Goal: Task Accomplishment & Management: Use online tool/utility

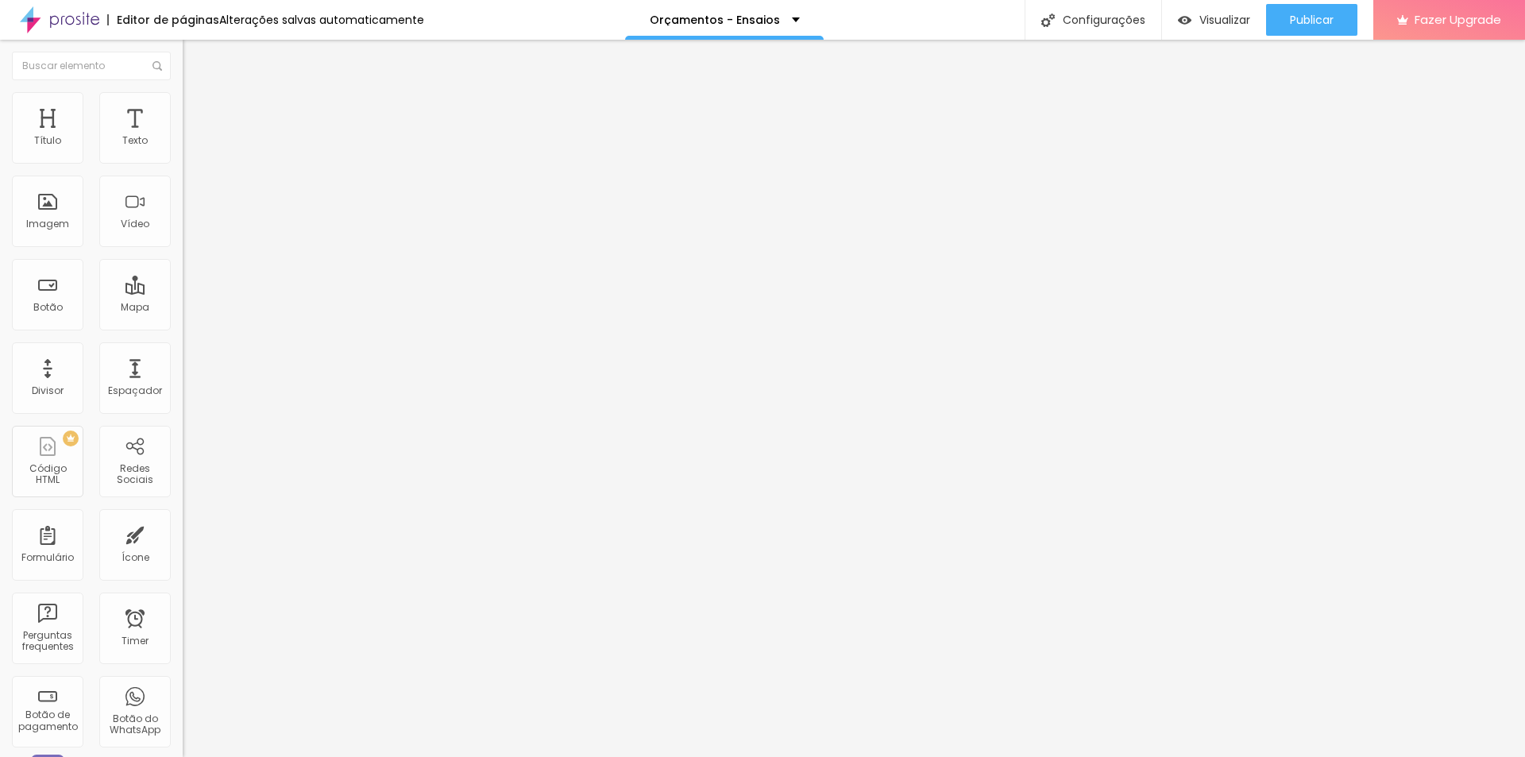
click at [195, 57] on img "button" at bounding box center [201, 58] width 13 height 13
click at [45, 208] on div "Imagem" at bounding box center [47, 210] width 71 height 71
click at [183, 137] on span "Adicionar imagem" at bounding box center [234, 129] width 102 height 13
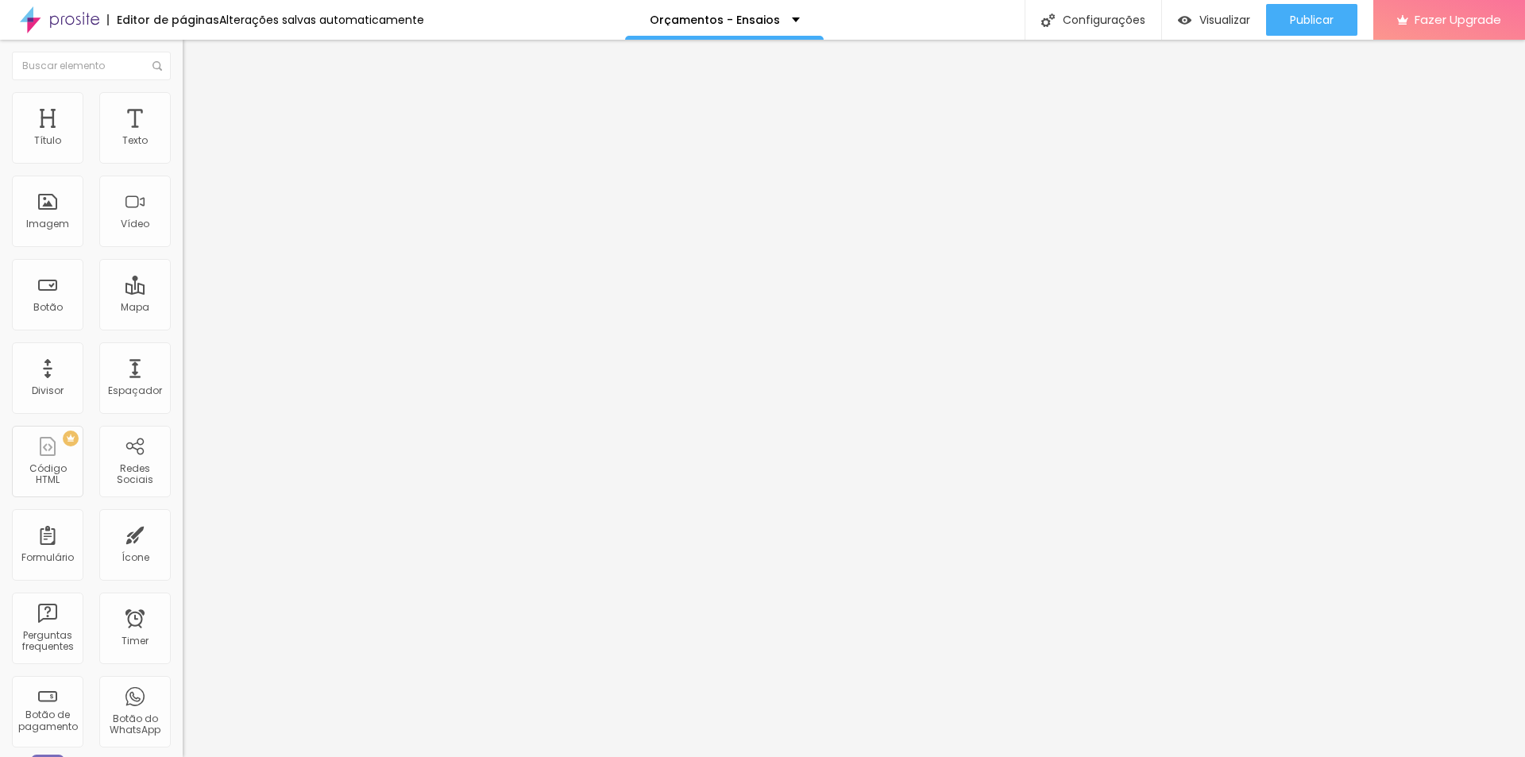
click at [183, 137] on span "Adicionar imagem" at bounding box center [234, 129] width 102 height 13
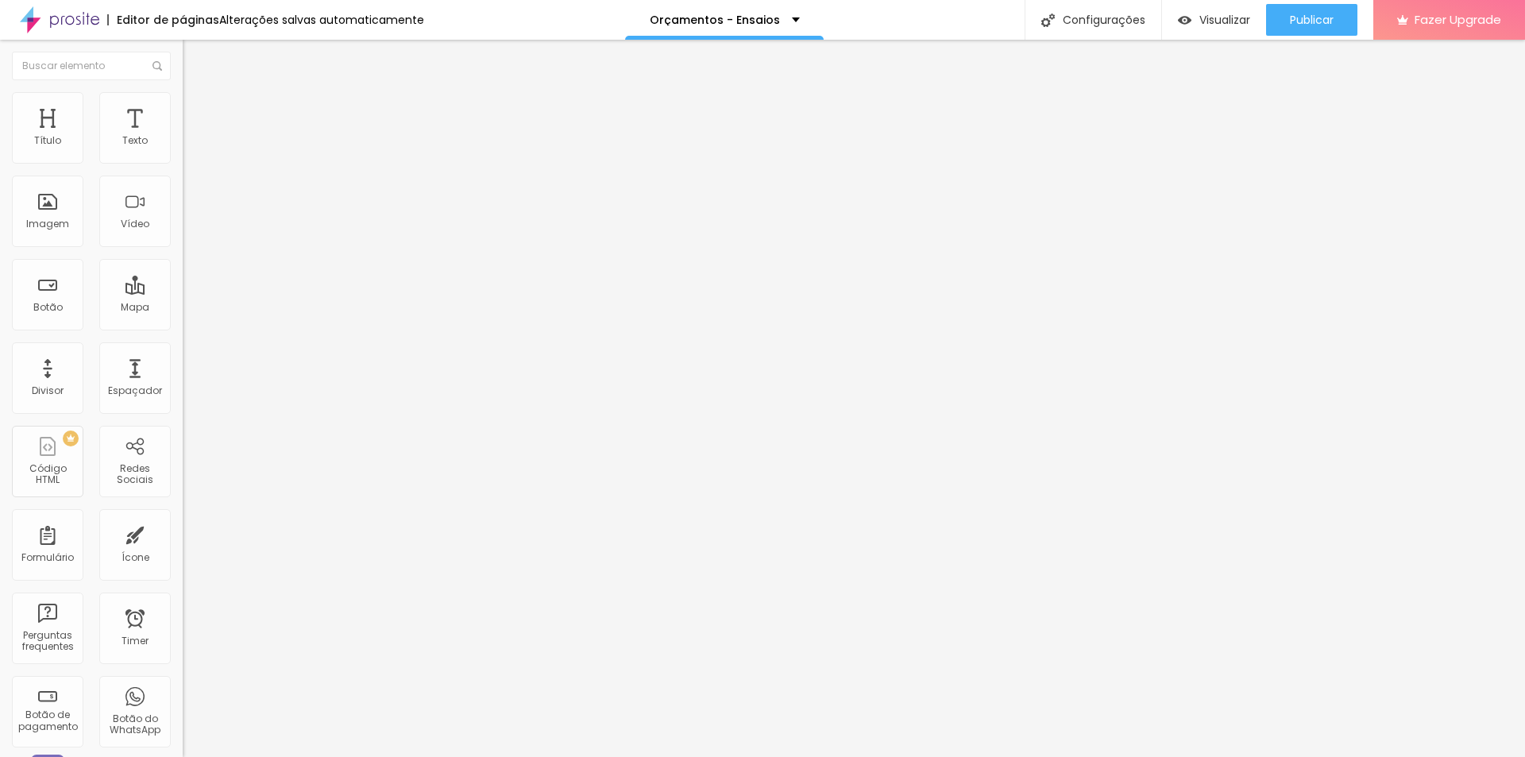
click at [195, 56] on img "button" at bounding box center [201, 58] width 13 height 13
click at [183, 137] on span "Adicionar imagem" at bounding box center [234, 129] width 102 height 13
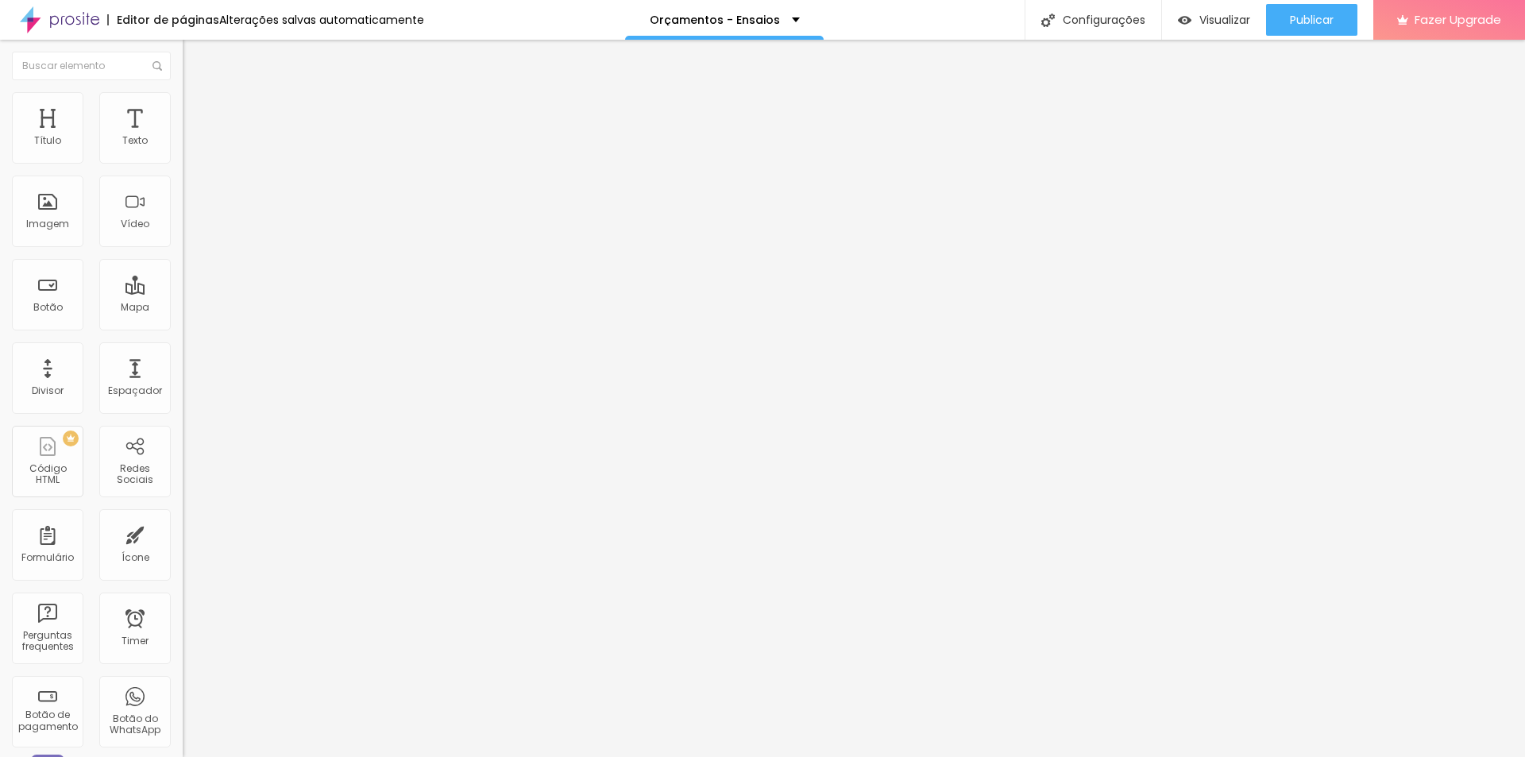
click at [183, 137] on span "Adicionar imagem" at bounding box center [234, 129] width 102 height 13
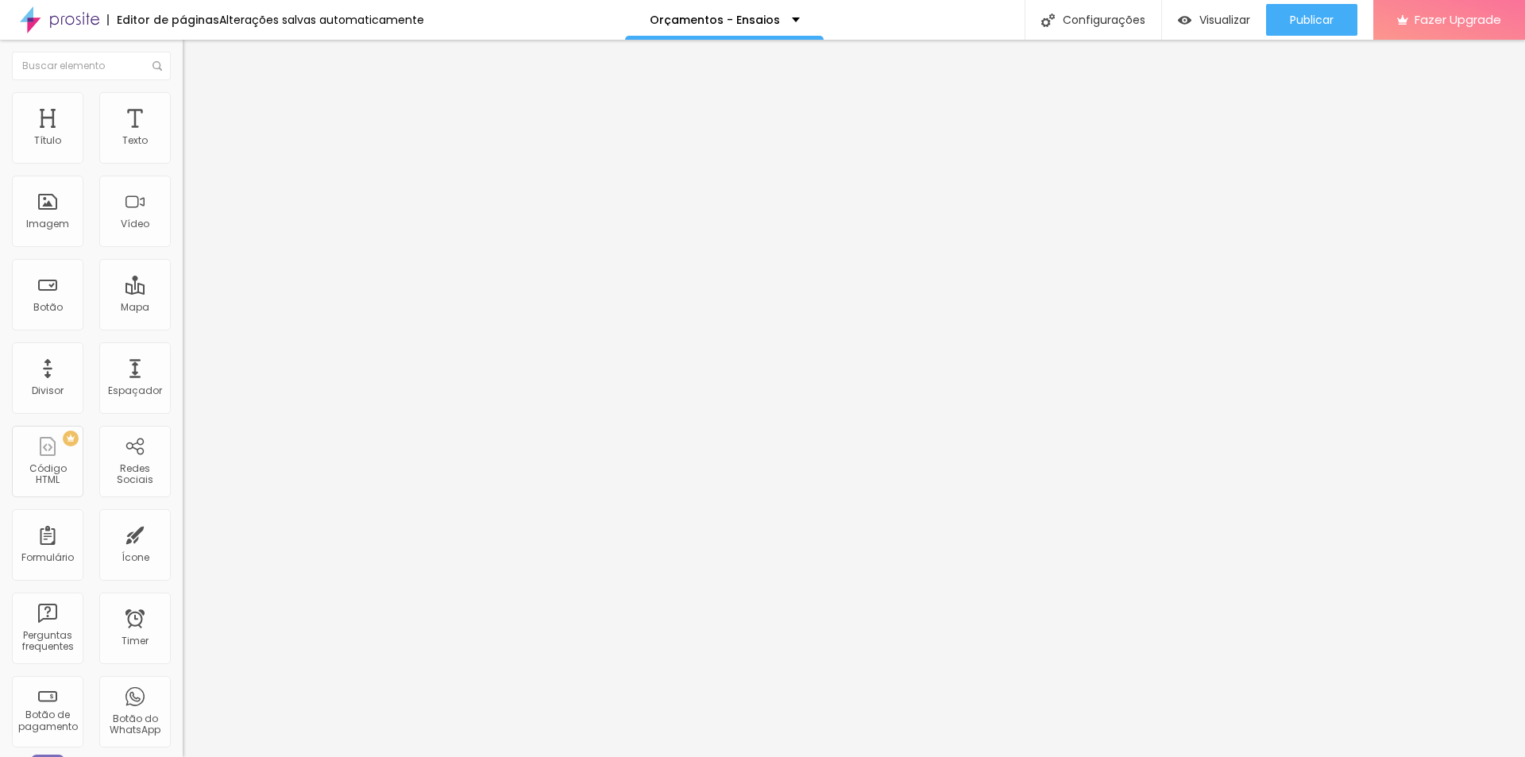
click at [183, 137] on span "Trocar imagem" at bounding box center [226, 129] width 87 height 13
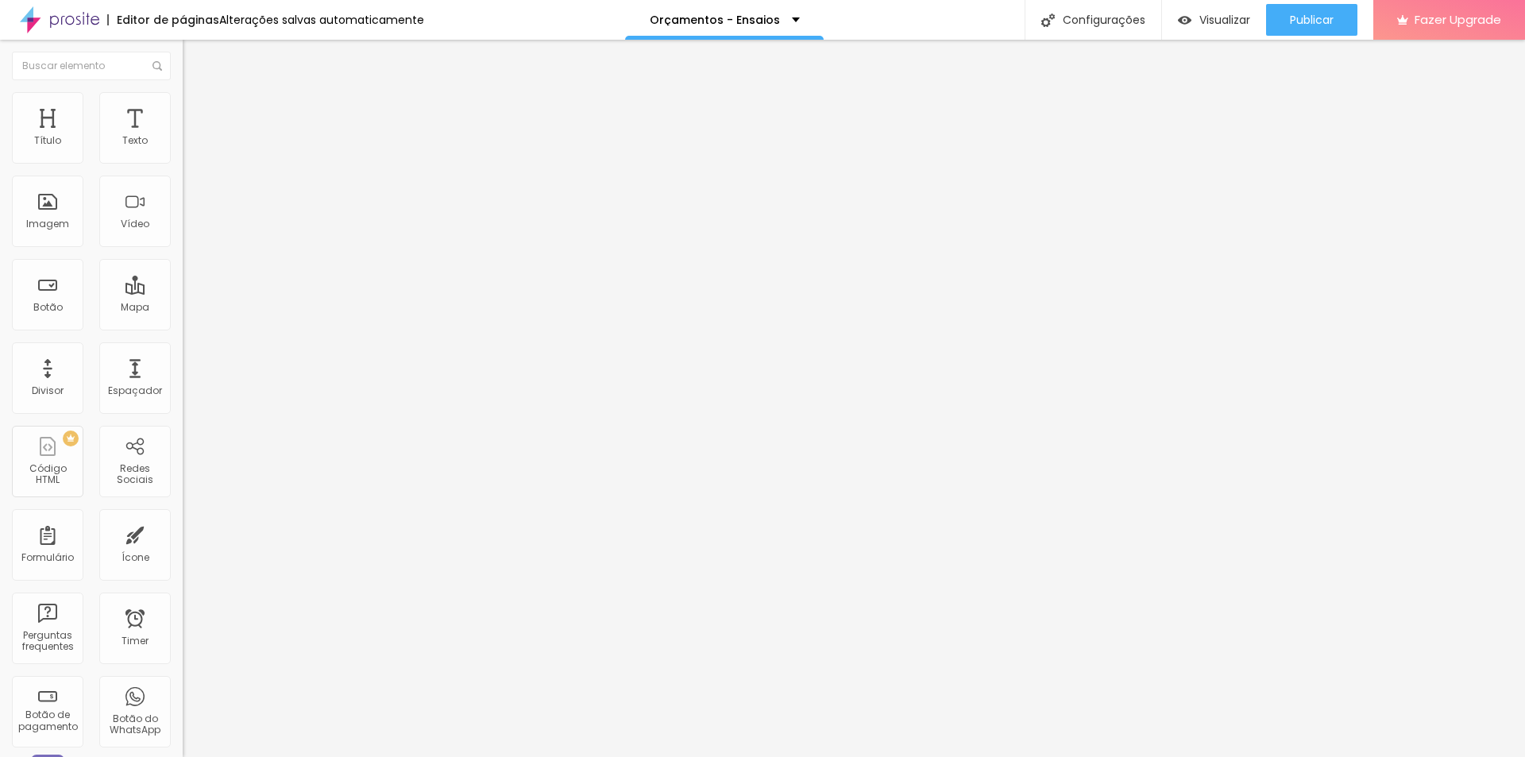
click at [183, 137] on span "Trocar imagem" at bounding box center [226, 129] width 87 height 13
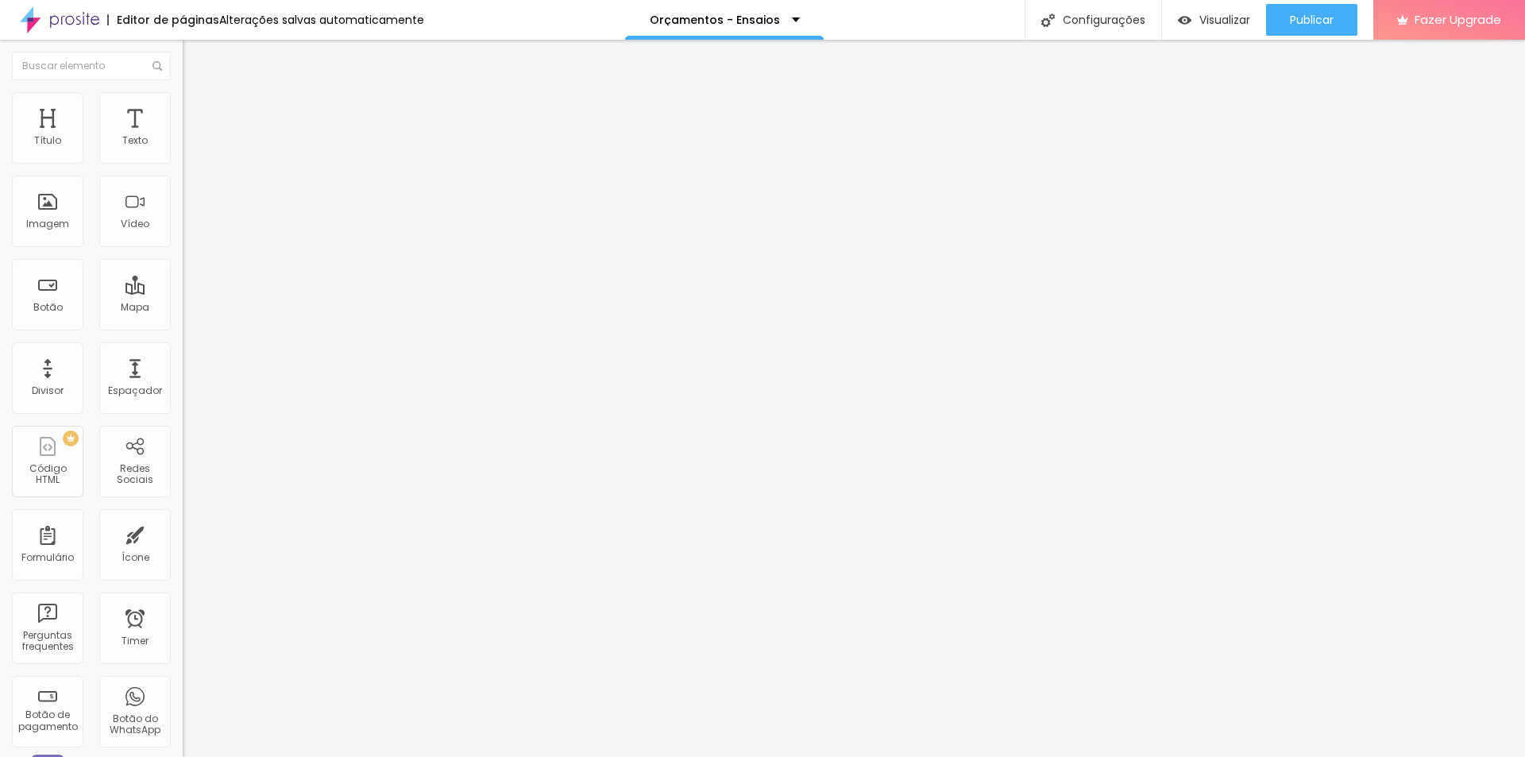
click at [183, 137] on span "Trocar imagem" at bounding box center [226, 129] width 87 height 13
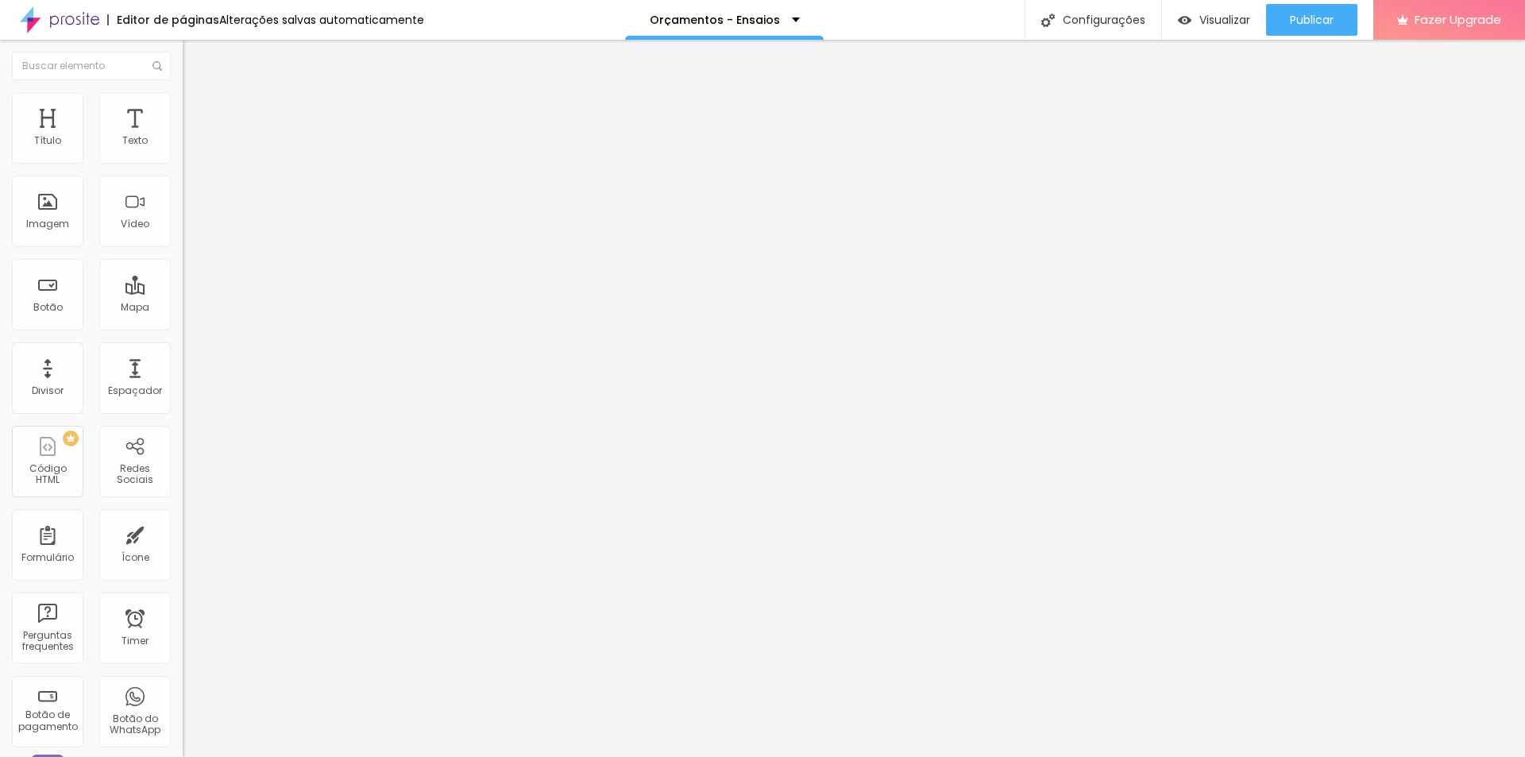
click at [197, 110] on span "Avançado" at bounding box center [223, 102] width 52 height 13
click at [197, 94] on span "Estilo" at bounding box center [209, 86] width 25 height 13
click at [183, 149] on input "Click me" at bounding box center [278, 141] width 191 height 16
click at [183, 176] on div "Texto Click me Alinhamento Tamanho Normal Pequeno Normal Grande Link URL https:…" at bounding box center [274, 239] width 183 height 231
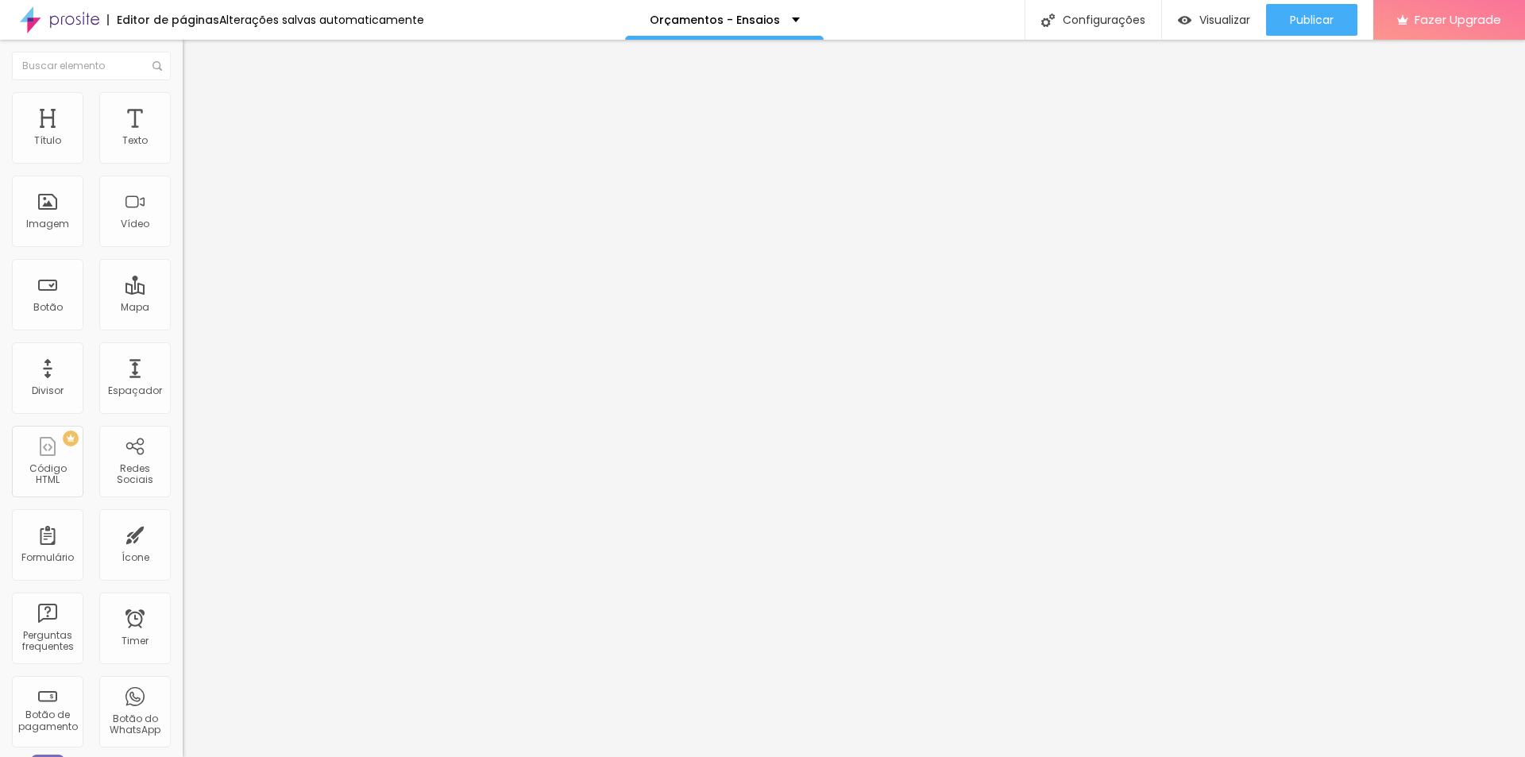
type input "SAIBA MAIS"
click at [183, 245] on span "Normal" at bounding box center [201, 243] width 36 height 13
click at [183, 260] on span "Pequeno" at bounding box center [204, 252] width 42 height 13
click at [197, 107] on span "Estilo" at bounding box center [209, 102] width 25 height 13
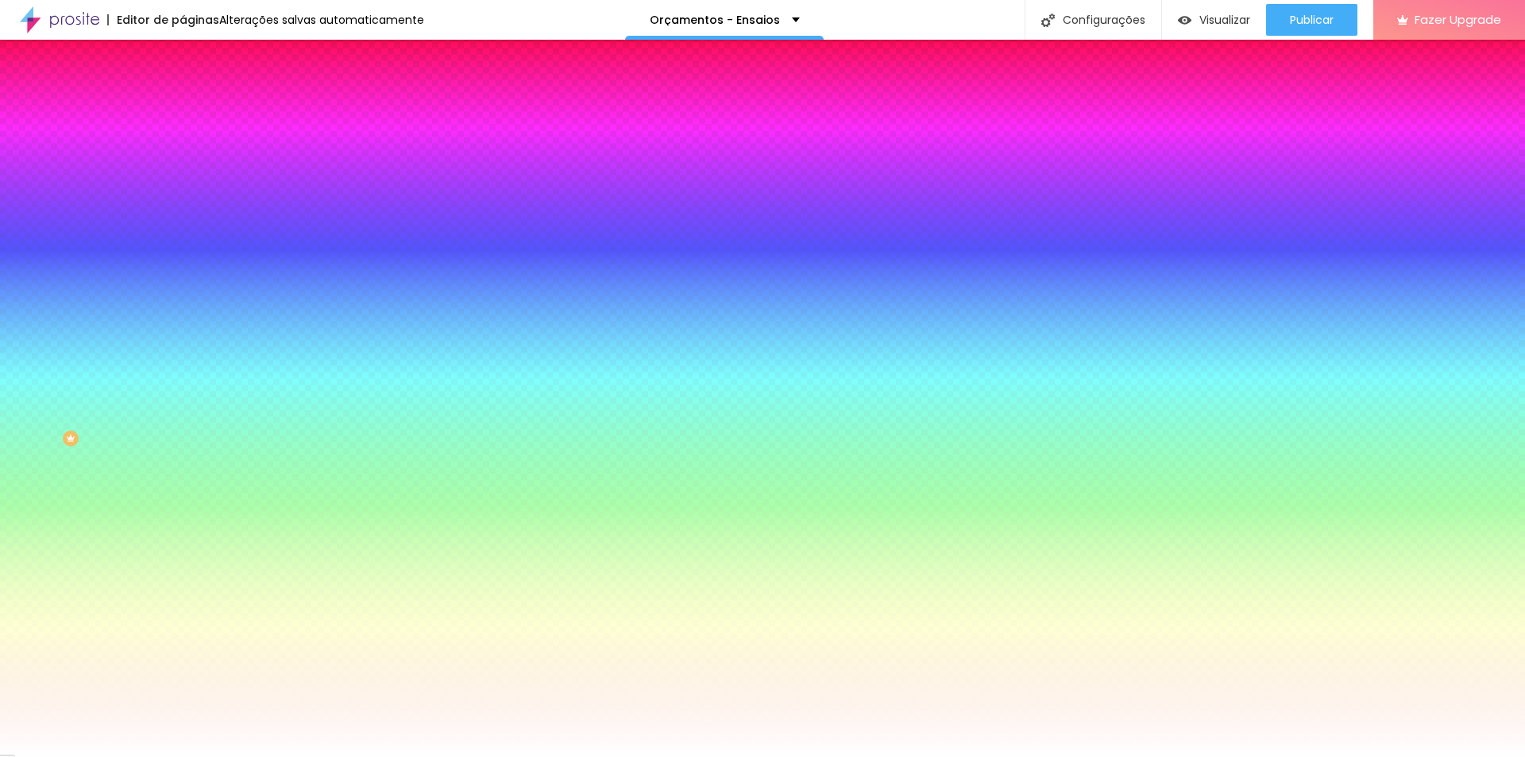
click at [183, 108] on li "Avançado" at bounding box center [274, 116] width 183 height 16
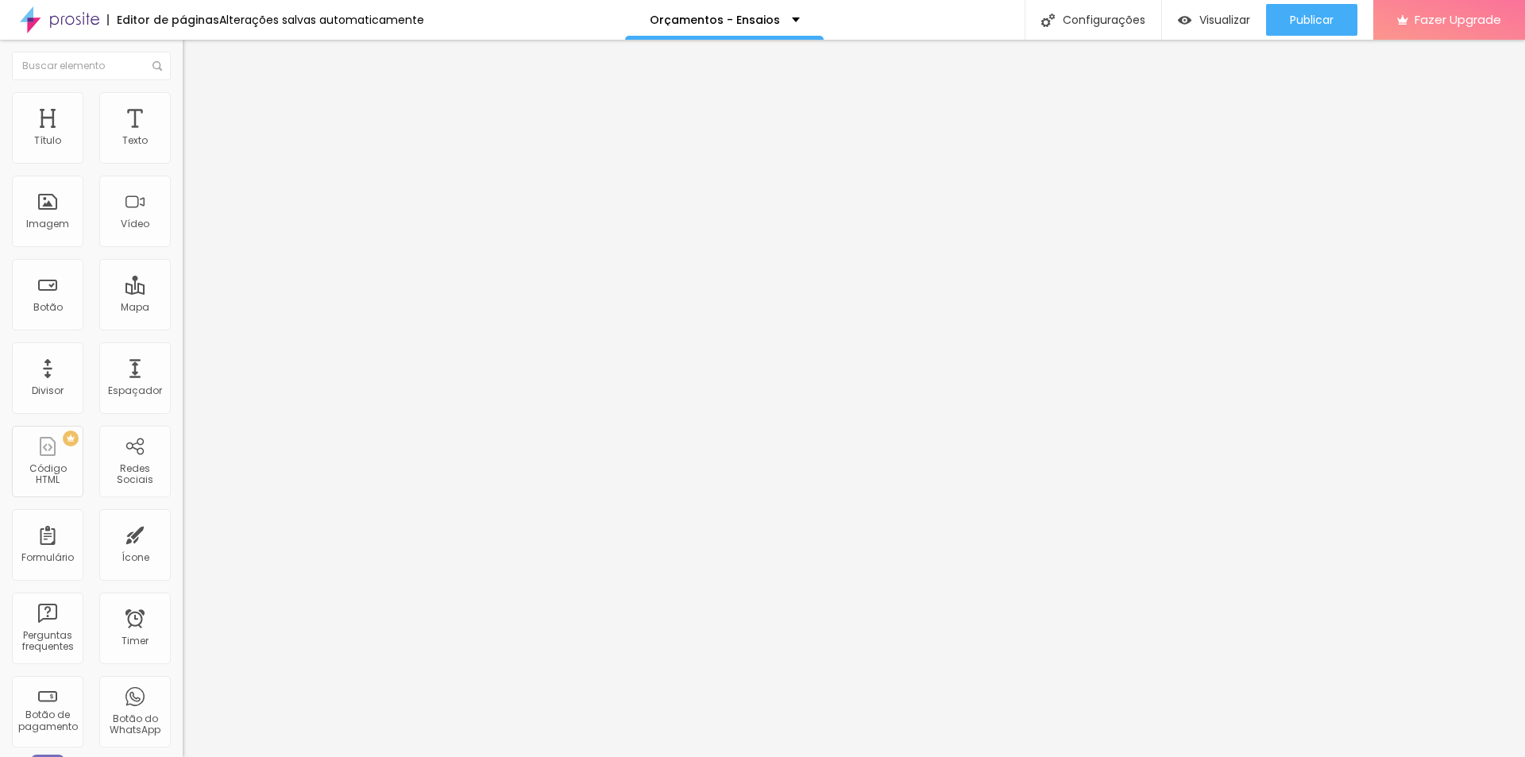
click at [183, 101] on ul "Conteúdo Estilo Avançado" at bounding box center [274, 100] width 183 height 48
click at [183, 98] on img at bounding box center [190, 99] width 14 height 14
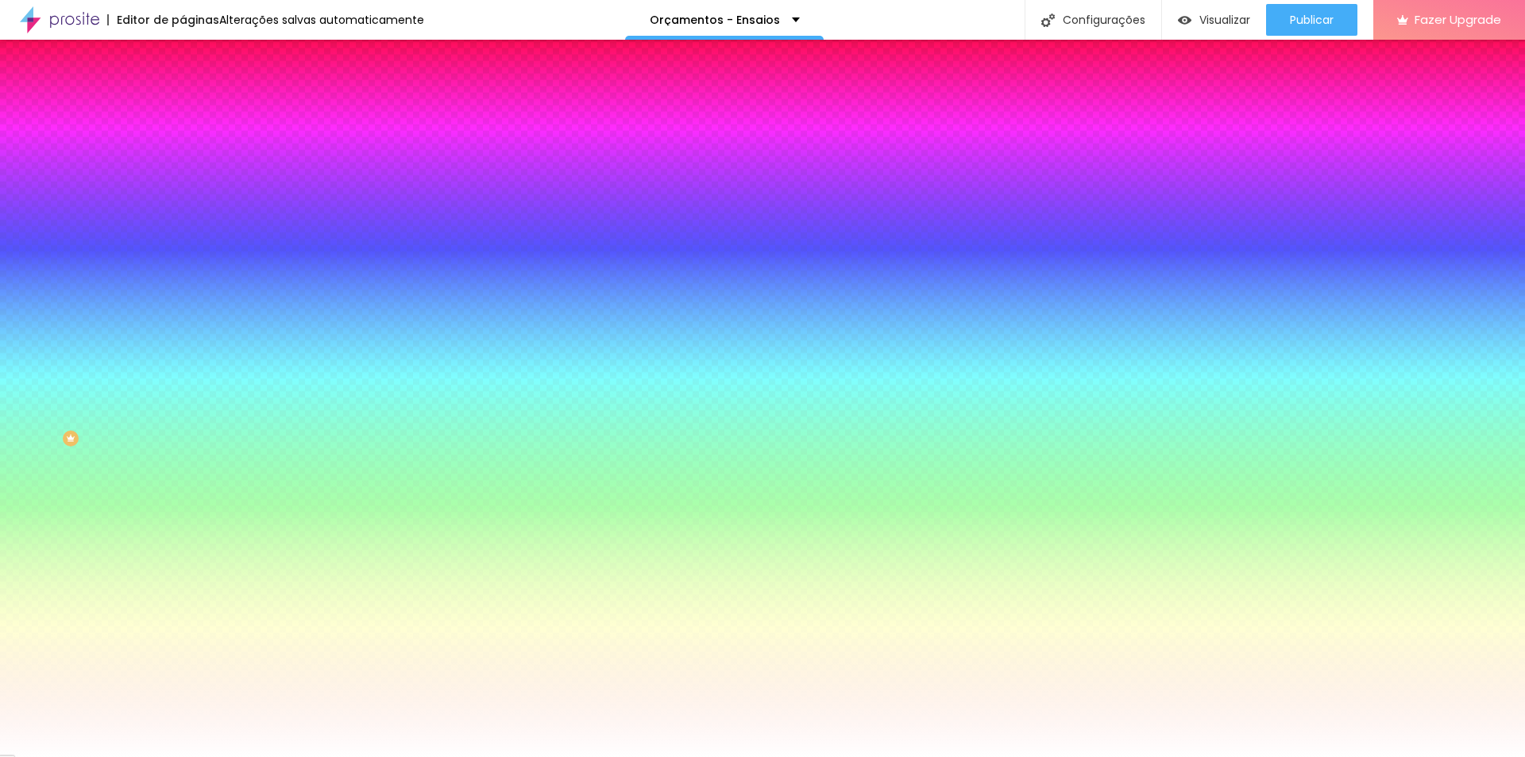
click at [195, 198] on icon "button" at bounding box center [196, 199] width 3 height 3
select select "Alice"
click at [708, 756] on div at bounding box center [762, 757] width 1525 height 0
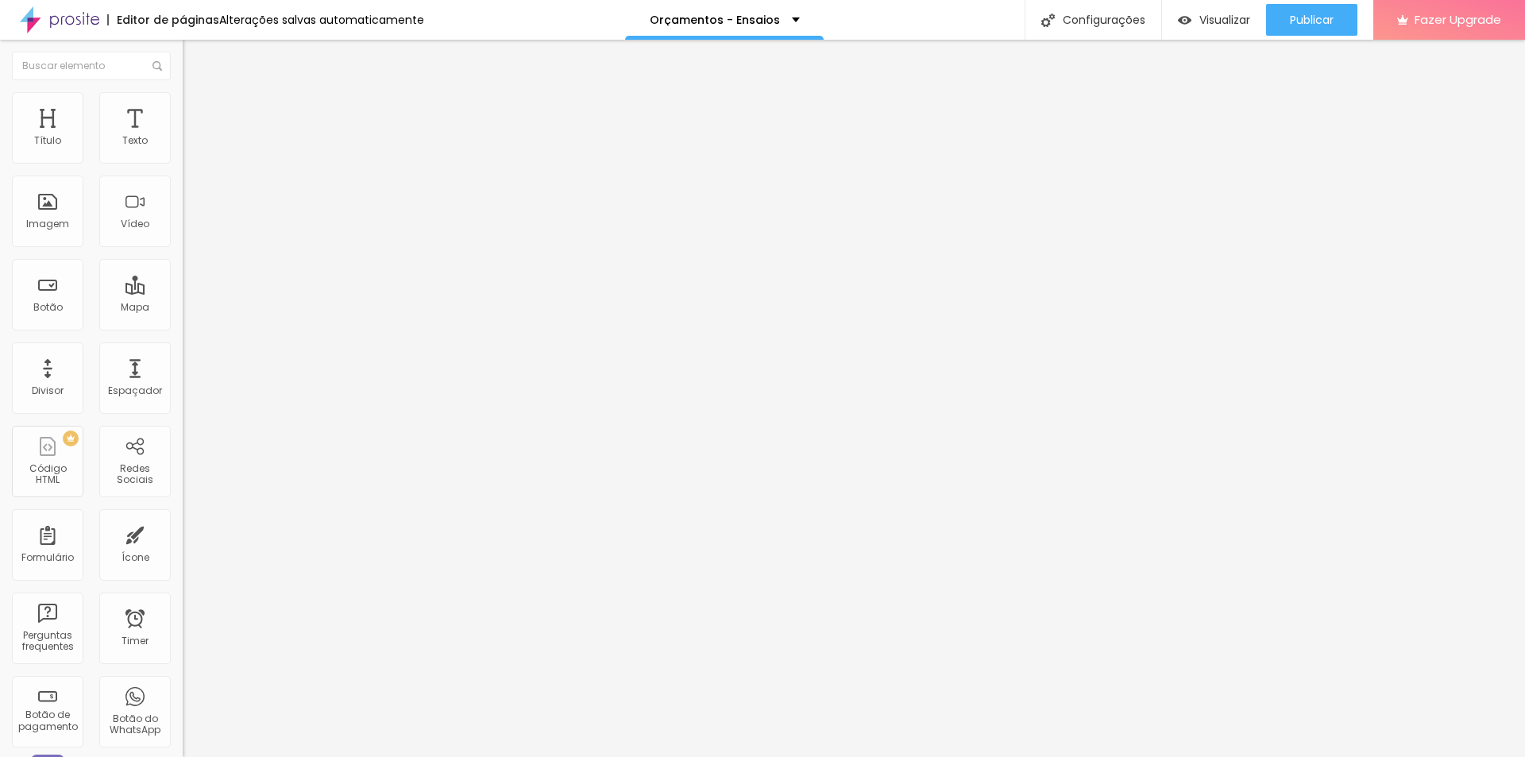
click at [197, 112] on span "Avançado" at bounding box center [223, 118] width 52 height 13
click at [183, 105] on ul "Conteúdo Estilo Avançado" at bounding box center [274, 100] width 183 height 48
click at [183, 106] on li "Estilo" at bounding box center [274, 100] width 183 height 16
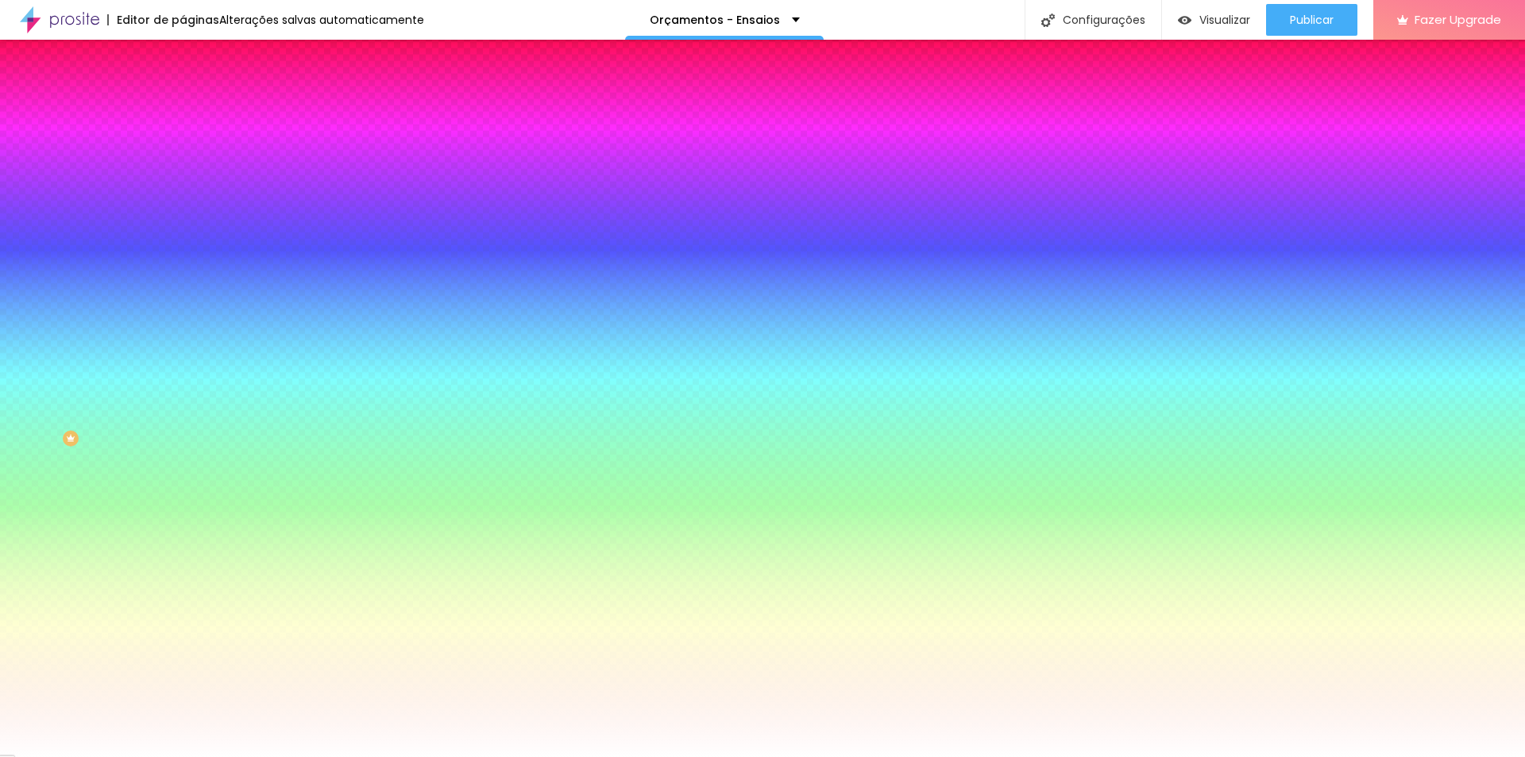
click at [189, 198] on icon "button" at bounding box center [194, 202] width 10 height 10
select select "Alice"
click at [941, 756] on div at bounding box center [762, 757] width 1525 height 0
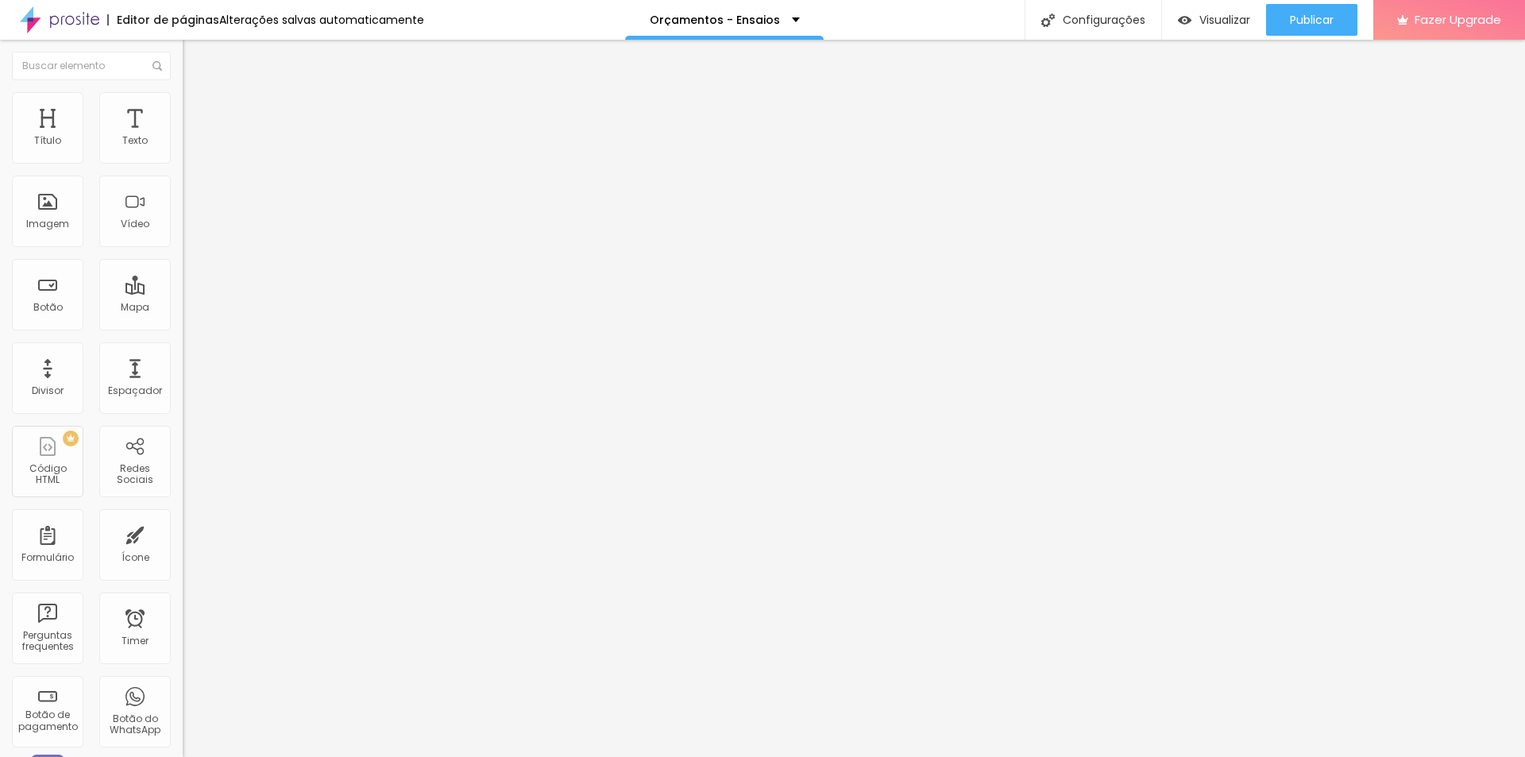
click at [183, 106] on li "Estilo" at bounding box center [274, 100] width 183 height 16
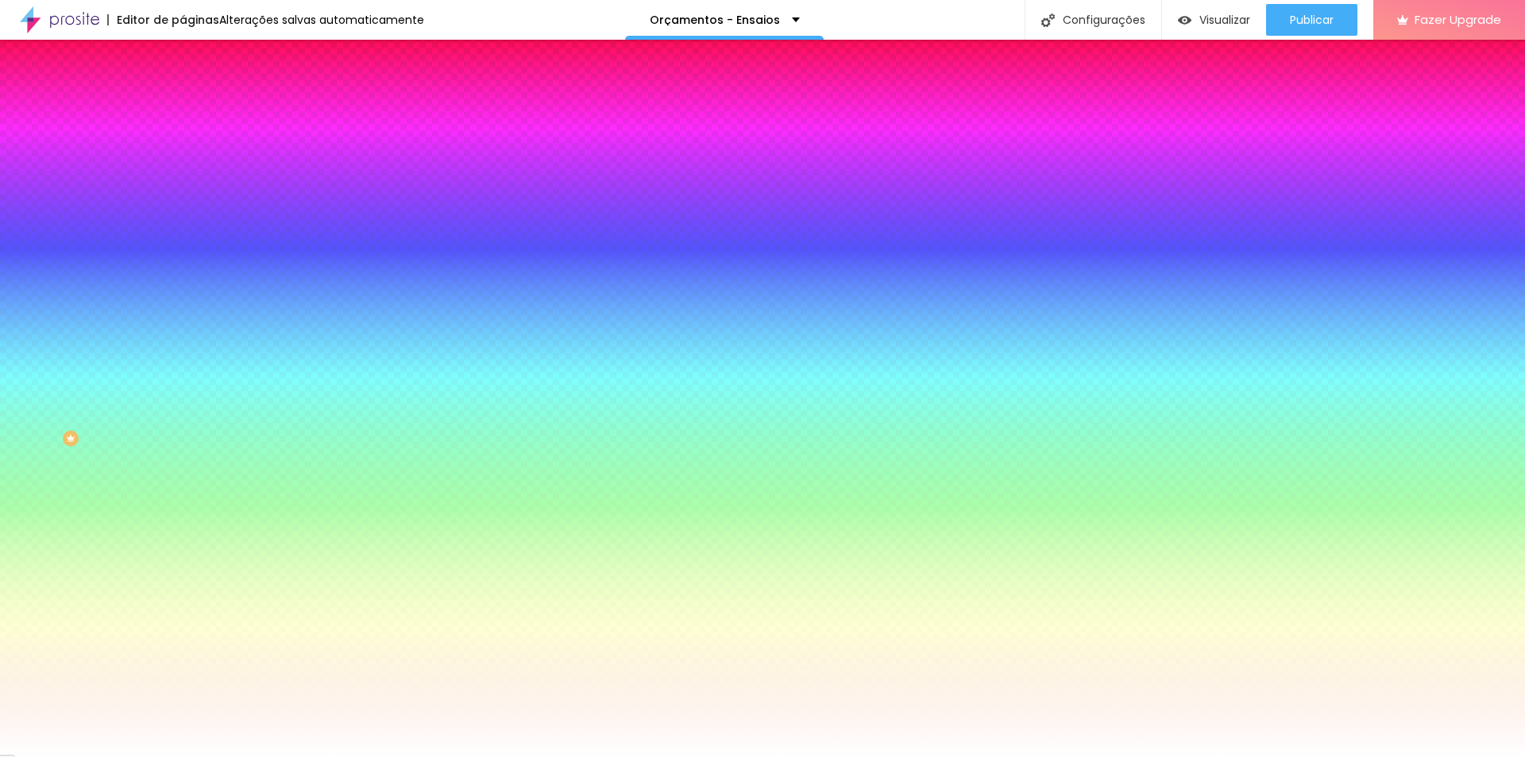
click at [183, 195] on button "button" at bounding box center [194, 203] width 22 height 17
select select "Alice"
click at [1216, 756] on div at bounding box center [762, 757] width 1525 height 0
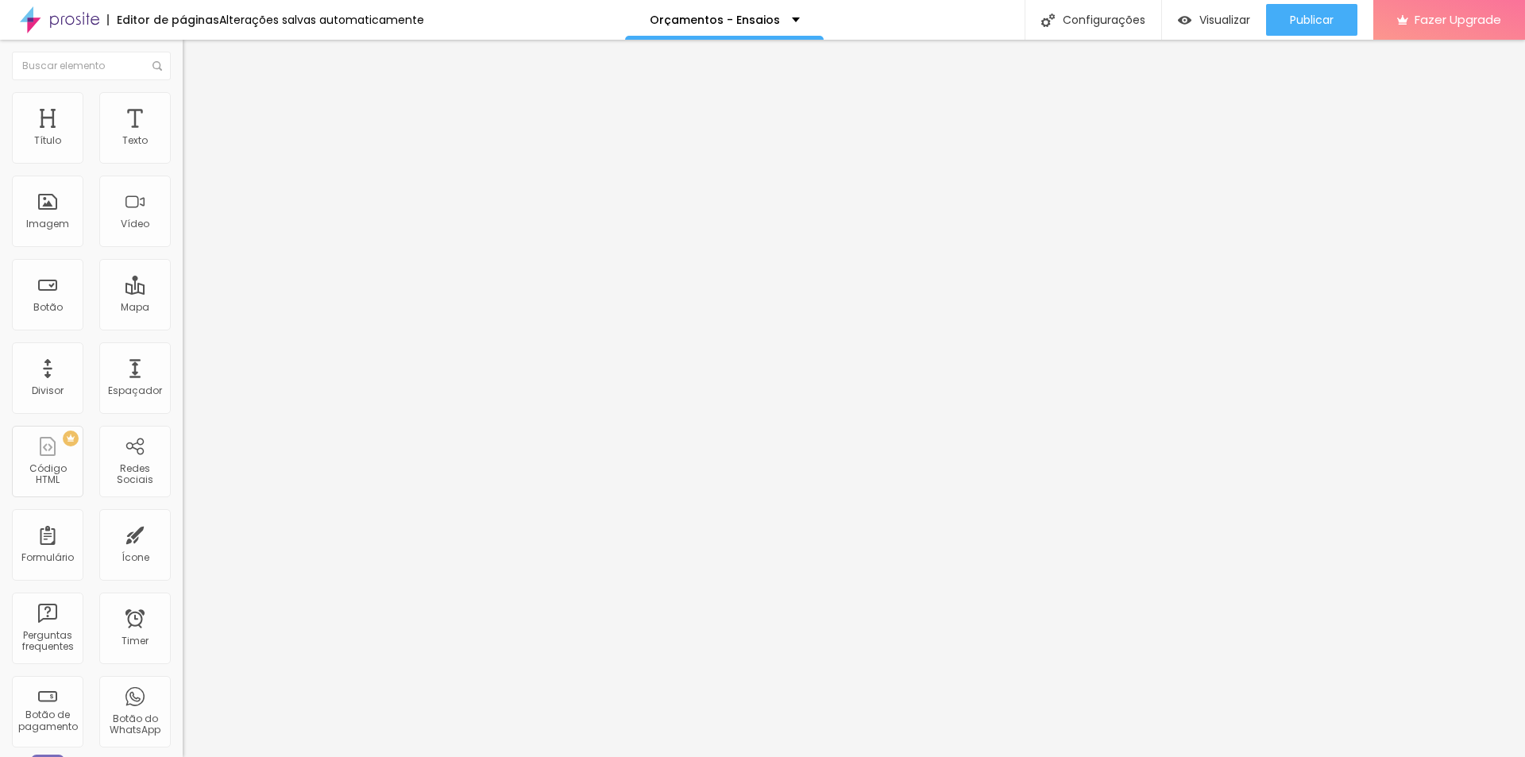
click at [197, 107] on span "Estilo" at bounding box center [209, 102] width 25 height 13
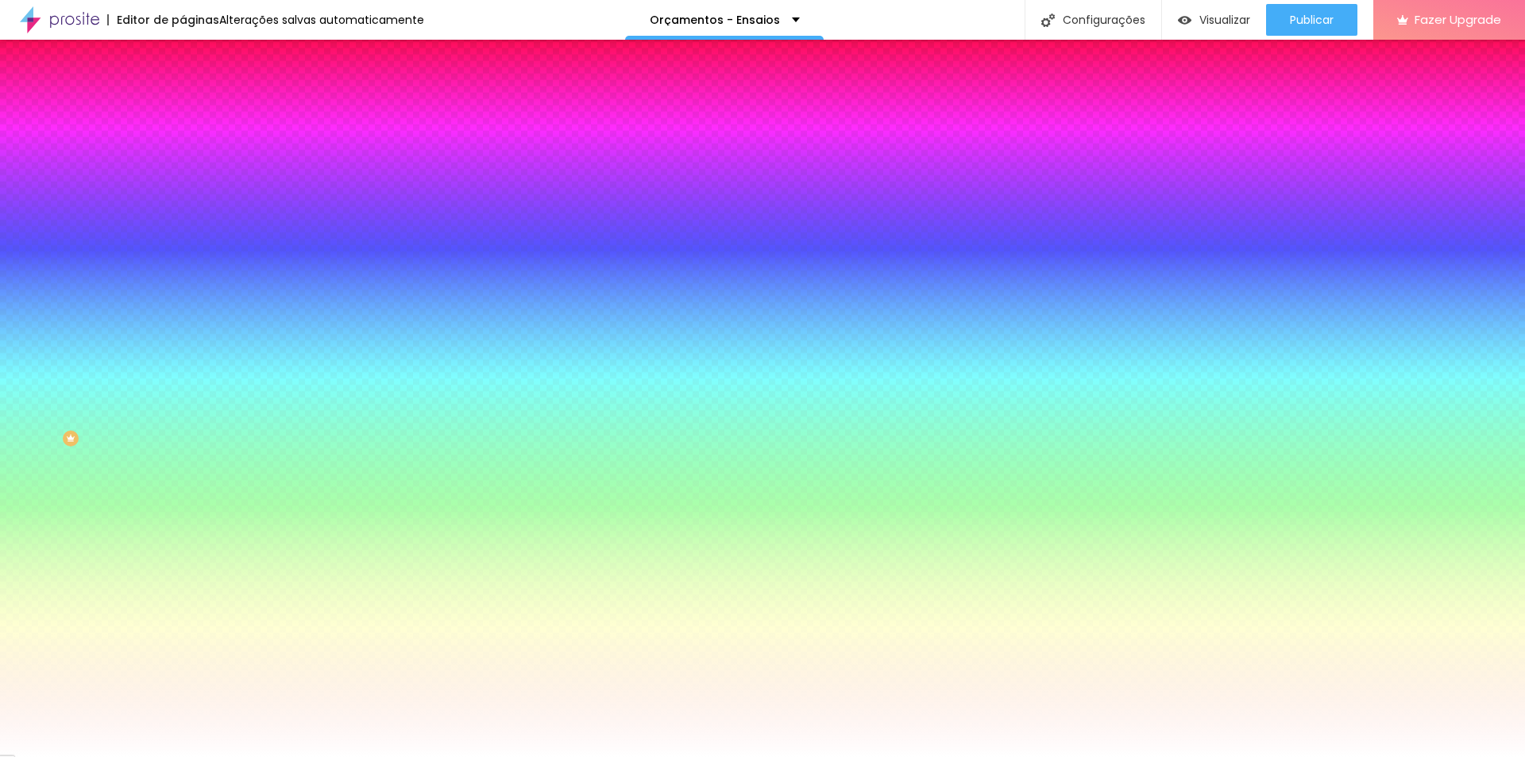
click at [183, 198] on button "button" at bounding box center [194, 203] width 22 height 17
select select "Alice"
click at [1462, 756] on div at bounding box center [762, 757] width 1525 height 0
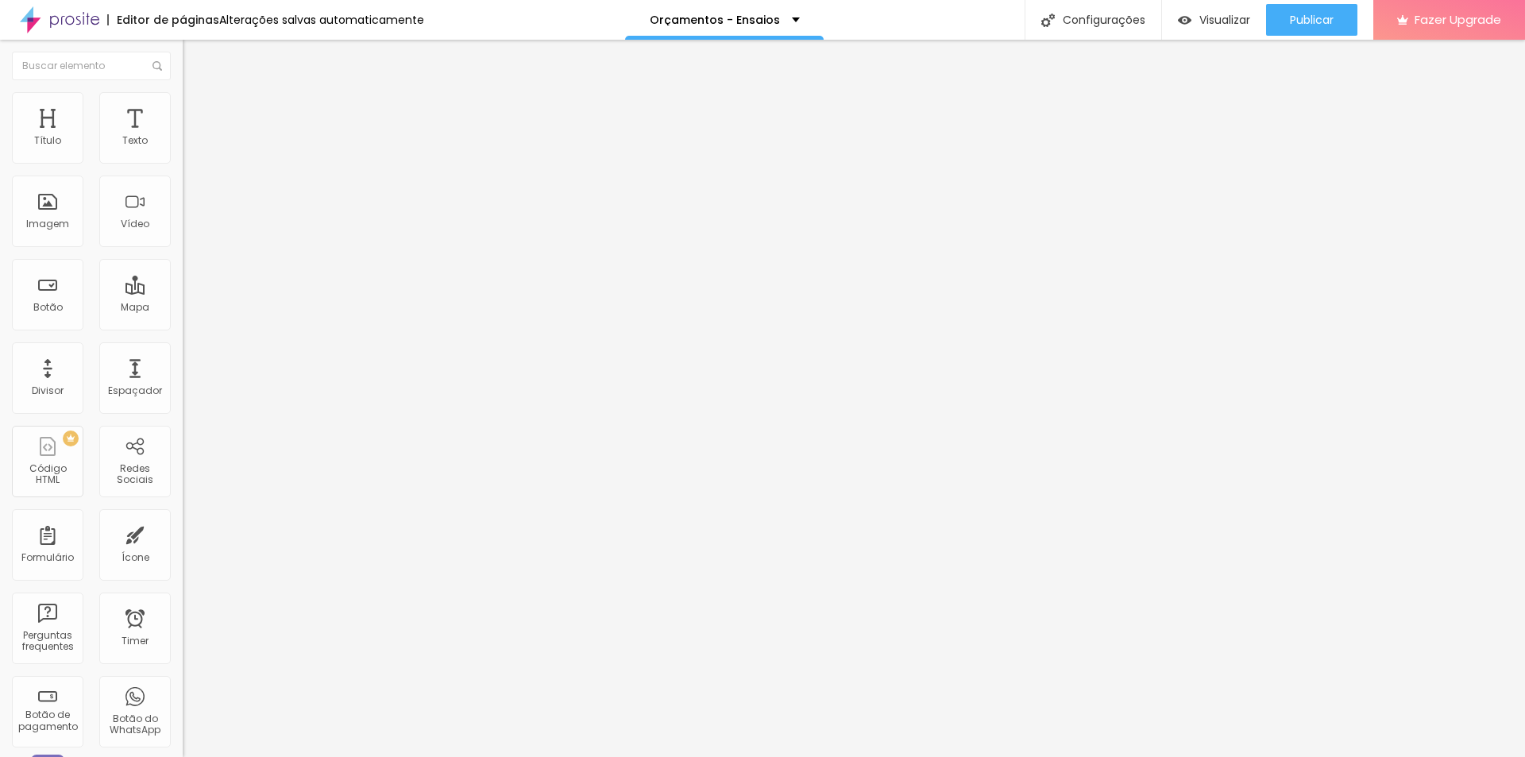
click at [183, 250] on span "Normal" at bounding box center [201, 243] width 36 height 13
click at [183, 260] on span "Pequeno" at bounding box center [204, 252] width 42 height 13
click at [183, 105] on li "Estilo" at bounding box center [274, 100] width 183 height 16
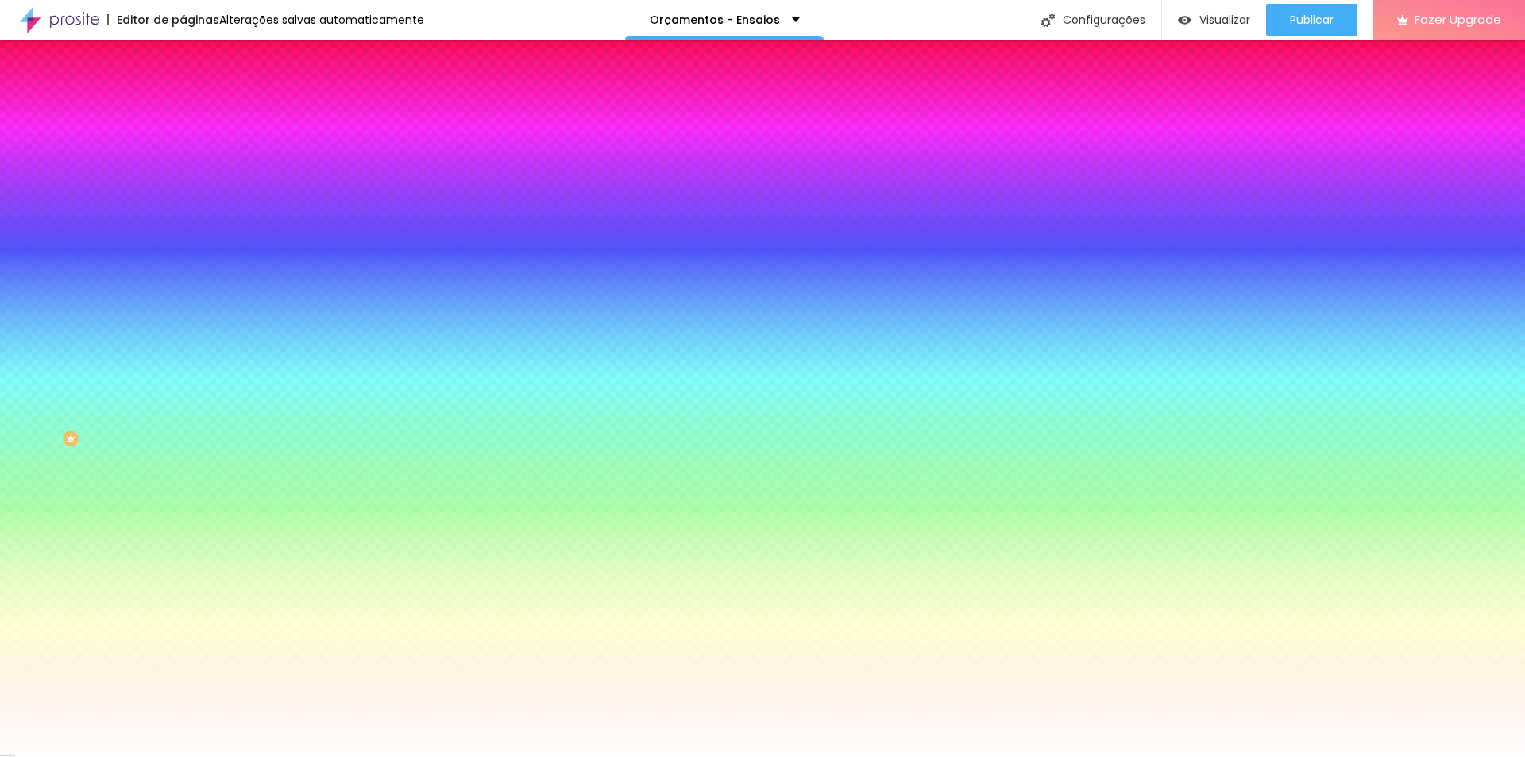
click at [183, 92] on li "Conteúdo" at bounding box center [274, 84] width 183 height 16
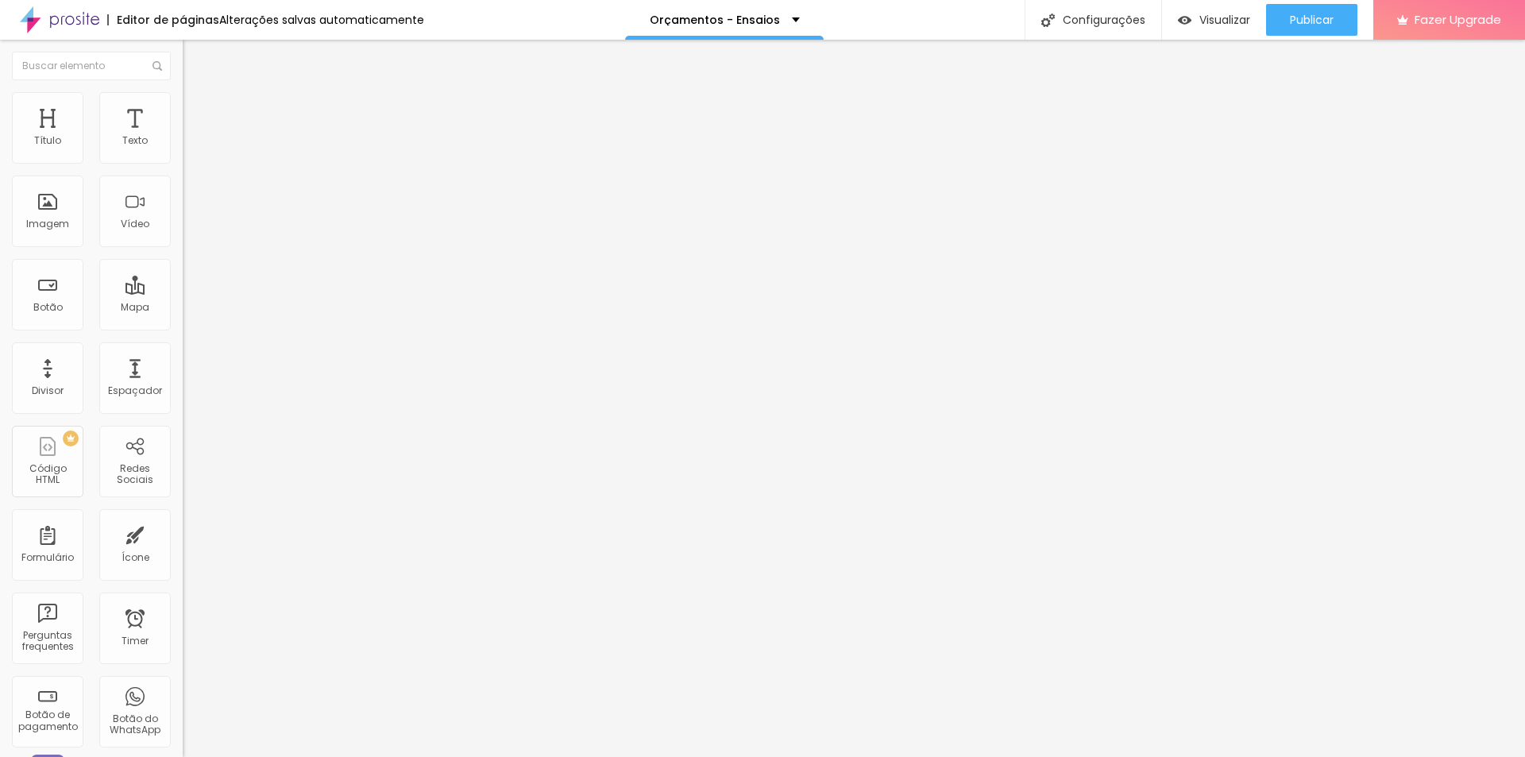
click at [183, 149] on input "Click me" at bounding box center [278, 141] width 191 height 16
click at [183, 179] on div "Texto Click me Alinhamento Tamanho Pequeno Pequeno Normal Grande Link URL https…" at bounding box center [274, 239] width 183 height 231
type input "SAIBA MAIS"
click at [183, 92] on img at bounding box center [190, 99] width 14 height 14
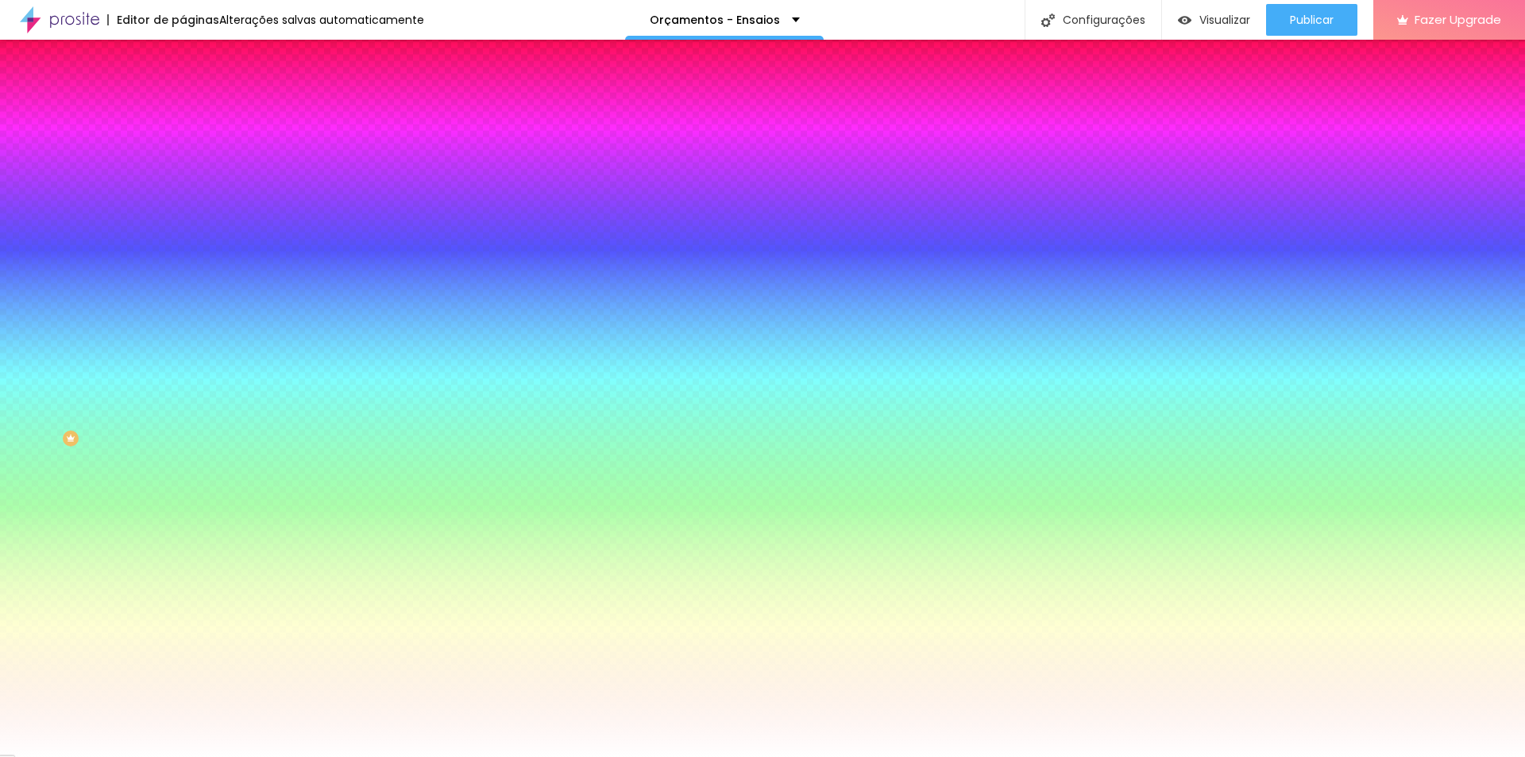
click at [189, 197] on icon "button" at bounding box center [194, 202] width 10 height 10
select select "Alice"
click at [264, 756] on div at bounding box center [762, 757] width 1525 height 0
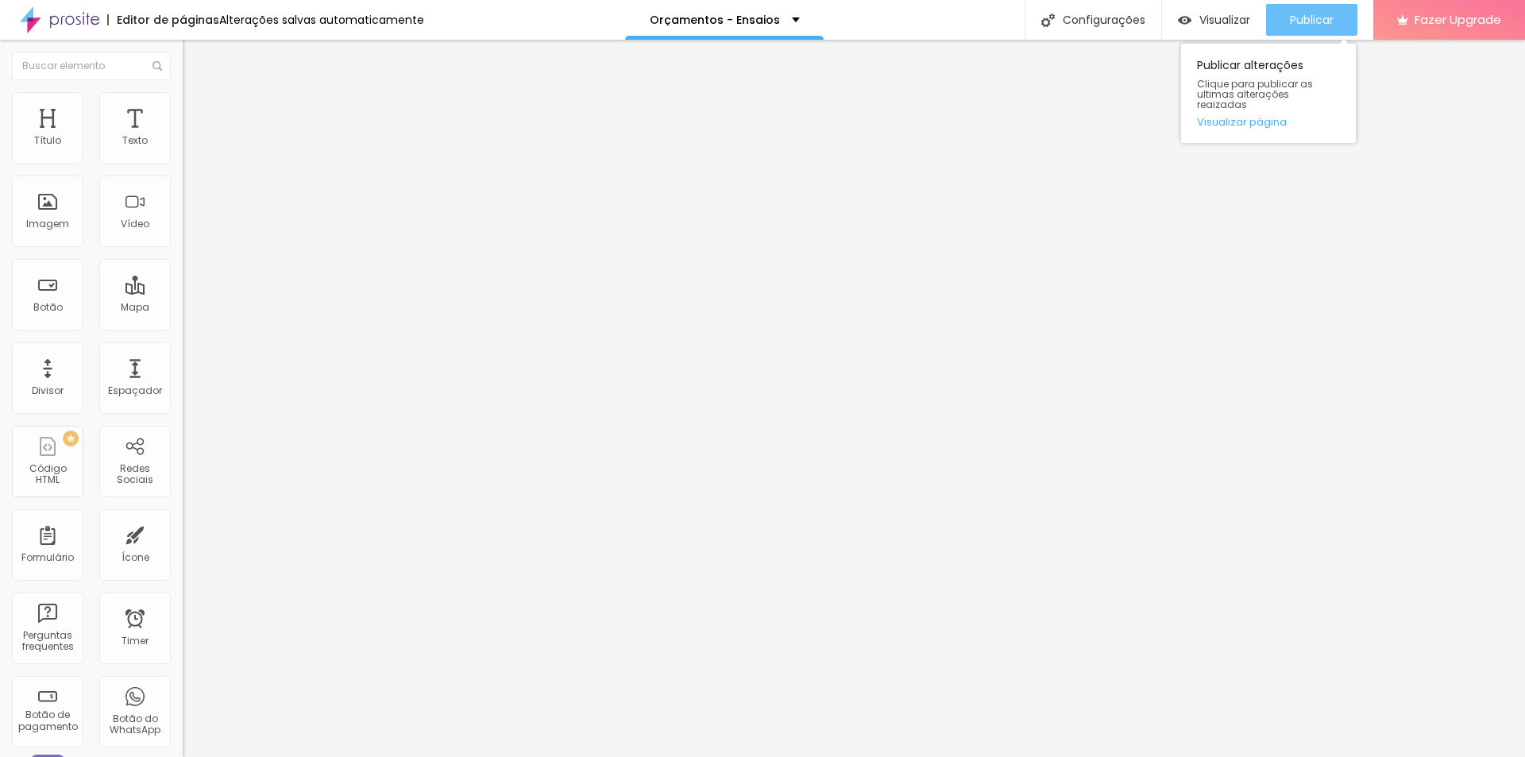
click at [1318, 18] on span "Publicar" at bounding box center [1312, 19] width 44 height 13
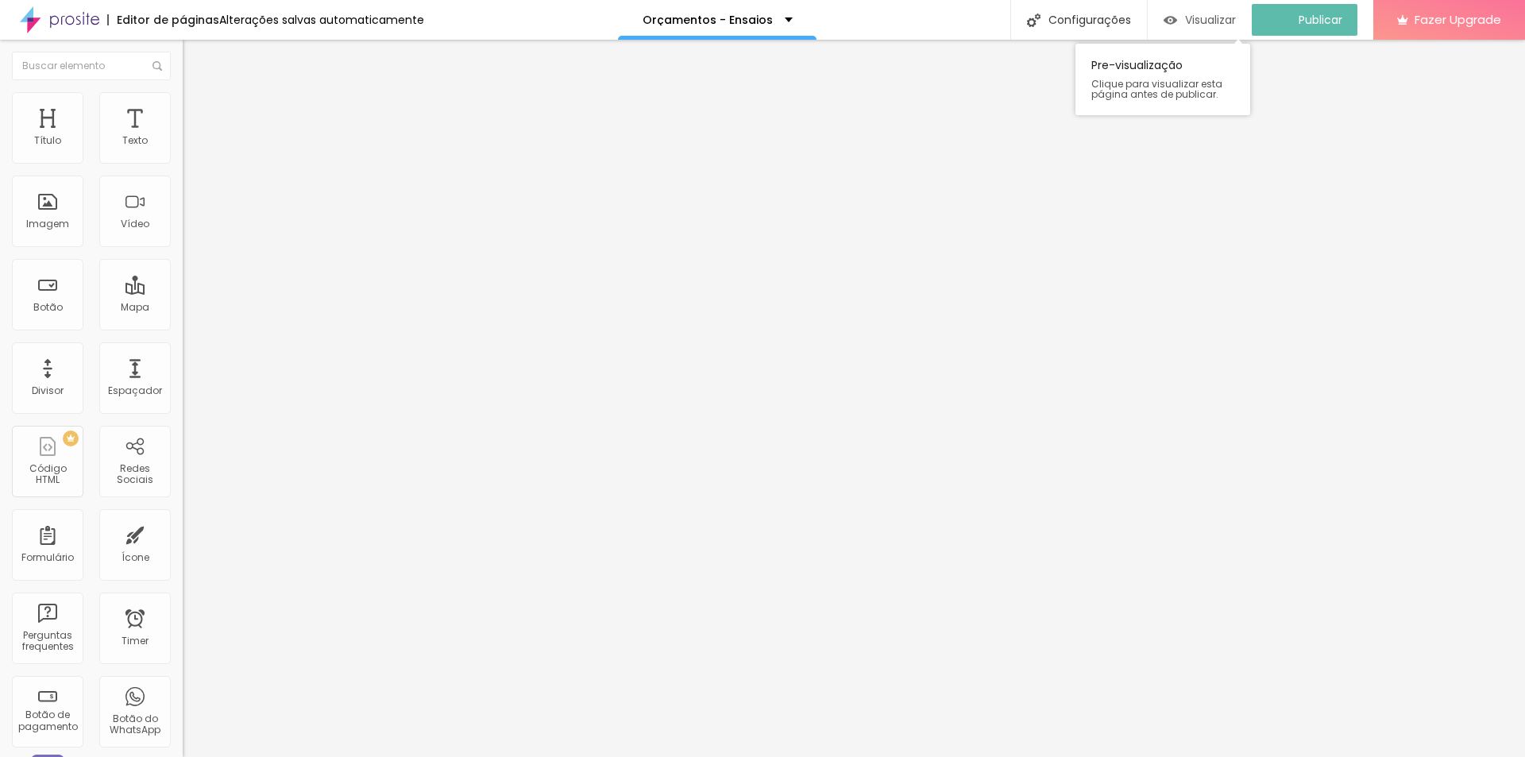
click at [1217, 18] on span "Visualizar" at bounding box center [1210, 19] width 51 height 13
click at [183, 108] on li "Avançado" at bounding box center [274, 116] width 183 height 16
click at [183, 92] on img at bounding box center [190, 99] width 14 height 14
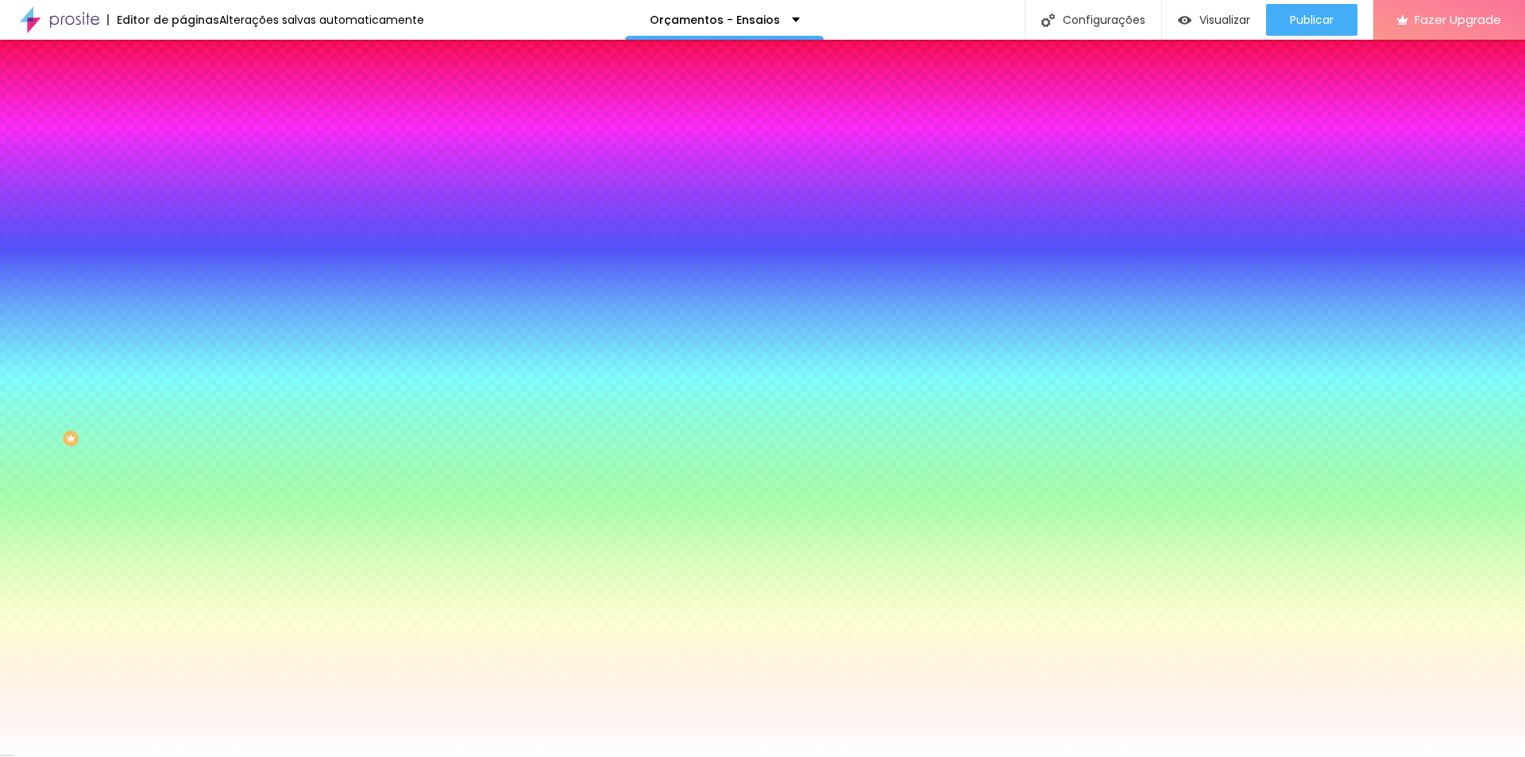
click at [197, 94] on span "Conteúdo" at bounding box center [221, 86] width 49 height 13
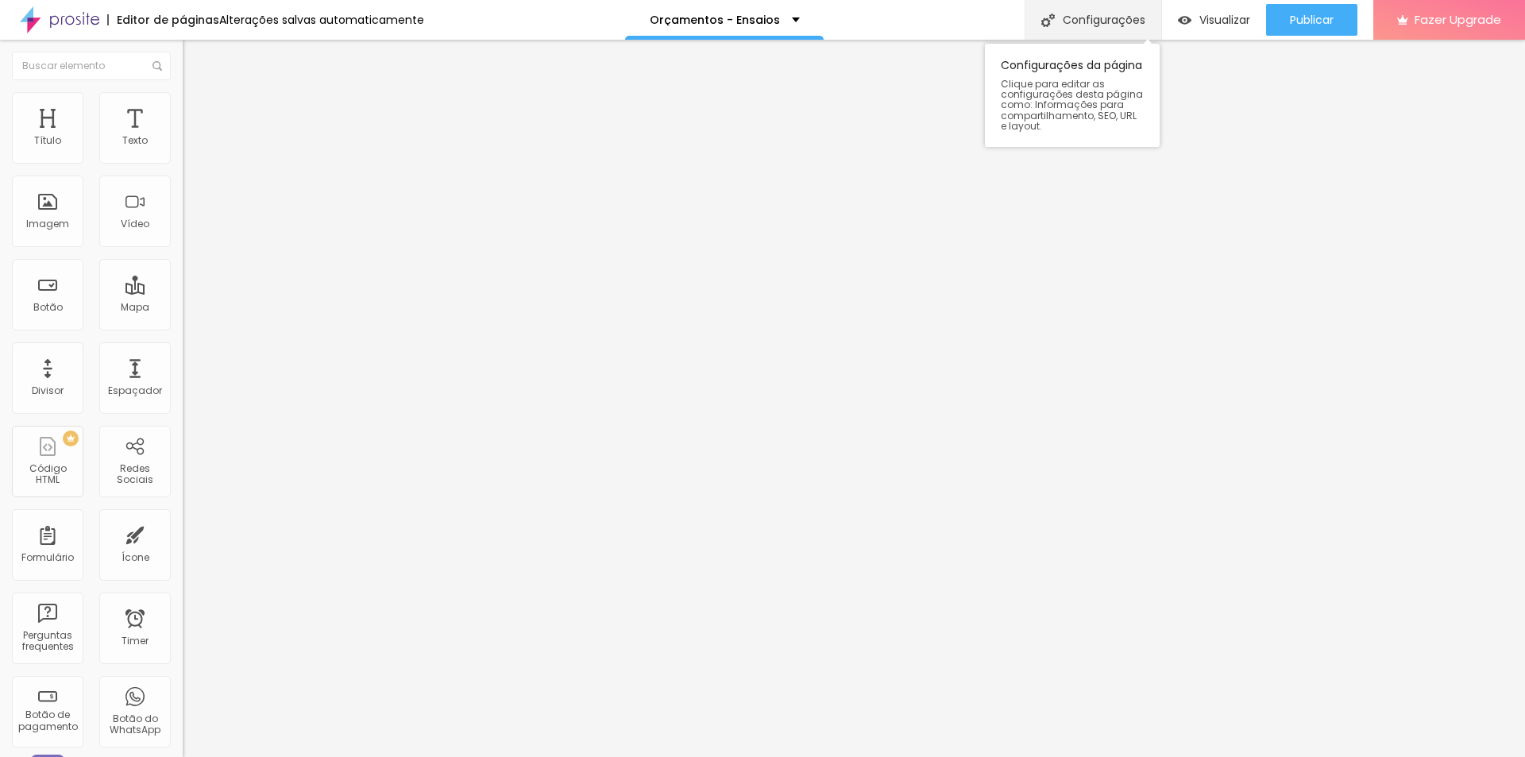
click at [1098, 25] on div "Configurações" at bounding box center [1092, 20] width 137 height 40
click at [197, 106] on span "Avançado" at bounding box center [223, 102] width 52 height 13
click at [195, 60] on img "button" at bounding box center [201, 58] width 13 height 13
click at [33, 287] on div "Botão" at bounding box center [47, 294] width 71 height 71
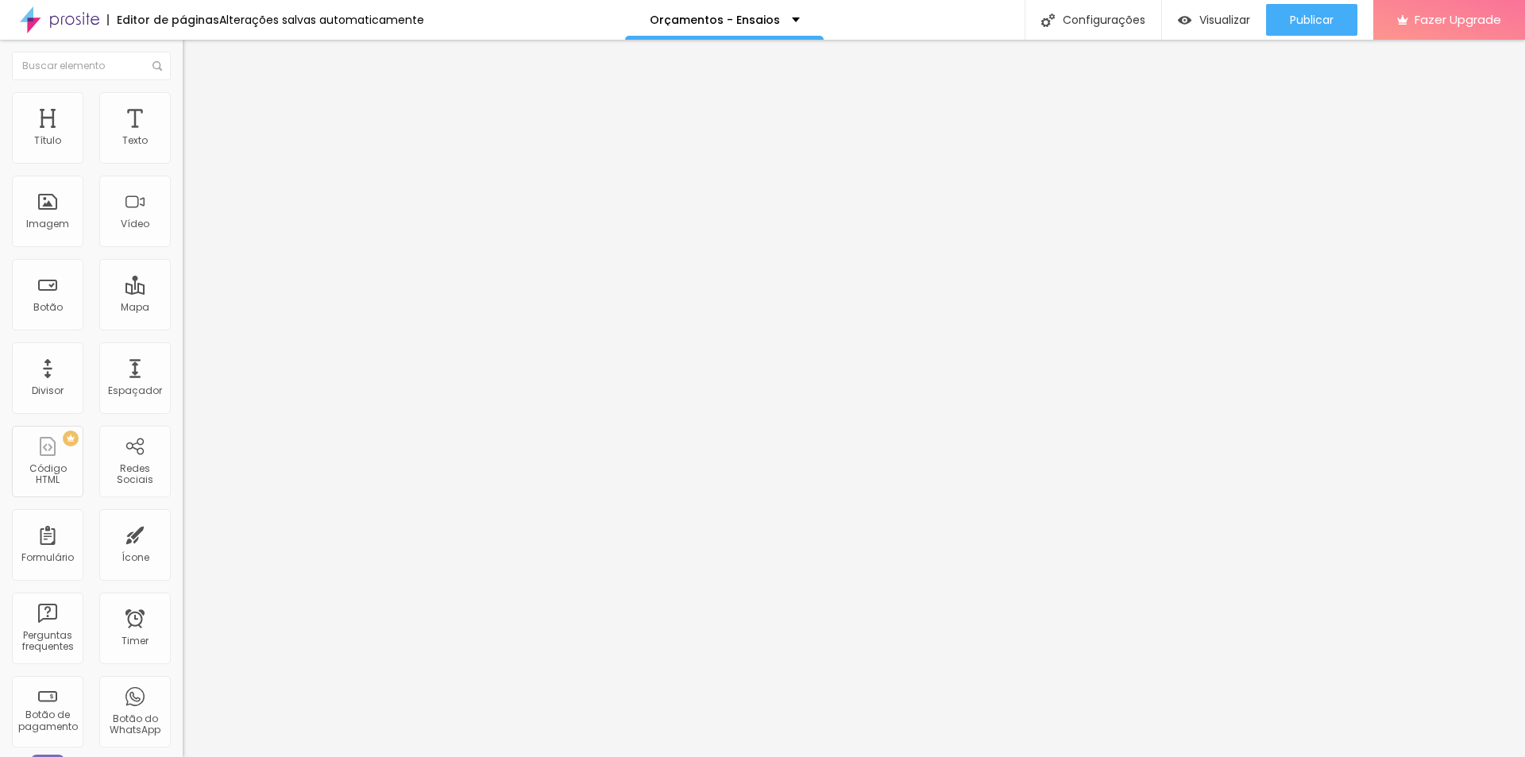
click at [183, 347] on div at bounding box center [274, 347] width 183 height 0
click at [1331, 21] on span "Publicar" at bounding box center [1312, 19] width 44 height 13
click at [1221, 20] on span "Visualizar" at bounding box center [1210, 19] width 51 height 13
click at [42, 218] on div "Imagem" at bounding box center [47, 223] width 43 height 11
click at [183, 137] on span "Adicionar imagem" at bounding box center [234, 129] width 102 height 13
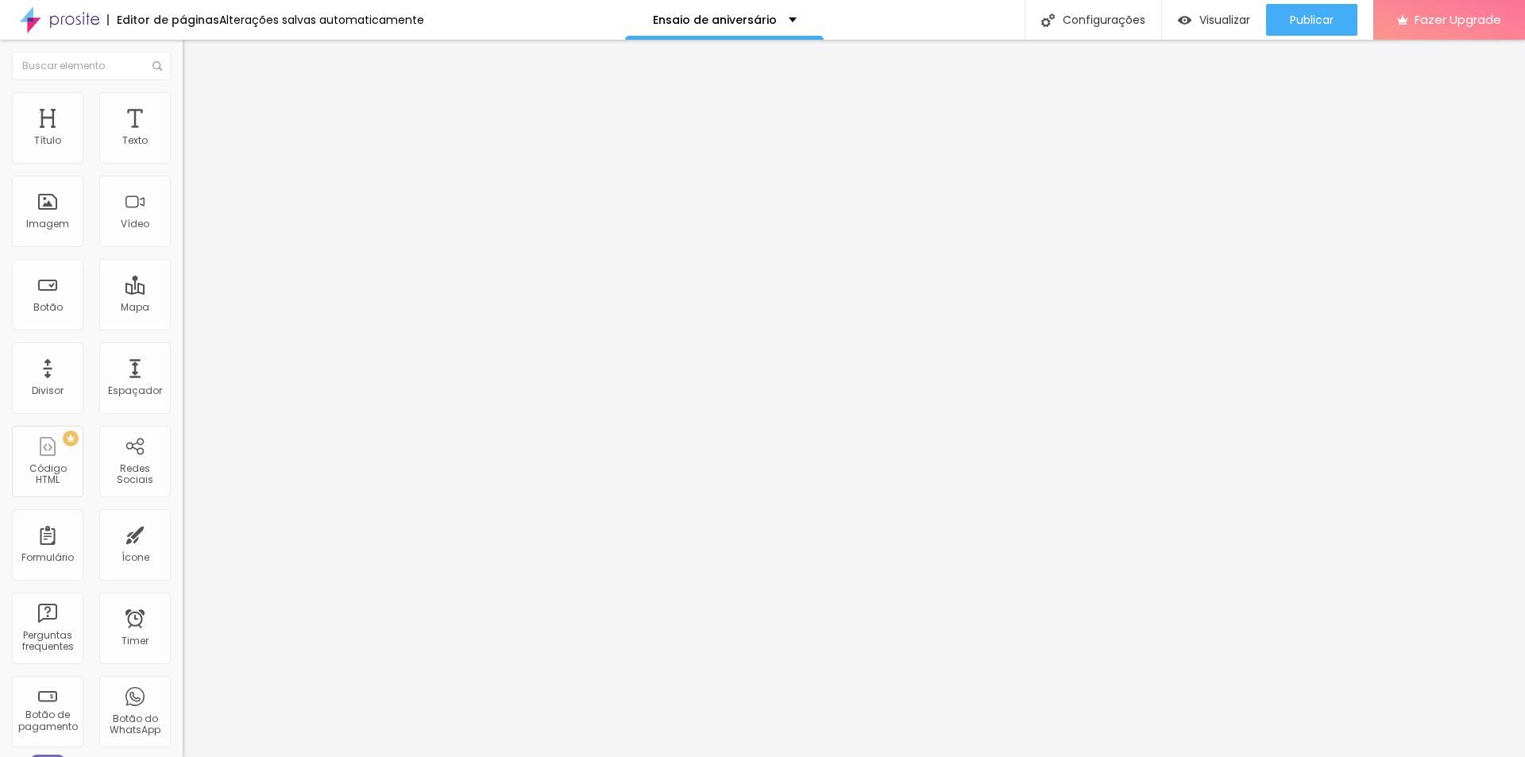
click at [183, 137] on span "Adicionar imagem" at bounding box center [234, 129] width 102 height 13
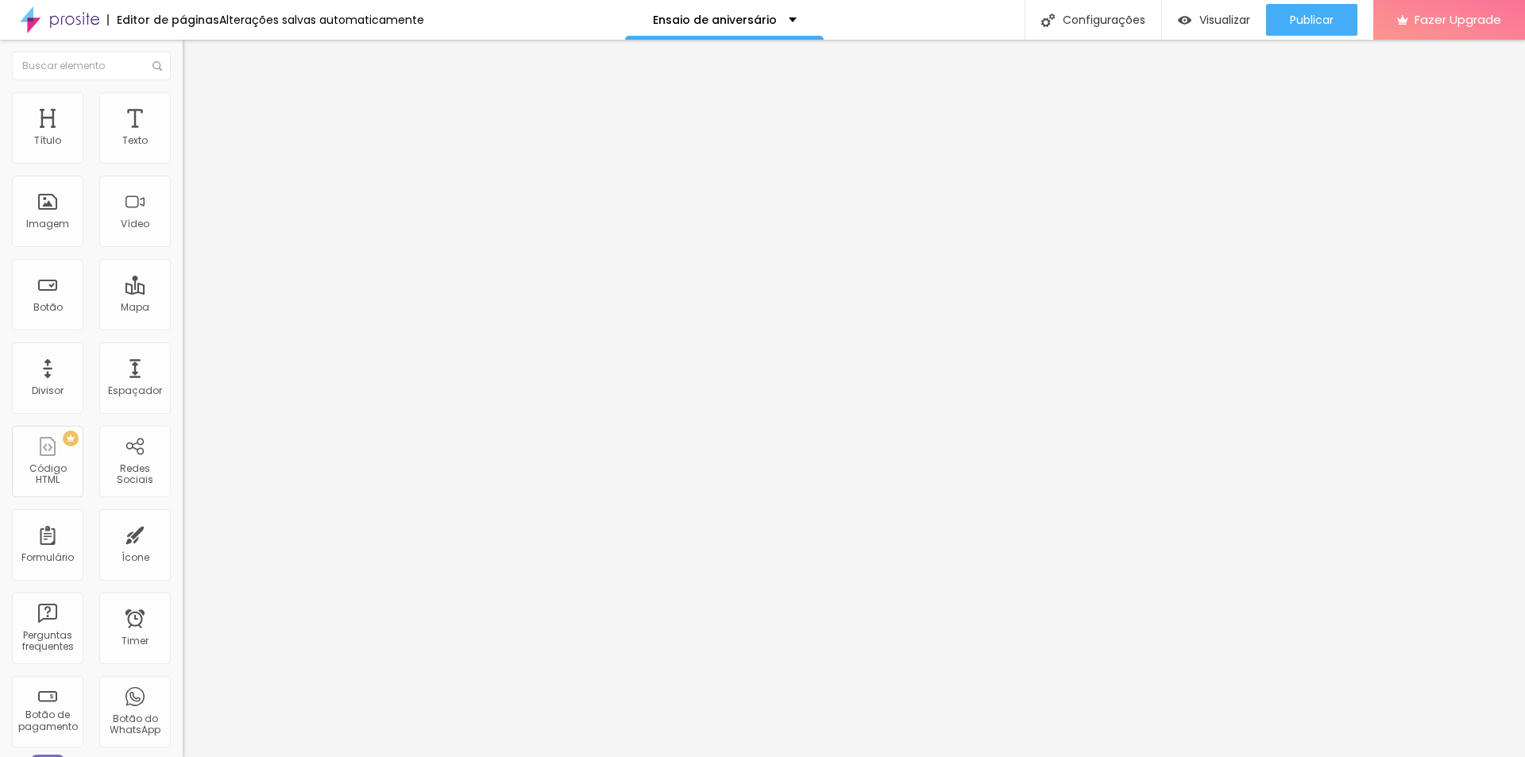
click at [183, 137] on span "Adicionar imagem" at bounding box center [234, 129] width 102 height 13
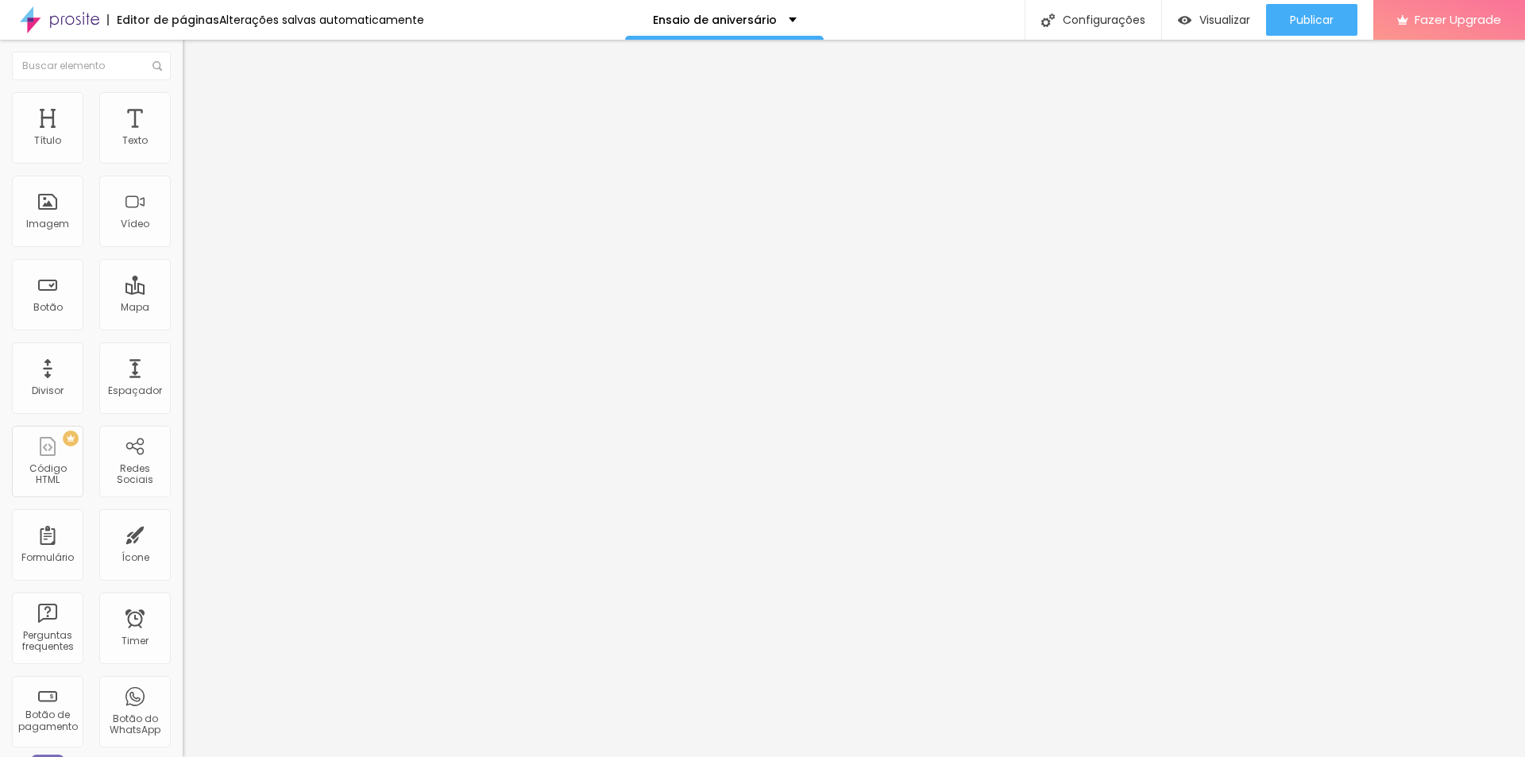
click at [183, 137] on span "Adicionar imagem" at bounding box center [234, 129] width 102 height 13
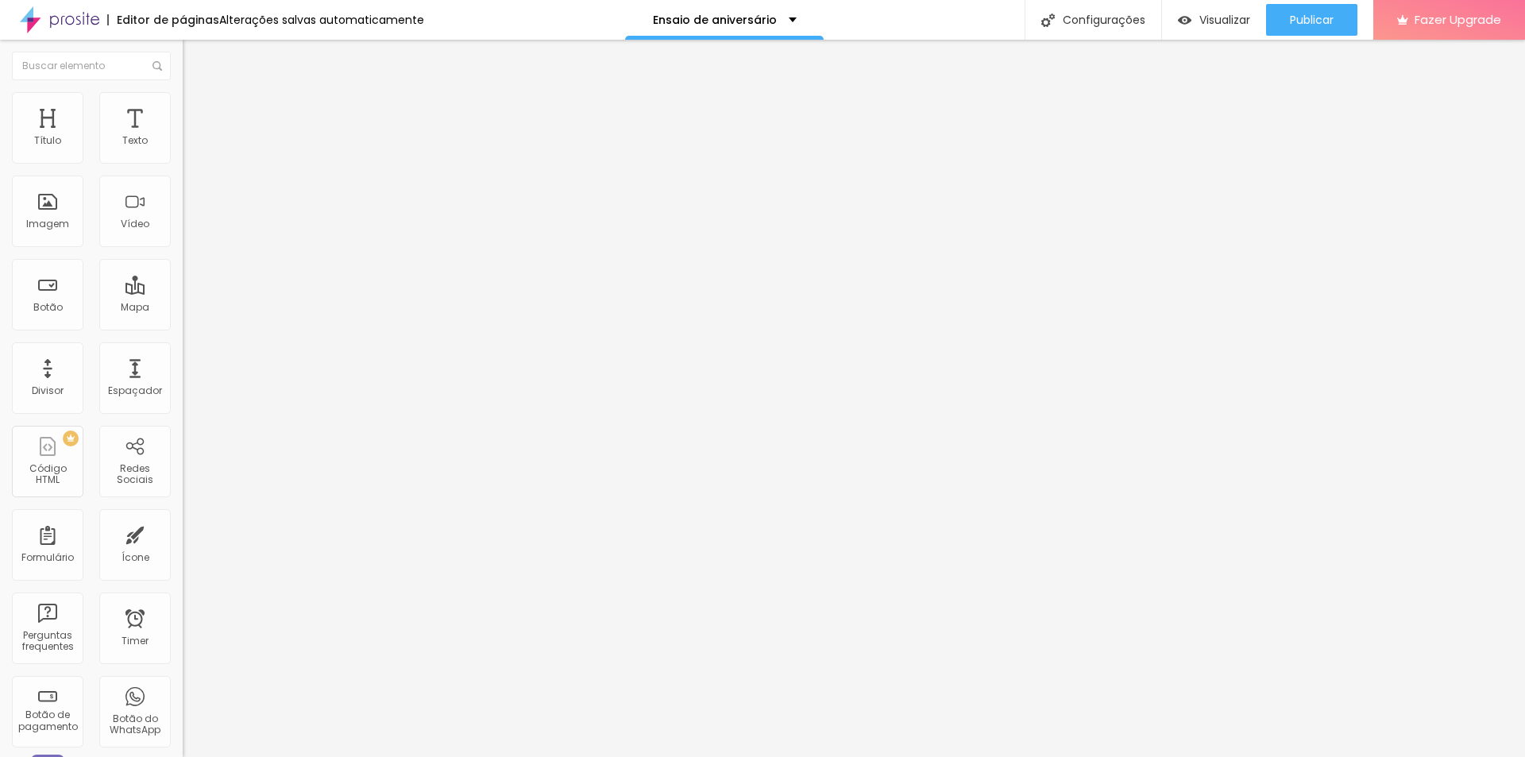
click at [183, 137] on span "Adicionar imagem" at bounding box center [234, 129] width 102 height 13
click at [125, 385] on div "Espaçador" at bounding box center [135, 390] width 54 height 11
click at [48, 236] on div "Imagem" at bounding box center [47, 210] width 71 height 71
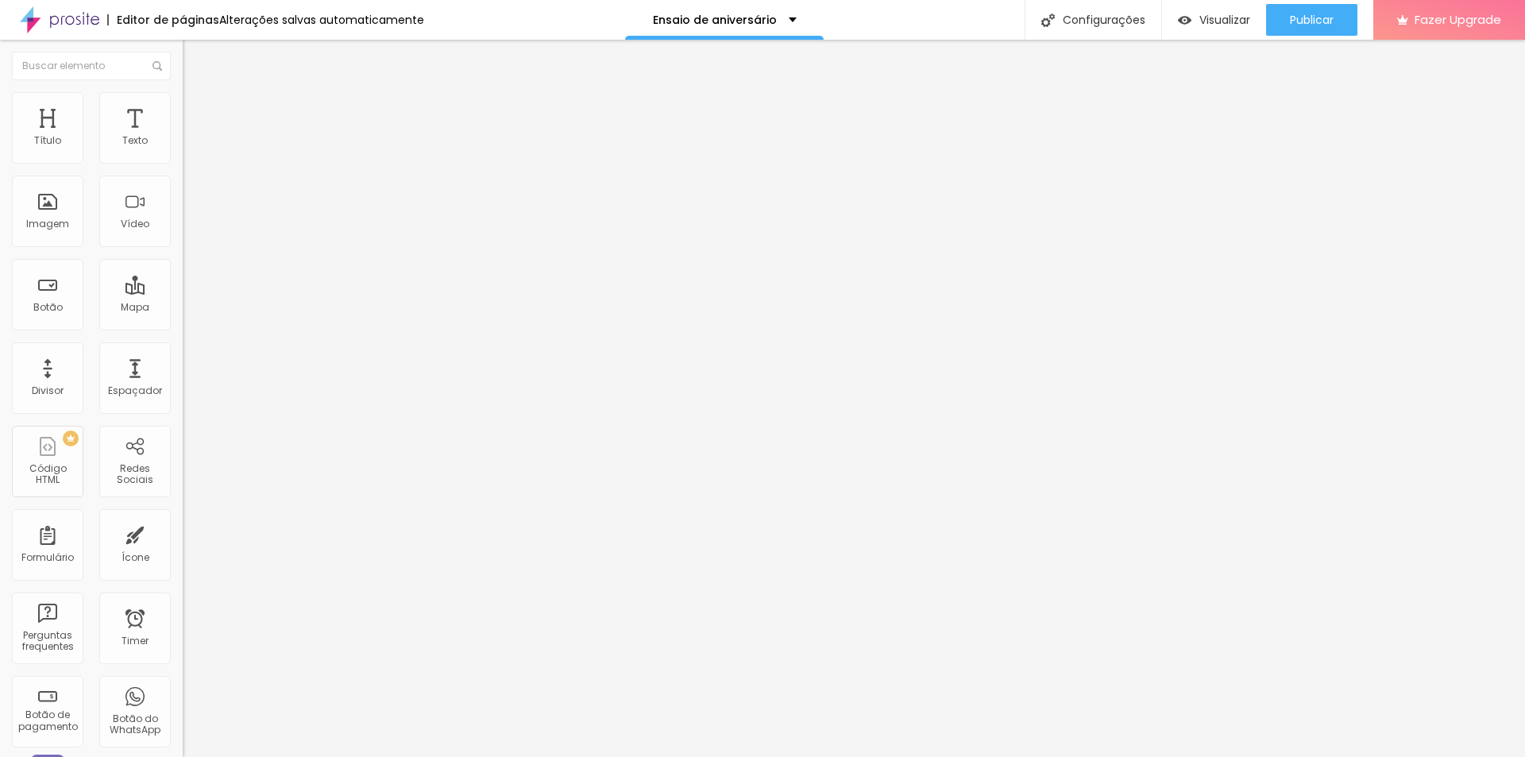
click at [183, 249] on span "Original" at bounding box center [202, 241] width 38 height 13
click at [218, 268] on span "4:3" at bounding box center [225, 260] width 14 height 13
click at [183, 272] on div "Padrão 4:3" at bounding box center [274, 263] width 183 height 15
click at [183, 283] on span "Quadrado" at bounding box center [209, 275] width 52 height 13
click at [183, 291] on div "Original" at bounding box center [274, 286] width 183 height 10
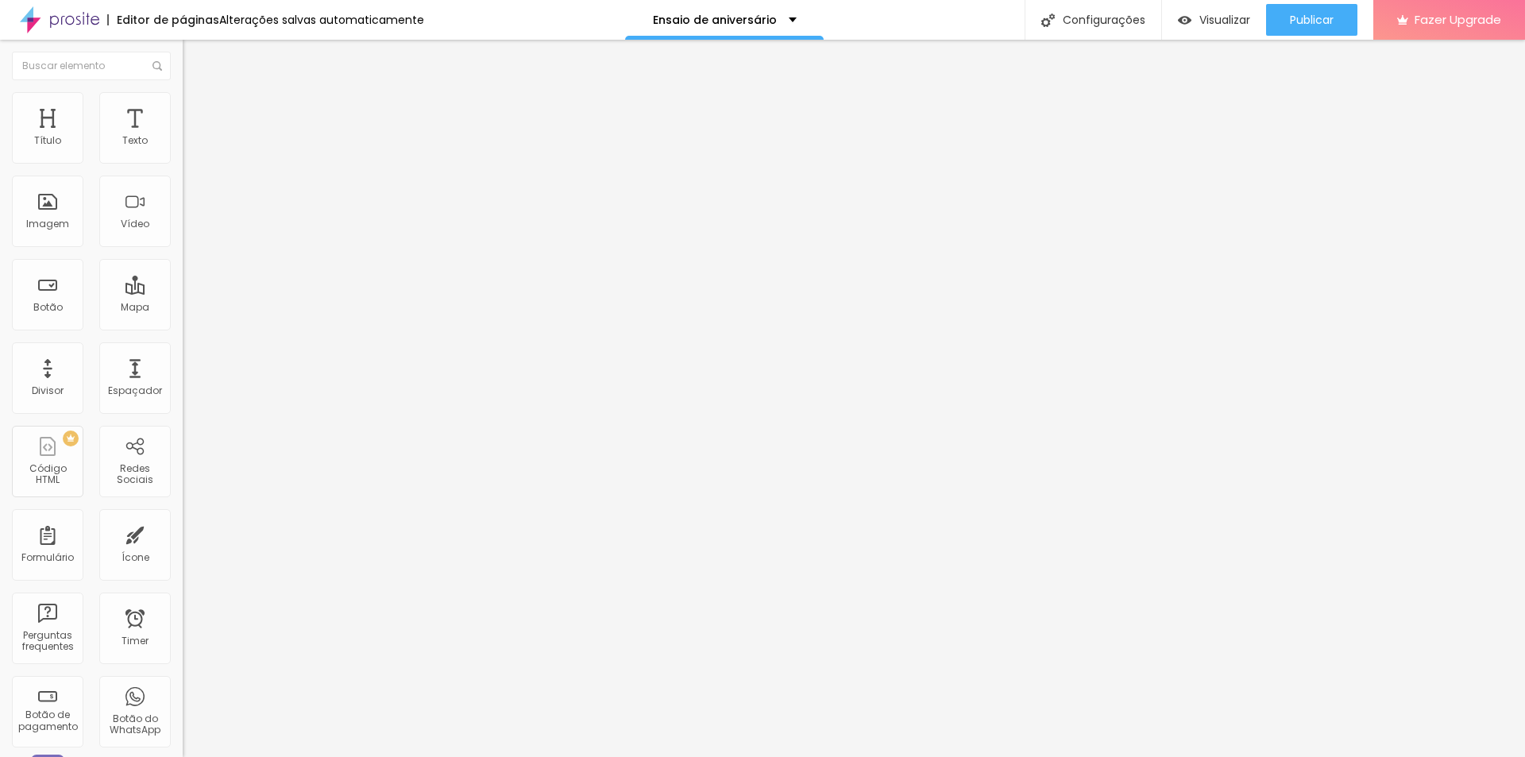
click at [183, 97] on img at bounding box center [190, 99] width 14 height 14
type input "95"
type input "90"
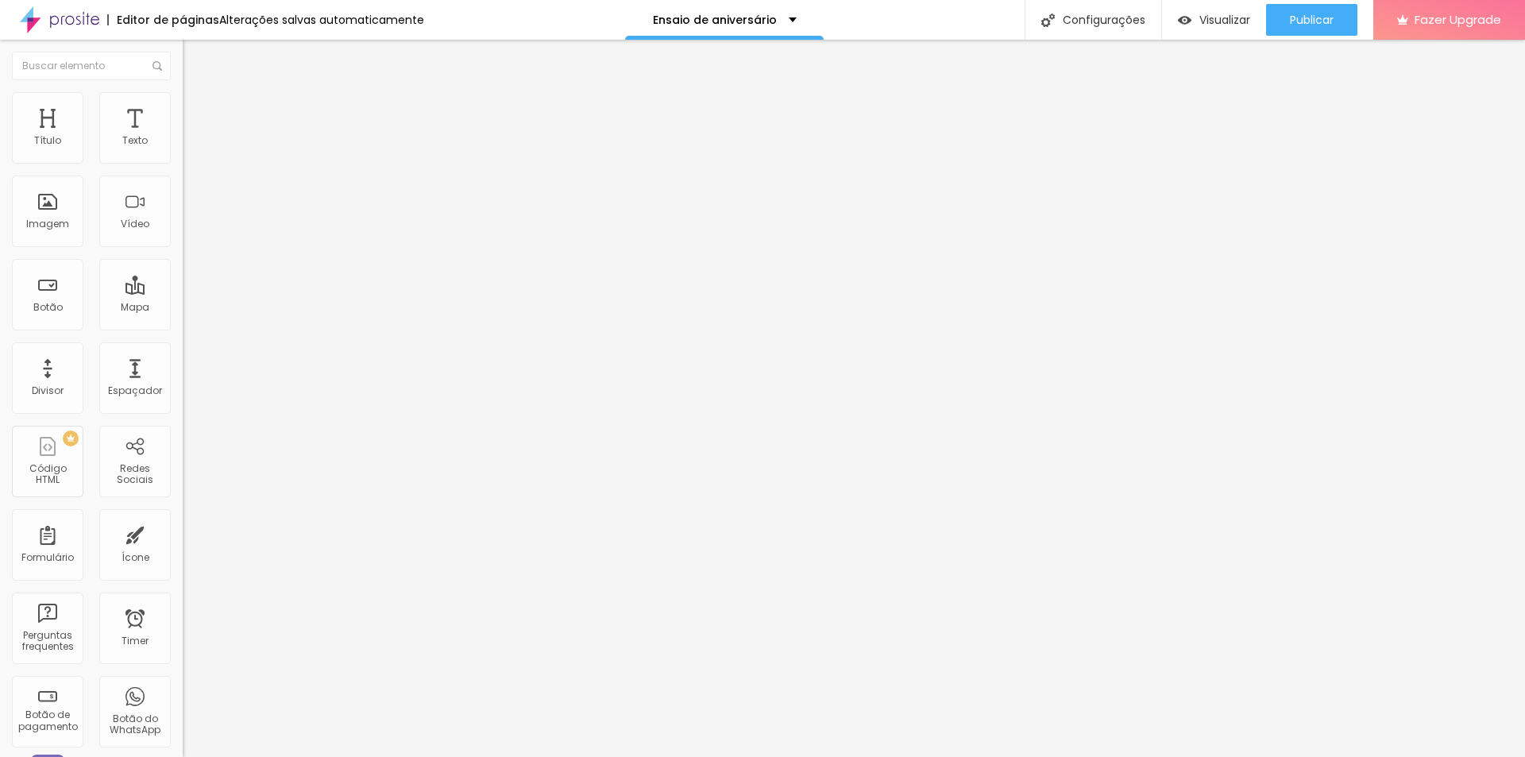
type input "85"
type input "80"
type input "75"
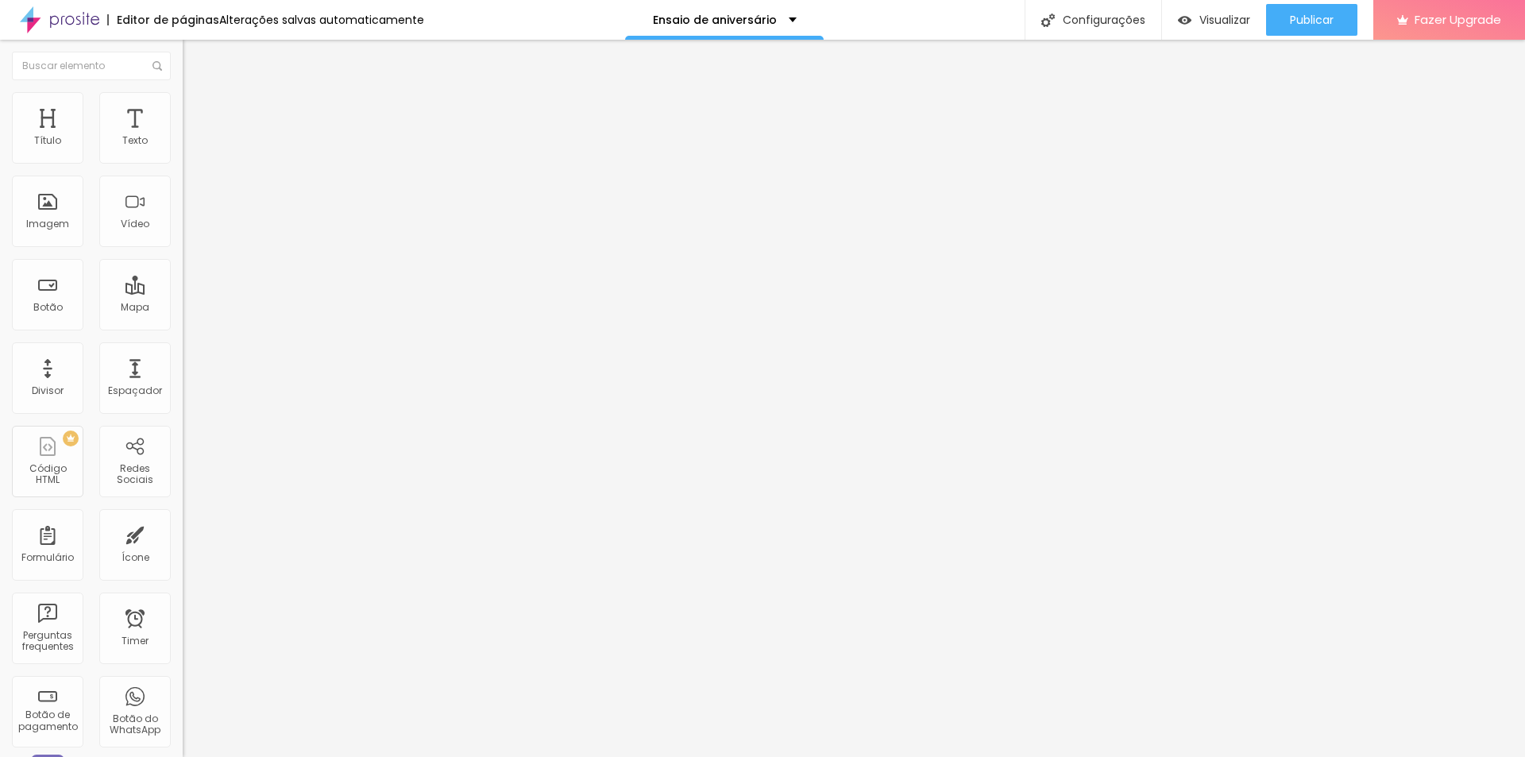
type input "75"
type input "70"
type input "55"
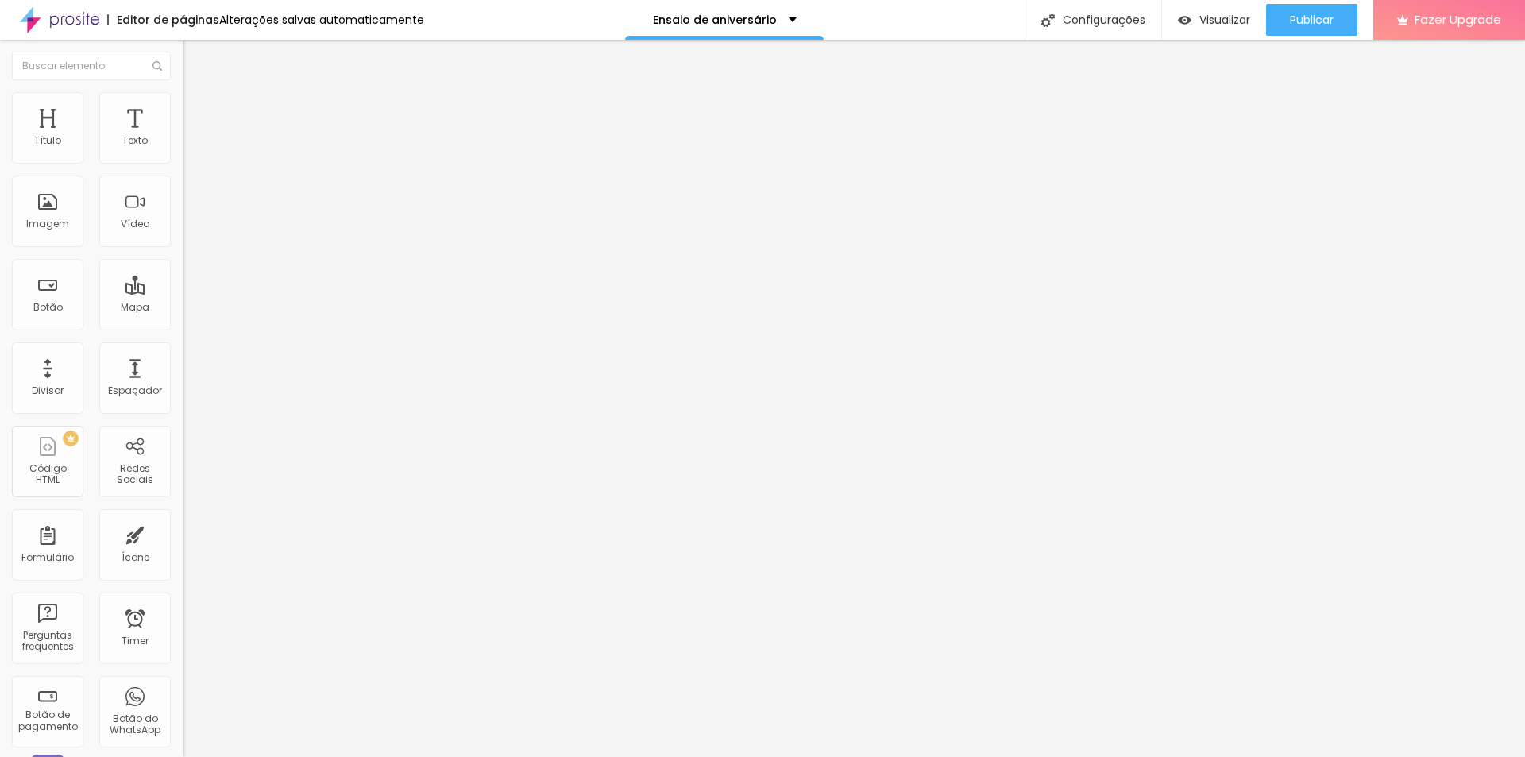
type input "50"
type input "55"
type input "60"
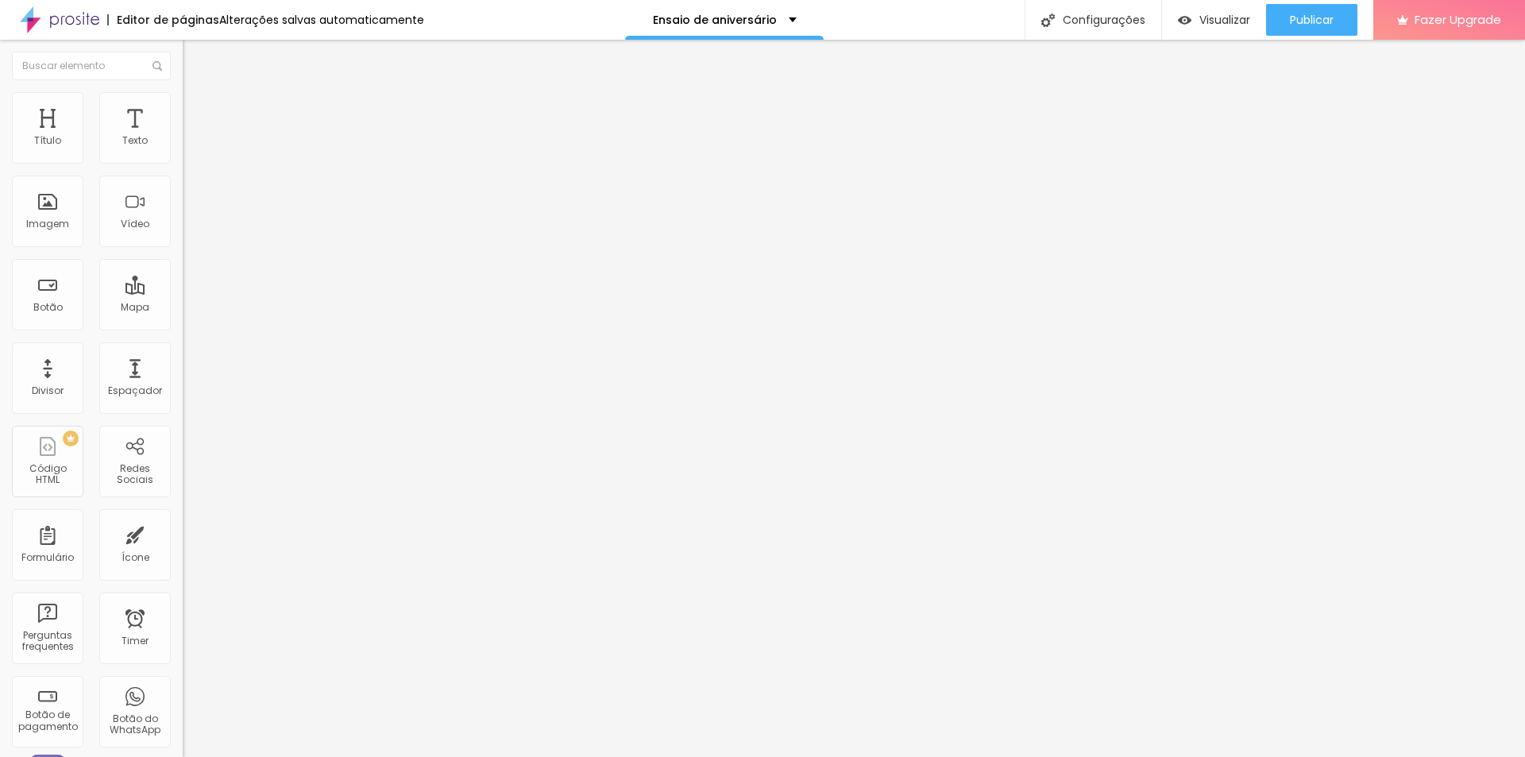
type input "60"
type input "65"
type input "70"
drag, startPoint x: 160, startPoint y: 170, endPoint x: 118, endPoint y: 170, distance: 42.1
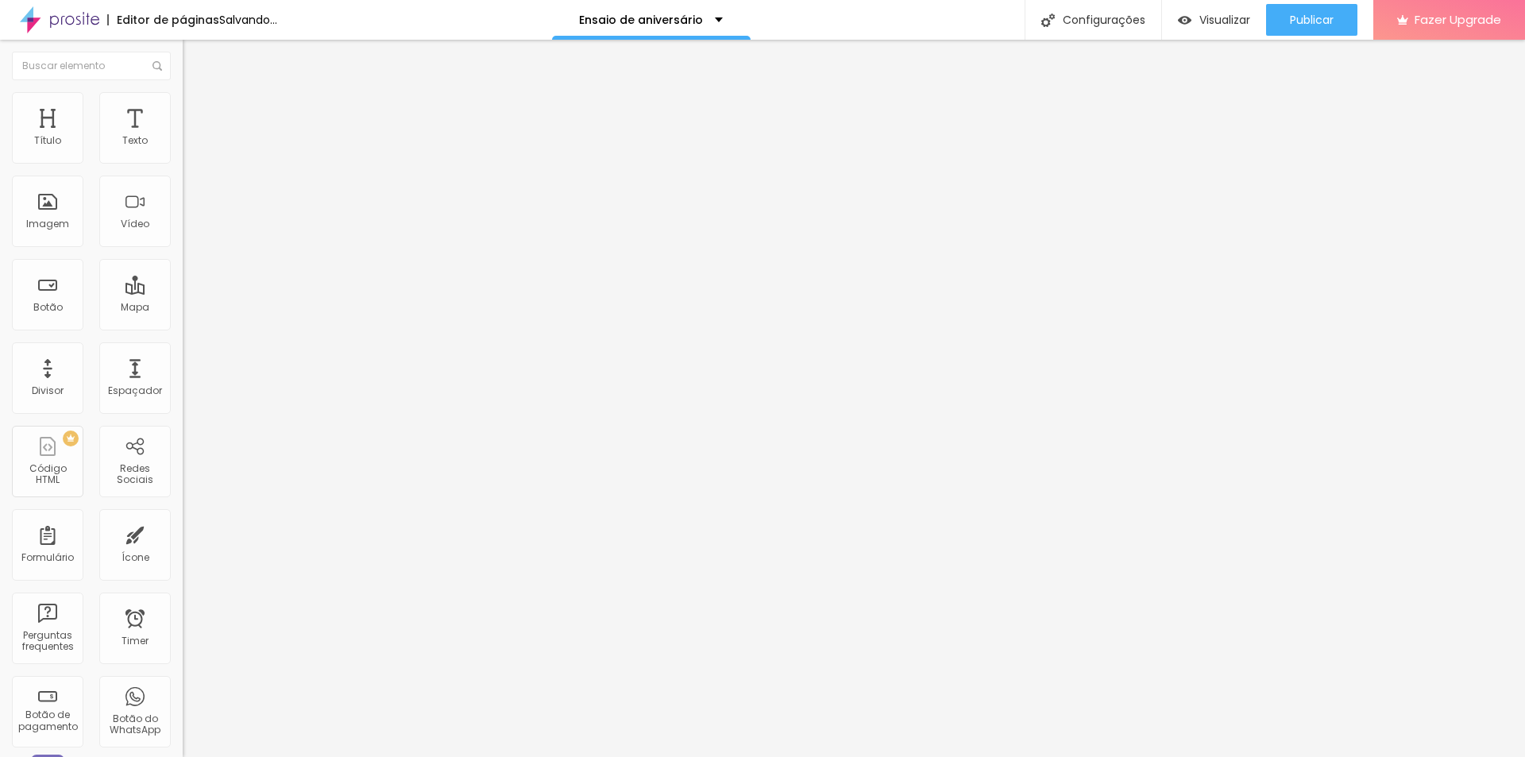
type input "70"
click at [183, 163] on input "range" at bounding box center [234, 156] width 102 height 13
click at [183, 98] on img at bounding box center [190, 99] width 14 height 14
type input "95"
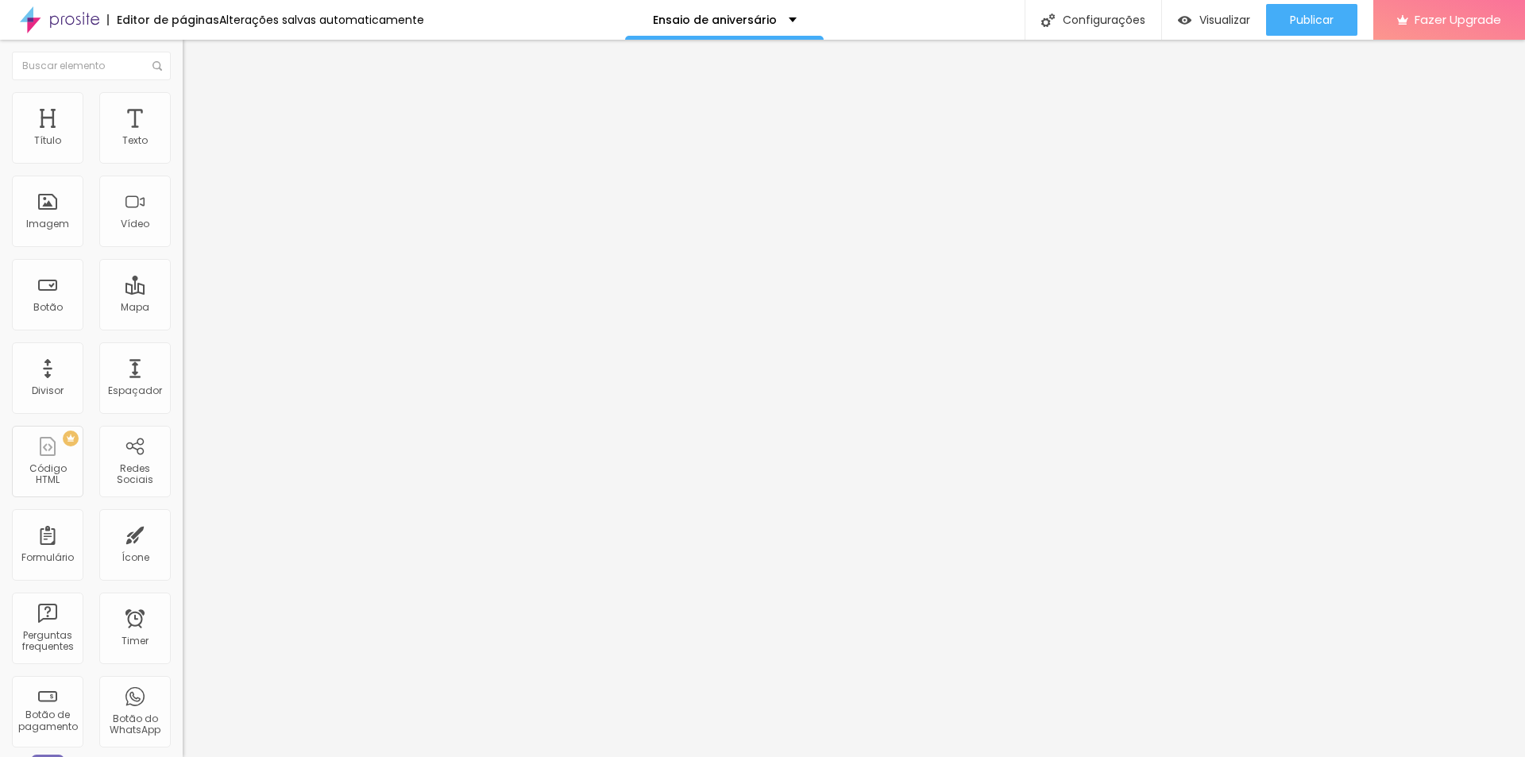
type input "90"
type input "85"
type input "80"
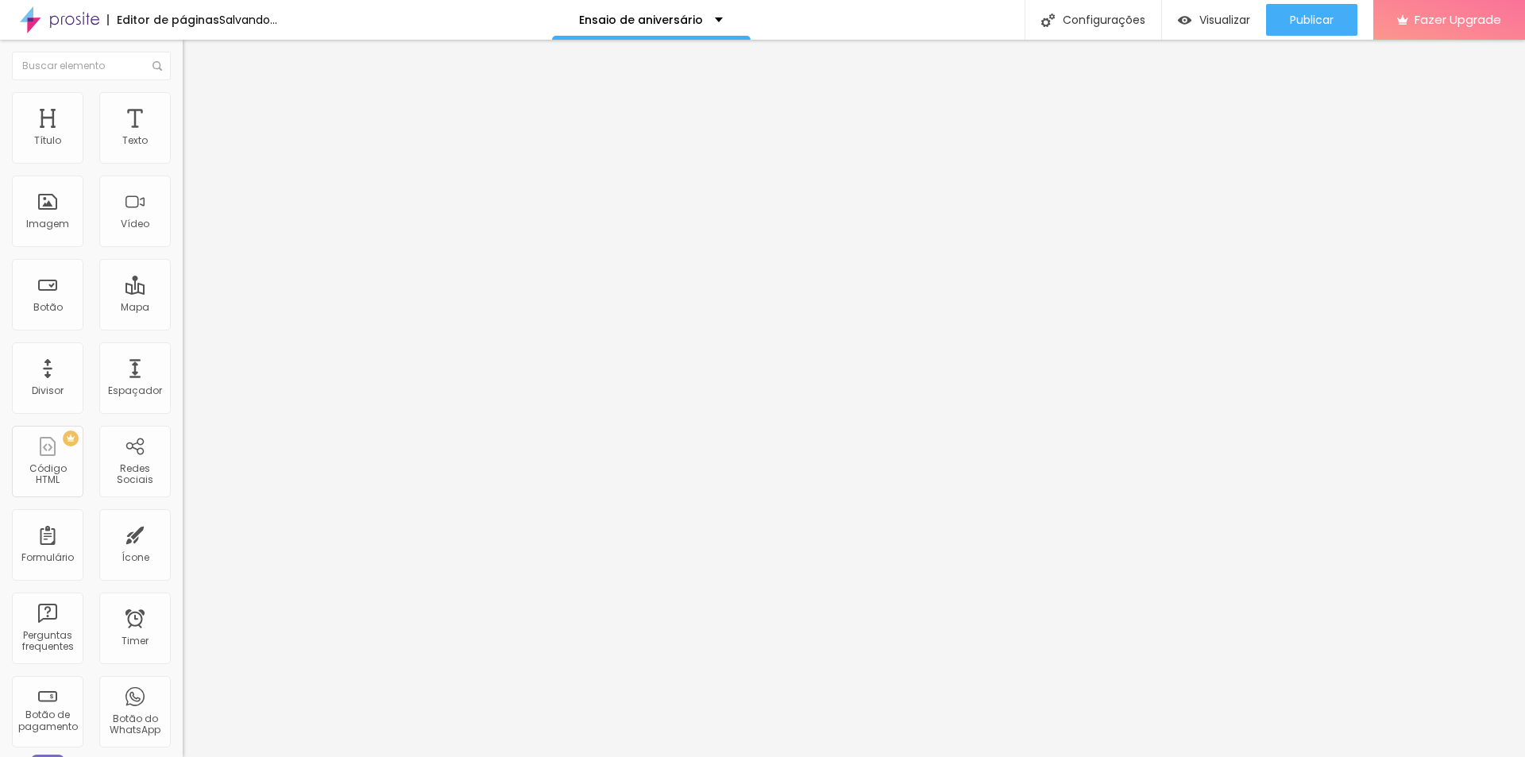
type input "80"
type input "75"
type input "70"
drag, startPoint x: 151, startPoint y: 168, endPoint x: 118, endPoint y: 170, distance: 33.4
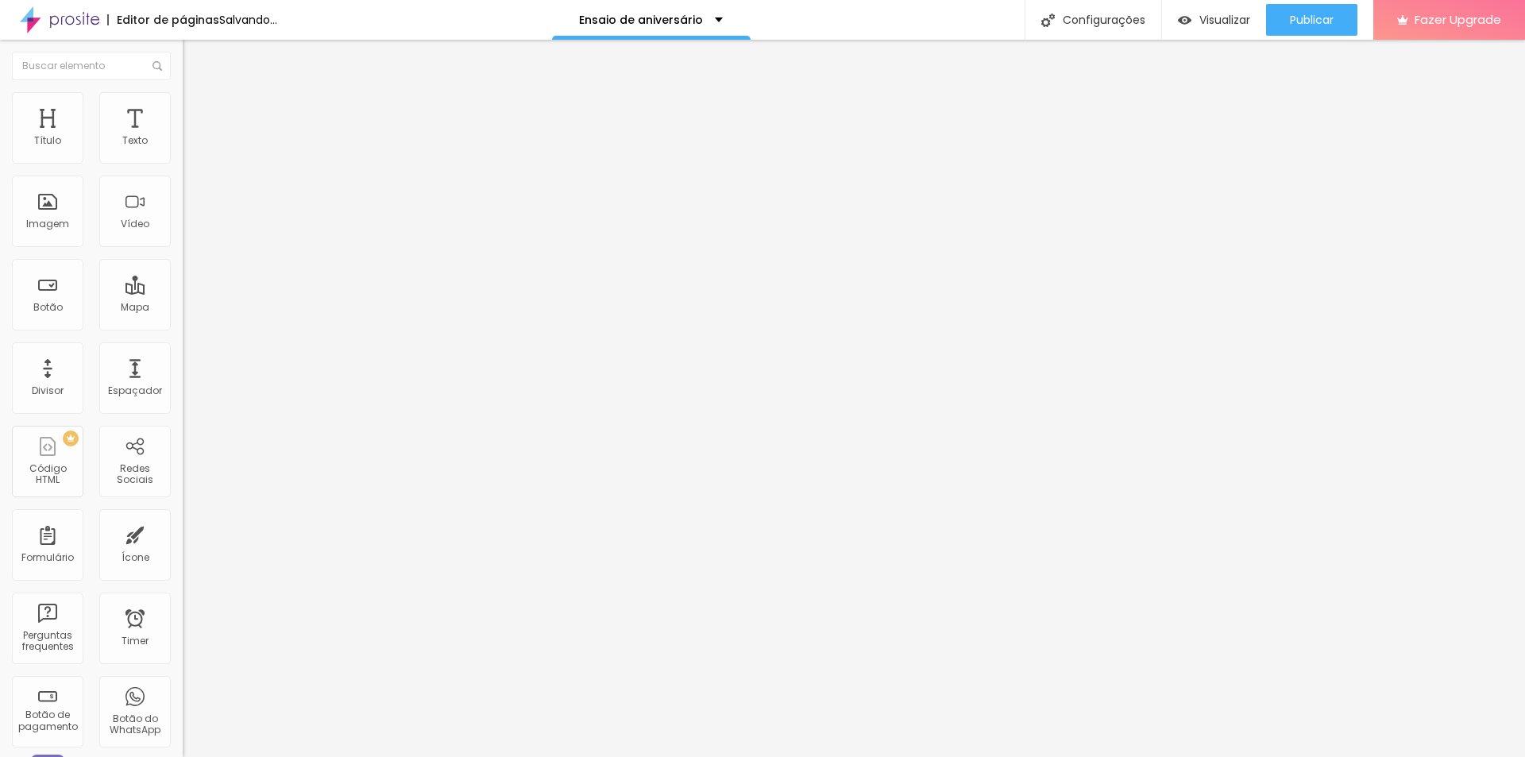
type input "70"
click at [183, 163] on input "range" at bounding box center [234, 156] width 102 height 13
click at [183, 92] on li "Estilo" at bounding box center [274, 100] width 183 height 16
type input "95"
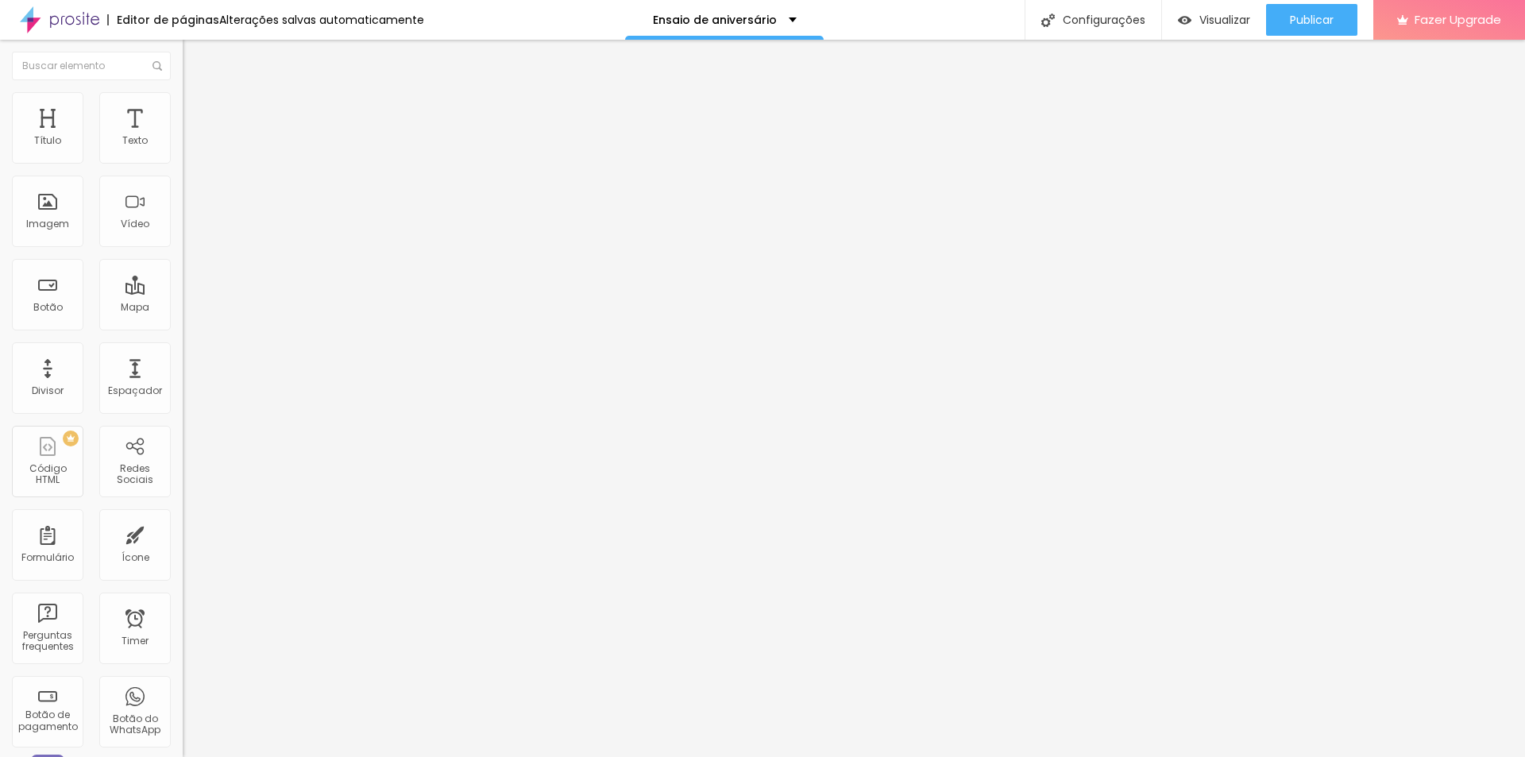
type input "90"
type input "85"
type input "80"
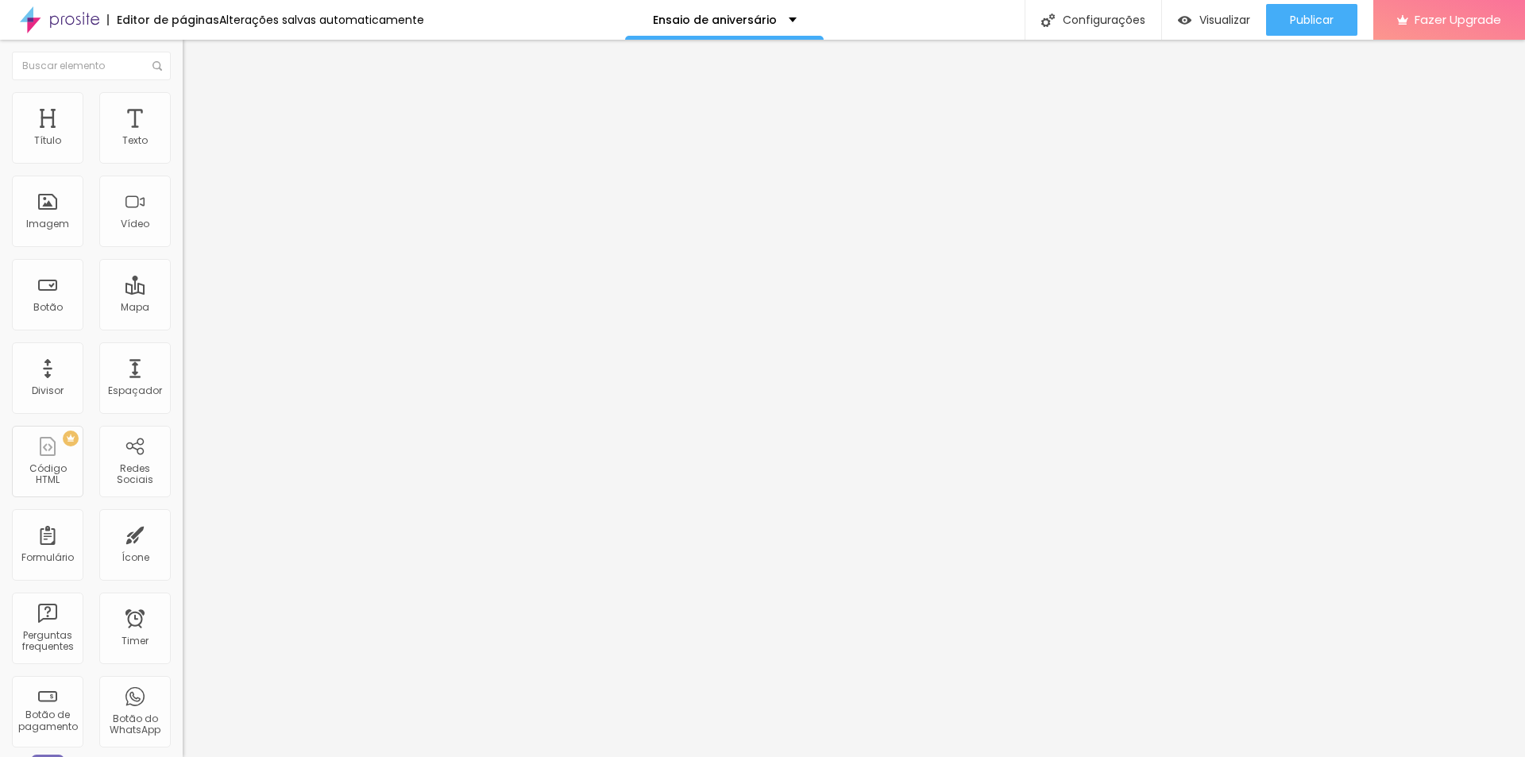
type input "80"
type input "75"
type input "70"
drag, startPoint x: 154, startPoint y: 171, endPoint x: 113, endPoint y: 170, distance: 41.3
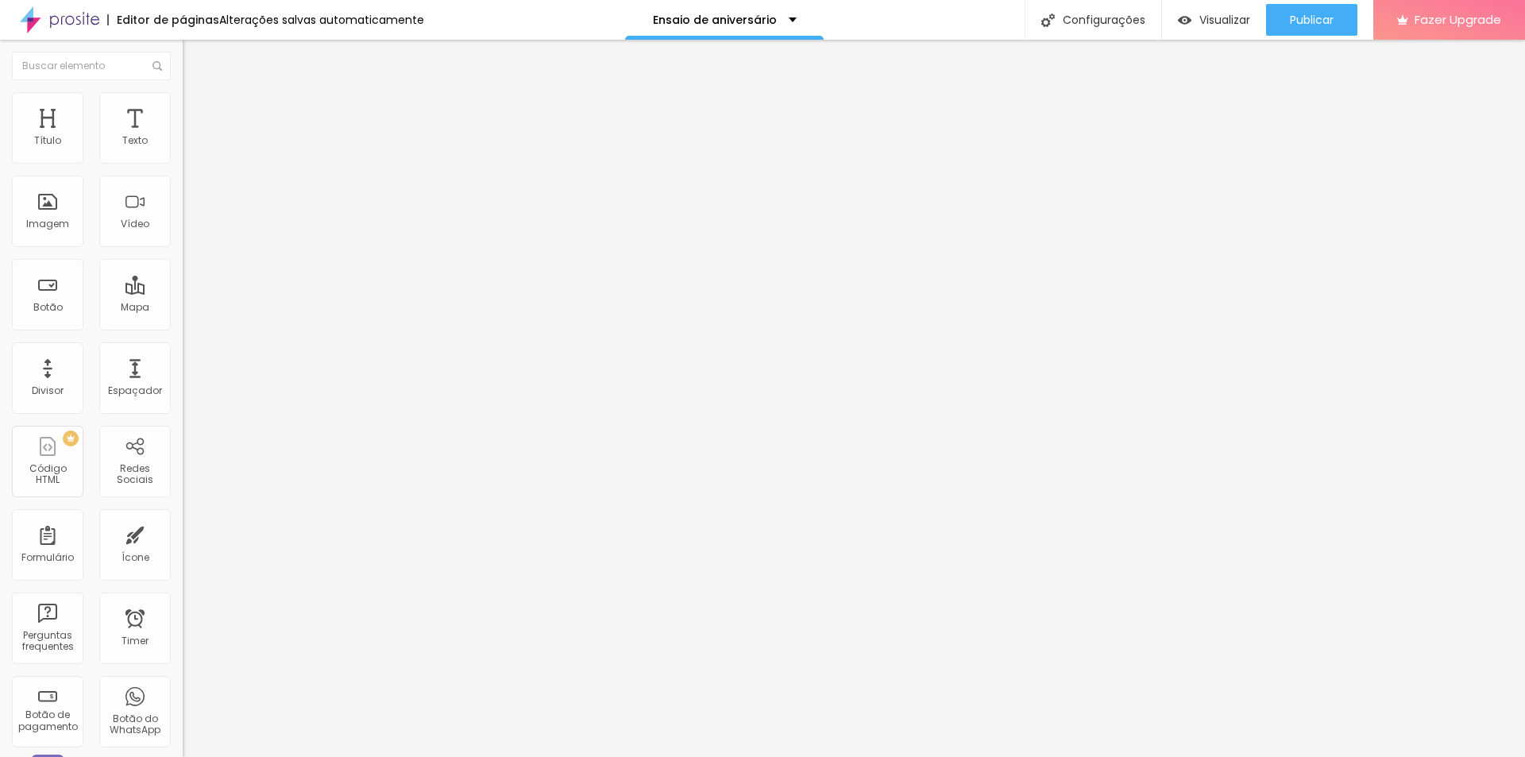
type input "70"
click at [183, 163] on input "range" at bounding box center [234, 156] width 102 height 13
click at [197, 109] on span "Estilo" at bounding box center [209, 102] width 25 height 13
type input "95"
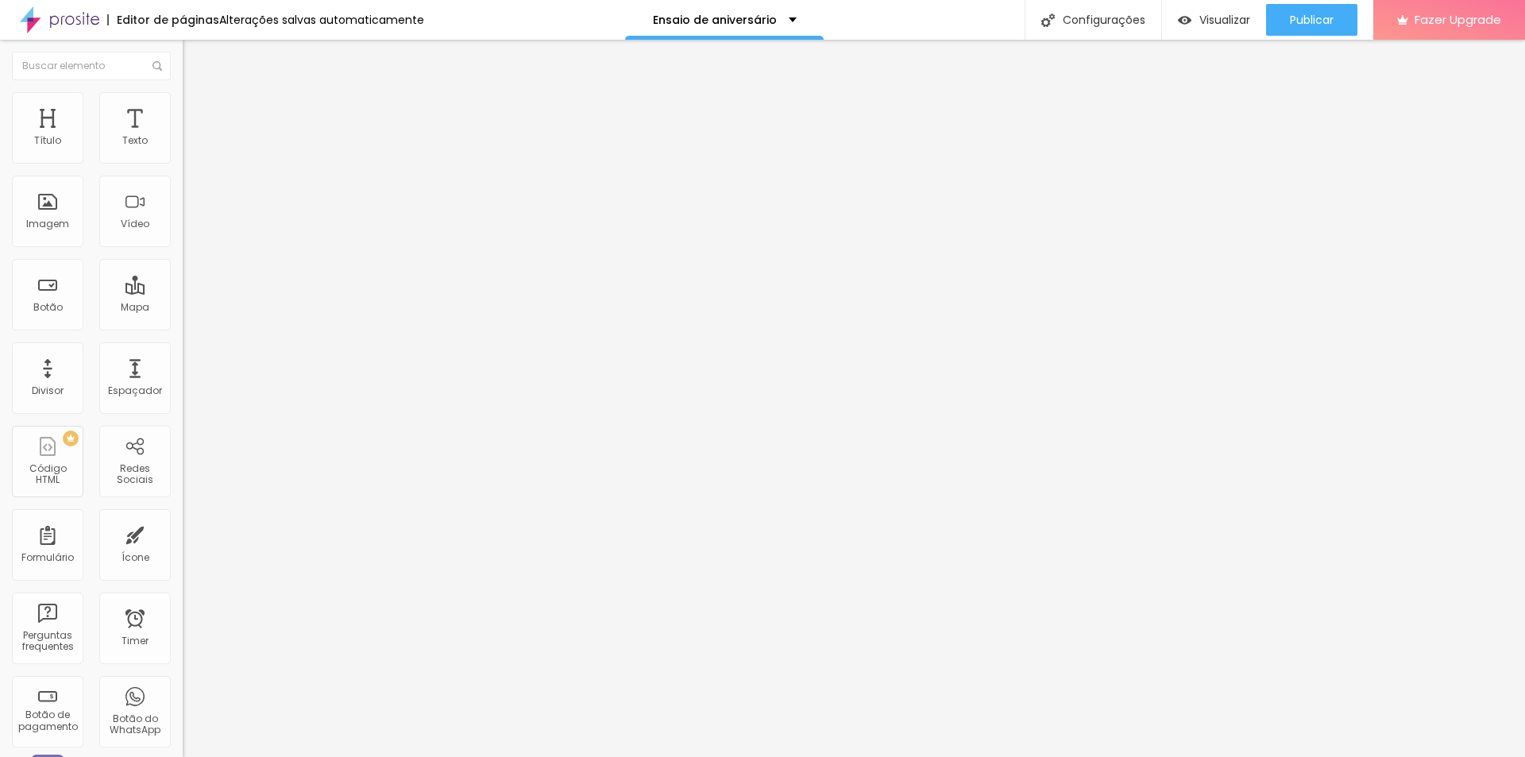
type input "80"
type input "75"
type input "70"
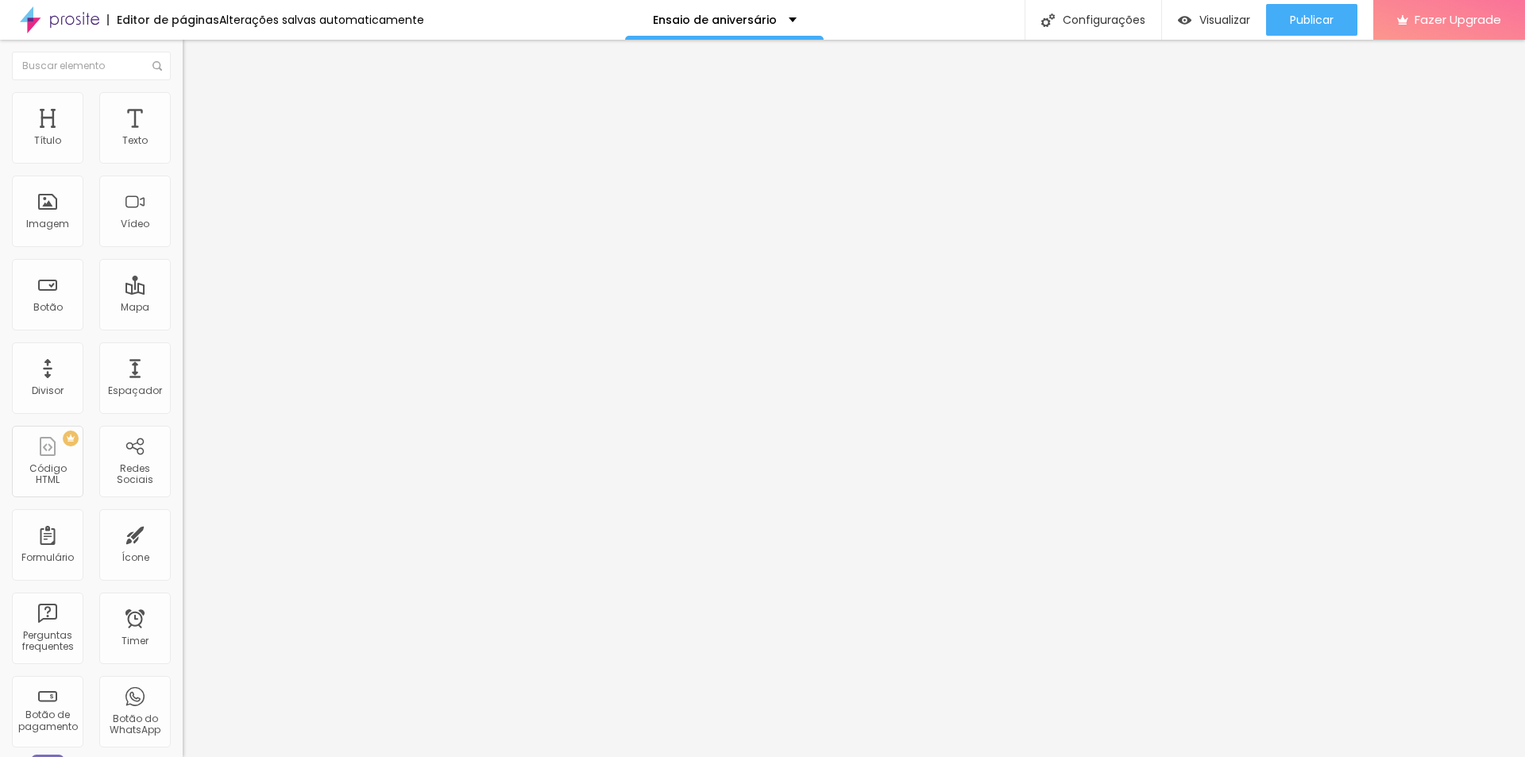
drag, startPoint x: 153, startPoint y: 167, endPoint x: 118, endPoint y: 168, distance: 35.0
type input "70"
click at [183, 163] on input "range" at bounding box center [234, 156] width 102 height 13
click at [183, 157] on img at bounding box center [188, 151] width 11 height 11
click at [183, 145] on img at bounding box center [188, 138] width 11 height 11
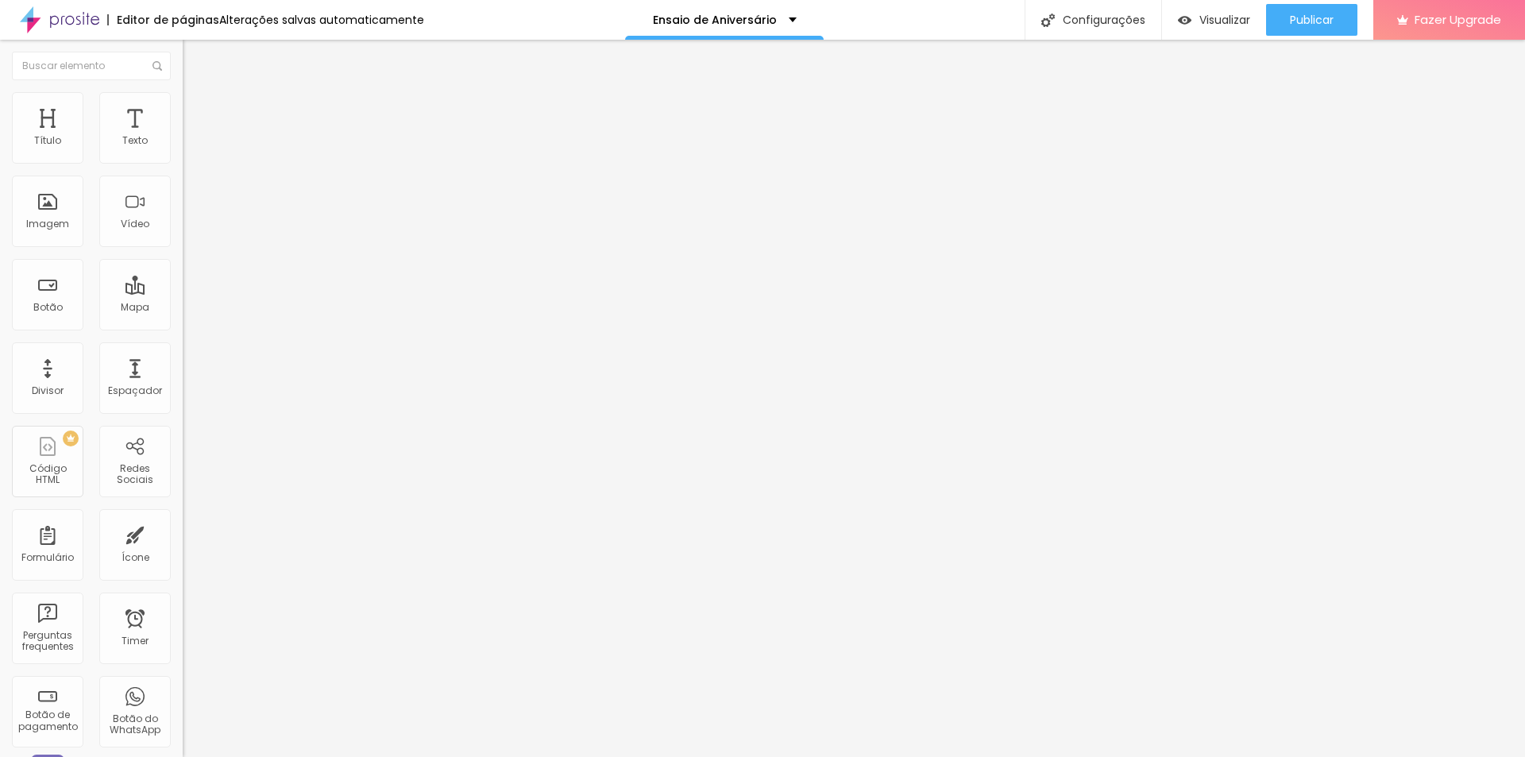
click at [197, 108] on span "Estilo" at bounding box center [209, 102] width 25 height 13
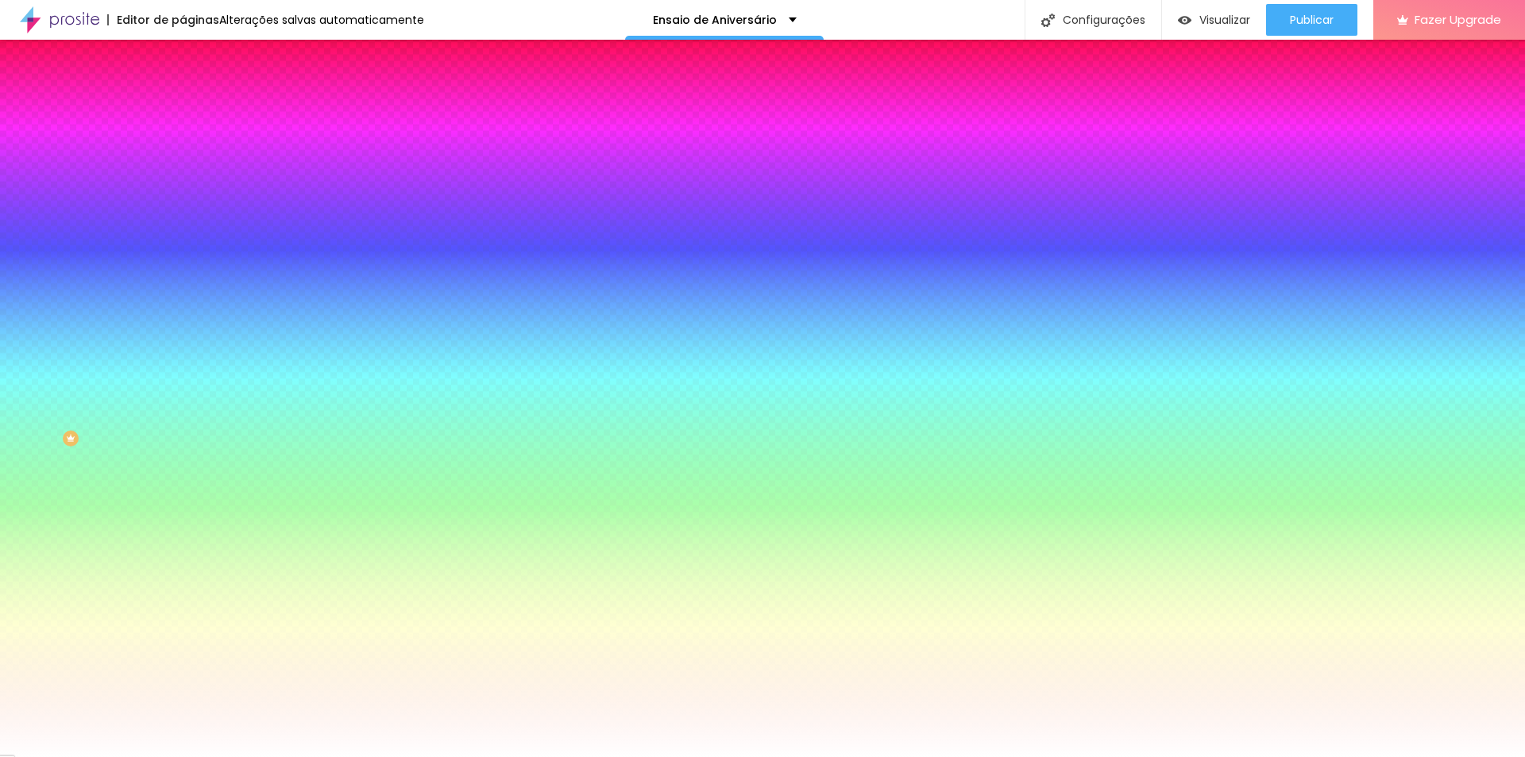
click at [197, 112] on span "Avançado" at bounding box center [223, 118] width 52 height 13
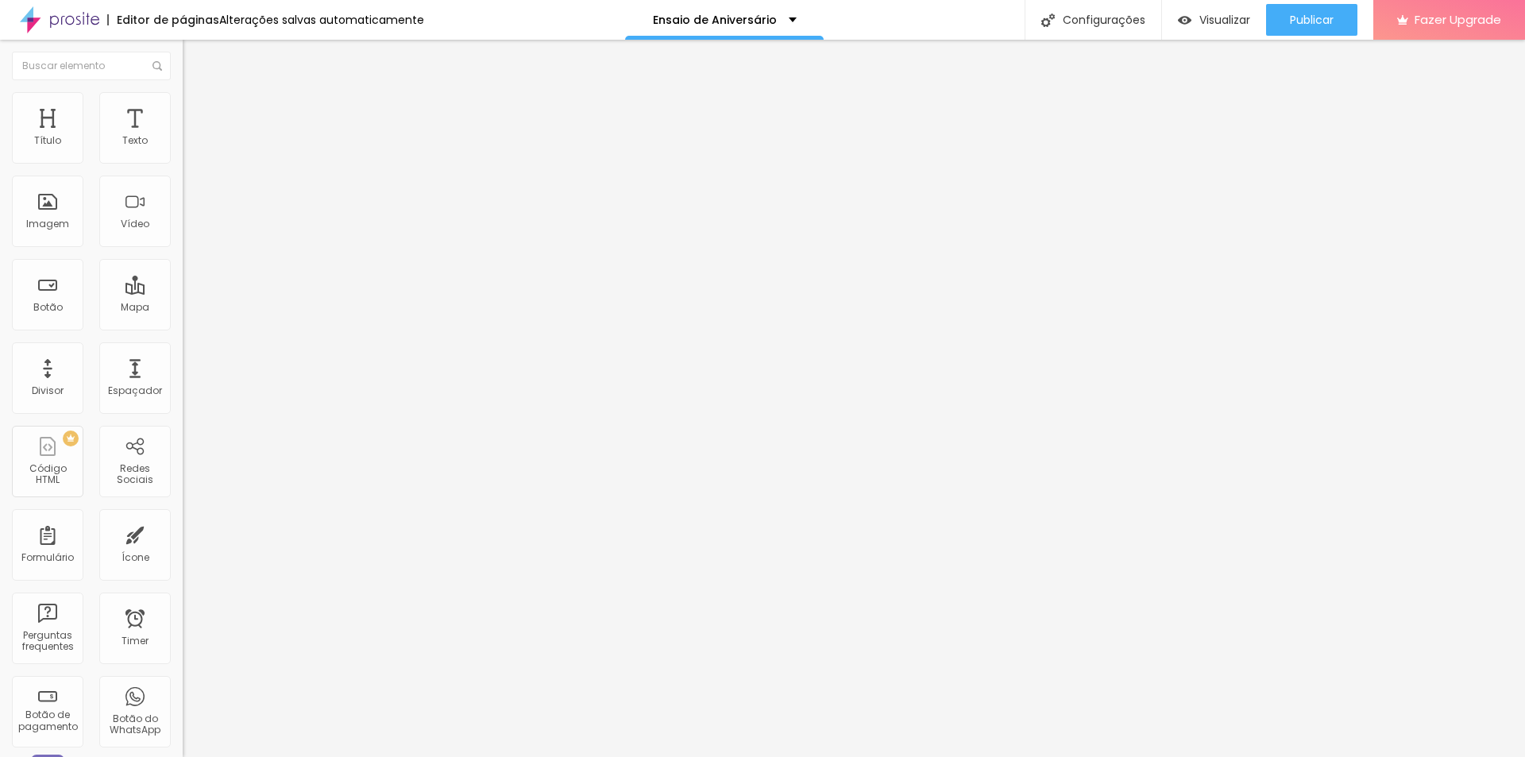
type input "5"
type input "10"
type input "15"
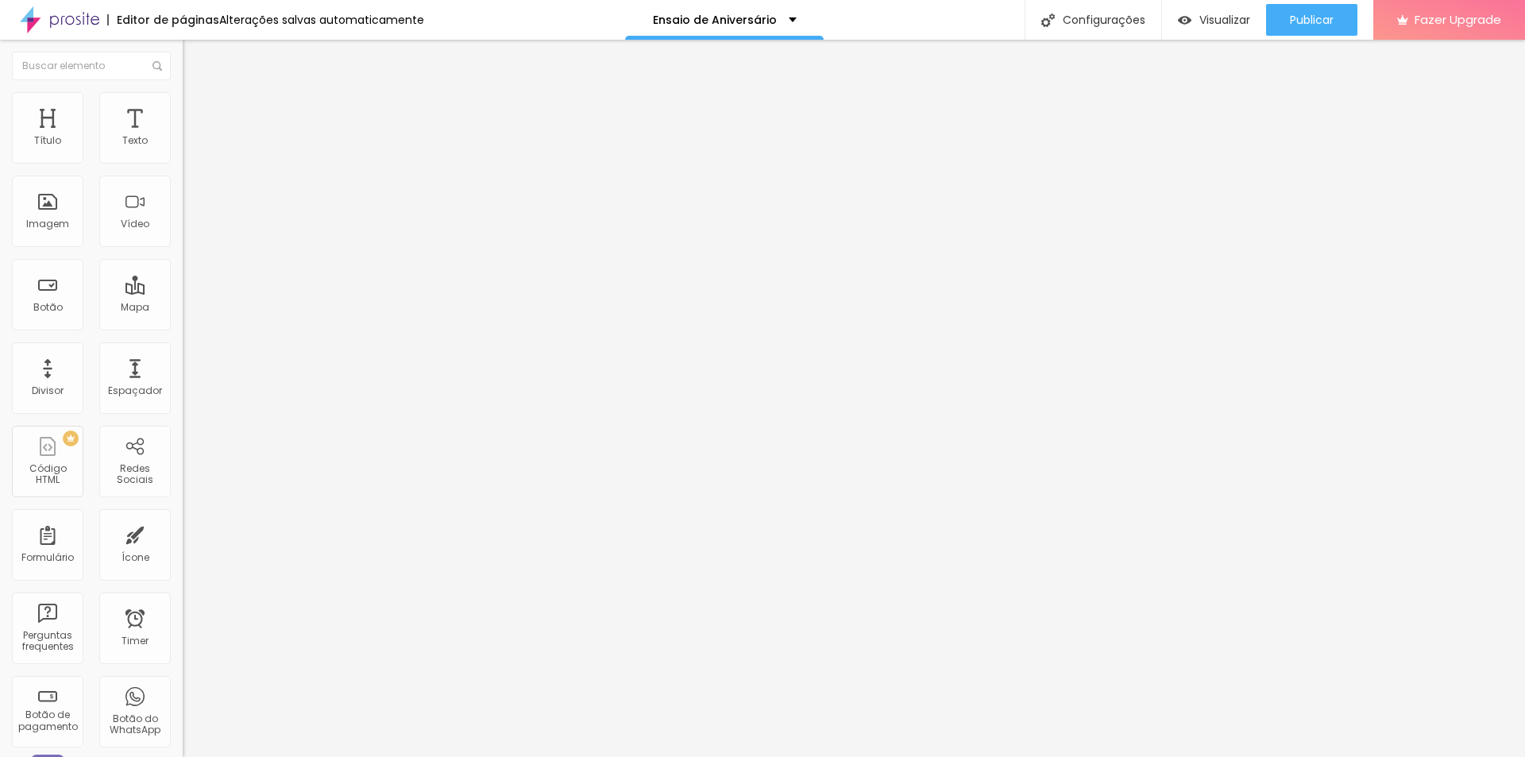
type input "15"
type input "20"
type input "25"
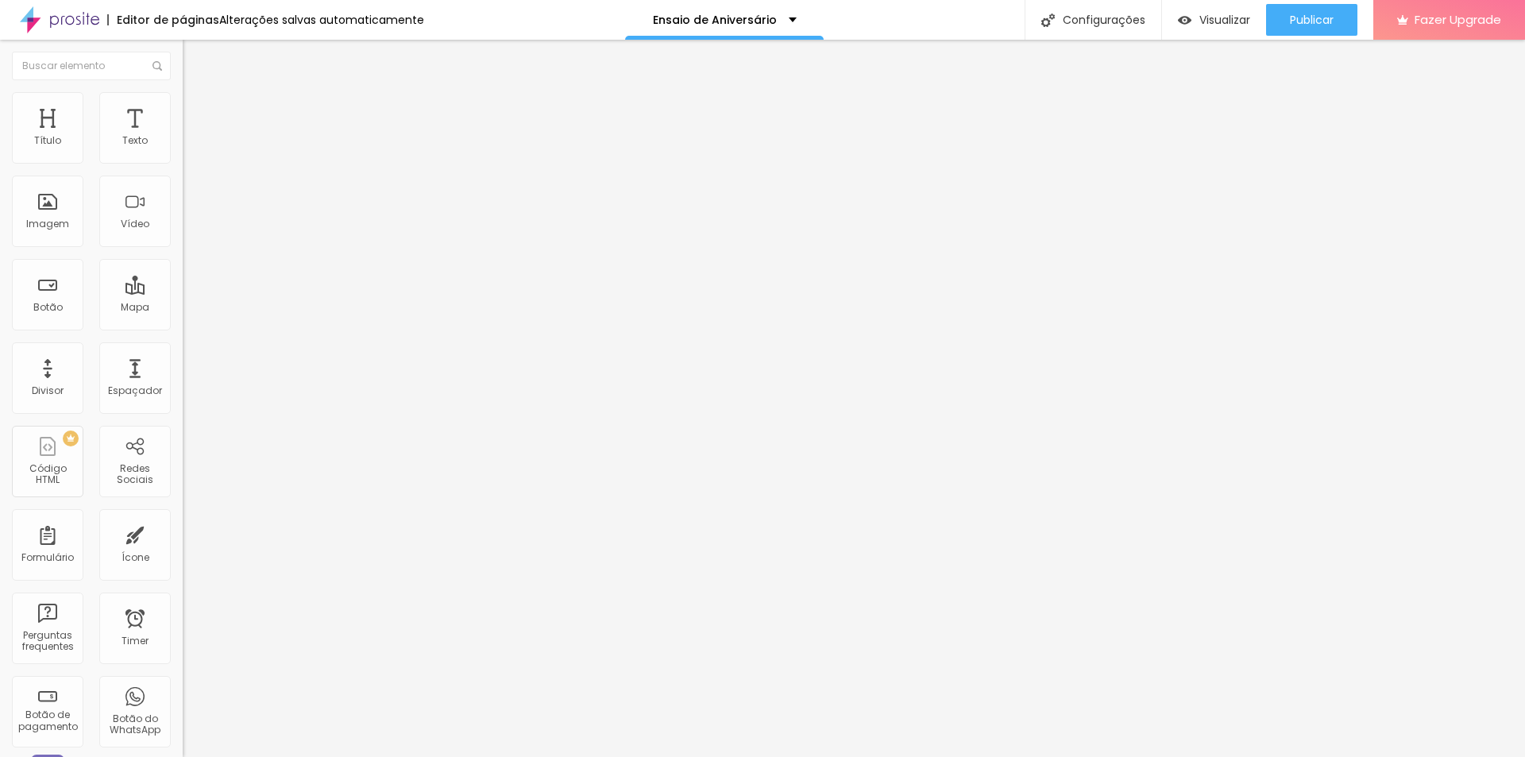
type input "40"
type input "45"
type input "50"
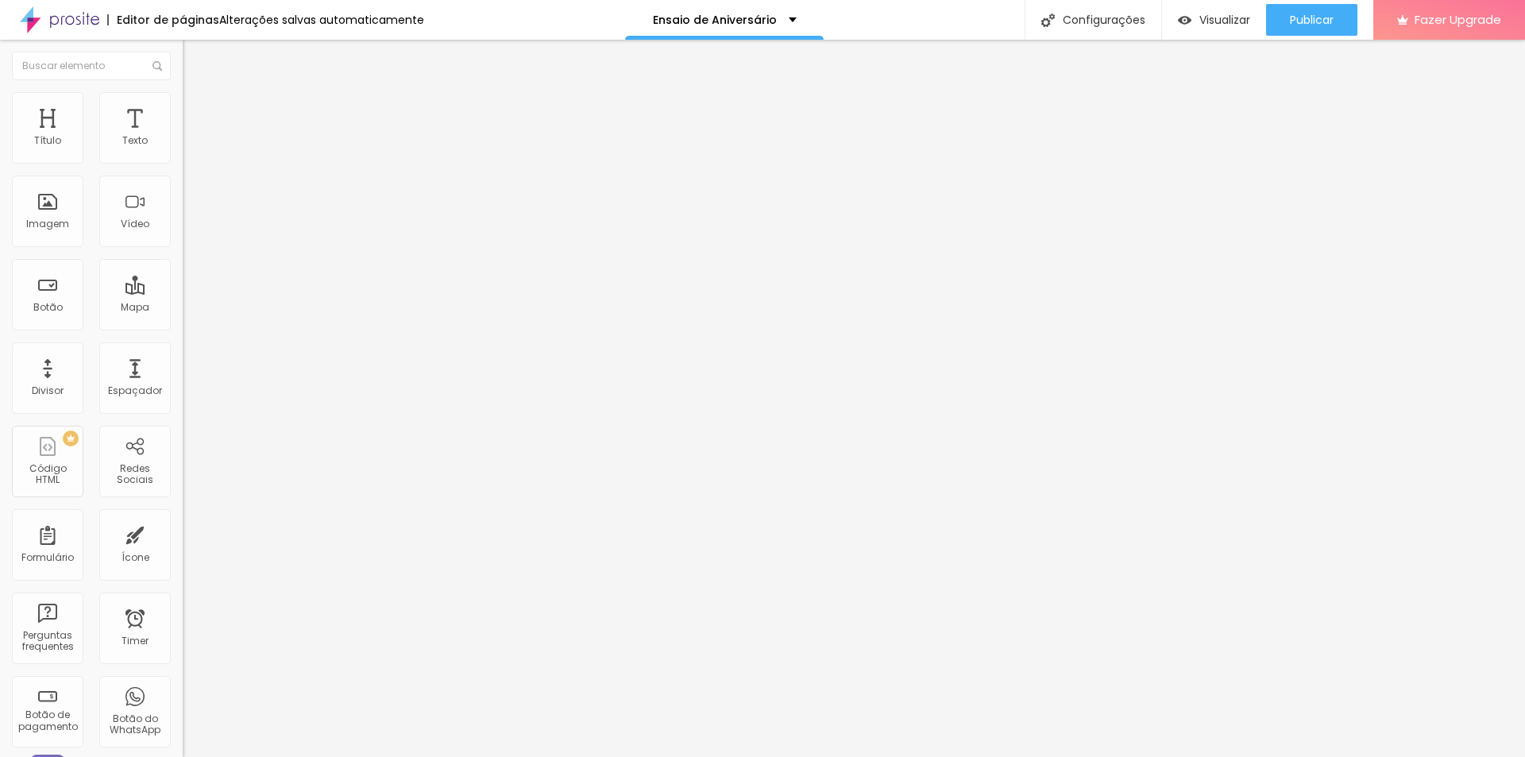
type input "50"
type input "45"
type input "30"
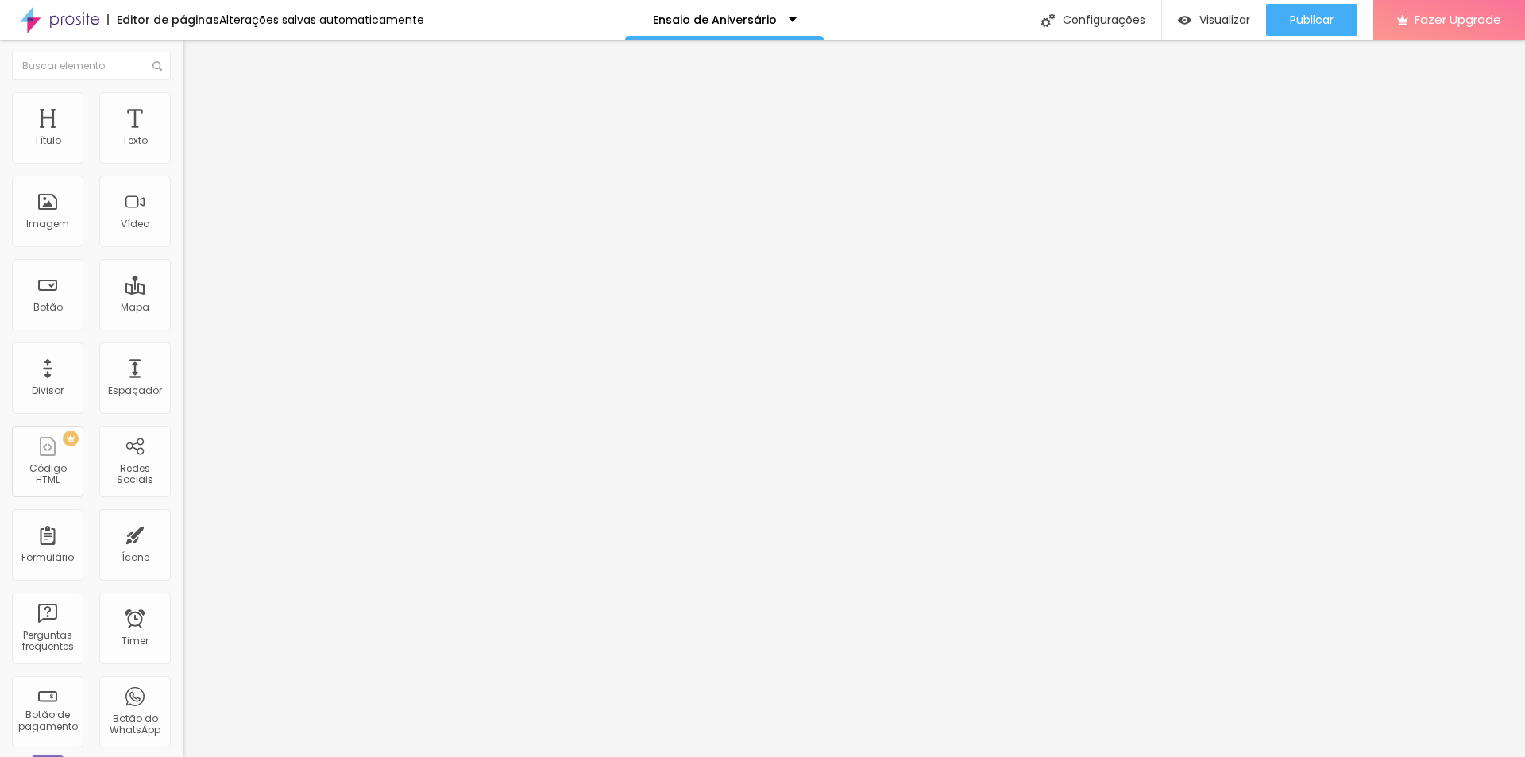
type input "25"
type input "20"
type input "15"
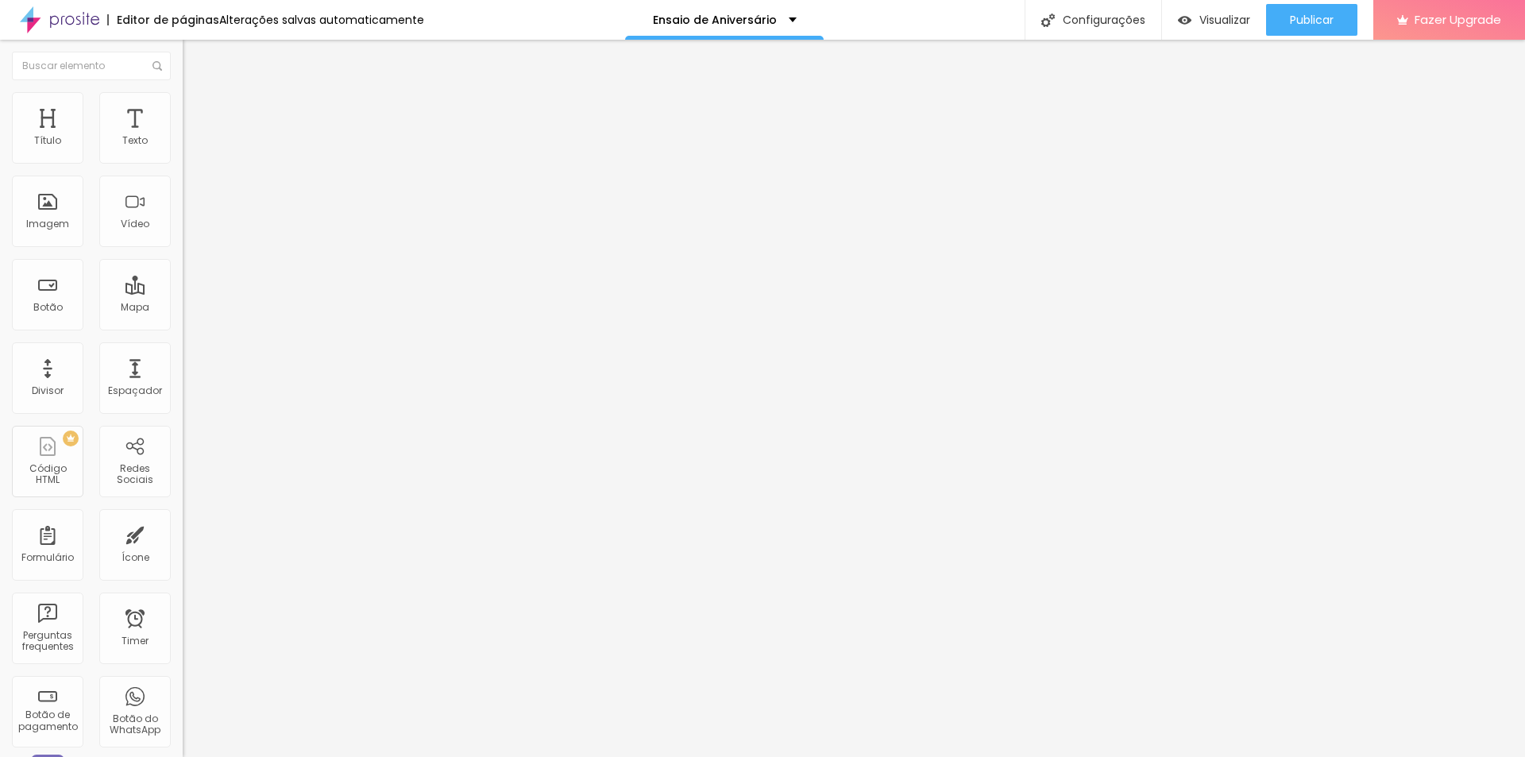
type input "15"
type input "5"
type input "0"
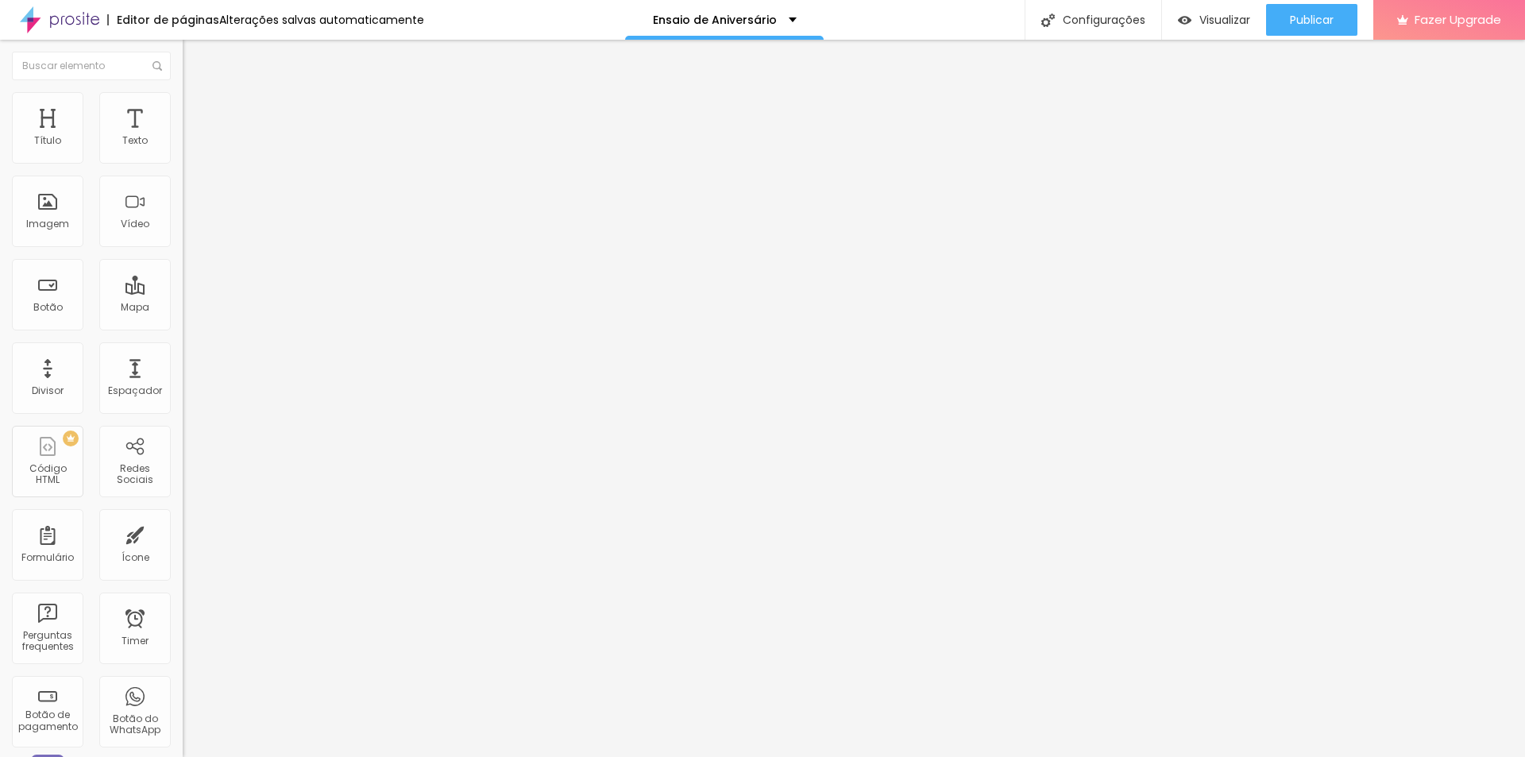
drag, startPoint x: 35, startPoint y: 156, endPoint x: 0, endPoint y: 153, distance: 35.0
click at [183, 308] on input "range" at bounding box center [234, 314] width 102 height 13
click at [183, 87] on li "Conteúdo" at bounding box center [274, 84] width 183 height 16
click at [195, 63] on img "button" at bounding box center [201, 58] width 13 height 13
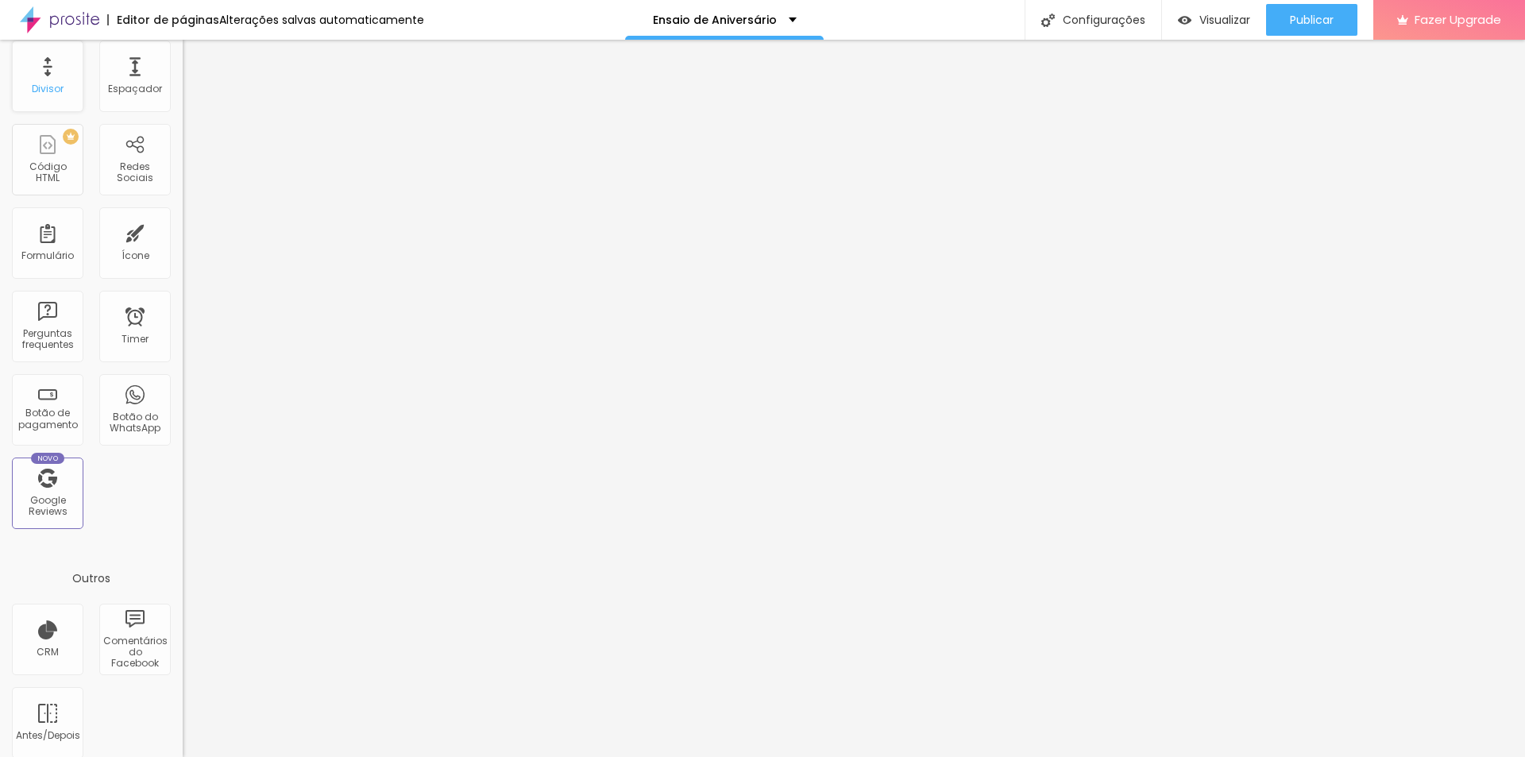
scroll to position [315, 0]
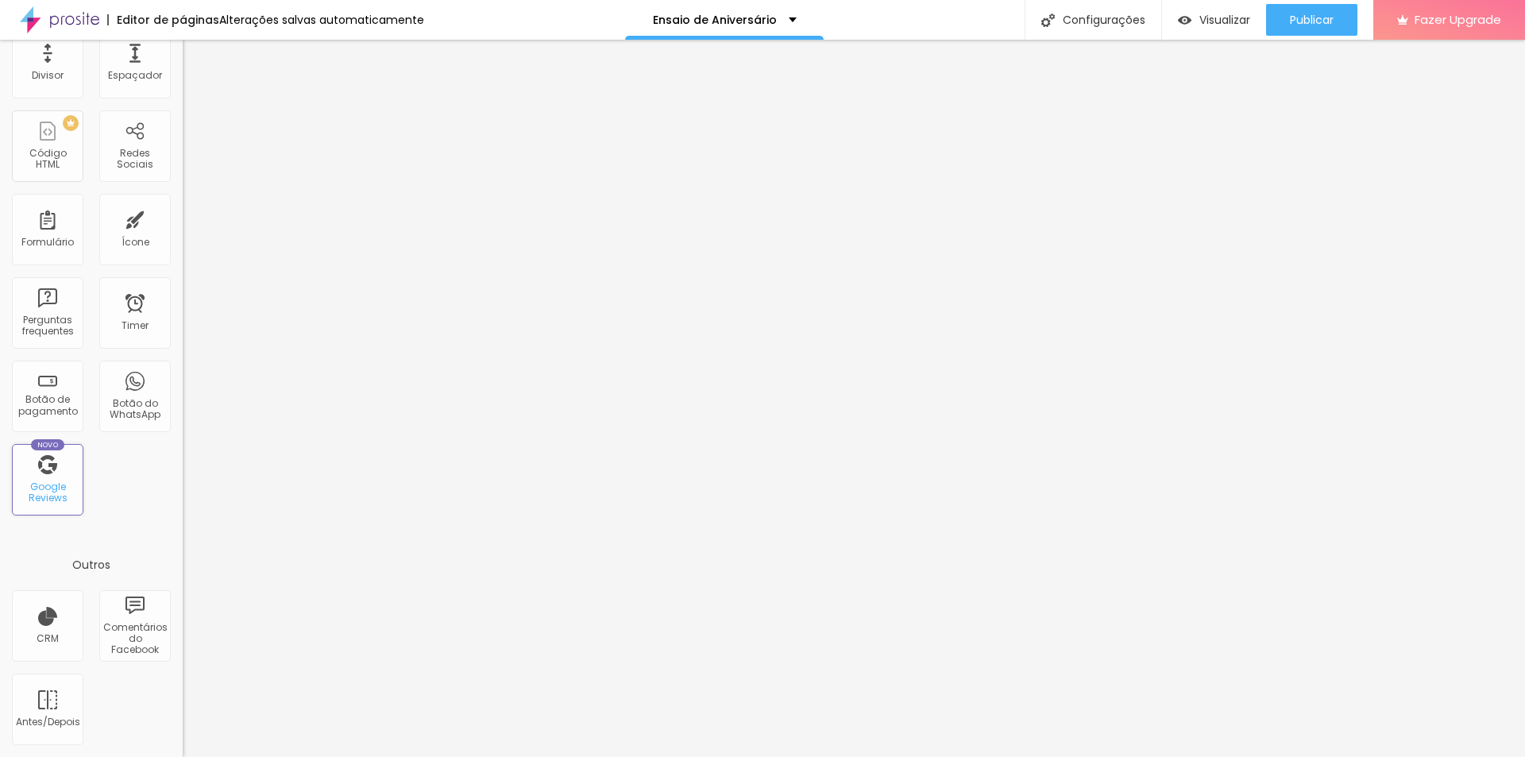
click at [54, 479] on div "Novo Google Reviews" at bounding box center [47, 479] width 71 height 71
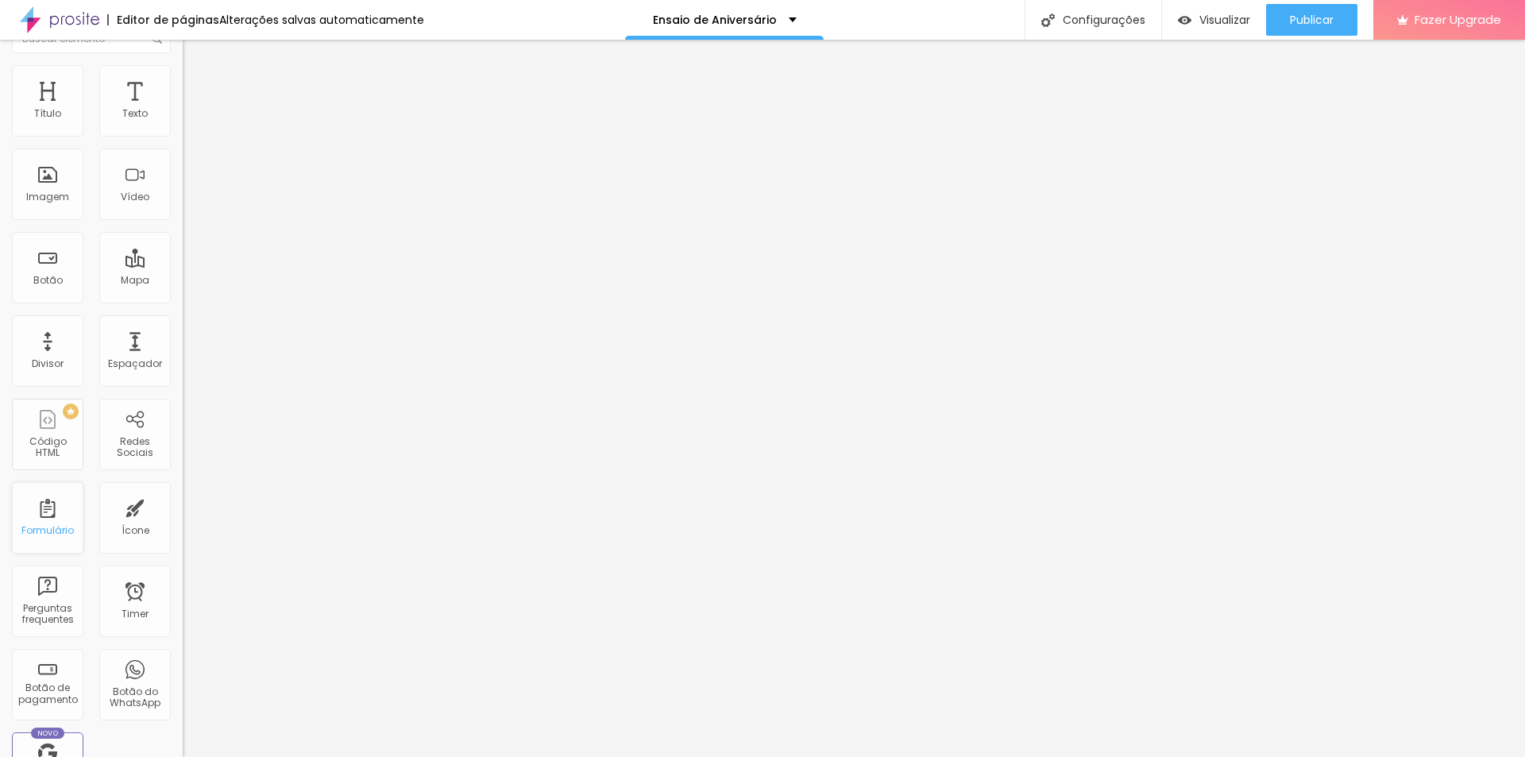
scroll to position [0, 0]
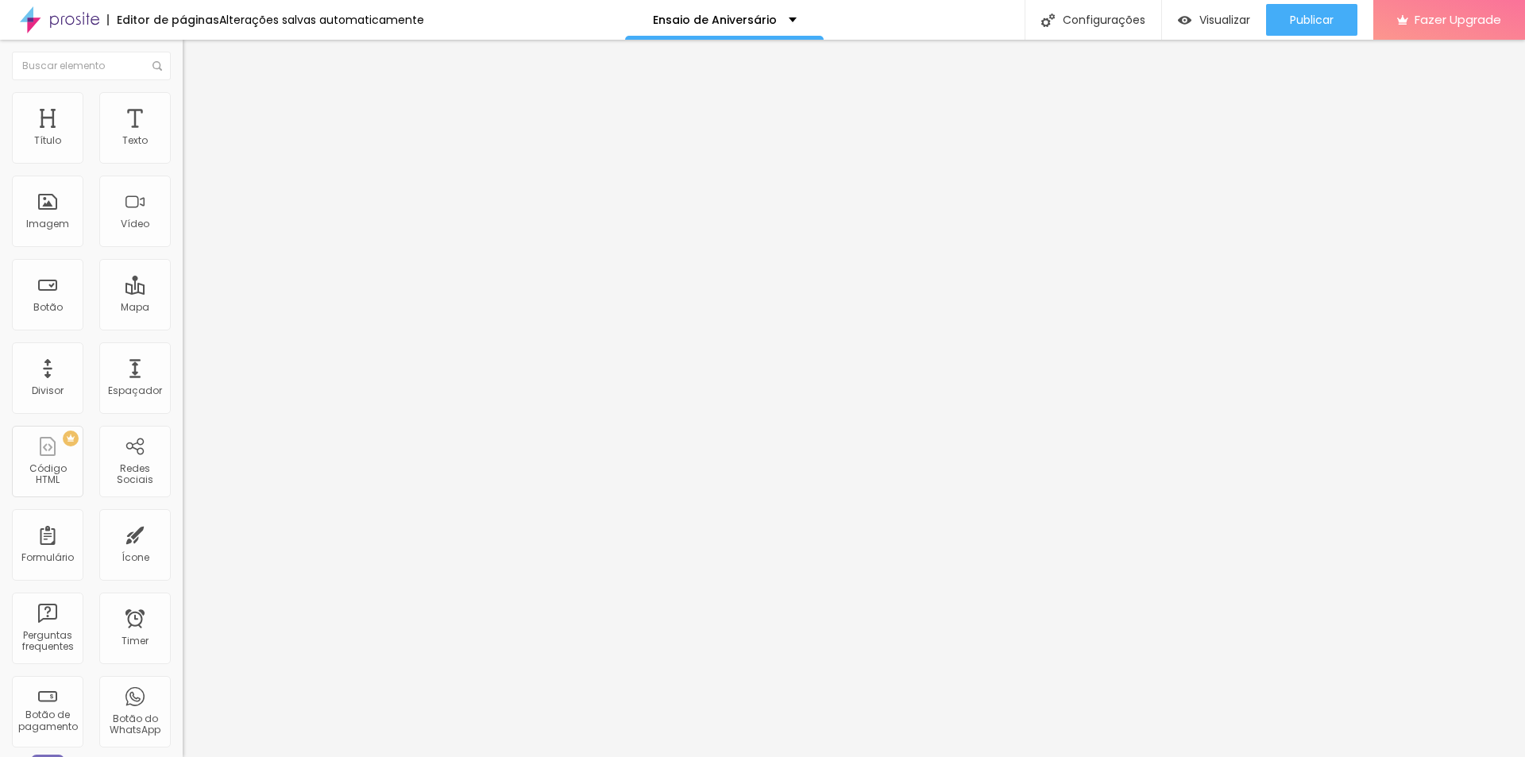
click at [189, 230] on icon "button" at bounding box center [194, 226] width 10 height 10
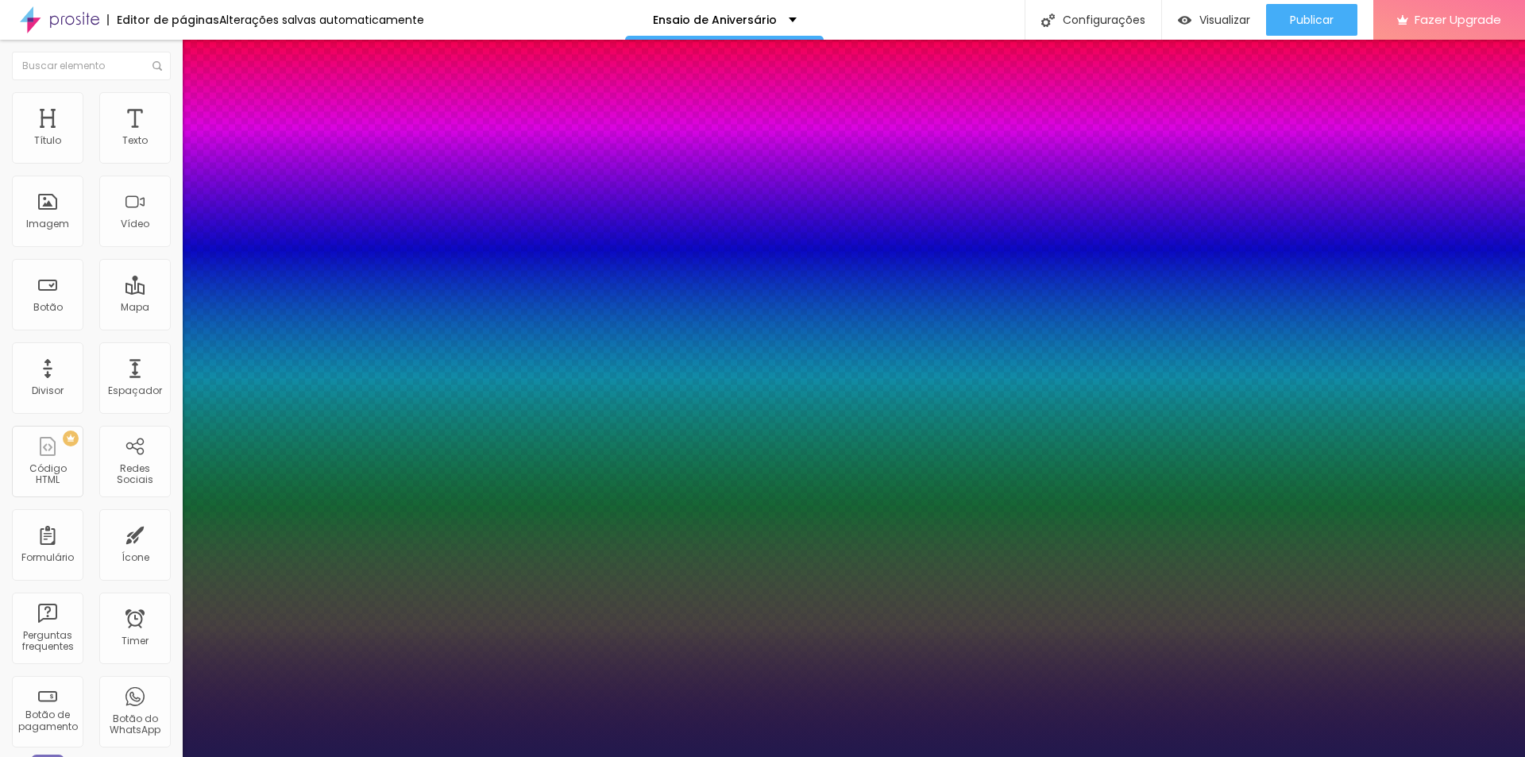
type input "1"
select select "Alice"
type input "1"
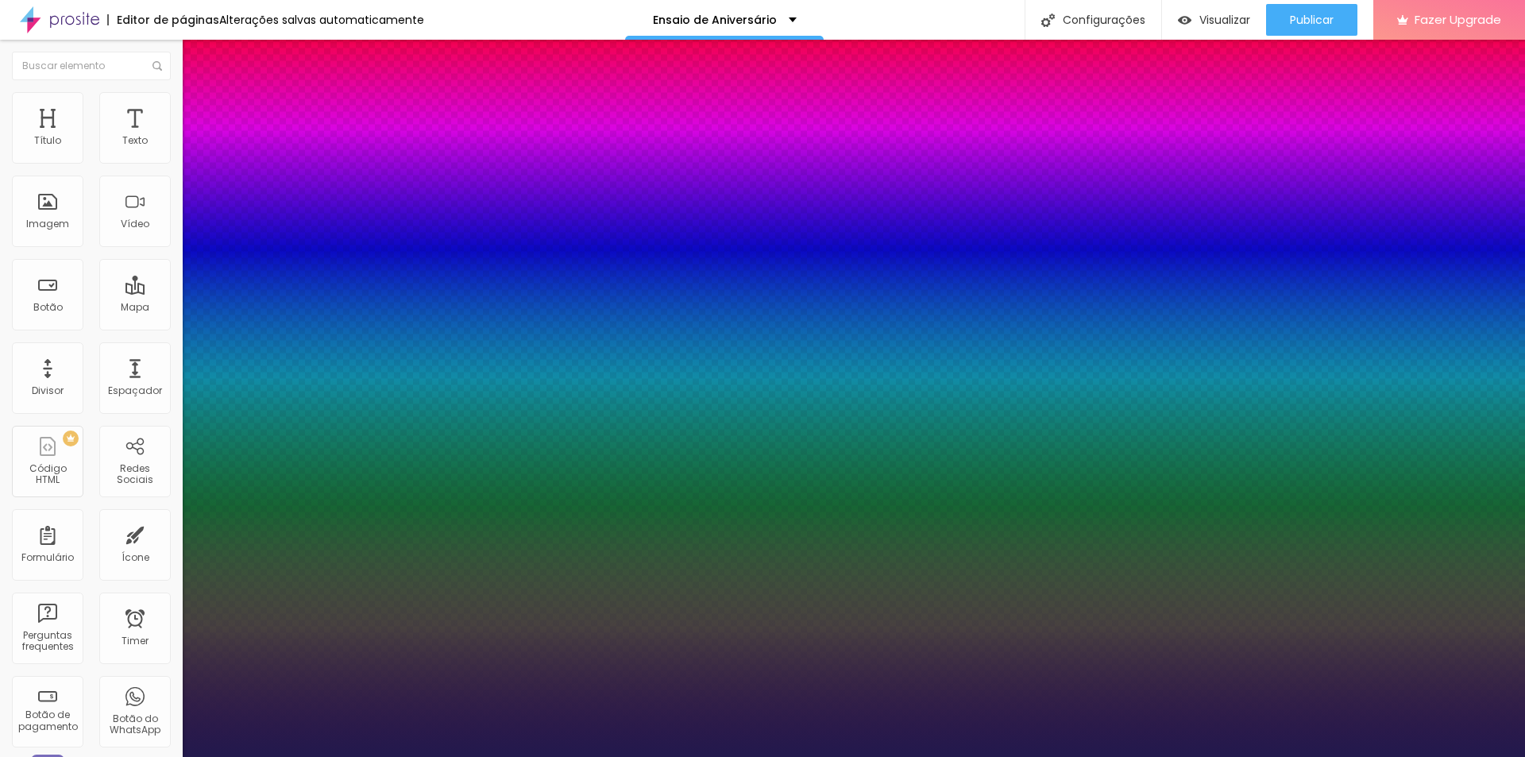
click at [260, 756] on div at bounding box center [762, 757] width 1525 height 0
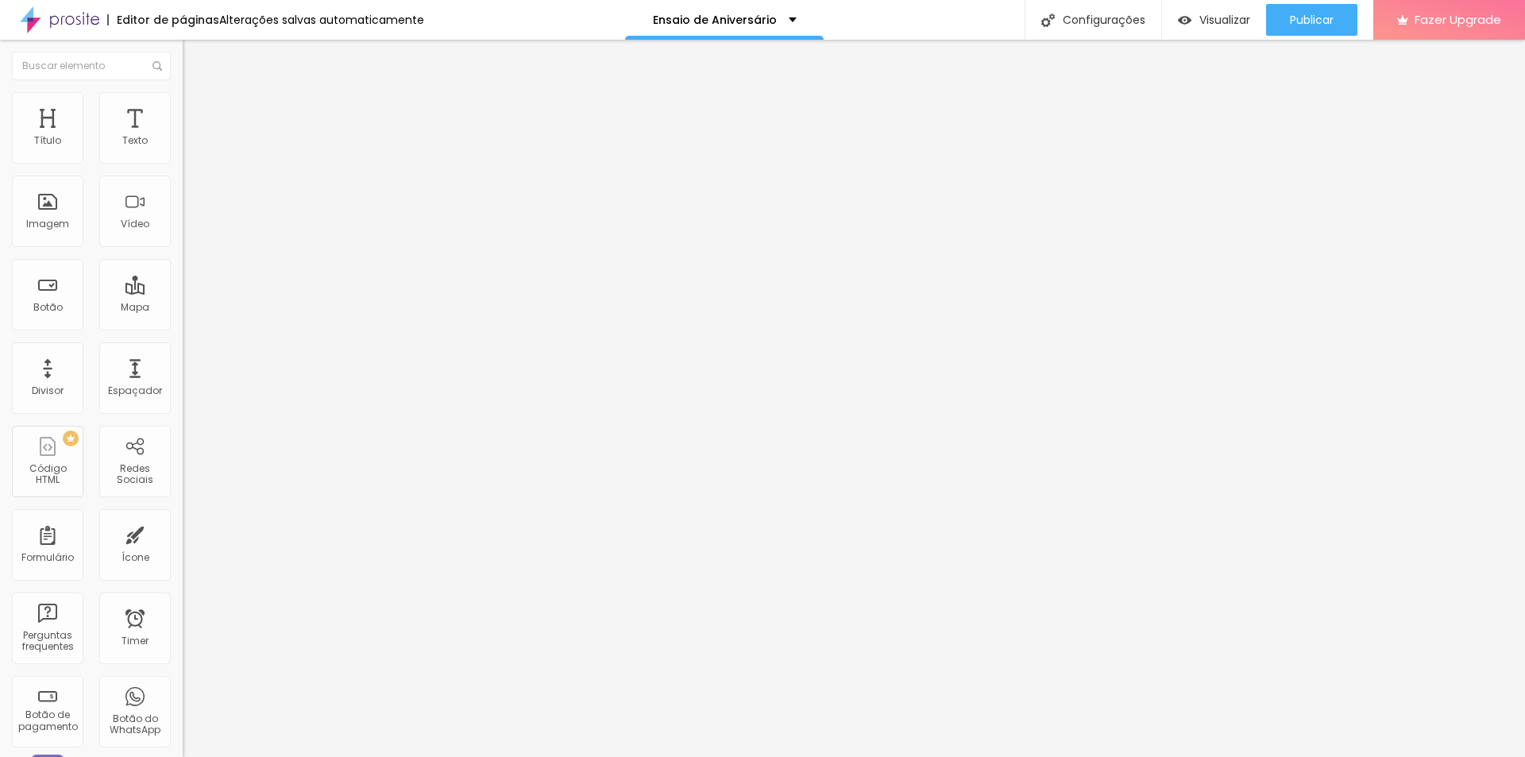
click at [183, 145] on span "Encaixotado" at bounding box center [214, 137] width 62 height 13
click at [183, 169] on span "Completo" at bounding box center [207, 162] width 48 height 13
click at [183, 154] on span "Encaixotado" at bounding box center [214, 147] width 62 height 13
click at [183, 169] on span "Completo" at bounding box center [207, 162] width 48 height 13
click at [183, 99] on img at bounding box center [190, 99] width 14 height 14
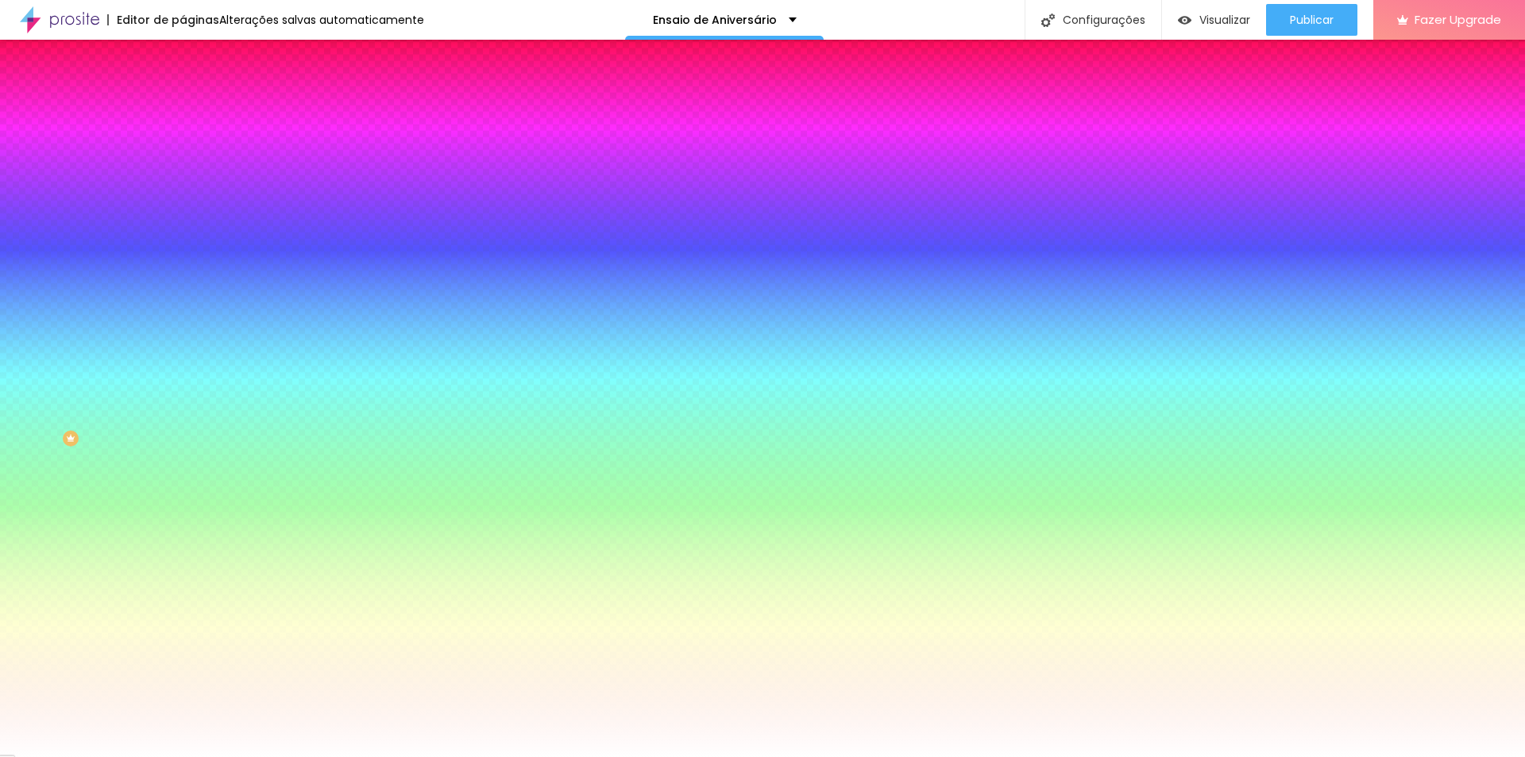
click at [183, 146] on span "Adicionar imagem" at bounding box center [234, 139] width 102 height 13
click at [183, 108] on img at bounding box center [190, 115] width 14 height 14
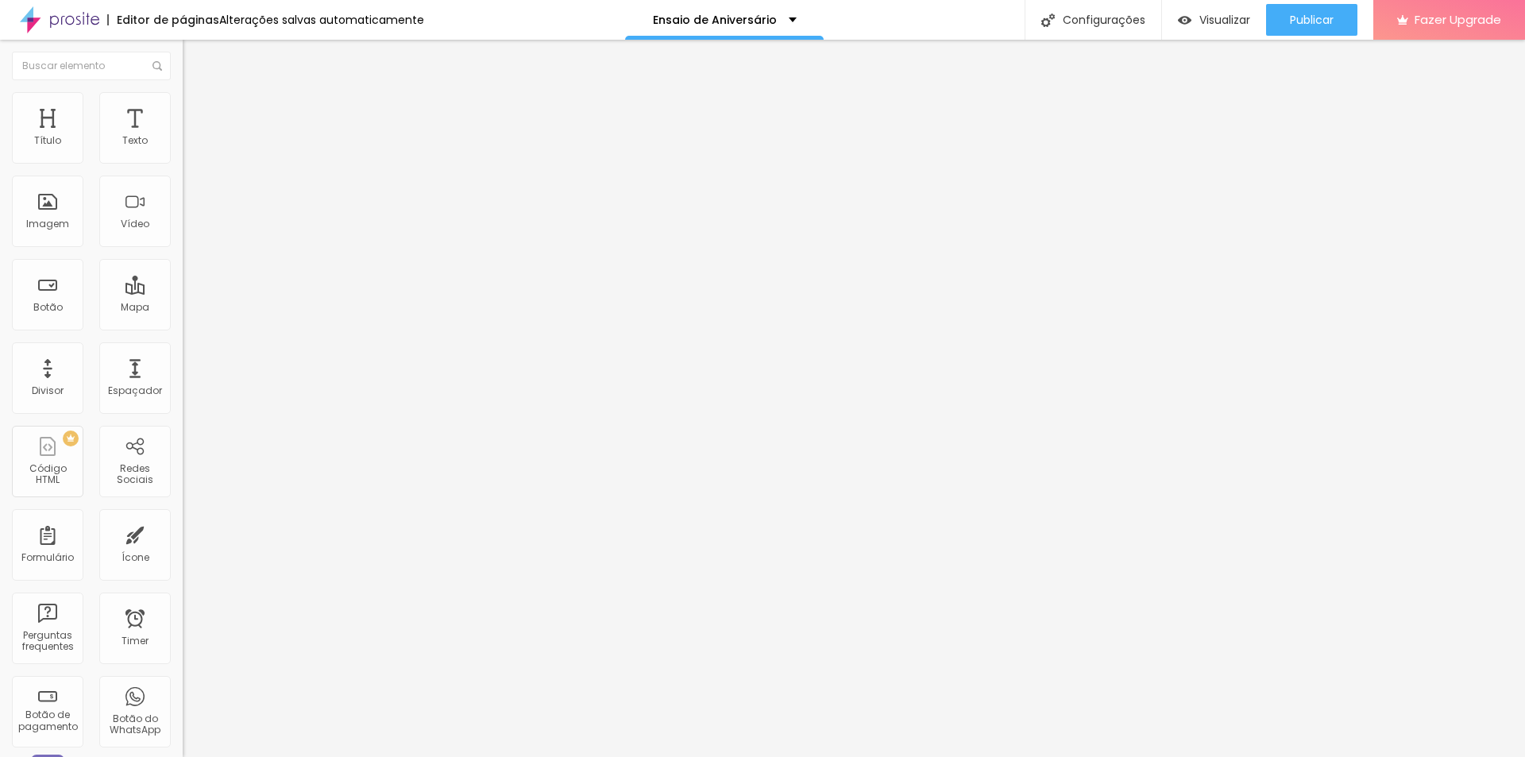
type input "15"
type input "10"
type input "15"
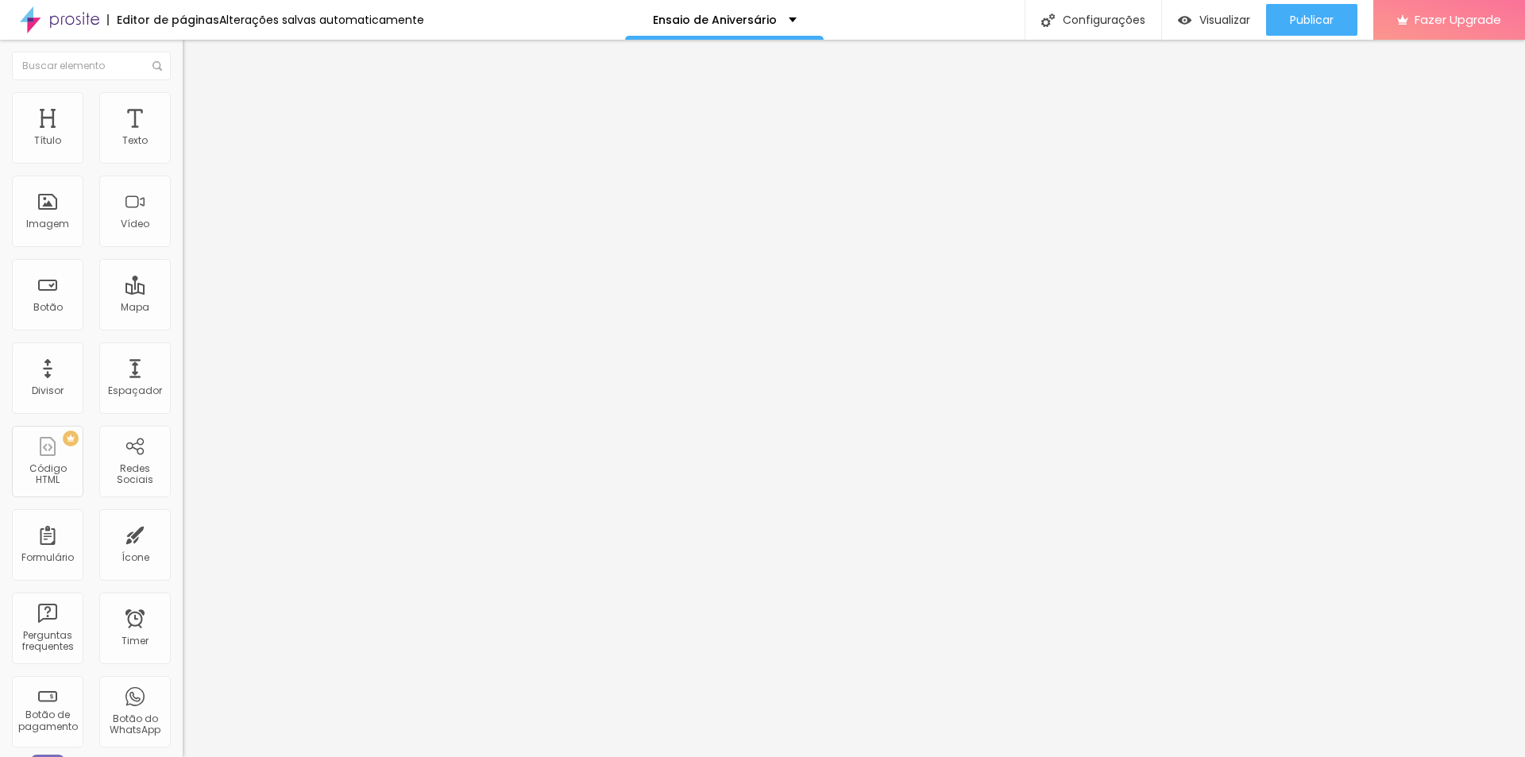
type input "15"
type input "20"
type input "25"
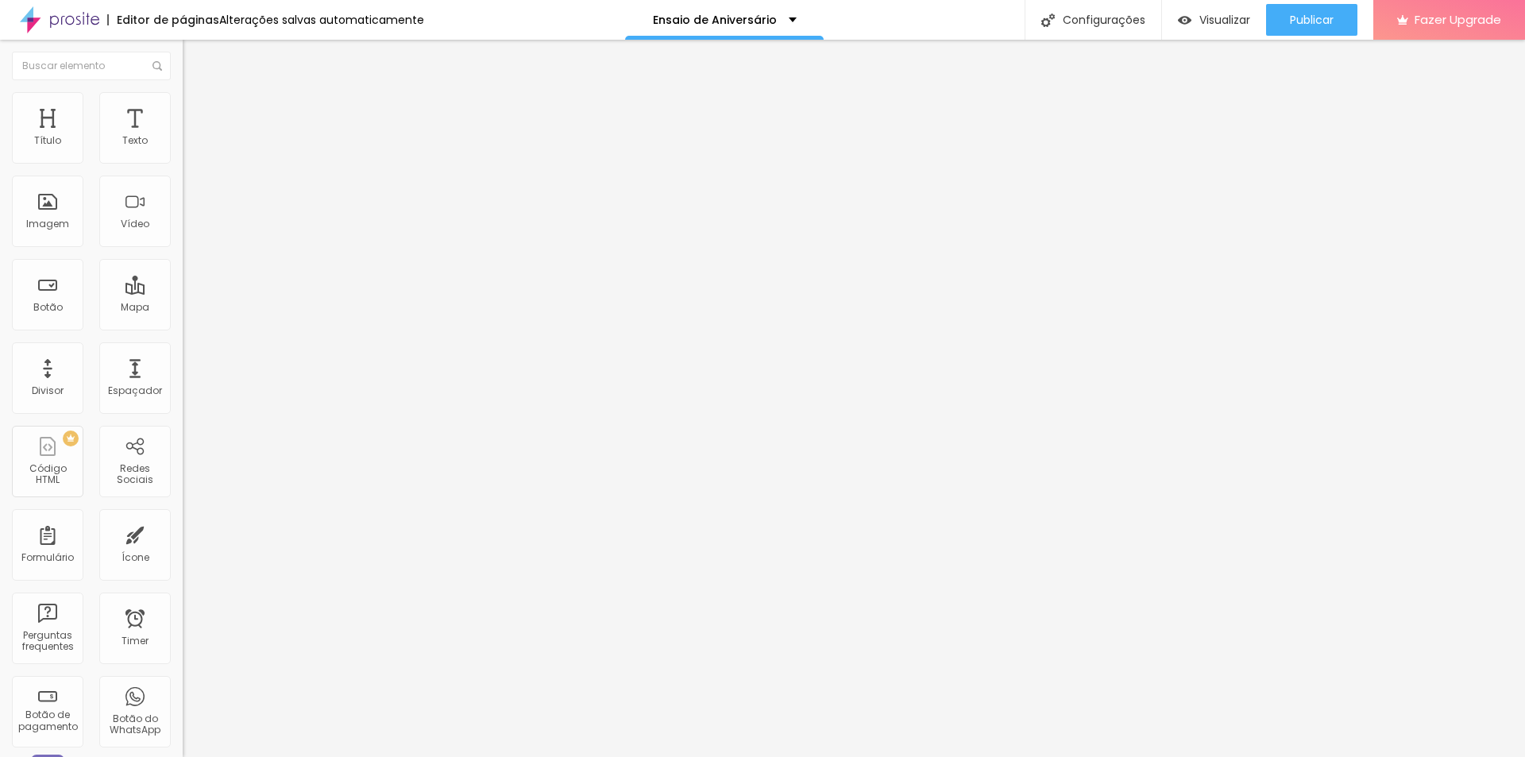
type input "30"
drag, startPoint x: 98, startPoint y: 156, endPoint x: 135, endPoint y: 144, distance: 38.4
click at [183, 308] on input "range" at bounding box center [234, 314] width 102 height 13
click at [183, 322] on input "30" at bounding box center [213, 330] width 60 height 17
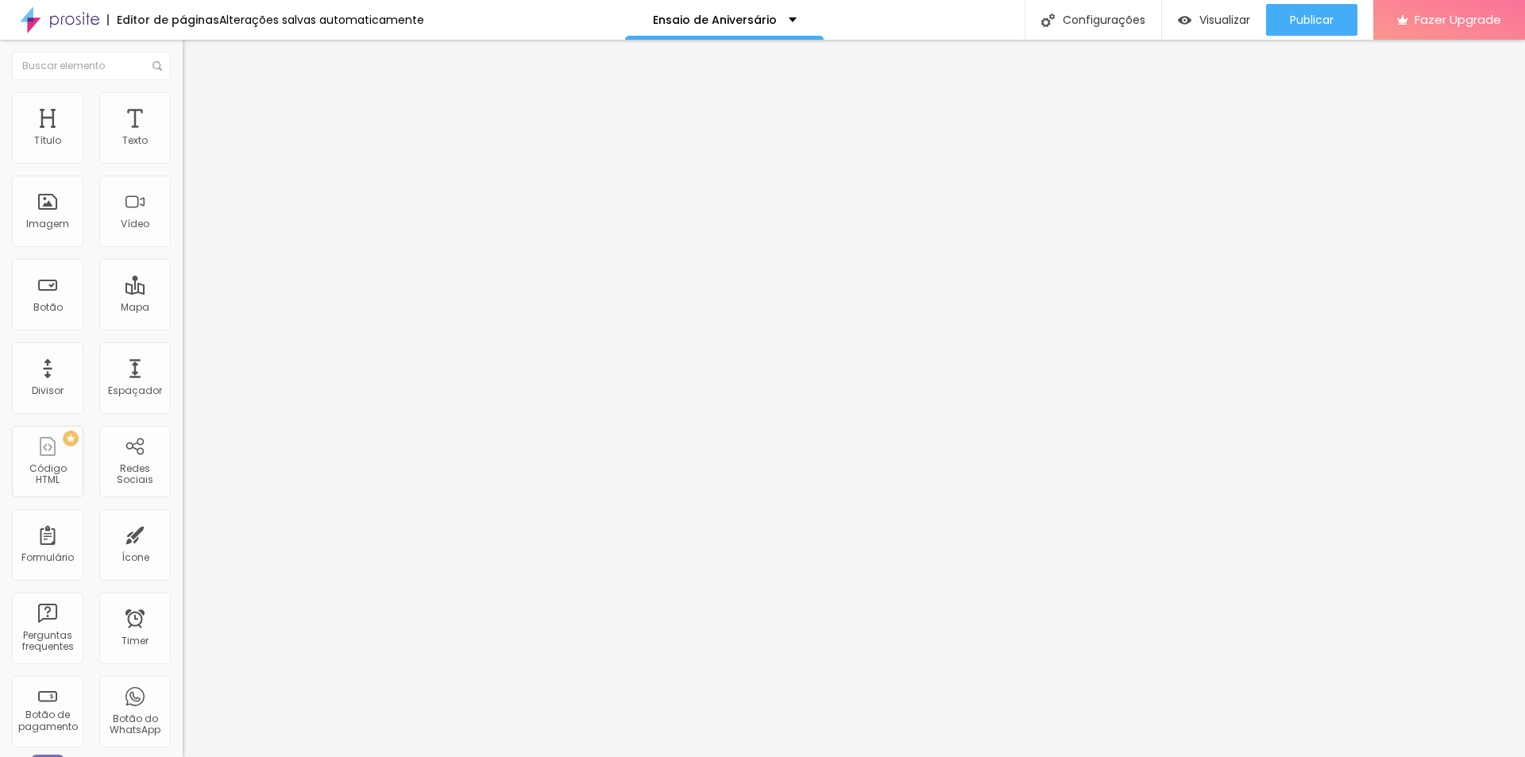
type input "0"
type input "2"
type input "20"
click at [197, 110] on span "Estilo" at bounding box center [209, 102] width 25 height 13
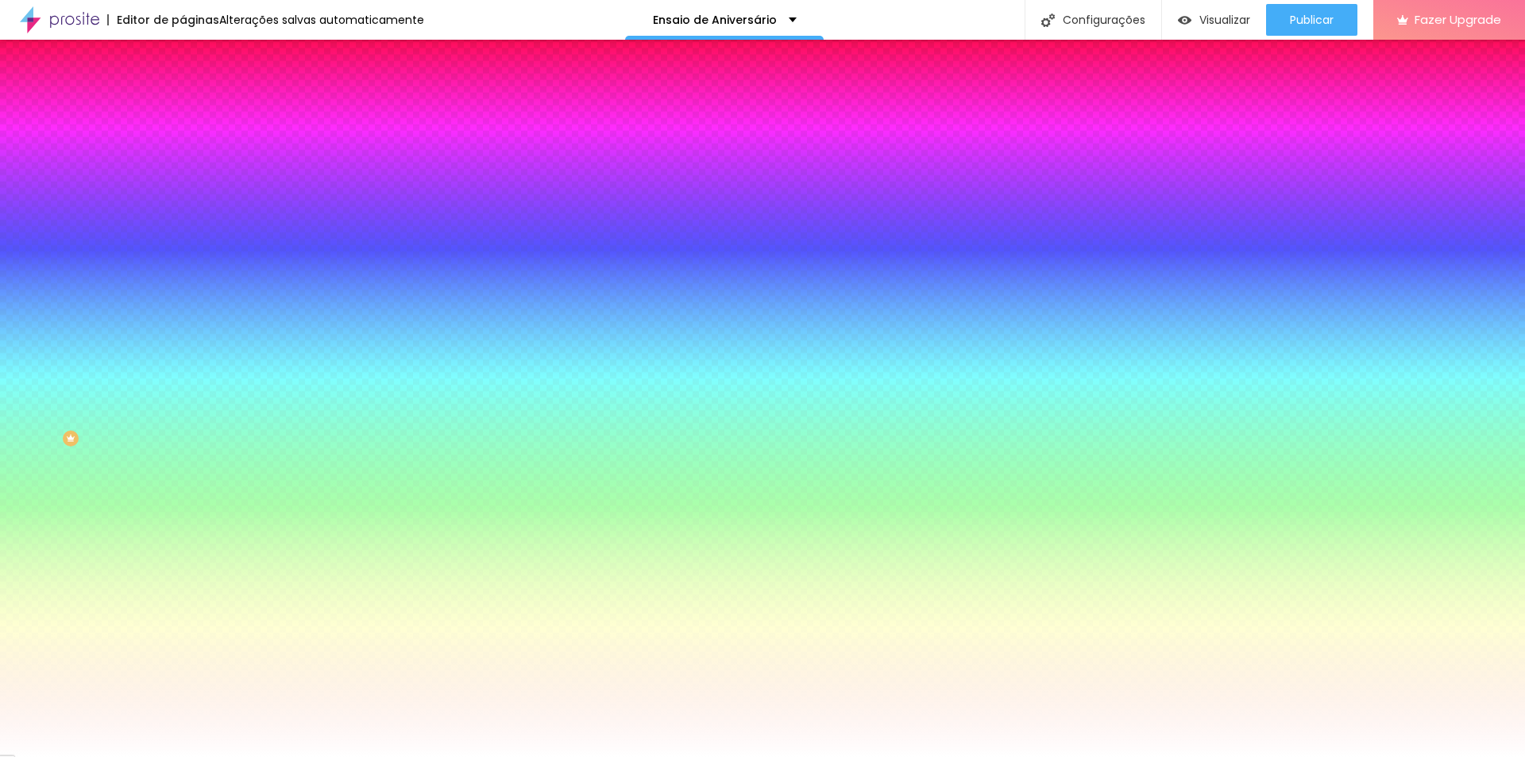
click at [183, 92] on li "Conteúdo" at bounding box center [274, 84] width 183 height 16
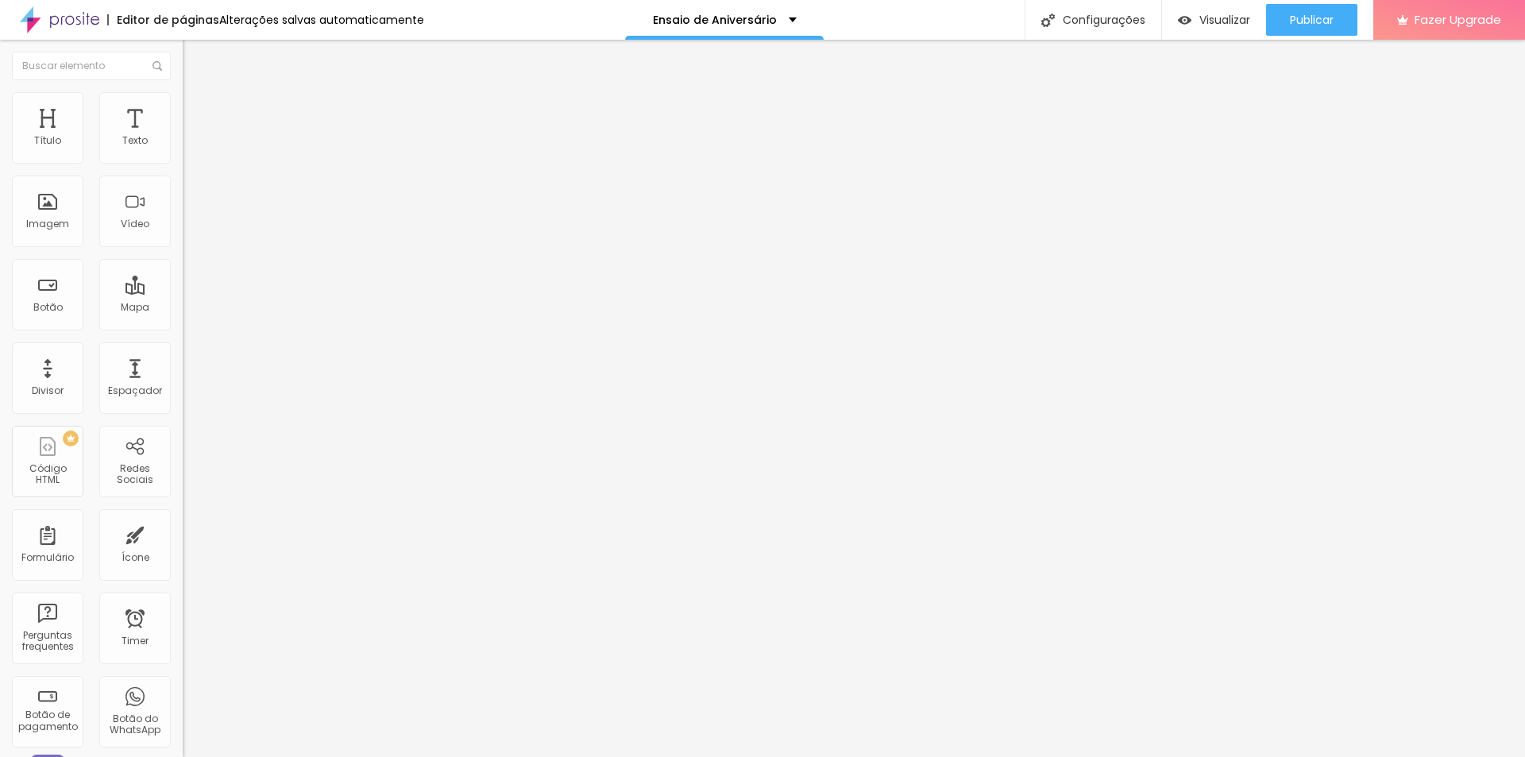
click at [183, 148] on div "Modo Completo Encaixotado Completo" at bounding box center [274, 146] width 183 height 44
click at [183, 145] on span "Completo" at bounding box center [207, 137] width 48 height 13
click at [183, 152] on div "Encaixotado" at bounding box center [274, 148] width 183 height 10
click at [195, 53] on img "button" at bounding box center [201, 58] width 13 height 13
click at [34, 212] on div "Imagem" at bounding box center [47, 210] width 71 height 71
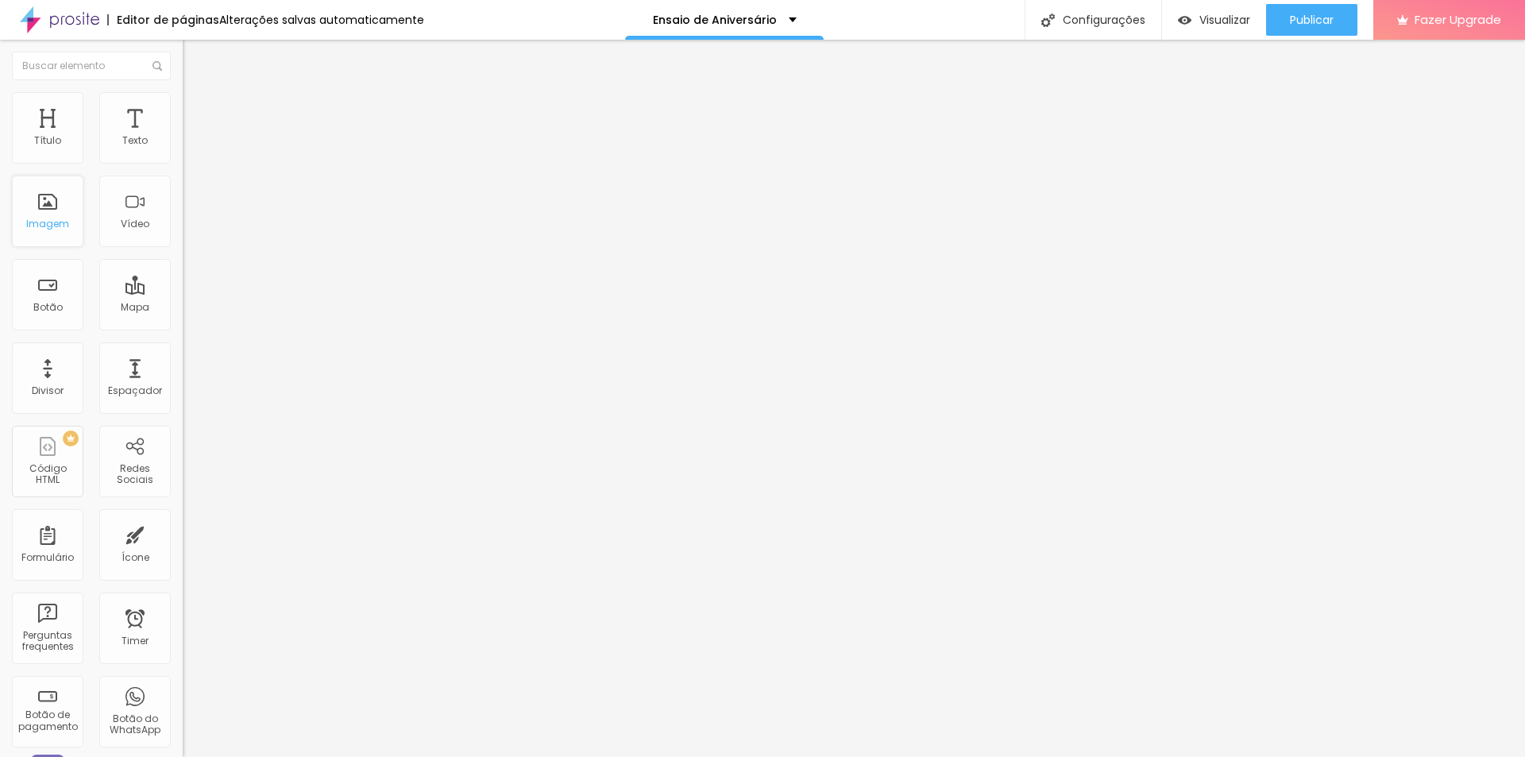
click at [66, 210] on div "Imagem" at bounding box center [47, 210] width 71 height 71
click at [183, 137] on span "Adicionar imagem" at bounding box center [234, 129] width 102 height 13
click at [195, 56] on div "Editar Coluna" at bounding box center [244, 58] width 98 height 13
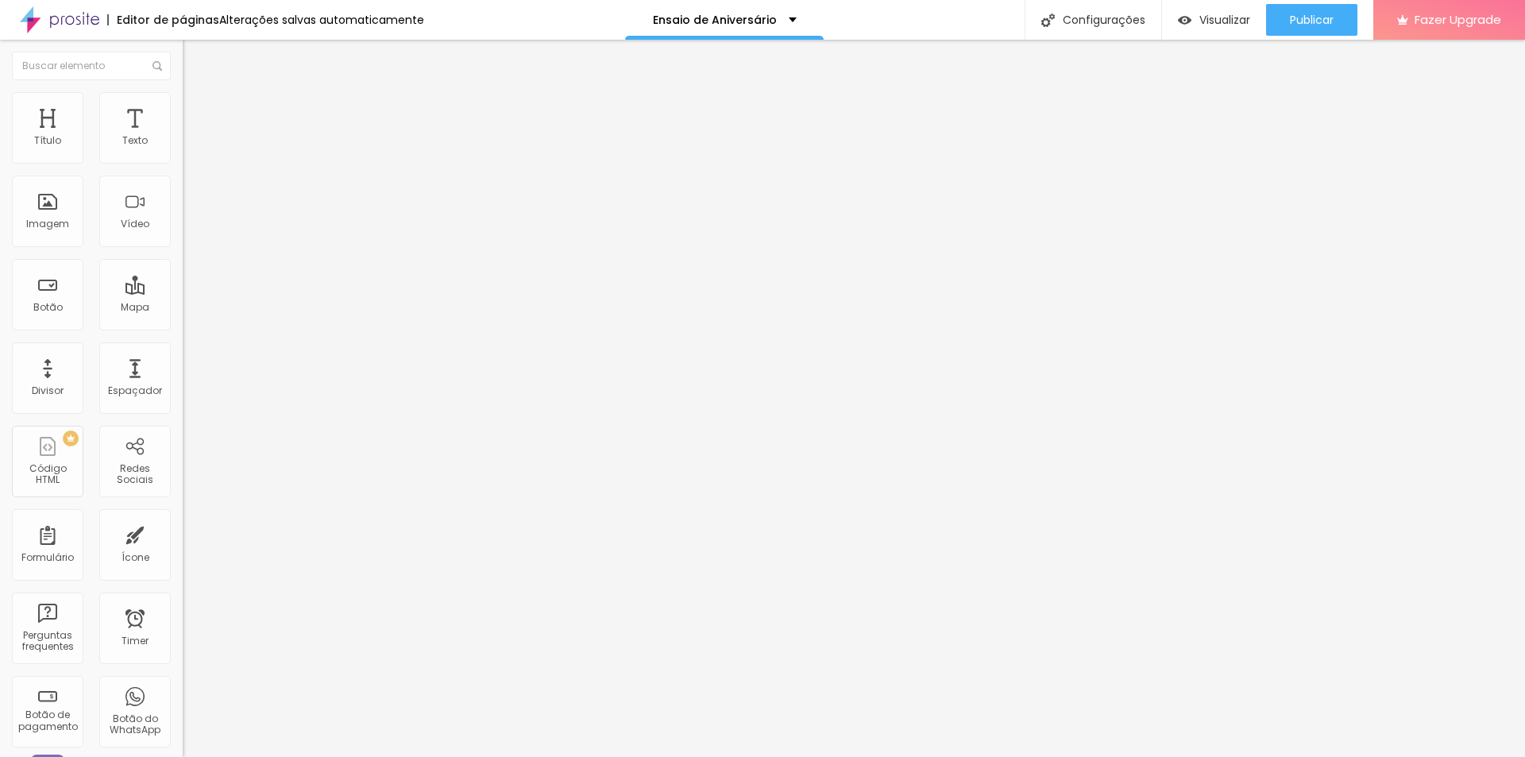
click at [195, 52] on img "button" at bounding box center [201, 58] width 13 height 13
click at [58, 215] on div "Imagem" at bounding box center [47, 210] width 71 height 71
click at [183, 137] on span "Adicionar imagem" at bounding box center [234, 129] width 102 height 13
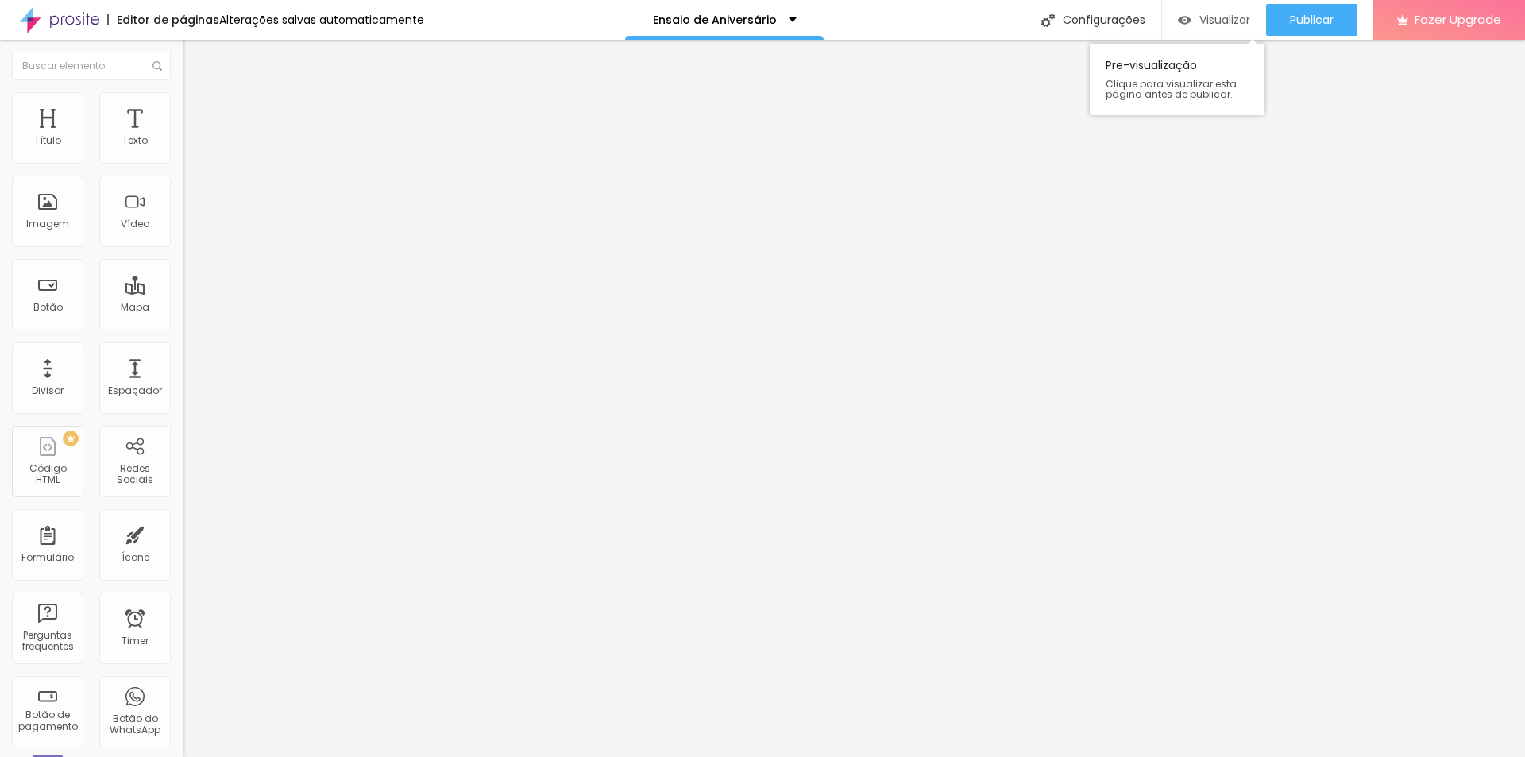
click at [1220, 25] on span "Visualizar" at bounding box center [1224, 19] width 51 height 13
click at [183, 201] on img at bounding box center [188, 195] width 11 height 11
click at [183, 214] on img at bounding box center [188, 207] width 11 height 11
click at [183, 96] on img at bounding box center [190, 99] width 14 height 14
type input "7"
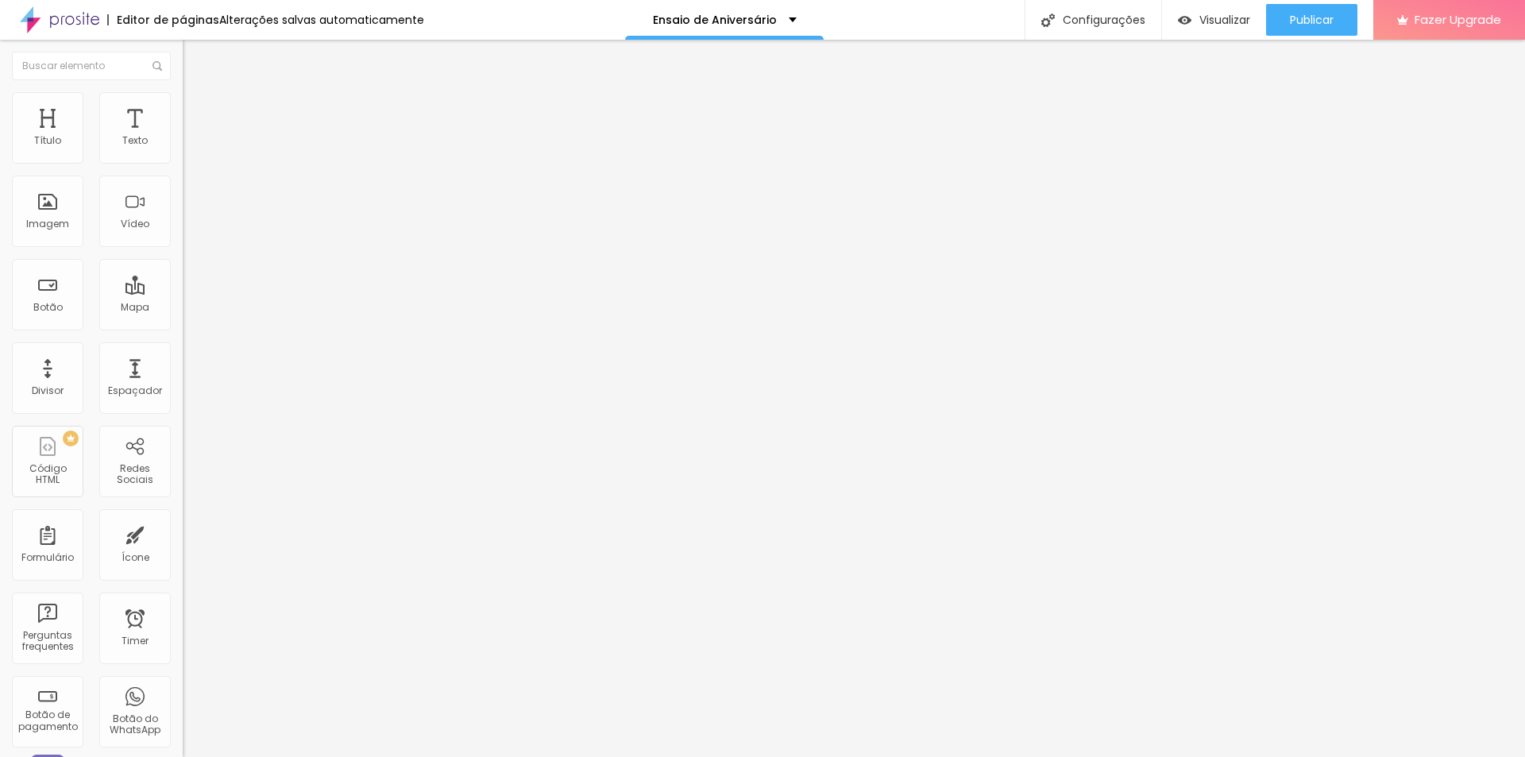
type input "7"
type input "8"
type input "10"
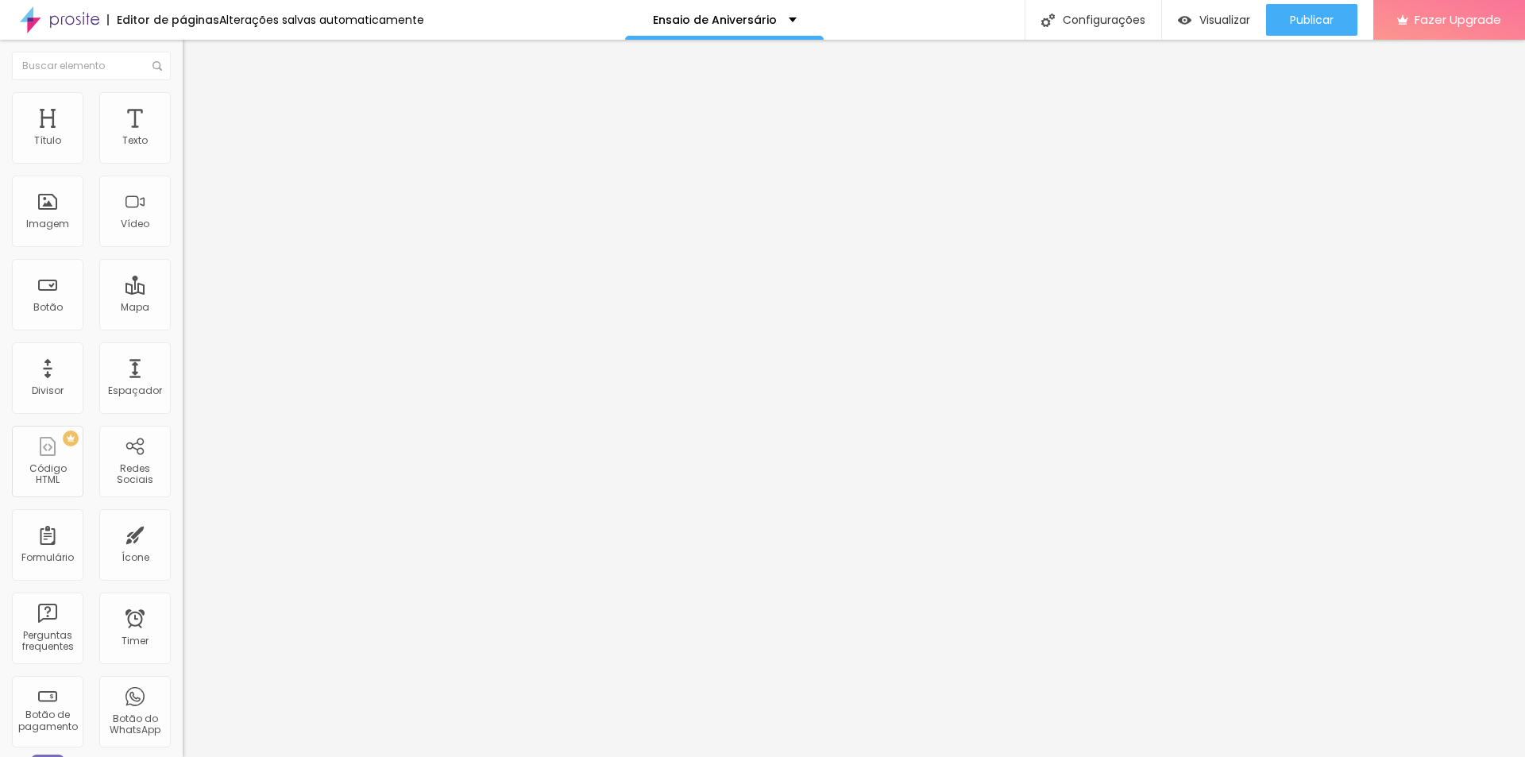
type input "11"
type input "15"
type input "21"
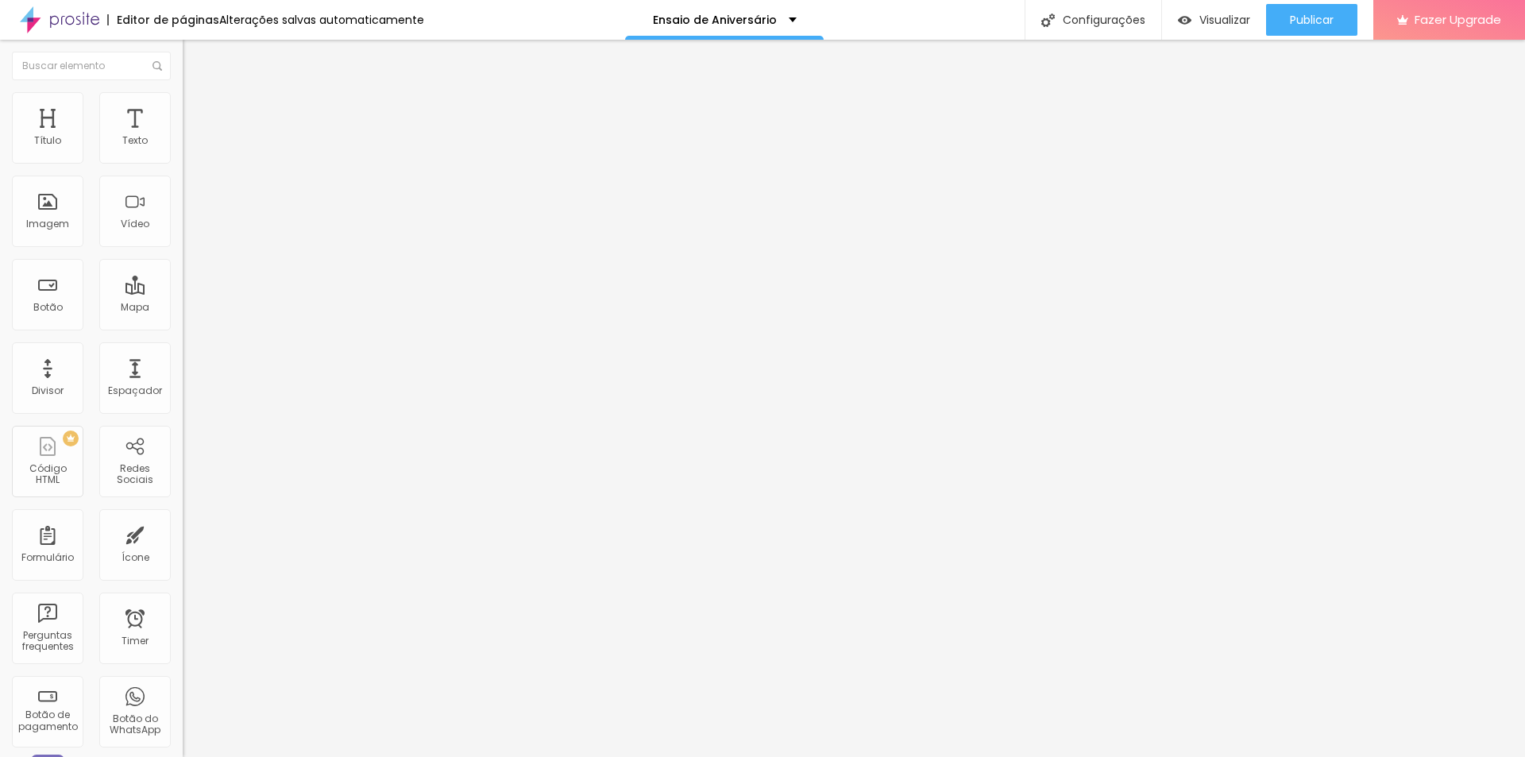
type input "21"
type input "23"
type input "25"
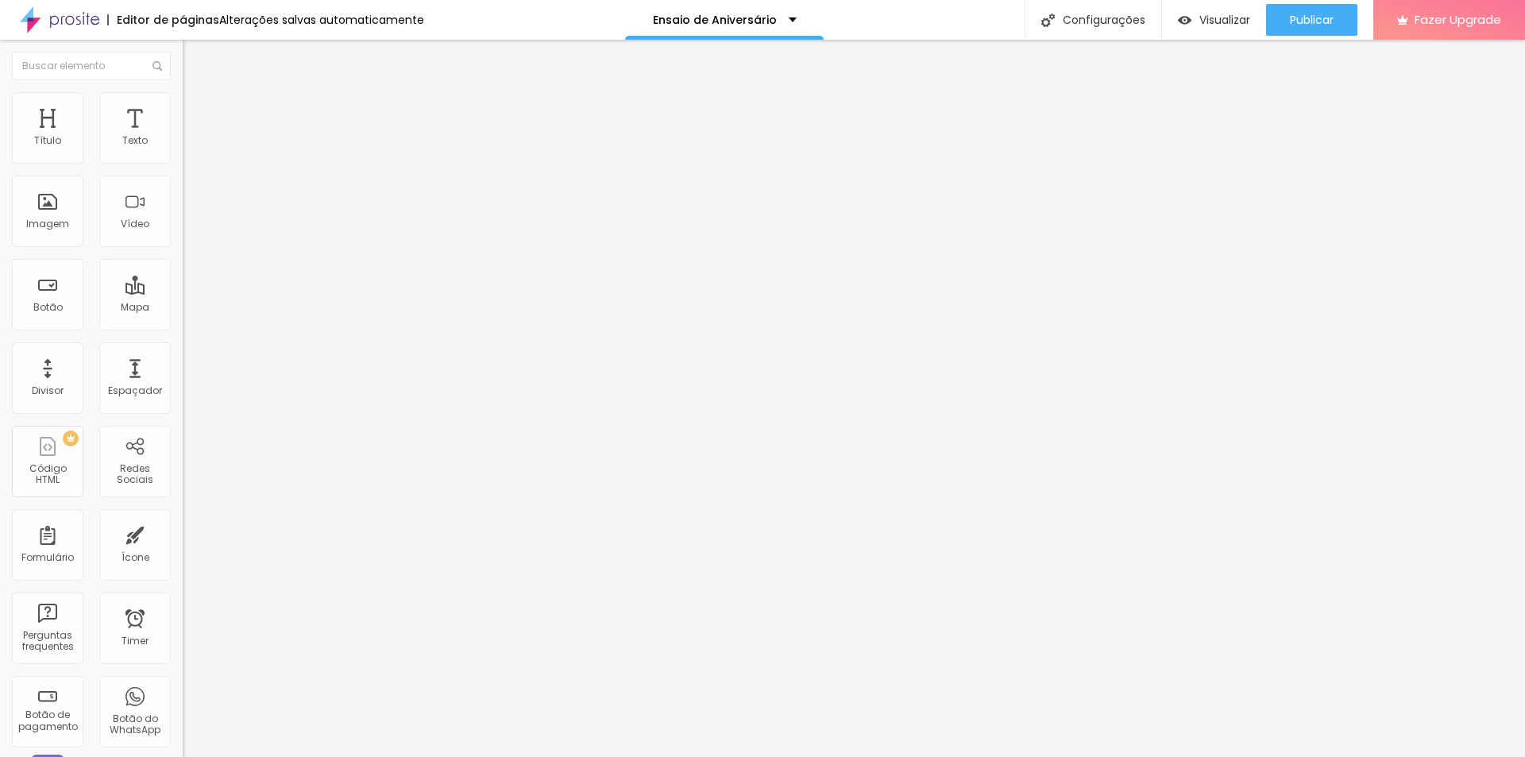
type input "26"
type input "30"
type input "31"
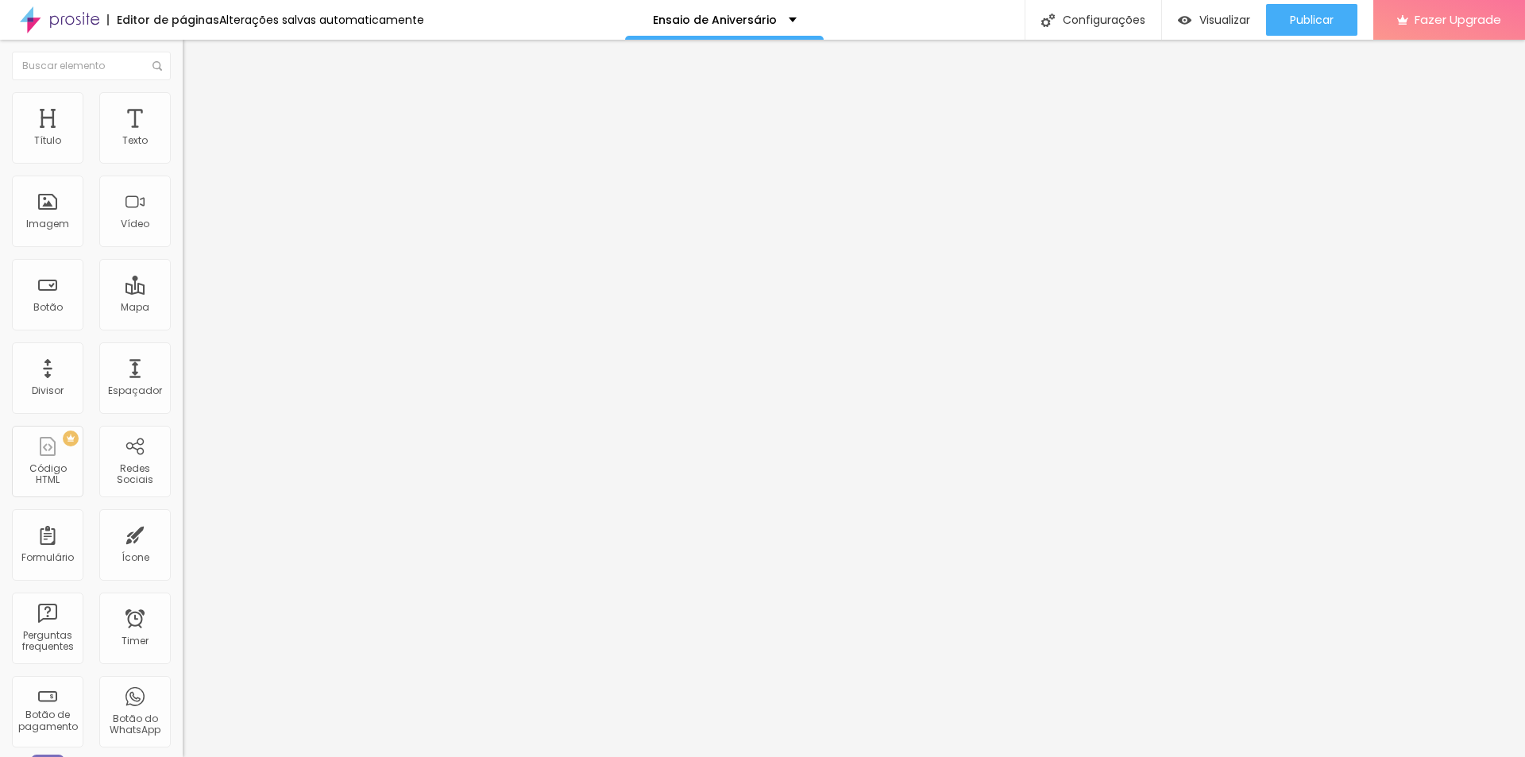
type input "31"
type input "33"
type input "38"
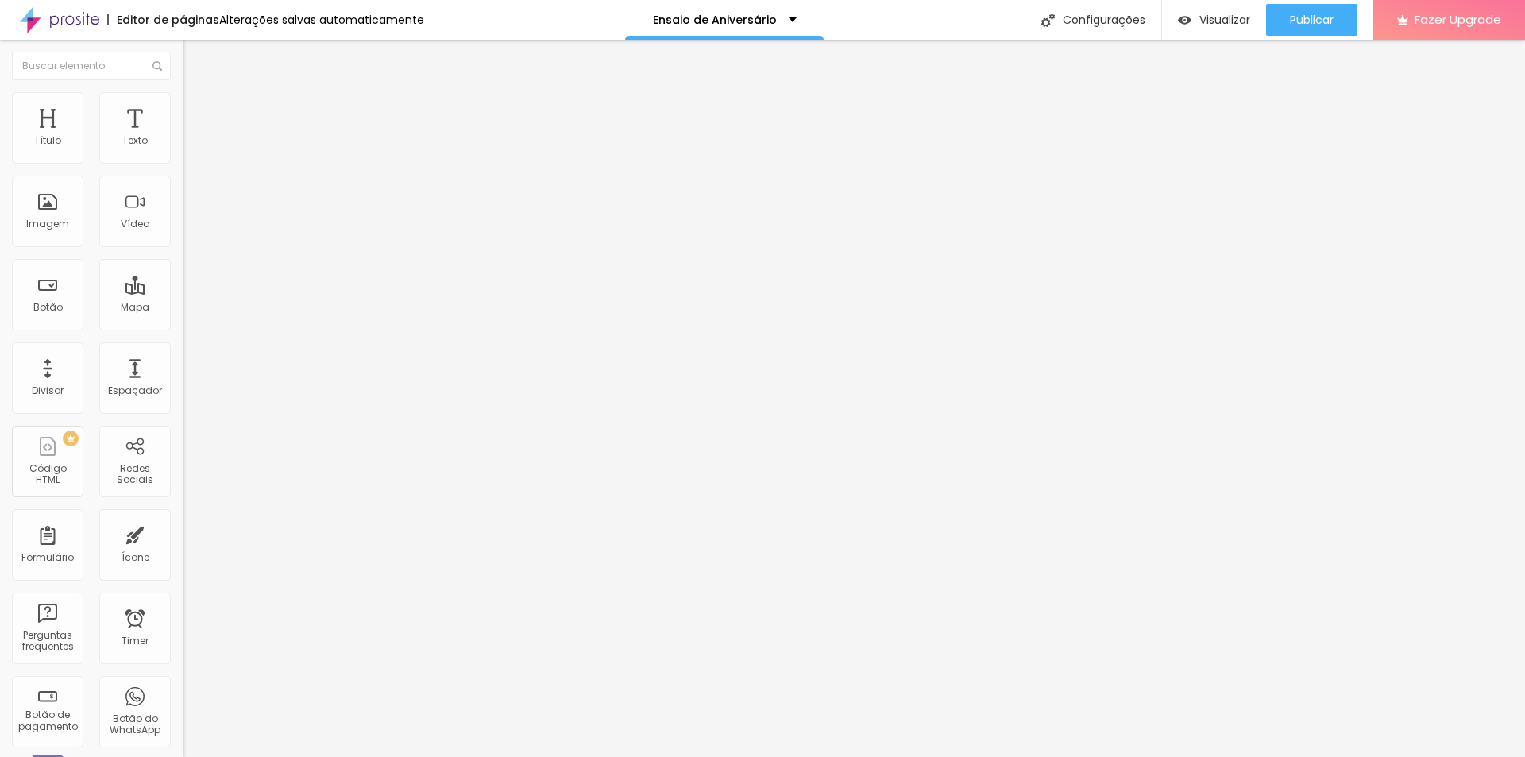
type input "39"
type input "41"
type input "44"
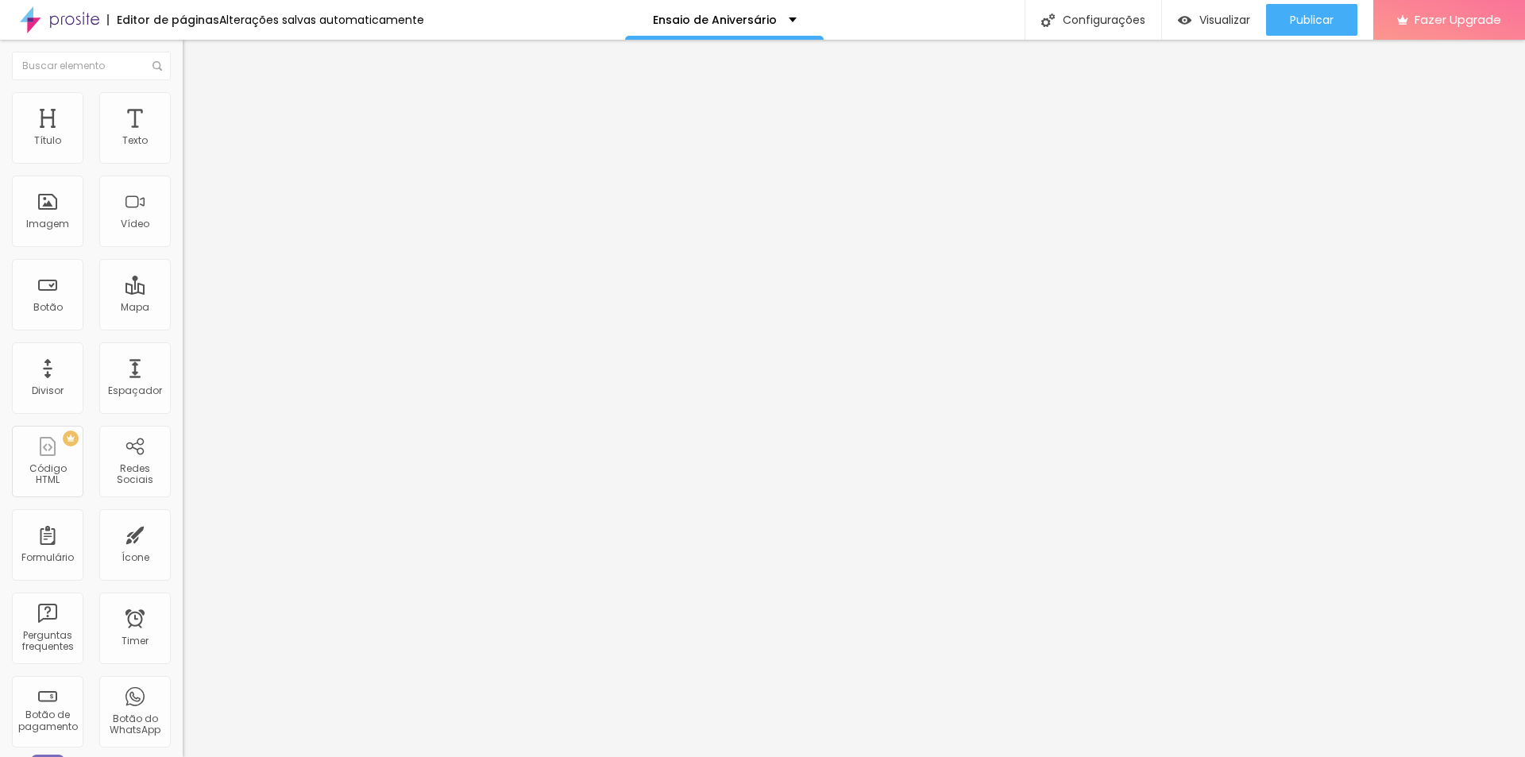
type input "44"
type input "46"
type input "49"
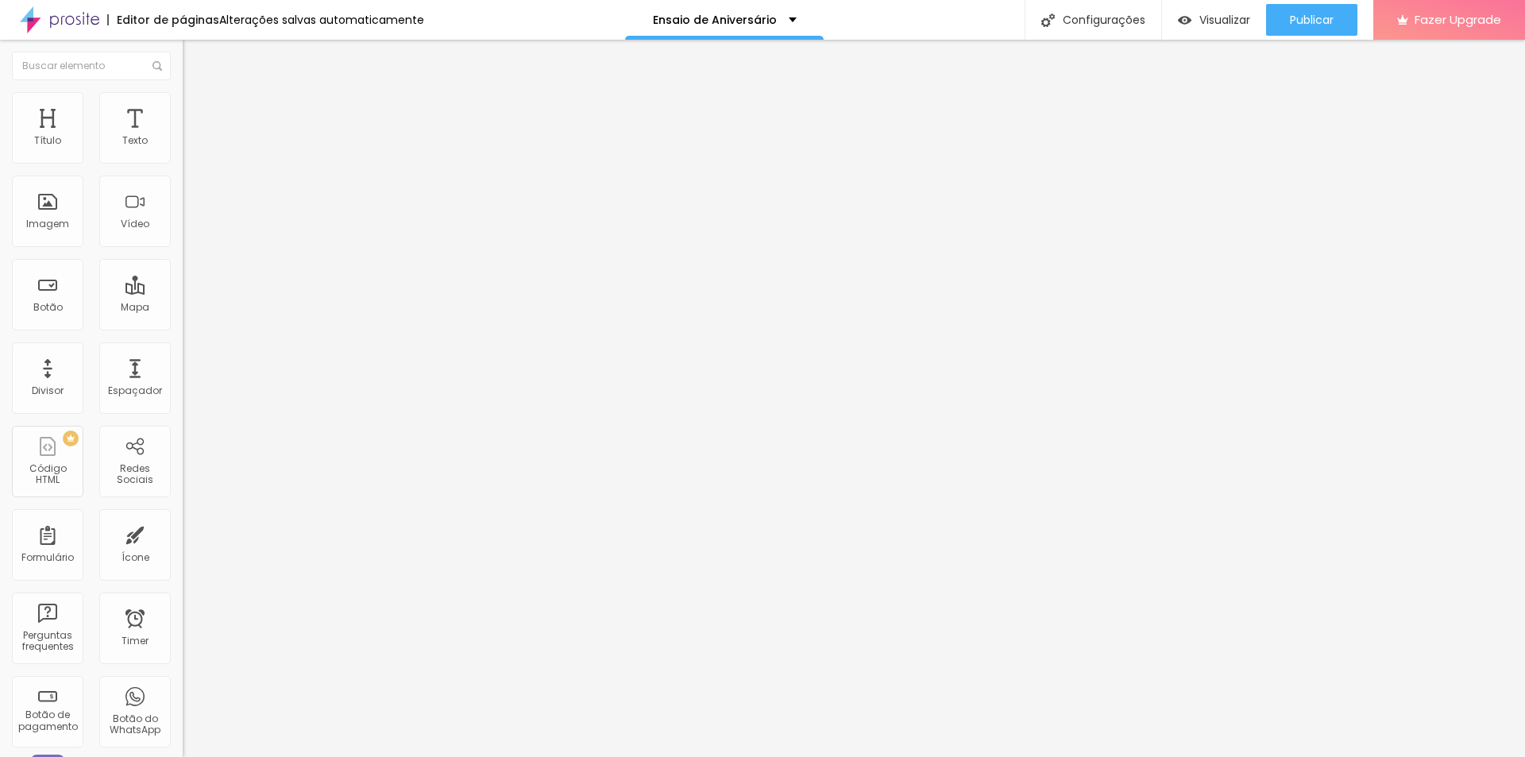
type input "51"
type input "54"
type input "56"
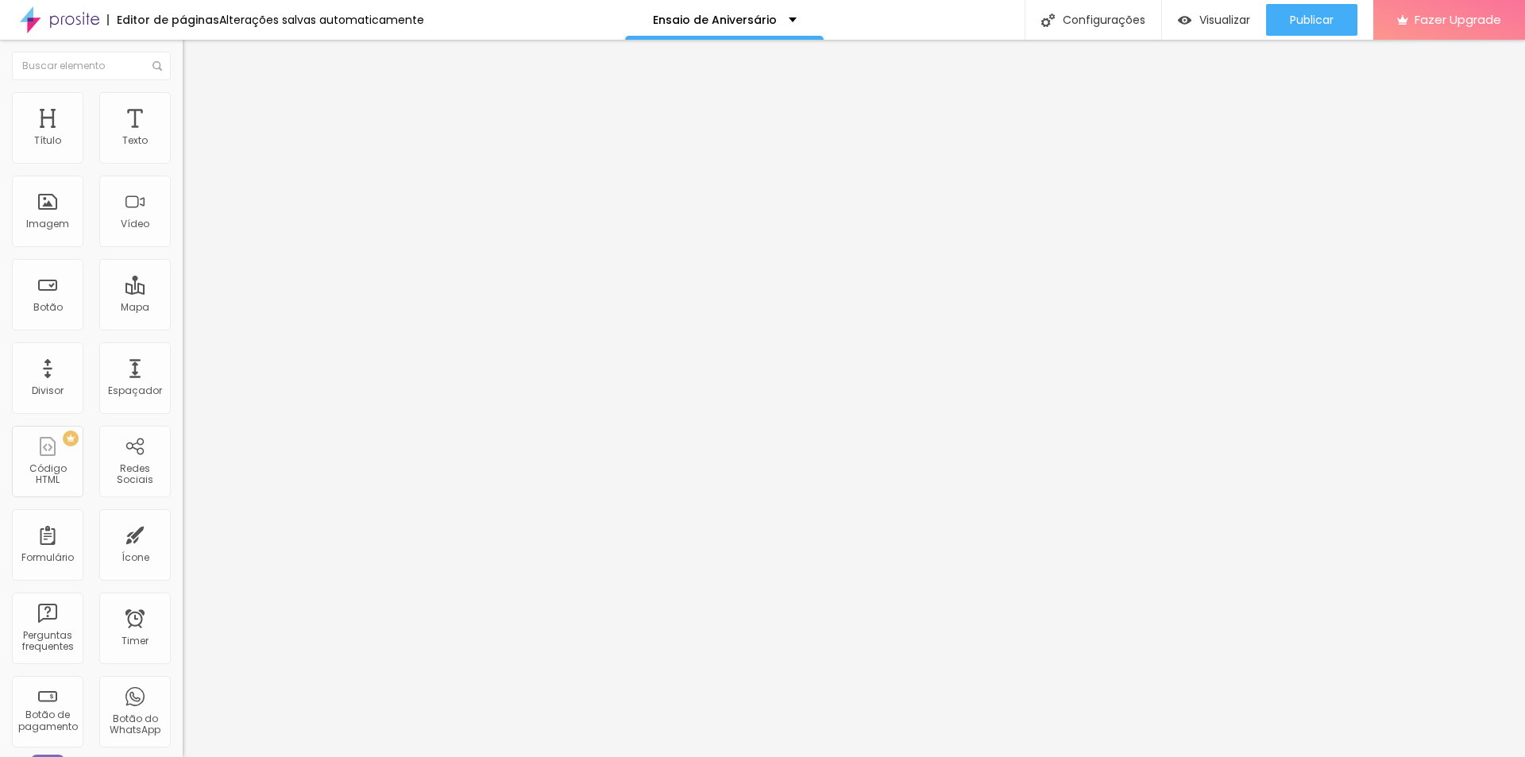
type input "56"
type input "61"
type input "63"
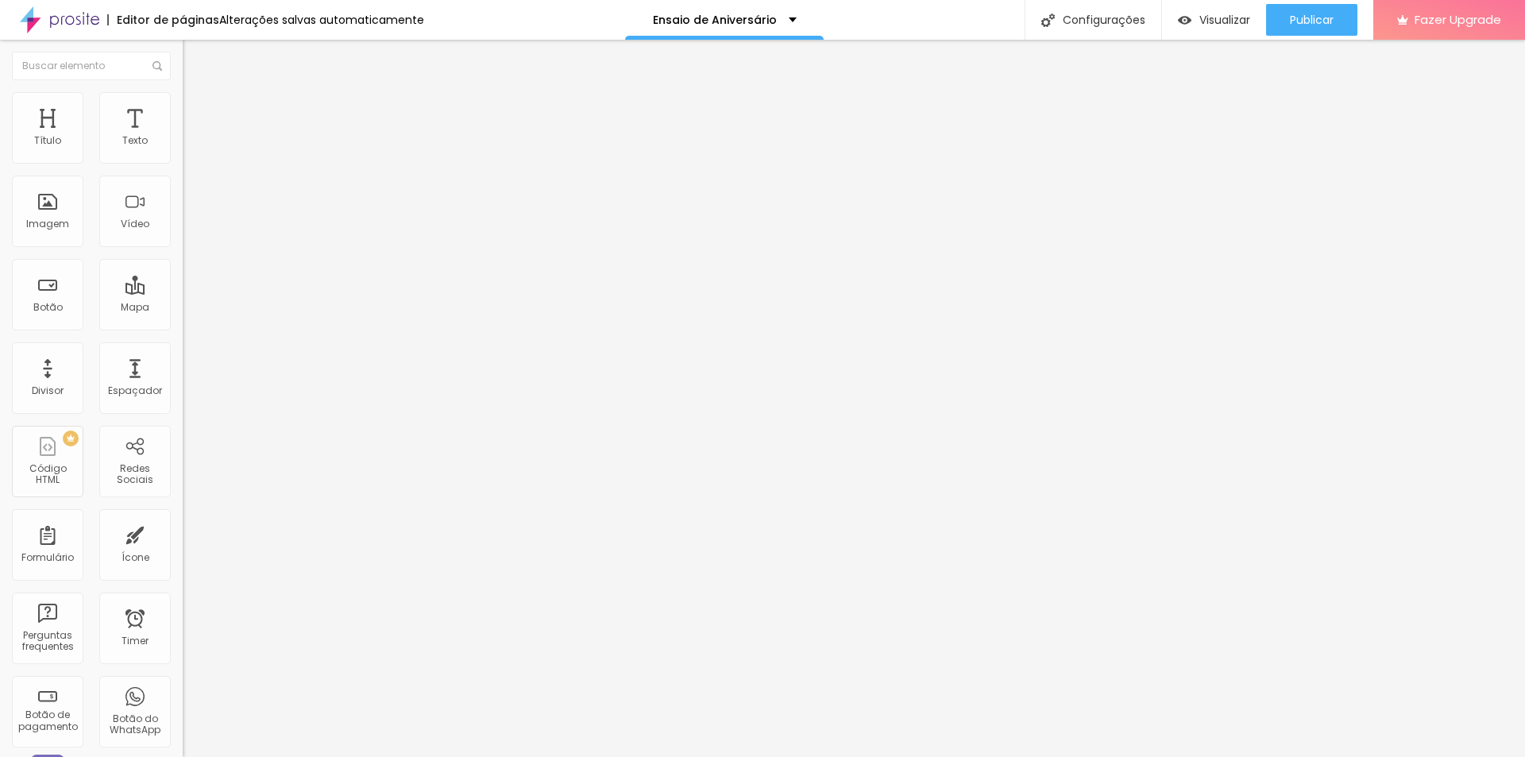
type input "64"
type input "67"
type input "77"
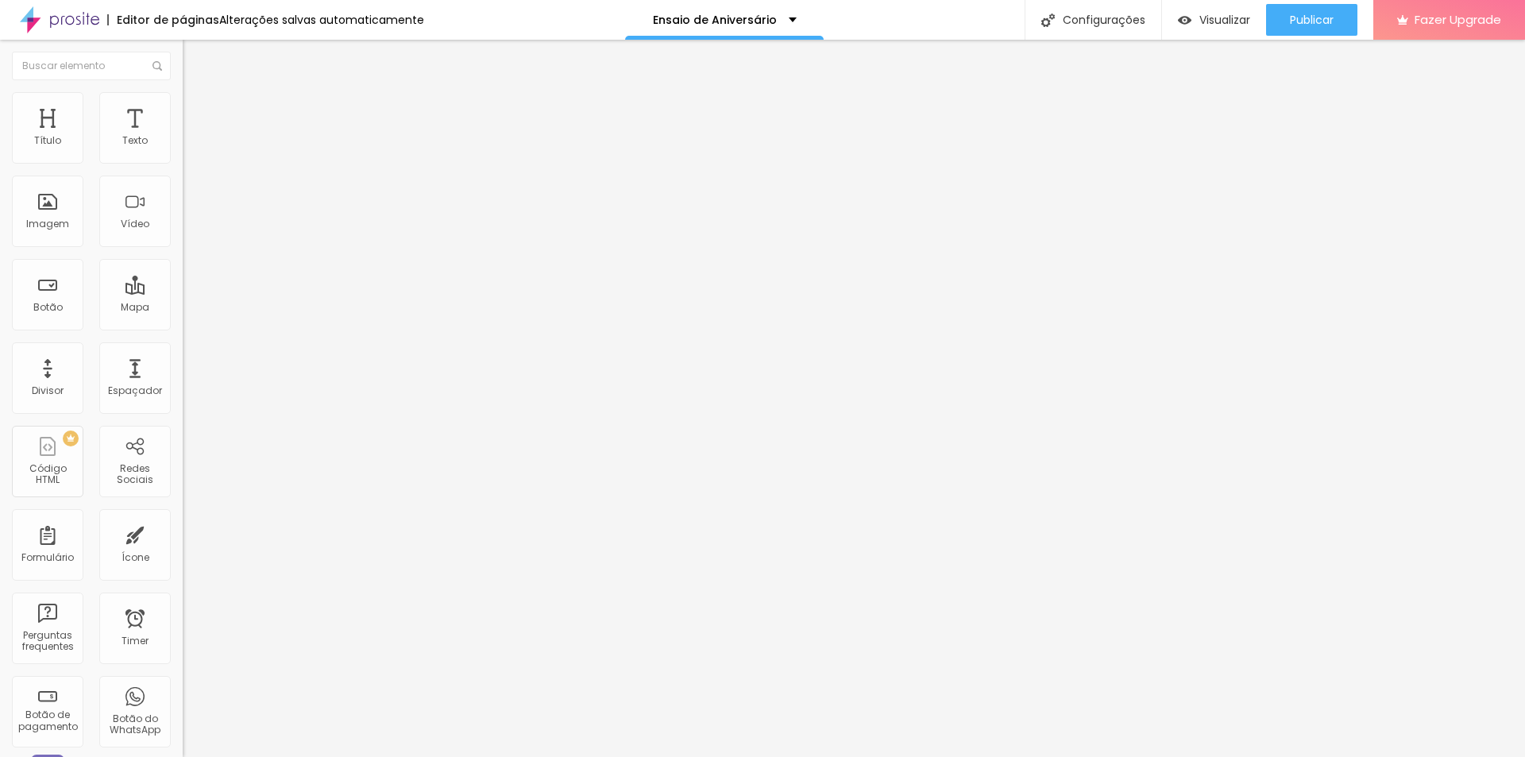
type input "77"
type input "79"
type input "82"
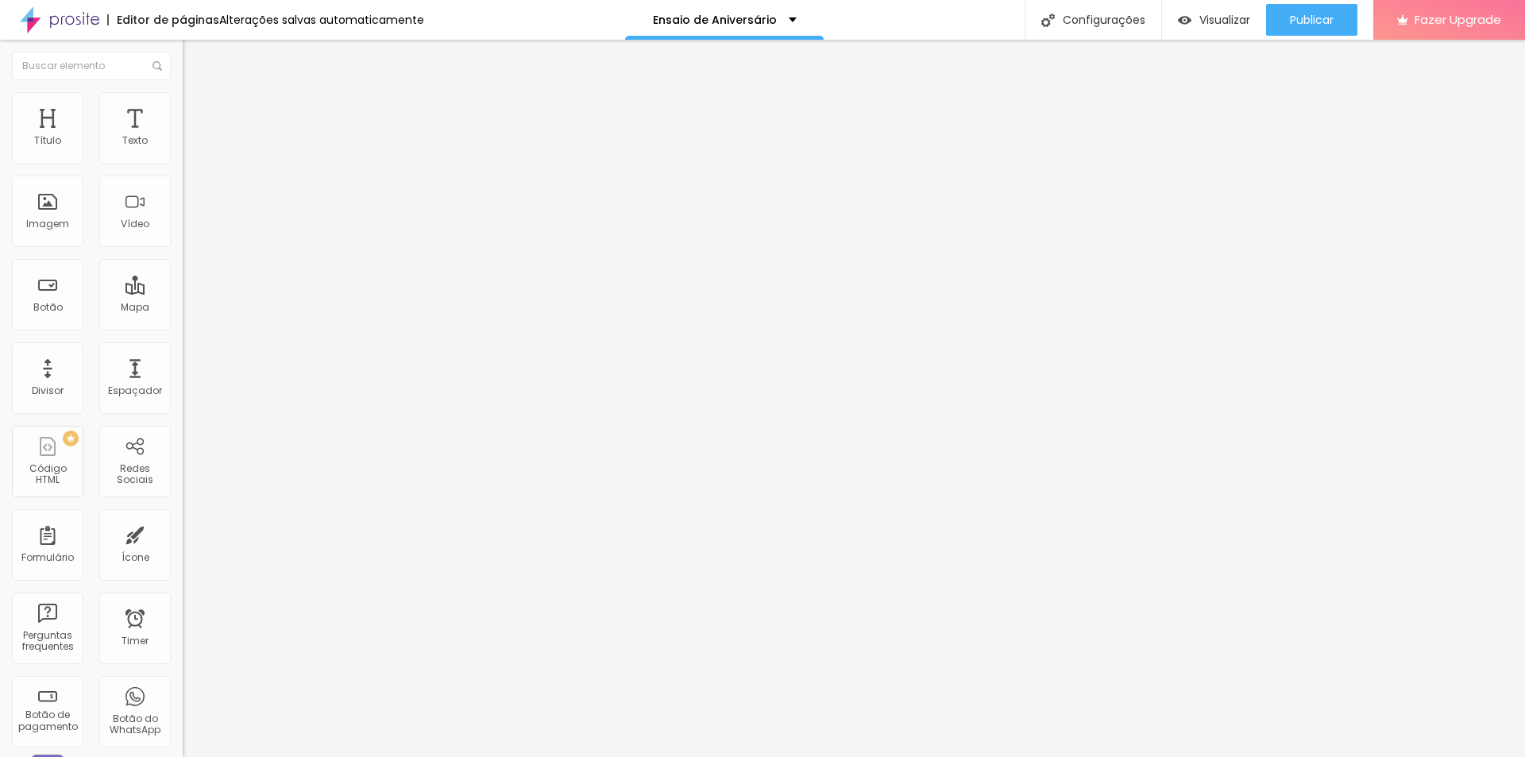
type input "84"
type input "86"
type input "87"
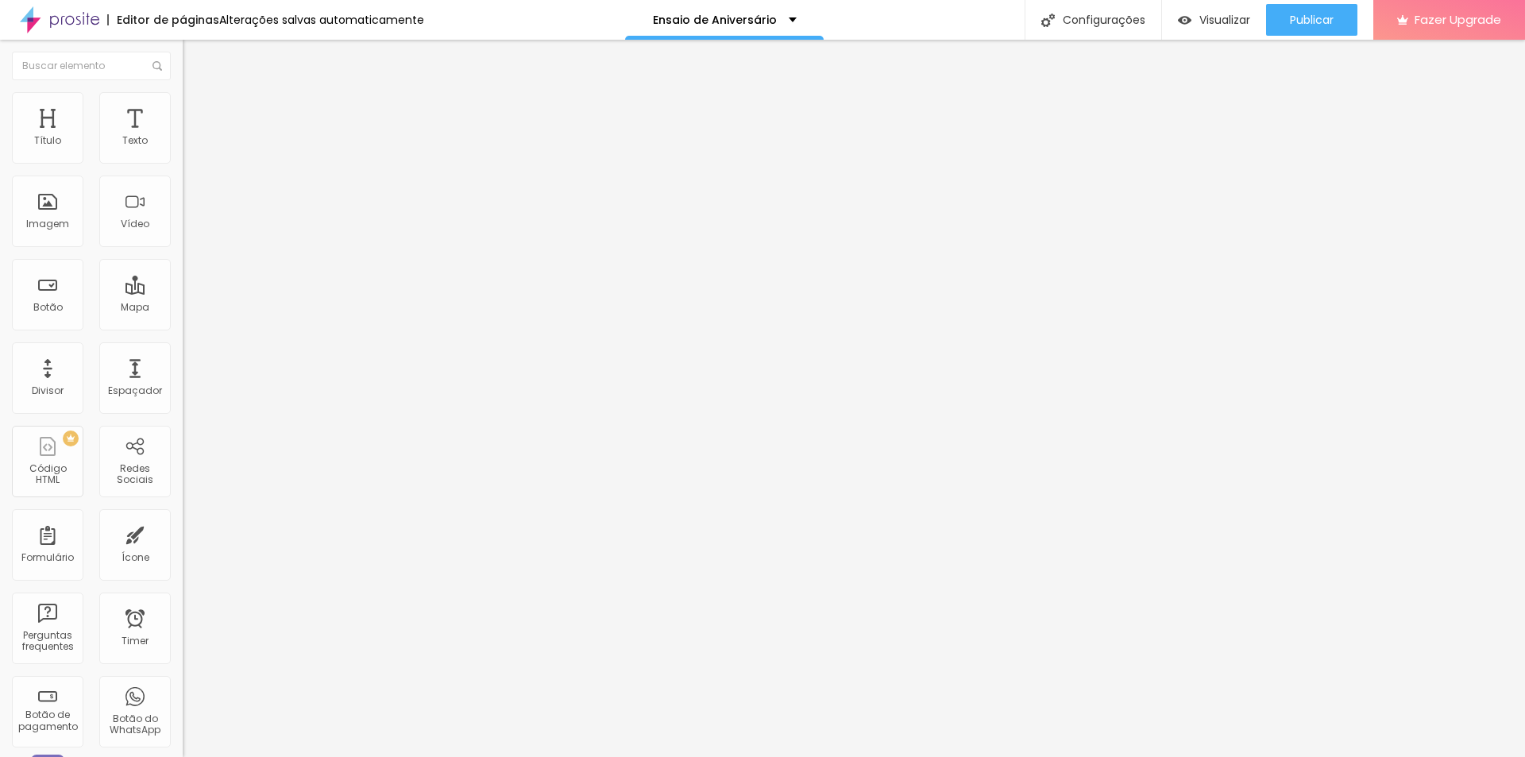
type input "87"
type input "89"
type input "91"
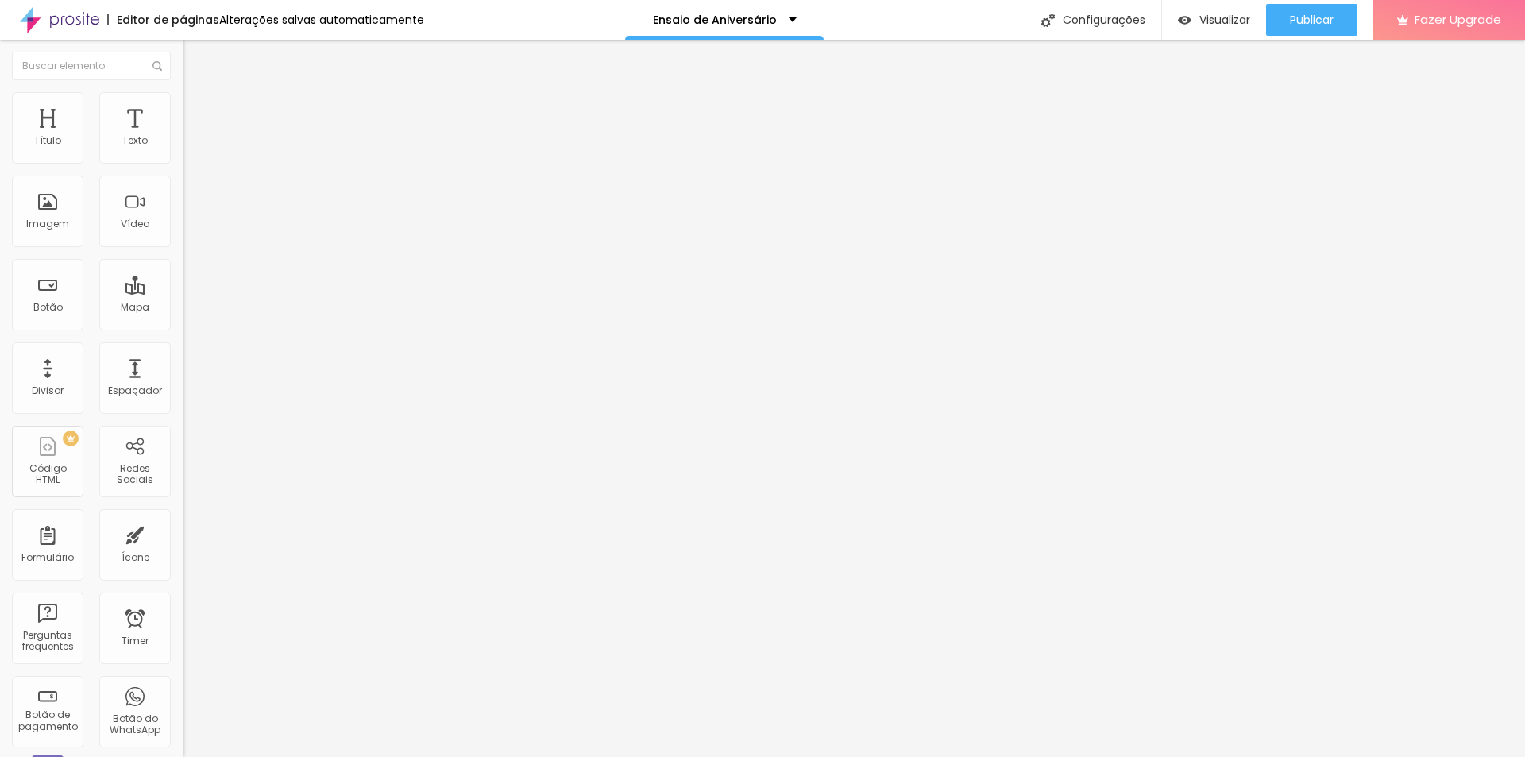
type input "92"
type input "114"
type input "118"
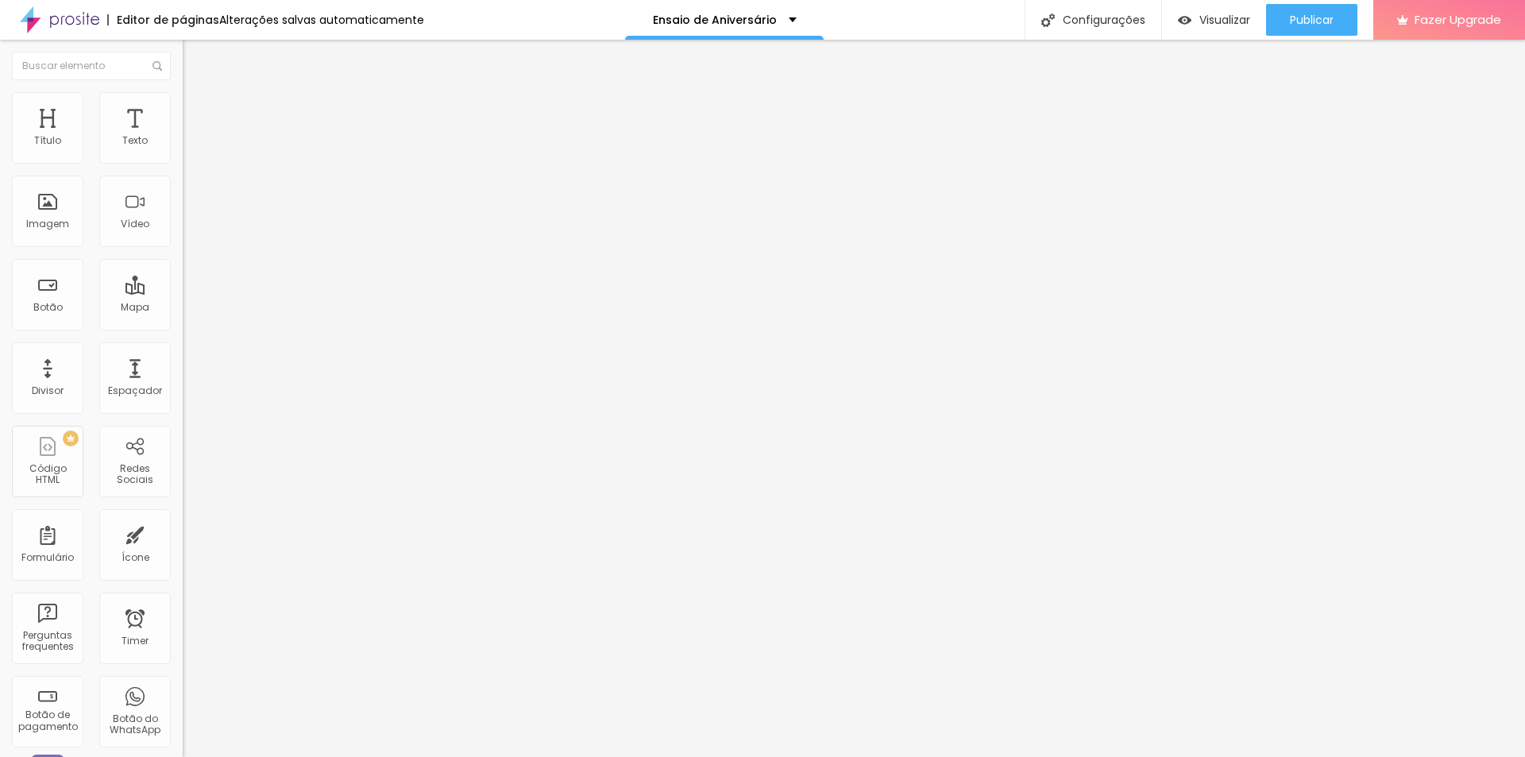
type input "118"
type input "120"
type input "123"
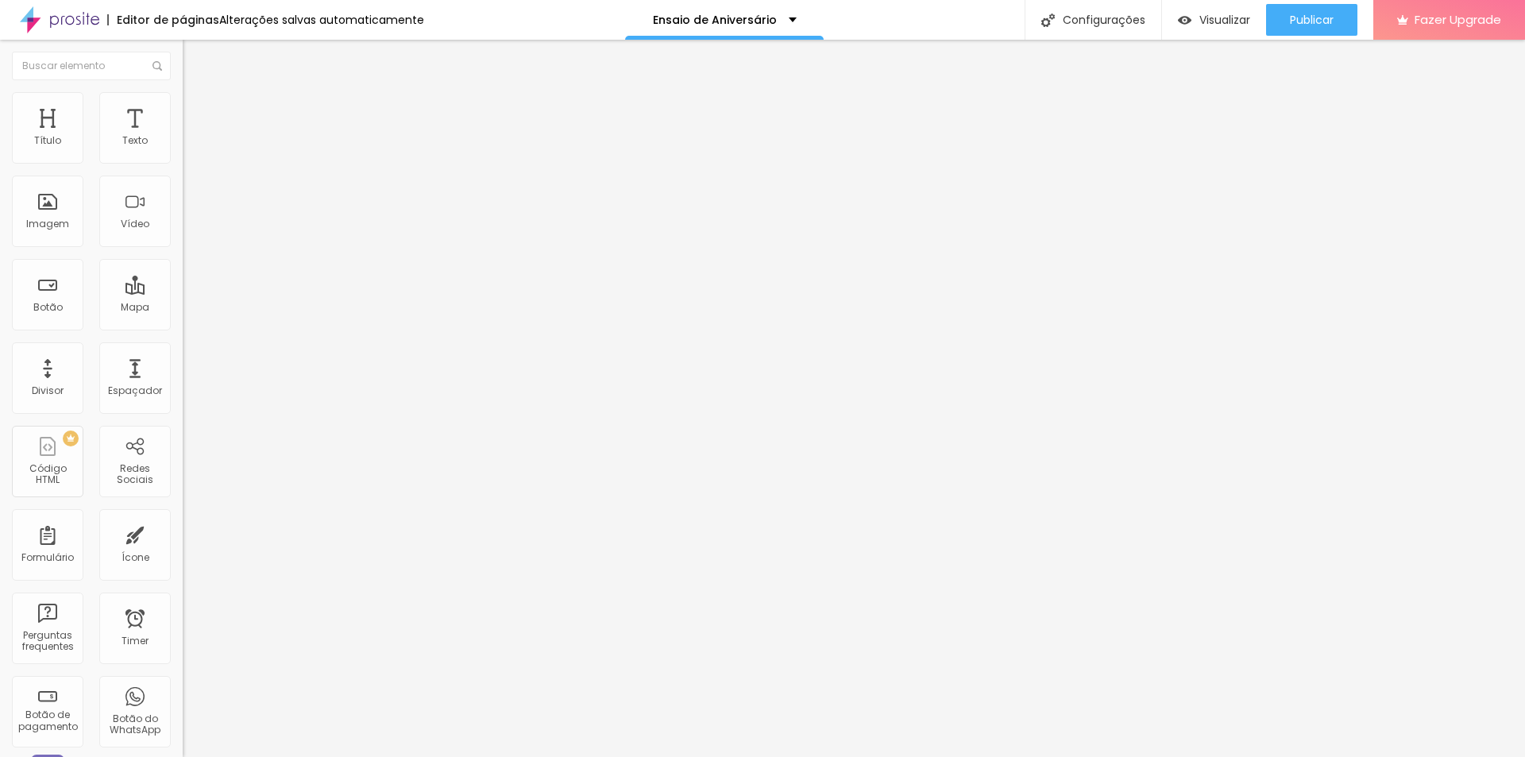
type input "125"
type input "128"
type input "135"
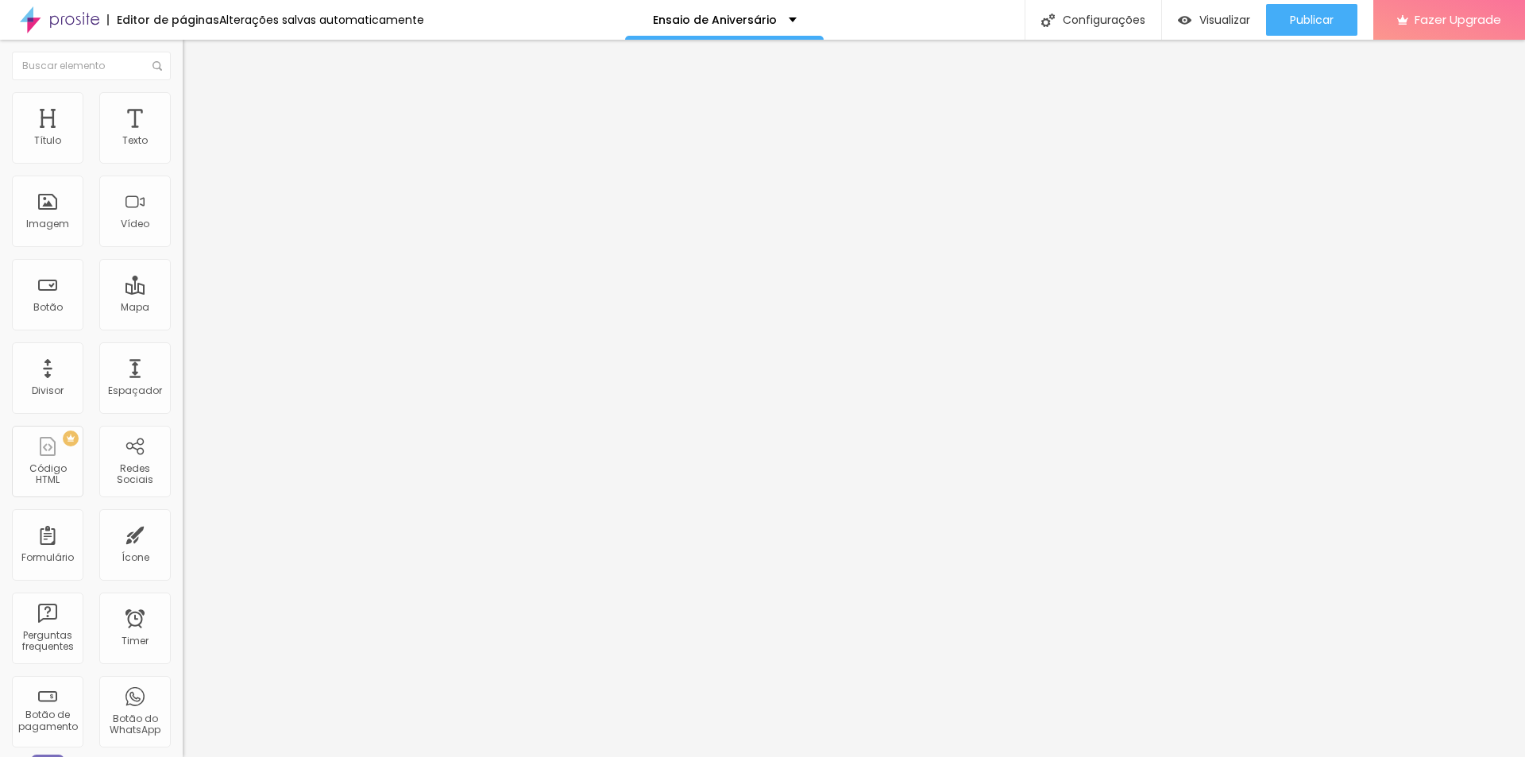
type input "135"
type input "142"
type input "148"
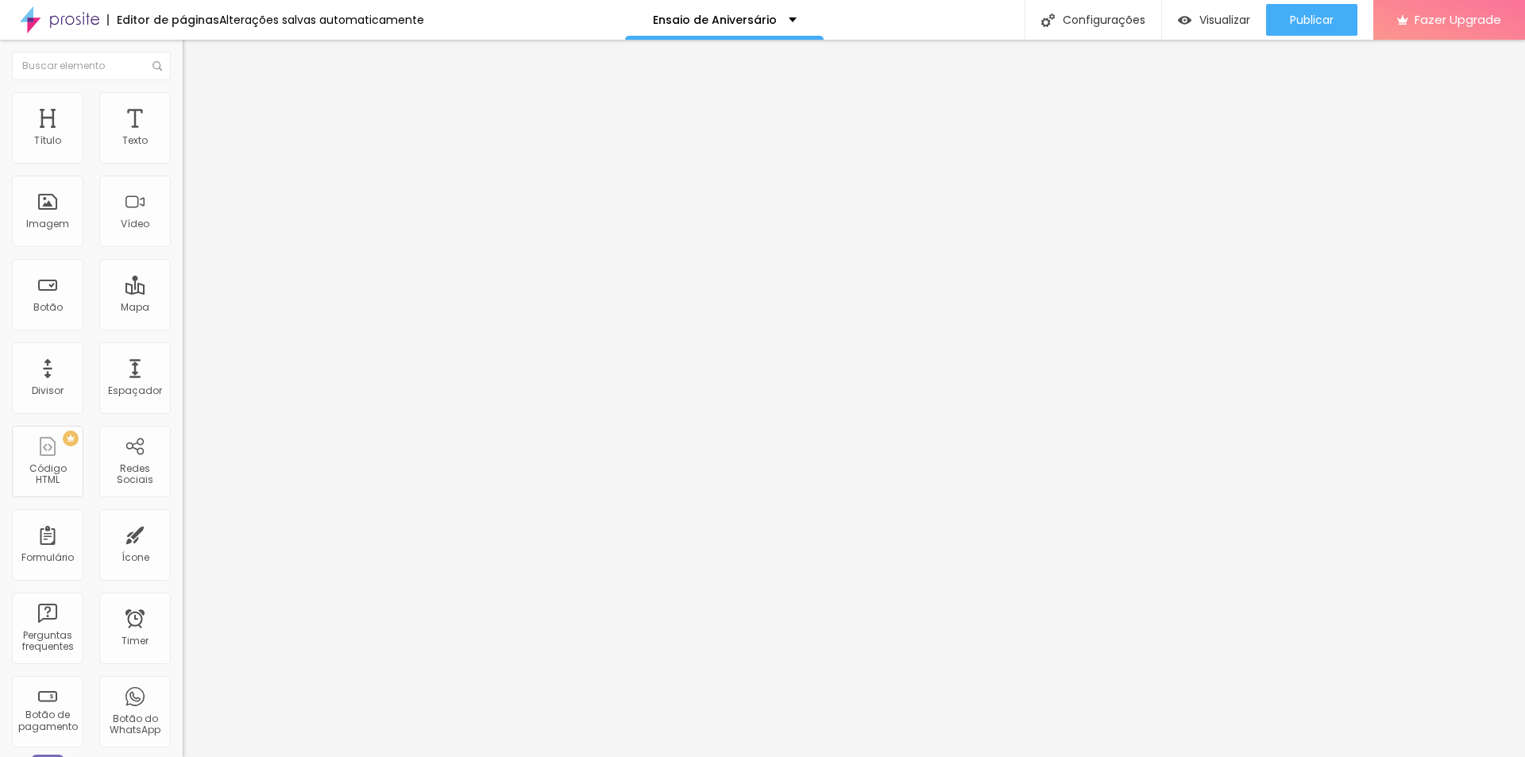
type input "156"
type input "160"
type input "163"
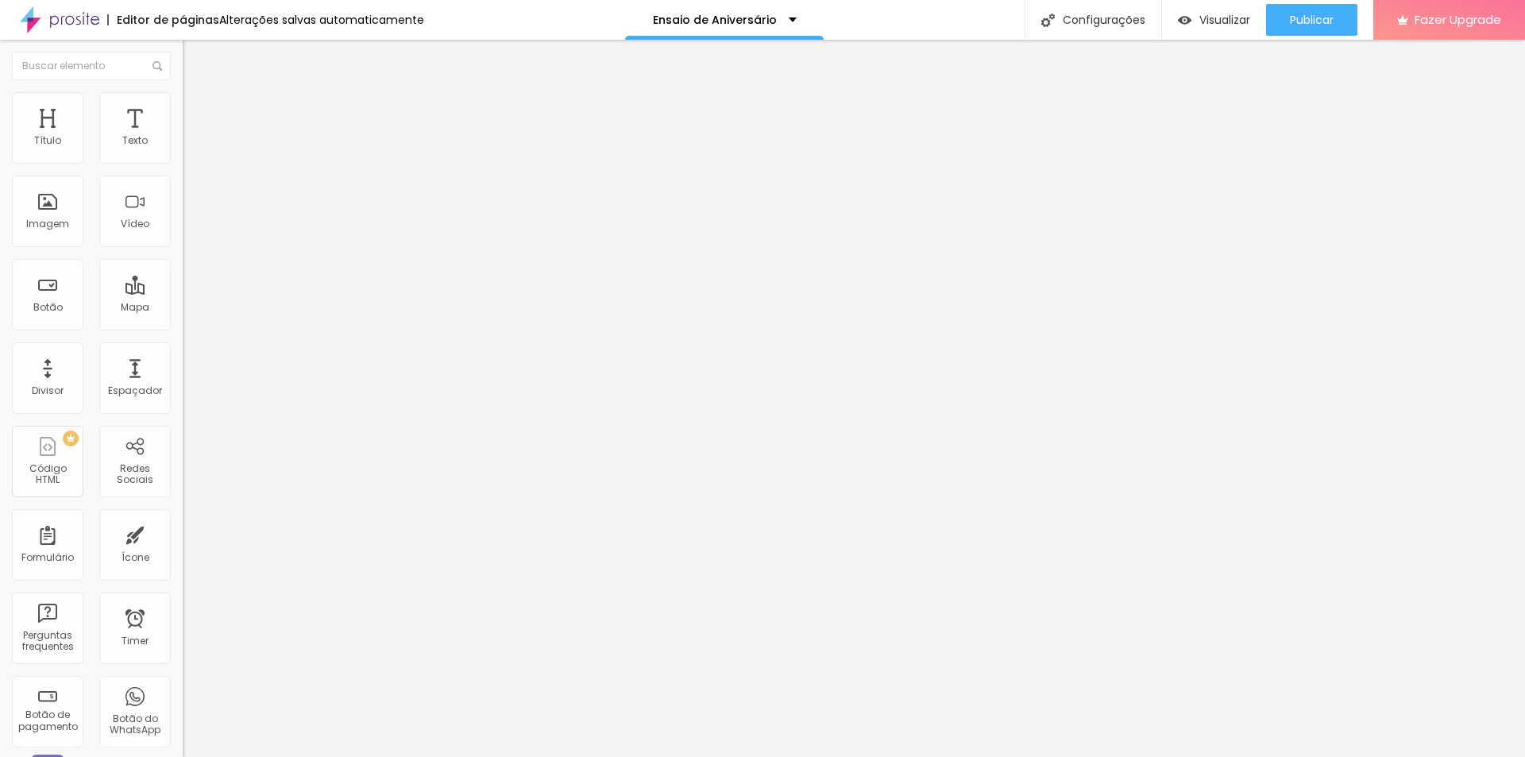
type input "163"
type input "168"
type input "178"
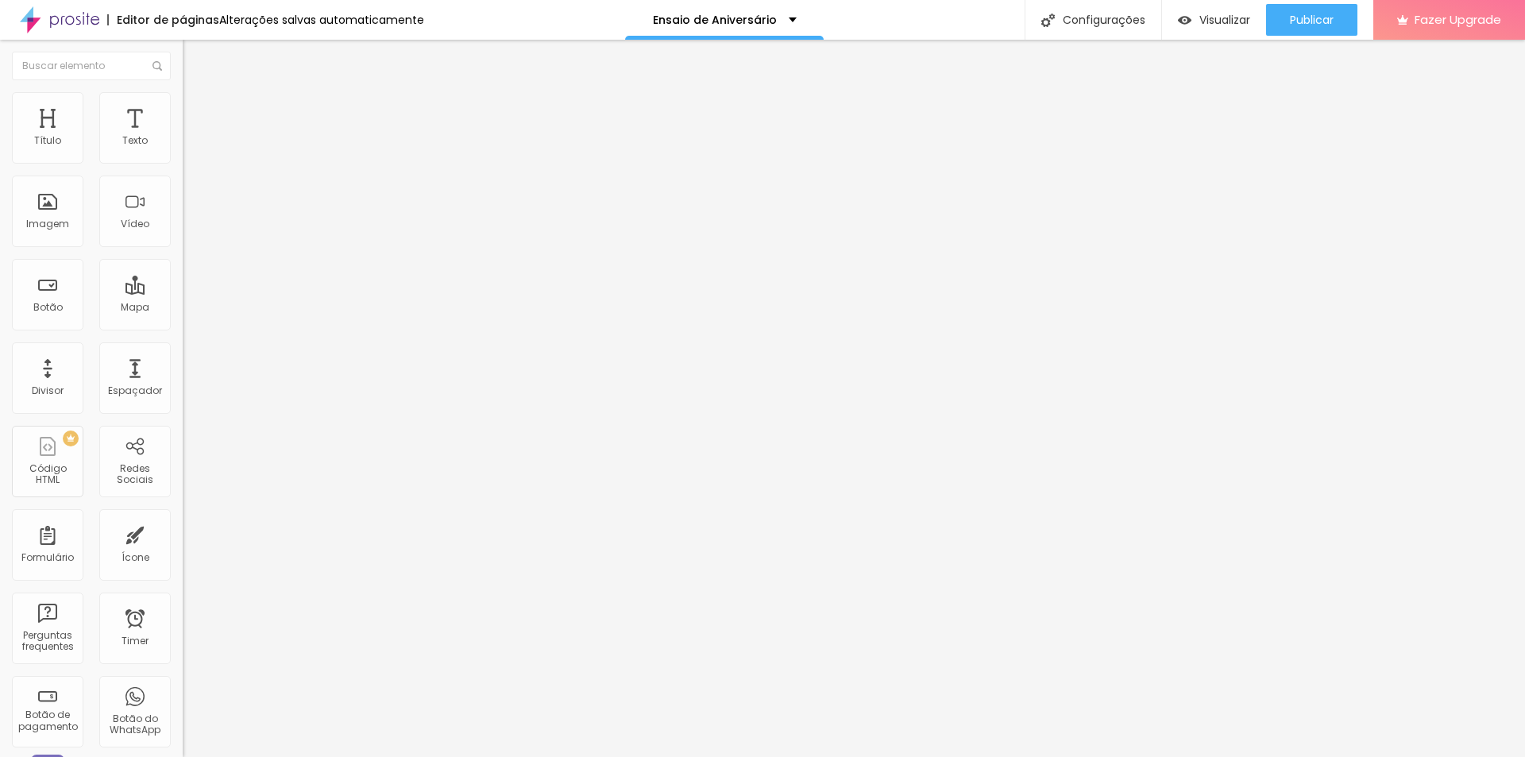
type input "191"
type input "200"
type input "188"
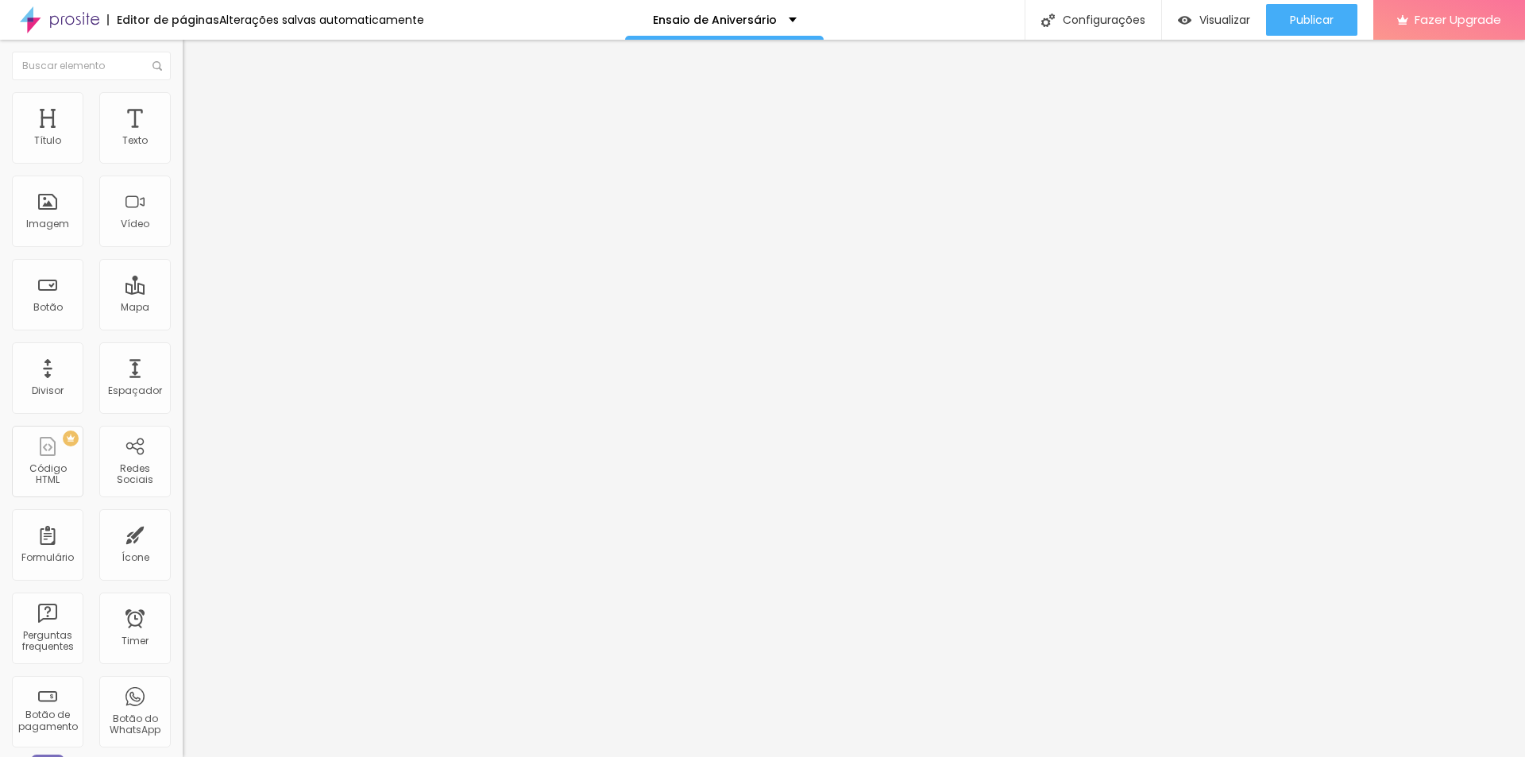
type input "188"
type input "16"
type input "0"
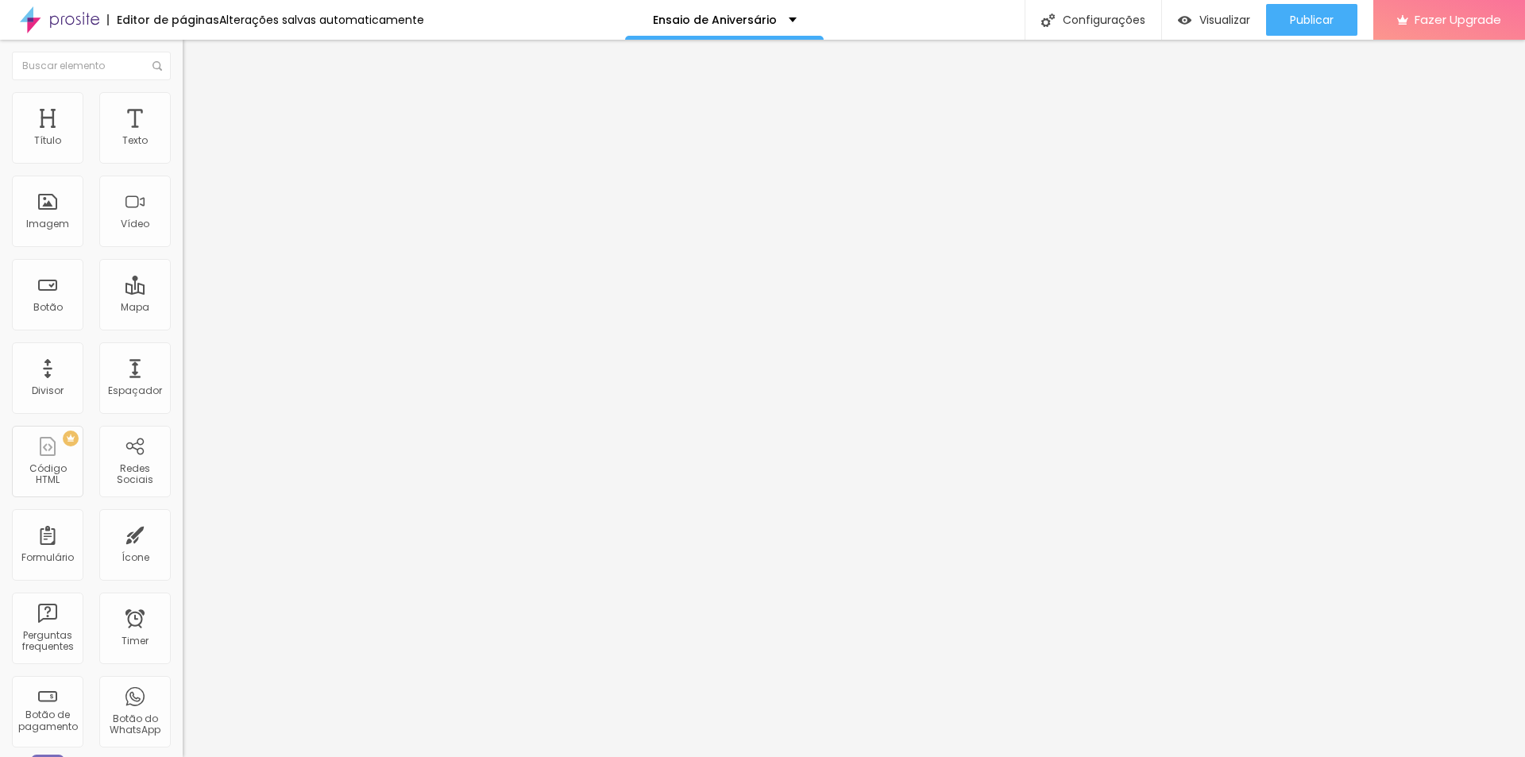
drag, startPoint x: 40, startPoint y: 201, endPoint x: 0, endPoint y: 175, distance: 47.6
click at [183, 349] on input "range" at bounding box center [234, 355] width 102 height 13
drag, startPoint x: 35, startPoint y: 202, endPoint x: 4, endPoint y: 196, distance: 31.5
click at [183, 349] on input "range" at bounding box center [234, 355] width 102 height 13
click at [183, 108] on li "Avançado" at bounding box center [274, 116] width 183 height 16
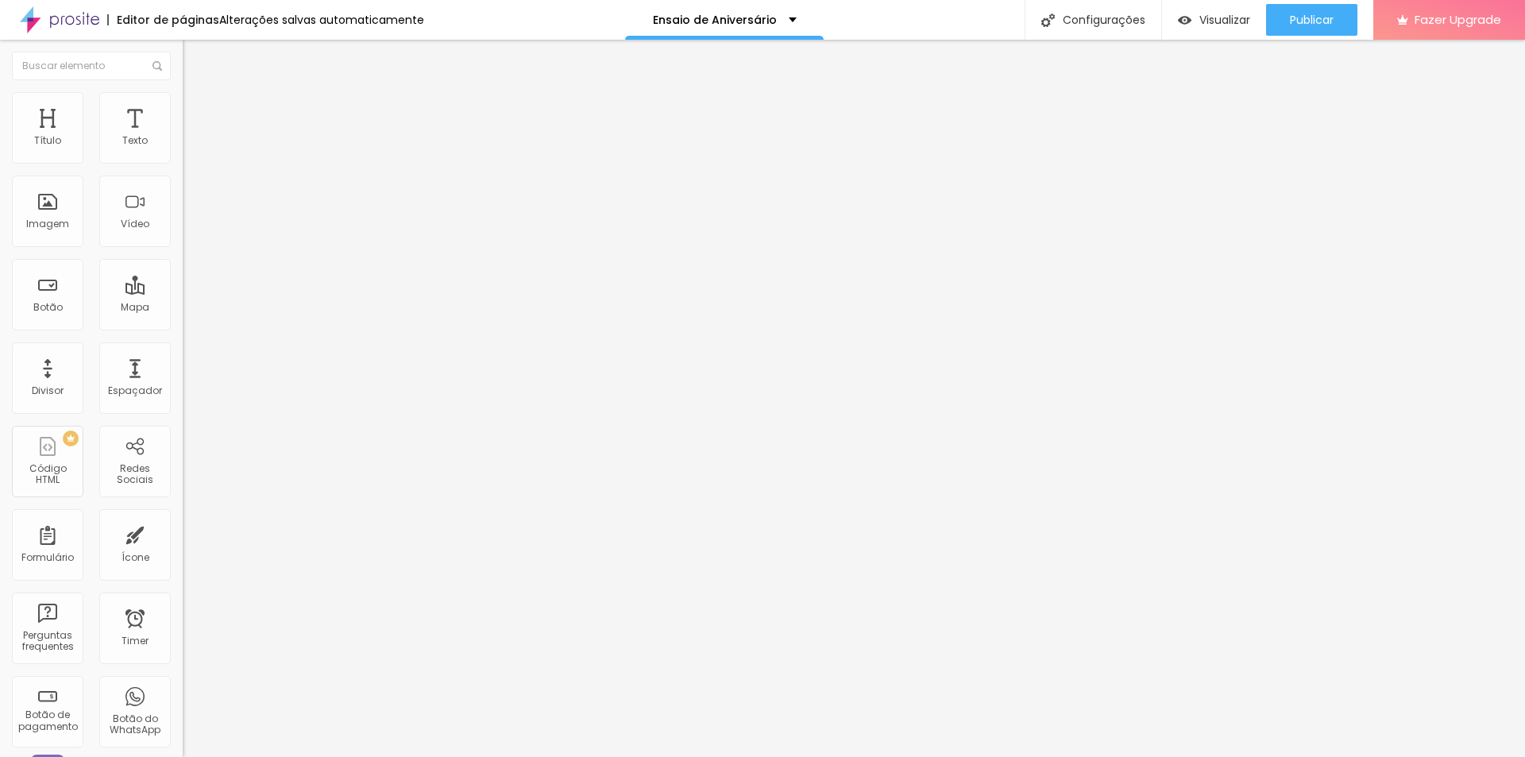
type input "14"
type input "20"
type input "22"
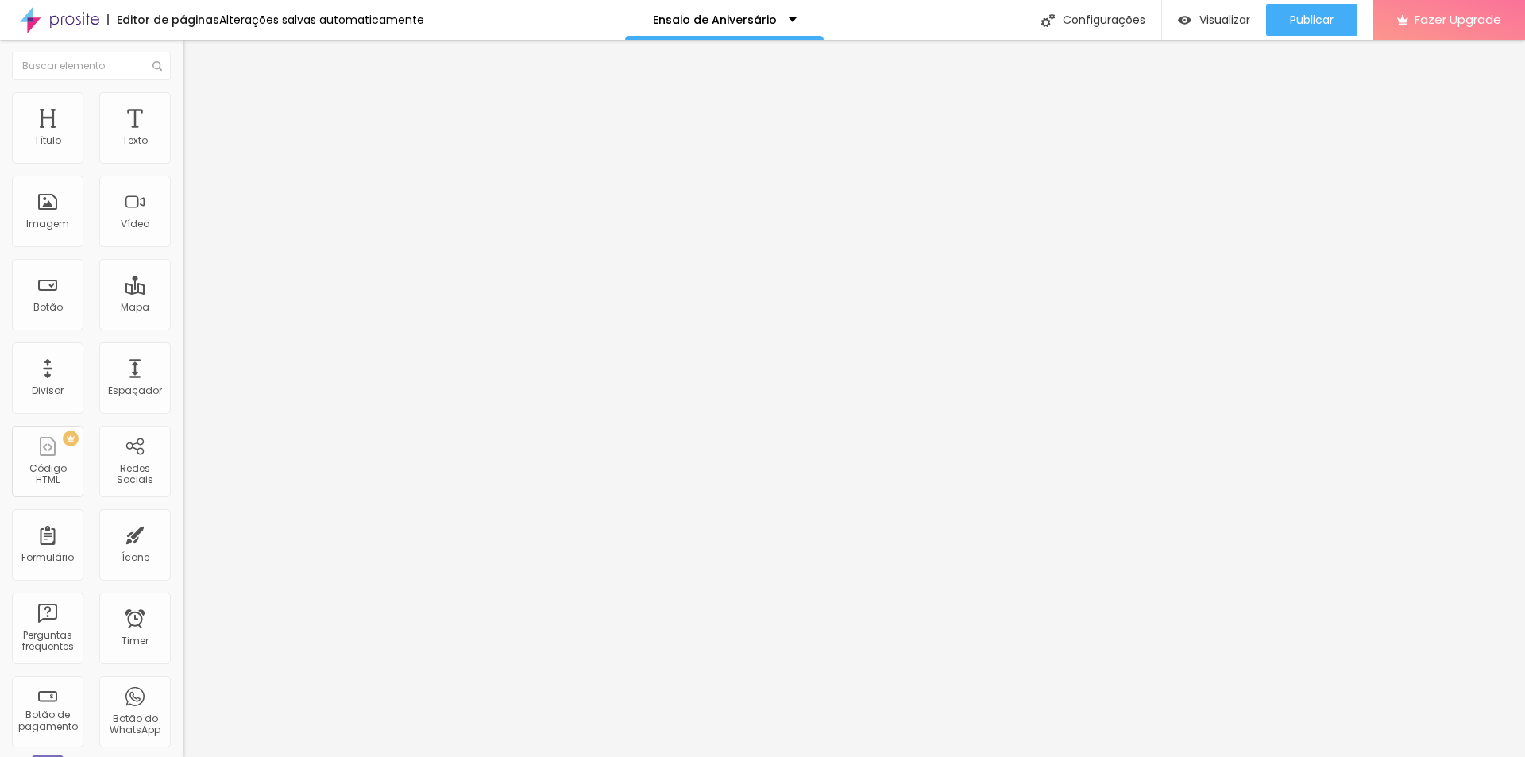
type input "22"
type input "25"
type input "28"
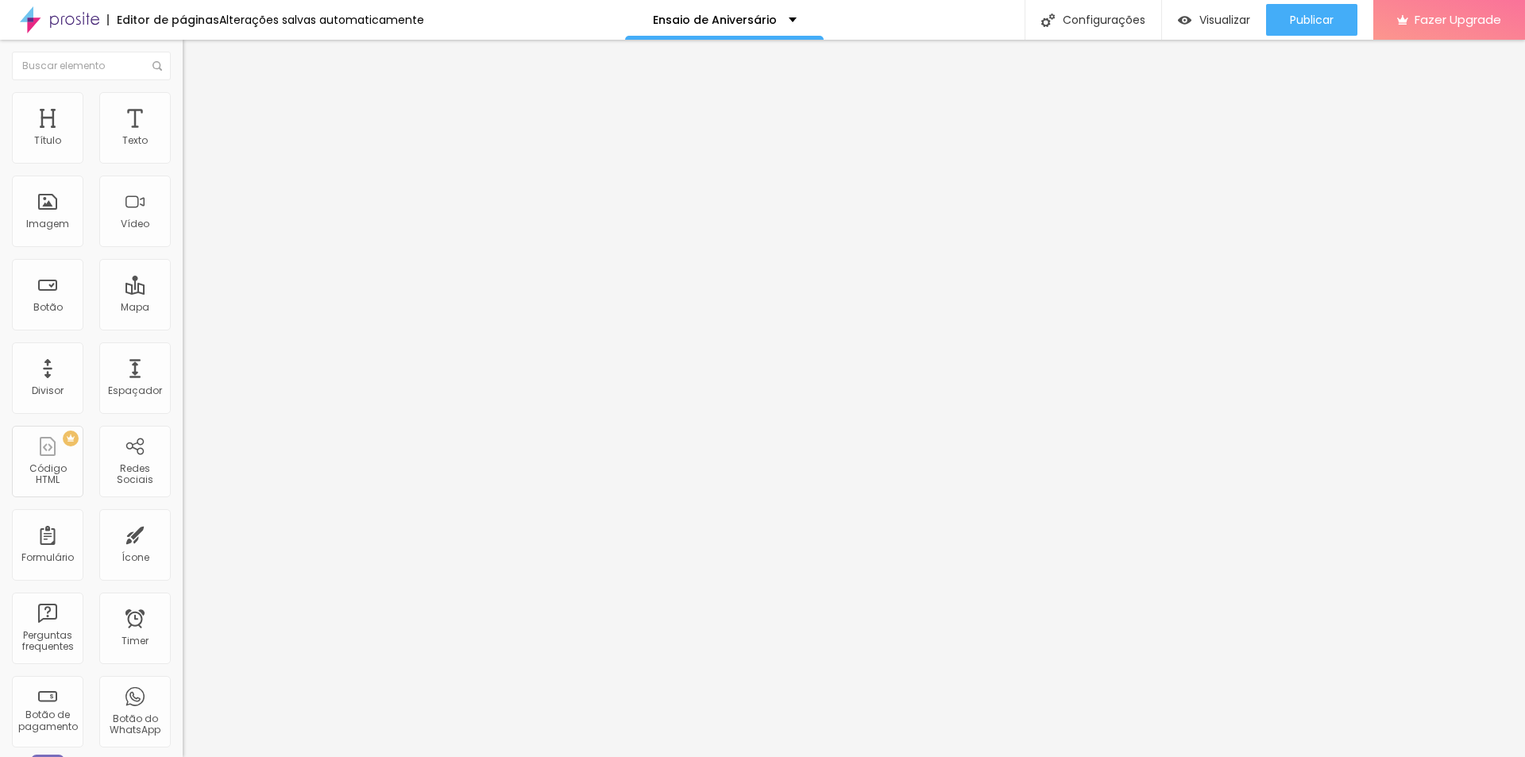
type input "31"
type input "35"
type input "41"
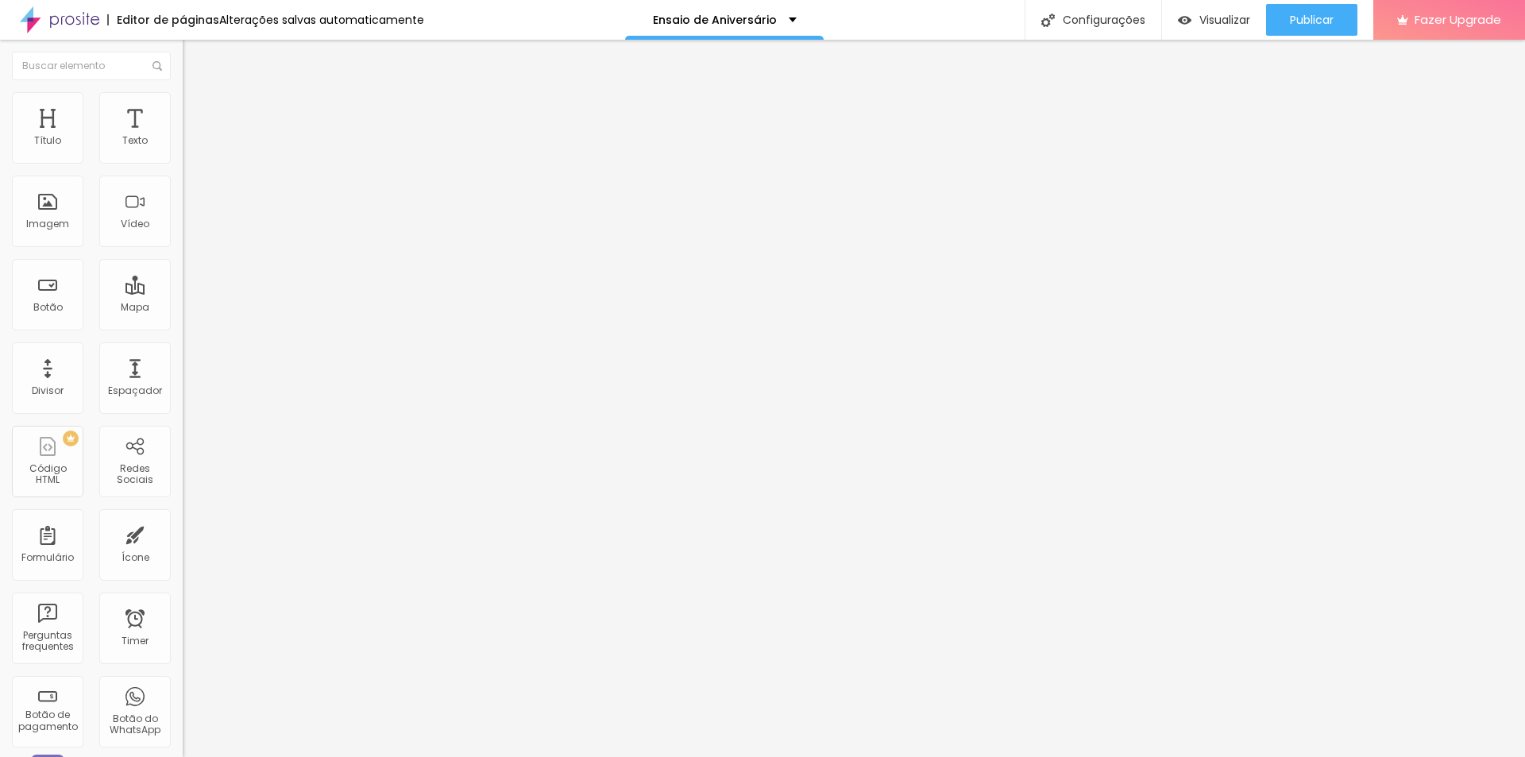
type input "41"
type input "49"
type input "64"
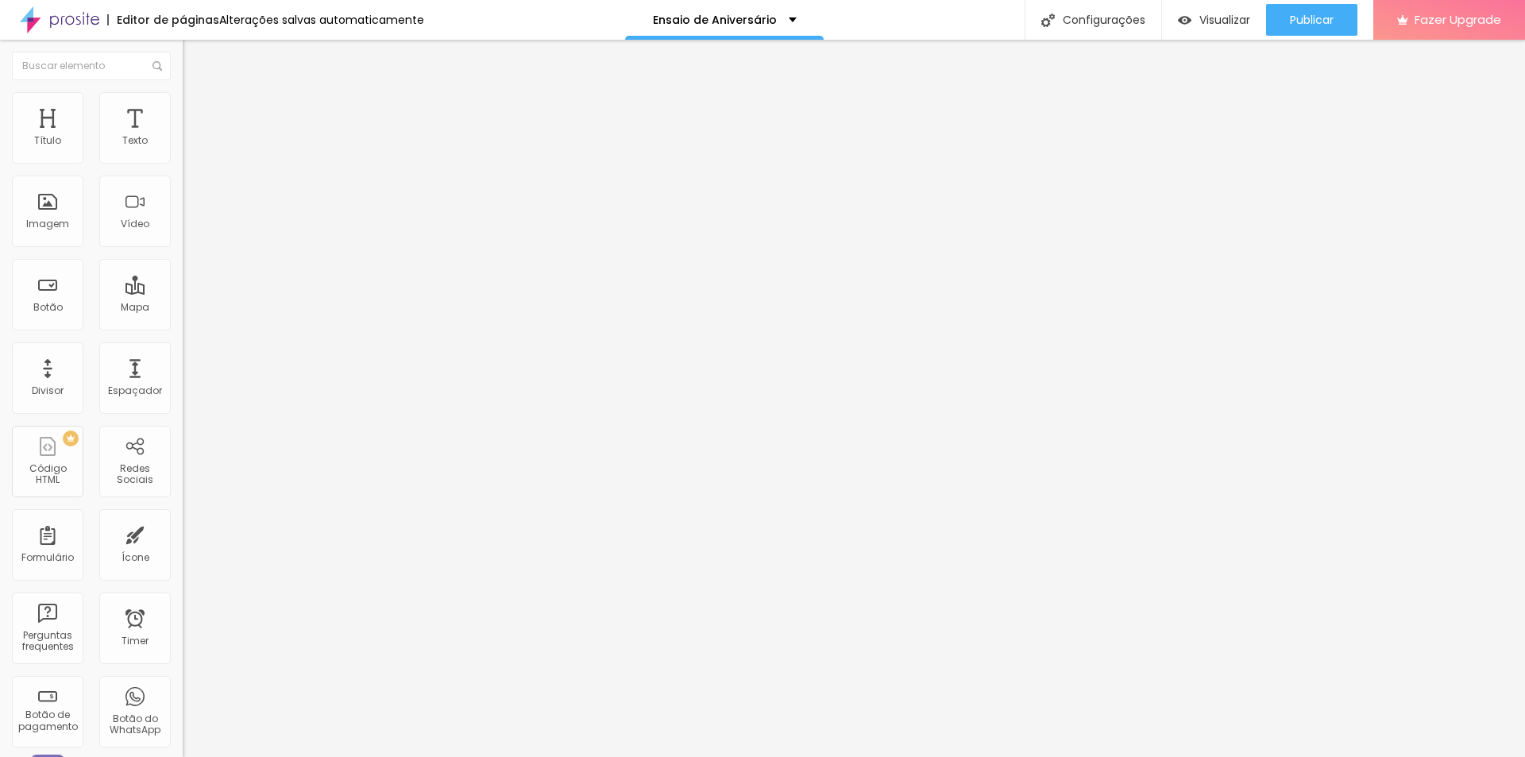
type input "68"
type input "72"
type input "74"
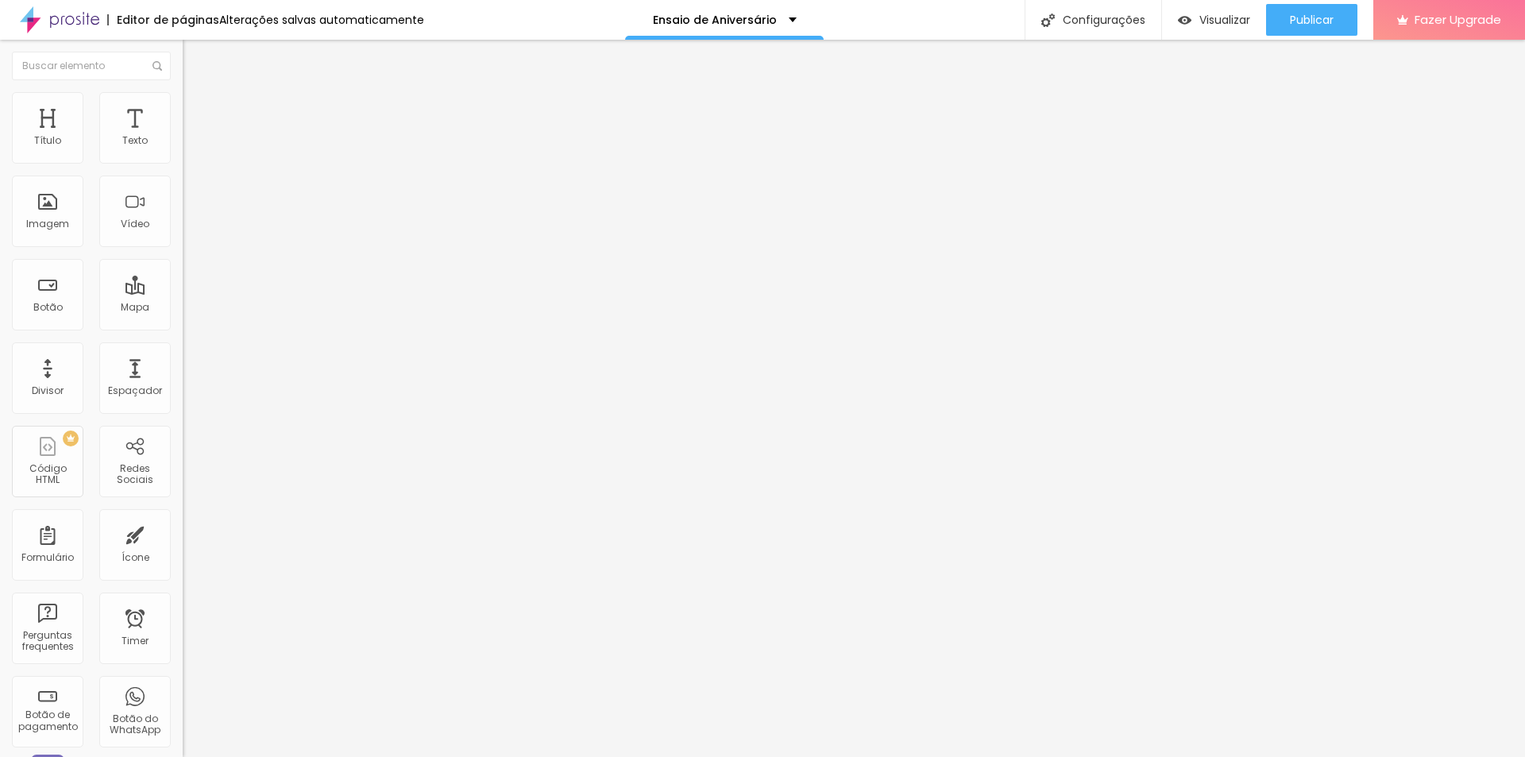
type input "74"
type input "75"
type input "77"
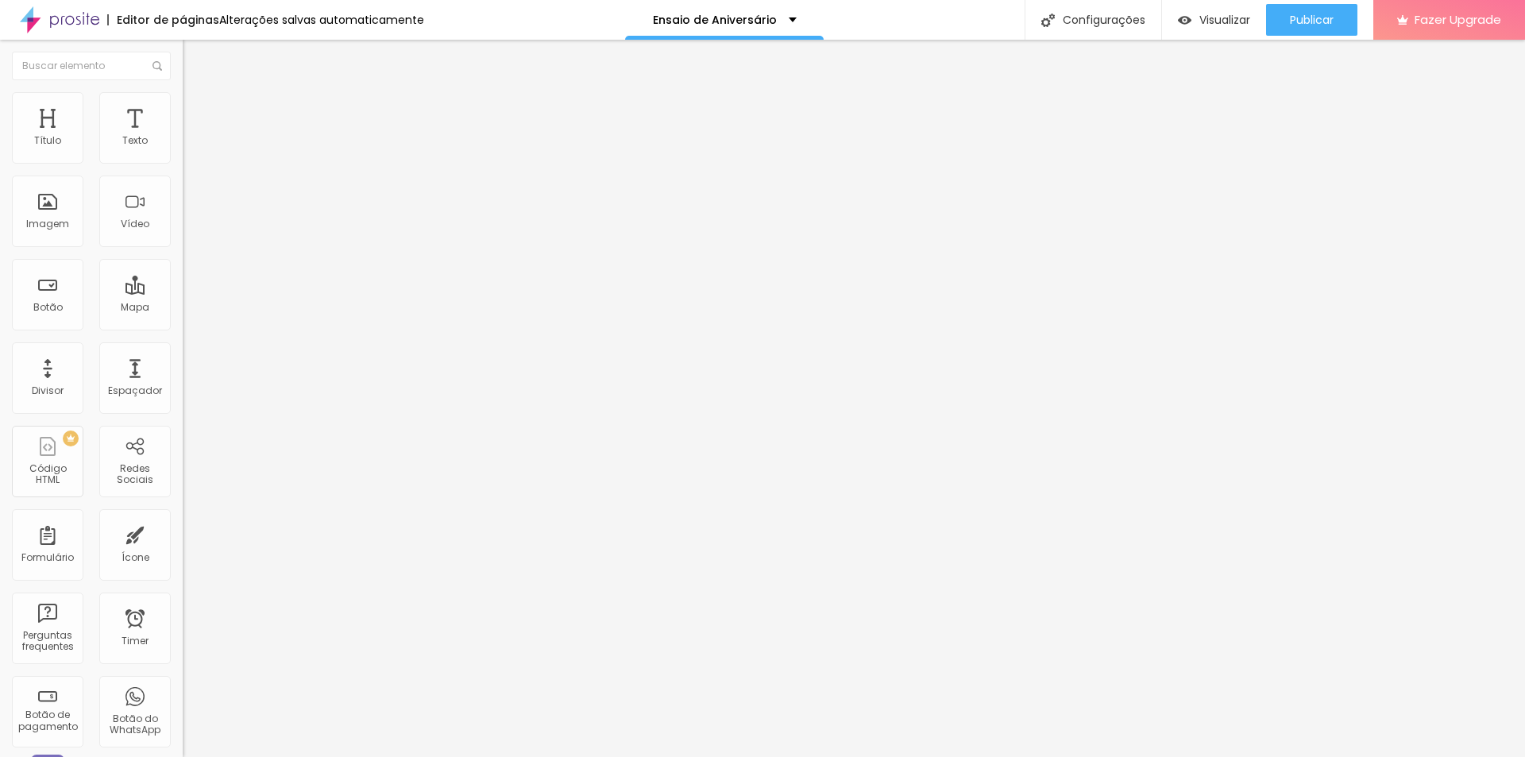
type input "79"
type input "81"
type input "85"
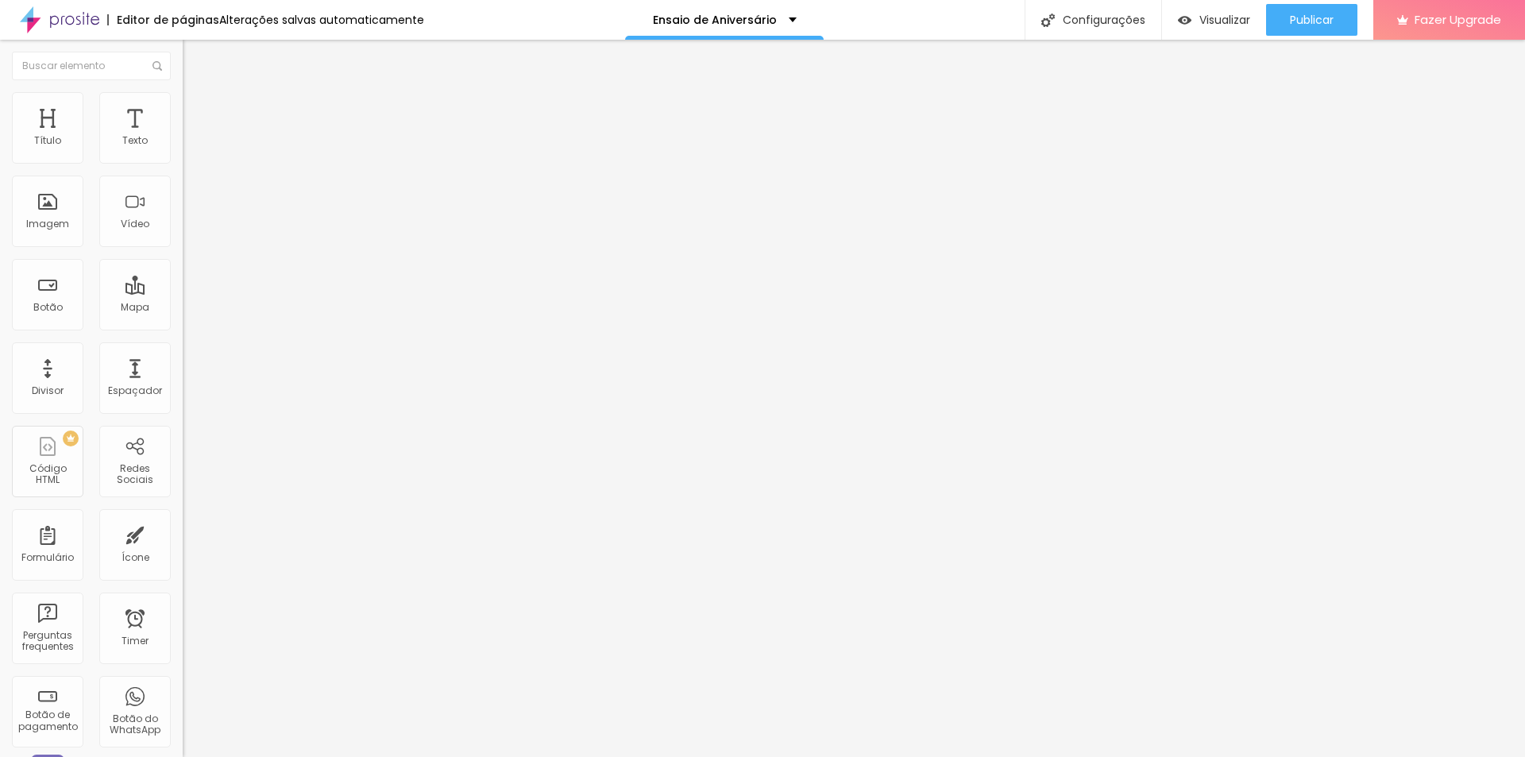
type input "85"
type input "86"
type input "88"
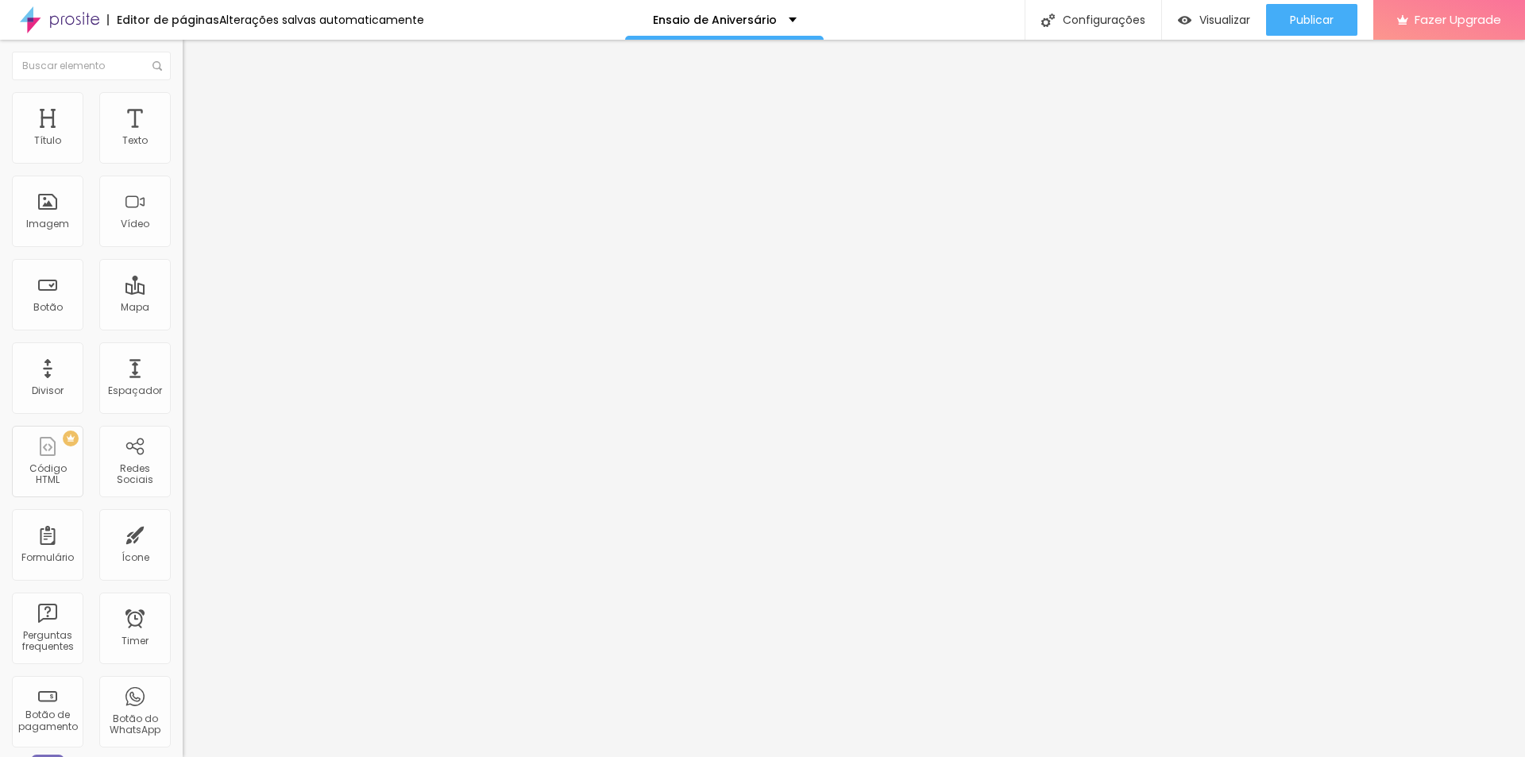
type input "89"
type input "70"
type input "68"
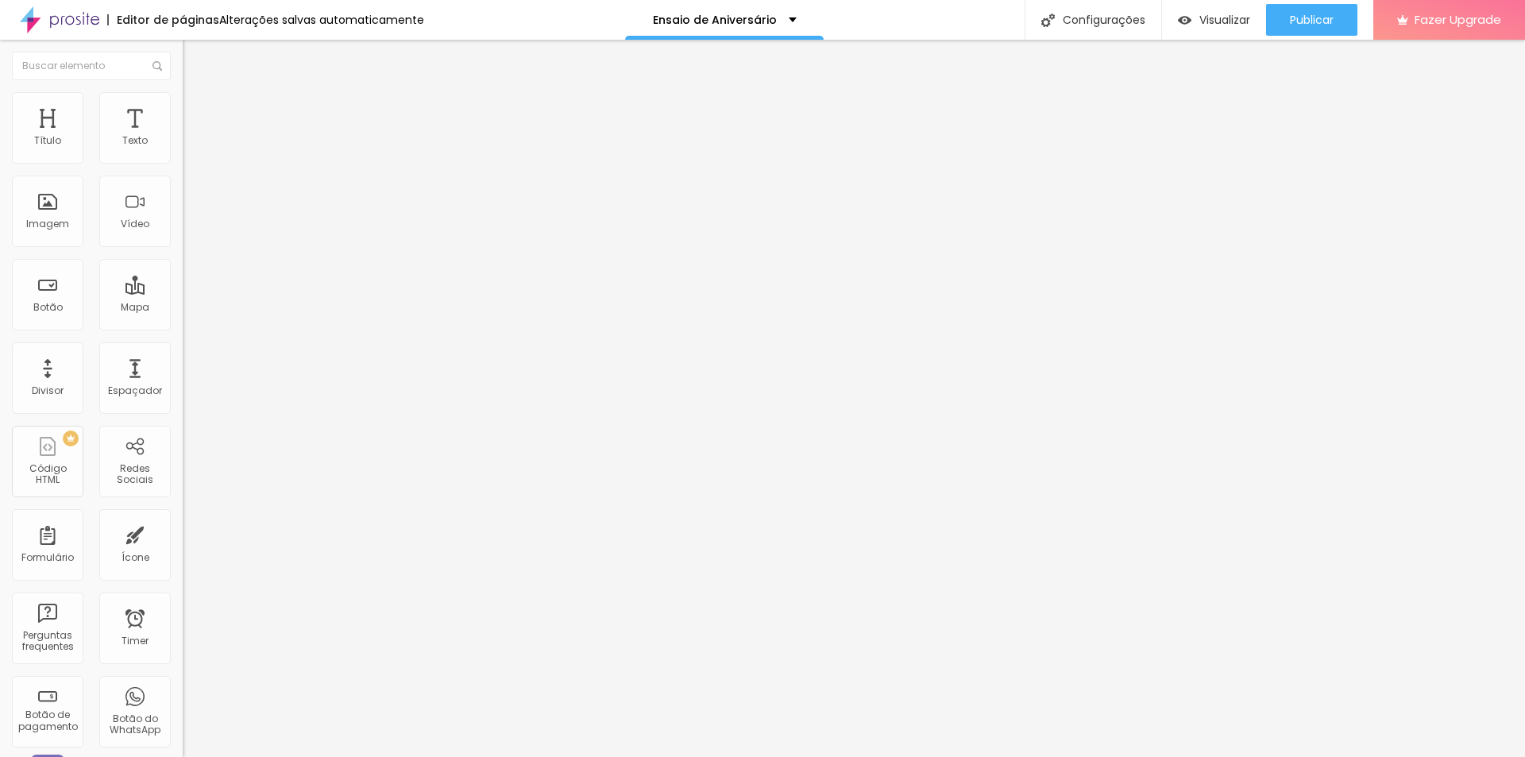
click at [183, 533] on input "range" at bounding box center [234, 539] width 102 height 13
click at [183, 308] on input "range" at bounding box center [234, 314] width 102 height 13
click at [48, 226] on div "Imagem" at bounding box center [47, 223] width 43 height 11
click at [183, 137] on span "Adicionar imagem" at bounding box center [234, 129] width 102 height 13
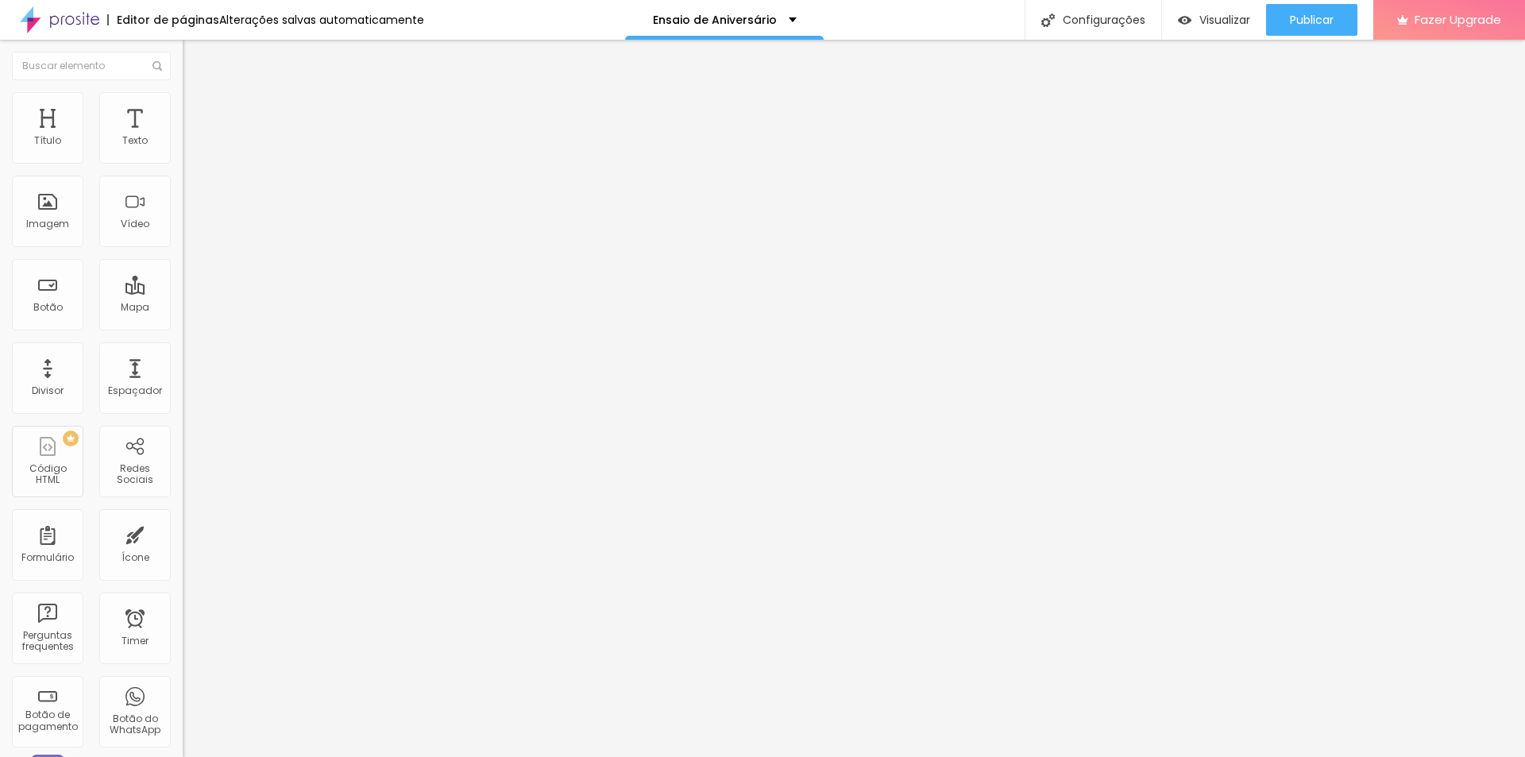
click at [44, 206] on div "Imagem" at bounding box center [47, 210] width 71 height 71
click at [183, 137] on span "Adicionar imagem" at bounding box center [234, 129] width 102 height 13
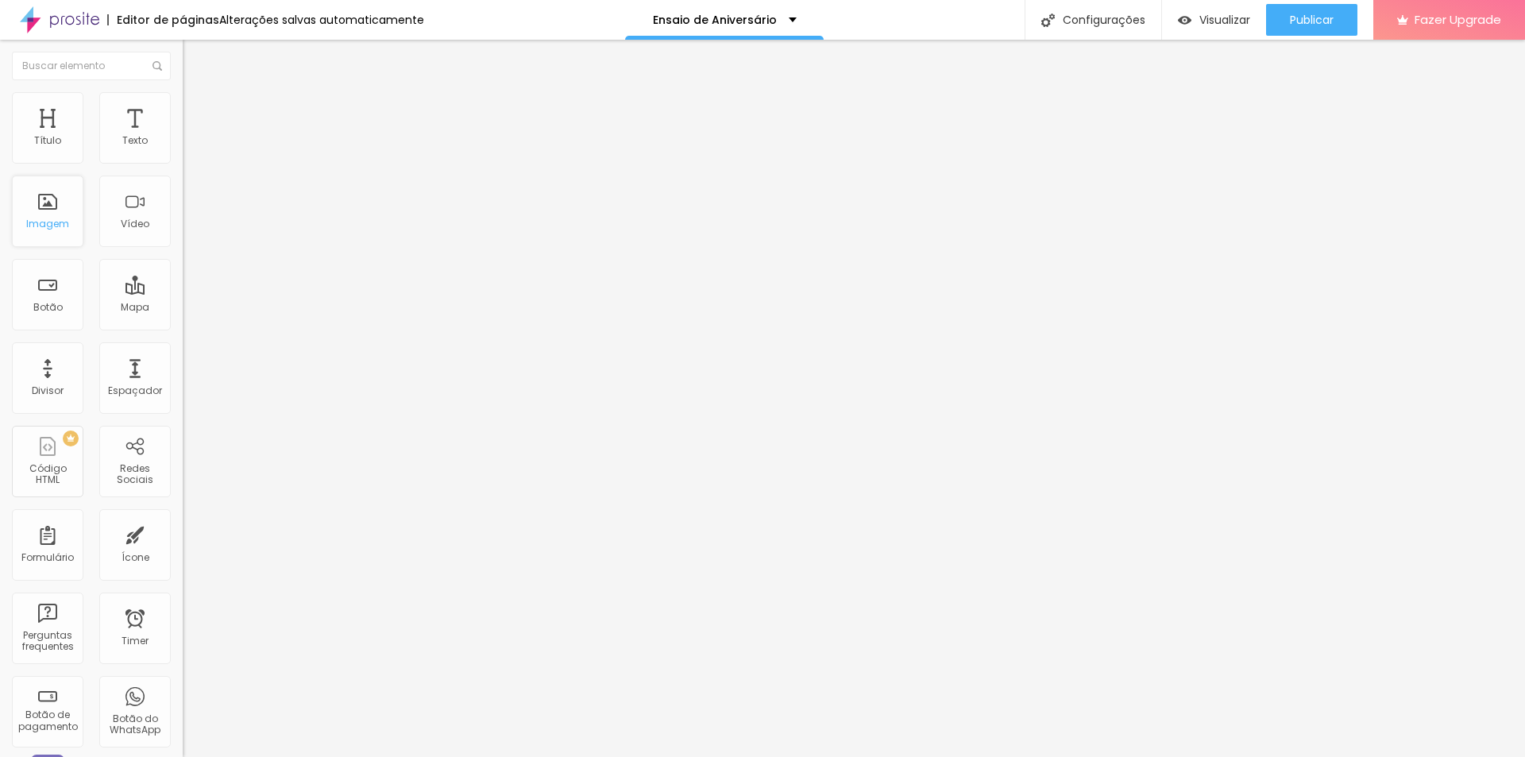
click at [42, 221] on div "Imagem" at bounding box center [47, 223] width 43 height 11
click at [183, 137] on span "Adicionar imagem" at bounding box center [234, 129] width 102 height 13
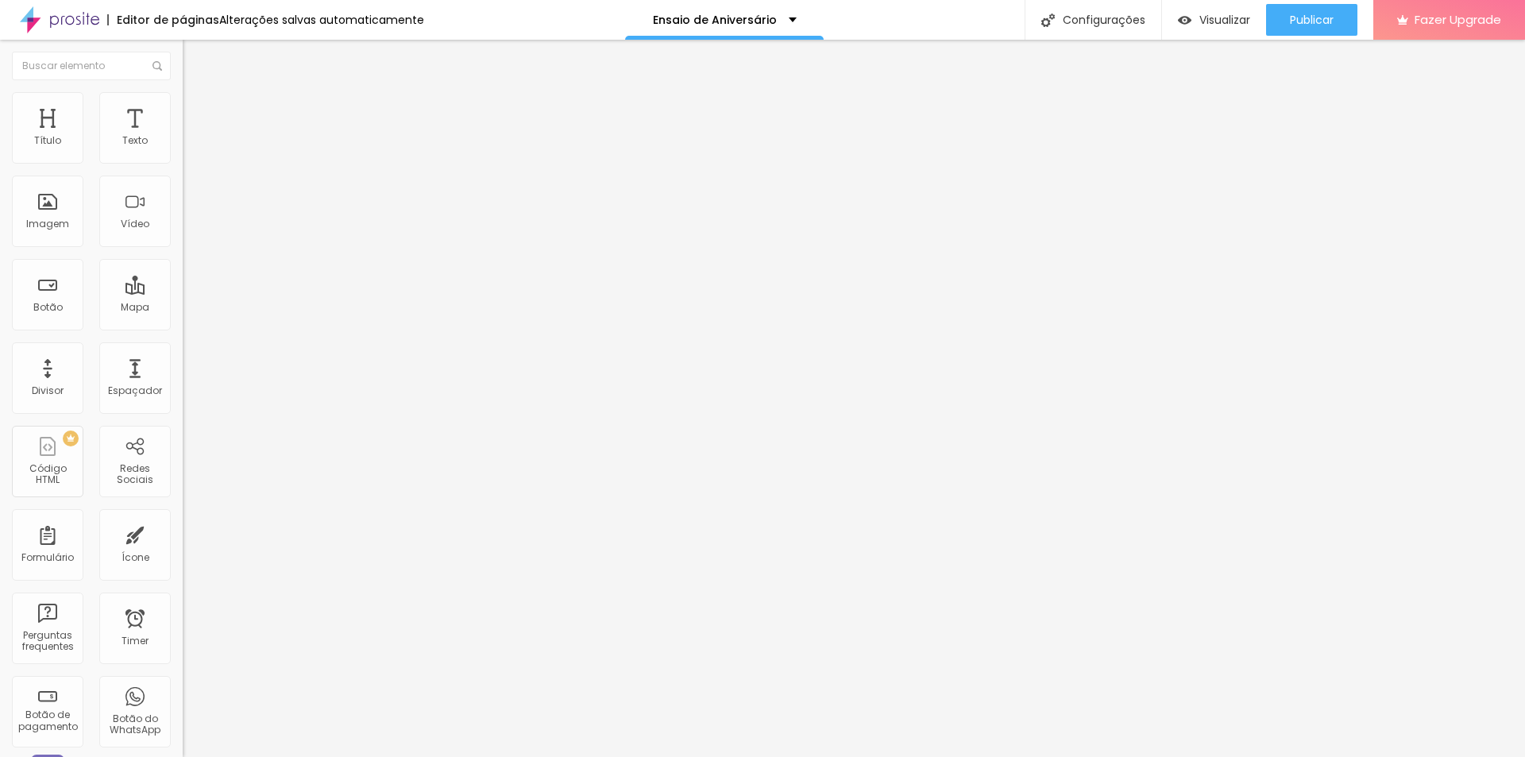
click at [183, 201] on img at bounding box center [188, 195] width 11 height 11
click at [183, 214] on img at bounding box center [188, 207] width 11 height 11
click at [183, 291] on div "Proporção Original Cinema 16:9 Padrão 4:3 Quadrado 1:1 Original" at bounding box center [274, 259] width 183 height 63
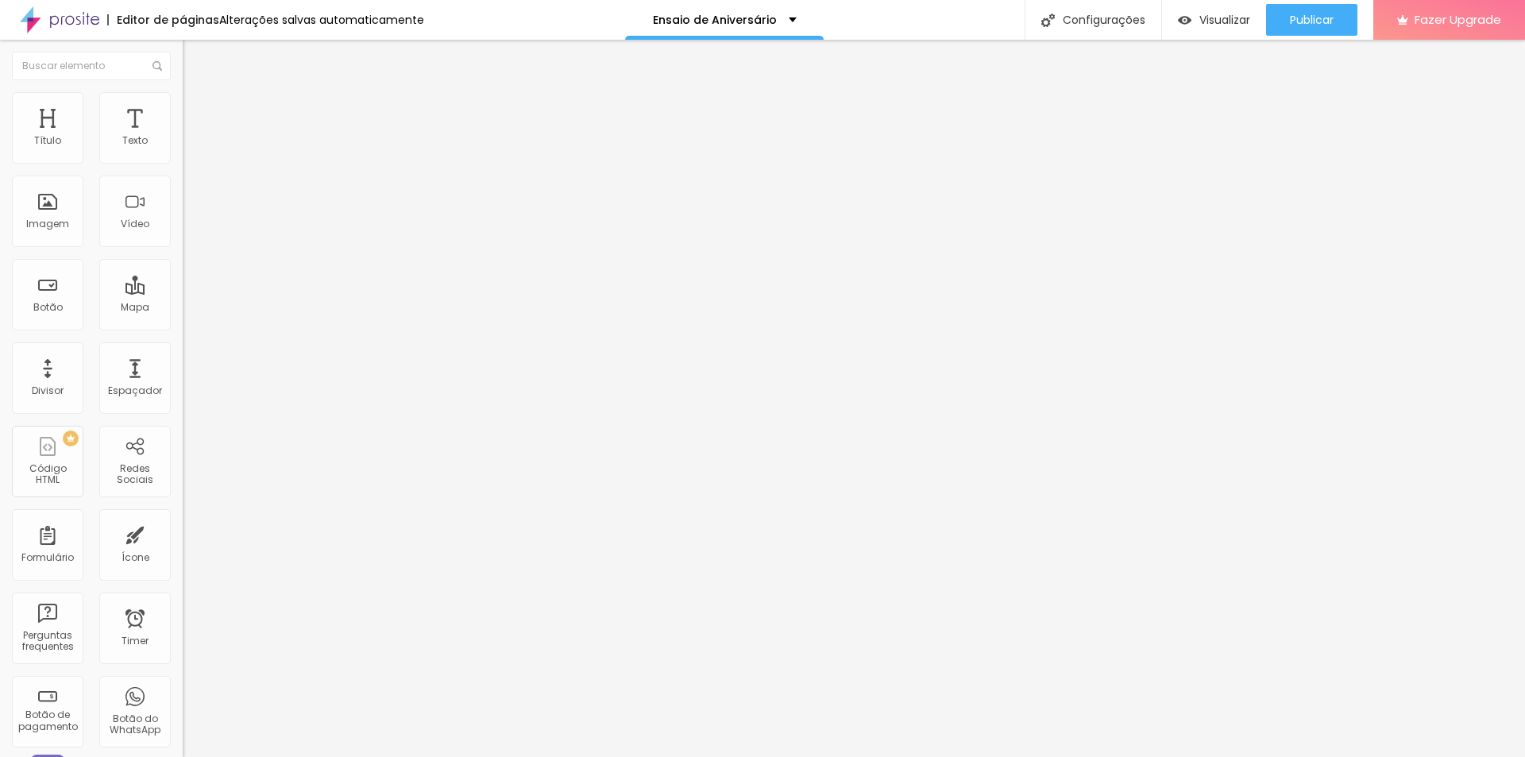
click at [183, 102] on img at bounding box center [190, 99] width 14 height 14
drag, startPoint x: 39, startPoint y: 201, endPoint x: 0, endPoint y: 174, distance: 47.4
click at [183, 349] on input "range" at bounding box center [234, 355] width 102 height 13
drag, startPoint x: 168, startPoint y: 169, endPoint x: 236, endPoint y: 176, distance: 68.7
click at [236, 163] on input "range" at bounding box center [234, 156] width 102 height 13
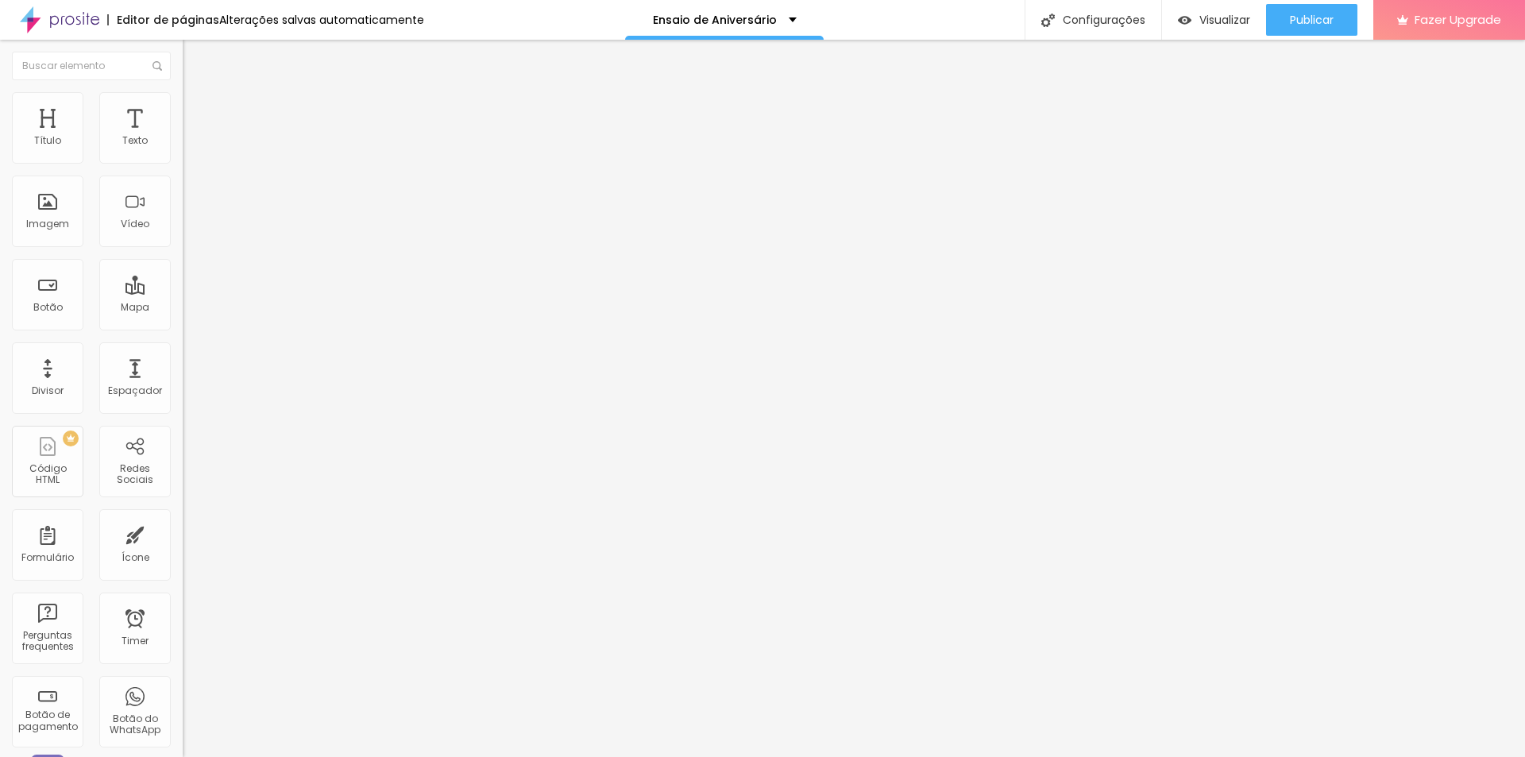
click at [183, 94] on ul "Conteúdo Estilo Avançado" at bounding box center [274, 100] width 183 height 48
click at [183, 94] on li "Estilo" at bounding box center [274, 100] width 183 height 16
click at [183, 108] on img at bounding box center [190, 115] width 14 height 14
click at [183, 353] on img at bounding box center [187, 349] width 8 height 8
click at [1213, 24] on span "Visualizar" at bounding box center [1224, 19] width 51 height 13
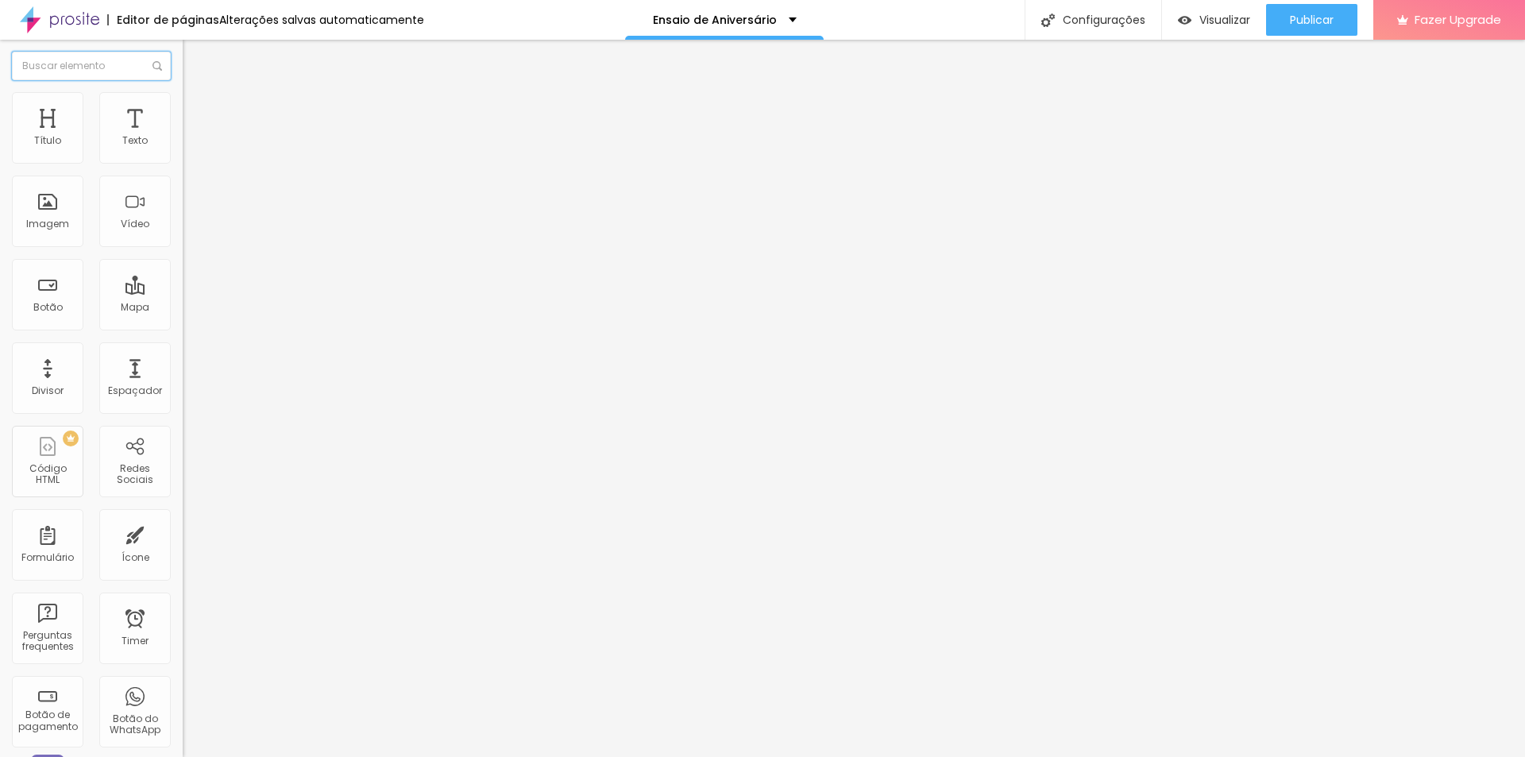
click at [76, 62] on input "text" at bounding box center [91, 66] width 159 height 29
click at [183, 104] on li "Estilo" at bounding box center [274, 100] width 183 height 16
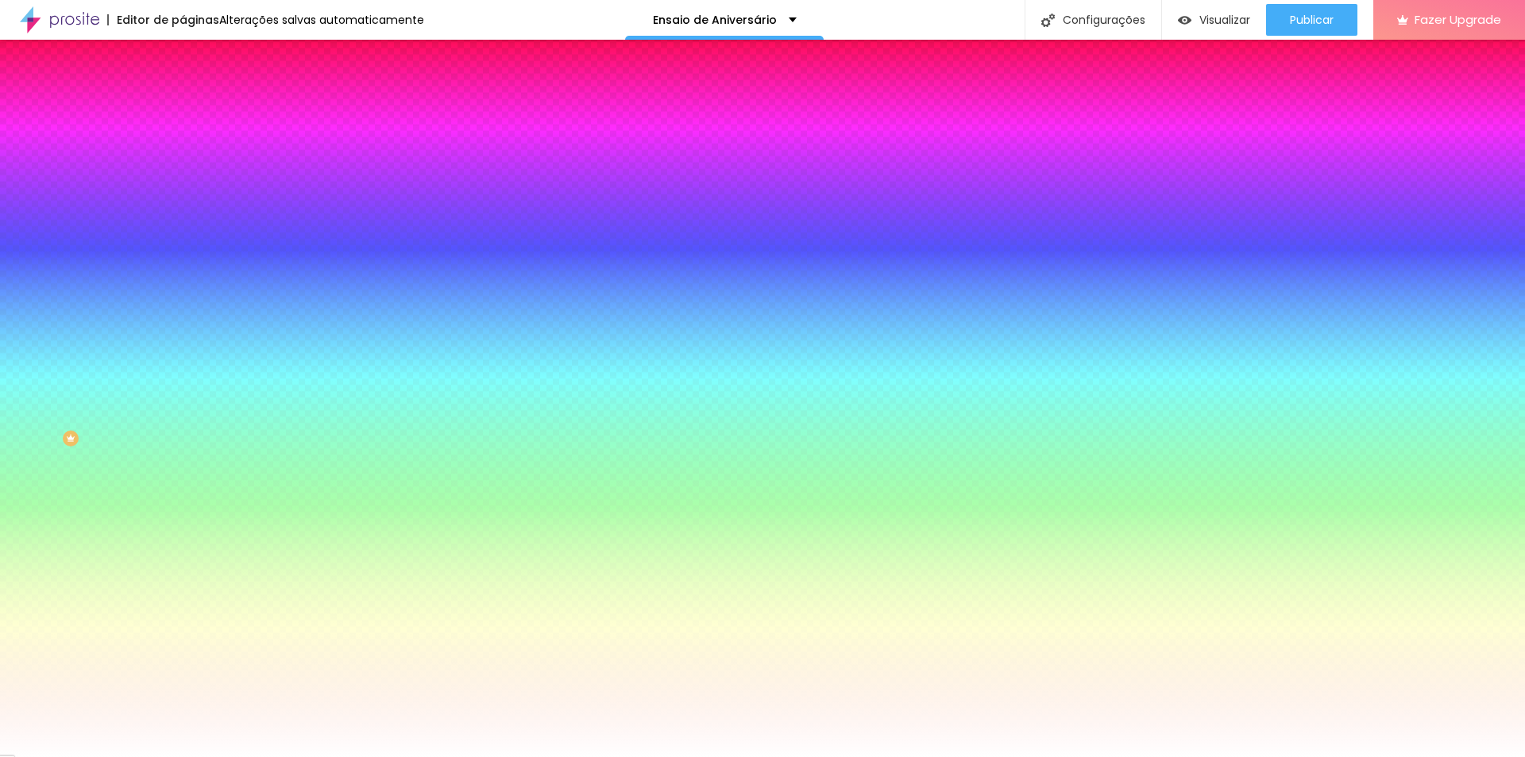
click at [183, 108] on li "Avançado" at bounding box center [274, 116] width 183 height 16
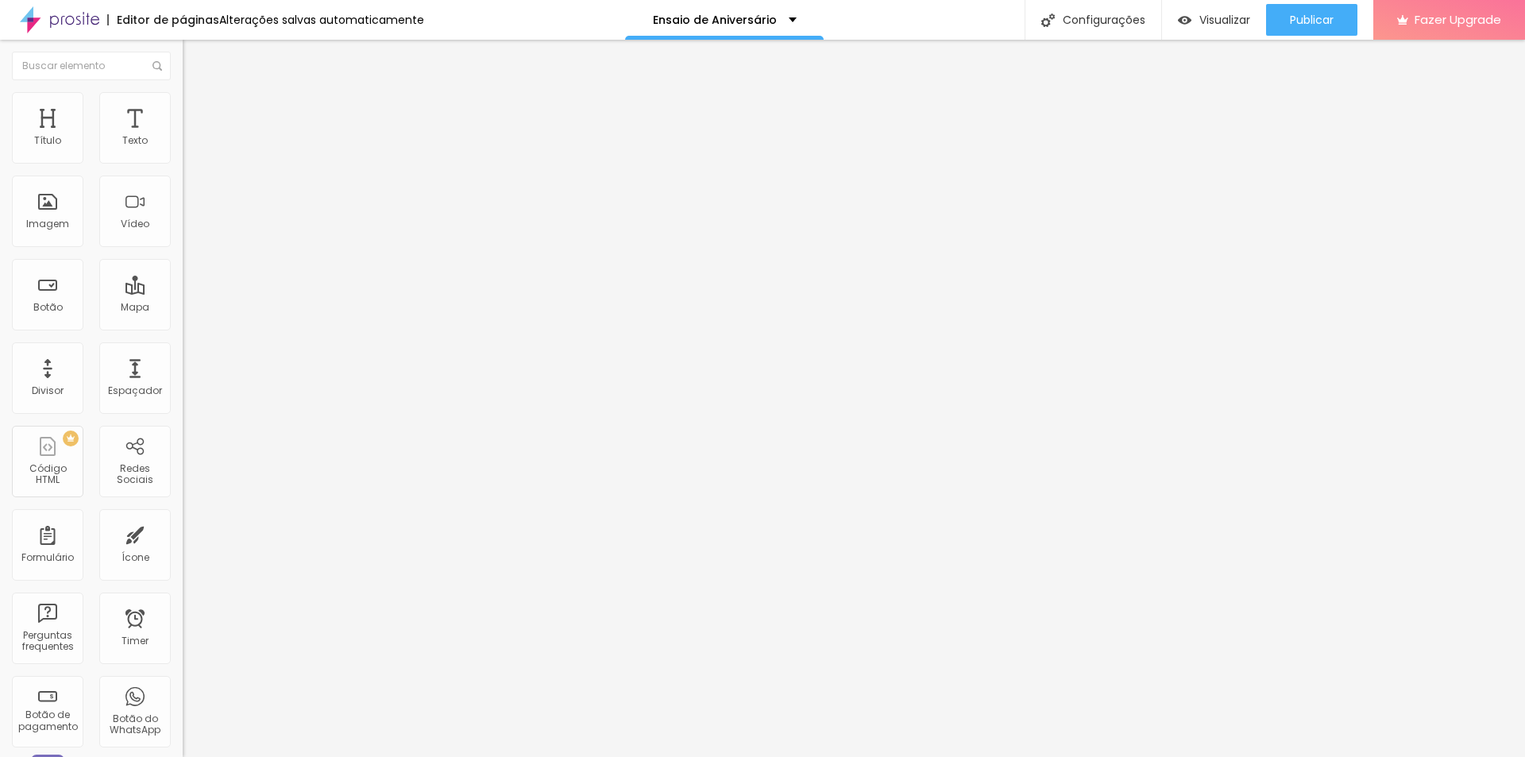
drag, startPoint x: 68, startPoint y: 155, endPoint x: 28, endPoint y: 148, distance: 41.1
click at [183, 308] on input "range" at bounding box center [234, 314] width 102 height 13
click at [197, 112] on span "Avançado" at bounding box center [223, 118] width 52 height 13
drag, startPoint x: 70, startPoint y: 156, endPoint x: 0, endPoint y: 147, distance: 70.4
click at [183, 308] on input "range" at bounding box center [234, 314] width 102 height 13
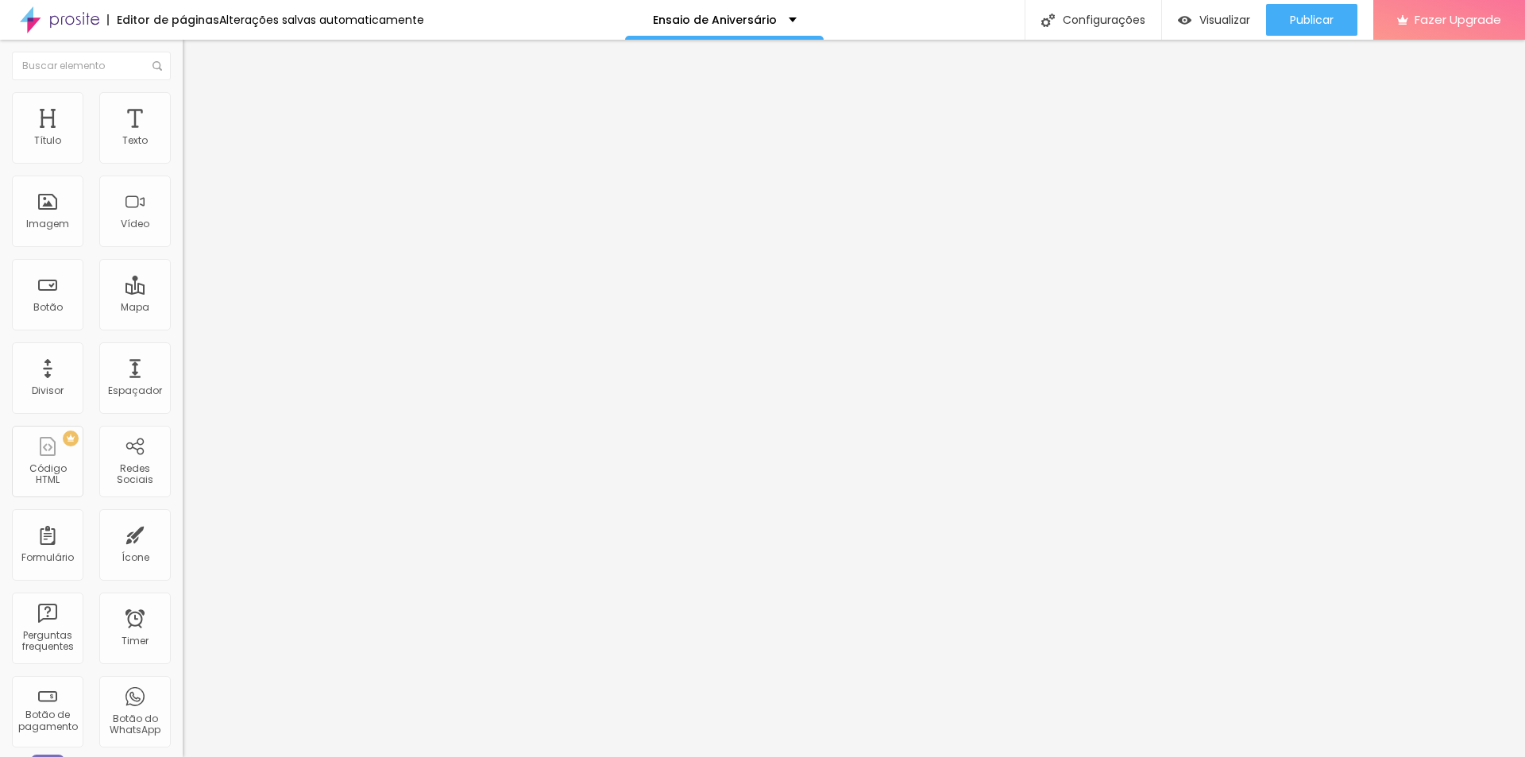
click at [197, 112] on span "Avançado" at bounding box center [223, 118] width 52 height 13
drag, startPoint x: 64, startPoint y: 156, endPoint x: 0, endPoint y: 154, distance: 63.6
click at [183, 308] on input "range" at bounding box center [234, 314] width 102 height 13
click at [183, 108] on img at bounding box center [190, 115] width 14 height 14
drag, startPoint x: 67, startPoint y: 157, endPoint x: 0, endPoint y: 142, distance: 68.4
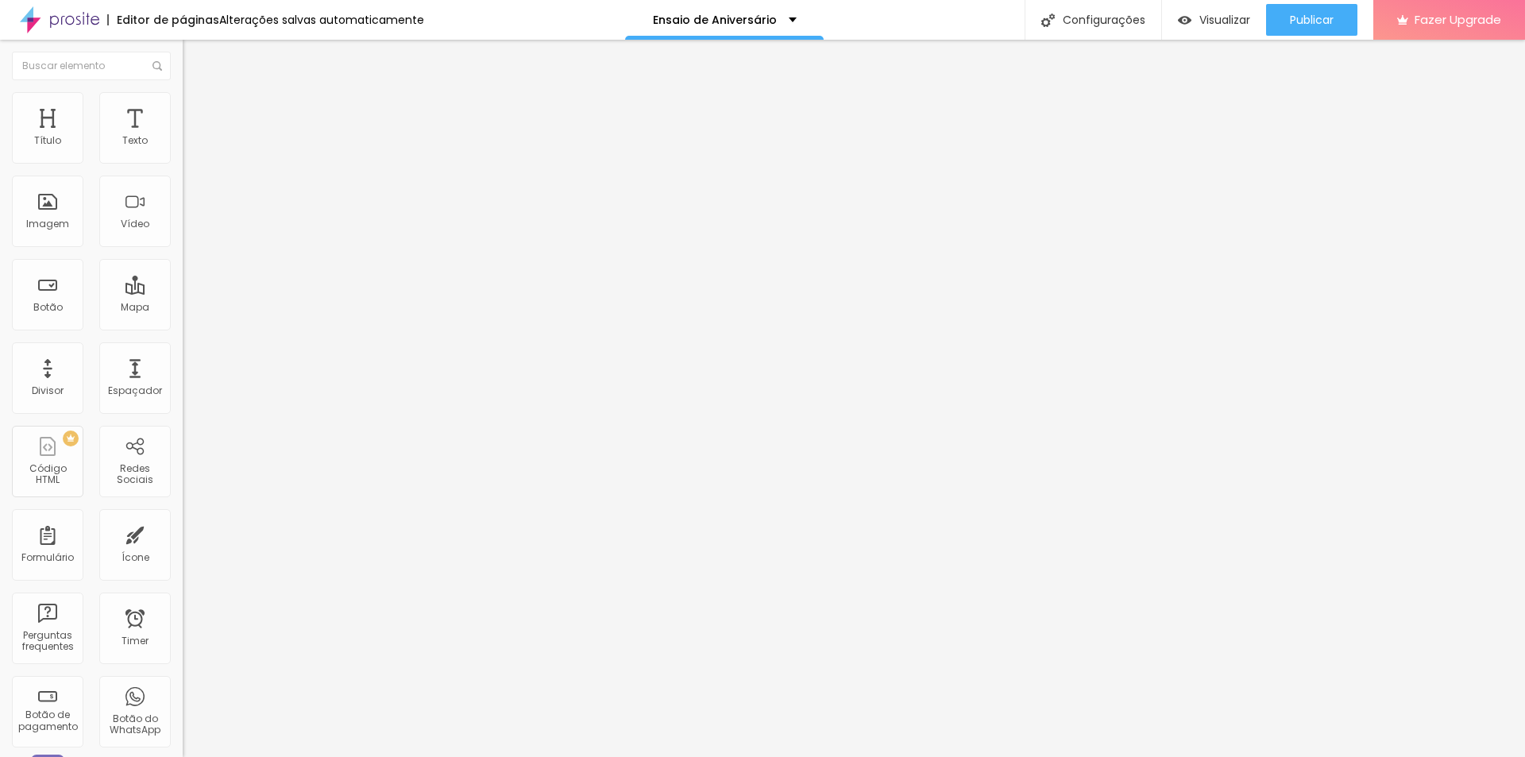
click at [183, 308] on input "range" at bounding box center [234, 314] width 102 height 13
click at [183, 92] on li "Estilo" at bounding box center [274, 100] width 183 height 16
click at [183, 108] on img at bounding box center [190, 115] width 14 height 14
click at [183, 100] on li "Estilo" at bounding box center [274, 100] width 183 height 16
click at [195, 59] on img "button" at bounding box center [201, 58] width 13 height 13
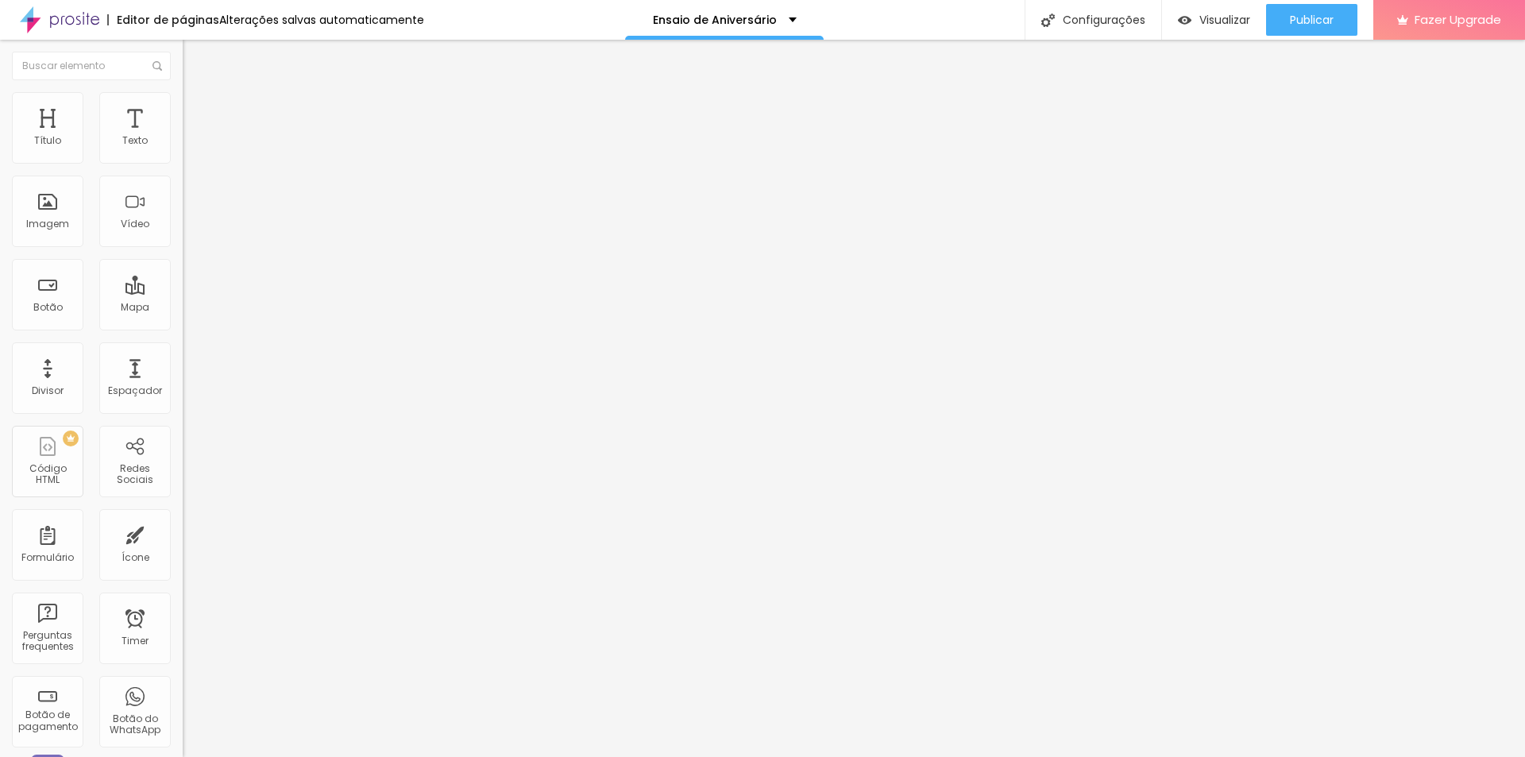
click at [183, 102] on img at bounding box center [190, 99] width 14 height 14
click at [183, 102] on ul "Estilo Avançado" at bounding box center [274, 92] width 183 height 32
click at [183, 137] on span "Adicionar imagem" at bounding box center [234, 129] width 102 height 13
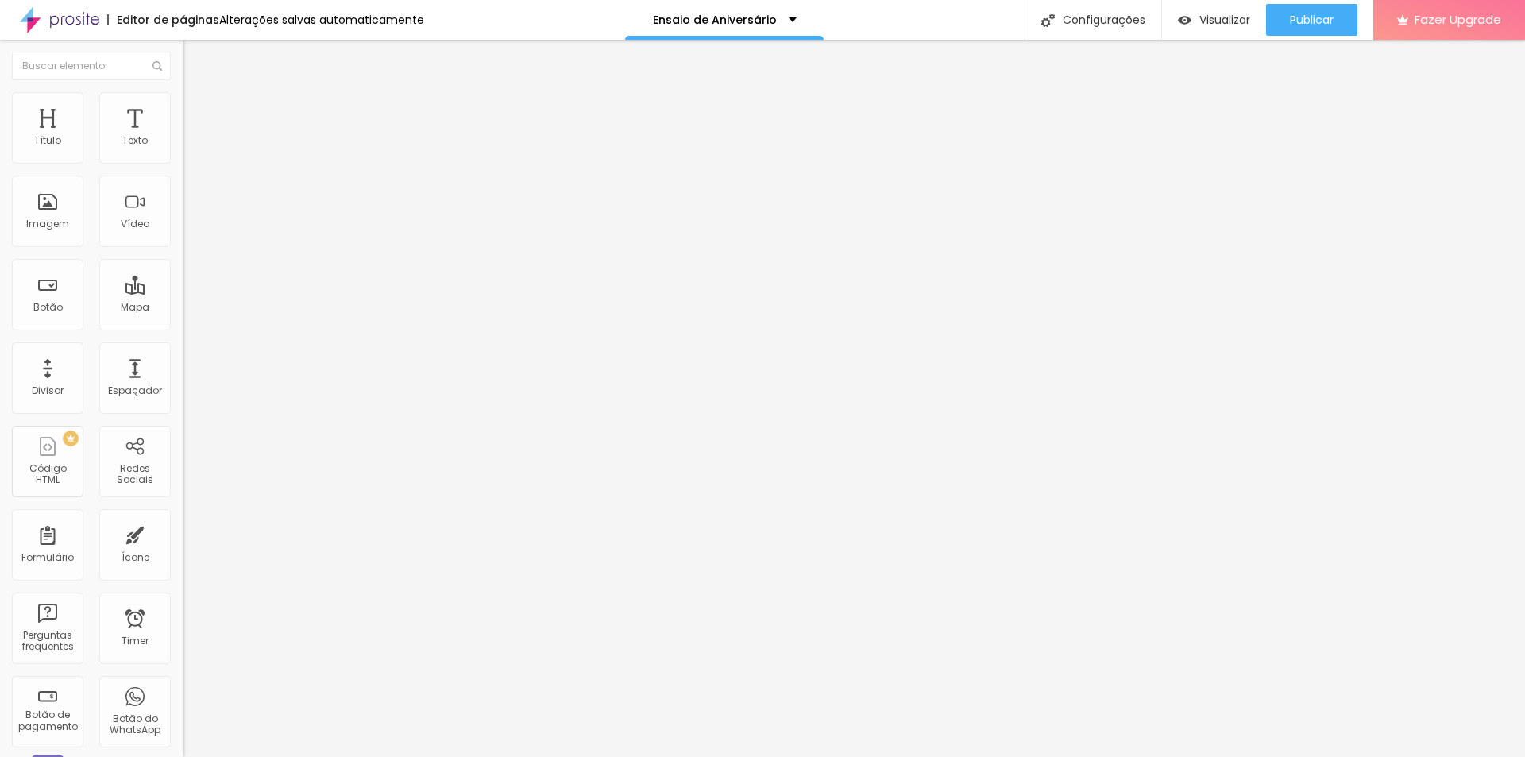
click at [183, 137] on span "Adicionar imagem" at bounding box center [234, 129] width 102 height 13
click at [183, 101] on img at bounding box center [190, 99] width 14 height 14
drag, startPoint x: 124, startPoint y: 173, endPoint x: 105, endPoint y: 168, distance: 19.6
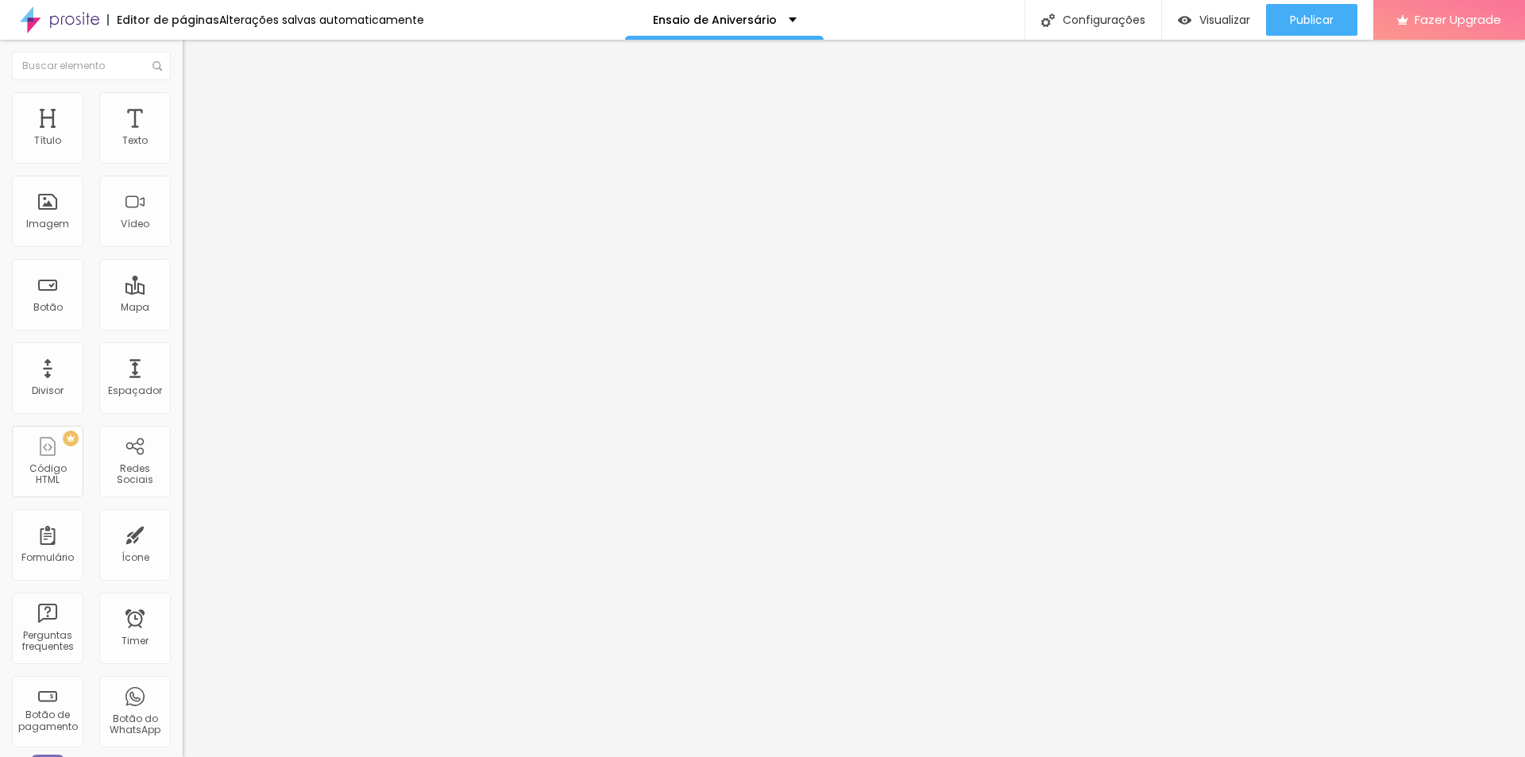
click at [183, 163] on input "range" at bounding box center [234, 156] width 102 height 13
click at [197, 116] on span "Avançado" at bounding box center [223, 118] width 52 height 13
click at [183, 145] on span "Encaixotado" at bounding box center [214, 137] width 62 height 13
click at [183, 169] on span "Completo" at bounding box center [207, 162] width 48 height 13
click at [195, 56] on img "button" at bounding box center [201, 58] width 13 height 13
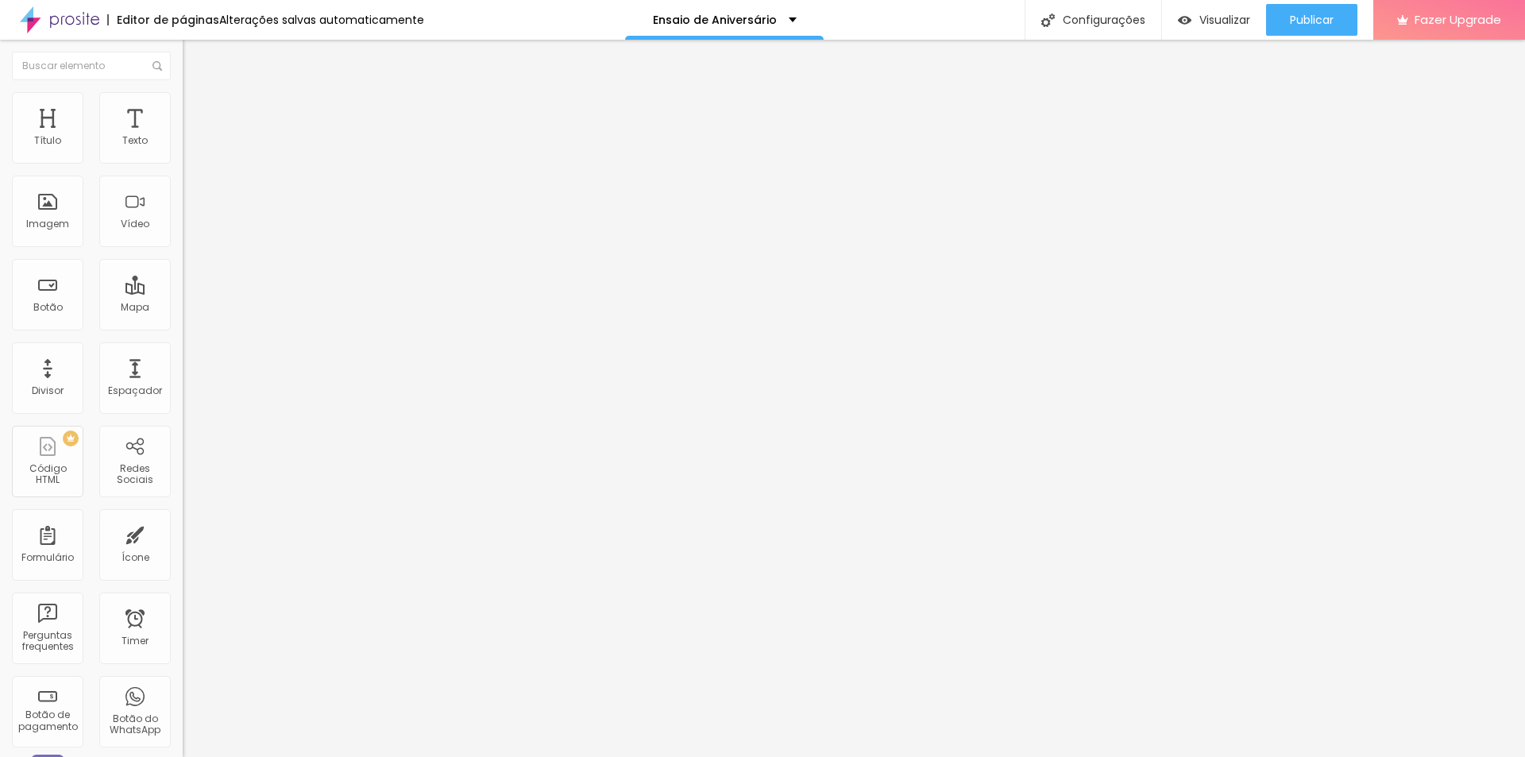
click at [183, 137] on span "Adicionar imagem" at bounding box center [234, 129] width 102 height 13
click at [197, 110] on span "Estilo" at bounding box center [209, 102] width 25 height 13
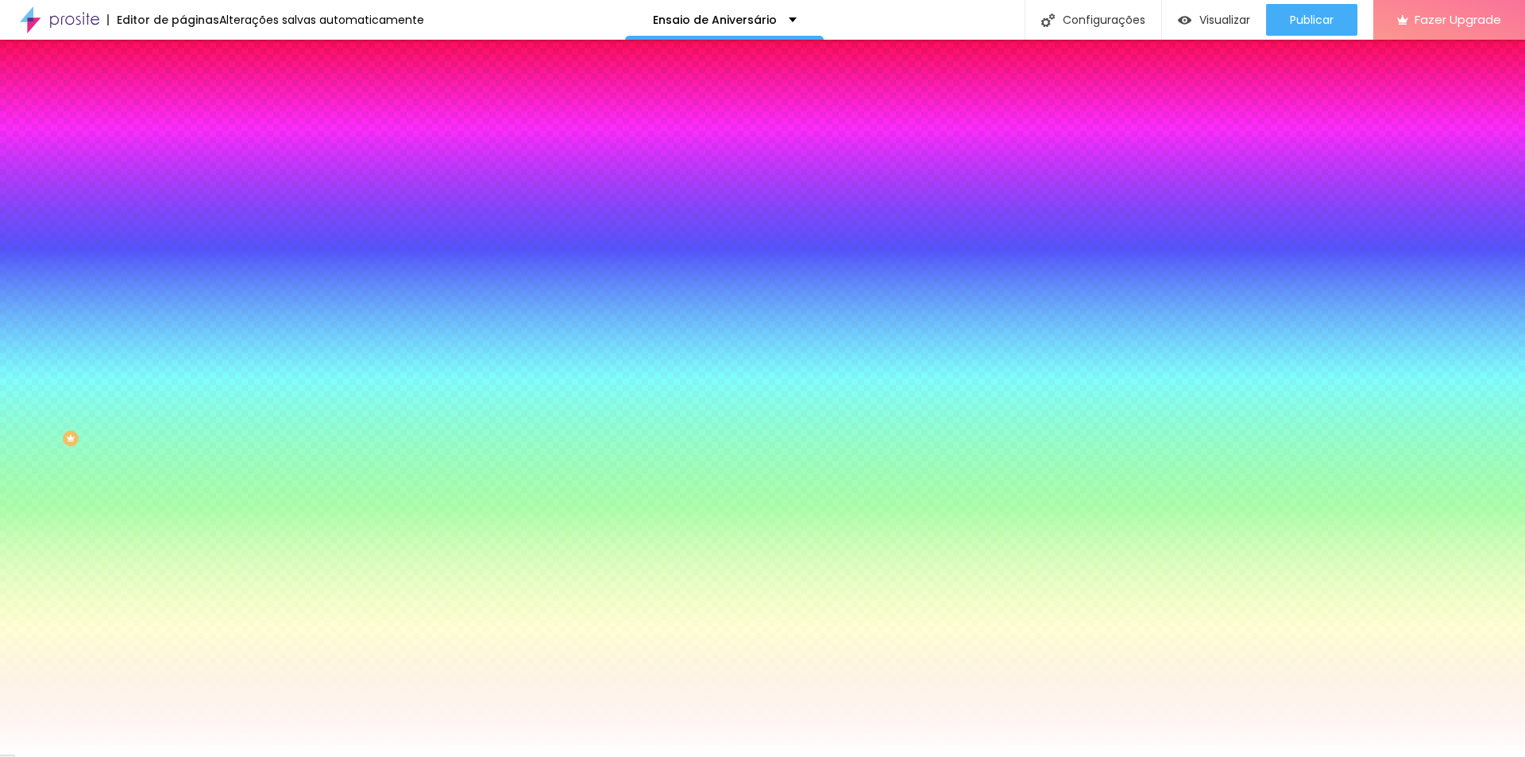
click at [183, 108] on img at bounding box center [190, 115] width 14 height 14
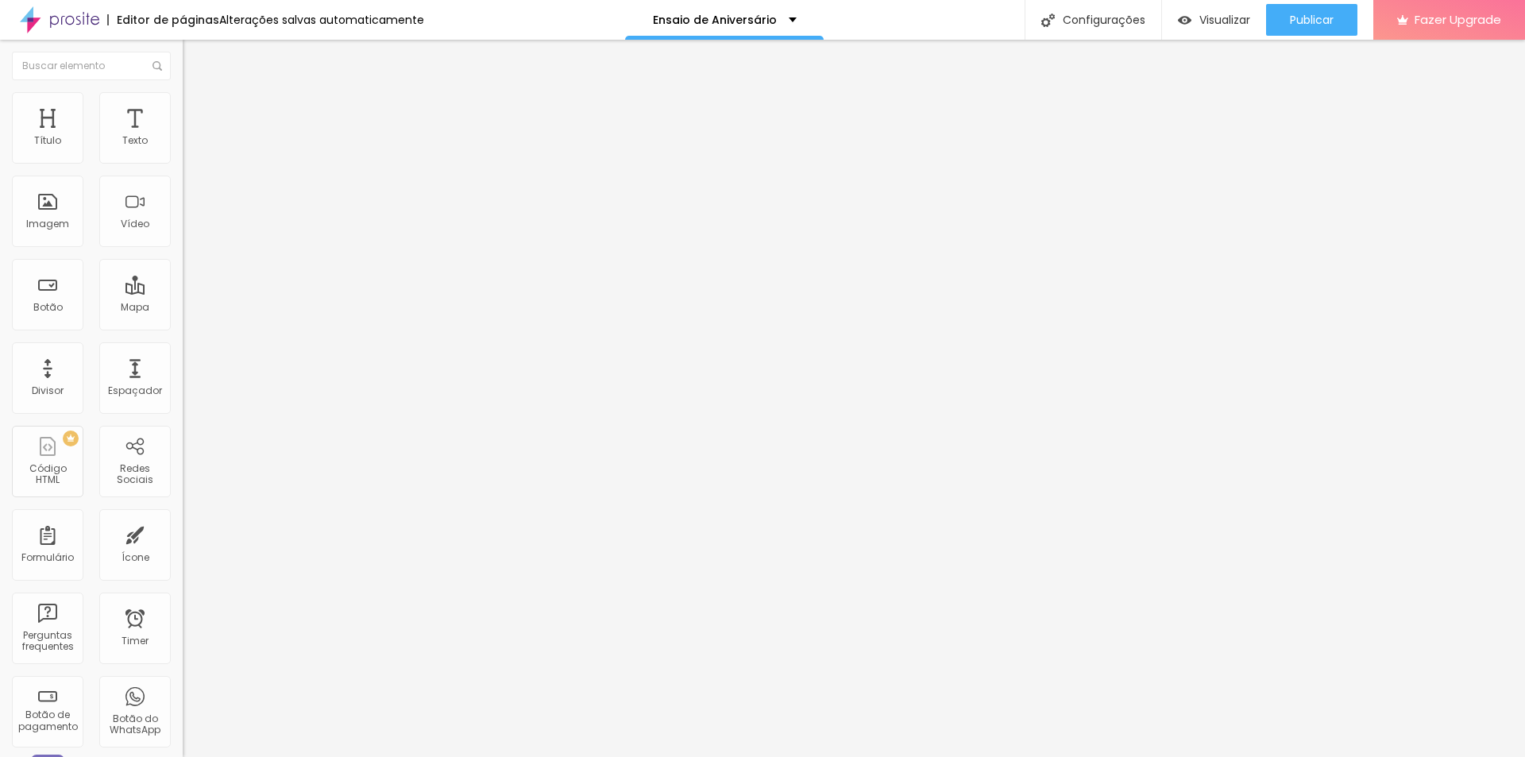
click at [183, 98] on ul "Conteúdo Estilo Avançado" at bounding box center [274, 100] width 183 height 48
click at [183, 101] on img at bounding box center [190, 99] width 14 height 14
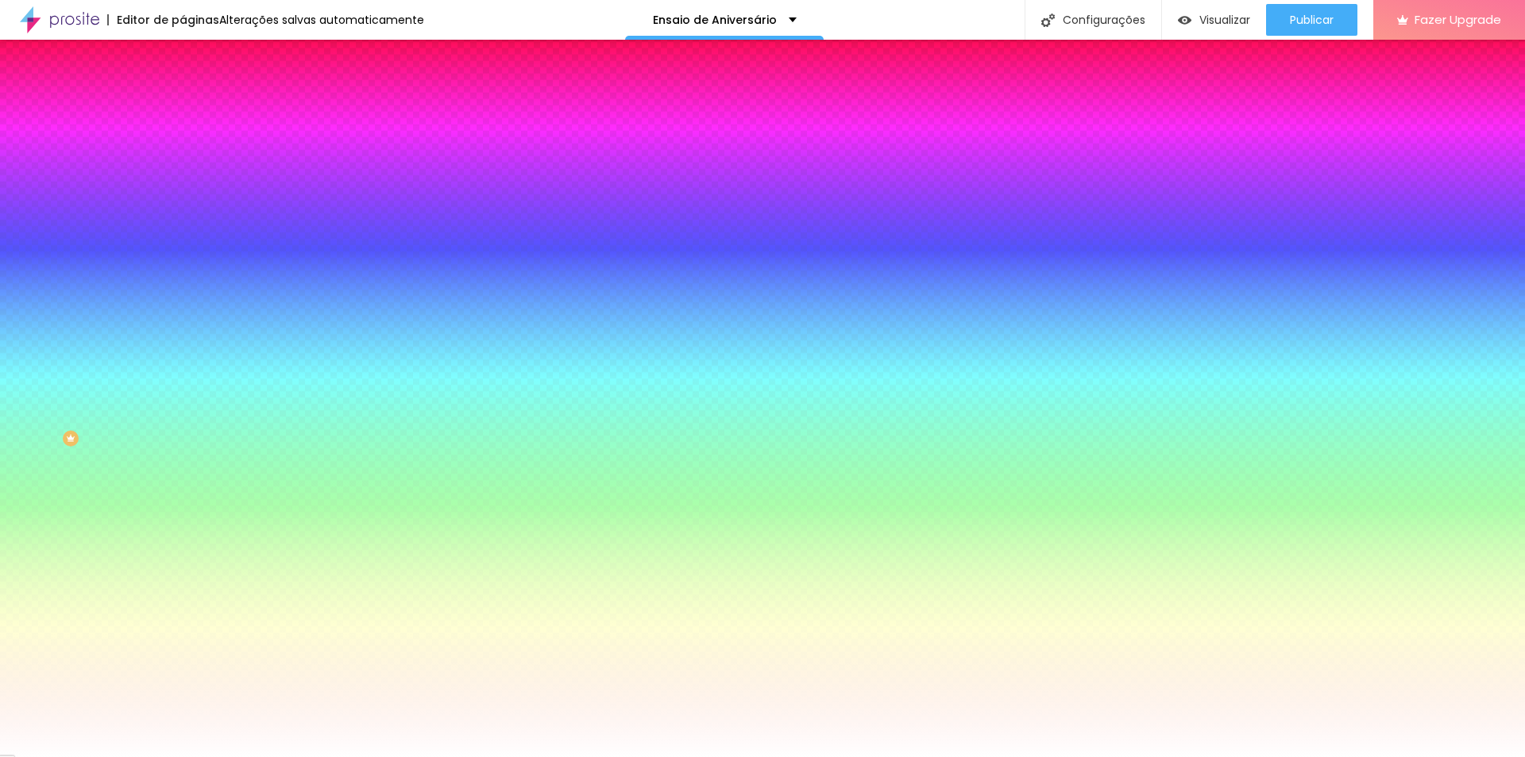
click at [183, 92] on li "Conteúdo" at bounding box center [274, 84] width 183 height 16
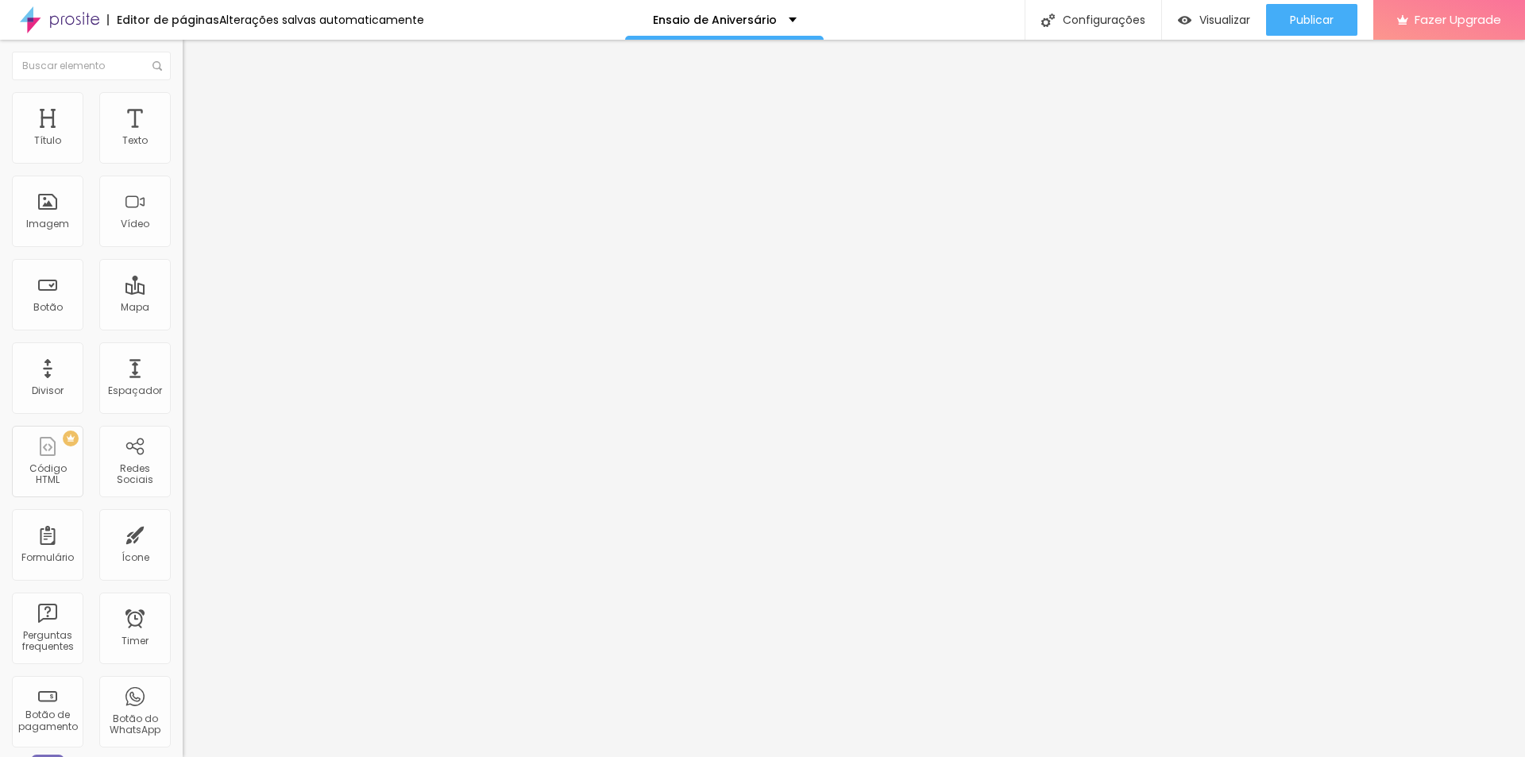
click at [183, 145] on span "Completo" at bounding box center [207, 137] width 48 height 13
click at [196, 169] on span "Completo" at bounding box center [220, 162] width 48 height 13
click at [54, 213] on div "Imagem" at bounding box center [47, 210] width 71 height 71
click at [183, 137] on span "Adicionar imagem" at bounding box center [234, 129] width 102 height 13
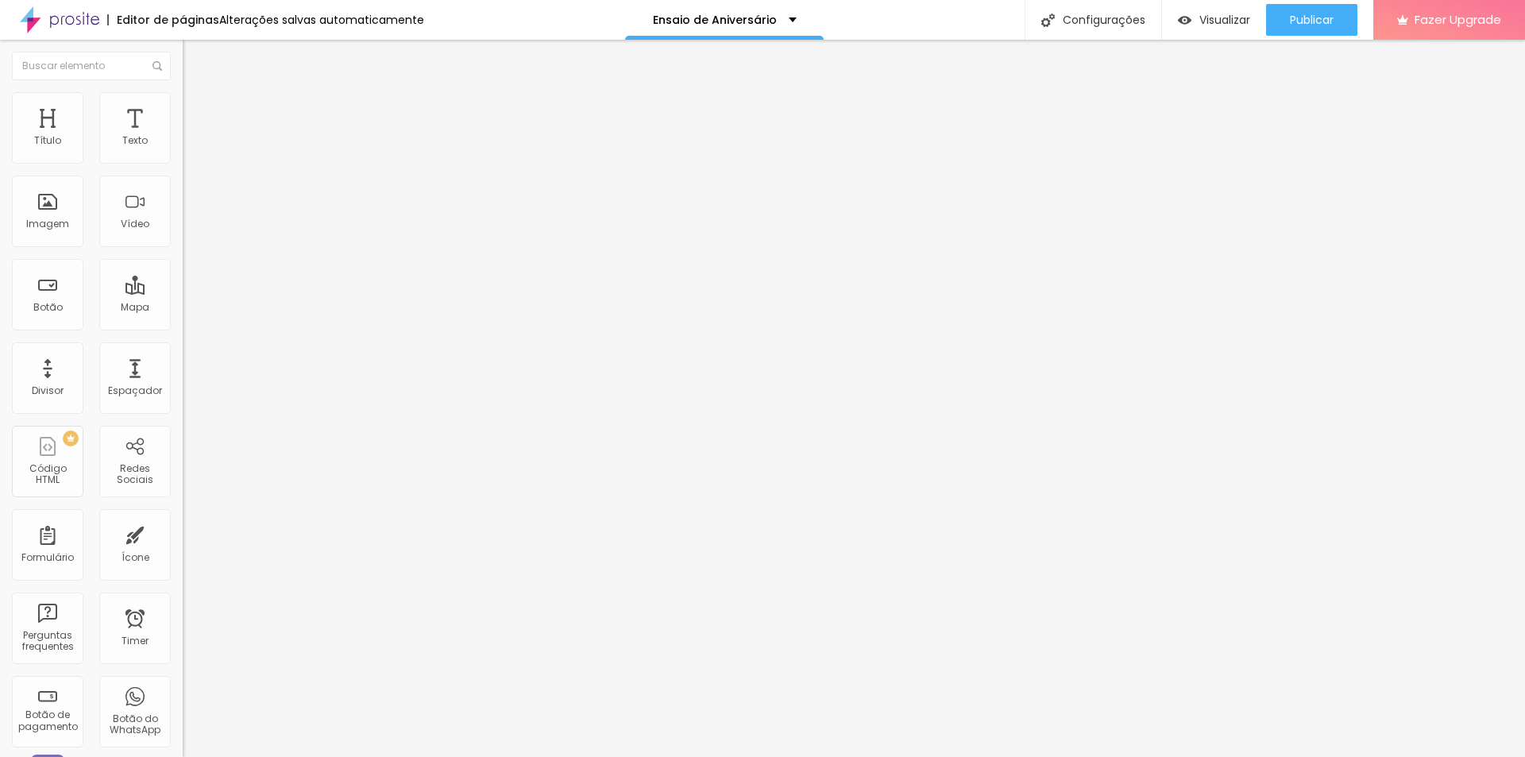
click at [183, 101] on img at bounding box center [190, 99] width 14 height 14
click at [183, 108] on li "Avançado" at bounding box center [274, 116] width 183 height 16
click at [183, 104] on ul "Conteúdo Estilo Avançado" at bounding box center [274, 100] width 183 height 48
click at [183, 98] on img at bounding box center [190, 99] width 14 height 14
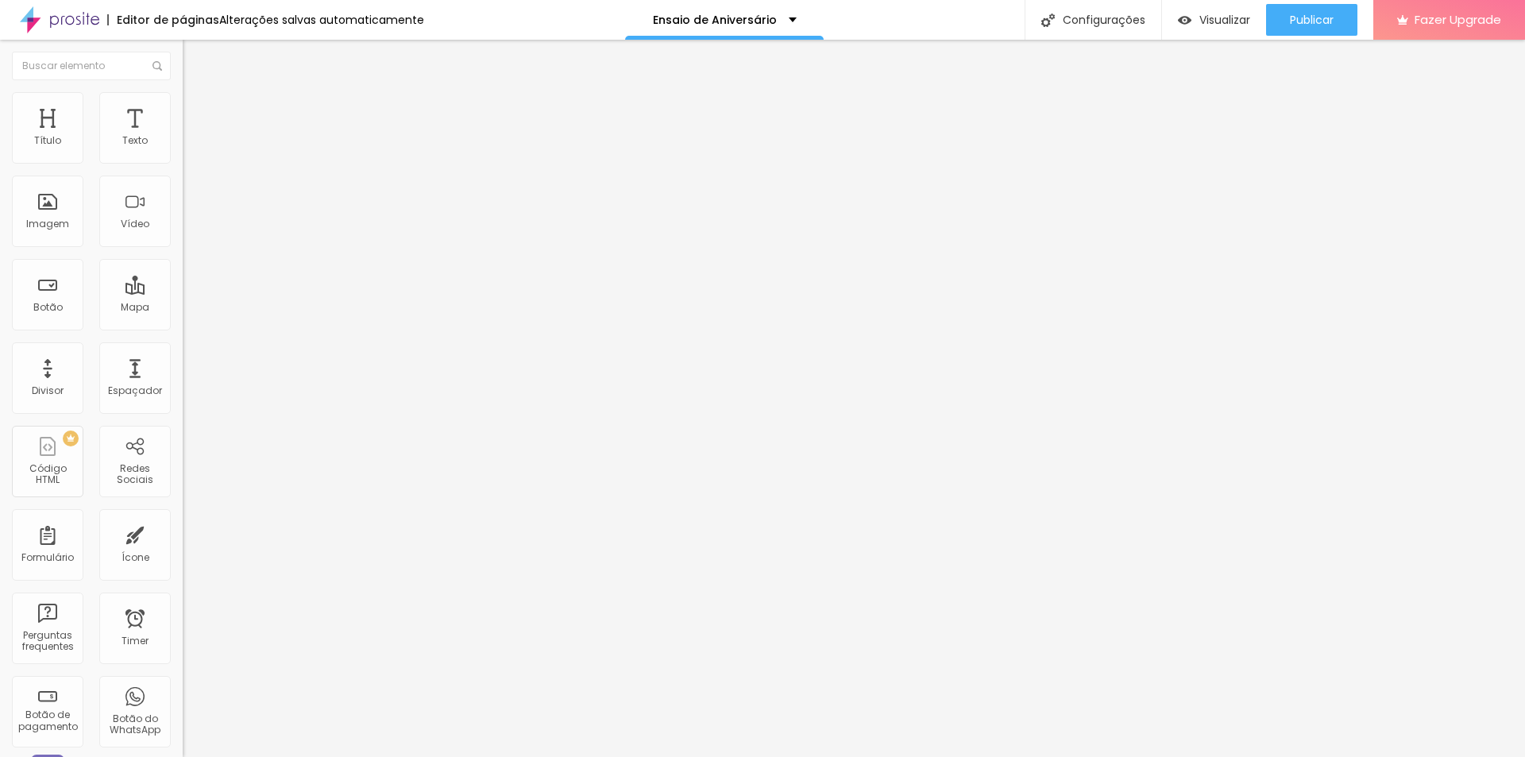
click at [183, 249] on span "Original" at bounding box center [202, 241] width 38 height 13
click at [183, 277] on span "Quadrado" at bounding box center [209, 270] width 52 height 13
click at [183, 292] on span "Original" at bounding box center [202, 285] width 38 height 13
click at [183, 100] on ul "Conteúdo Estilo Avançado" at bounding box center [274, 100] width 183 height 48
click at [183, 101] on img at bounding box center [190, 99] width 14 height 14
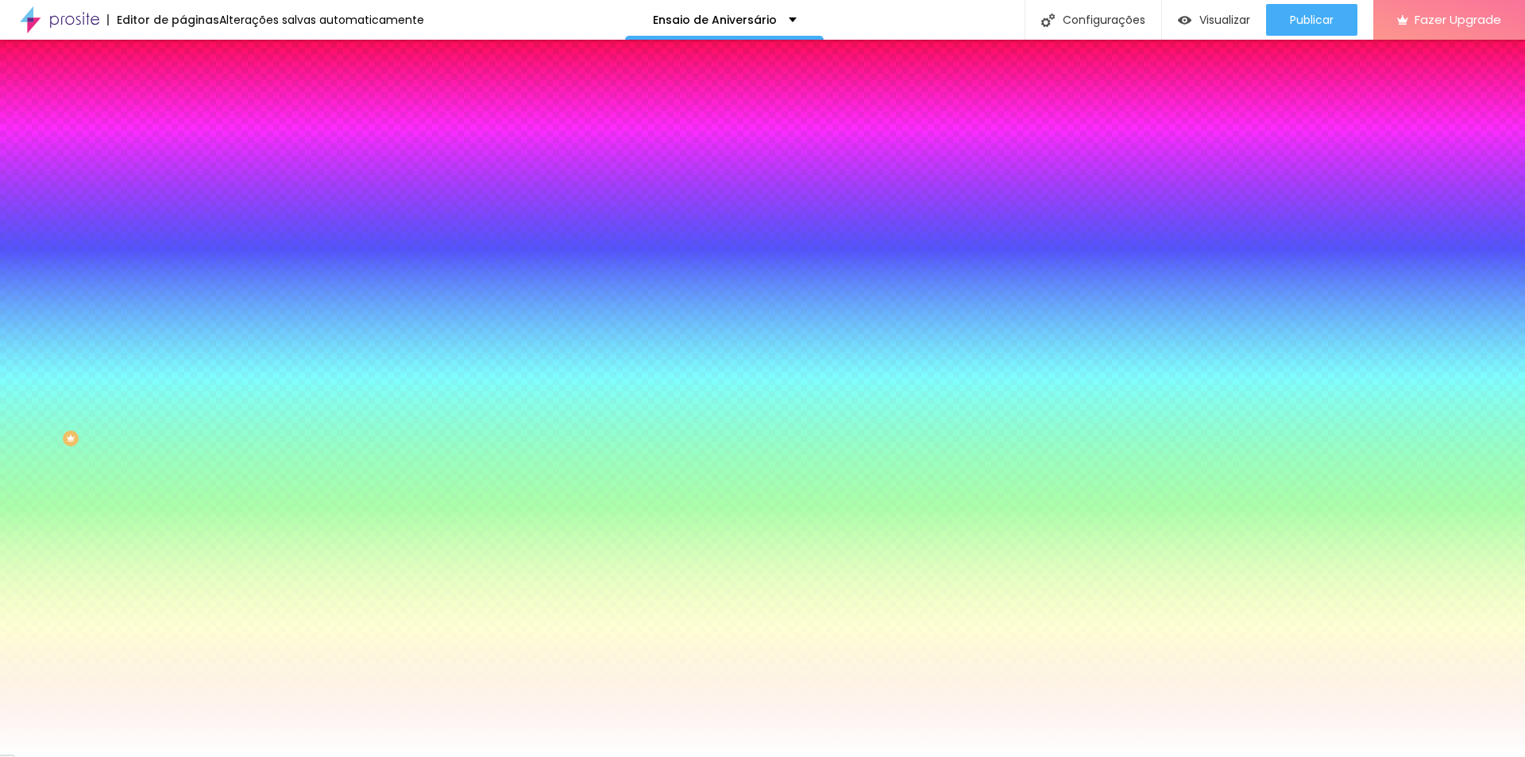
click at [183, 108] on img at bounding box center [190, 115] width 14 height 14
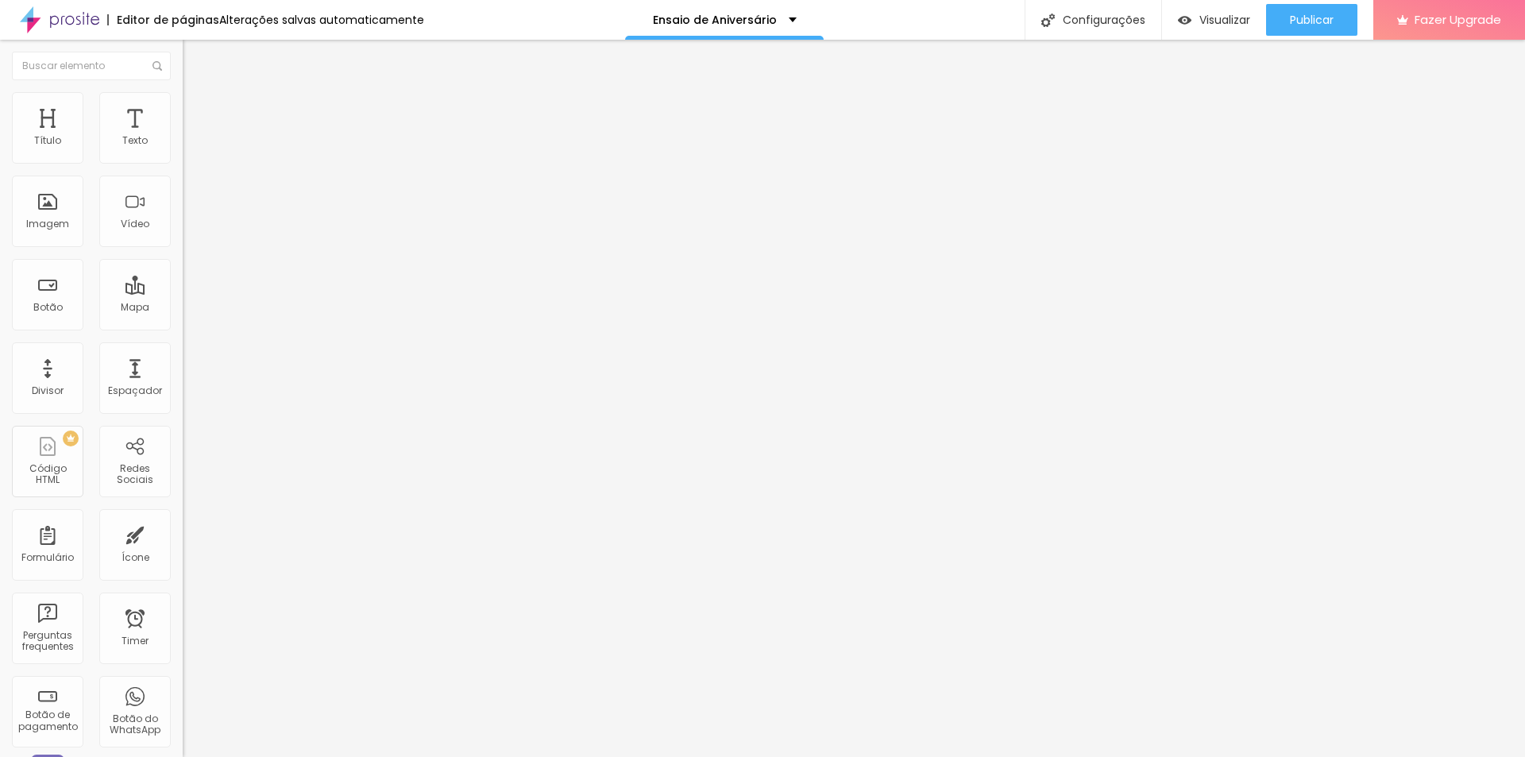
drag, startPoint x: 69, startPoint y: 158, endPoint x: 0, endPoint y: 152, distance: 69.3
click at [183, 308] on input "range" at bounding box center [234, 314] width 102 height 13
click at [183, 108] on li "Avançado" at bounding box center [274, 116] width 183 height 16
drag, startPoint x: 64, startPoint y: 155, endPoint x: 0, endPoint y: 146, distance: 64.1
click at [183, 308] on input "range" at bounding box center [234, 314] width 102 height 13
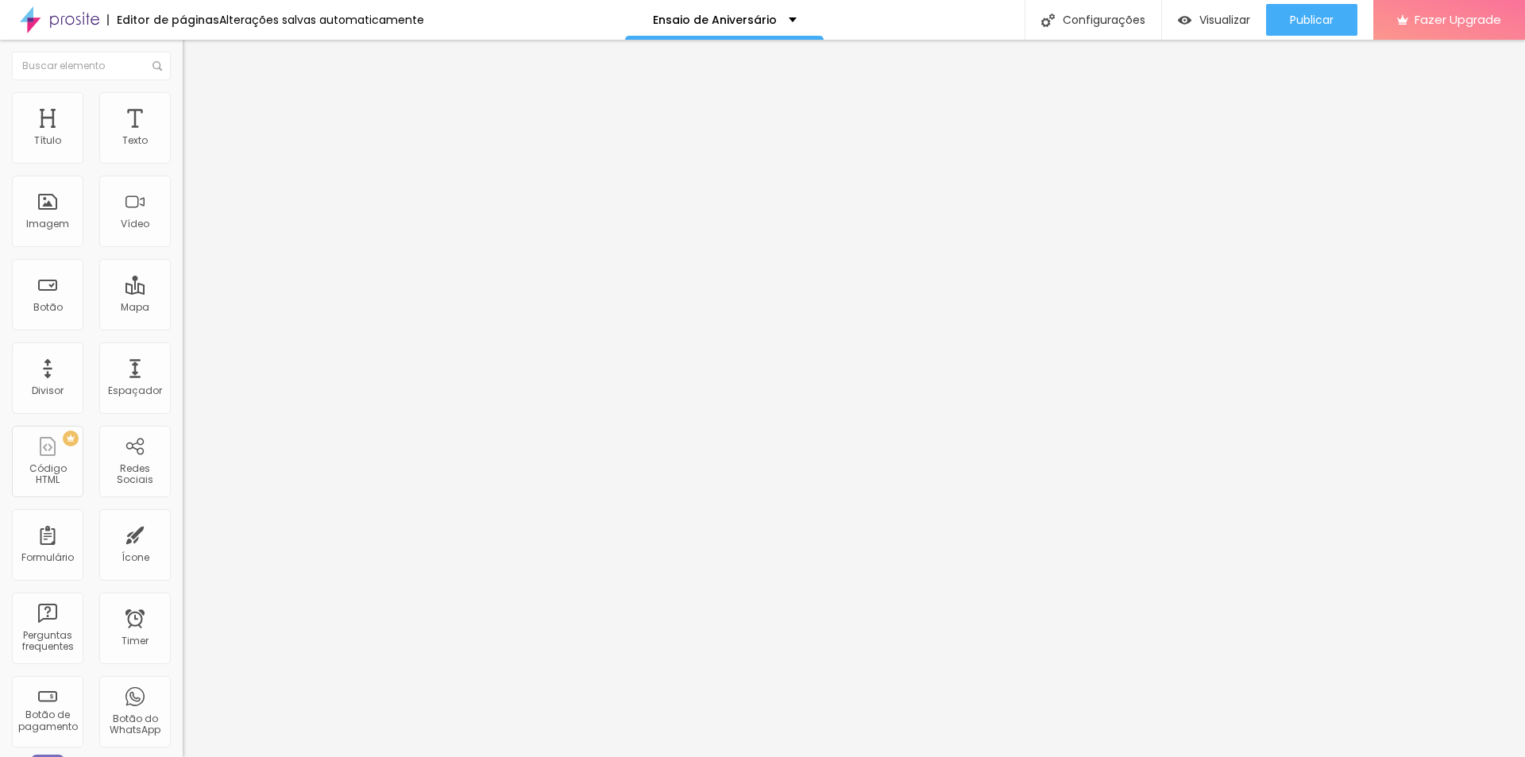
click at [197, 112] on span "Avançado" at bounding box center [223, 118] width 52 height 13
drag, startPoint x: 67, startPoint y: 156, endPoint x: 0, endPoint y: 150, distance: 67.0
click at [183, 308] on input "range" at bounding box center [234, 314] width 102 height 13
click at [183, 108] on img at bounding box center [190, 115] width 14 height 14
drag, startPoint x: 63, startPoint y: 159, endPoint x: 0, endPoint y: 149, distance: 63.5
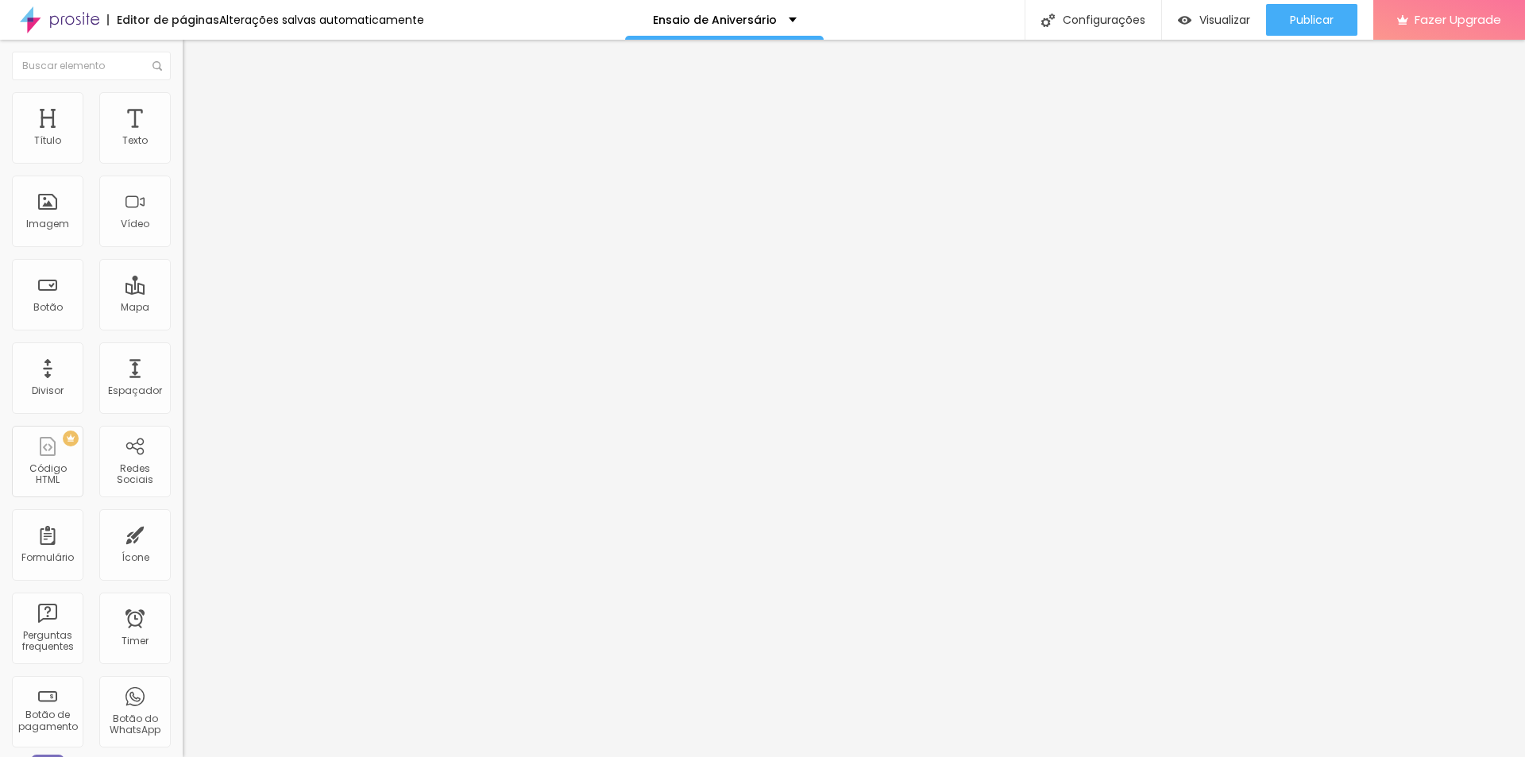
click at [183, 308] on input "range" at bounding box center [234, 314] width 102 height 13
click at [183, 108] on img at bounding box center [190, 115] width 14 height 14
drag, startPoint x: 62, startPoint y: 156, endPoint x: 13, endPoint y: 157, distance: 48.4
click at [183, 308] on input "range" at bounding box center [234, 314] width 102 height 13
click at [183, 108] on img at bounding box center [190, 115] width 14 height 14
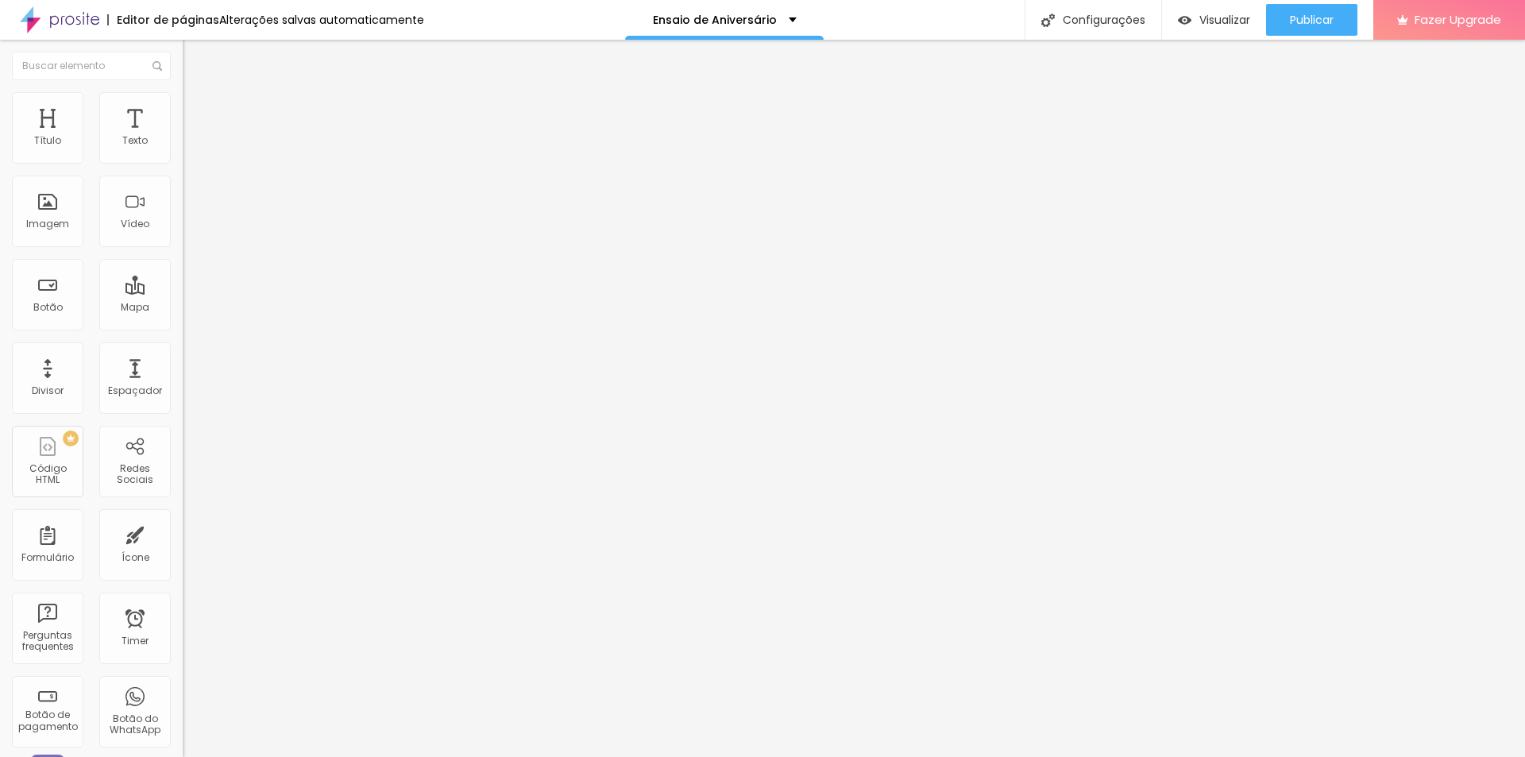
drag, startPoint x: 64, startPoint y: 156, endPoint x: 0, endPoint y: 145, distance: 65.3
click at [183, 308] on input "range" at bounding box center [234, 314] width 102 height 13
click at [183, 137] on span "Trocar imagem" at bounding box center [226, 129] width 87 height 13
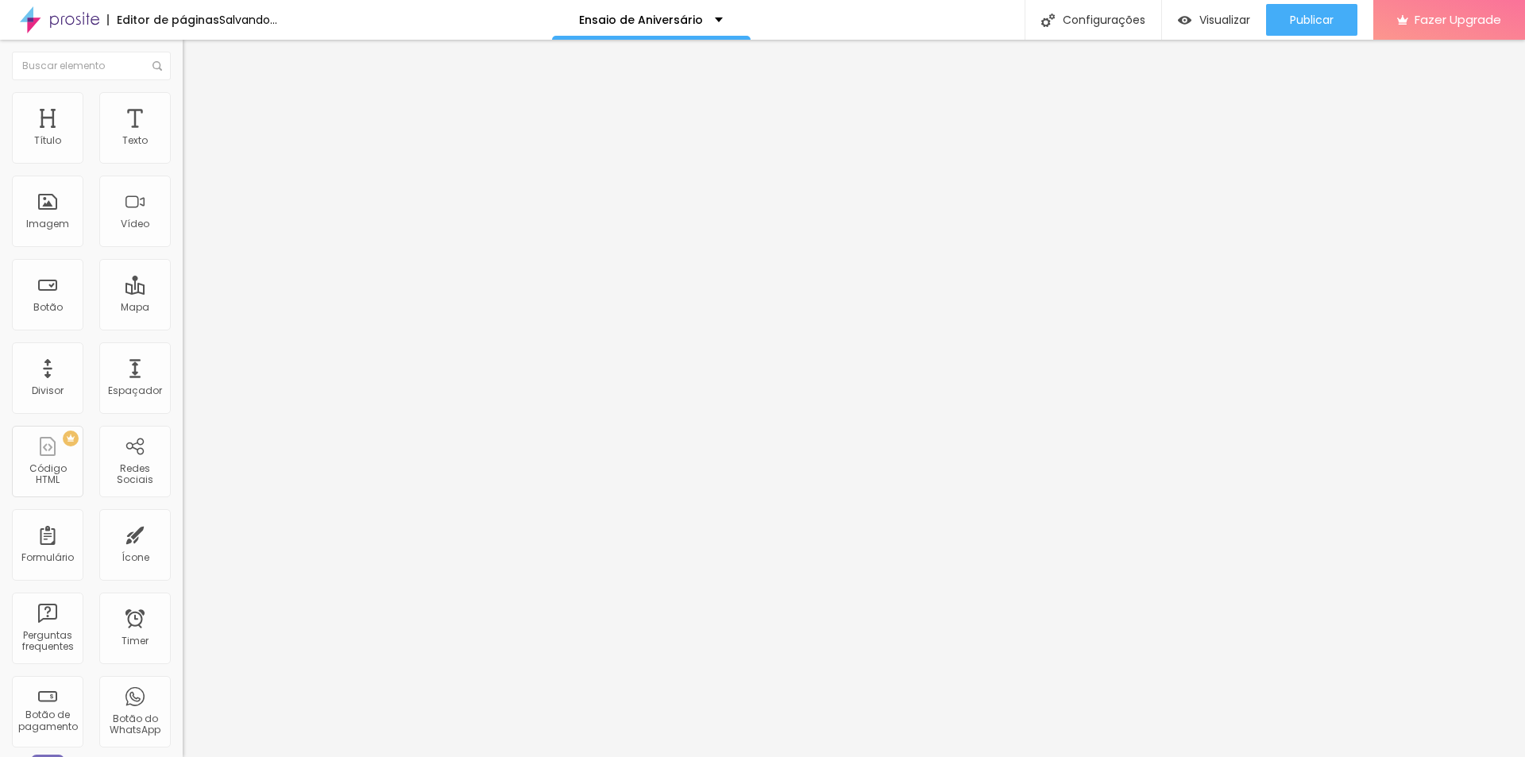
click at [183, 137] on span "Trocar imagem" at bounding box center [226, 129] width 87 height 13
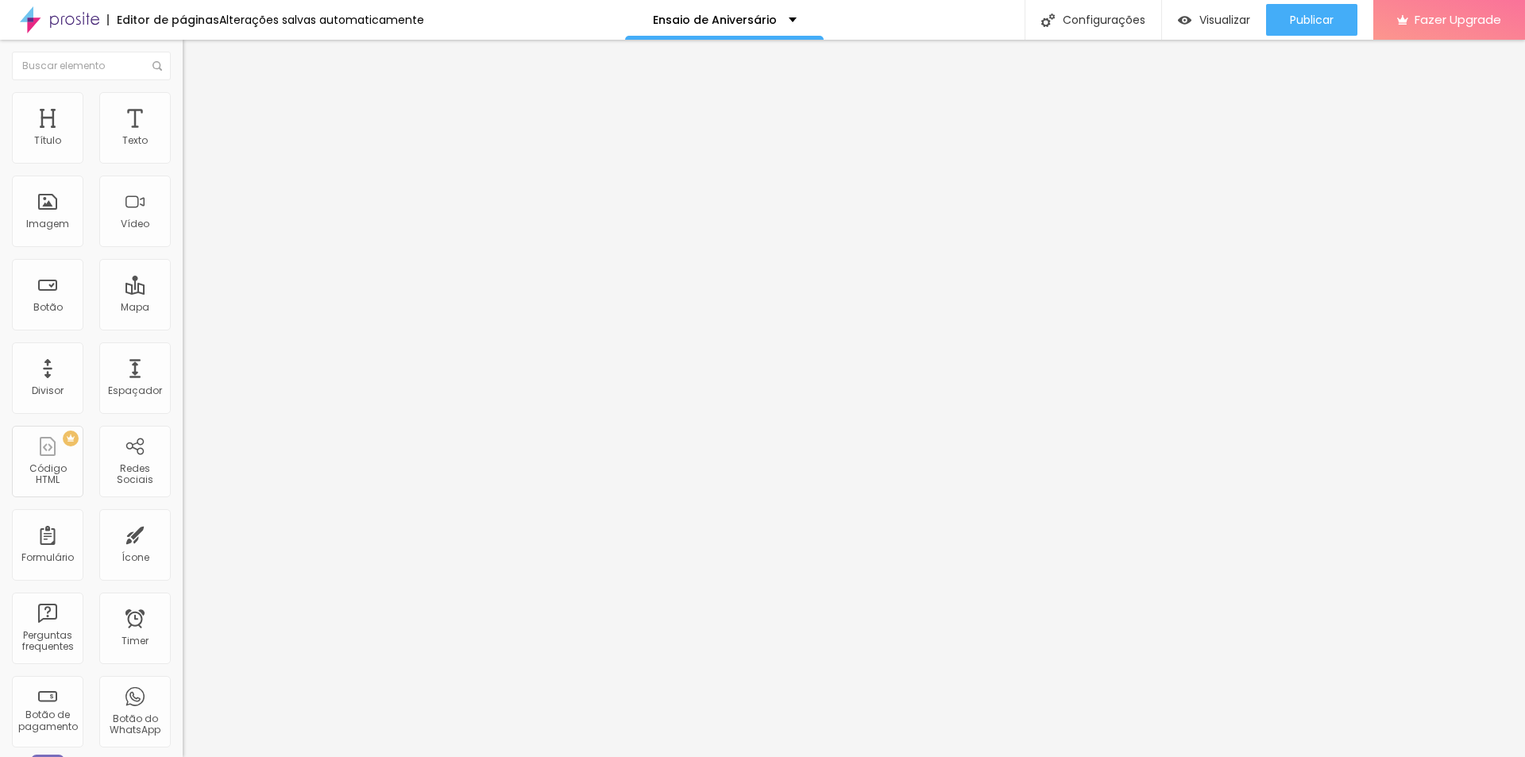
click at [183, 137] on span "Trocar imagem" at bounding box center [226, 129] width 87 height 13
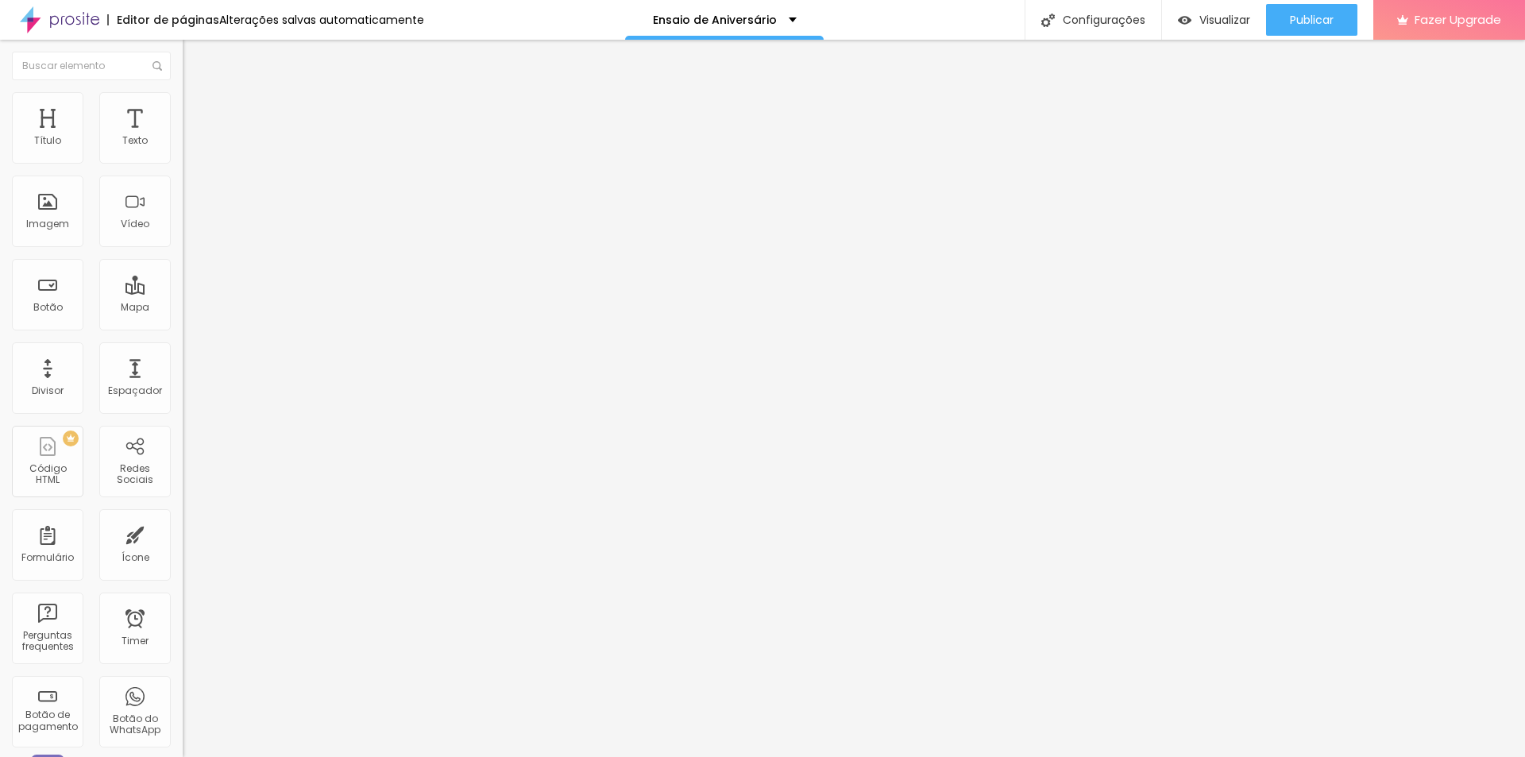
click at [1236, 16] on span "Visualizar" at bounding box center [1224, 19] width 51 height 13
click at [191, 229] on icon "button" at bounding box center [194, 225] width 6 height 6
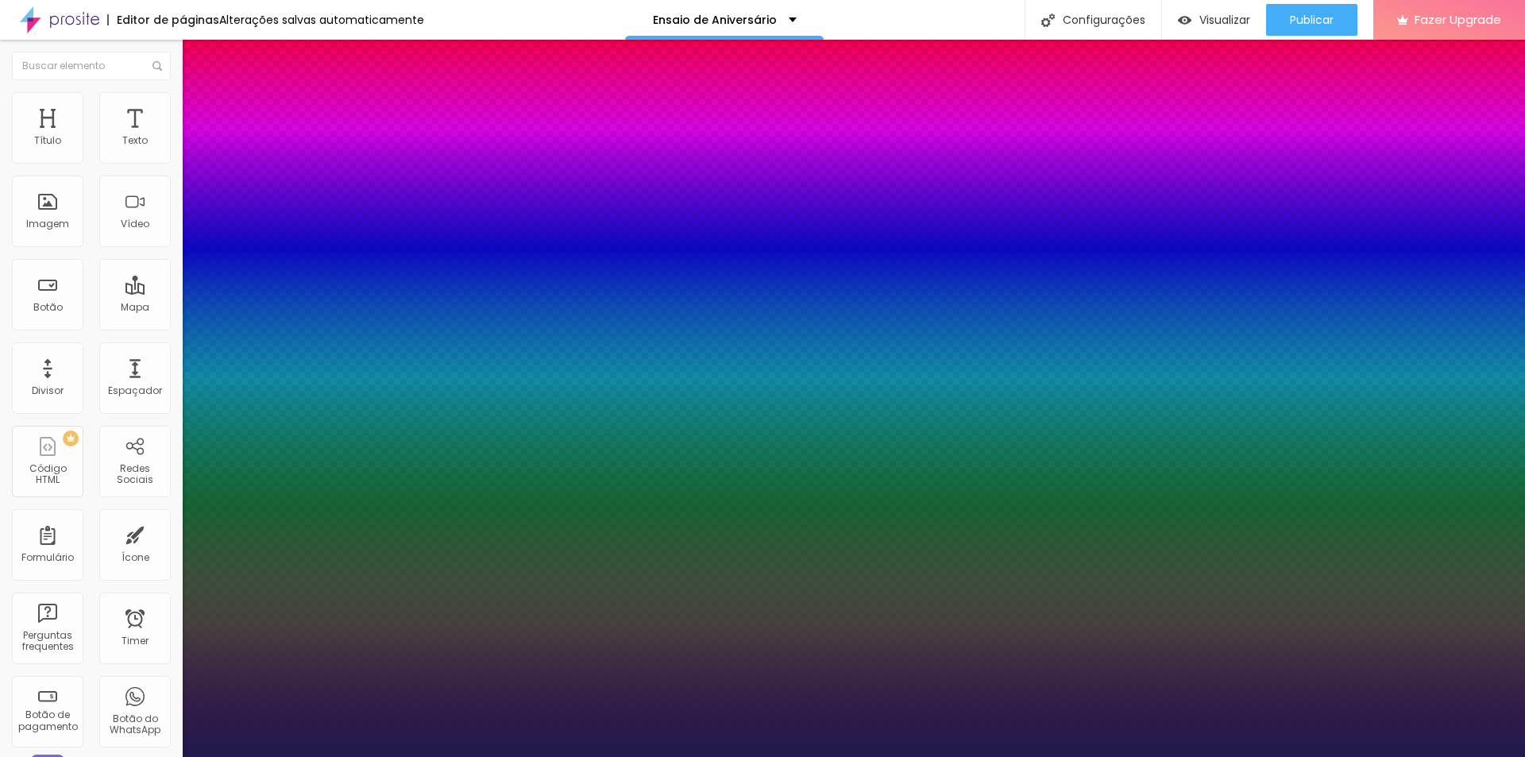
click at [1412, 756] on div at bounding box center [762, 757] width 1525 height 0
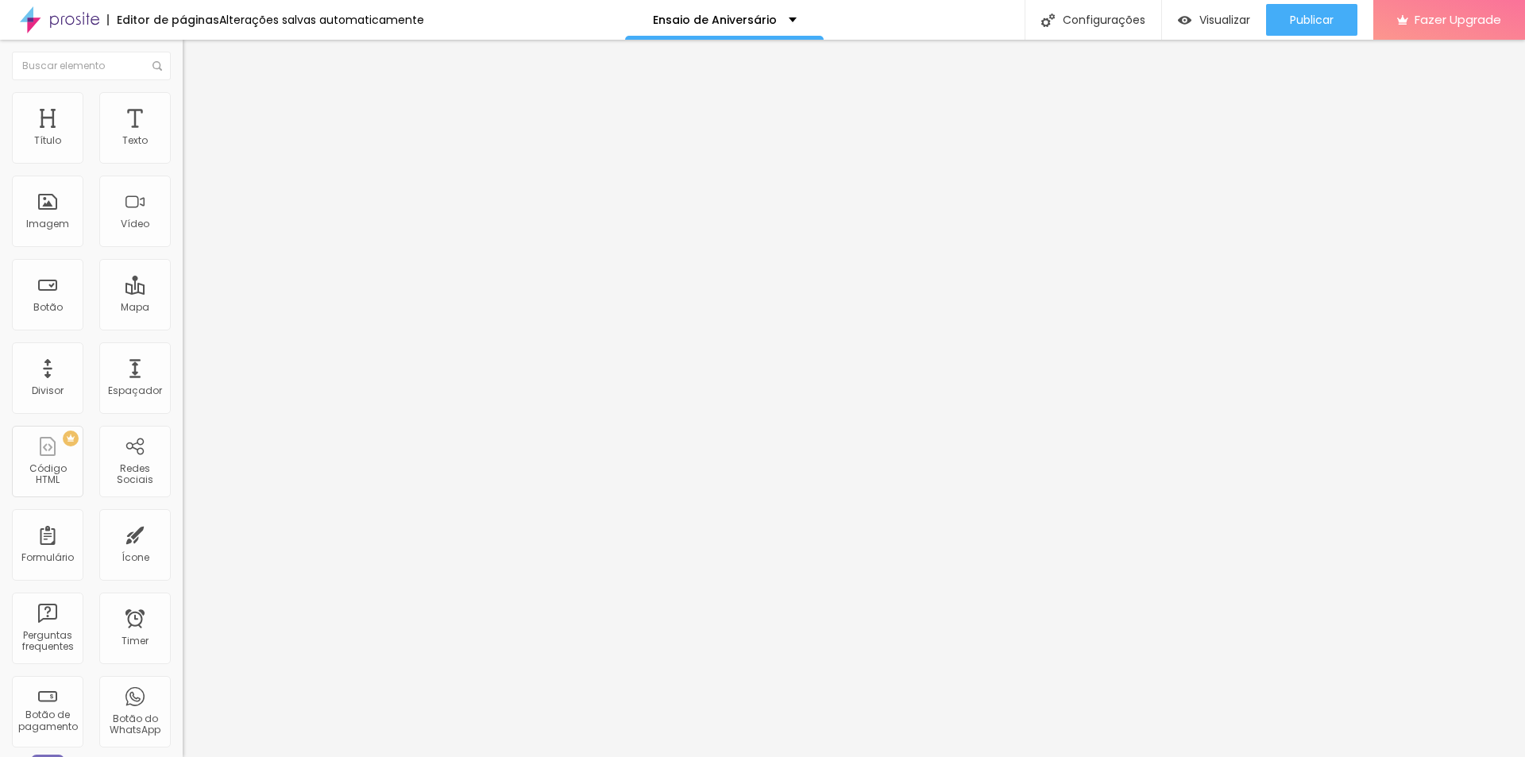
click at [183, 94] on img at bounding box center [190, 99] width 14 height 14
click at [183, 517] on input "range" at bounding box center [234, 523] width 102 height 13
drag, startPoint x: 48, startPoint y: 156, endPoint x: 62, endPoint y: 156, distance: 13.5
click at [183, 292] on input "range" at bounding box center [234, 298] width 102 height 13
click at [183, 92] on li "Estilo" at bounding box center [274, 84] width 183 height 16
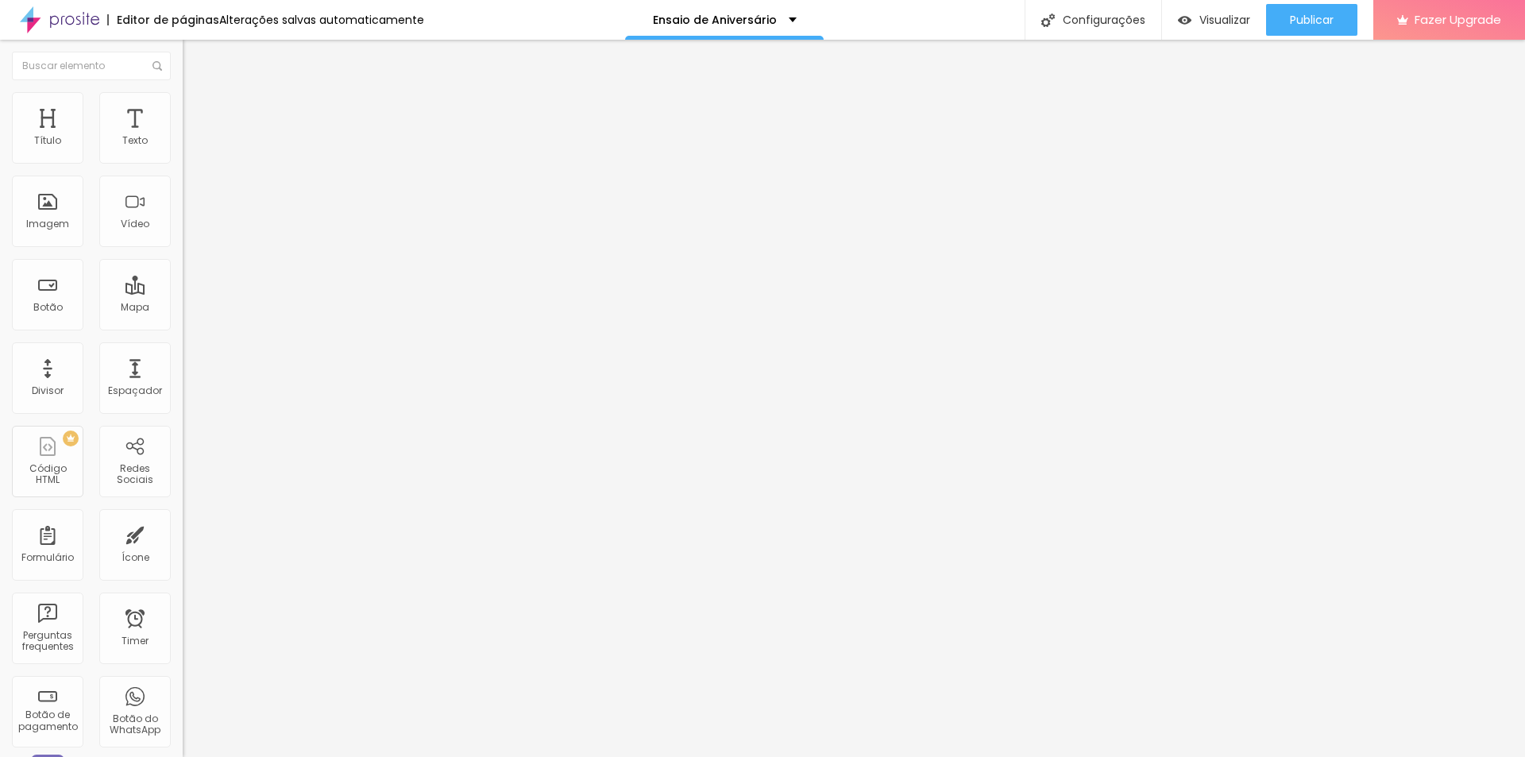
click at [196, 137] on span "Titulo 1" at bounding box center [222, 125] width 52 height 22
click at [1219, 33] on div "Visualizar" at bounding box center [1214, 20] width 72 height 32
click at [44, 123] on div "Título" at bounding box center [47, 127] width 71 height 71
click at [183, 152] on button "button" at bounding box center [194, 144] width 22 height 17
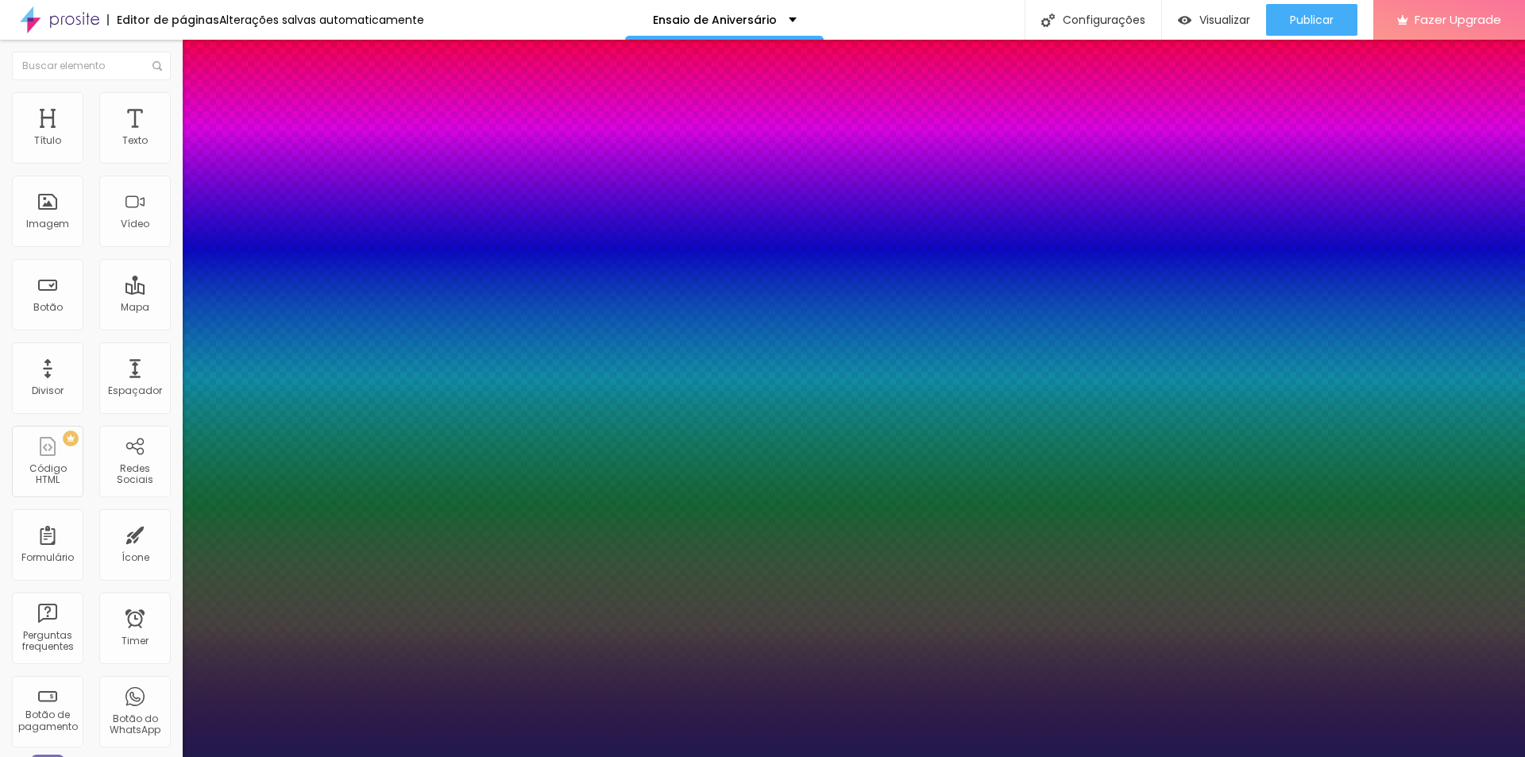
click at [476, 756] on div at bounding box center [762, 757] width 1525 height 0
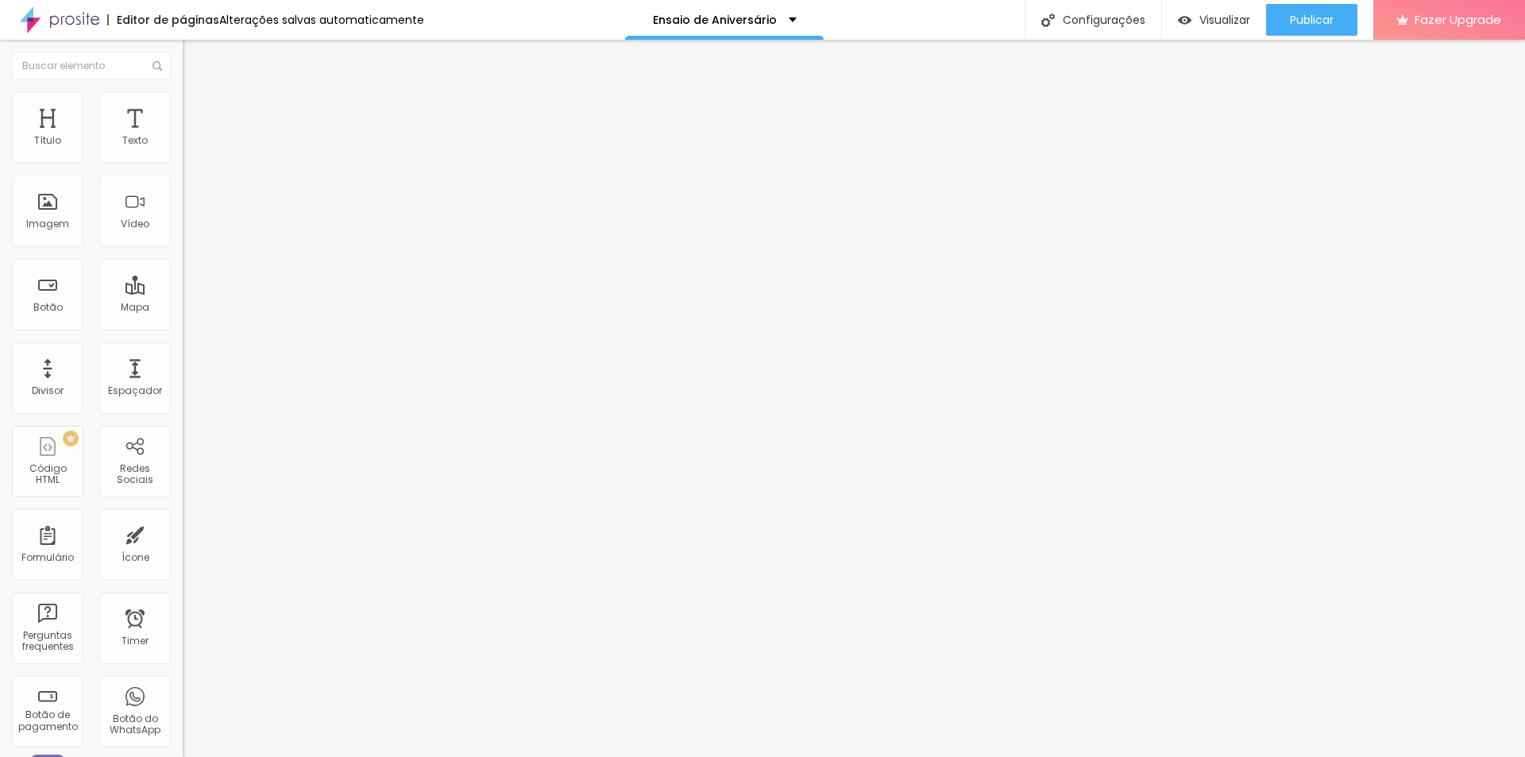
click at [189, 230] on icon "button" at bounding box center [194, 226] width 10 height 10
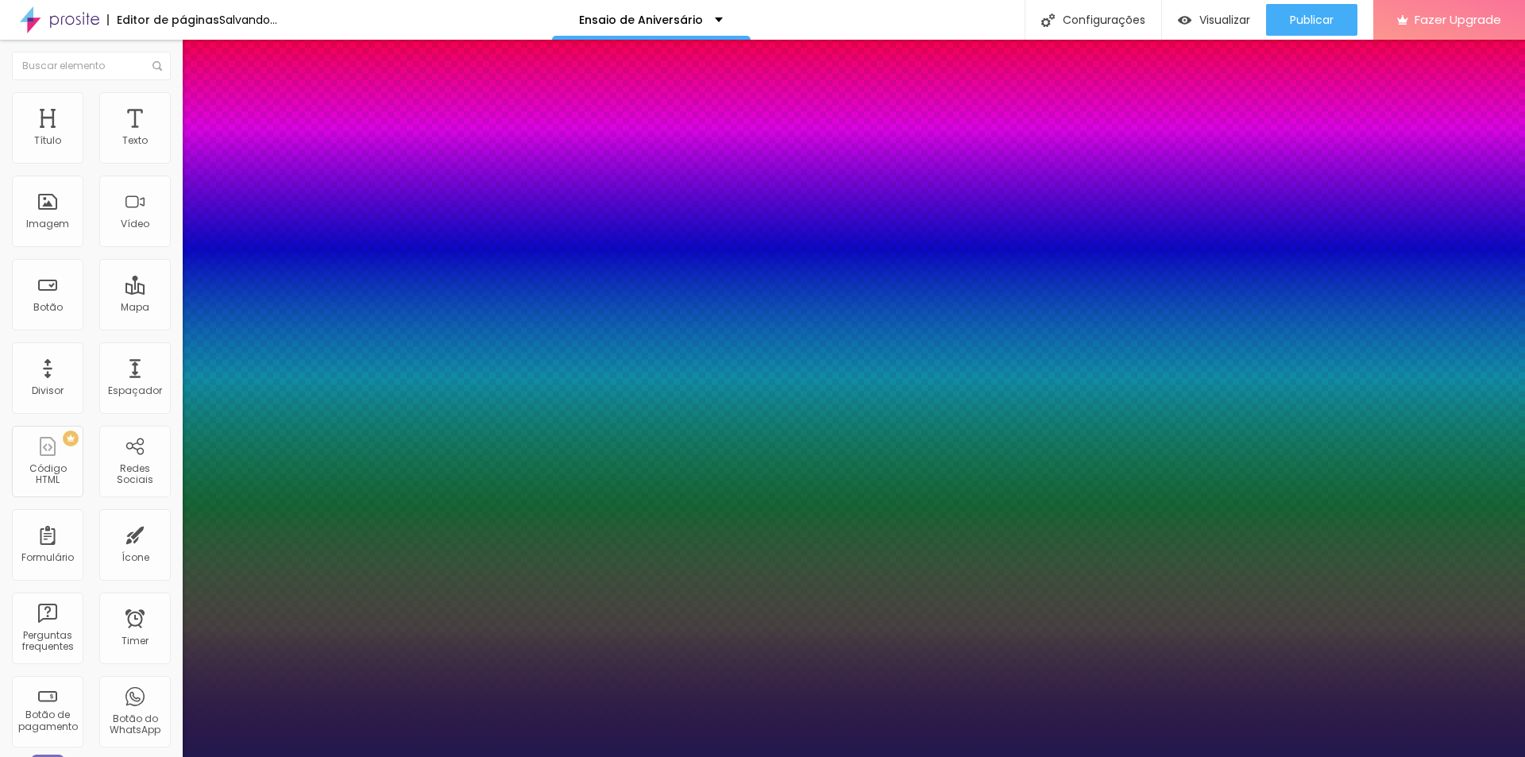
drag, startPoint x: 214, startPoint y: 449, endPoint x: 226, endPoint y: 446, distance: 11.4
click at [802, 756] on div at bounding box center [762, 757] width 1525 height 0
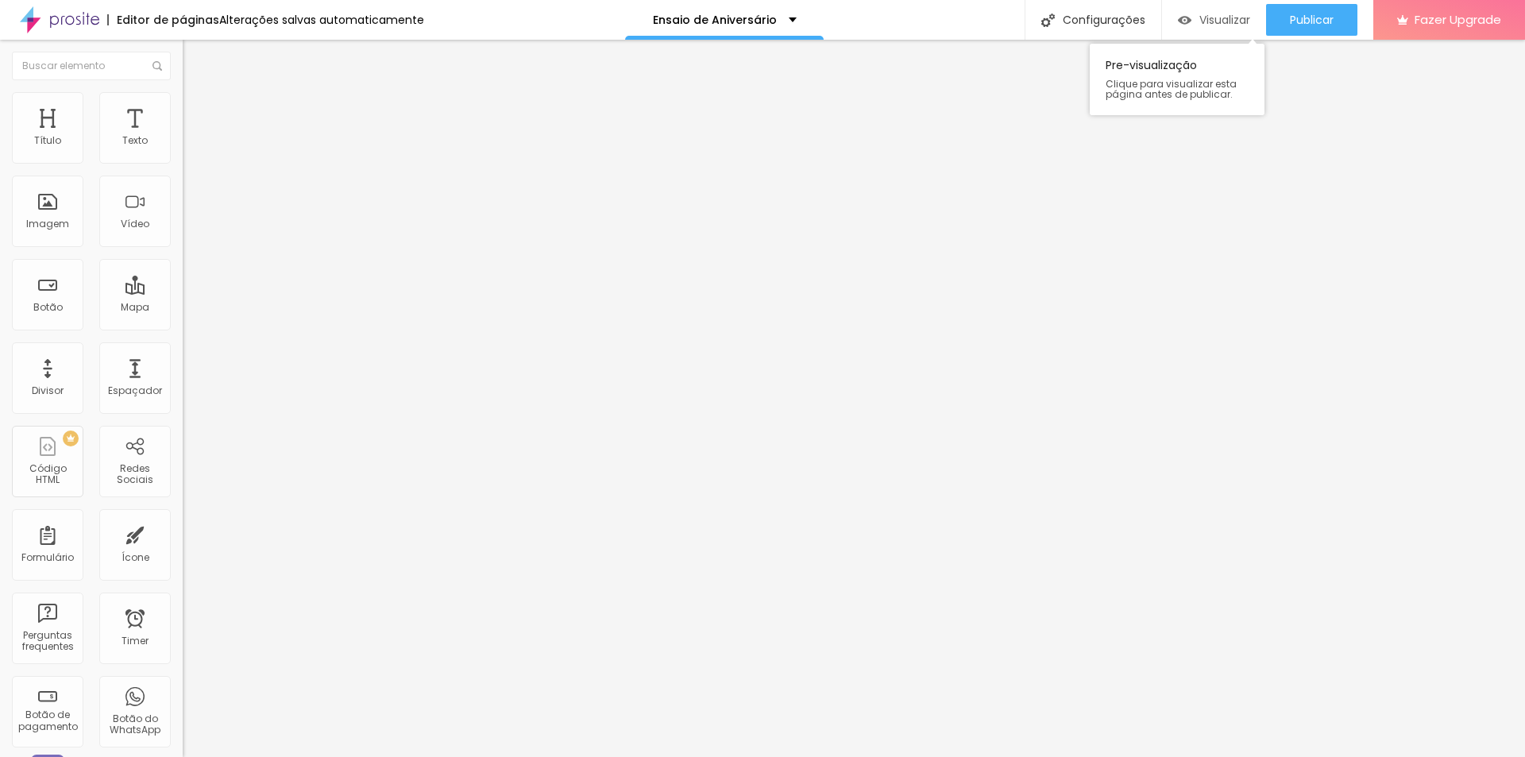
click at [1213, 21] on span "Visualizar" at bounding box center [1224, 19] width 51 height 13
click at [1218, 18] on span "Visualizar" at bounding box center [1224, 19] width 51 height 13
click at [183, 92] on img at bounding box center [190, 99] width 14 height 14
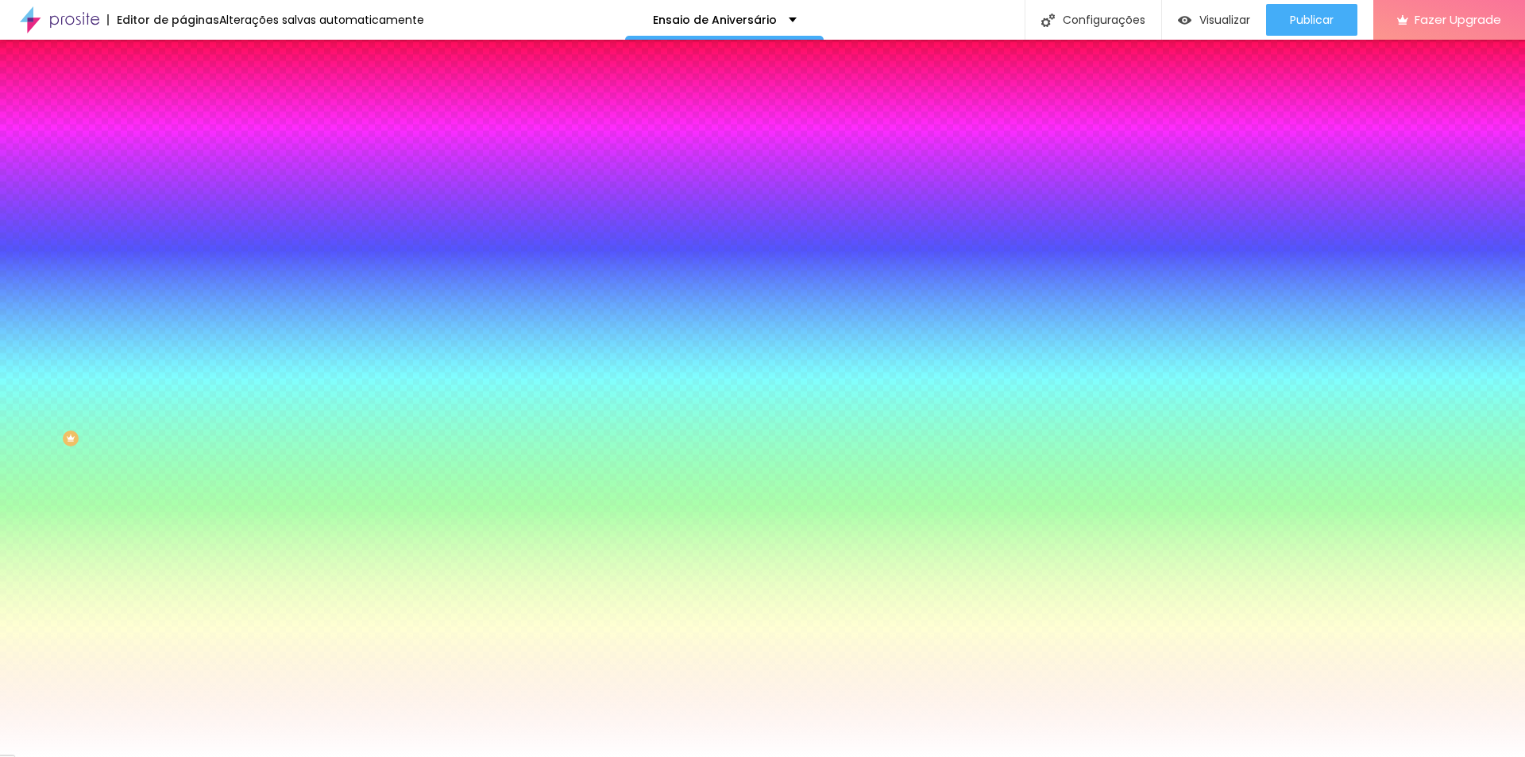
click at [183, 108] on li "Avançado" at bounding box center [274, 116] width 183 height 16
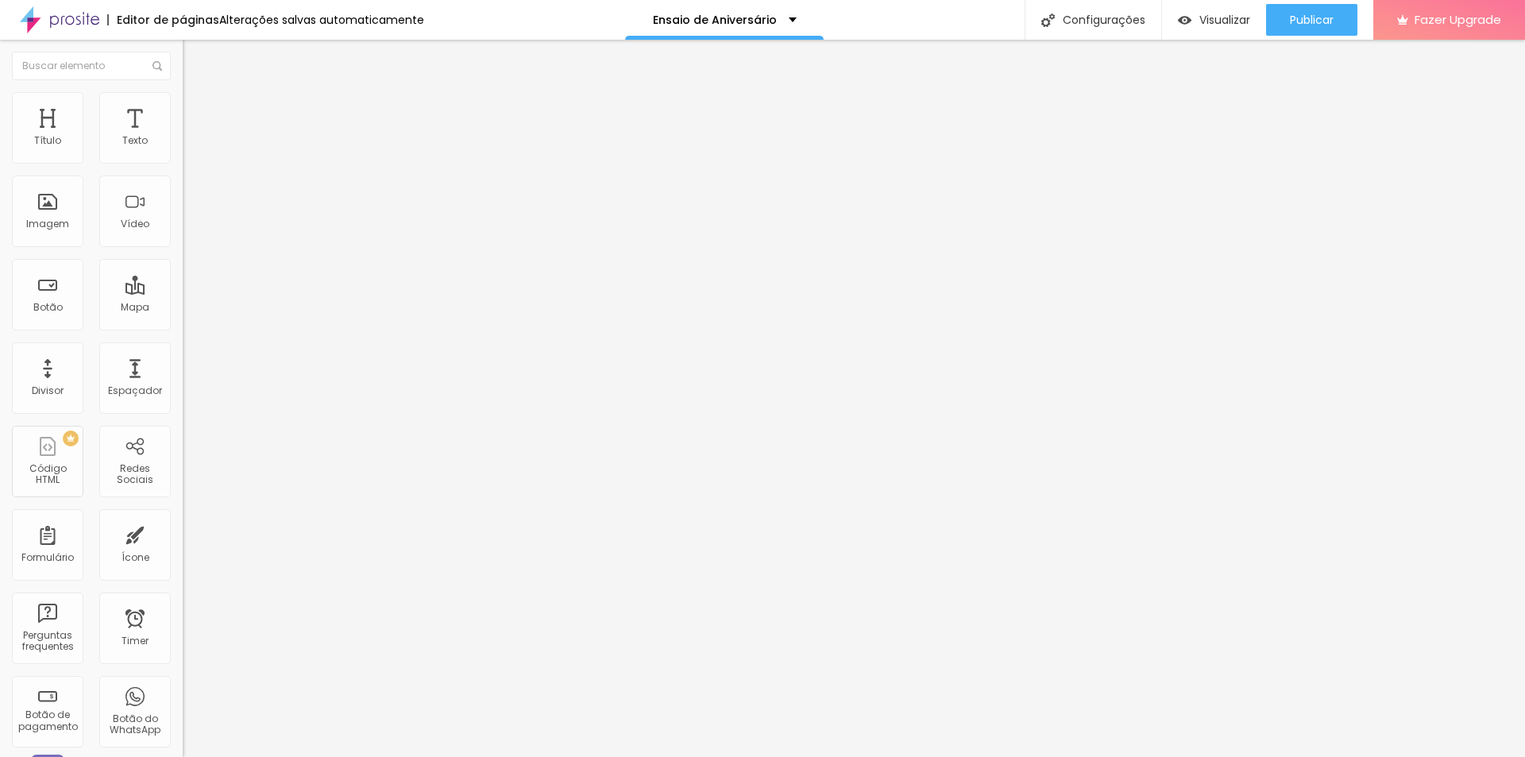
drag, startPoint x: 67, startPoint y: 156, endPoint x: 79, endPoint y: 138, distance: 21.6
click at [183, 308] on input "range" at bounding box center [234, 314] width 102 height 13
click at [183, 98] on img at bounding box center [190, 99] width 14 height 14
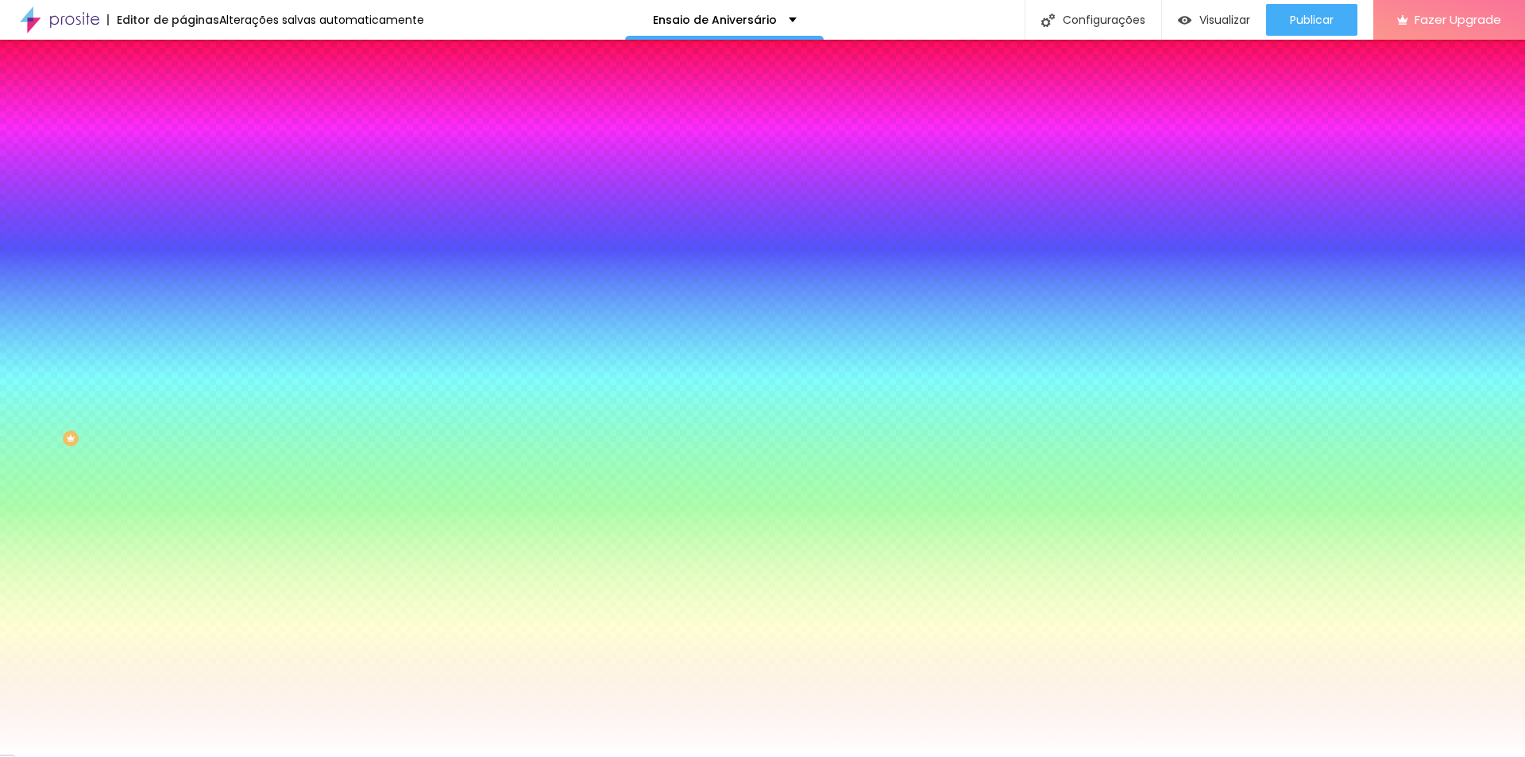
click at [183, 108] on li "Avançado" at bounding box center [274, 116] width 183 height 16
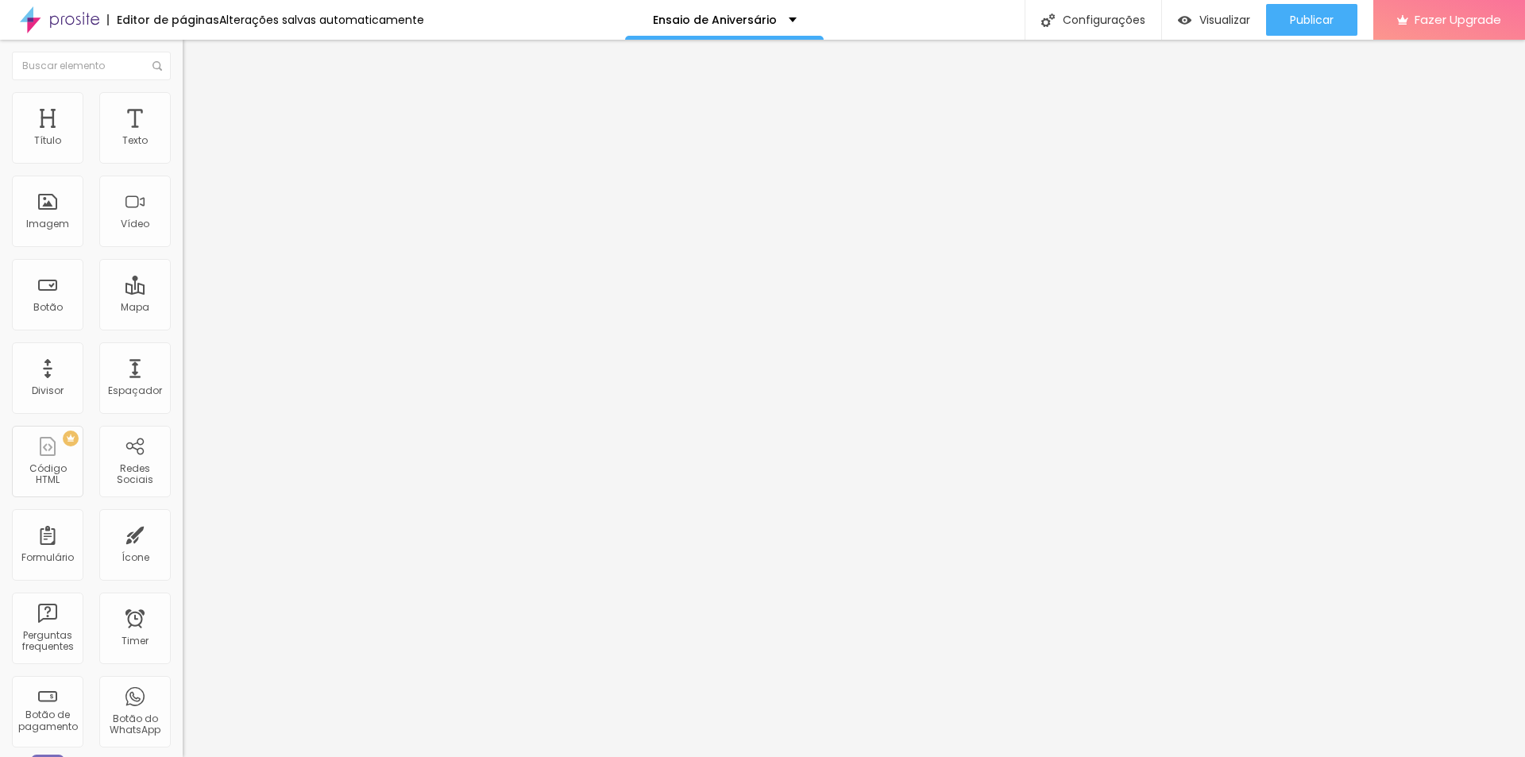
drag, startPoint x: 69, startPoint y: 156, endPoint x: 79, endPoint y: 155, distance: 10.4
click at [183, 308] on input "range" at bounding box center [234, 314] width 102 height 13
click at [183, 108] on li "Avançado" at bounding box center [274, 116] width 183 height 16
drag, startPoint x: 68, startPoint y: 156, endPoint x: 77, endPoint y: 156, distance: 8.7
click at [183, 308] on input "range" at bounding box center [234, 314] width 102 height 13
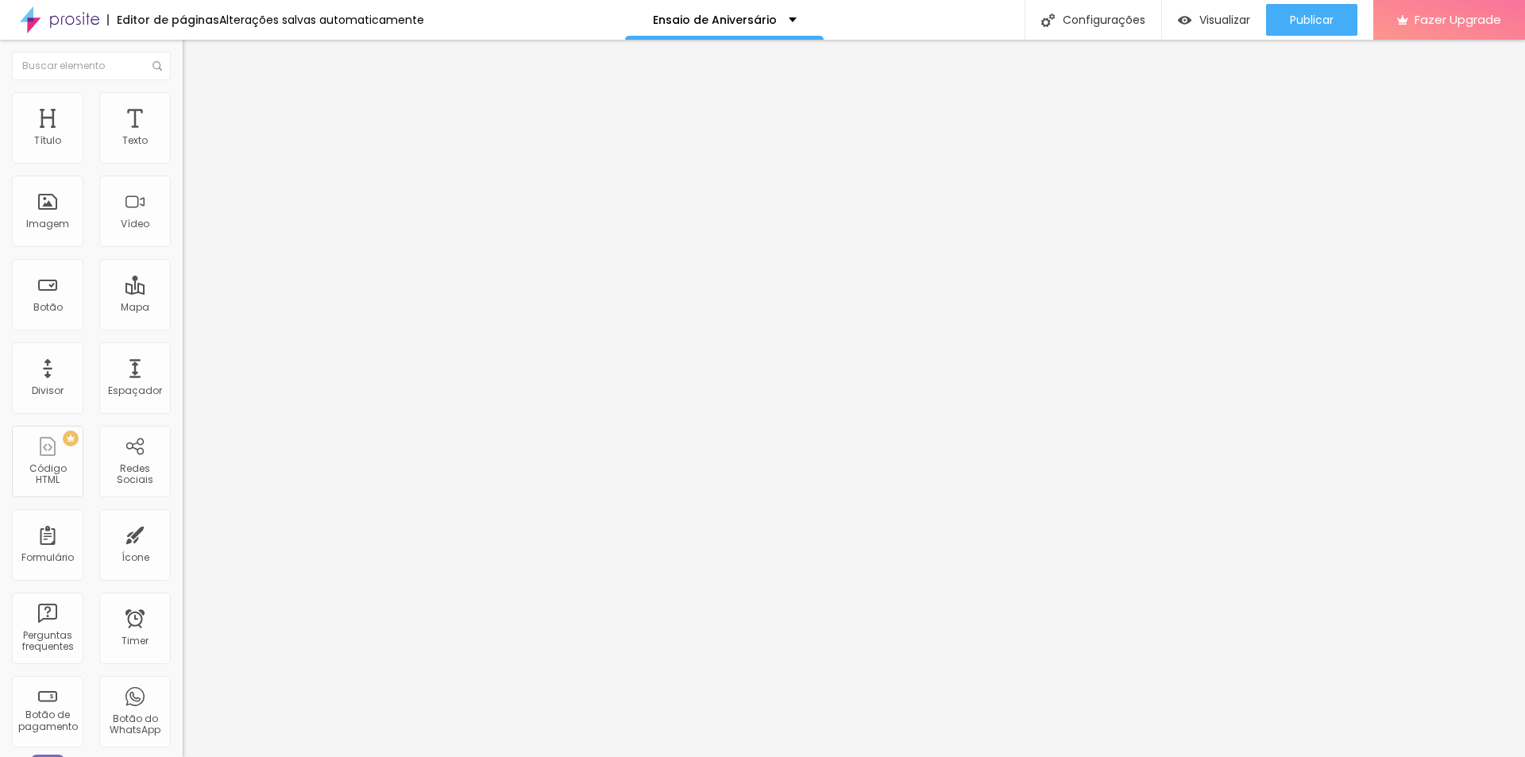
click at [183, 145] on span "Encaixotado" at bounding box center [214, 137] width 62 height 13
click at [183, 169] on span "Completo" at bounding box center [207, 162] width 48 height 13
click at [183, 154] on span "Encaixotado" at bounding box center [214, 147] width 62 height 13
click at [183, 92] on img at bounding box center [190, 99] width 14 height 14
click at [183, 517] on input "range" at bounding box center [234, 523] width 102 height 13
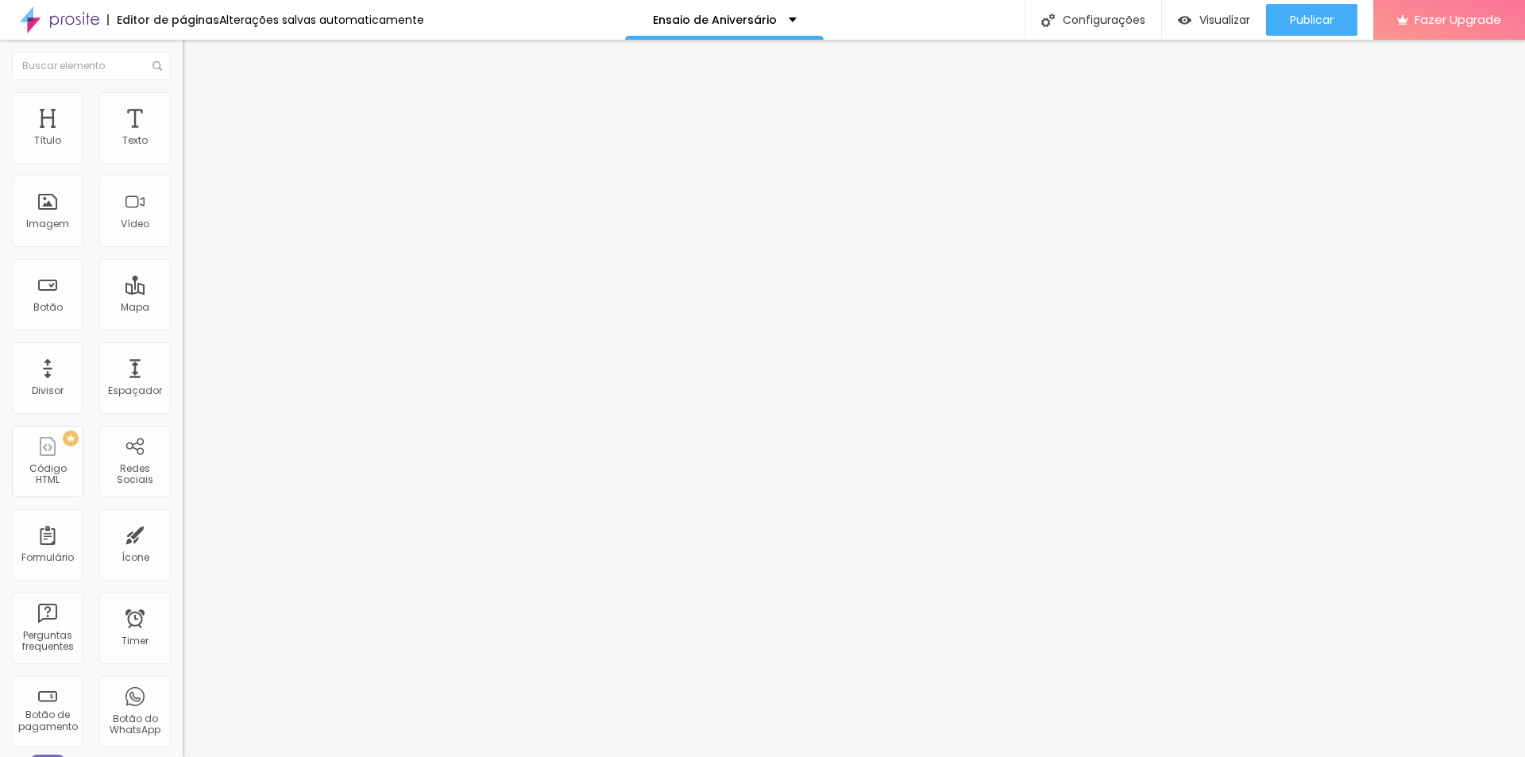
click at [183, 517] on input "range" at bounding box center [234, 523] width 102 height 13
click at [183, 92] on li "Estilo" at bounding box center [274, 84] width 183 height 16
click at [189, 148] on icon "button" at bounding box center [194, 143] width 10 height 10
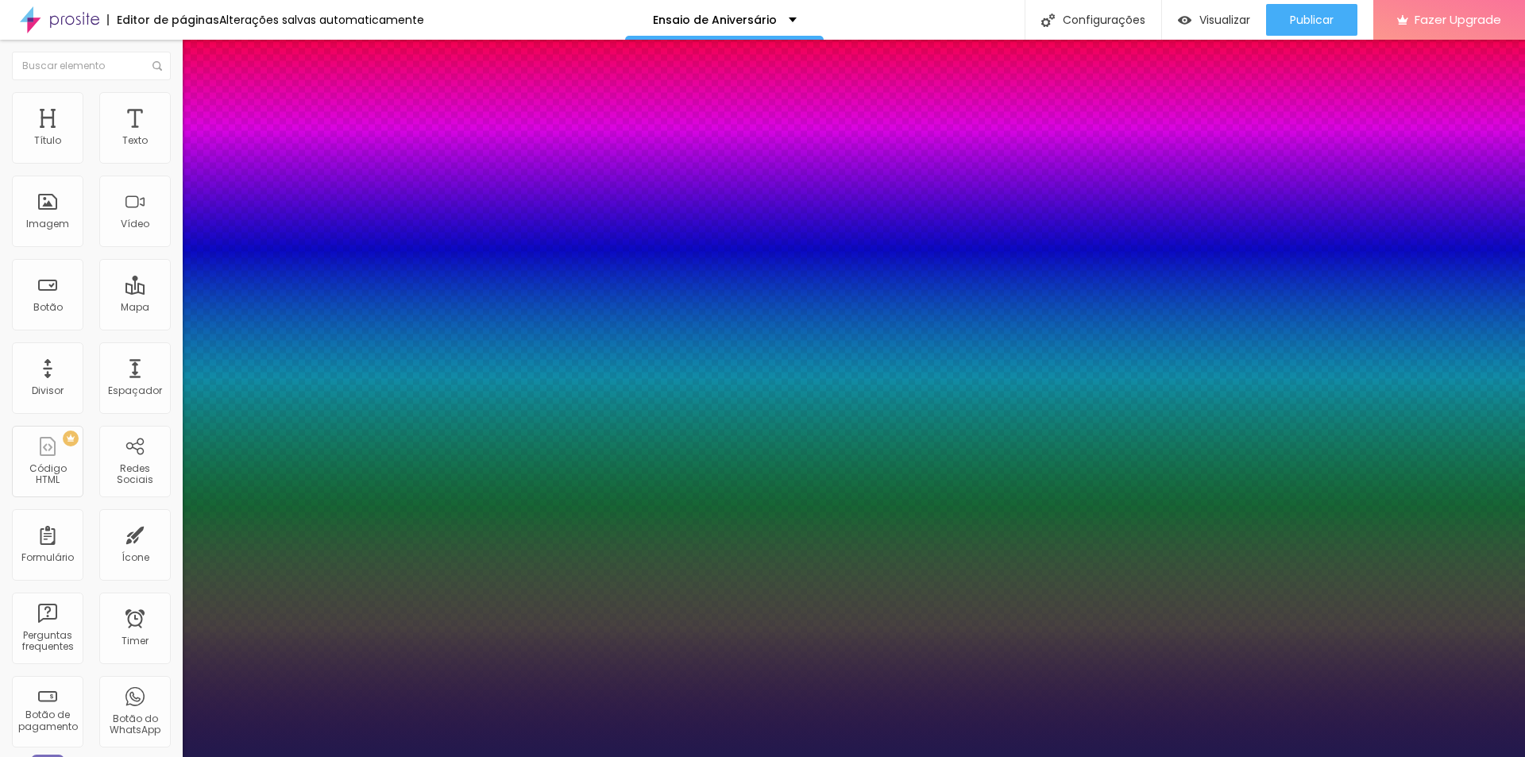
drag, startPoint x: 265, startPoint y: 382, endPoint x: 279, endPoint y: 373, distance: 16.1
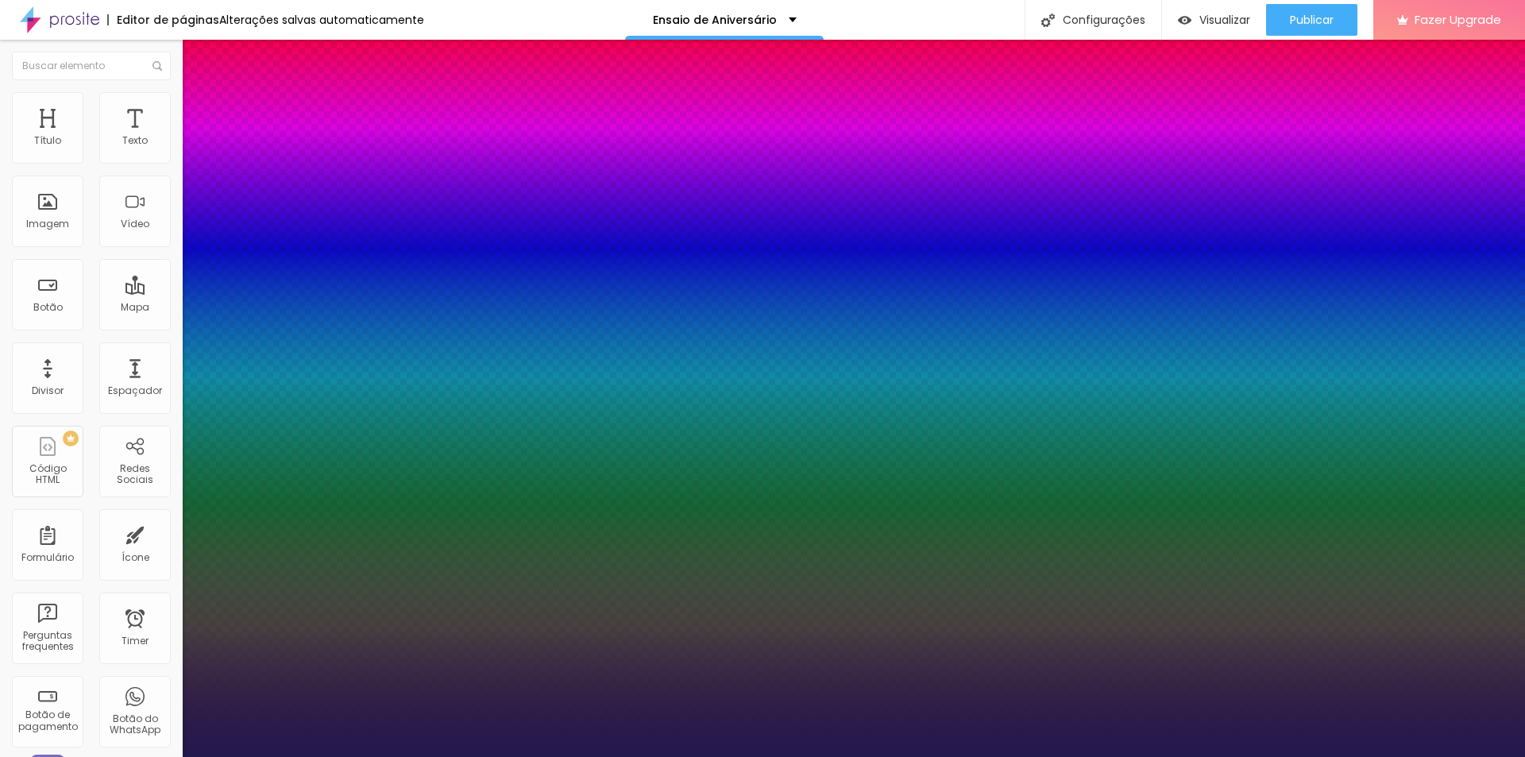
drag, startPoint x: 221, startPoint y: 305, endPoint x: 201, endPoint y: 303, distance: 19.9
click at [459, 756] on div at bounding box center [762, 757] width 1525 height 0
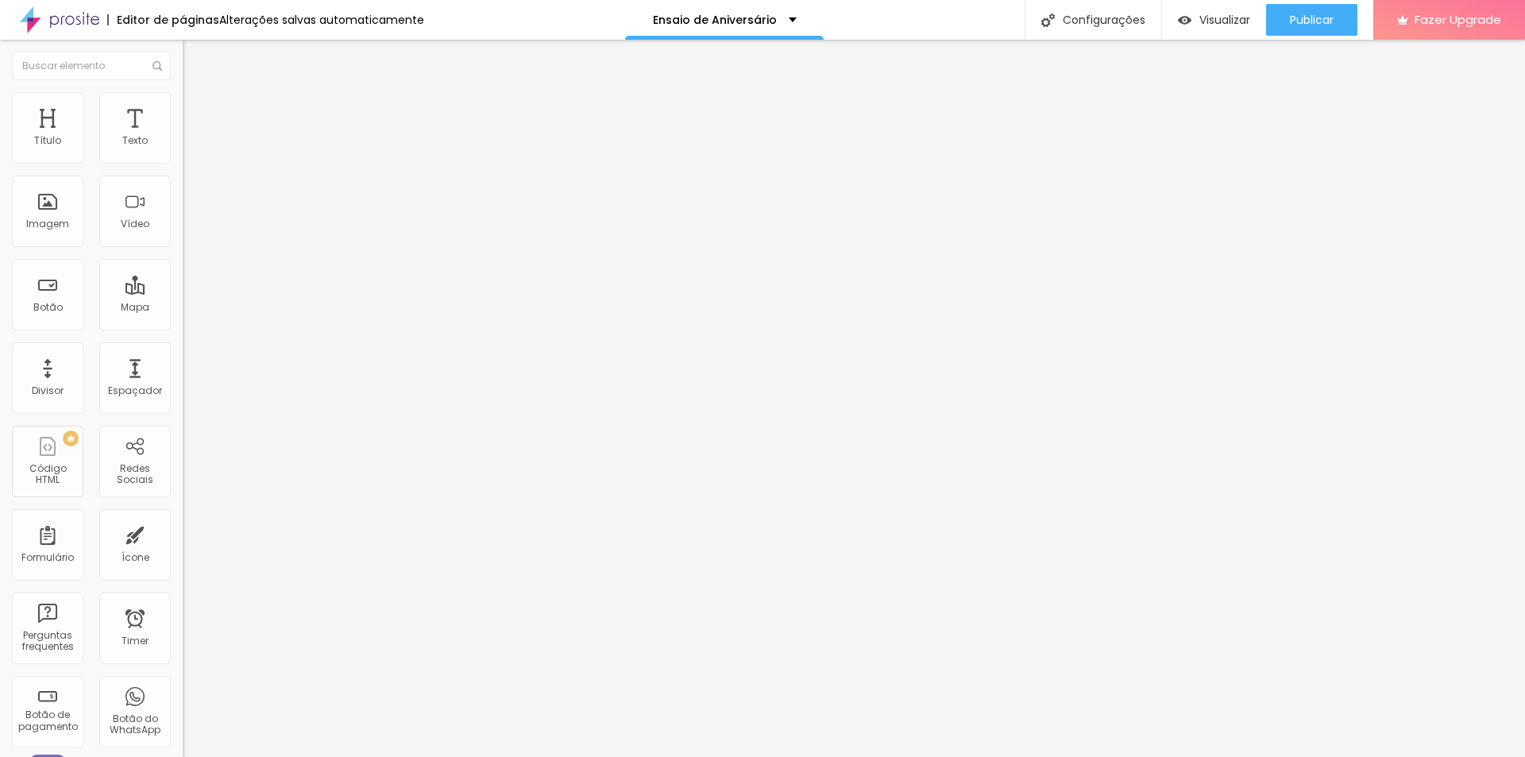
click at [195, 60] on div "Editar Texto" at bounding box center [240, 58] width 91 height 13
click at [197, 110] on span "Avançado" at bounding box center [223, 102] width 52 height 13
drag, startPoint x: 48, startPoint y: 155, endPoint x: 12, endPoint y: 153, distance: 35.8
click at [183, 292] on input "range" at bounding box center [234, 298] width 102 height 13
click at [183, 105] on li "Estilo" at bounding box center [274, 100] width 183 height 16
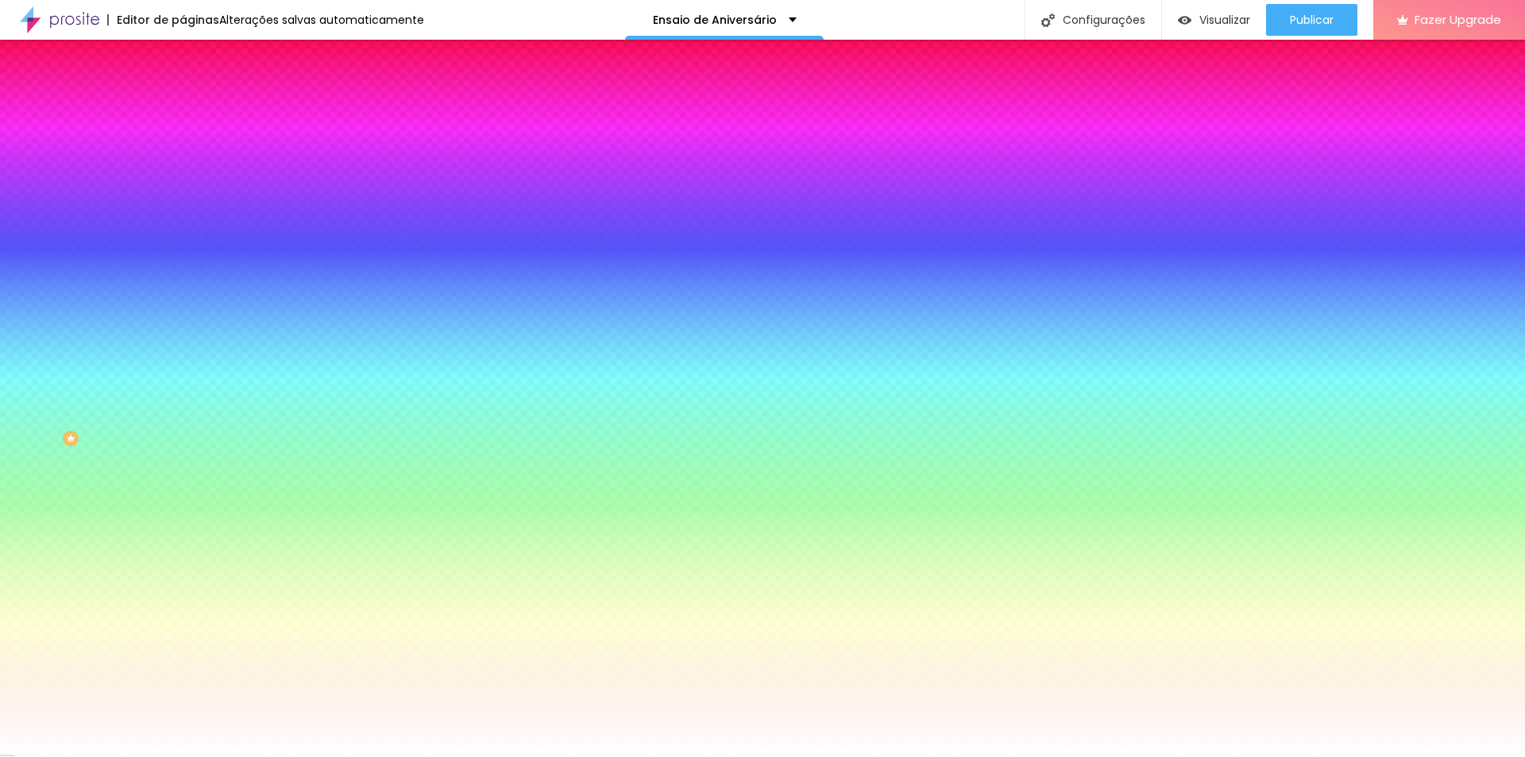
click at [183, 152] on div at bounding box center [274, 152] width 183 height 0
drag, startPoint x: 139, startPoint y: 282, endPoint x: 145, endPoint y: 288, distance: 8.4
click at [145, 288] on div at bounding box center [762, 378] width 1525 height 757
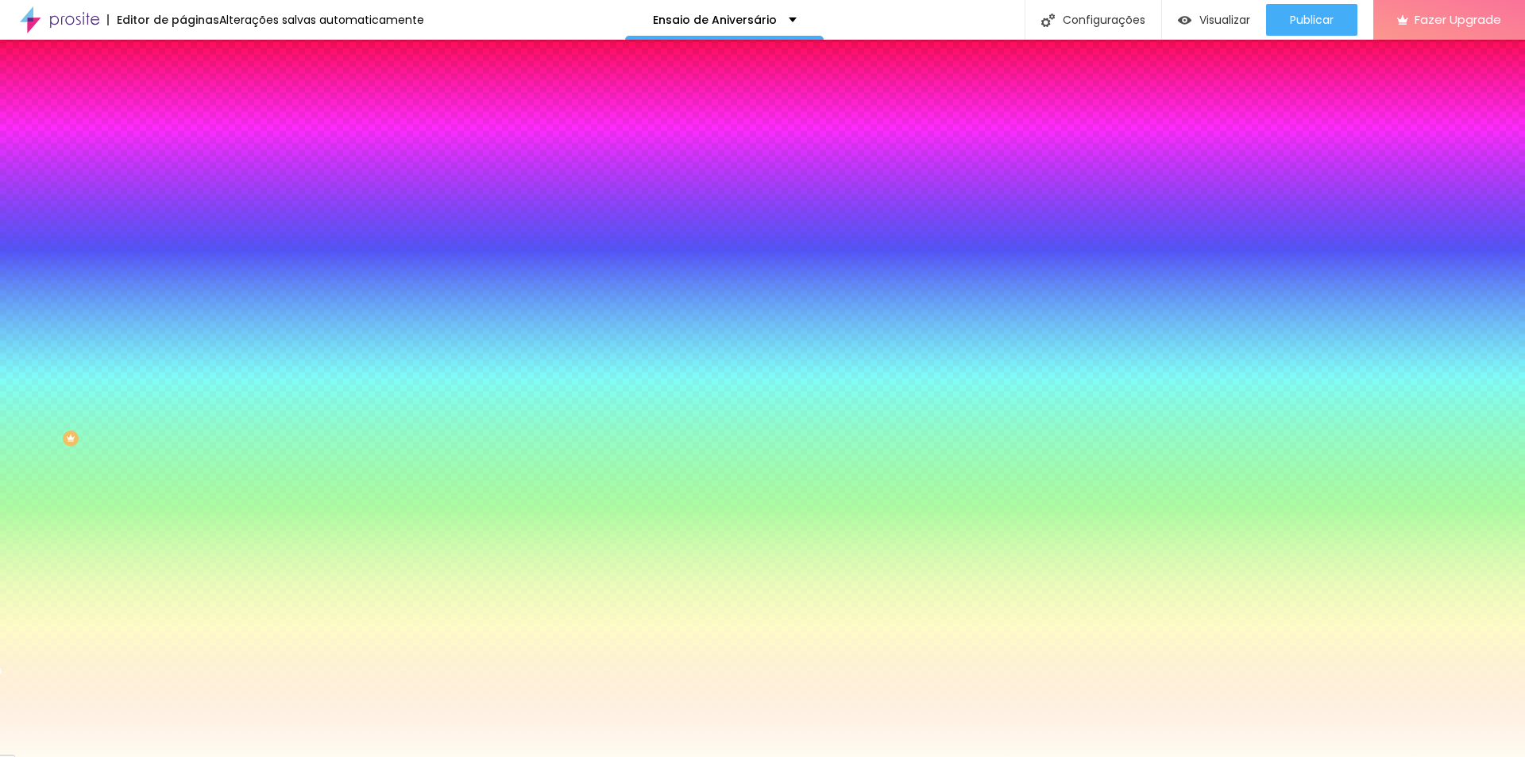
drag, startPoint x: 83, startPoint y: 214, endPoint x: 30, endPoint y: 179, distance: 63.7
click at [30, 179] on div at bounding box center [762, 378] width 1525 height 757
click at [3, 703] on div at bounding box center [1, 706] width 3 height 7
click at [183, 162] on input "#FFF8F1" at bounding box center [278, 160] width 191 height 16
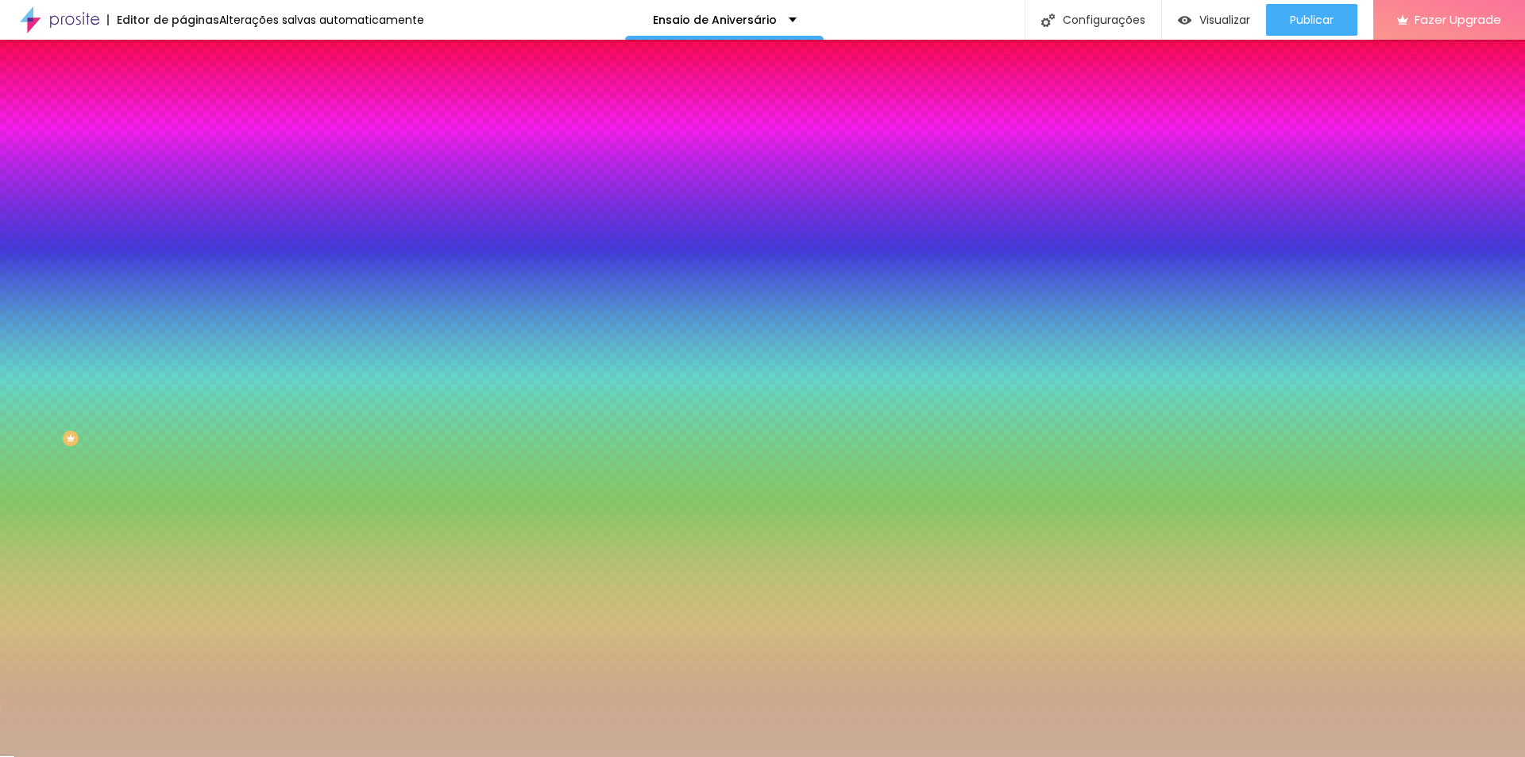
click at [183, 152] on div at bounding box center [274, 152] width 183 height 0
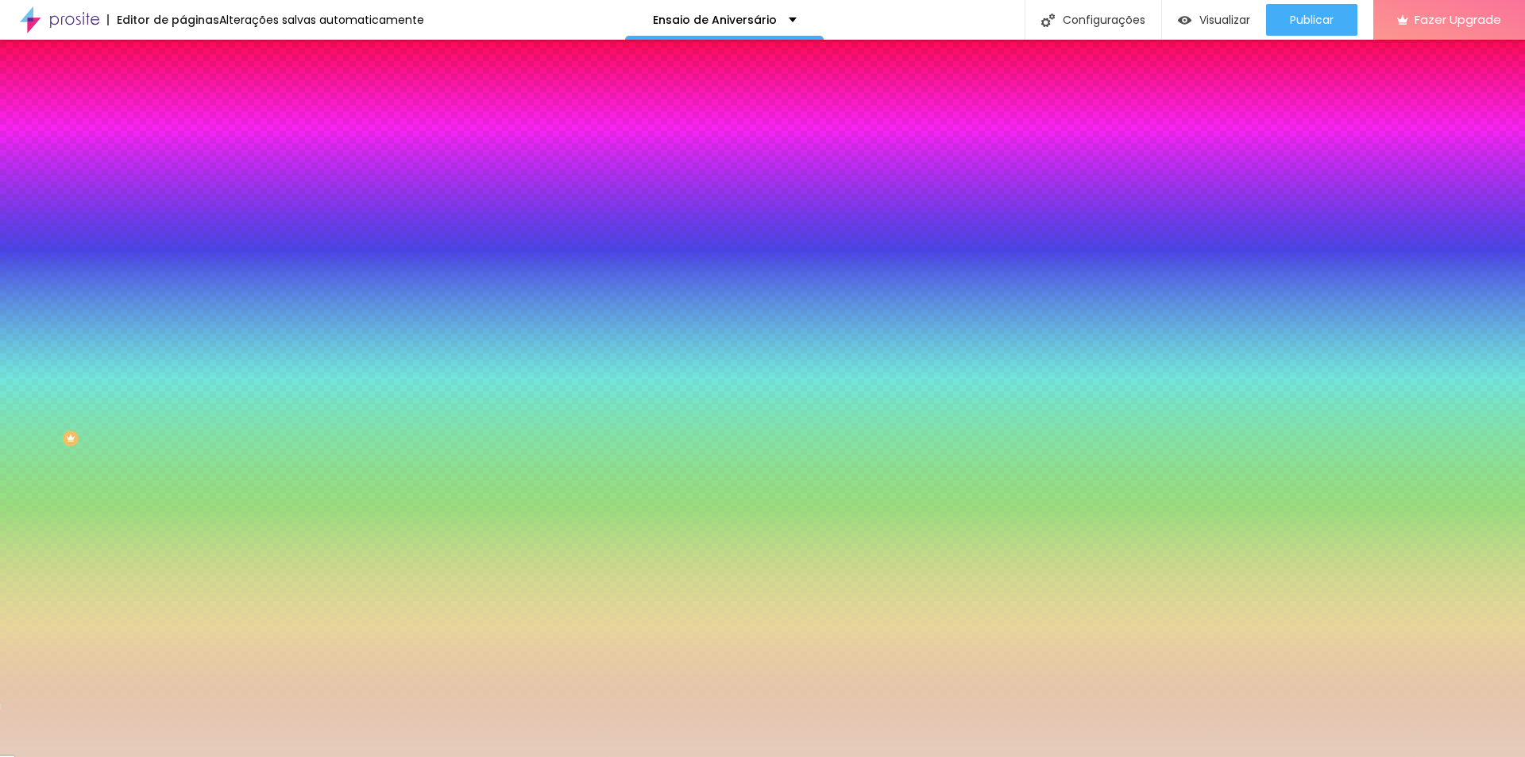
click at [43, 192] on div at bounding box center [762, 378] width 1525 height 757
click at [183, 489] on div "Editar Coluna Conteúdo Estilo Avançado Cor de fundo Voltar ao padrão #CAAE99 So…" at bounding box center [274, 398] width 183 height 717
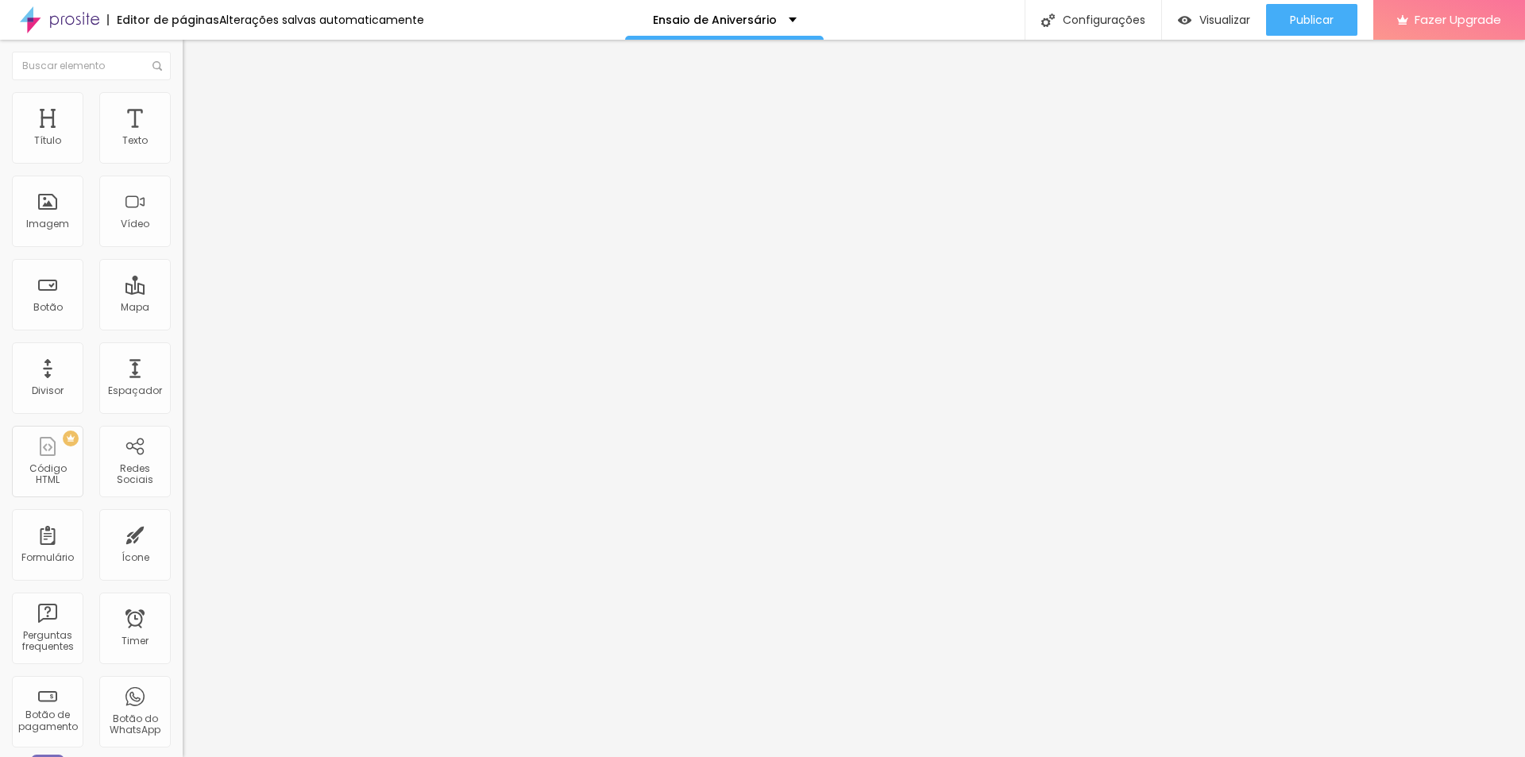
click at [183, 106] on li "Avançado" at bounding box center [274, 100] width 183 height 16
drag, startPoint x: 47, startPoint y: 156, endPoint x: 18, endPoint y: 148, distance: 29.5
click at [183, 292] on input "range" at bounding box center [234, 298] width 102 height 13
click at [183, 103] on li "Estilo" at bounding box center [274, 100] width 183 height 16
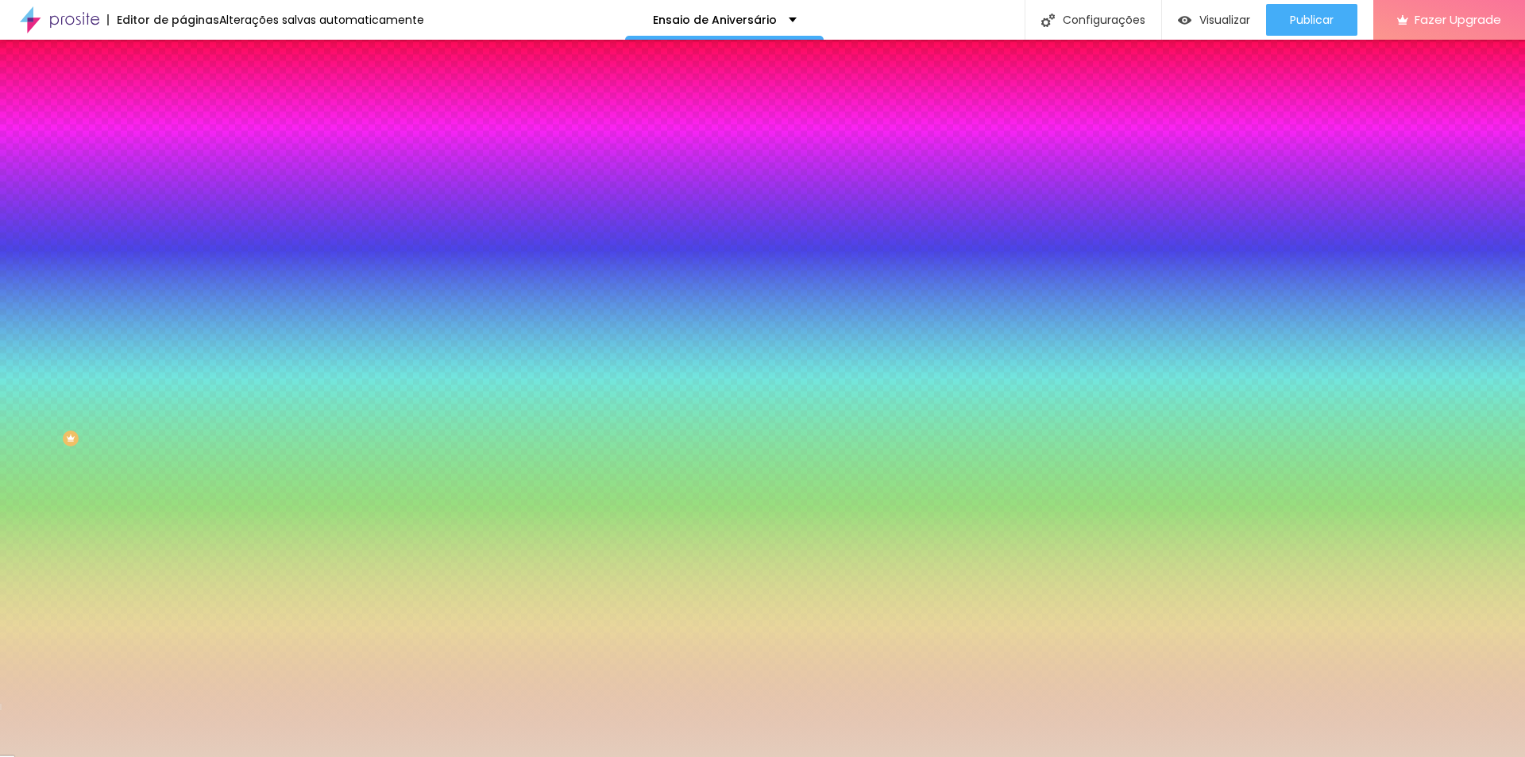
click at [183, 152] on div at bounding box center [274, 152] width 183 height 0
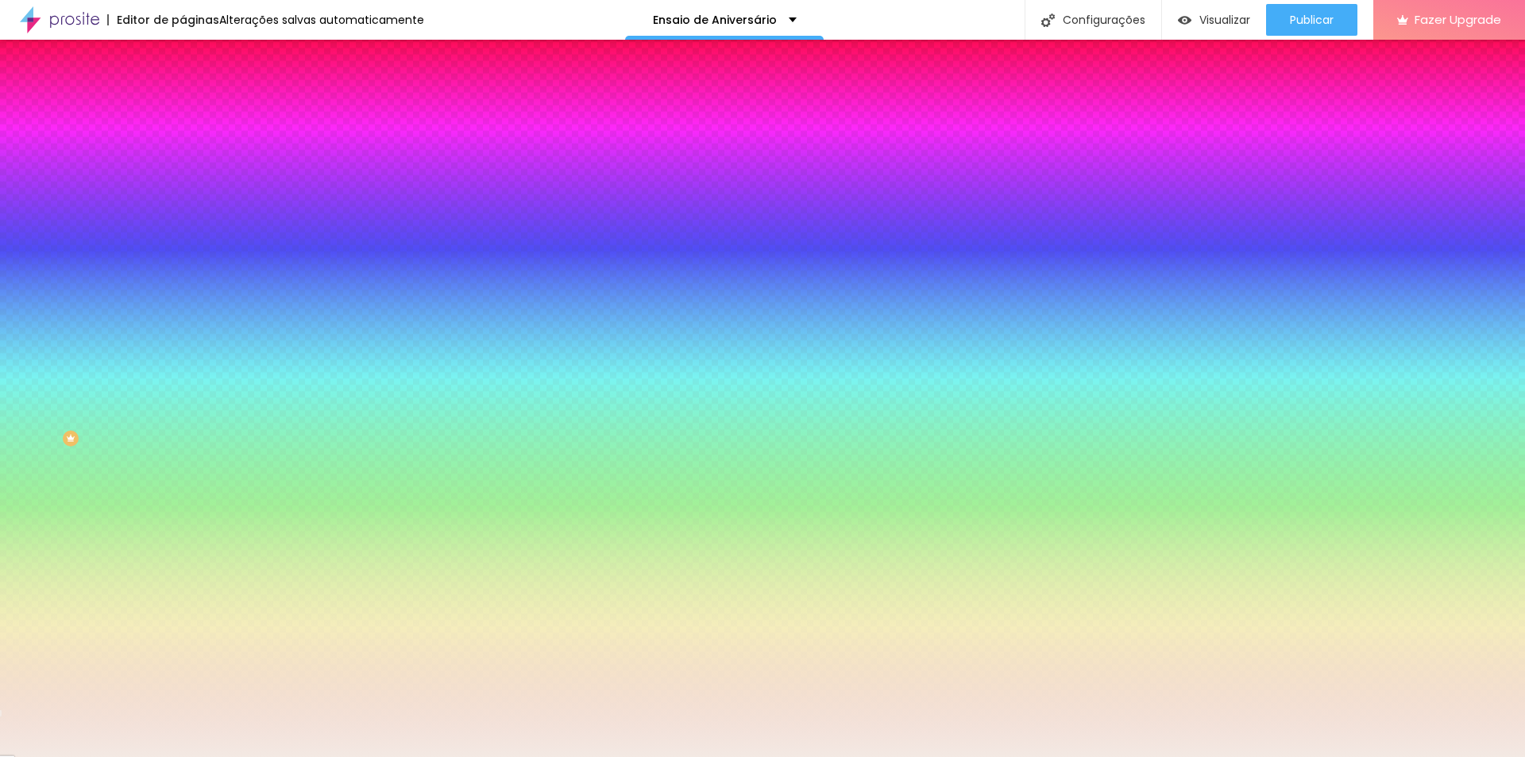
click at [32, 185] on div at bounding box center [762, 378] width 1525 height 757
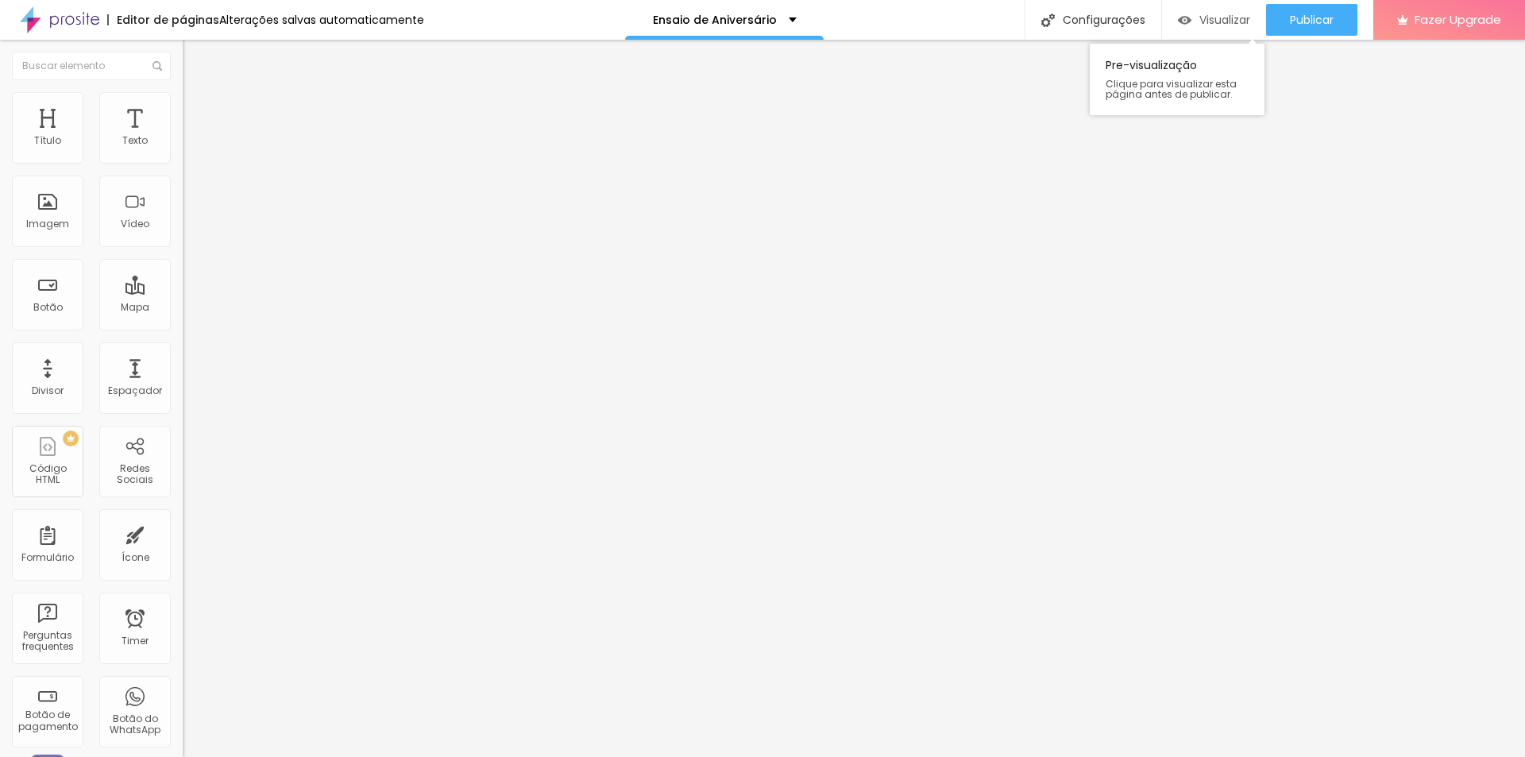
click at [1216, 19] on span "Visualizar" at bounding box center [1224, 19] width 51 height 13
click at [183, 102] on li "Estilo" at bounding box center [274, 100] width 183 height 16
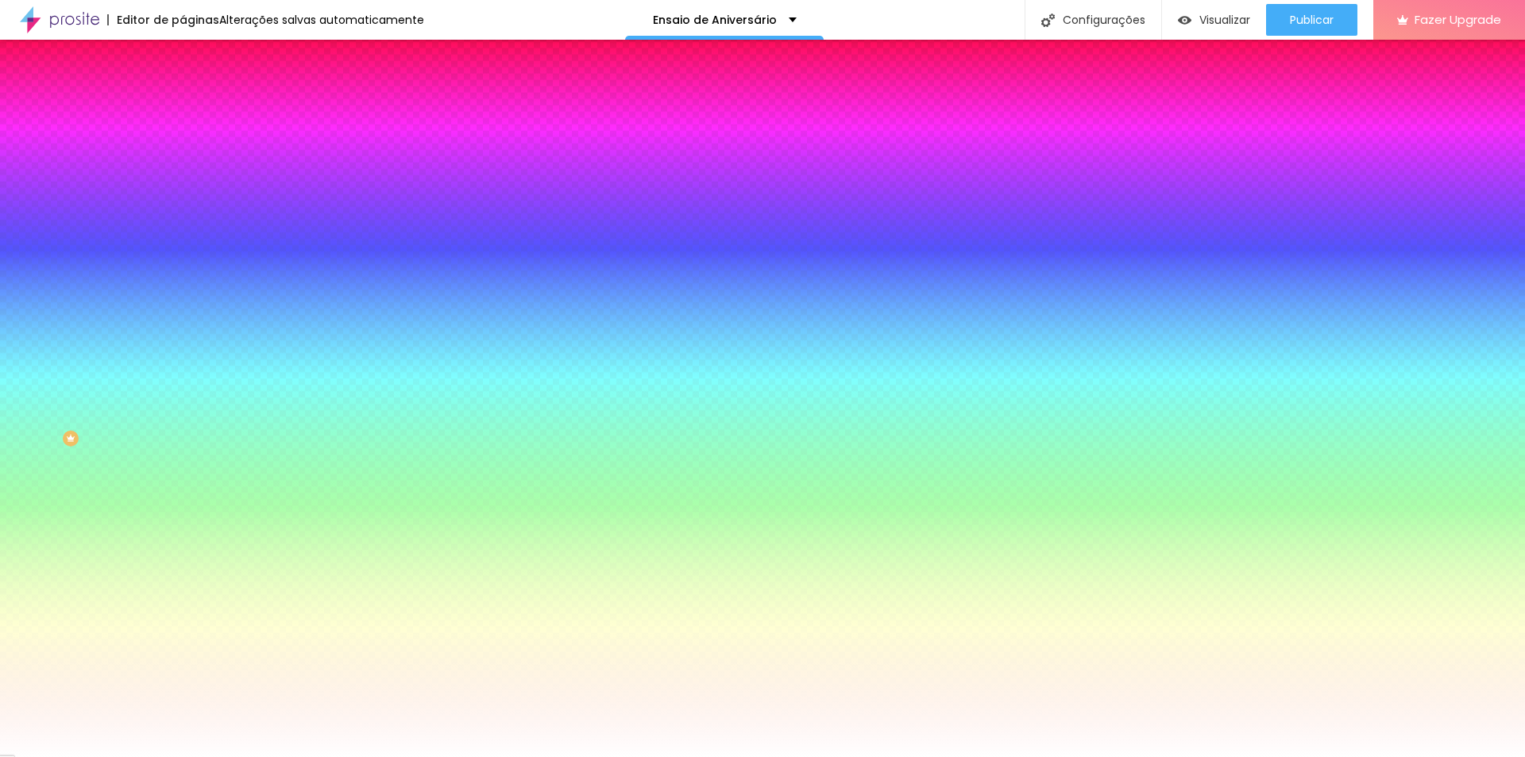
click at [183, 146] on span "Adicionar imagem" at bounding box center [234, 139] width 102 height 13
click at [183, 216] on div at bounding box center [274, 216] width 183 height 0
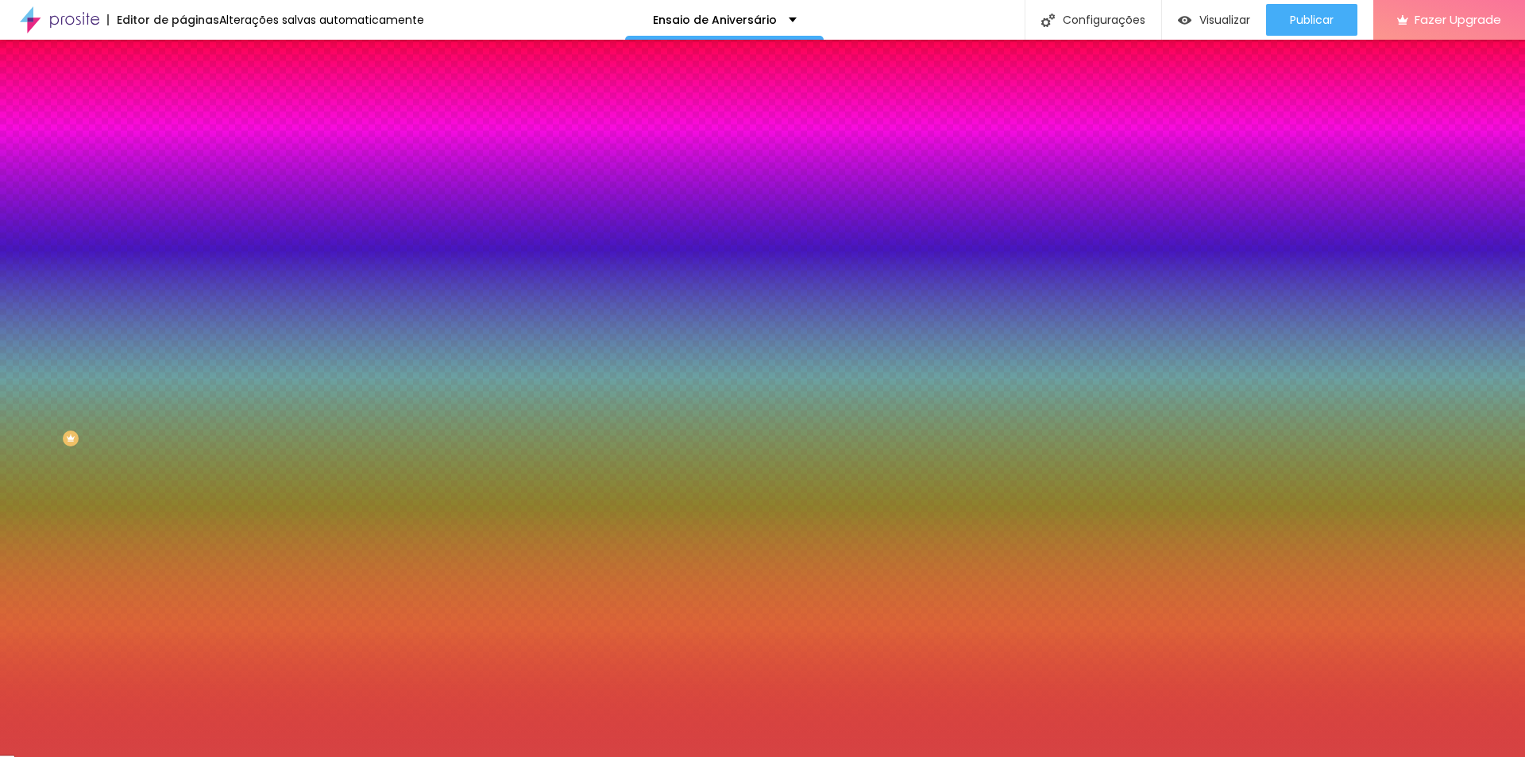
click at [96, 327] on div at bounding box center [762, 378] width 1525 height 757
click at [183, 232] on input "#FFFFFF" at bounding box center [278, 224] width 191 height 16
drag, startPoint x: 166, startPoint y: 286, endPoint x: 137, endPoint y: 287, distance: 29.4
click at [183, 232] on input "#FFFFFF" at bounding box center [278, 224] width 191 height 16
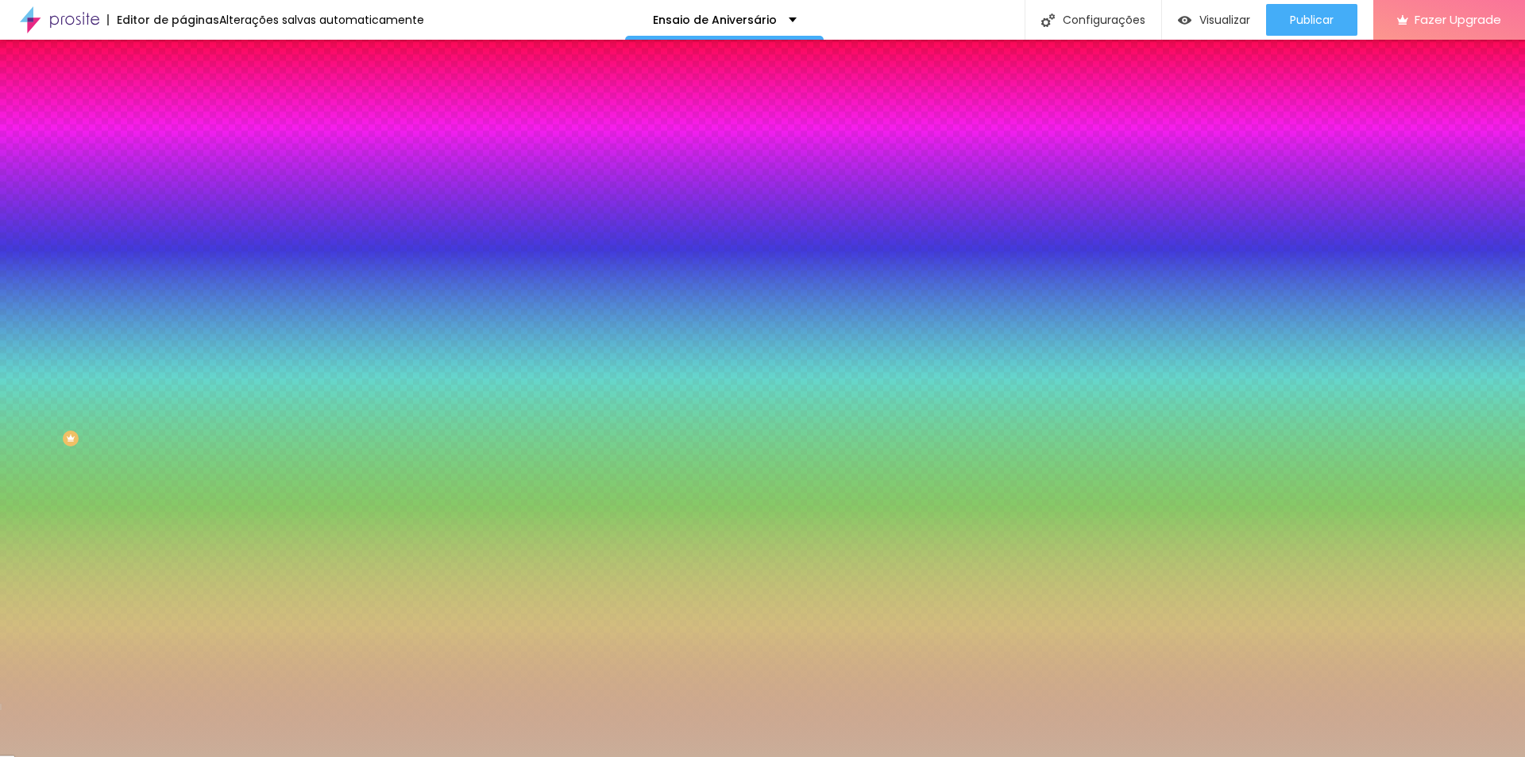
click at [183, 531] on div "Editar Seção Conteúdo Estilo Avançado Imagem de fundo Adicionar imagem Efeito d…" at bounding box center [274, 398] width 183 height 717
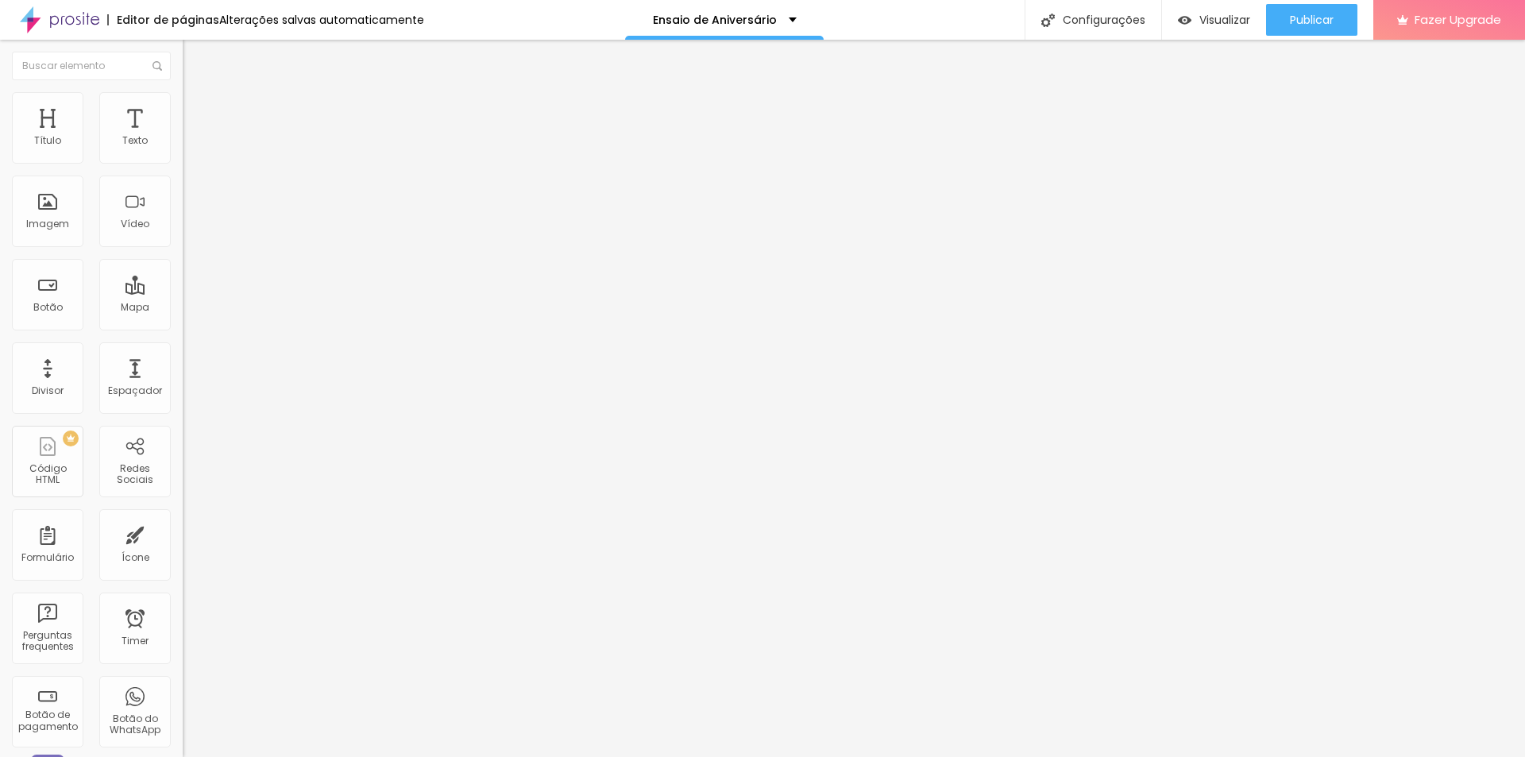
click at [197, 110] on span "Estilo" at bounding box center [209, 102] width 25 height 13
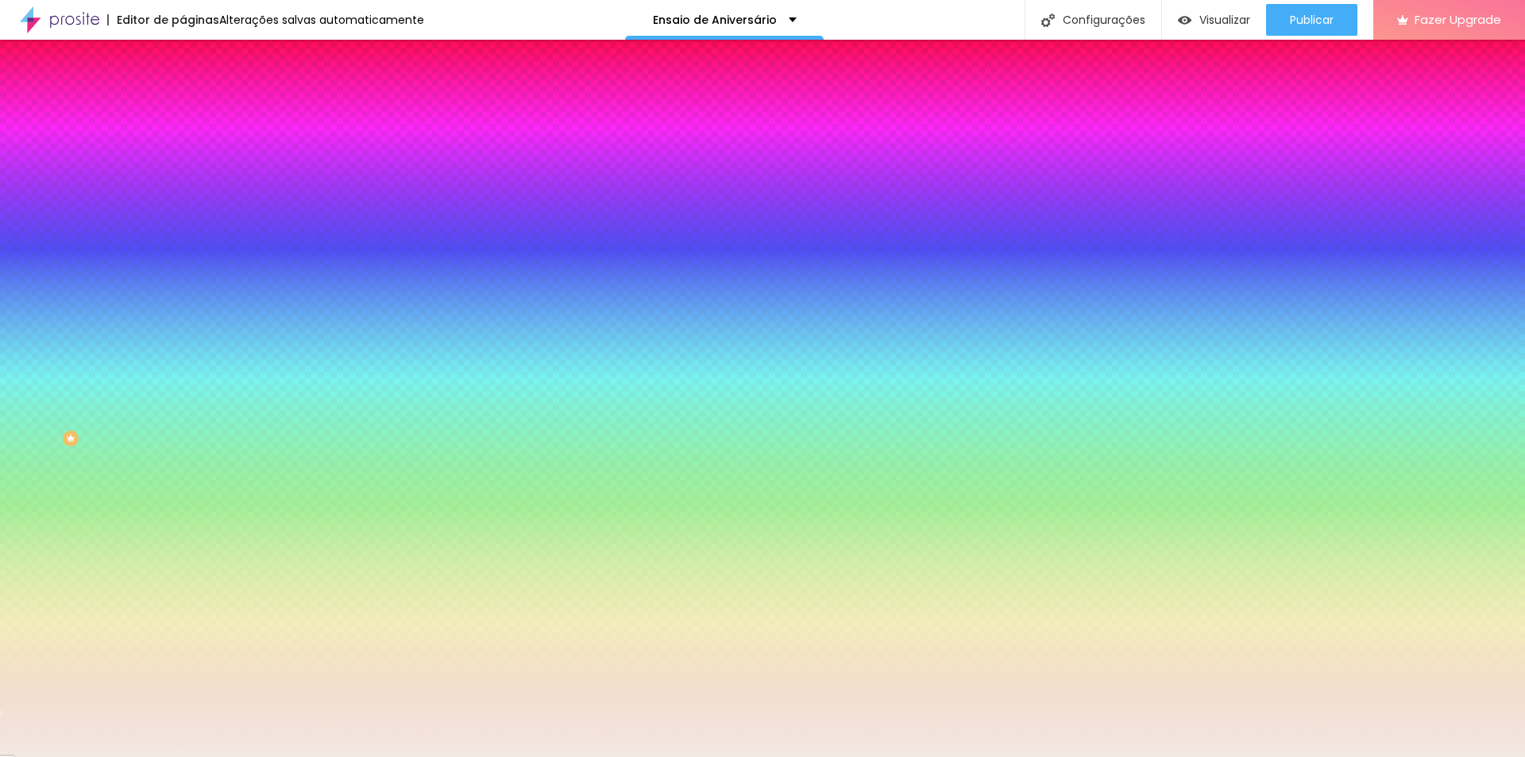
click at [183, 152] on div at bounding box center [274, 152] width 183 height 0
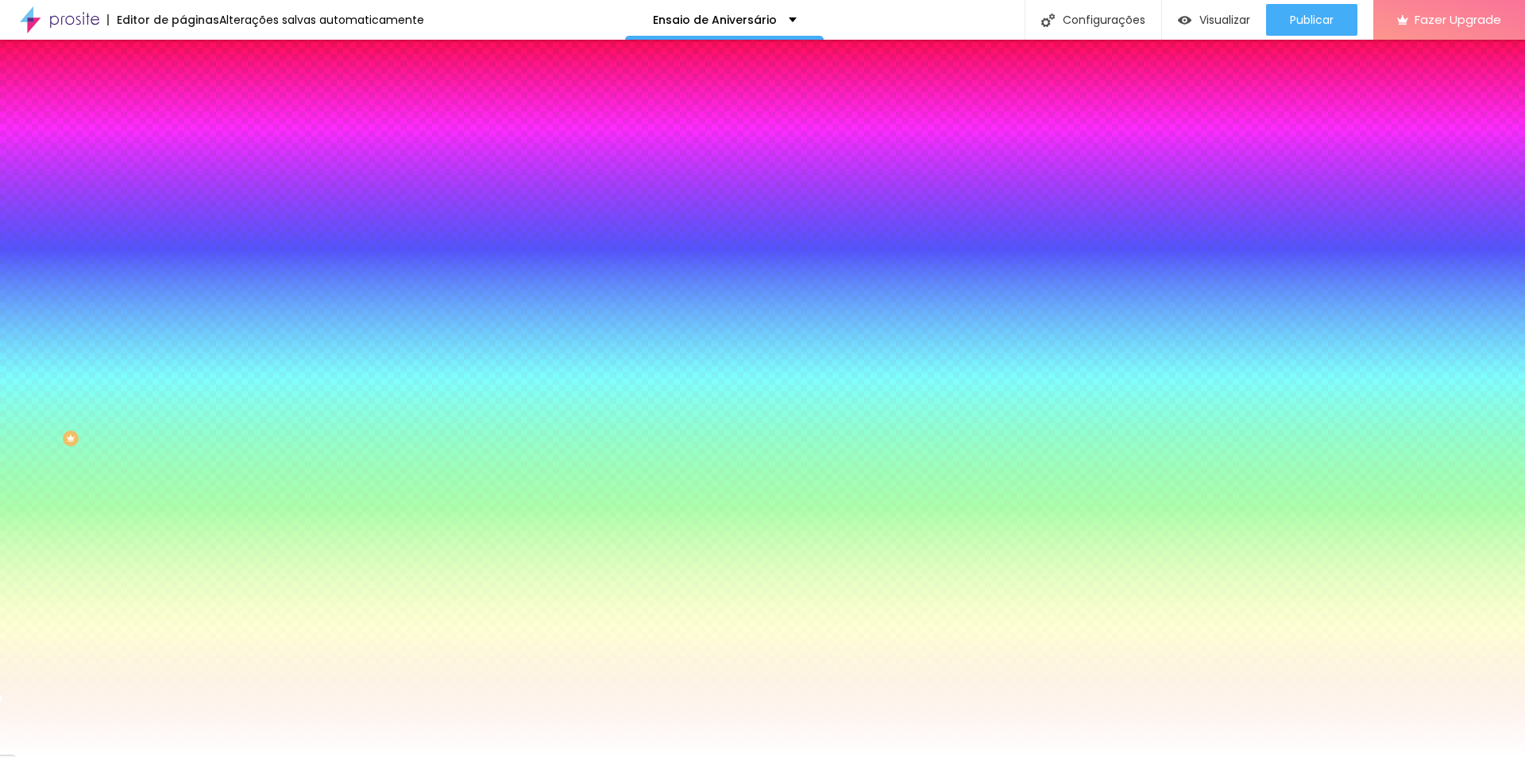
drag, startPoint x: 31, startPoint y: 183, endPoint x: 11, endPoint y: 167, distance: 25.9
click at [183, 167] on div "Cor de fundo Voltar ao padrão #FFFFFF Sombra DESATIVADO Voltar ao padrão Borda …" at bounding box center [274, 194] width 183 height 141
click at [183, 423] on div "Editar Coluna Conteúdo Estilo Avançado Cor de fundo Voltar ao padrão #FFFFFF So…" at bounding box center [274, 398] width 183 height 717
click at [183, 489] on div "Editar Coluna Conteúdo Estilo Avançado Cor de fundo Voltar ao padrão #FFFFFF So…" at bounding box center [274, 398] width 183 height 717
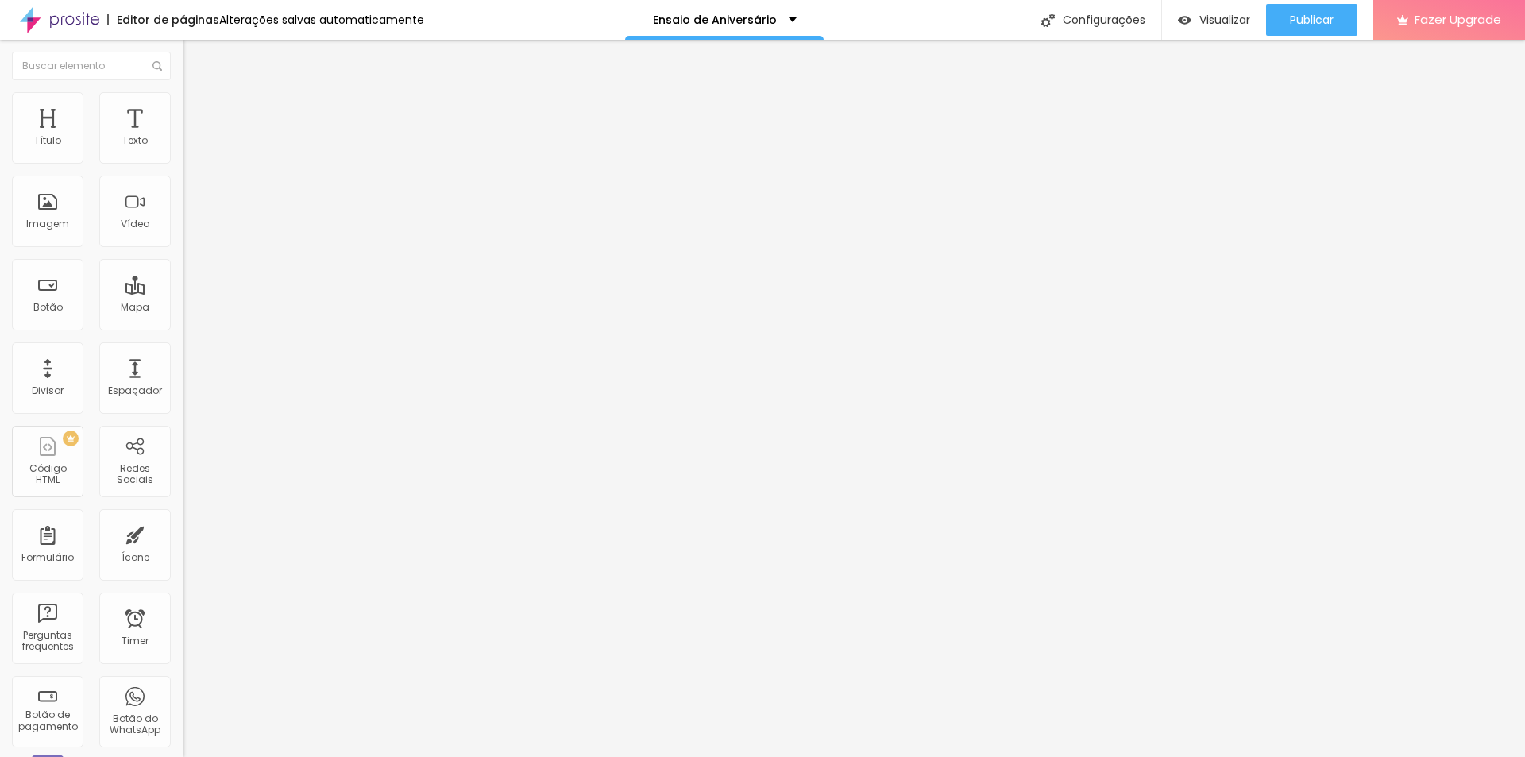
click at [183, 92] on li "Estilo" at bounding box center [274, 100] width 183 height 16
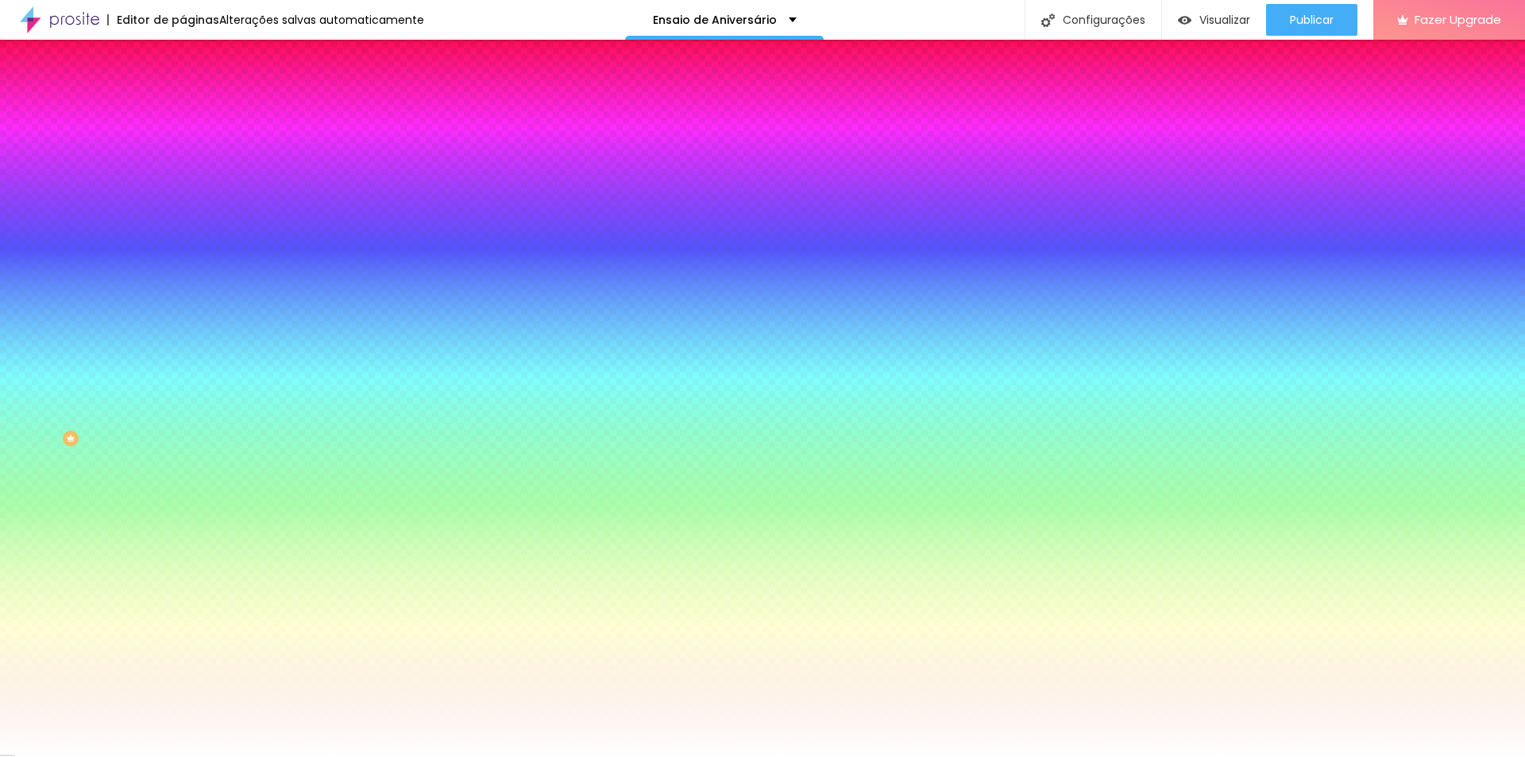
click at [189, 147] on icon "button" at bounding box center [194, 141] width 11 height 11
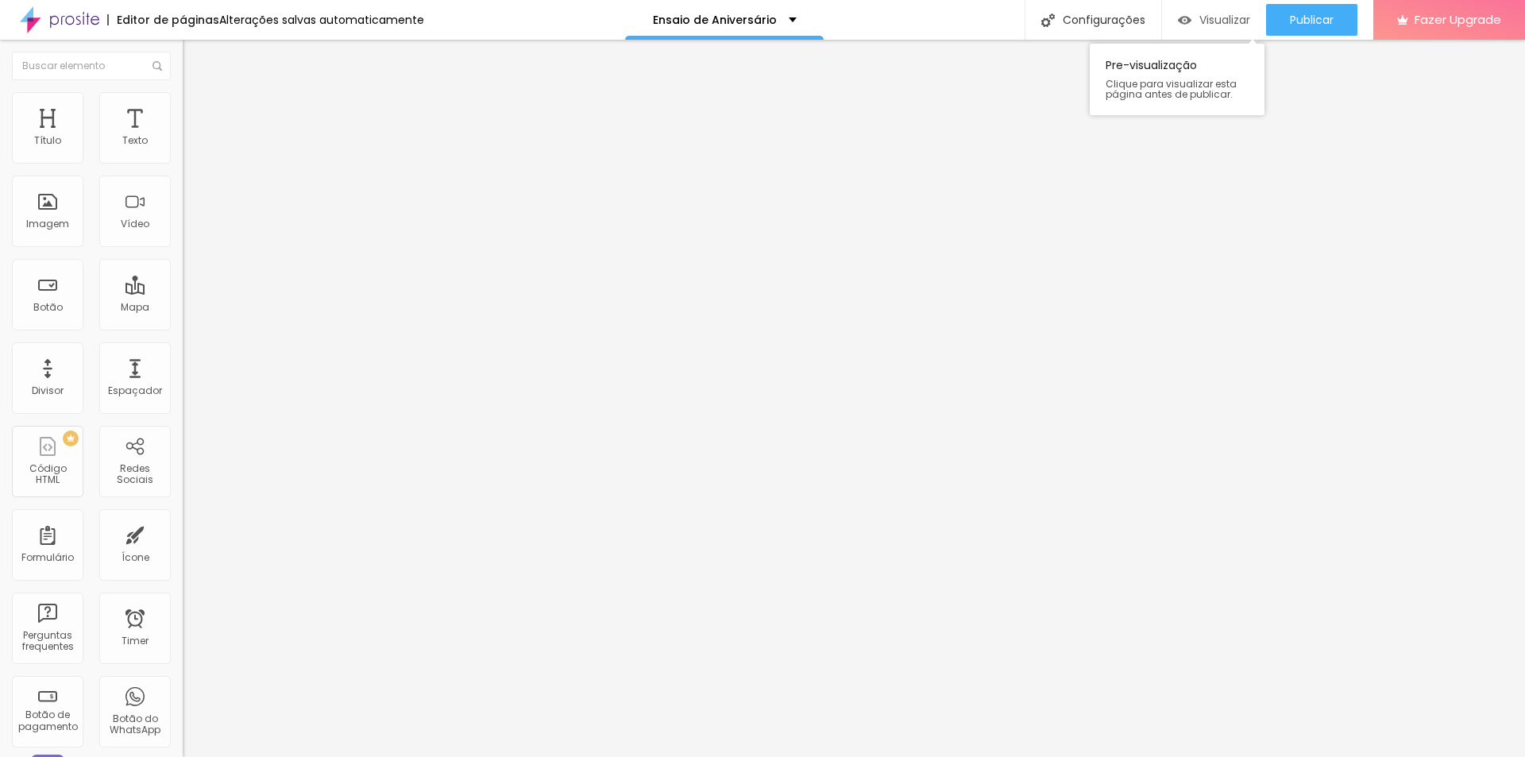
click at [1214, 13] on span "Visualizar" at bounding box center [1224, 19] width 51 height 13
click at [183, 104] on li "Estilo" at bounding box center [274, 100] width 183 height 16
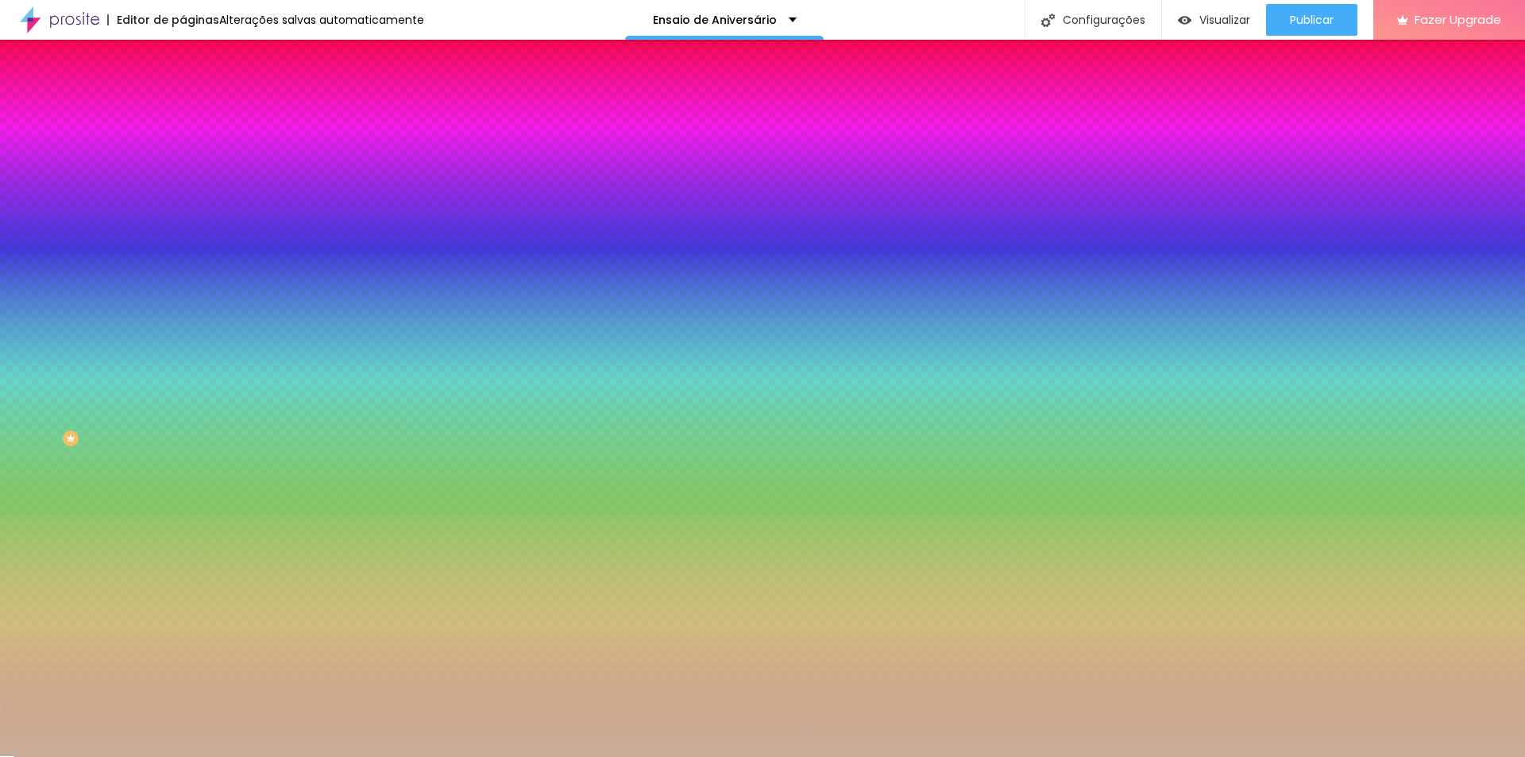
click at [189, 211] on icon "button" at bounding box center [194, 205] width 11 height 11
click at [183, 146] on span "Adicionar imagem" at bounding box center [234, 139] width 102 height 13
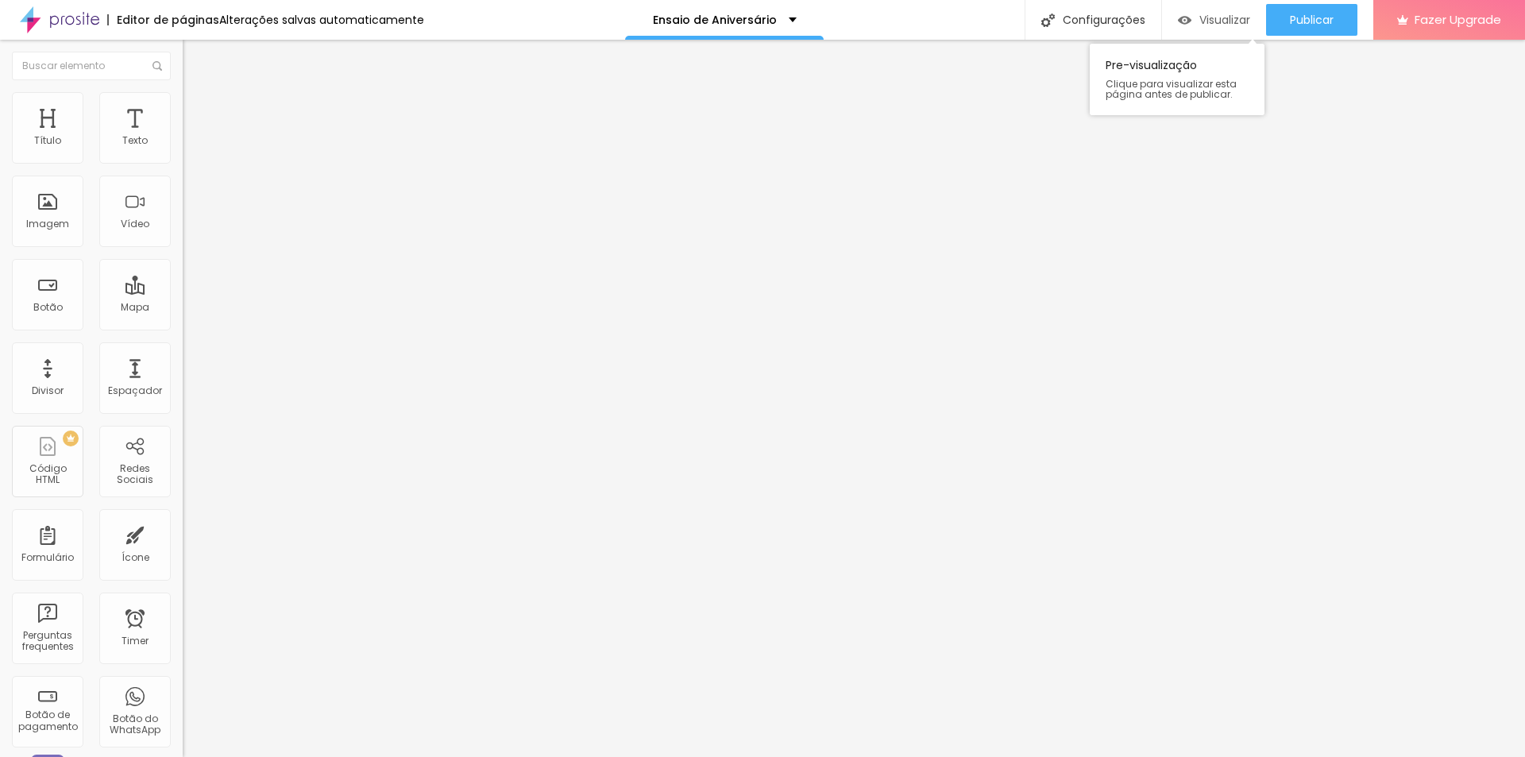
click at [1199, 13] on span "Visualizar" at bounding box center [1224, 19] width 51 height 13
click at [197, 110] on span "Estilo" at bounding box center [209, 102] width 25 height 13
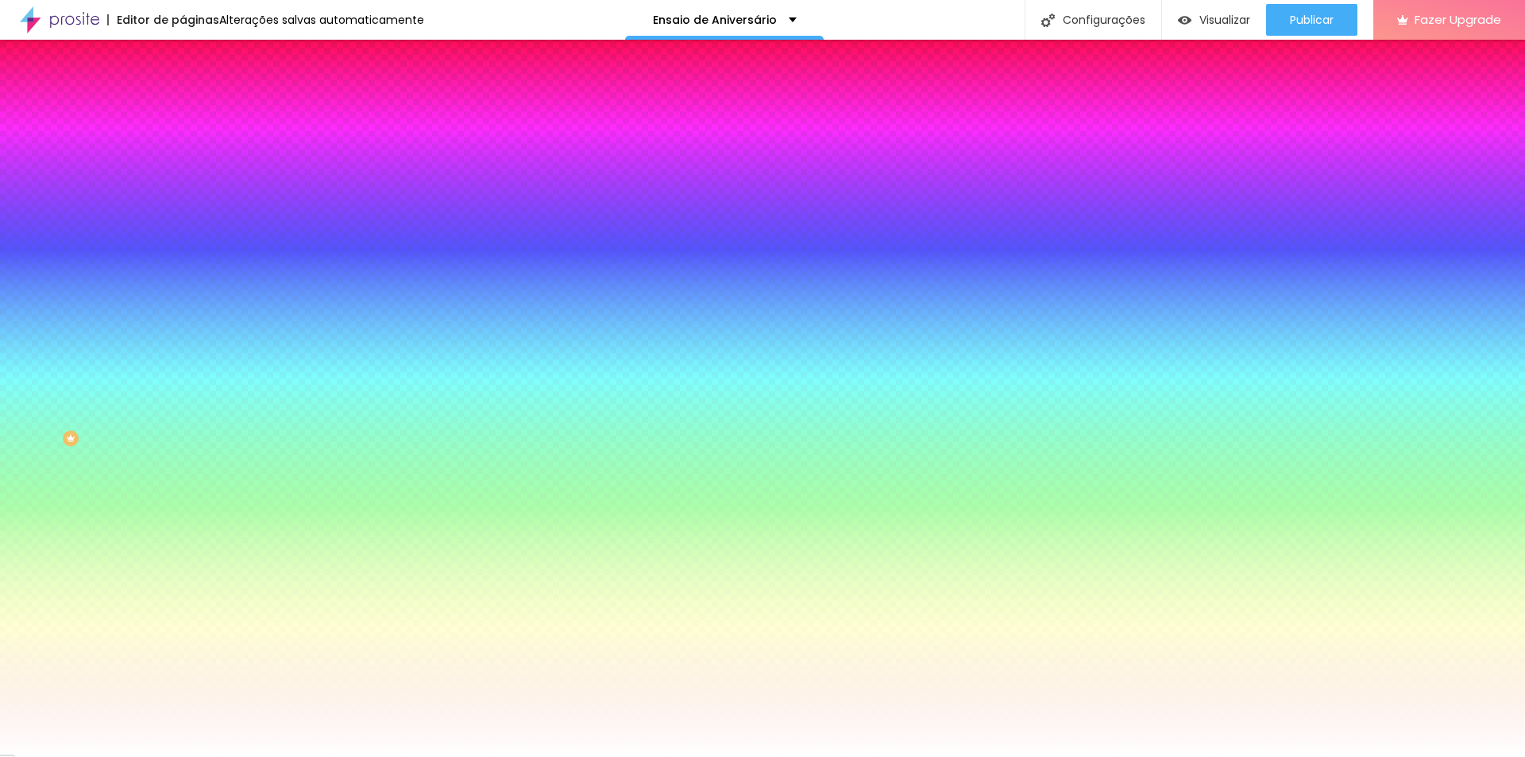
click at [183, 146] on span "Trocar imagem" at bounding box center [226, 139] width 87 height 13
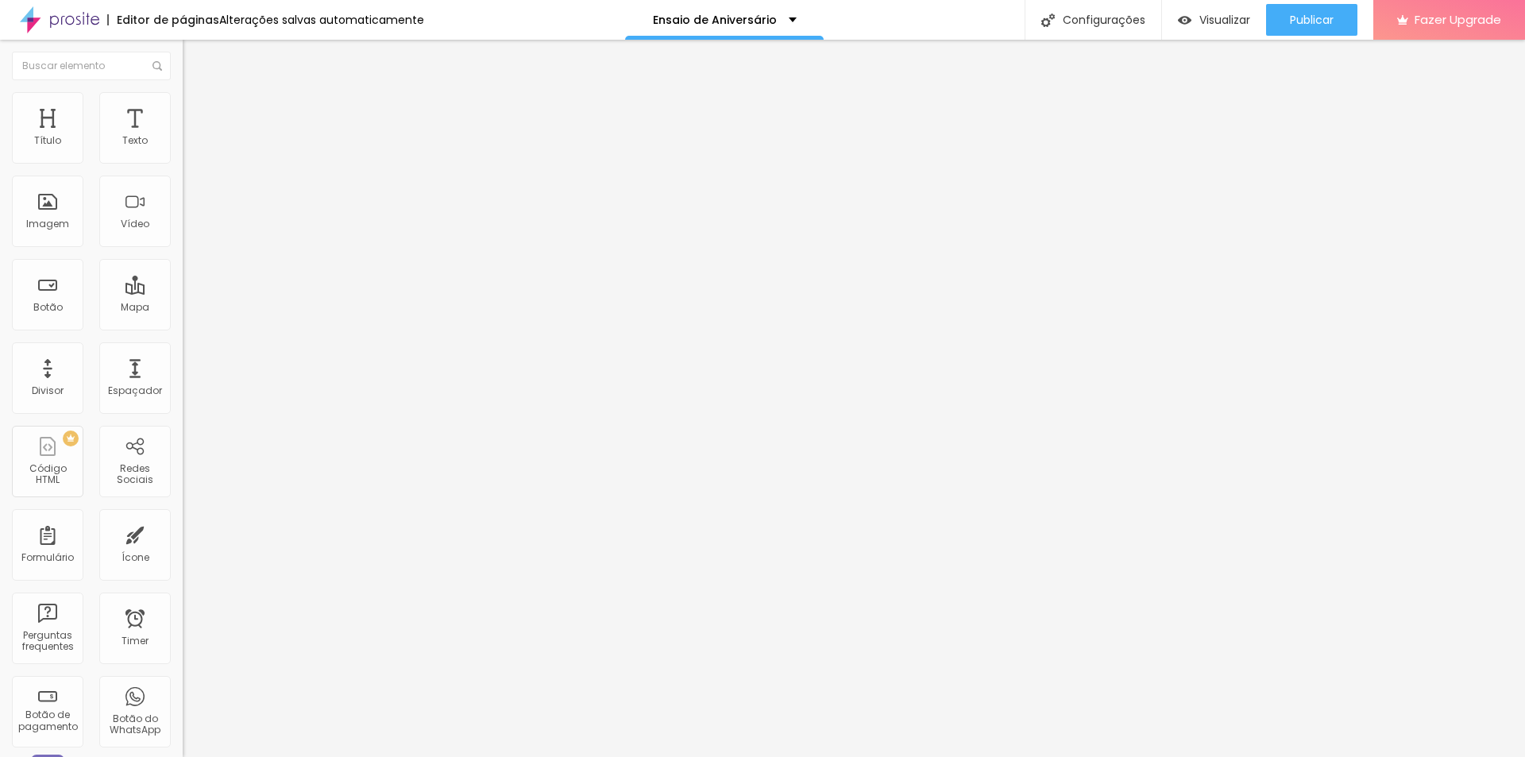
click at [183, 98] on ul "Conteúdo Estilo Avançado" at bounding box center [274, 100] width 183 height 48
click at [183, 100] on img at bounding box center [190, 99] width 14 height 14
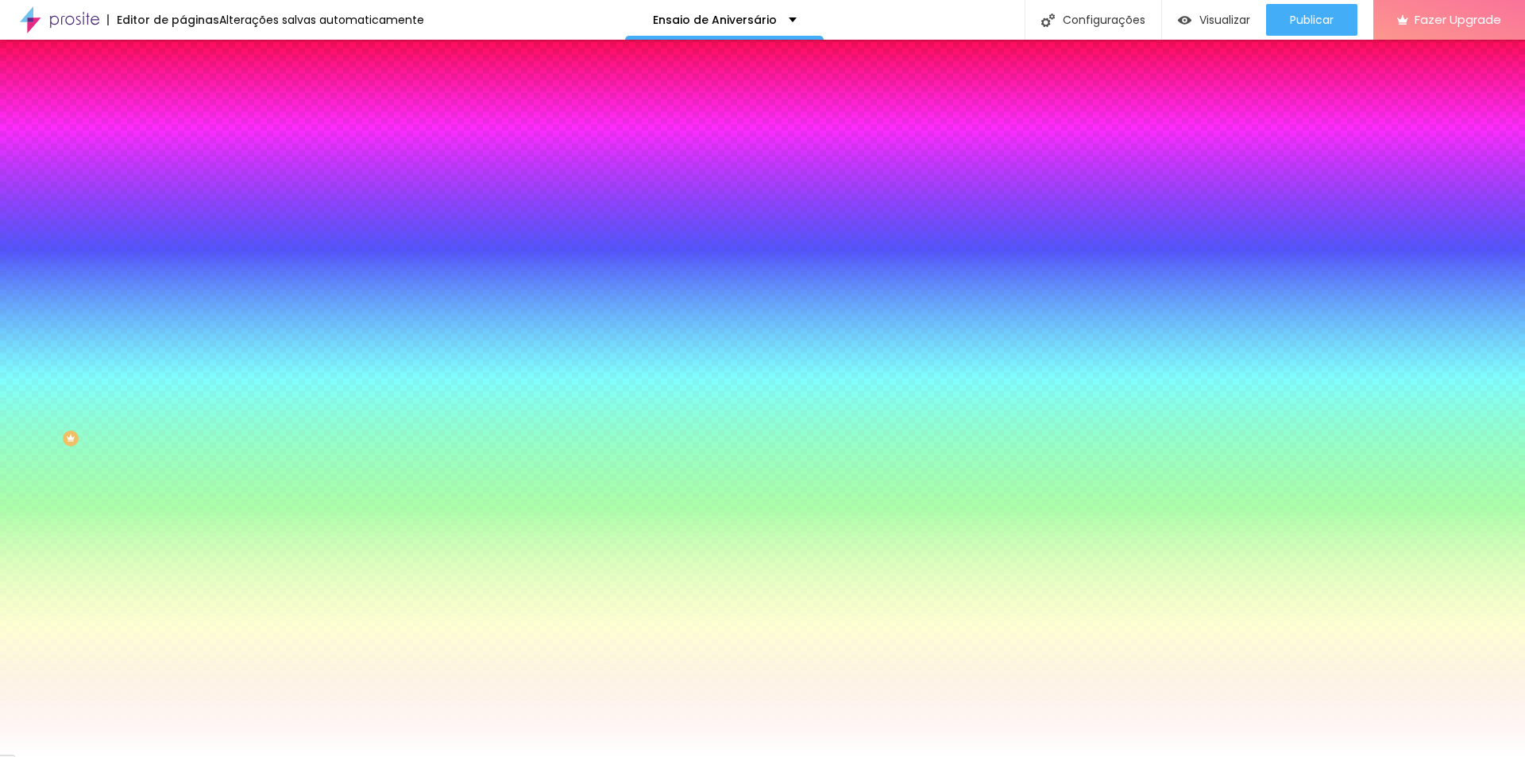
click at [183, 108] on li "Avançado" at bounding box center [274, 116] width 183 height 16
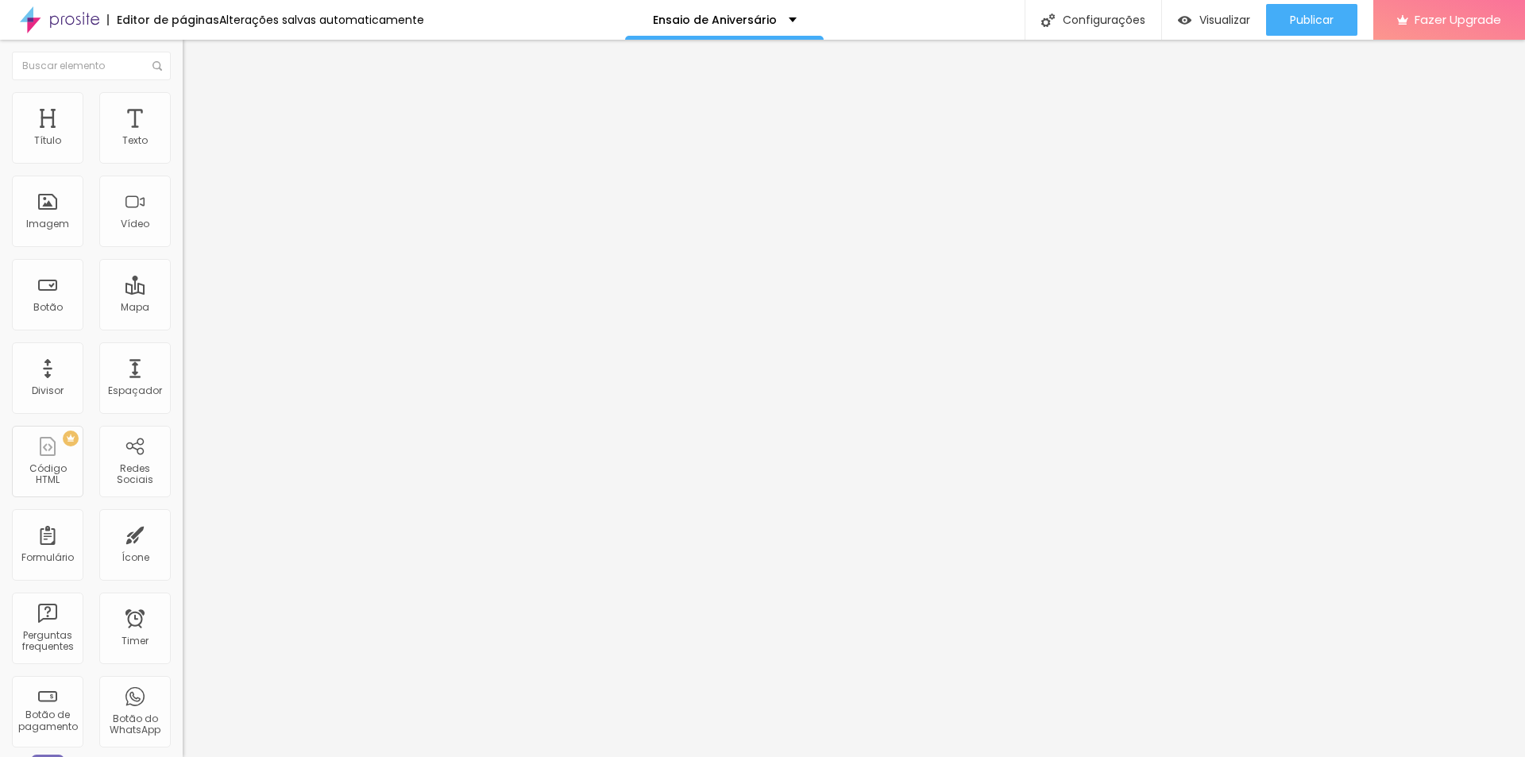
drag, startPoint x: 102, startPoint y: 153, endPoint x: 169, endPoint y: 158, distance: 66.9
click at [183, 308] on input "range" at bounding box center [234, 314] width 102 height 13
drag, startPoint x: 39, startPoint y: 188, endPoint x: 28, endPoint y: 172, distance: 19.4
click at [183, 533] on input "range" at bounding box center [234, 539] width 102 height 13
click at [183, 573] on div "ID Html" at bounding box center [274, 578] width 183 height 10
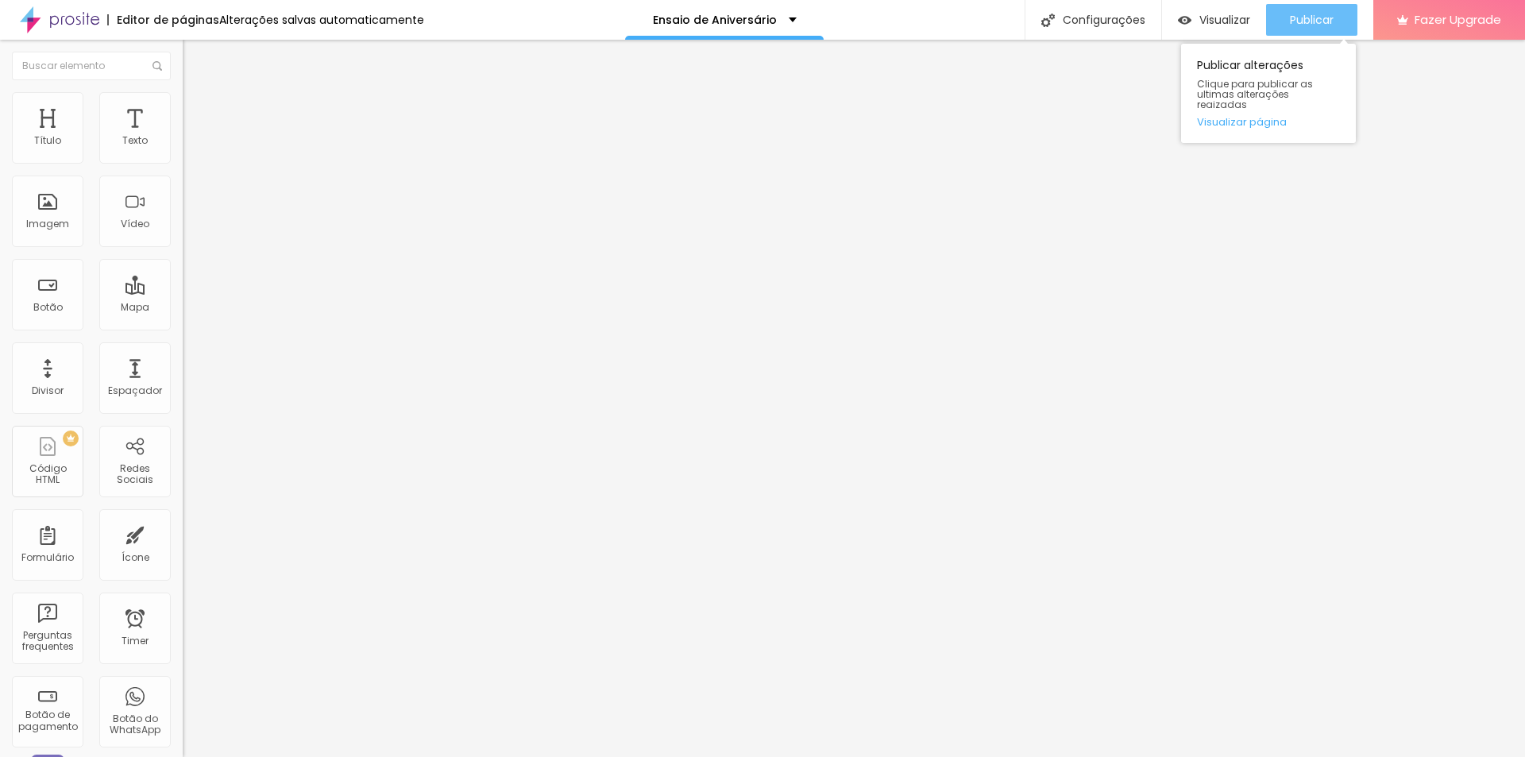
click at [1297, 23] on span "Publicar" at bounding box center [1312, 19] width 44 height 13
click at [183, 326] on input "https://" at bounding box center [278, 319] width 191 height 16
drag, startPoint x: 93, startPoint y: 326, endPoint x: 0, endPoint y: 321, distance: 93.0
click at [183, 321] on div "Texto SAIBA MAIS Alinhamento Tamanho Pequeno Pequeno Normal Grande Link URL htt…" at bounding box center [274, 244] width 183 height 241
paste input "[URL][DOMAIN_NAME]"
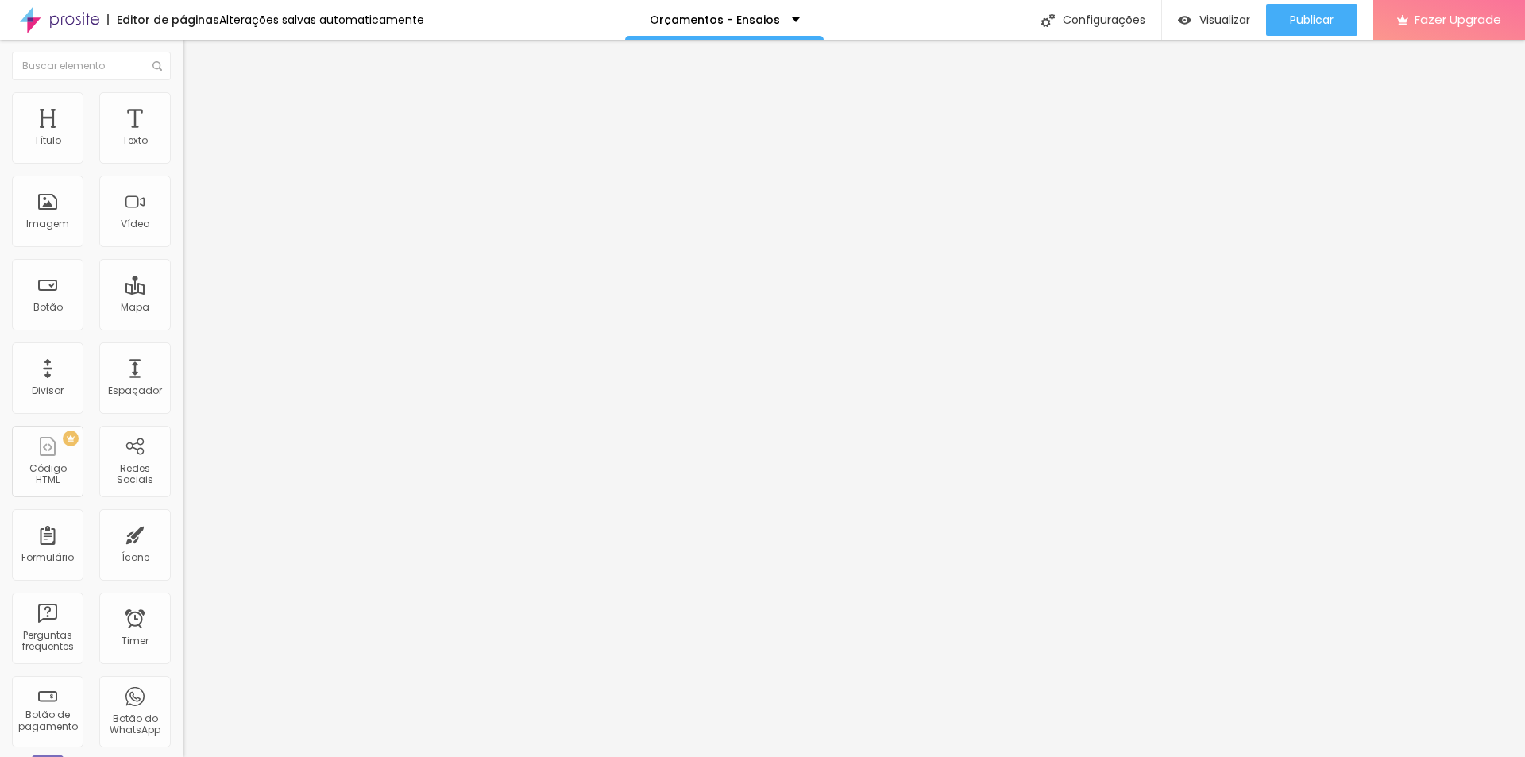
scroll to position [0, 120]
type input "[URL][DOMAIN_NAME]"
click at [183, 478] on div "Editar Botão Conteúdo Estilo Avançado Texto SAIBA MAIS Alinhamento Tamanho Pequ…" at bounding box center [274, 398] width 183 height 717
drag, startPoint x: 1303, startPoint y: 26, endPoint x: 1352, endPoint y: 71, distance: 66.3
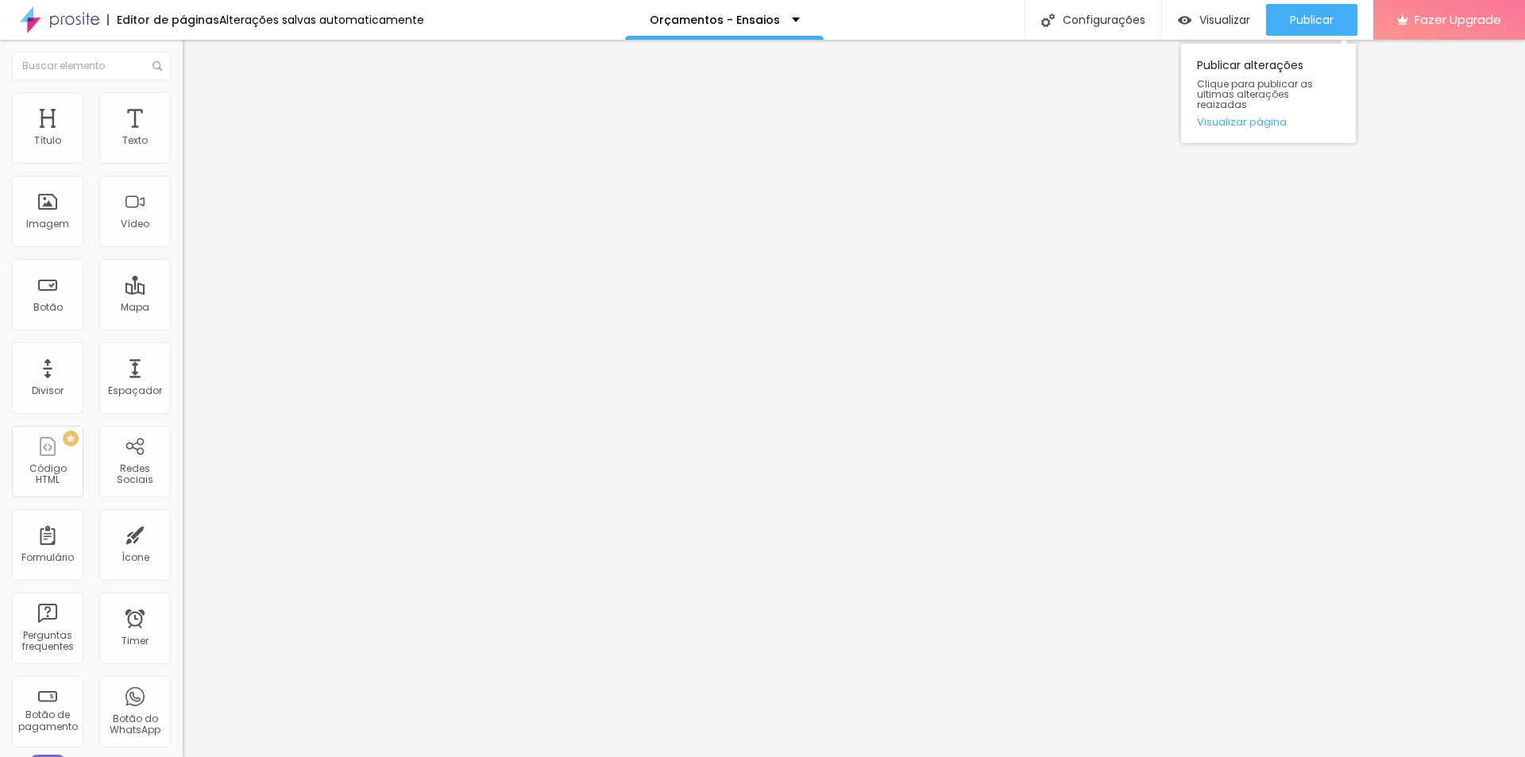
click at [1307, 29] on div "Publicar" at bounding box center [1312, 20] width 44 height 32
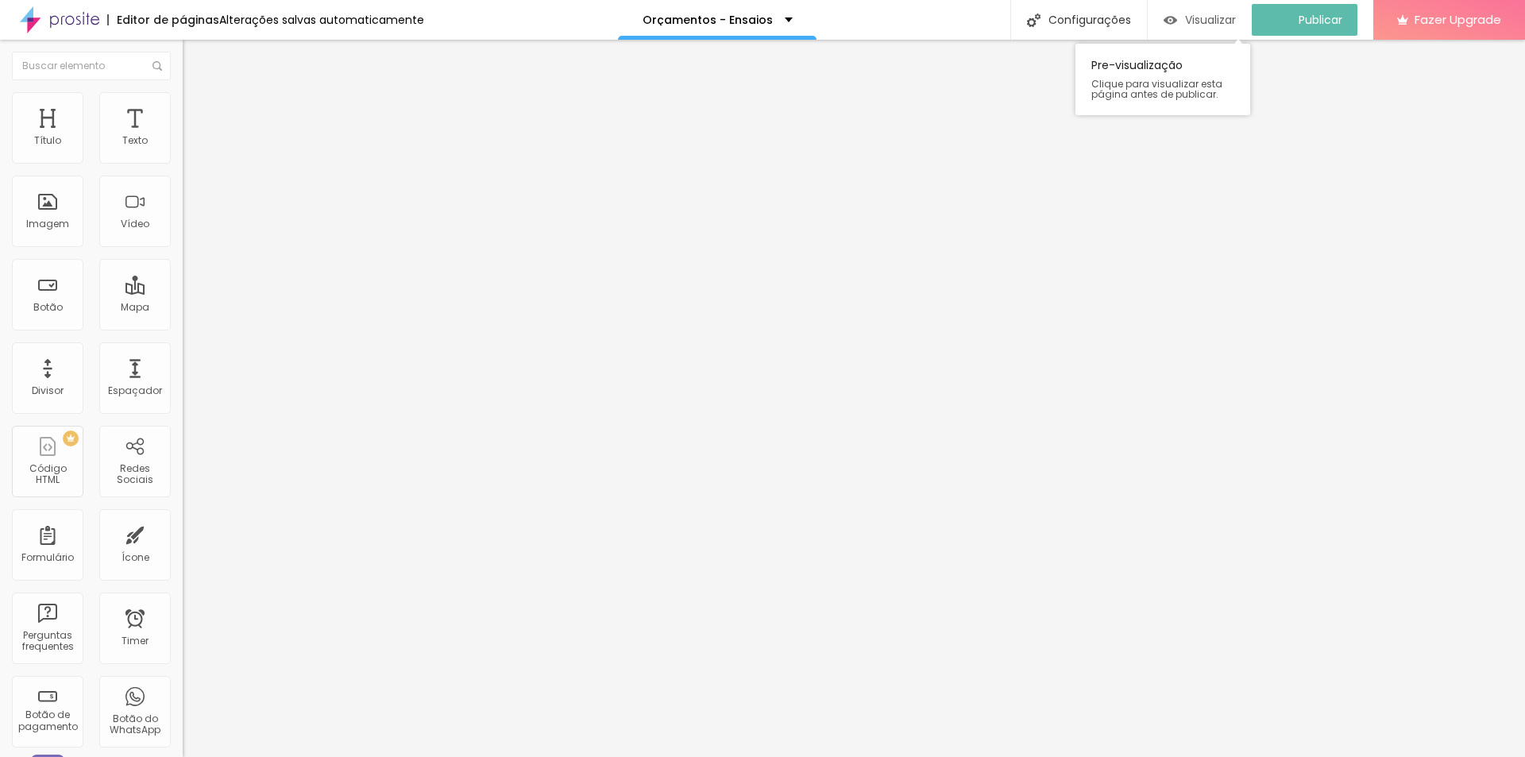
click at [1223, 13] on span "Visualizar" at bounding box center [1210, 19] width 51 height 13
click at [1199, 13] on span "Visualizar" at bounding box center [1224, 19] width 51 height 13
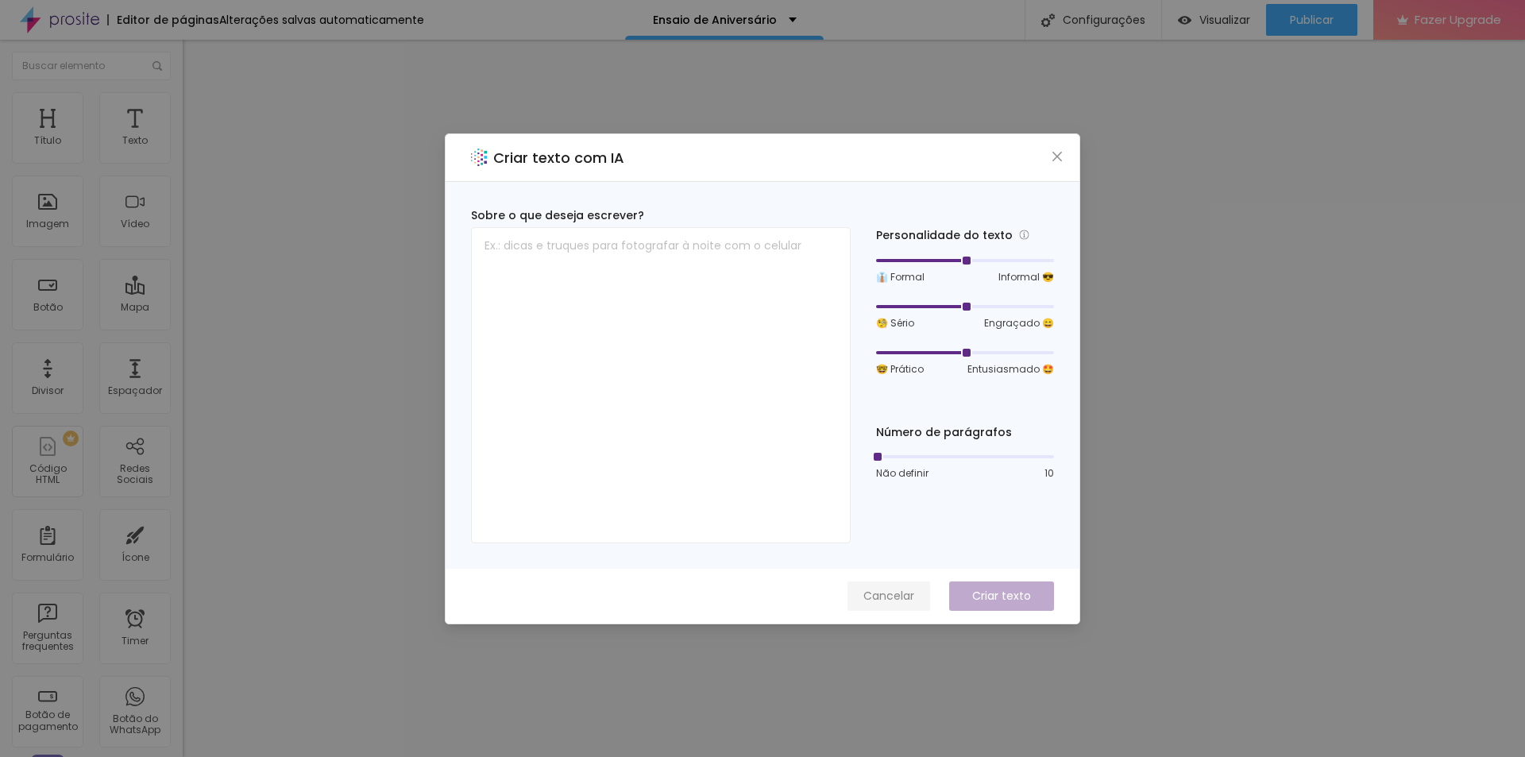
click at [887, 596] on span "Cancelar" at bounding box center [888, 596] width 51 height 17
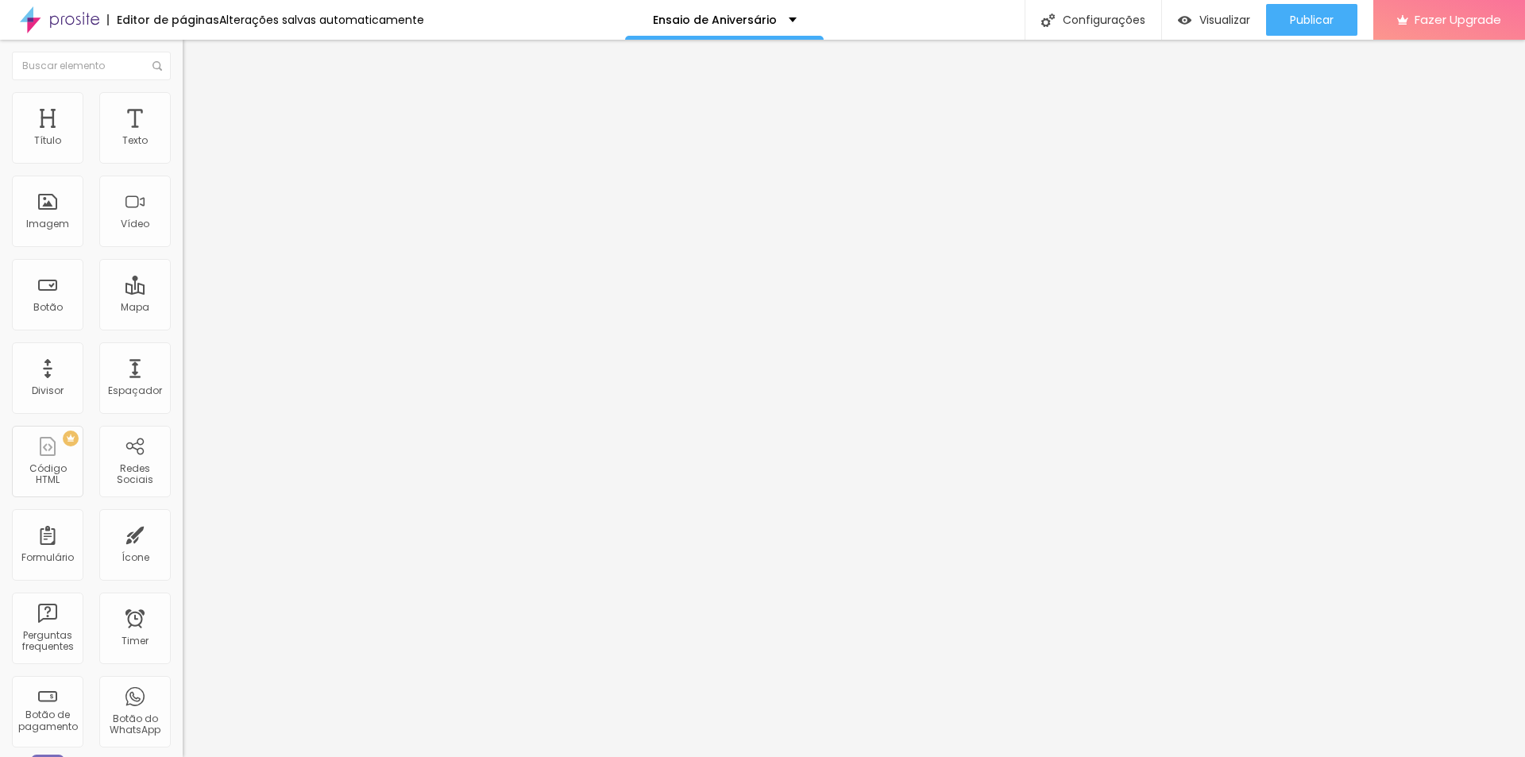
click at [183, 94] on li "Estilo" at bounding box center [274, 100] width 183 height 16
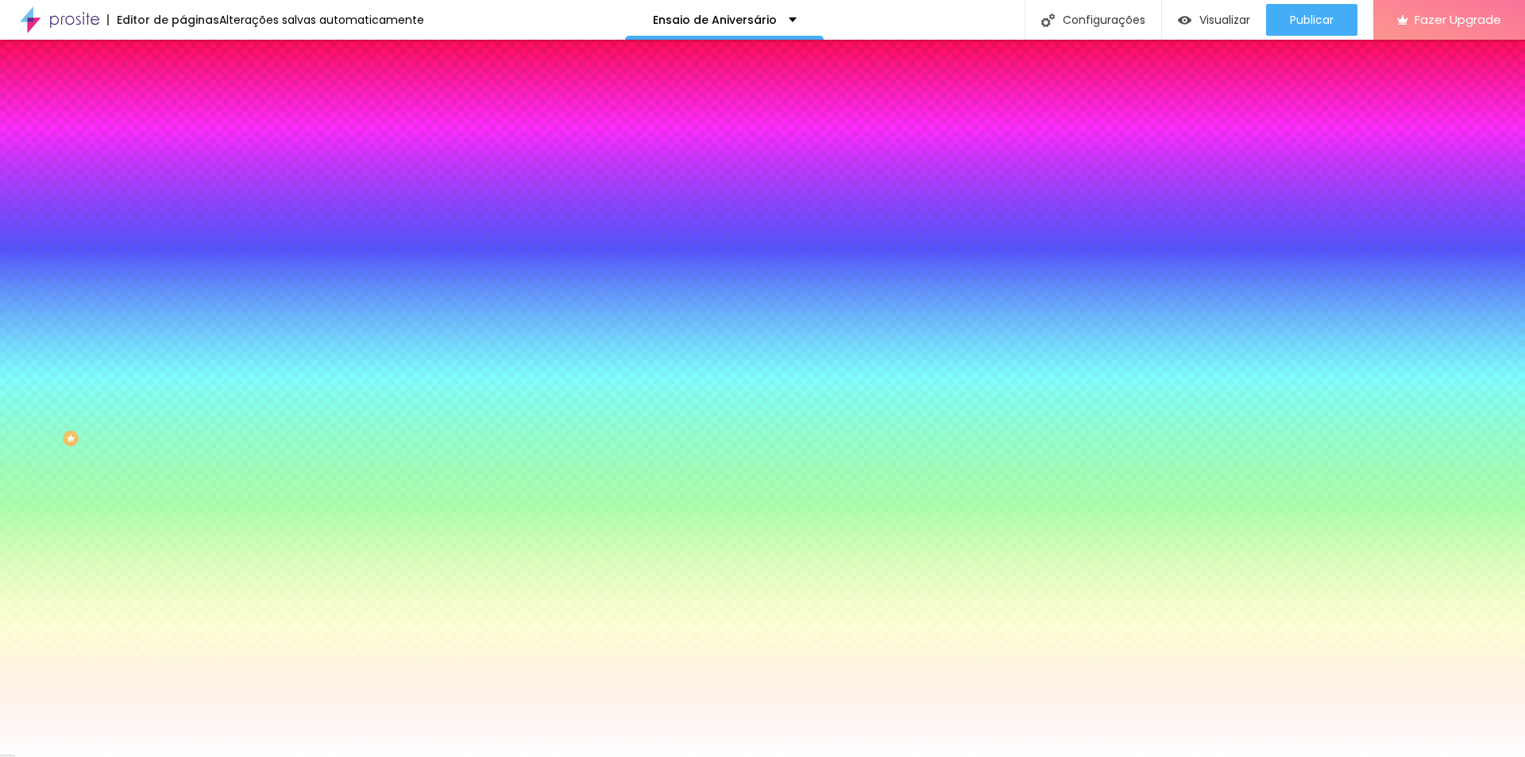
click at [183, 108] on li "Avançado" at bounding box center [274, 116] width 183 height 16
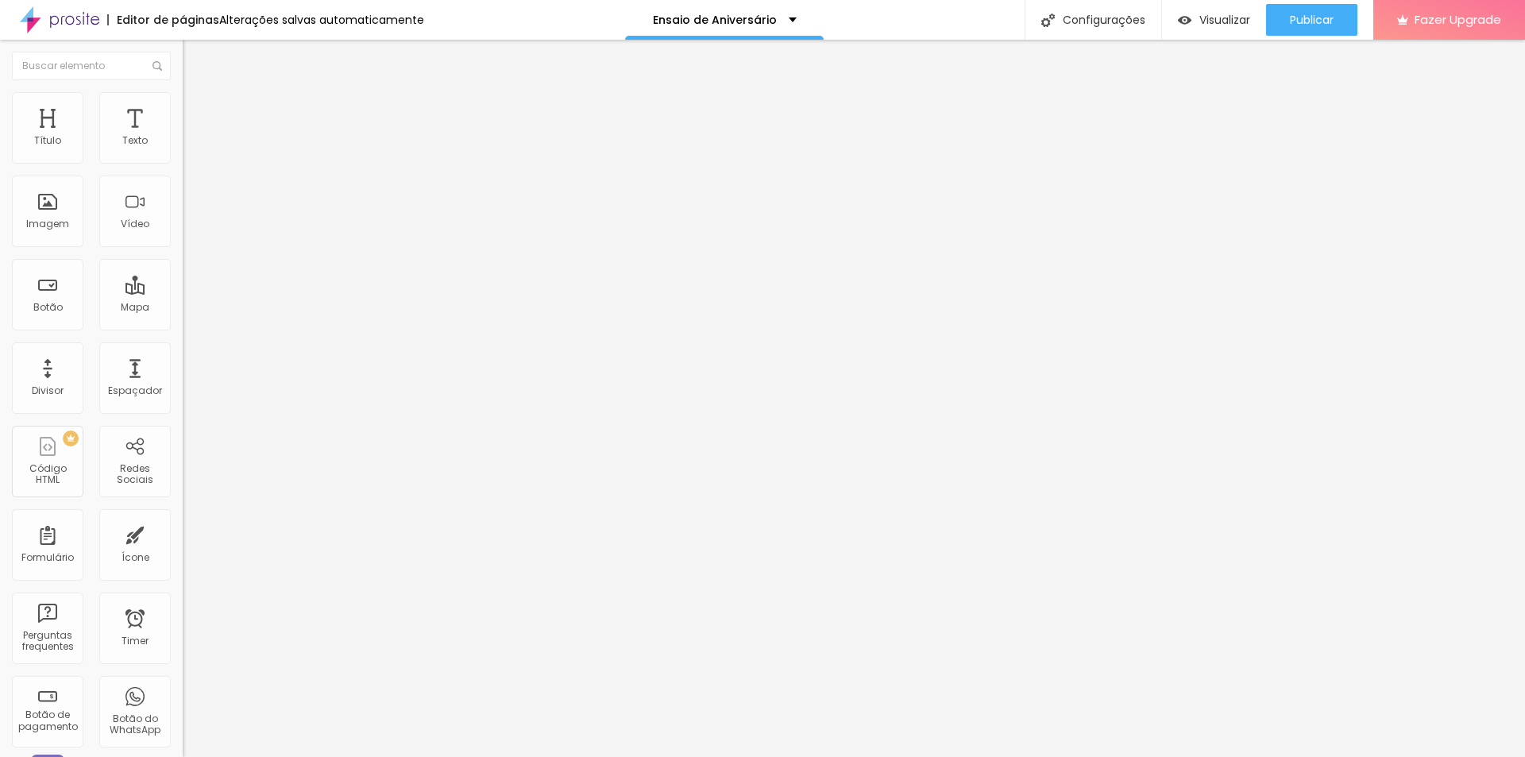
type input "15"
type input "10"
type input "5"
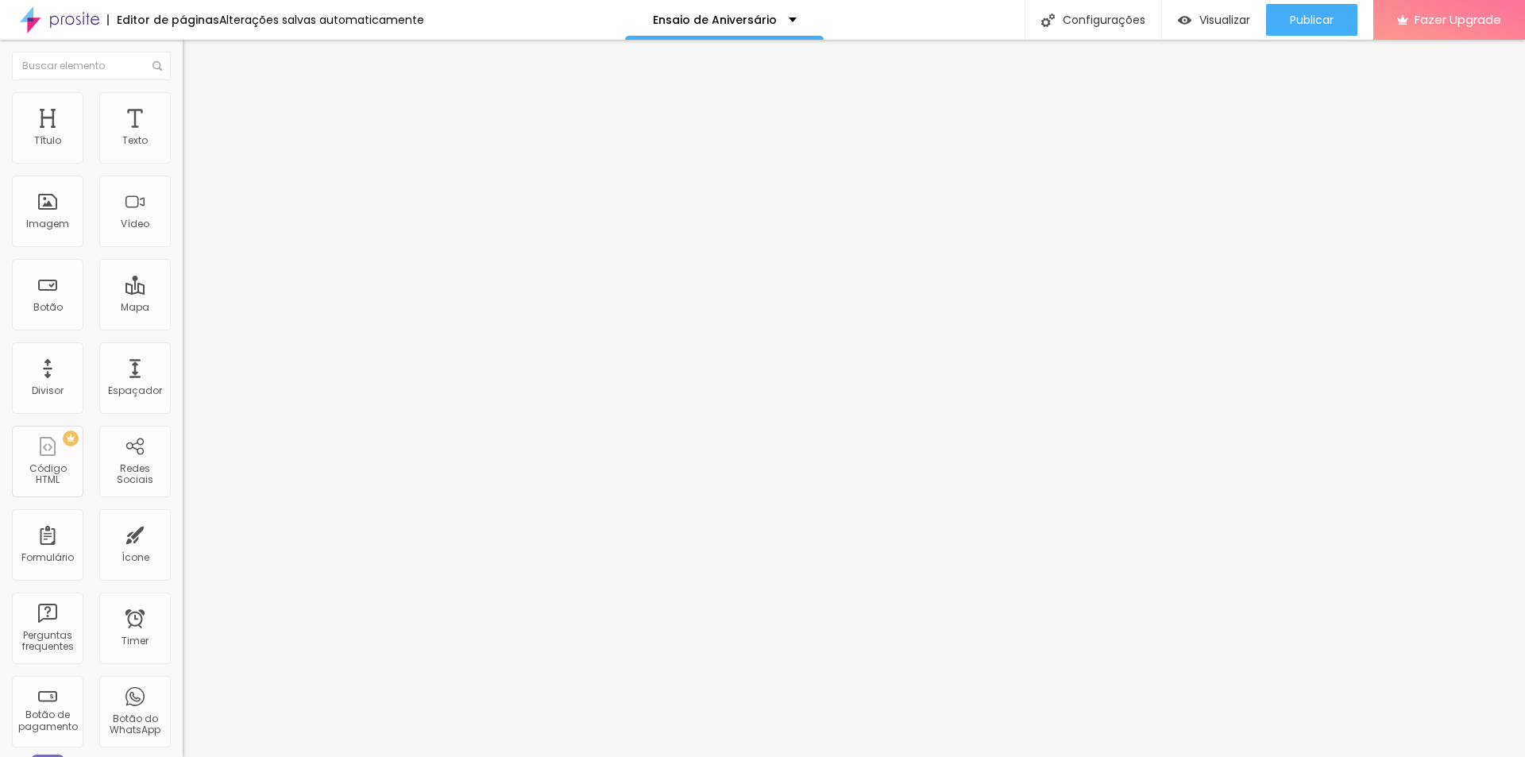
type input "5"
type input "0"
type input "5"
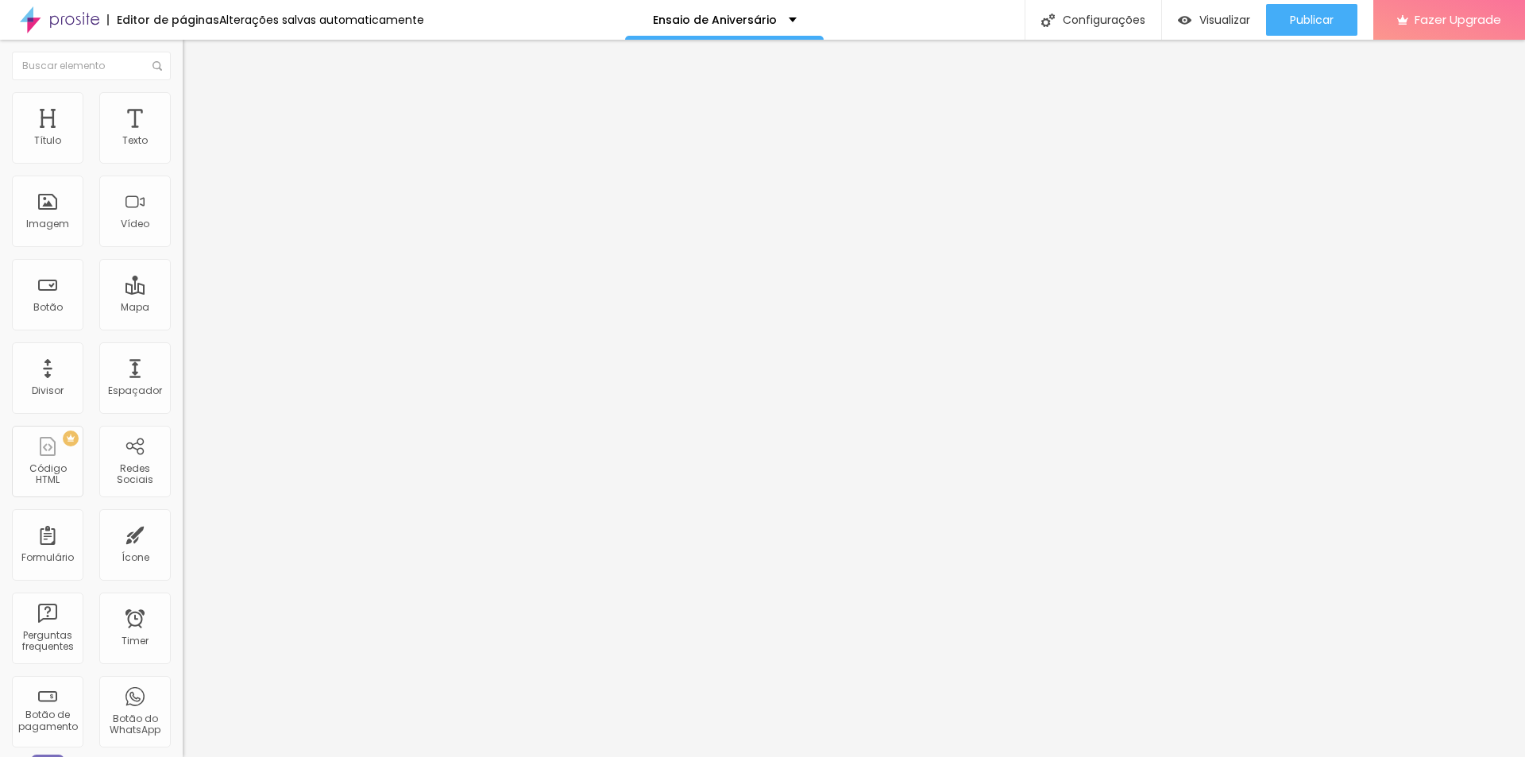
type input "10"
type input "15"
drag, startPoint x: 104, startPoint y: 155, endPoint x: 83, endPoint y: 148, distance: 22.6
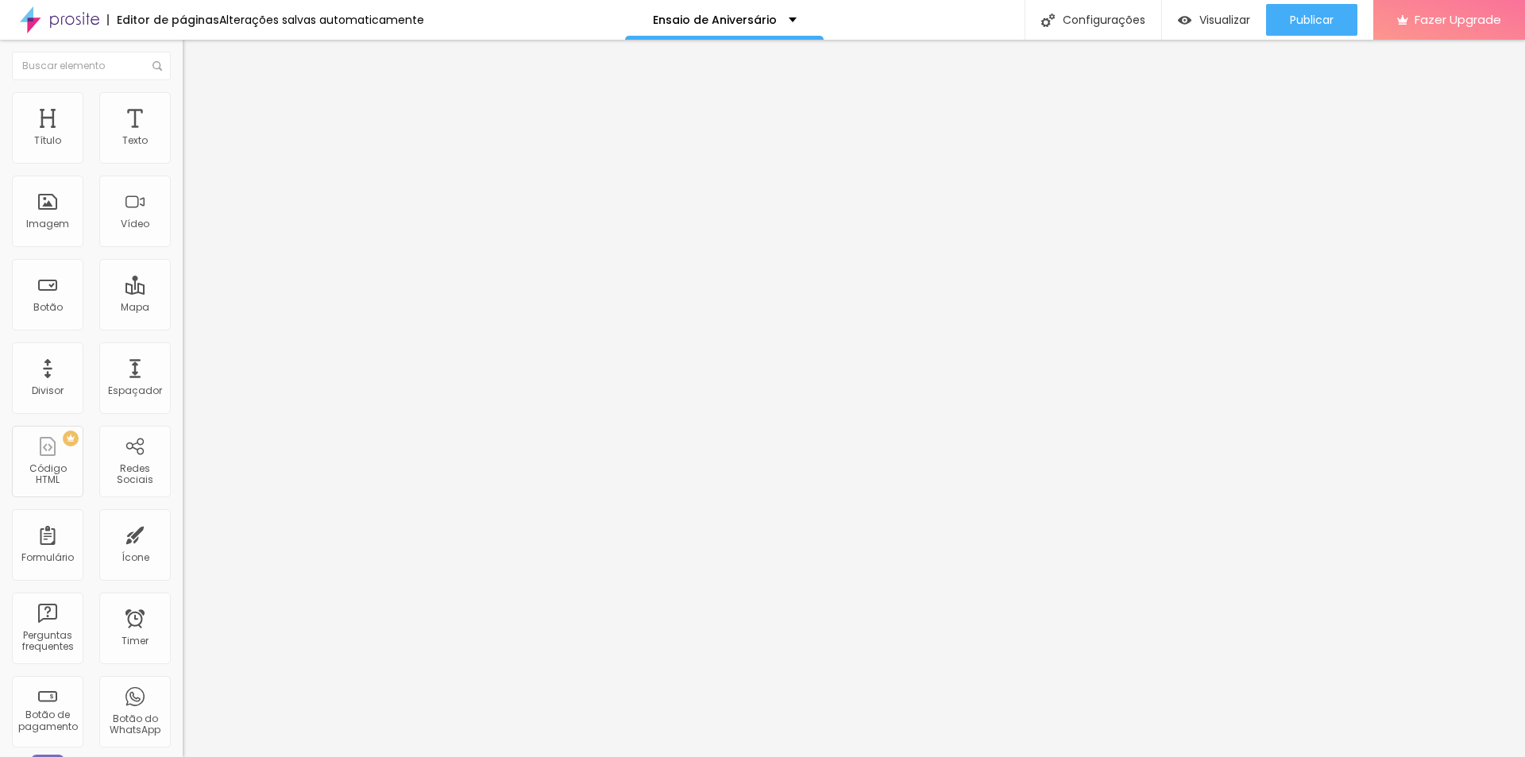
type input "15"
click at [183, 308] on input "range" at bounding box center [234, 314] width 102 height 13
click at [183, 97] on img at bounding box center [190, 99] width 14 height 14
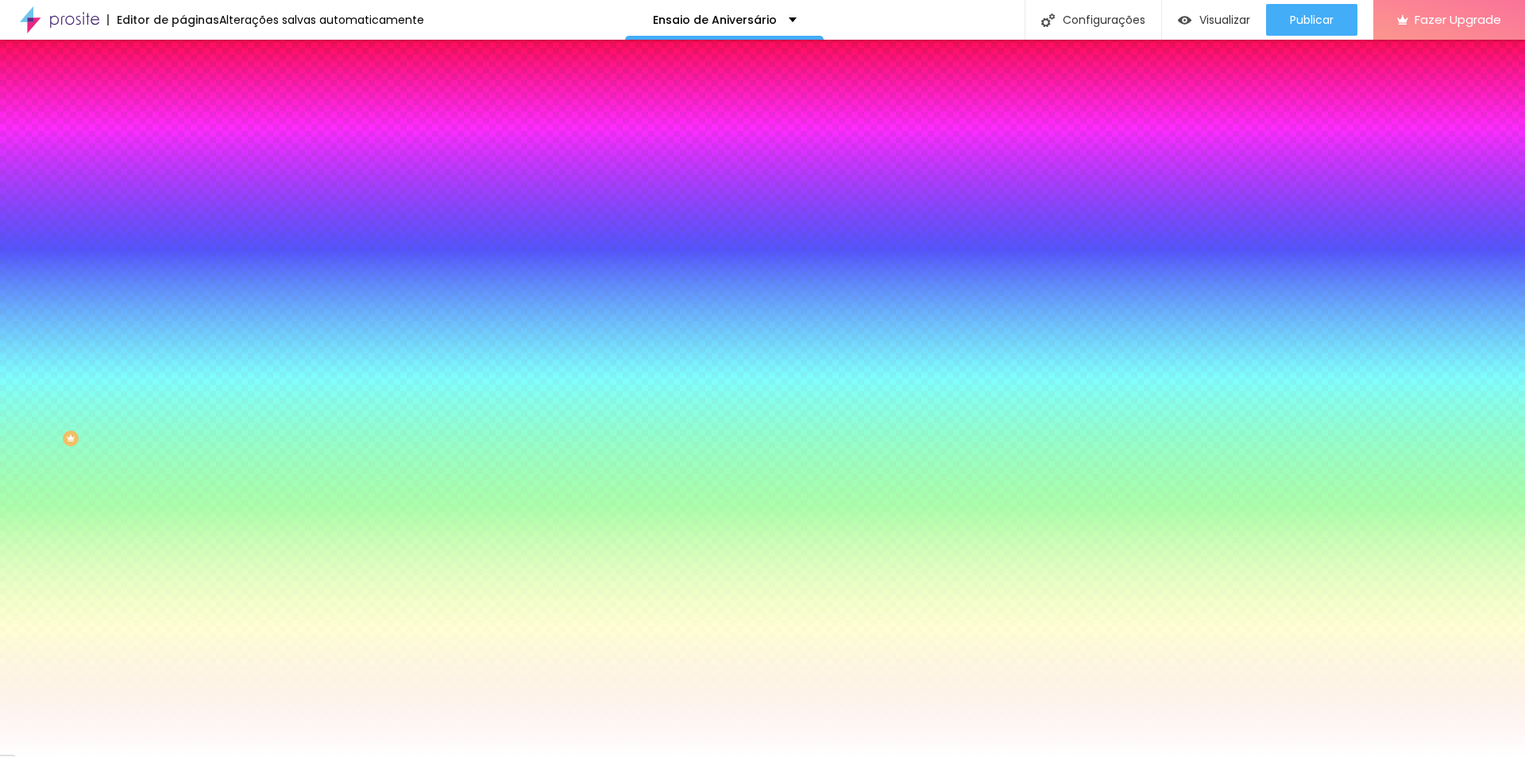
click at [183, 165] on span "Nenhum" at bounding box center [203, 158] width 41 height 13
click at [183, 190] on span "Parallax" at bounding box center [202, 182] width 39 height 13
click at [183, 175] on span "Nenhum" at bounding box center [203, 167] width 41 height 13
click at [195, 60] on img "button" at bounding box center [201, 58] width 13 height 13
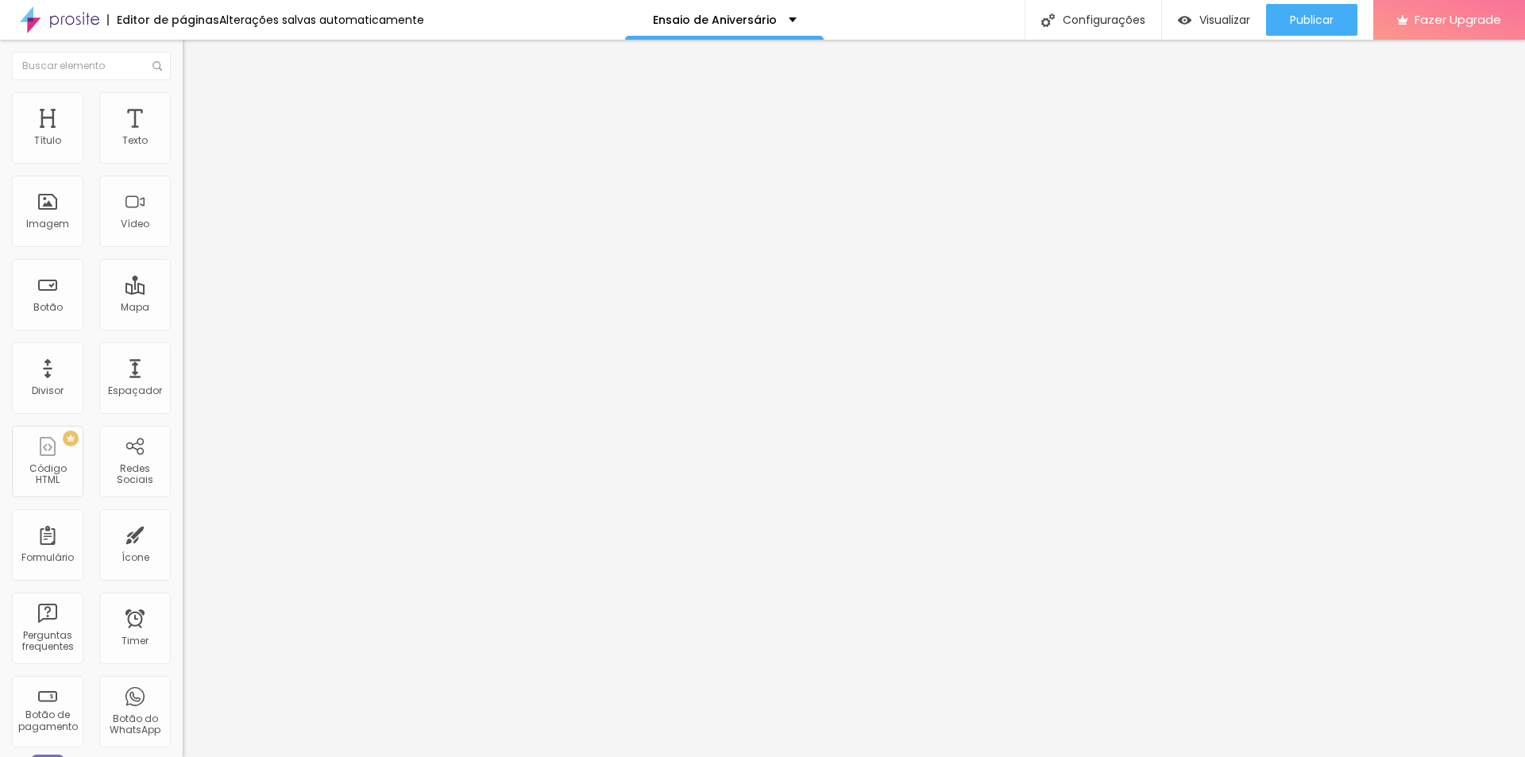
click at [195, 58] on img "button" at bounding box center [201, 58] width 13 height 13
click at [183, 152] on button "button" at bounding box center [194, 144] width 22 height 17
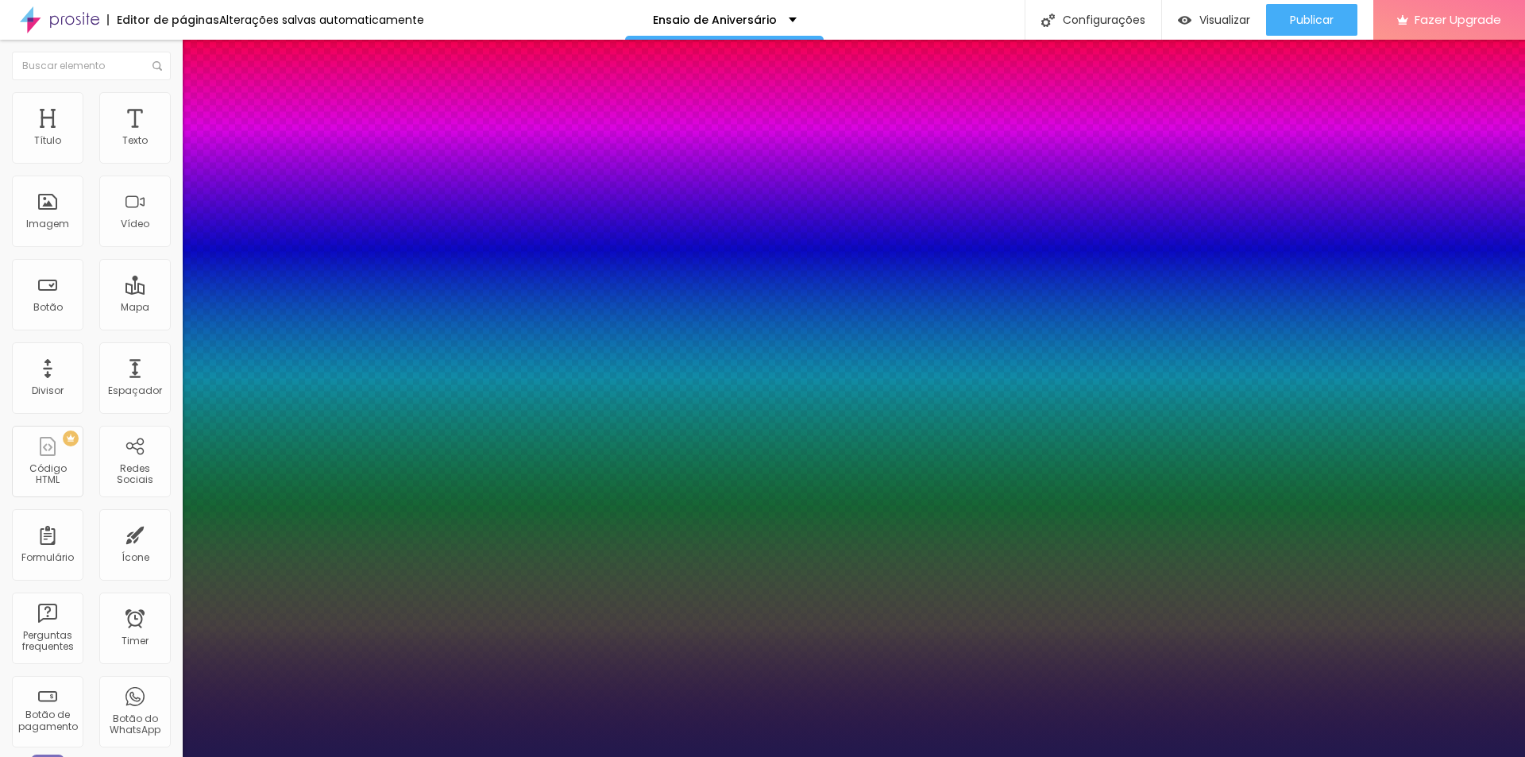
type input "1"
select select "Alice"
type input "1"
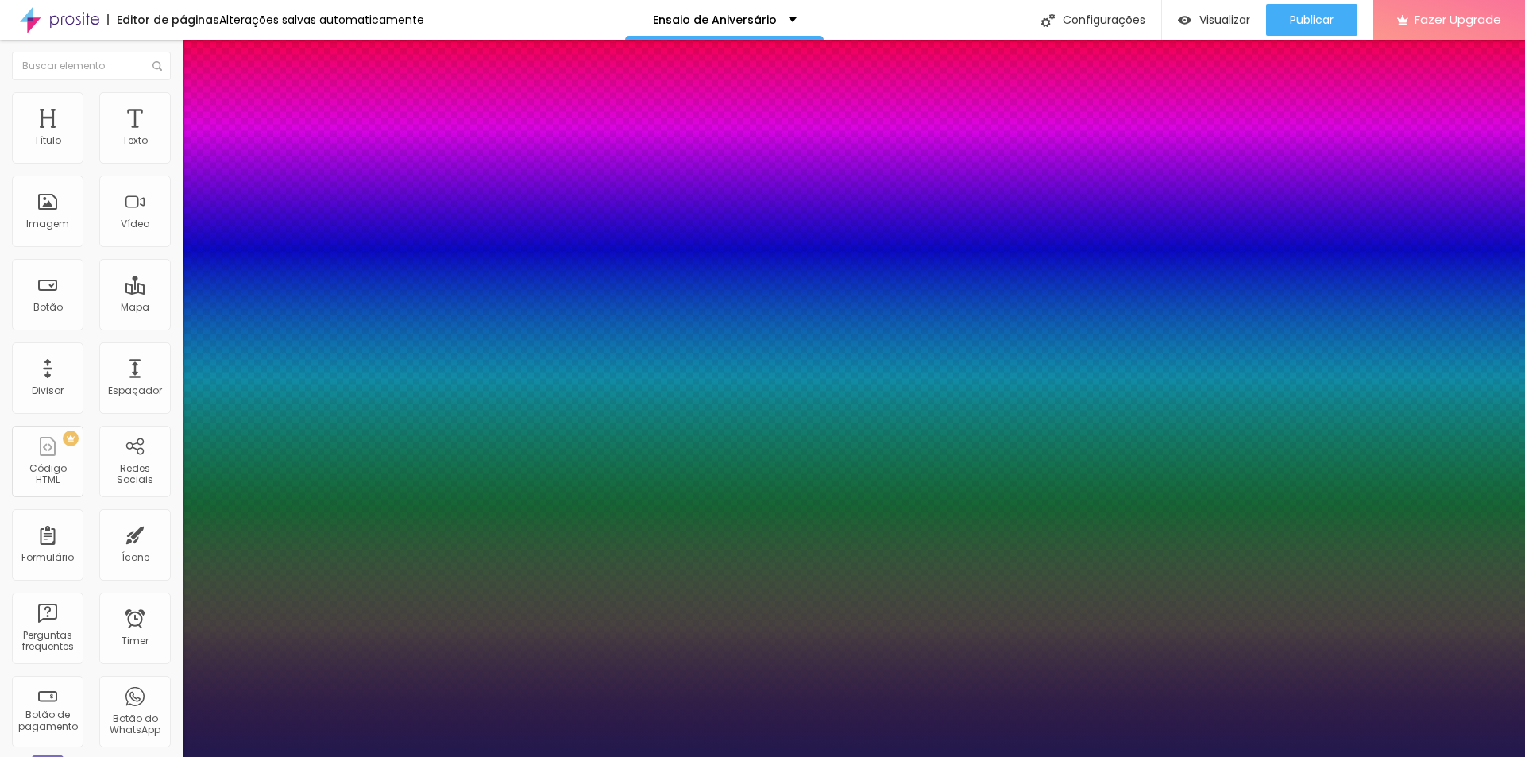
type input "15"
type input "1"
type input "14"
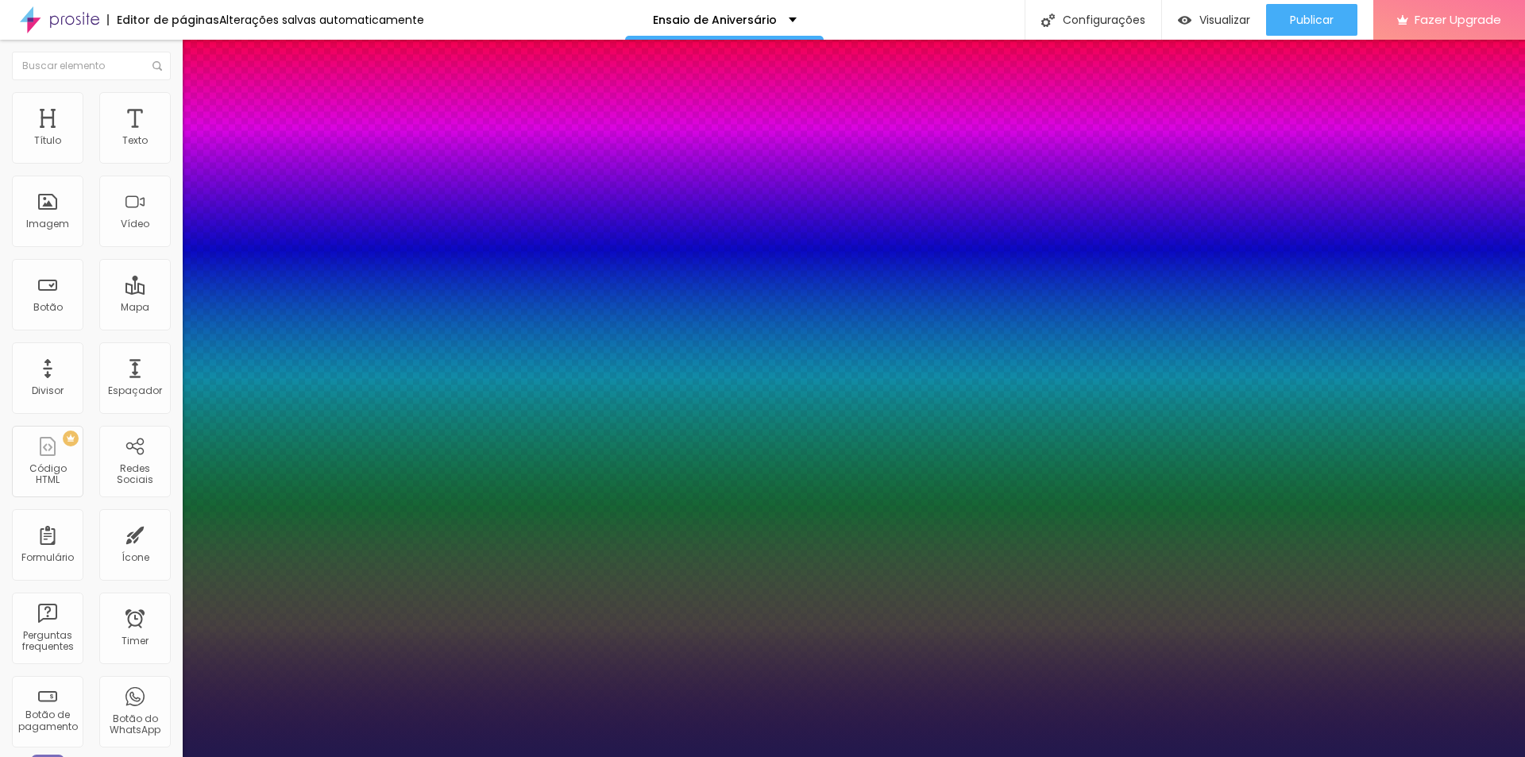
type input "1"
type input "13"
type input "1"
type input "14"
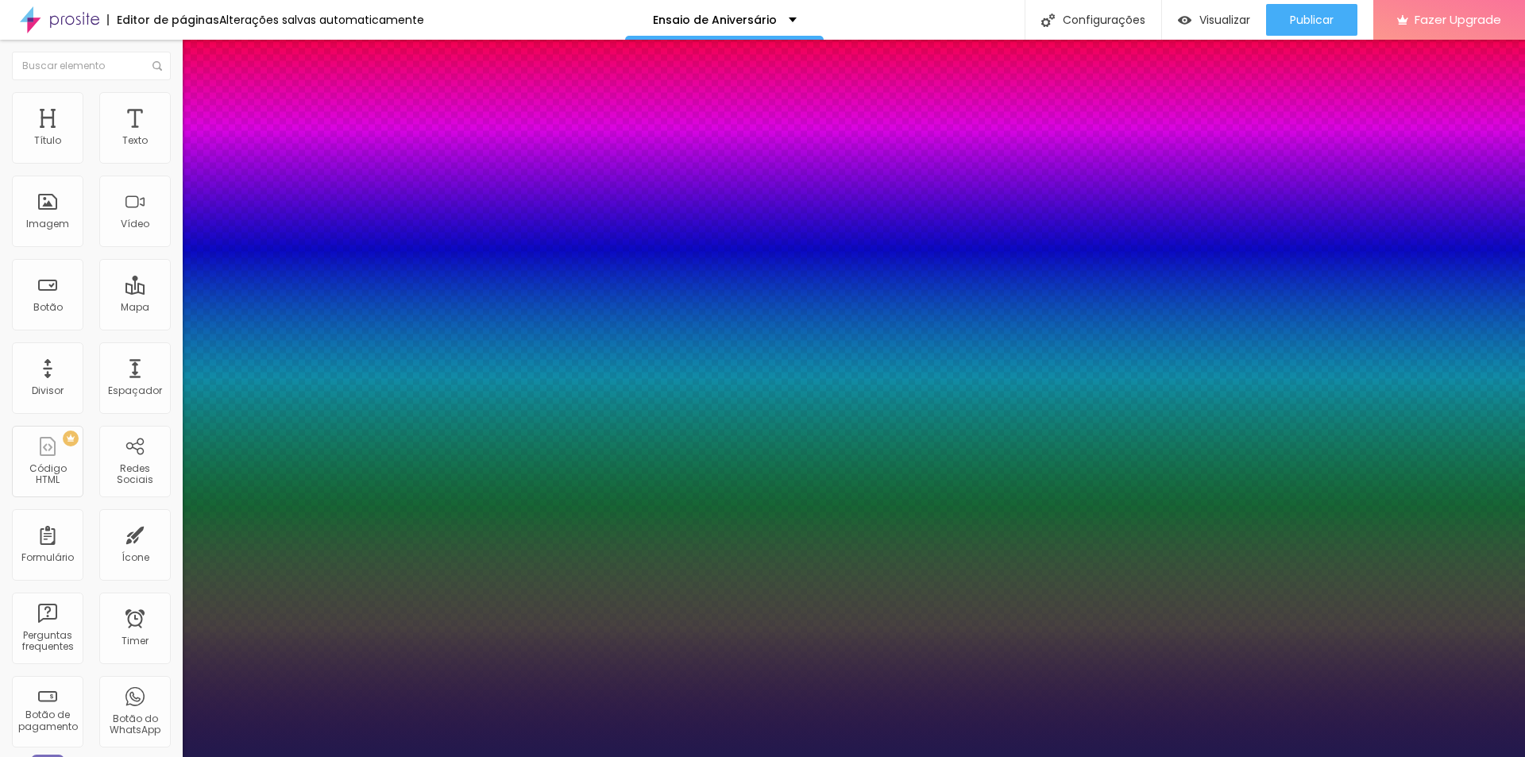
type input "14"
type input "1"
type input "13"
type input "1"
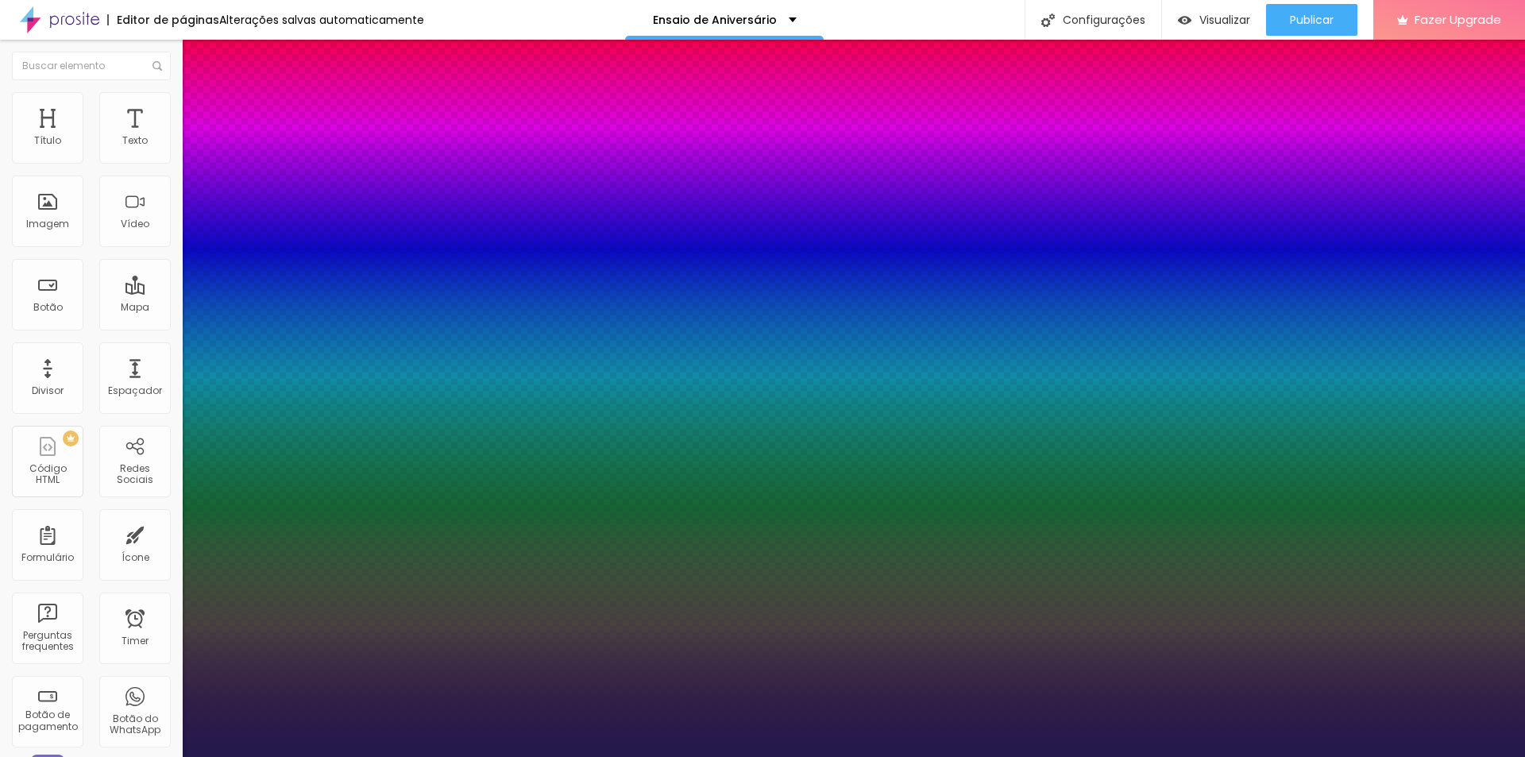
type input "13"
click at [1368, 756] on div at bounding box center [762, 757] width 1525 height 0
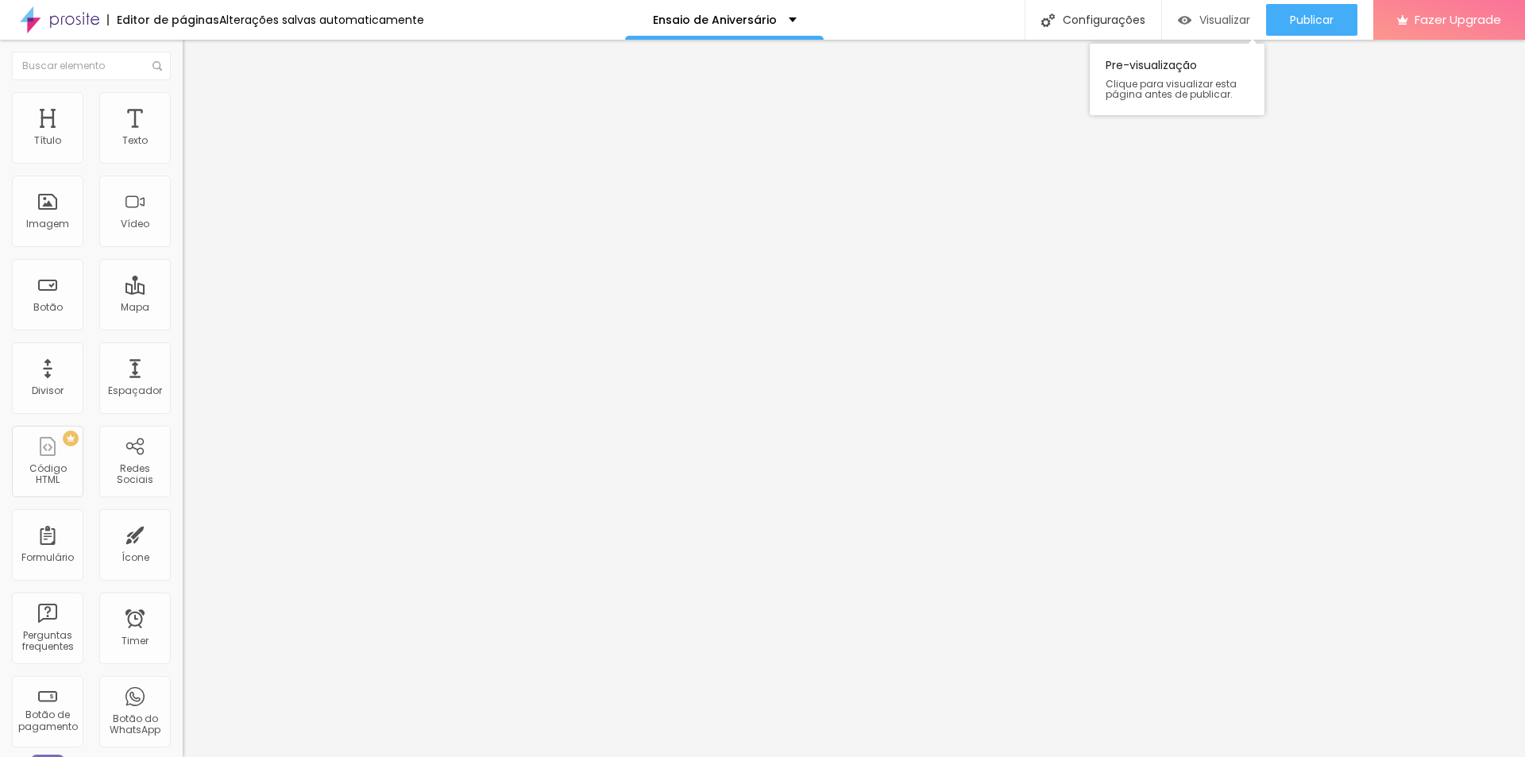
click at [1211, 21] on span "Visualizar" at bounding box center [1224, 19] width 51 height 13
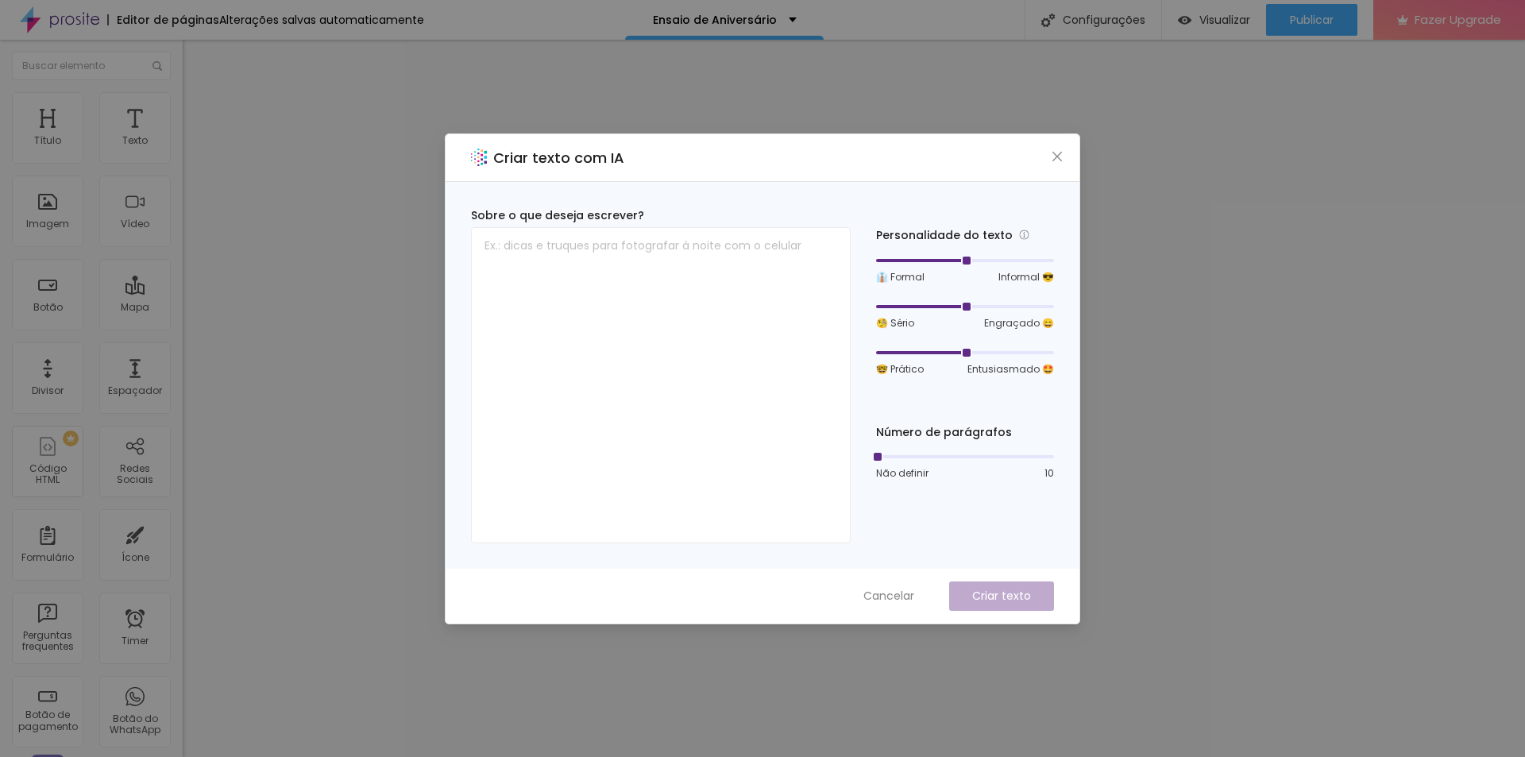
click at [1384, 113] on div "Criar texto com IA Sobre o que deseja escrever? Personalidade do texto 👔 Formal…" at bounding box center [762, 378] width 1525 height 757
drag, startPoint x: 1051, startPoint y: 153, endPoint x: 1201, endPoint y: 149, distance: 150.9
click at [1057, 152] on icon "close" at bounding box center [1057, 156] width 13 height 13
click at [550, 297] on textarea at bounding box center [661, 385] width 380 height 316
paste textarea "Uma sessão feita para comemorar mais um ciclo que se inicia, e para não deixar …"
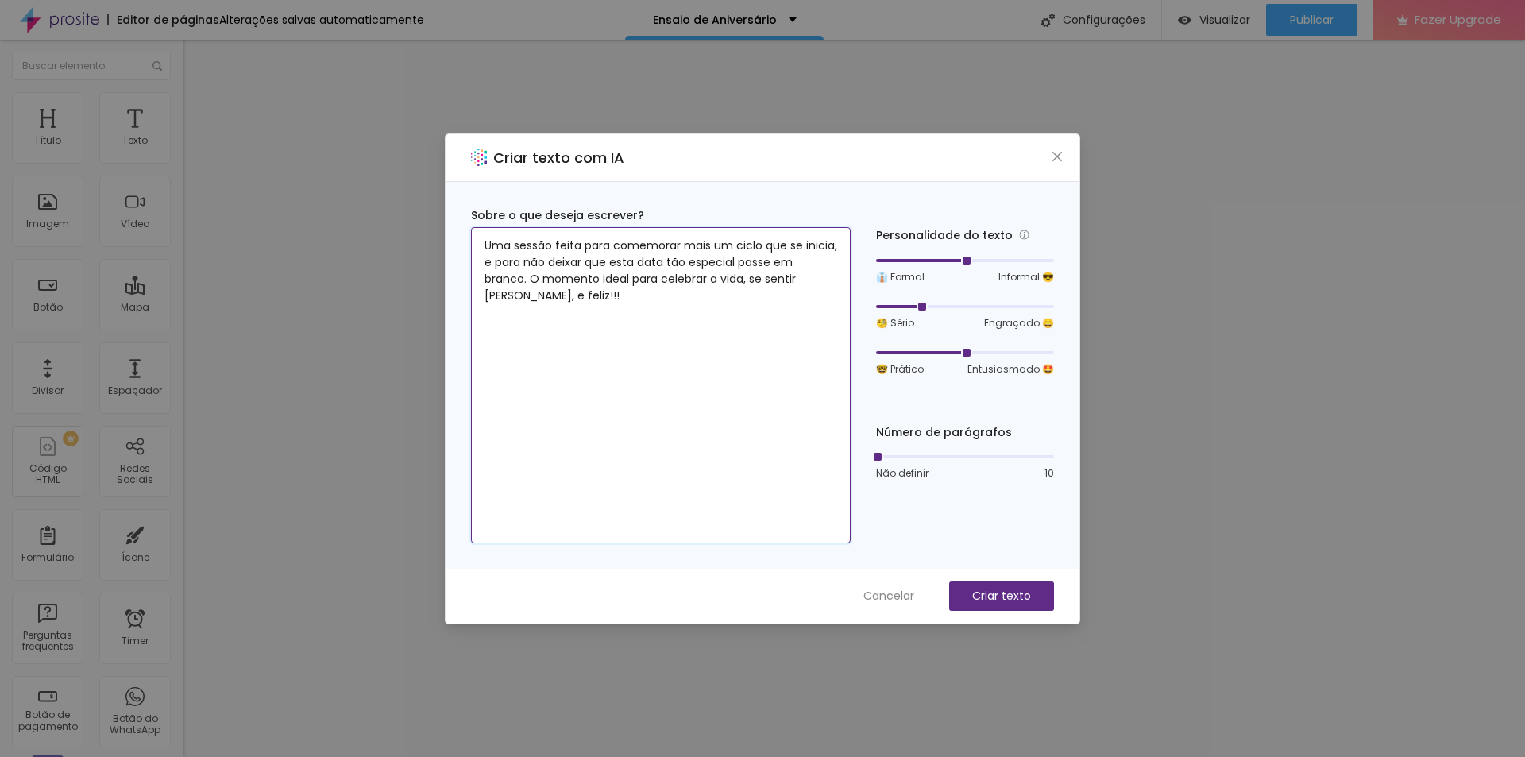
click at [908, 308] on div at bounding box center [965, 307] width 178 height 10
click at [994, 259] on div at bounding box center [965, 261] width 178 height 10
click at [955, 260] on div at bounding box center [942, 260] width 133 height 3
type textarea "Uma sessão feita para comemorar mais um ciclo que se inicia, e para não deixar …"
click at [1010, 592] on p "Criar texto" at bounding box center [1001, 596] width 59 height 17
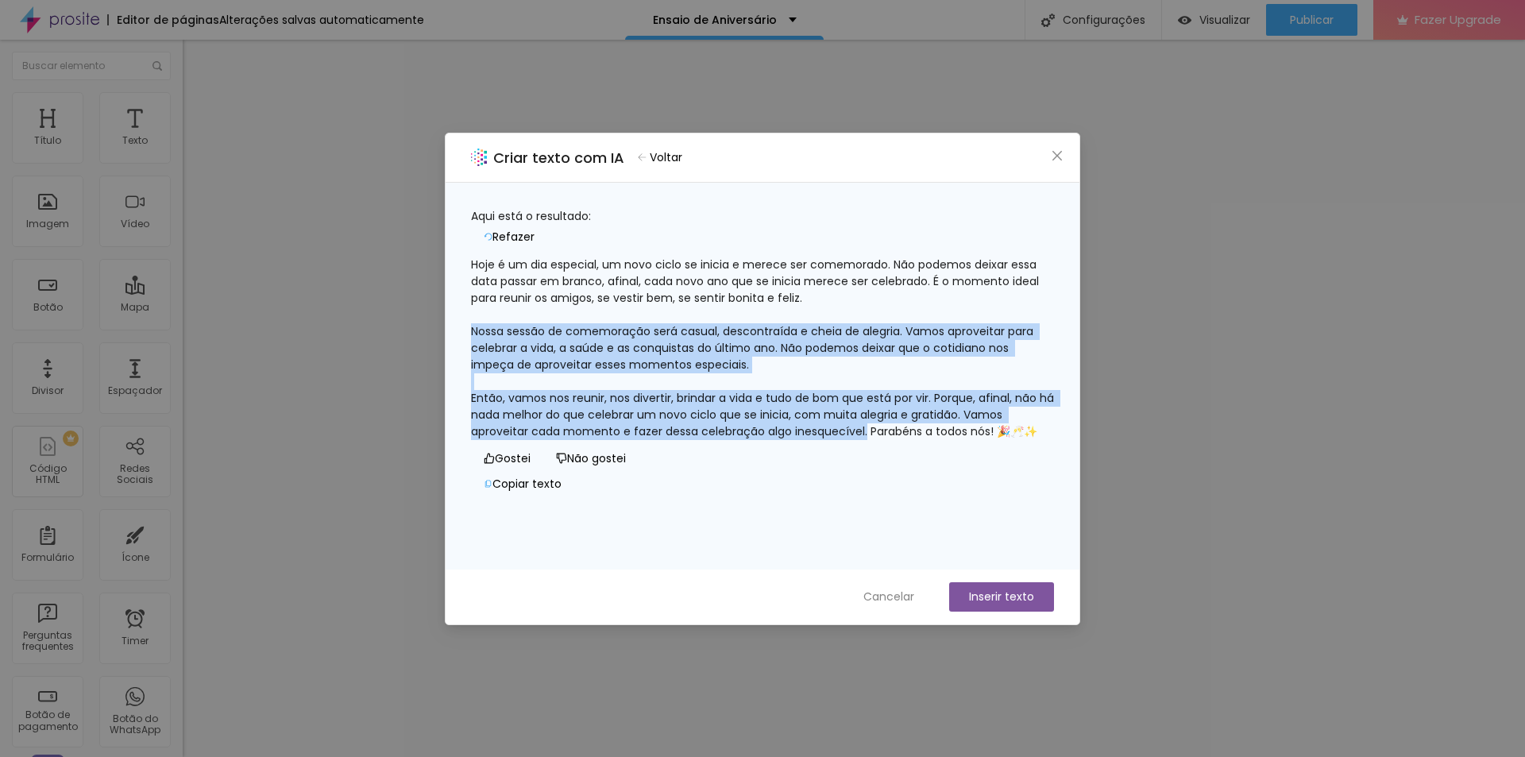
drag, startPoint x: 491, startPoint y: 320, endPoint x: 926, endPoint y: 426, distance: 447.8
click at [926, 426] on div "Hoje é um dia especial, um novo ciclo se inicia e merece ser comemorado. Não po…" at bounding box center [762, 347] width 583 height 183
copy div "Nossa sessão de comemoração será casual, descontraída e cheia de alegria. Vamos…"
click at [1054, 159] on icon "close" at bounding box center [1057, 155] width 10 height 10
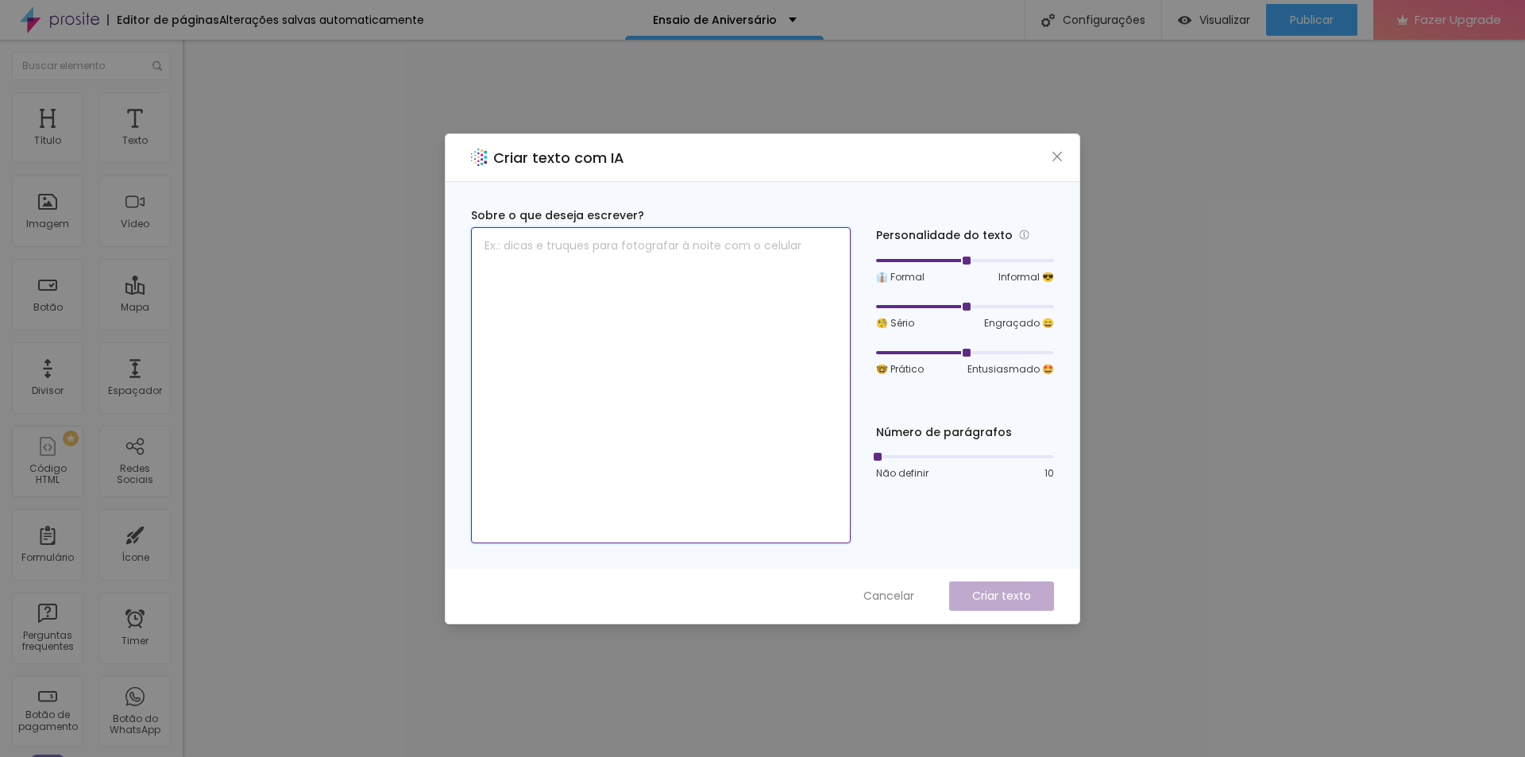
drag, startPoint x: 708, startPoint y: 281, endPoint x: 692, endPoint y: 272, distance: 18.5
click at [704, 280] on textarea at bounding box center [661, 385] width 380 height 316
paste textarea "Nossa sessão de comemoração será casual, descontraída e cheia de alegria. Vamos…"
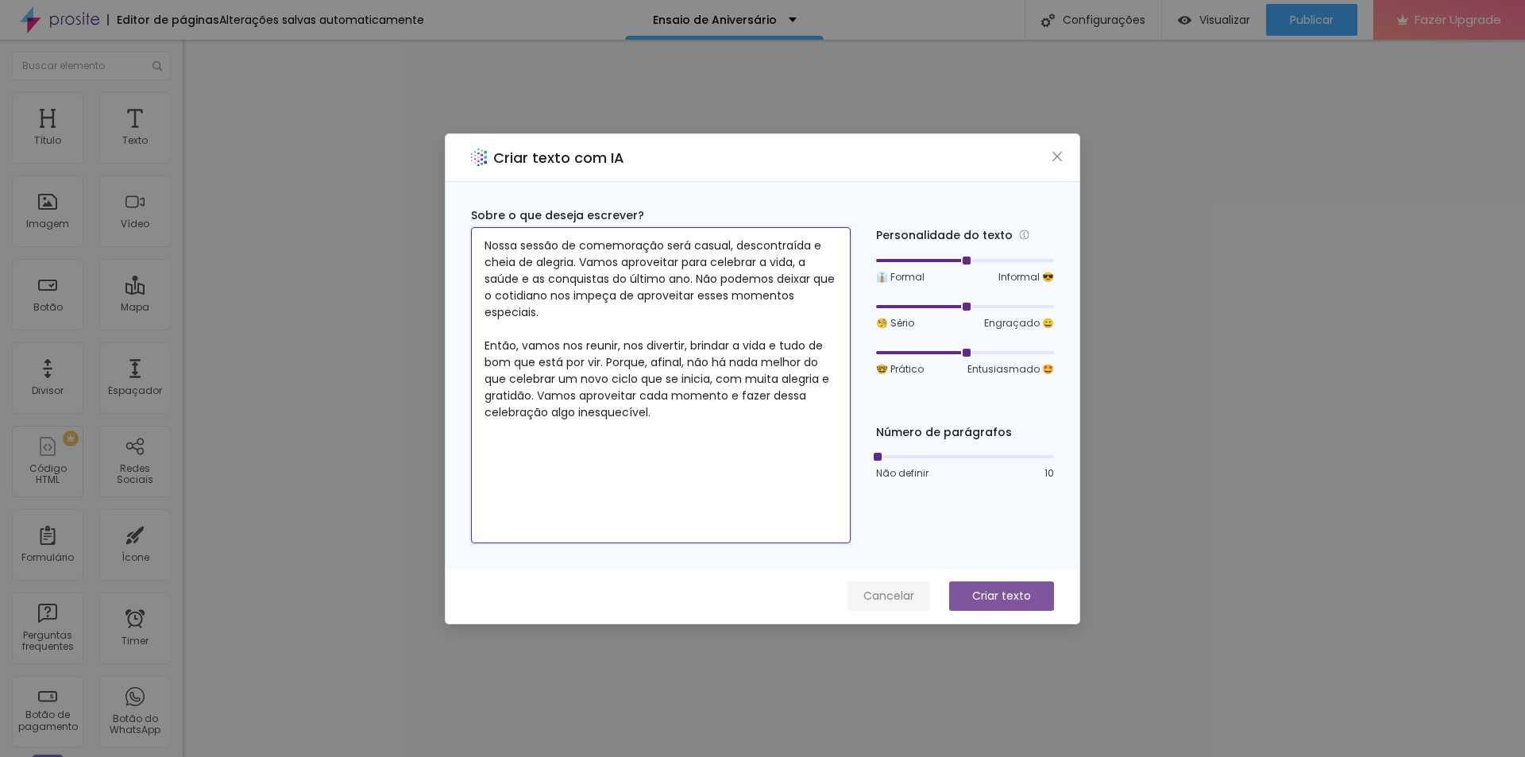
type textarea "Nossa sessão de comemoração será casual, descontraída e cheia de alegria. Vamos…"
click at [888, 600] on span "Cancelar" at bounding box center [888, 596] width 51 height 17
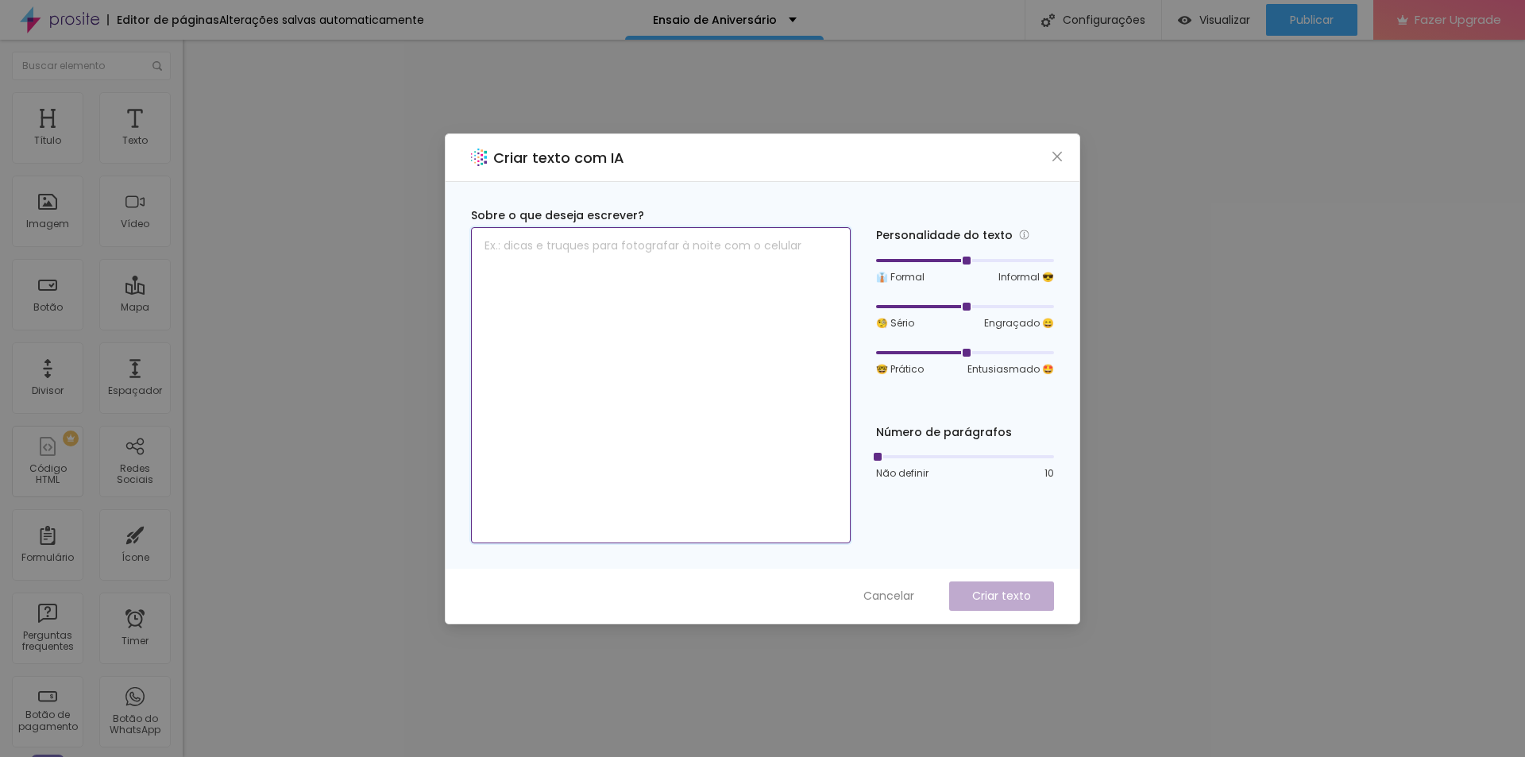
click at [613, 247] on textarea at bounding box center [661, 385] width 380 height 316
type textarea "Descrição de uma sessão de aniversário"
click at [873, 458] on div at bounding box center [876, 457] width 8 height 8
click at [933, 308] on div at bounding box center [965, 307] width 178 height 10
click at [1014, 593] on p "Criar texto" at bounding box center [1001, 596] width 59 height 17
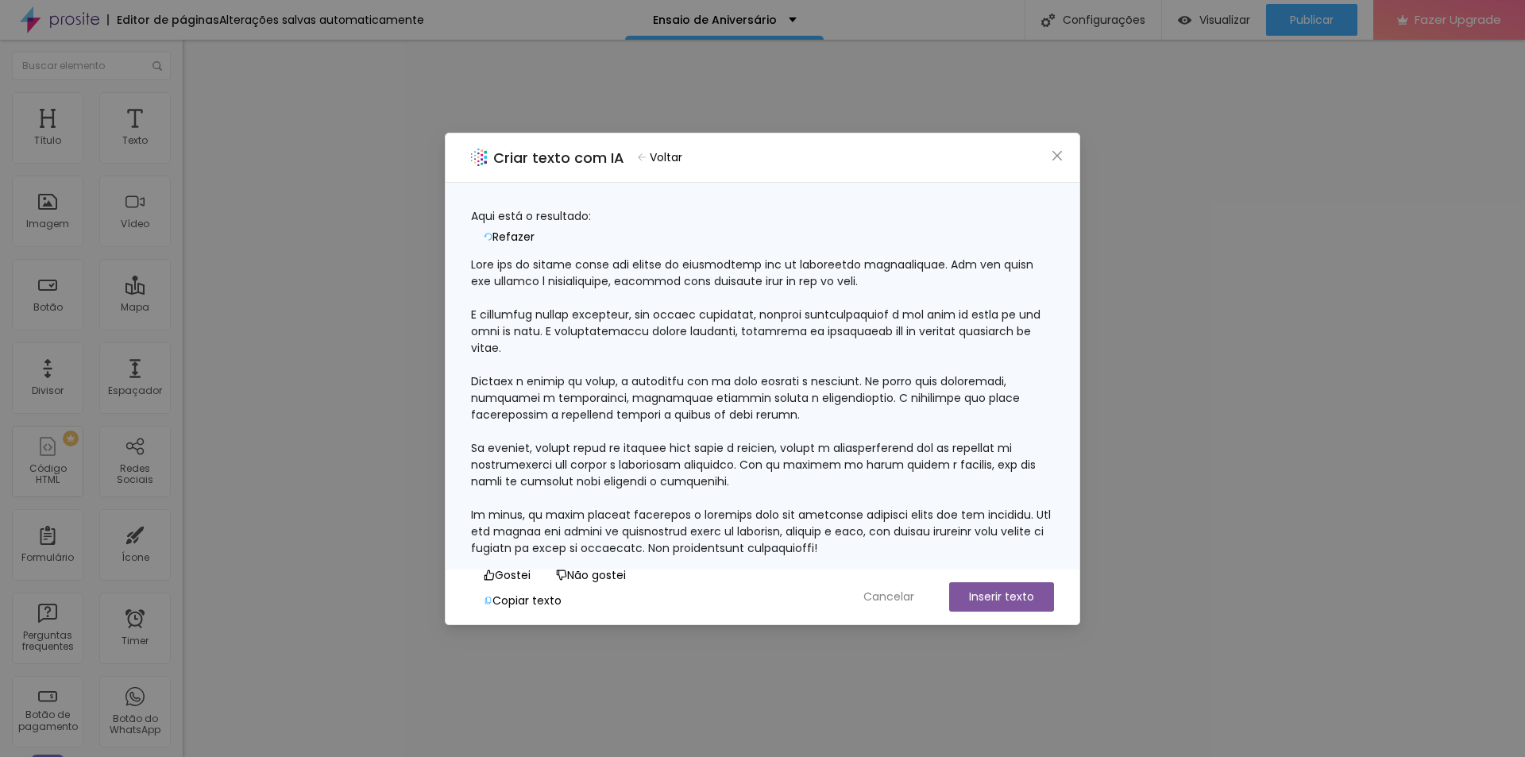
scroll to position [98, 0]
click at [899, 595] on span "Cancelar" at bounding box center [888, 596] width 51 height 17
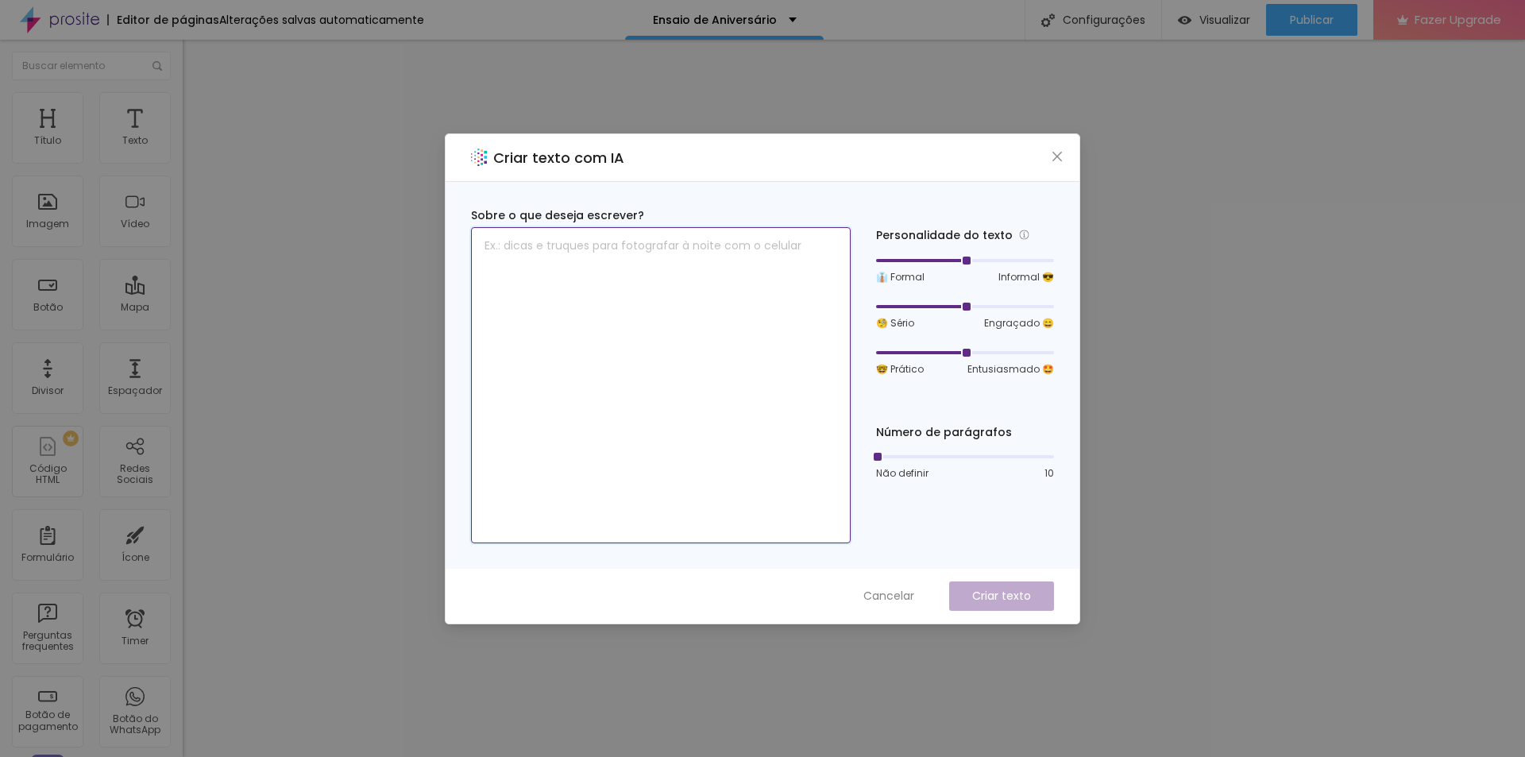
click at [681, 257] on textarea at bounding box center [661, 385] width 380 height 316
paste textarea "Uma sessão feita para comemorar mais um ciclo que se inicia, e para não deixar …"
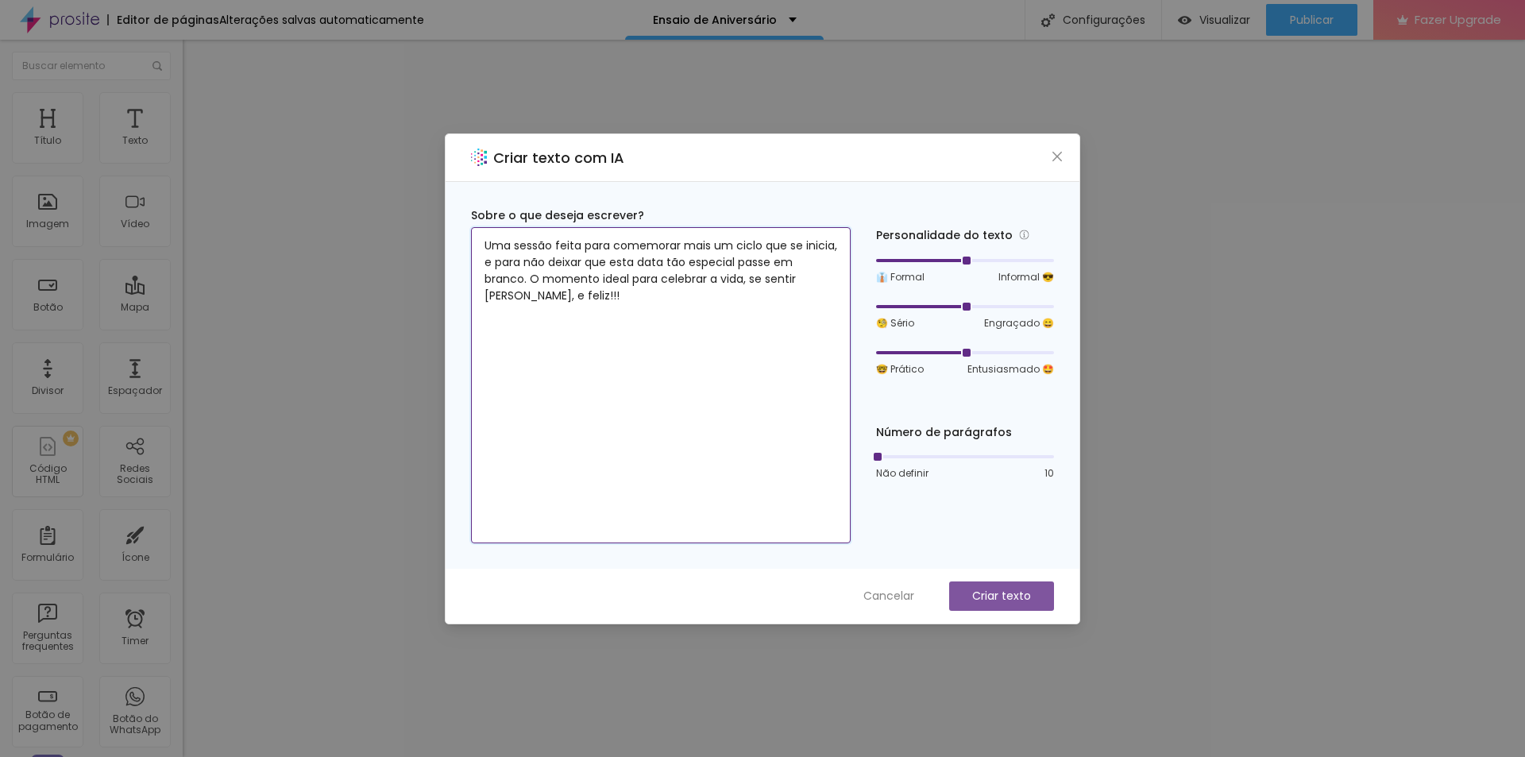
click at [929, 304] on div at bounding box center [965, 307] width 178 height 10
type textarea "Uma sessão feita para comemorar mais um ciclo que se inicia, e para não deixar …"
click at [984, 588] on p "Criar texto" at bounding box center [1001, 596] width 59 height 17
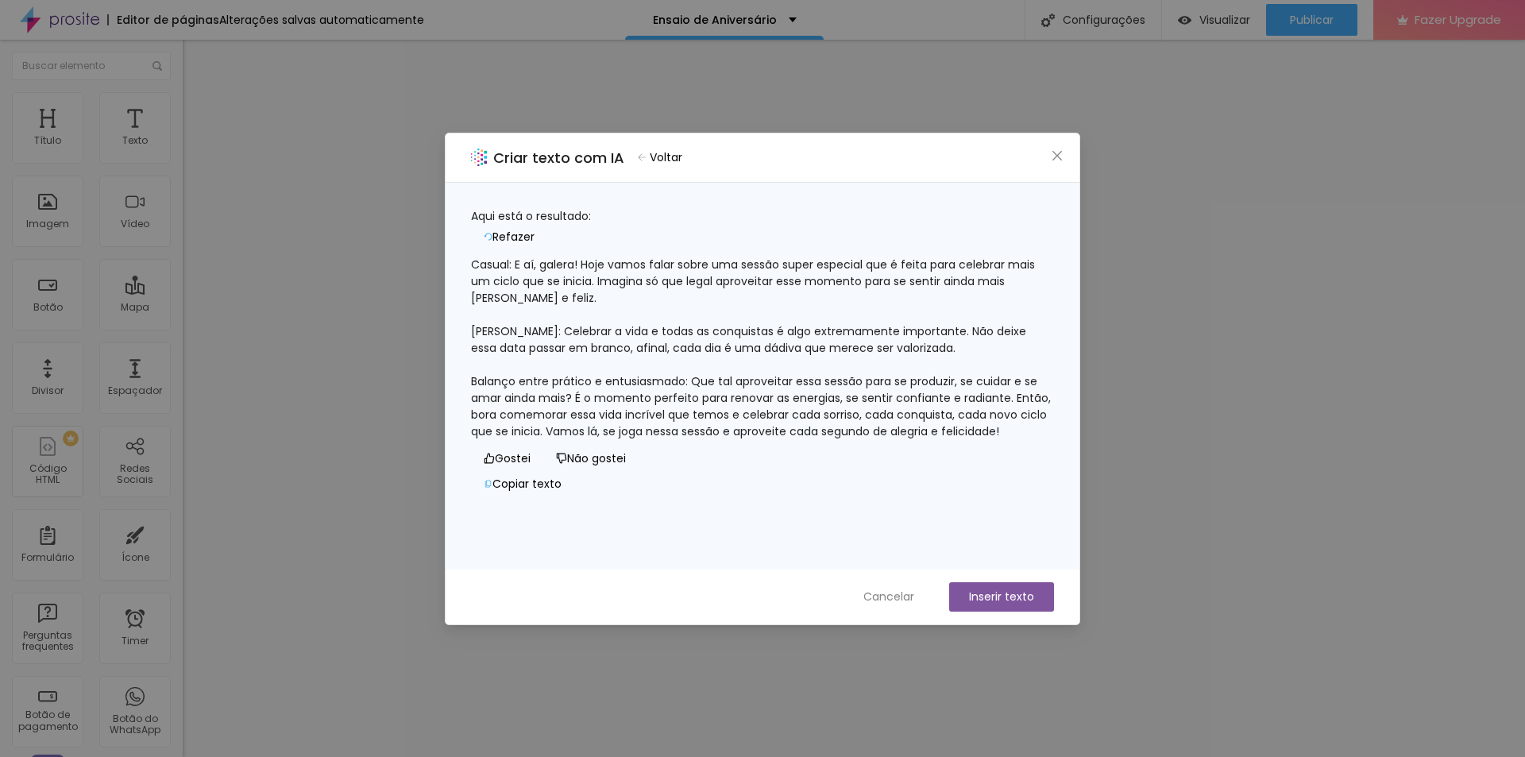
click at [574, 497] on button "Copiar texto" at bounding box center [522, 484] width 103 height 25
click at [1132, 135] on div "Criar texto com IA Voltar Aqui está o resultado: Refazer Casual: E aí, galera! …" at bounding box center [762, 378] width 1525 height 757
click at [1059, 156] on icon "close" at bounding box center [1057, 155] width 13 height 13
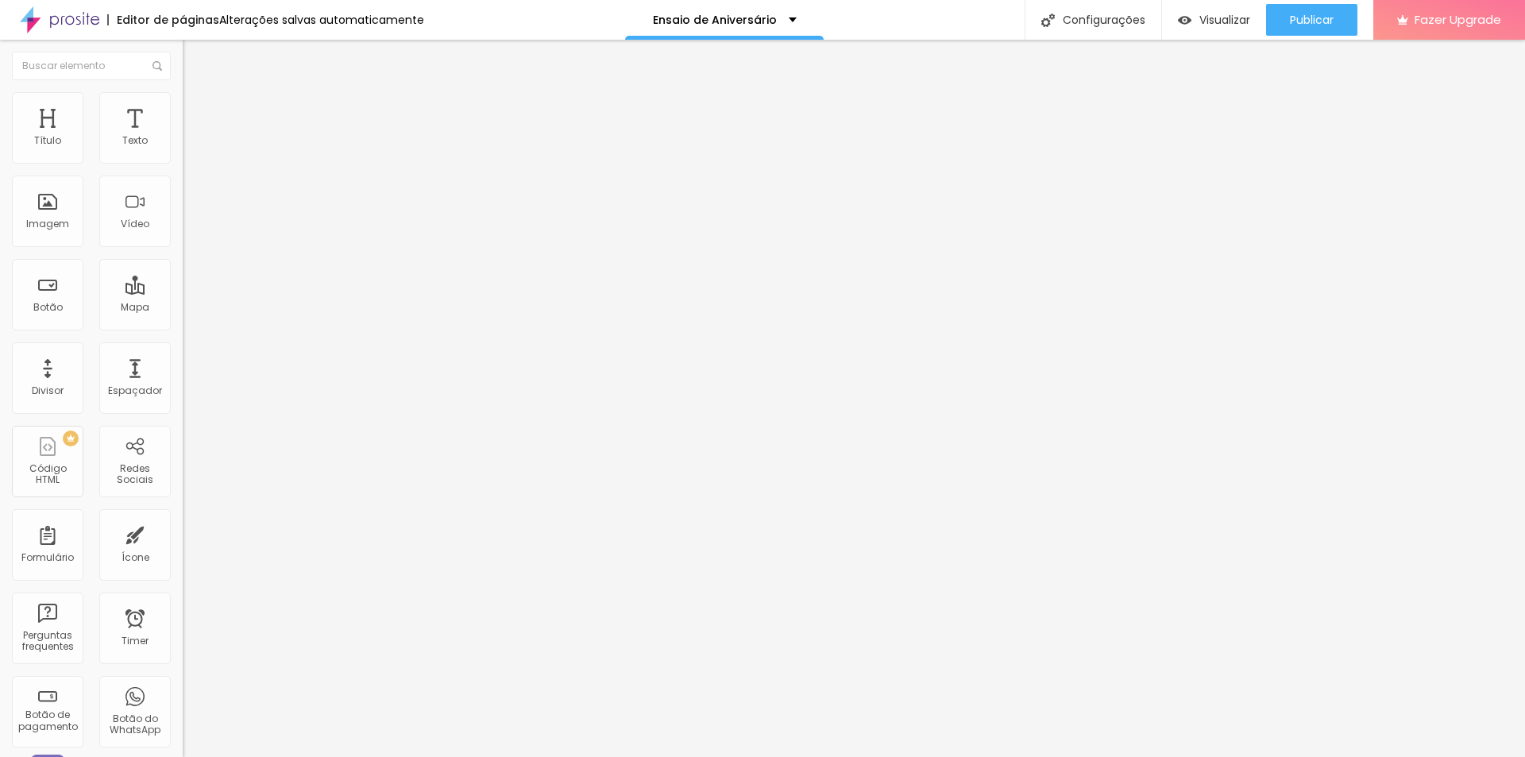
click at [183, 96] on img at bounding box center [190, 99] width 14 height 14
click at [183, 92] on li "Estilo" at bounding box center [274, 84] width 183 height 16
click at [183, 235] on button "button" at bounding box center [194, 226] width 22 height 17
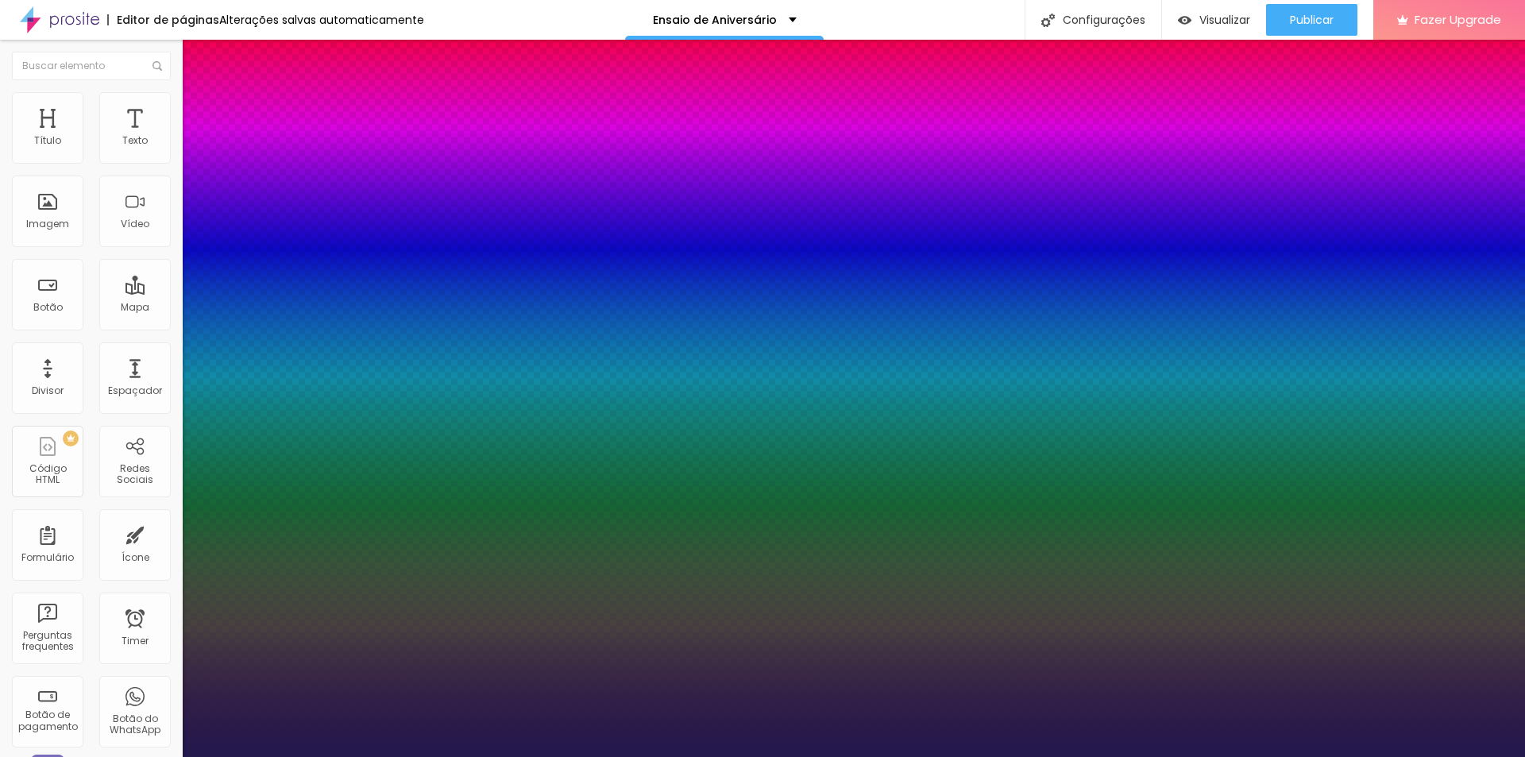
type input "1"
type input "20"
type input "1"
type input "19"
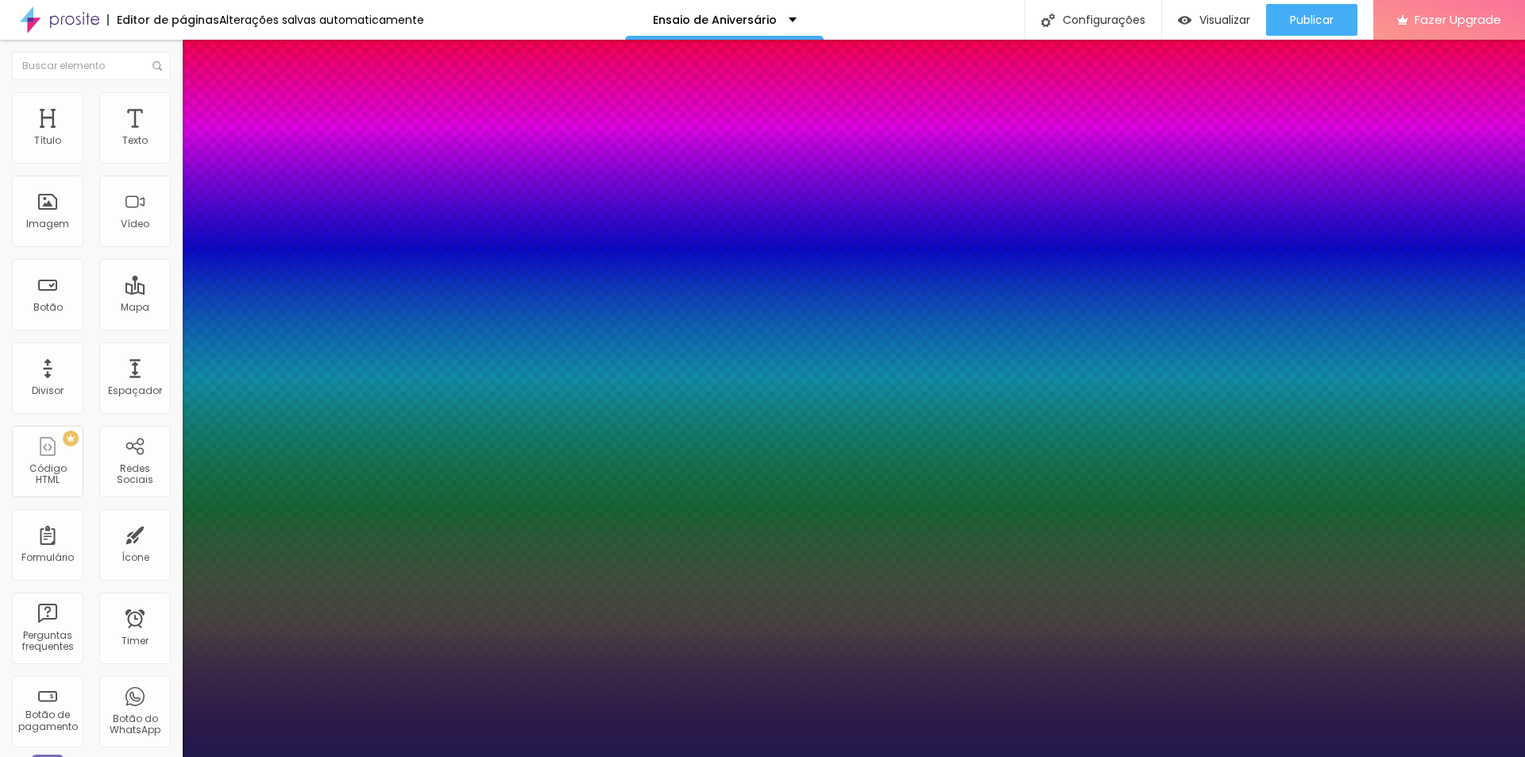
type input "19"
type input "1"
type input "18"
type input "1"
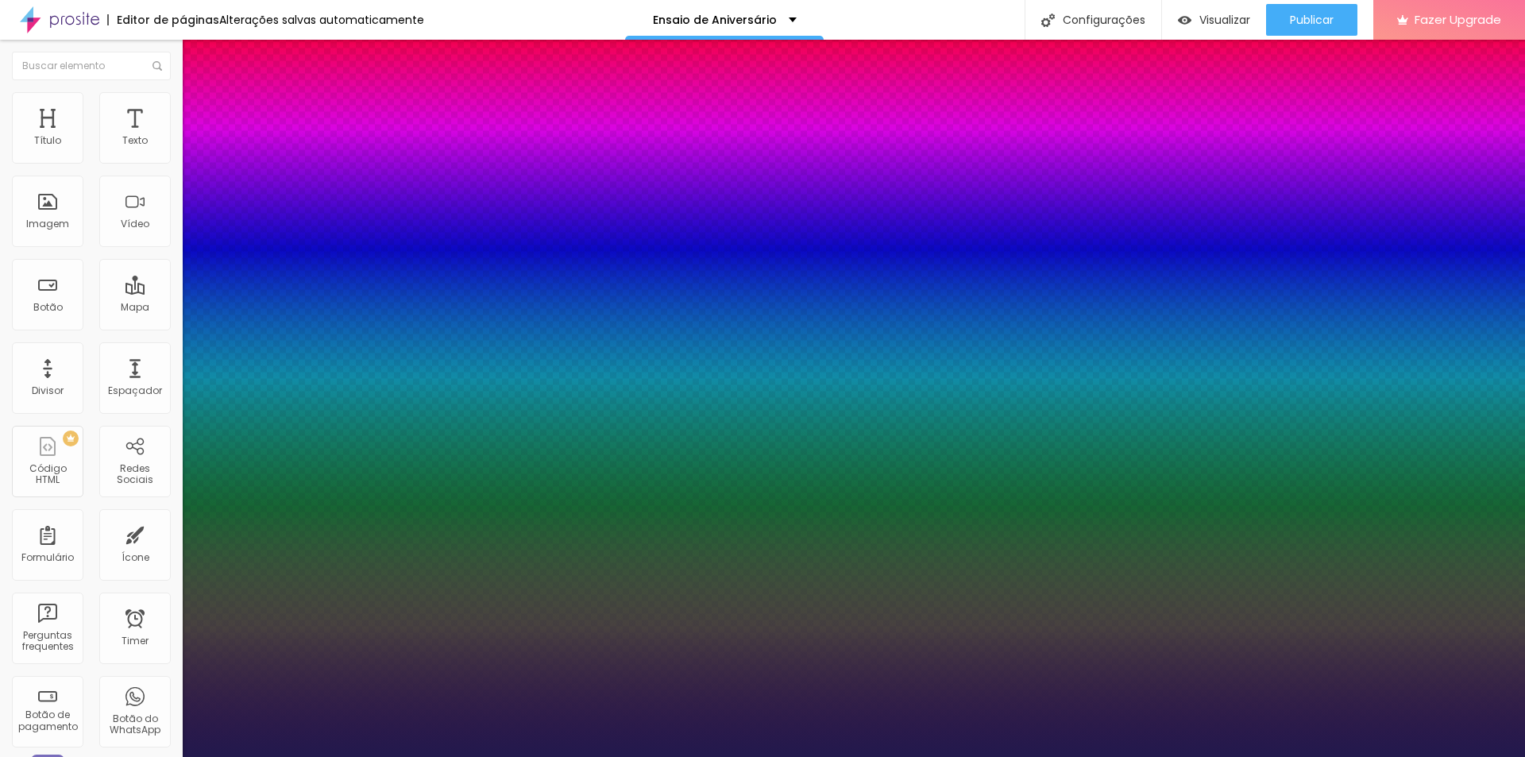
type input "19"
type input "1"
type input "20"
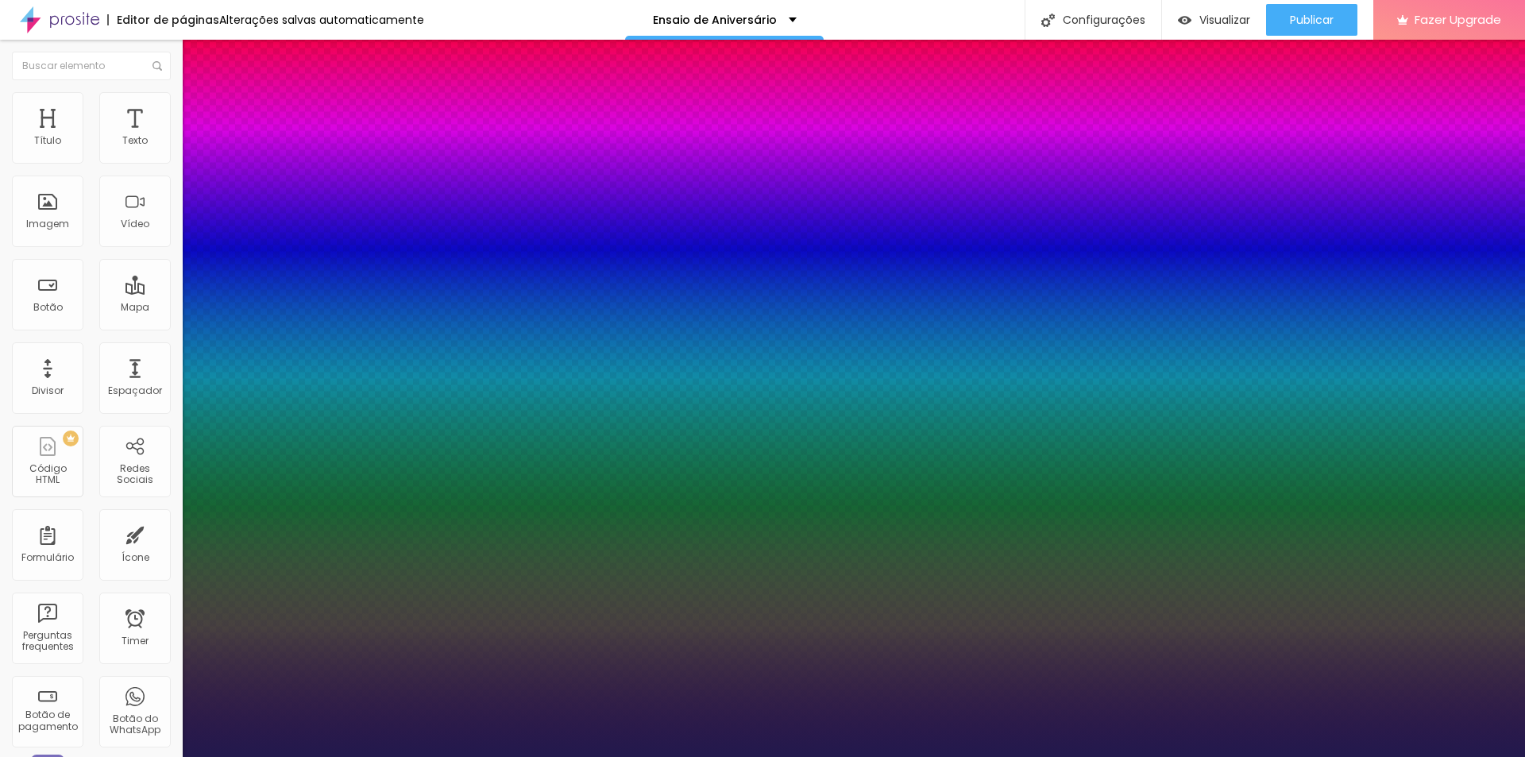
type input "1"
type input "20"
type input "1"
click at [1348, 756] on div at bounding box center [762, 757] width 1525 height 0
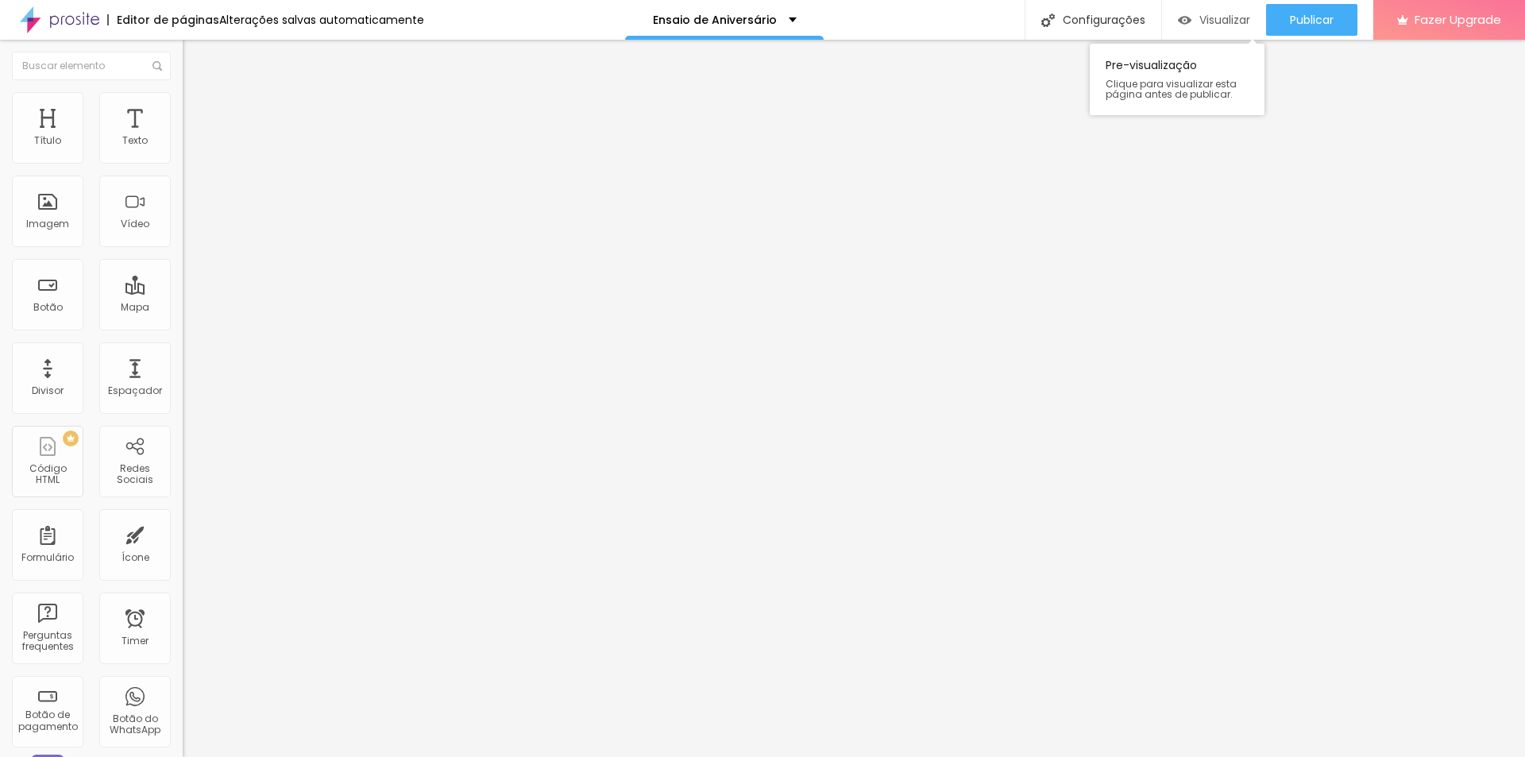
click at [1221, 19] on span "Visualizar" at bounding box center [1224, 19] width 51 height 13
click at [189, 148] on icon "button" at bounding box center [194, 143] width 10 height 10
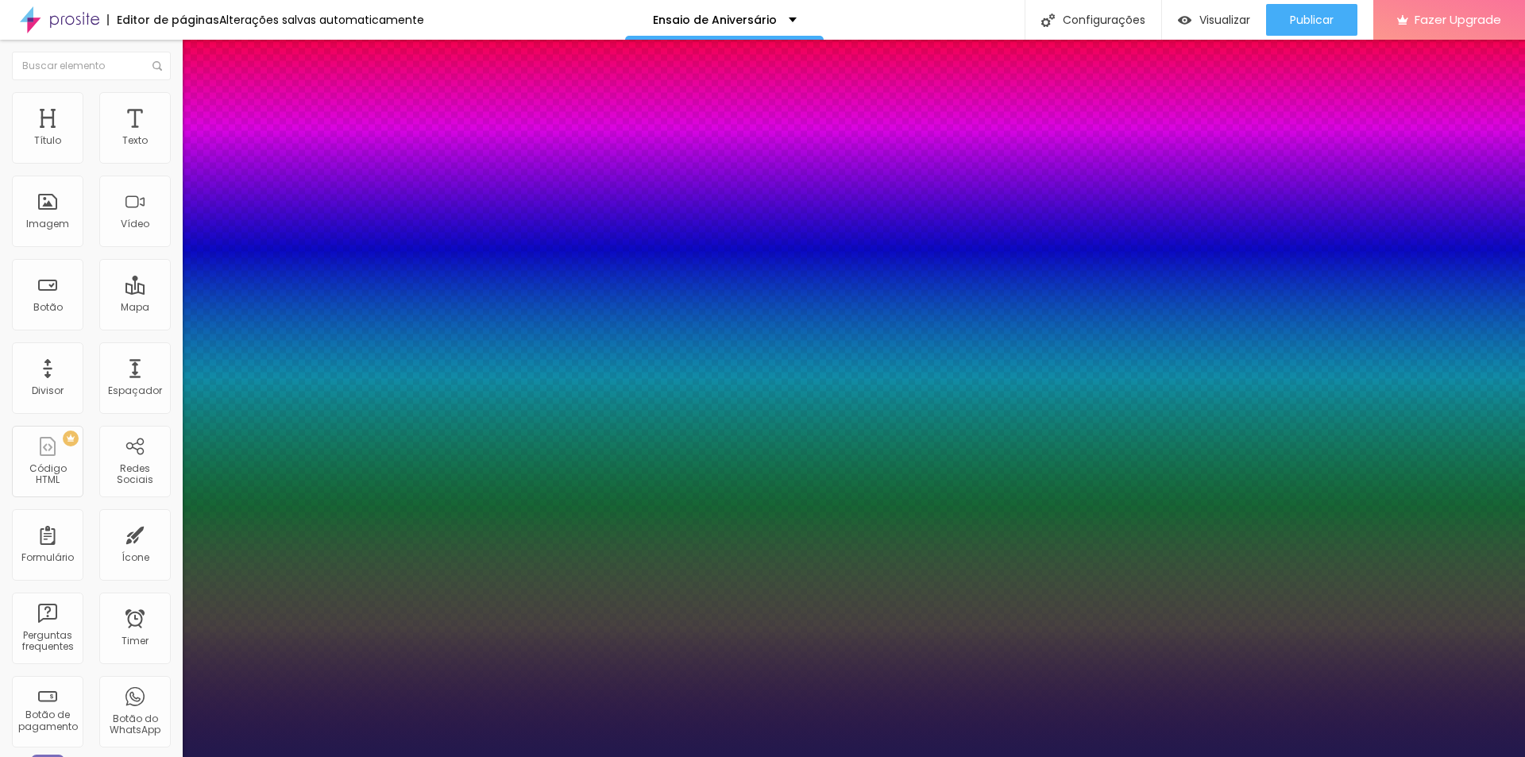
type input "1"
type input "14"
type input "1"
type input "15"
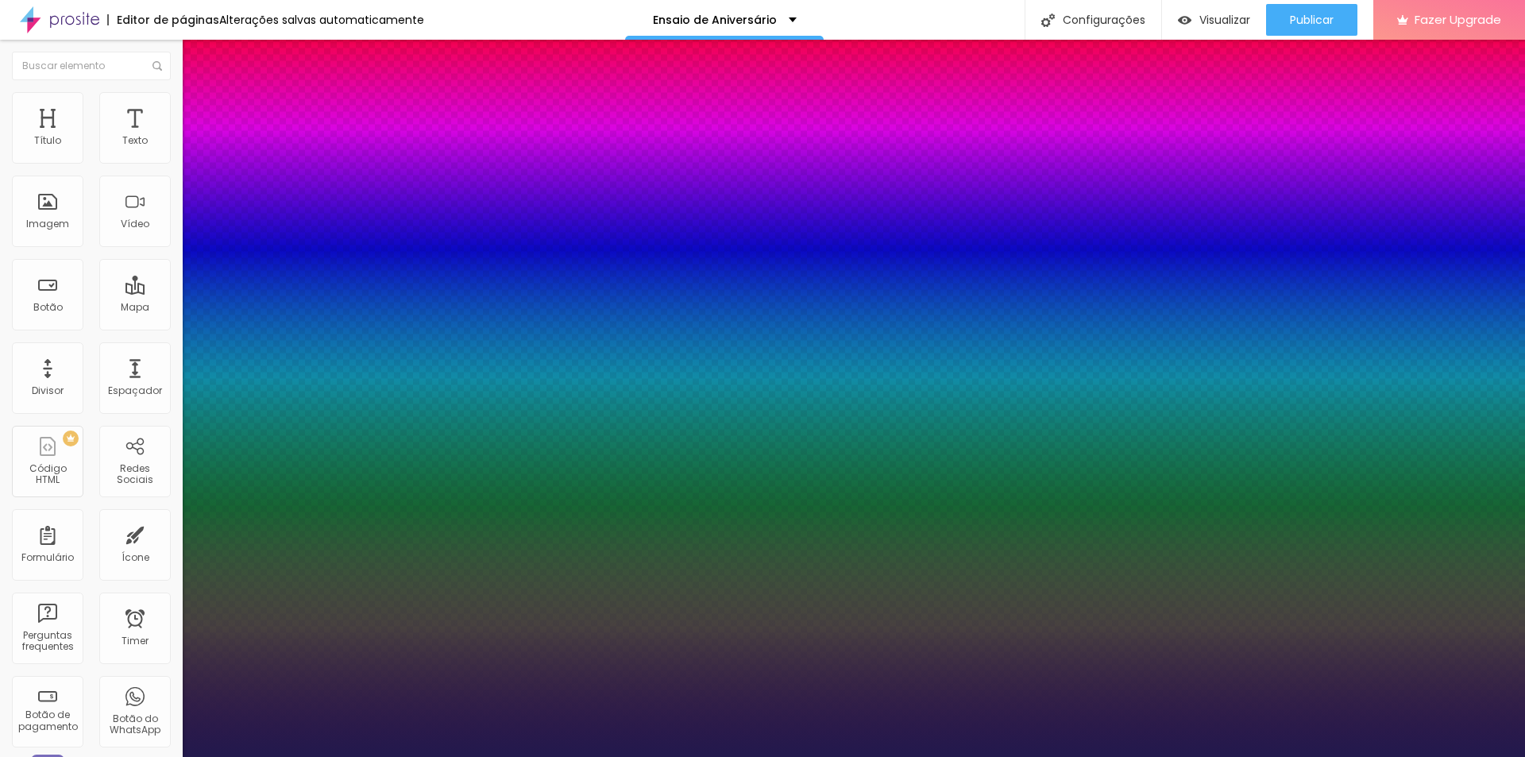
type input "15"
type input "1"
type input "14"
type input "1"
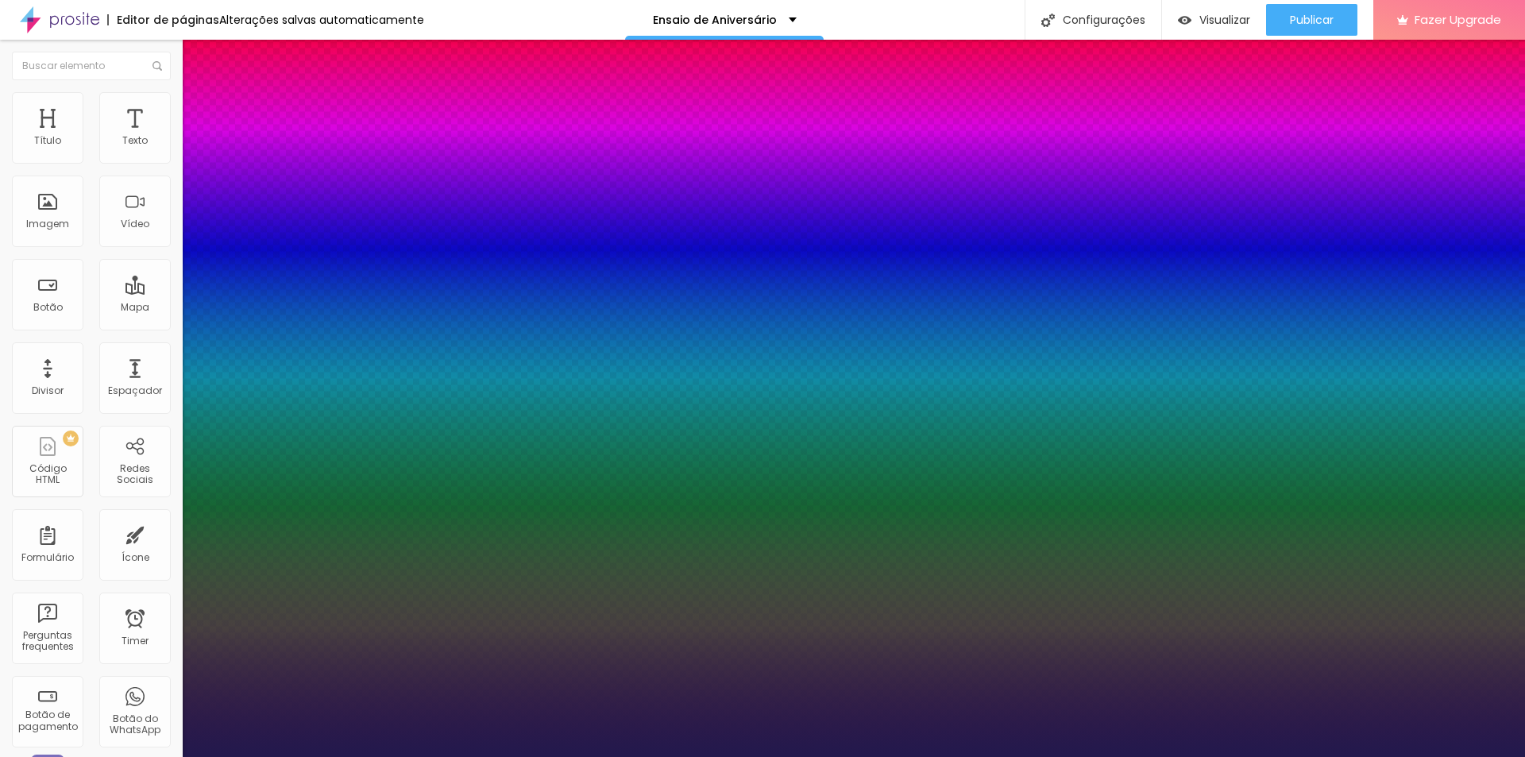
type input "14"
click at [1393, 756] on div at bounding box center [762, 757] width 1525 height 0
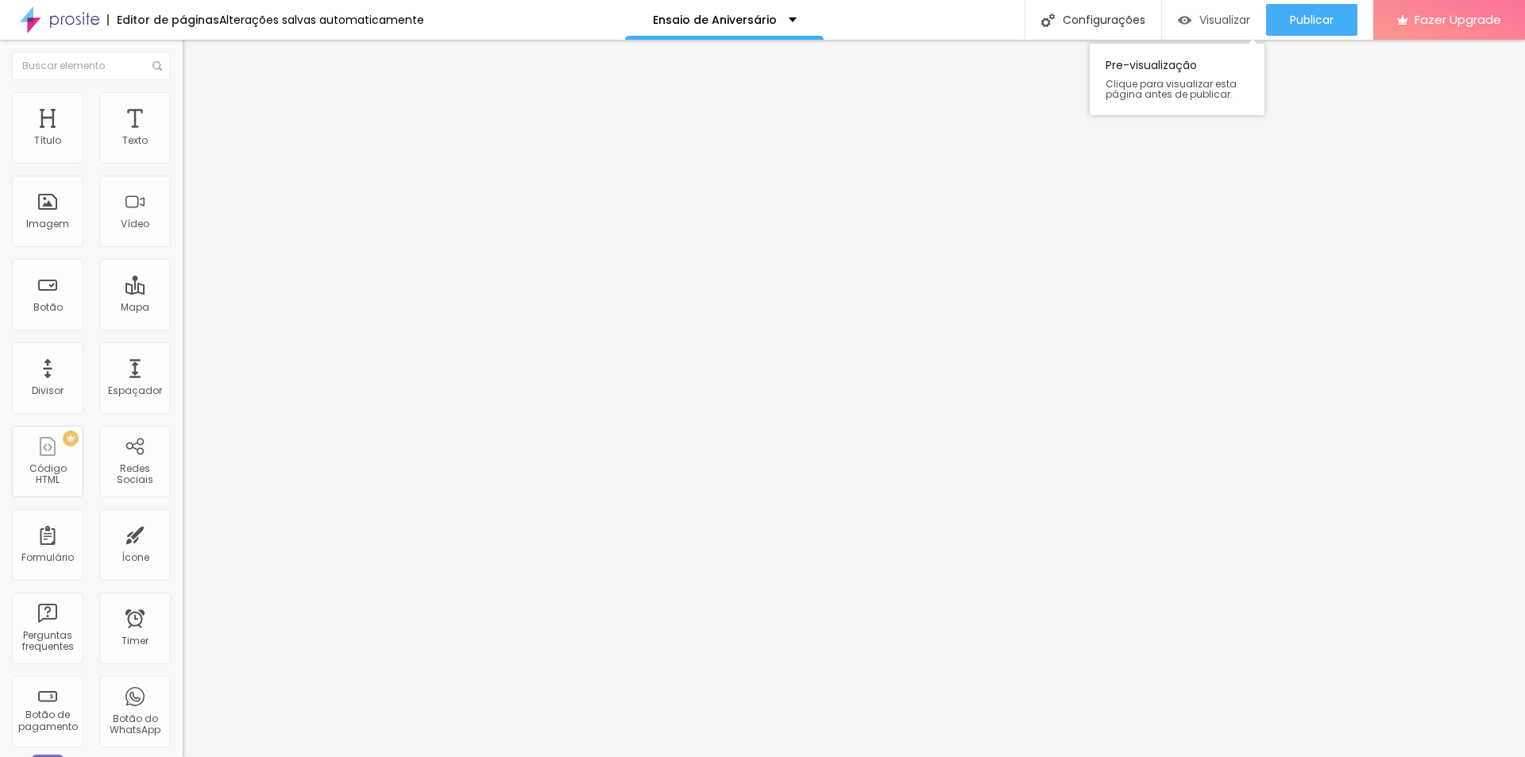
click at [1209, 24] on span "Visualizar" at bounding box center [1224, 19] width 51 height 13
click at [183, 106] on li "Avançado" at bounding box center [274, 100] width 183 height 16
type input "24"
type input "23"
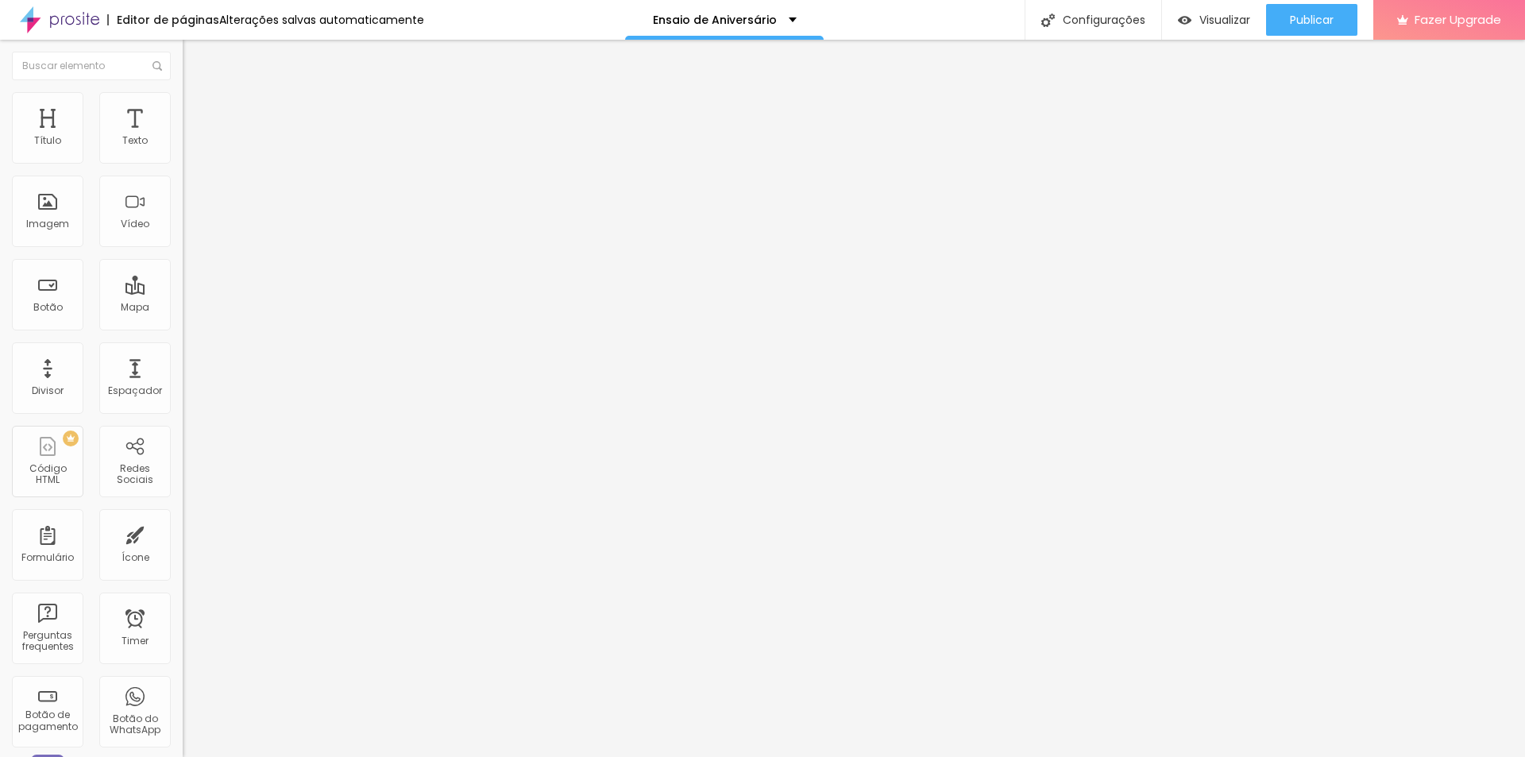
type input "23"
type input "21"
type input "18"
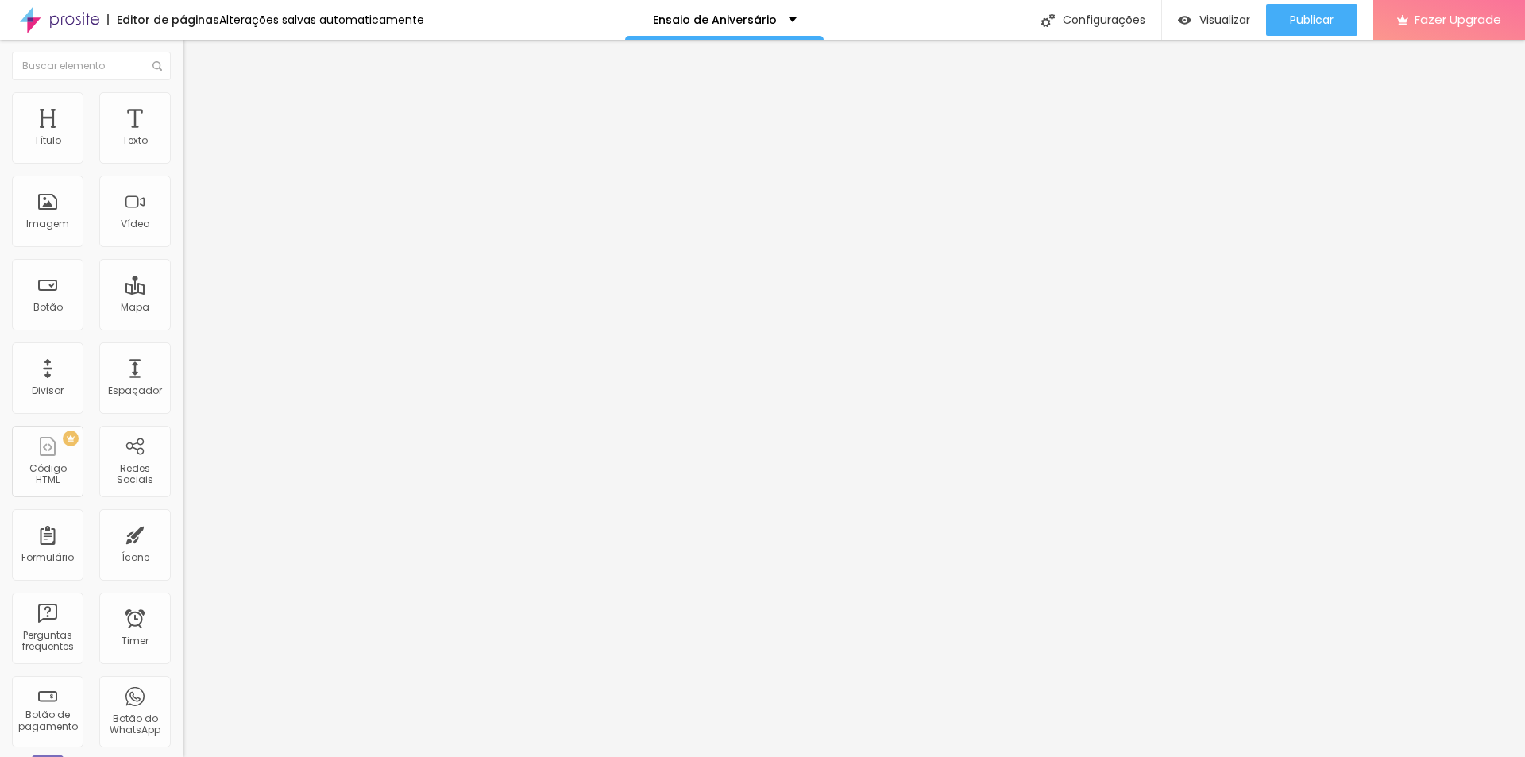
type input "17"
type input "16"
type input "14"
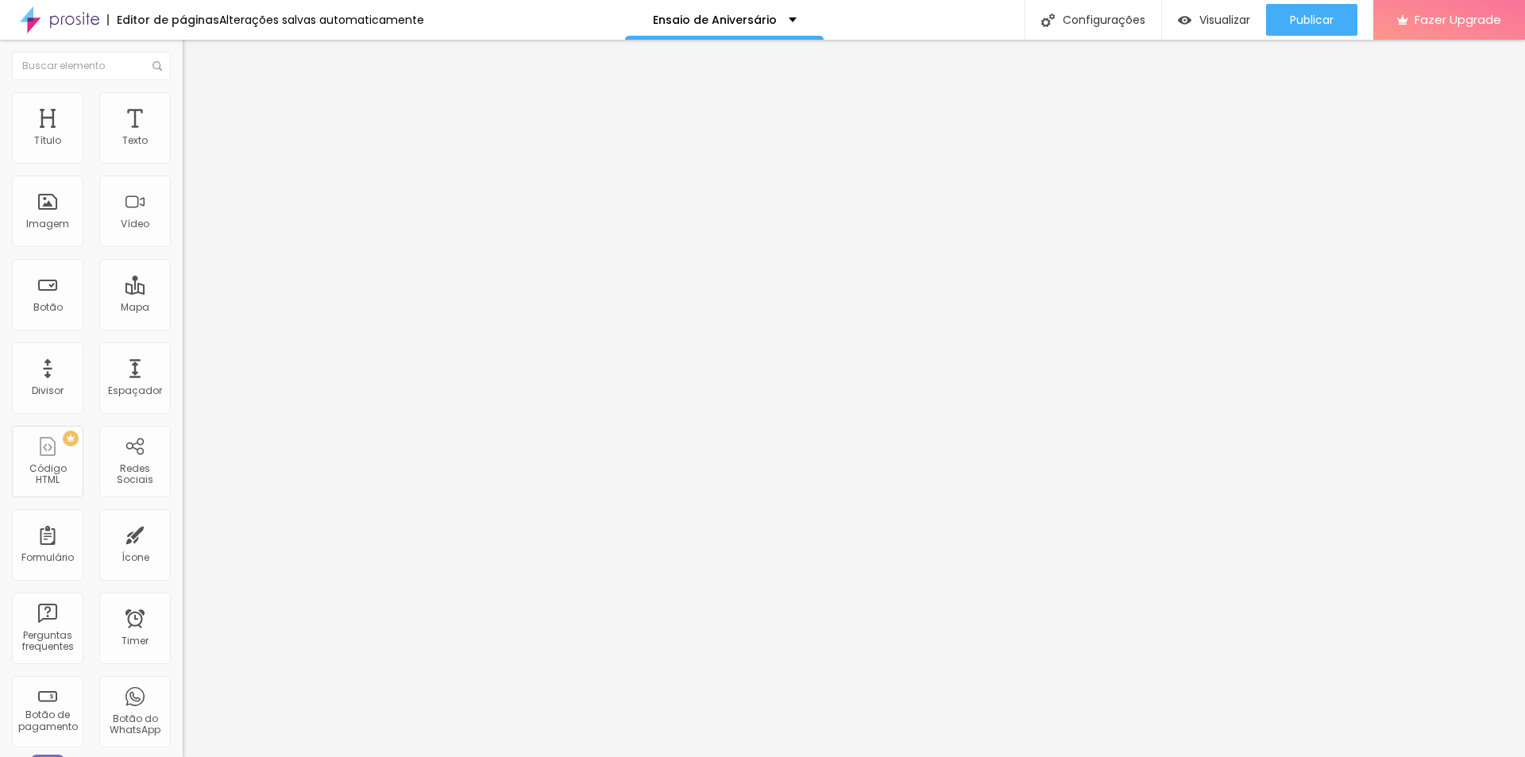
type input "14"
type input "12"
type input "11"
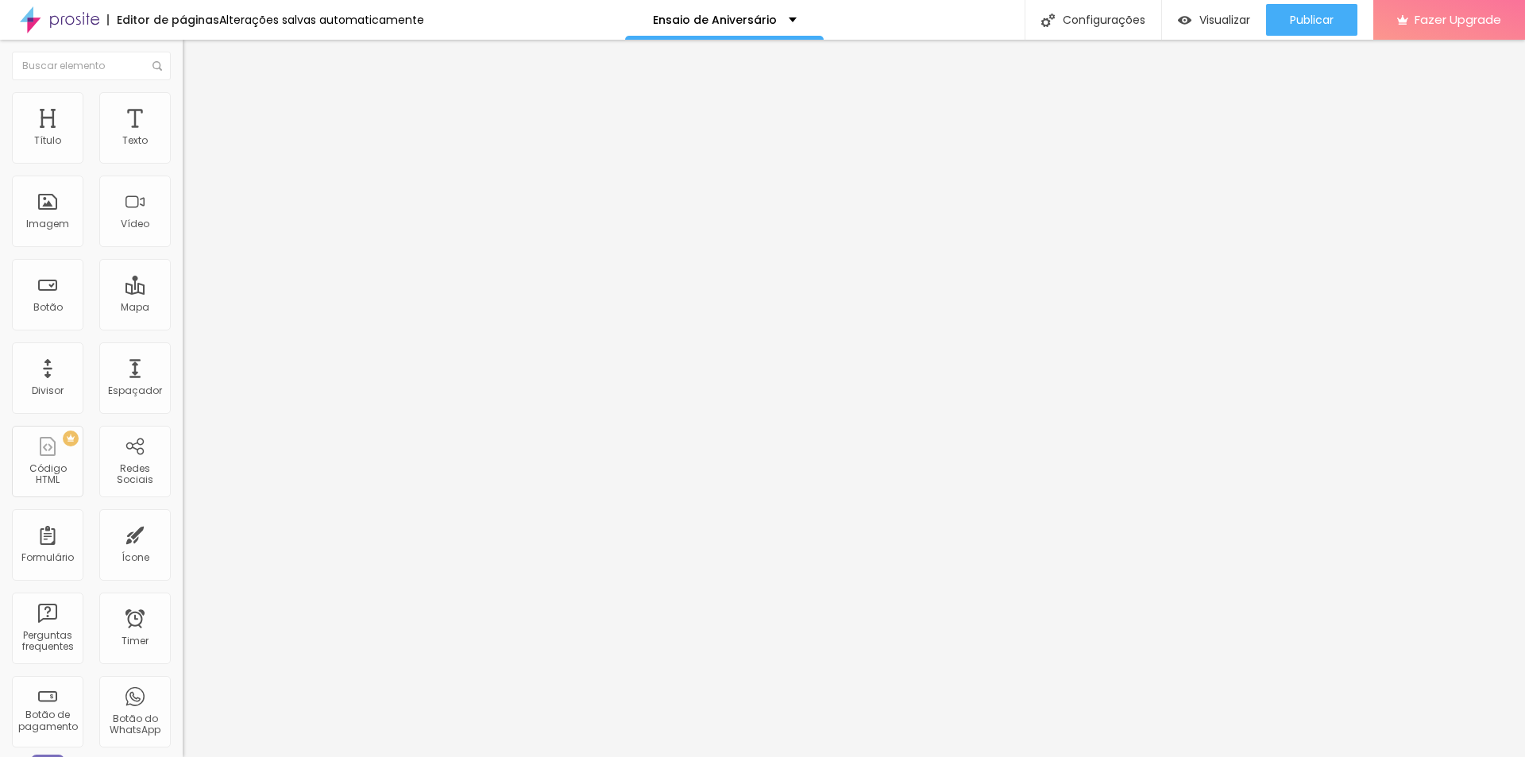
type input "10"
type input "7"
type input "6"
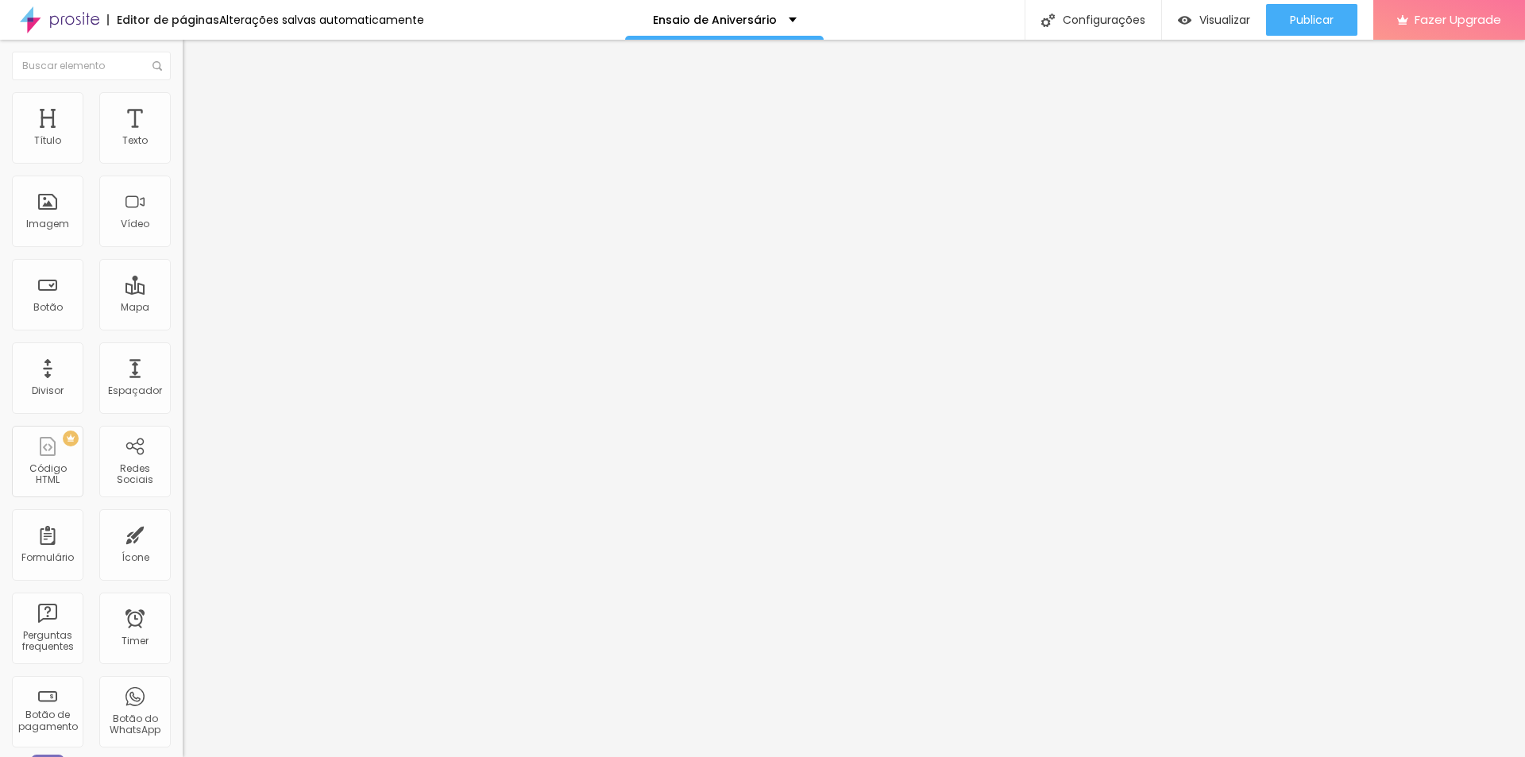
type input "6"
type input "5"
type input "4"
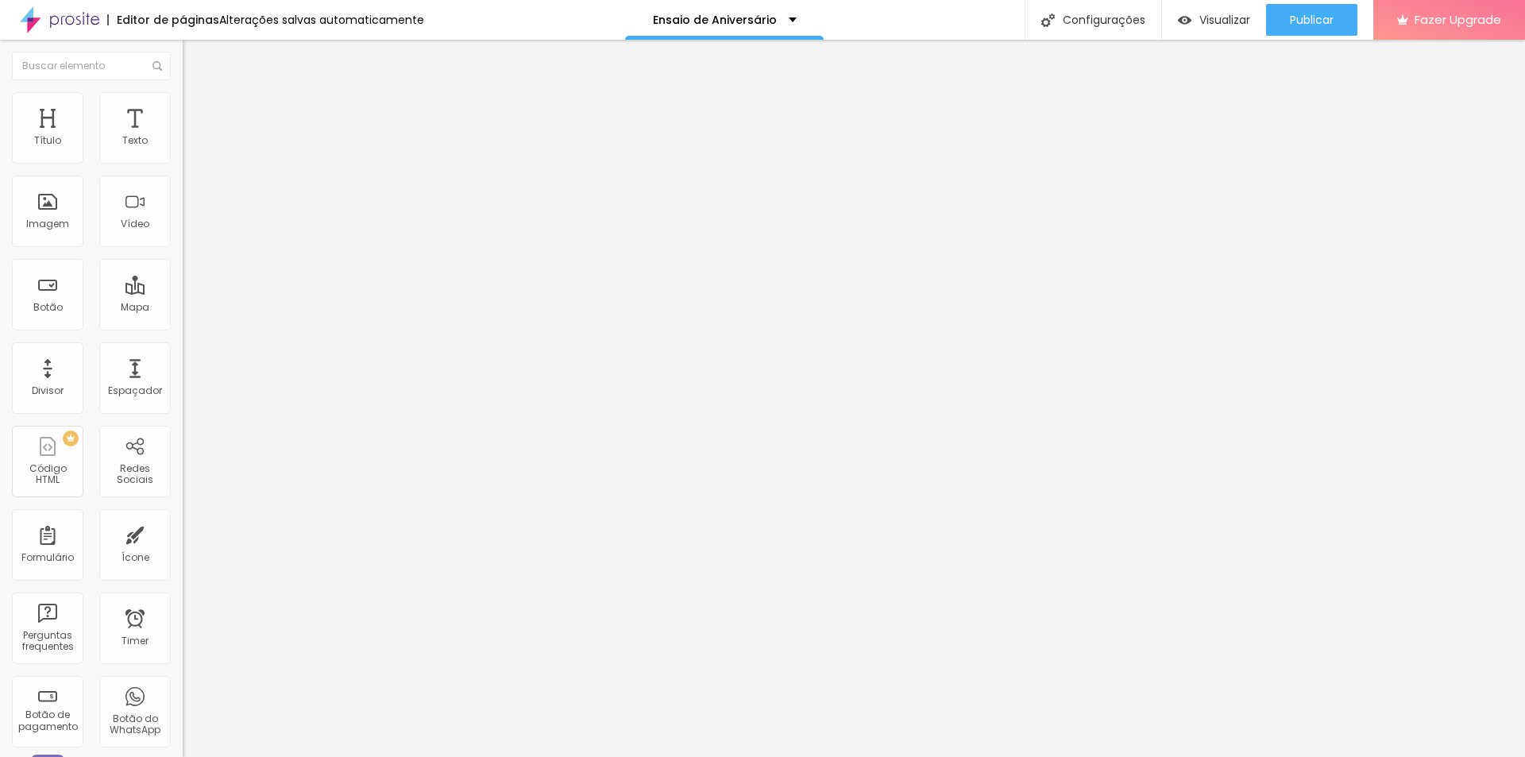
type input "3"
drag, startPoint x: 61, startPoint y: 155, endPoint x: 40, endPoint y: 155, distance: 20.6
type input "3"
click at [183, 292] on input "range" at bounding box center [234, 298] width 102 height 13
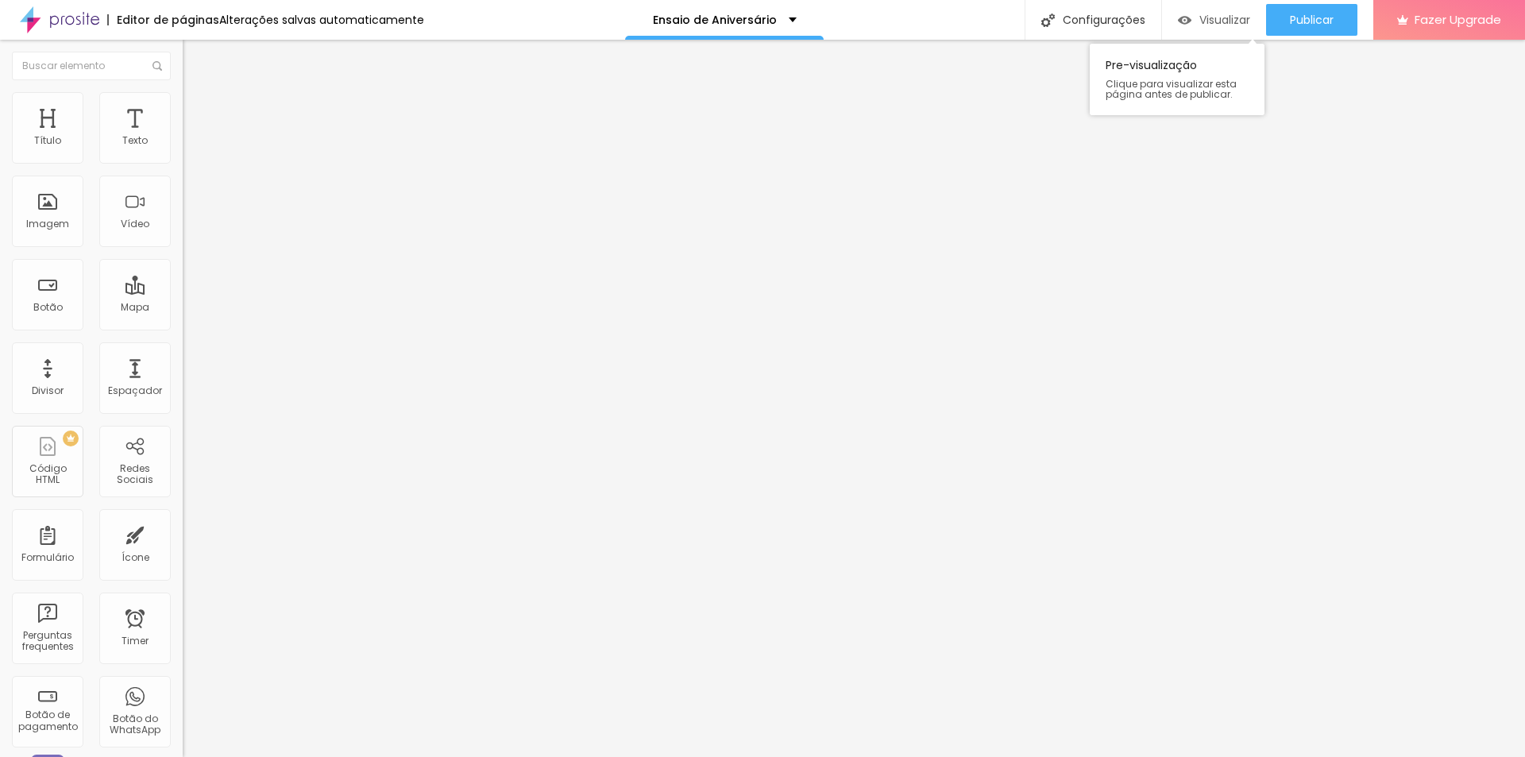
click at [1214, 25] on span "Visualizar" at bounding box center [1224, 19] width 51 height 13
click at [183, 98] on li "Estilo" at bounding box center [274, 100] width 183 height 16
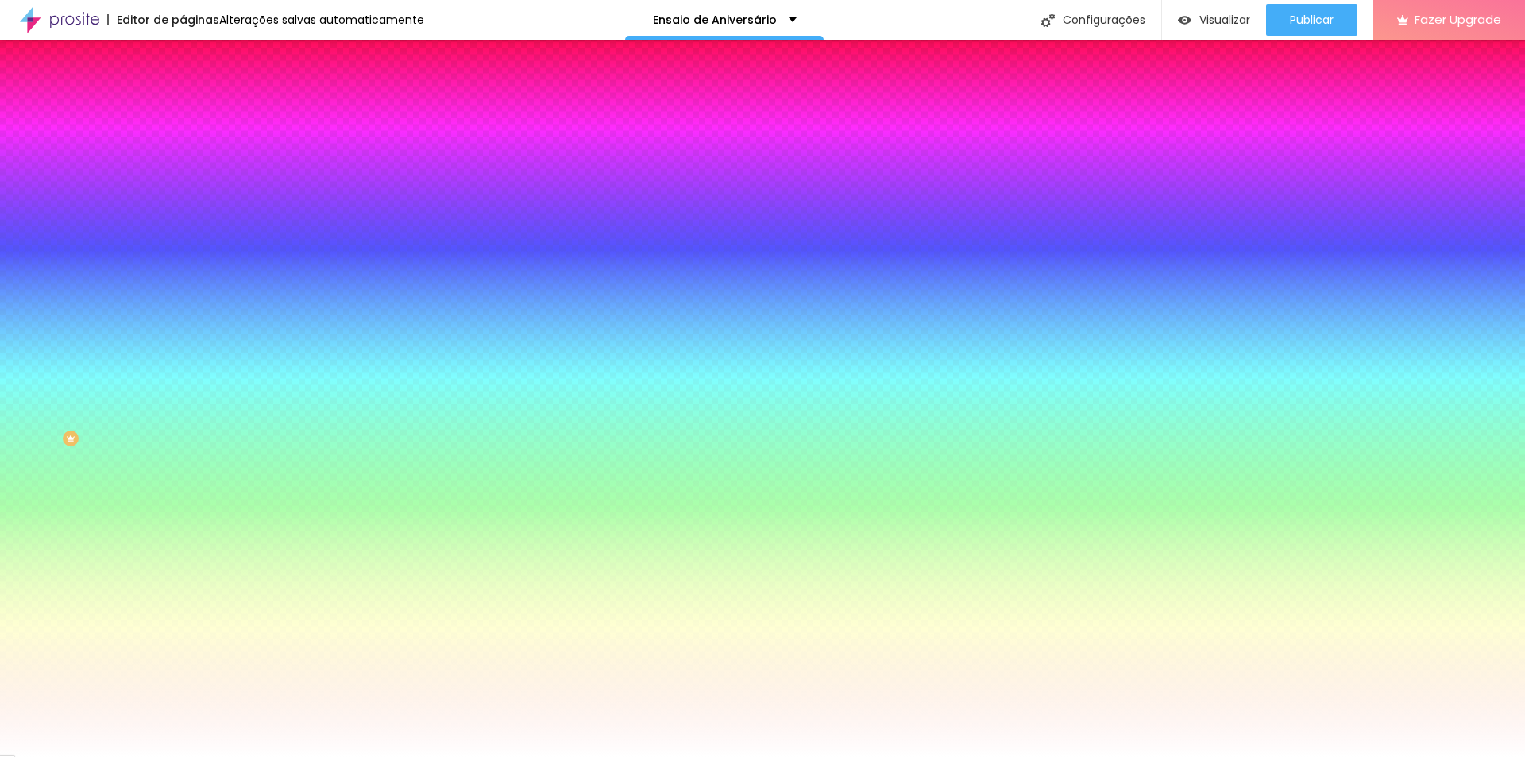
click at [183, 108] on img at bounding box center [190, 115] width 14 height 14
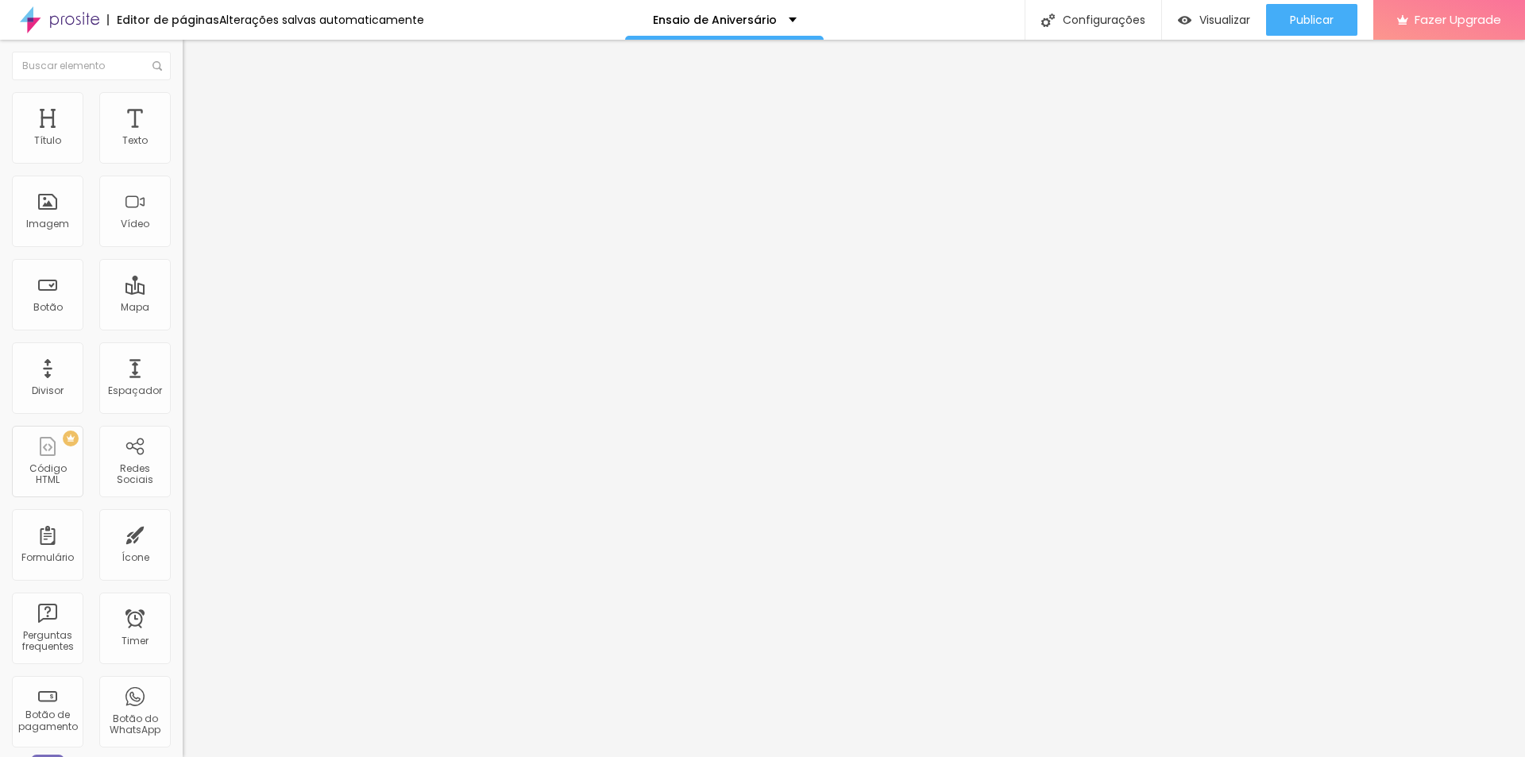
type input "10"
type input "5"
type input "0"
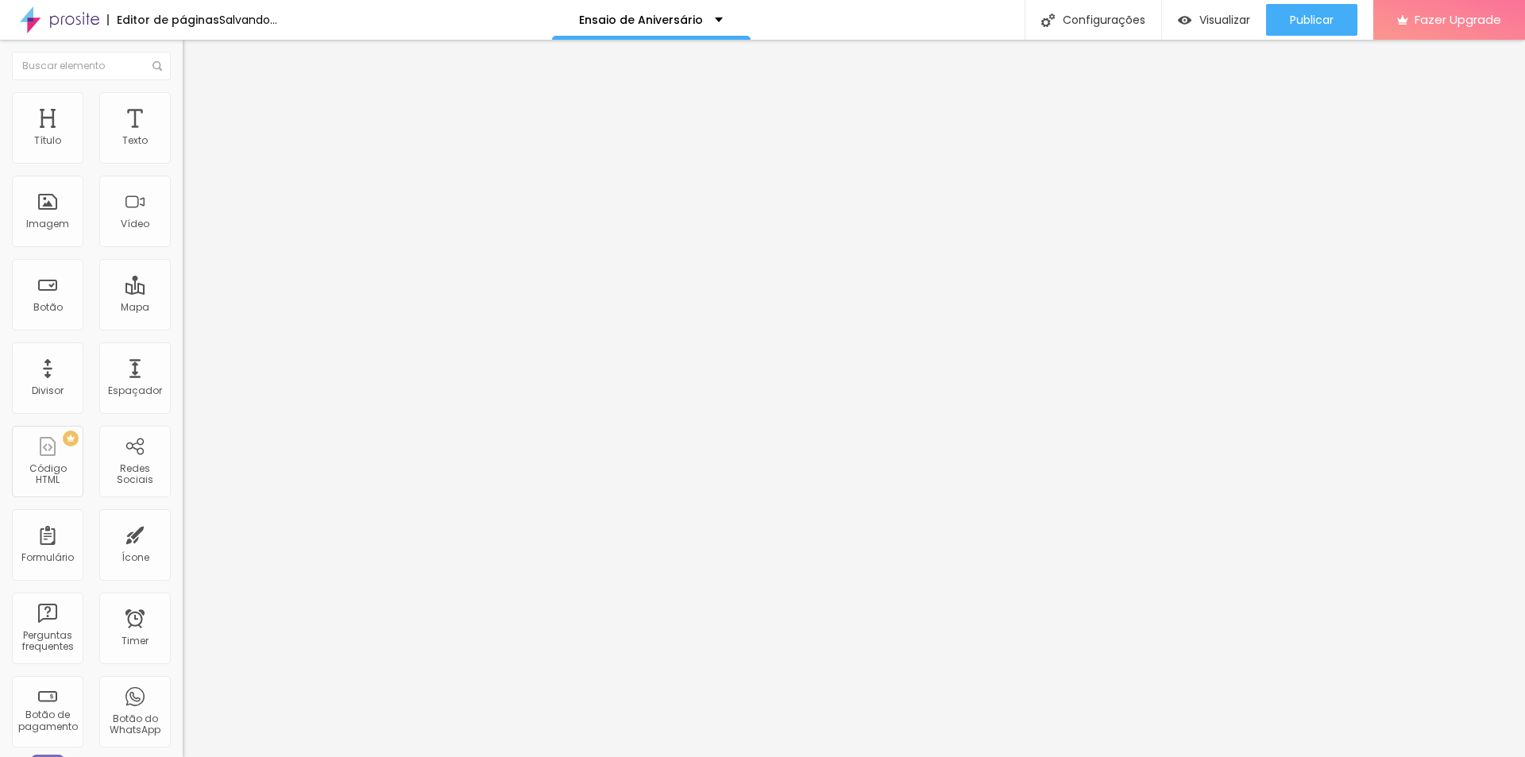
type input "0"
type input "30"
drag, startPoint x: 84, startPoint y: 155, endPoint x: 0, endPoint y: 180, distance: 87.9
type input "25"
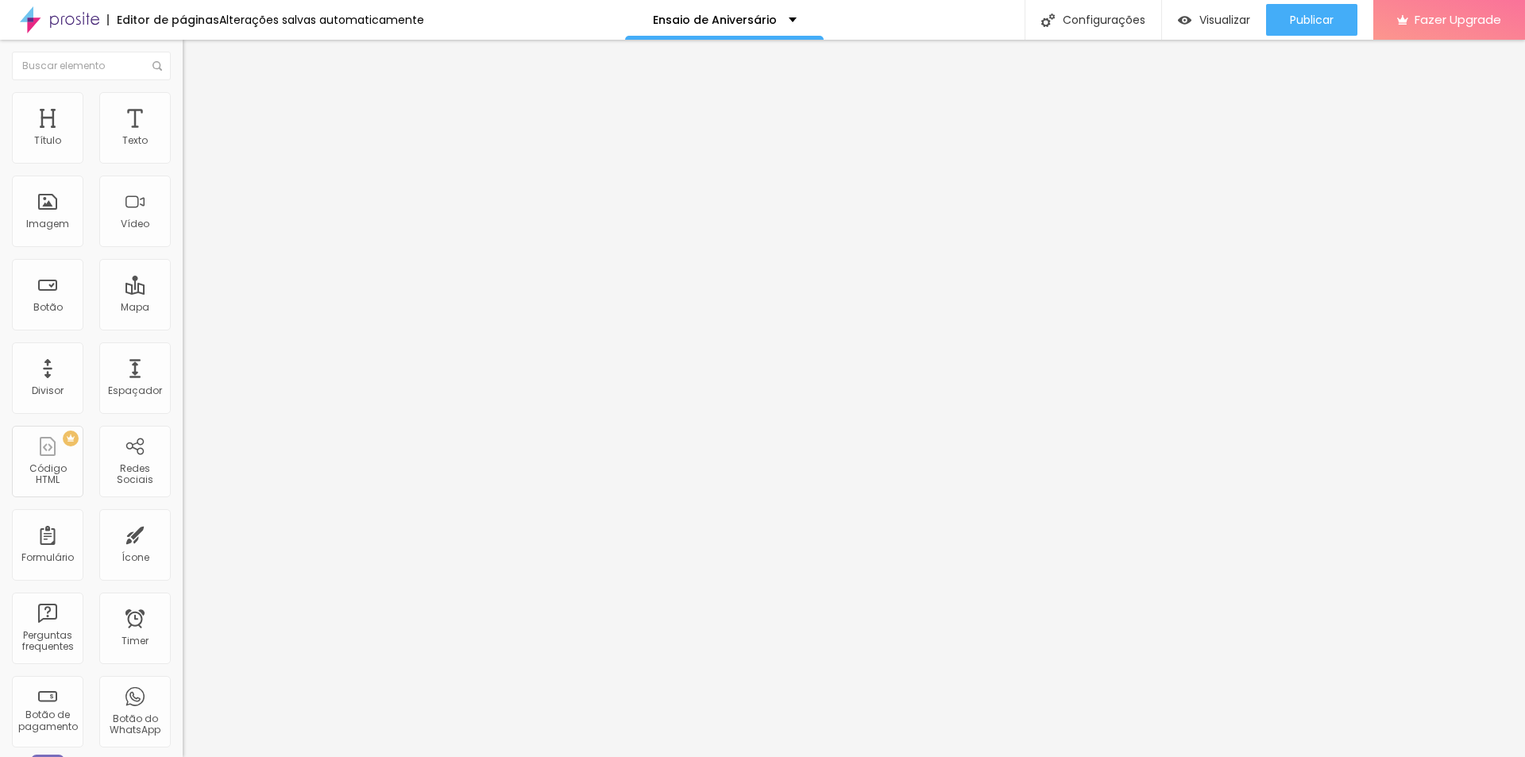
click at [183, 308] on input "range" at bounding box center [234, 314] width 102 height 13
type input "25"
type input "0"
type input "30"
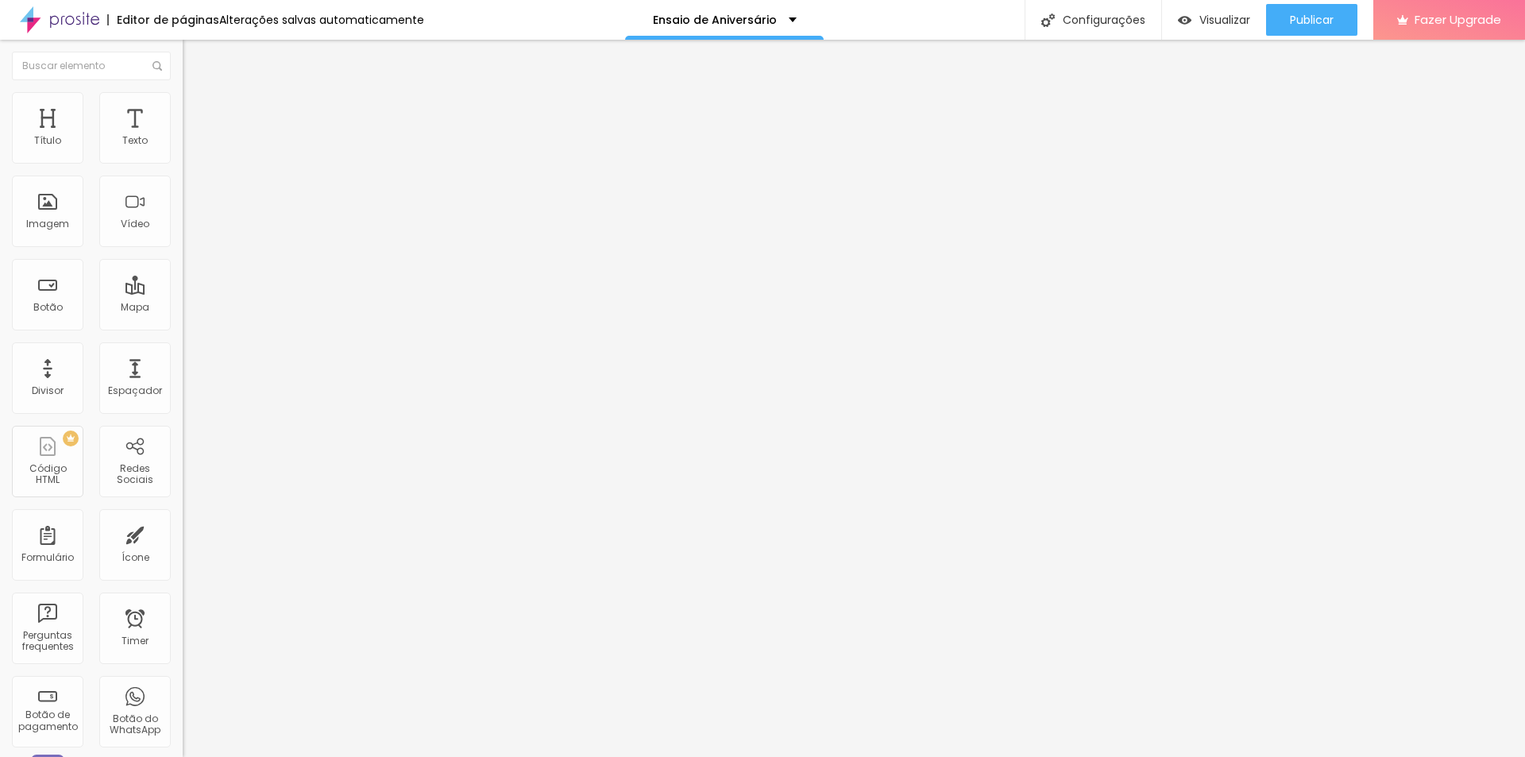
type input "30"
drag, startPoint x: 117, startPoint y: 155, endPoint x: 367, endPoint y: 153, distance: 250.1
type input "30"
click at [285, 308] on input "range" at bounding box center [234, 314] width 102 height 13
type input "76"
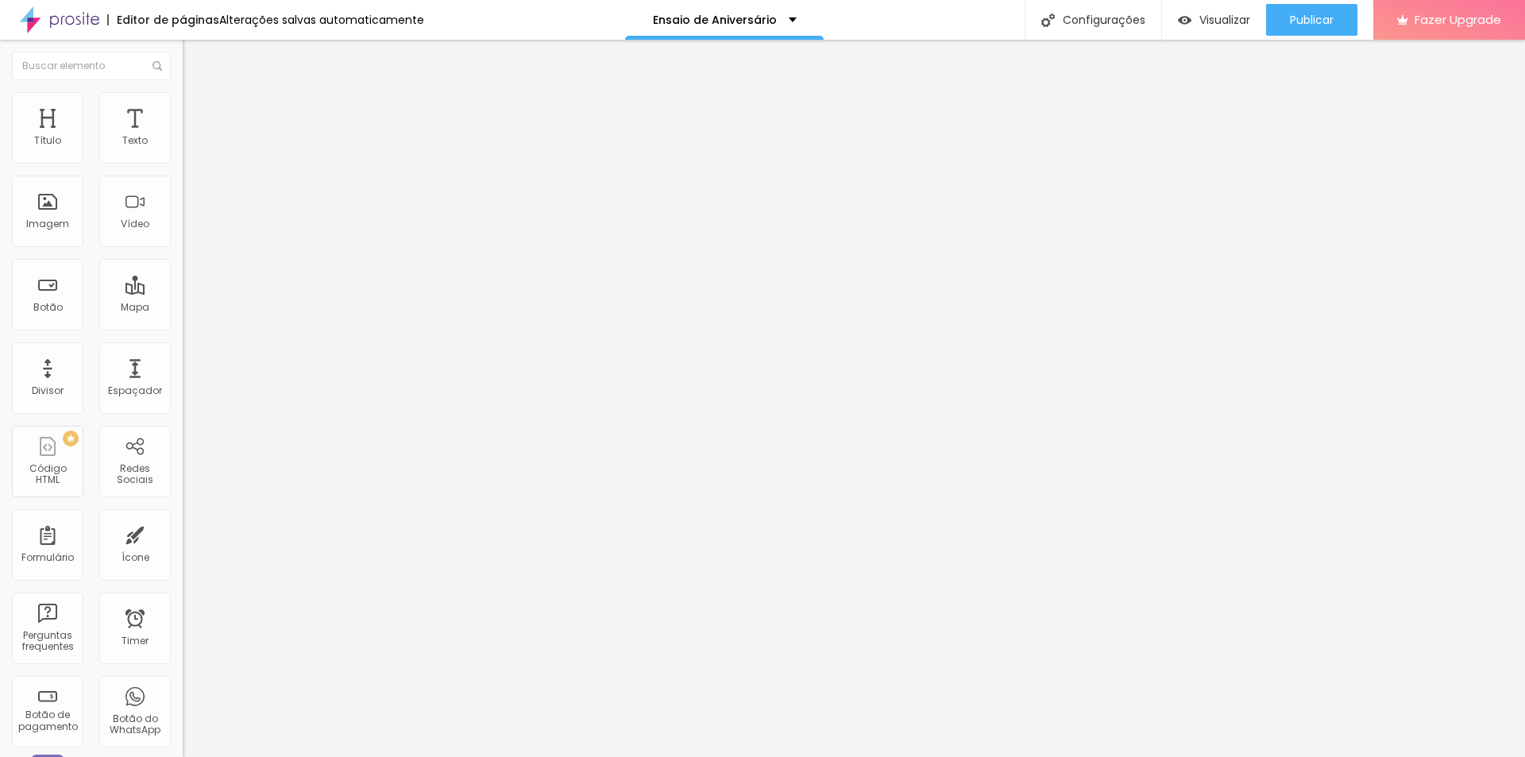
type input "76"
type input "308"
type input "339"
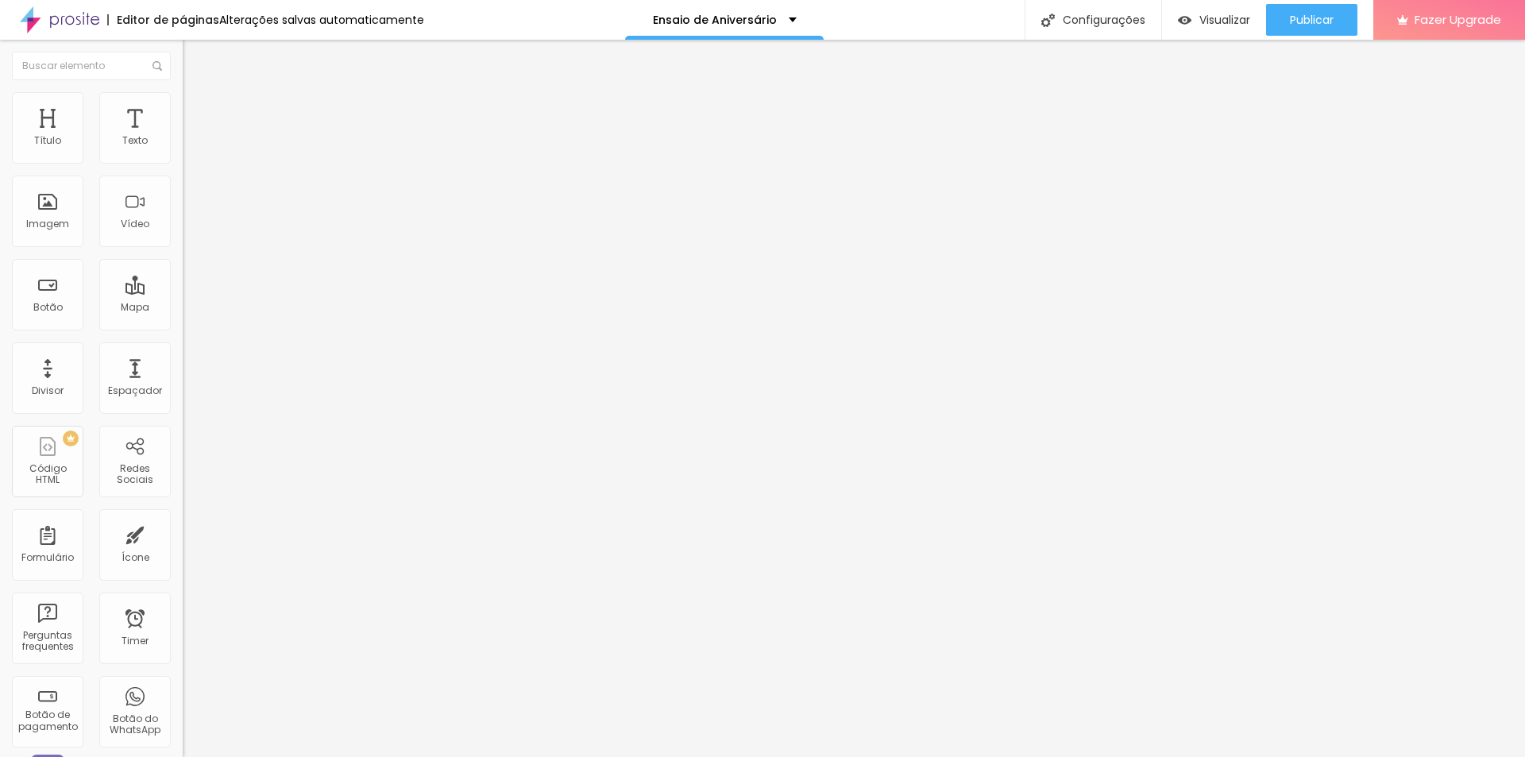
type input "350"
type input "355"
type input "144"
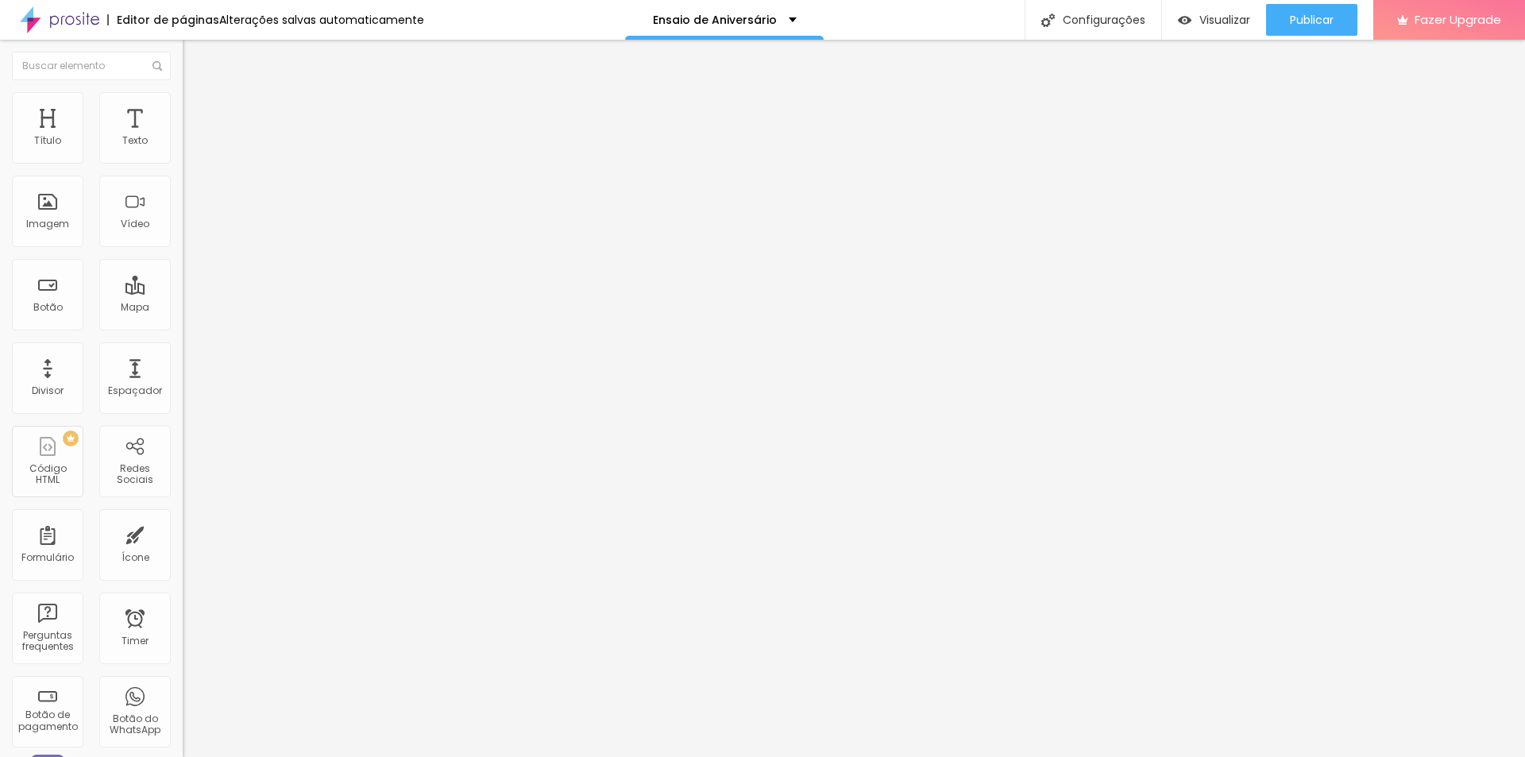
type input "144"
type input "0"
drag, startPoint x: 37, startPoint y: 184, endPoint x: 0, endPoint y: 168, distance: 40.2
type input "0"
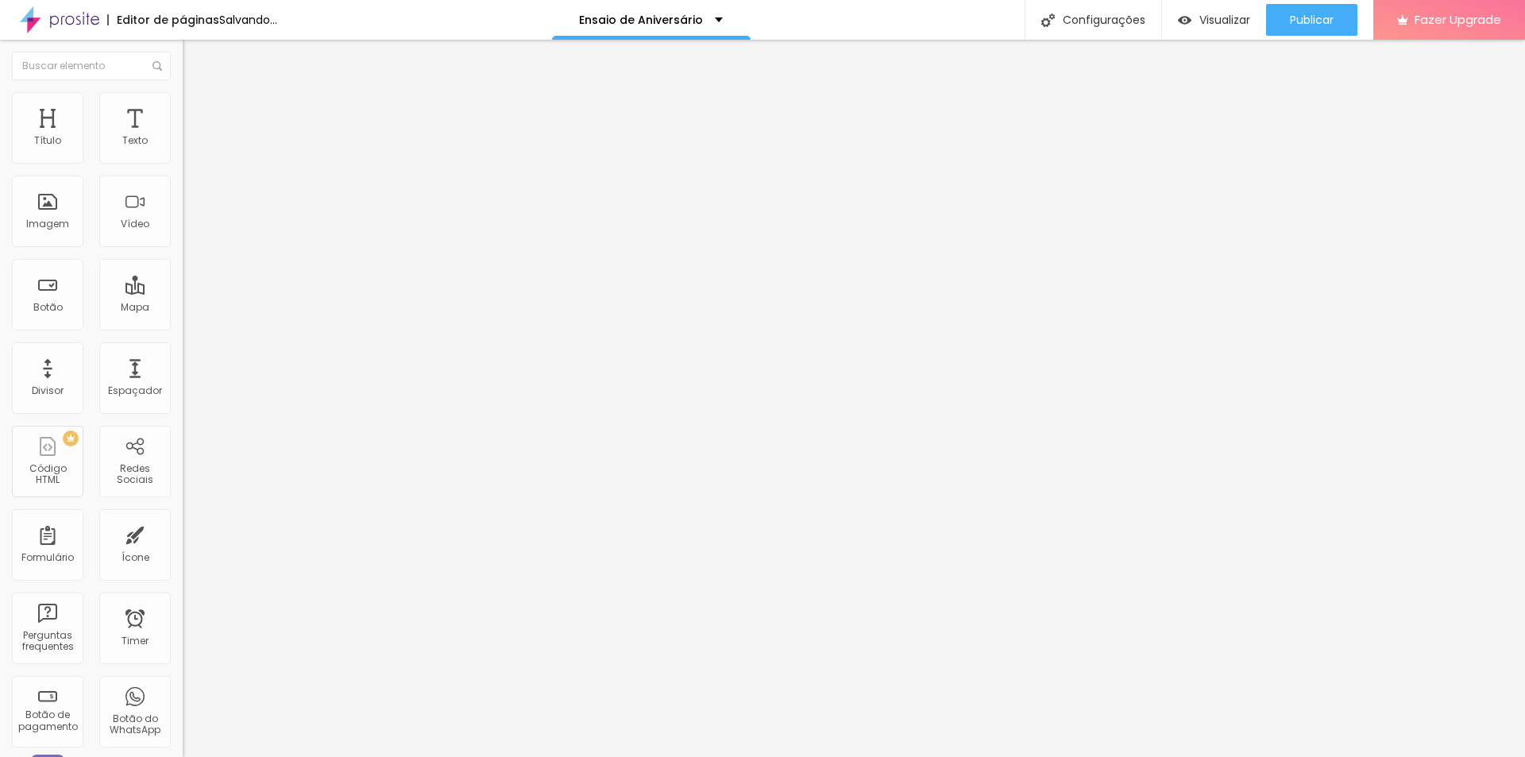
click at [183, 533] on input "range" at bounding box center [234, 539] width 102 height 13
click at [1235, 13] on span "Visualizar" at bounding box center [1224, 19] width 51 height 13
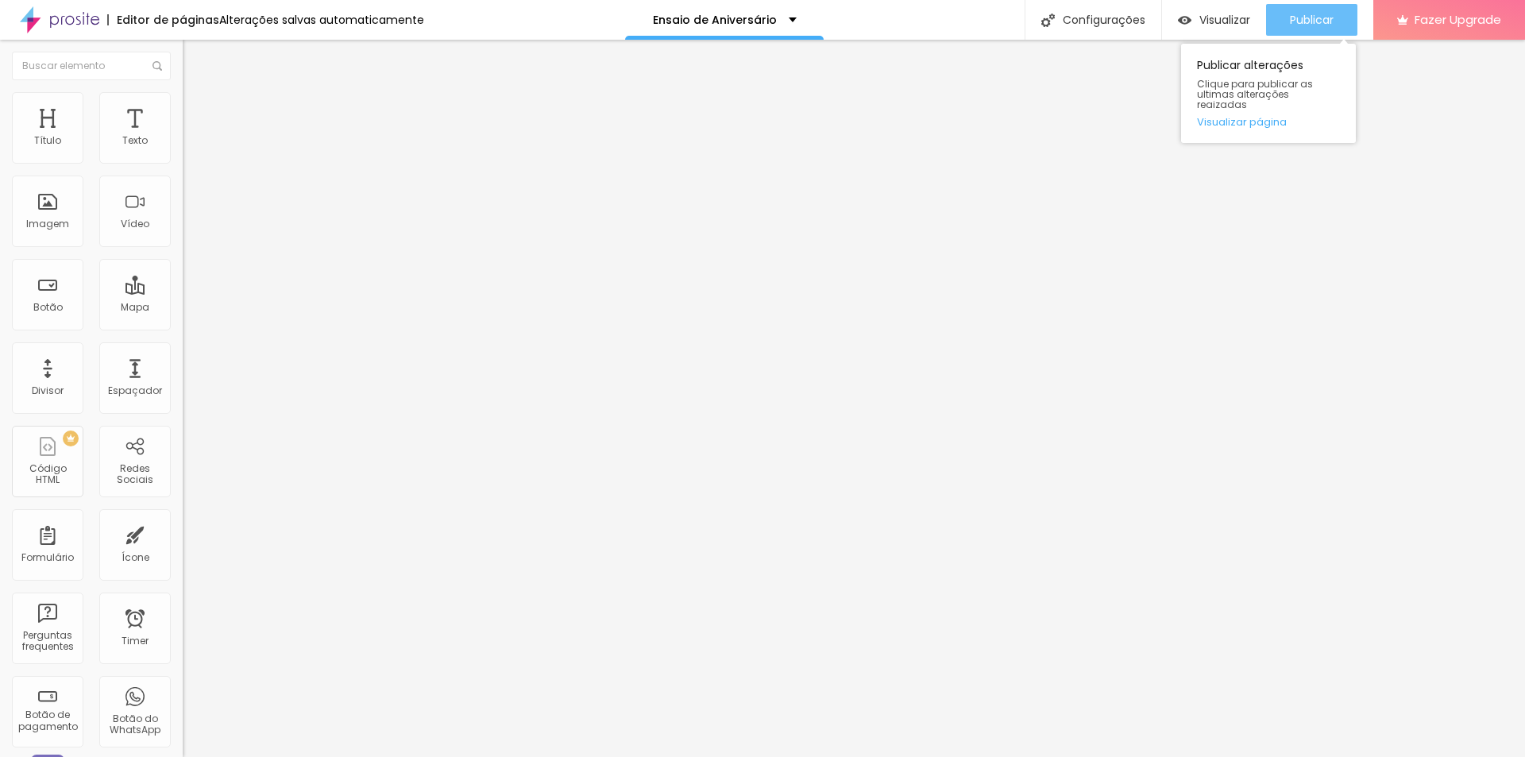
click at [1323, 13] on span "Publicar" at bounding box center [1312, 19] width 44 height 13
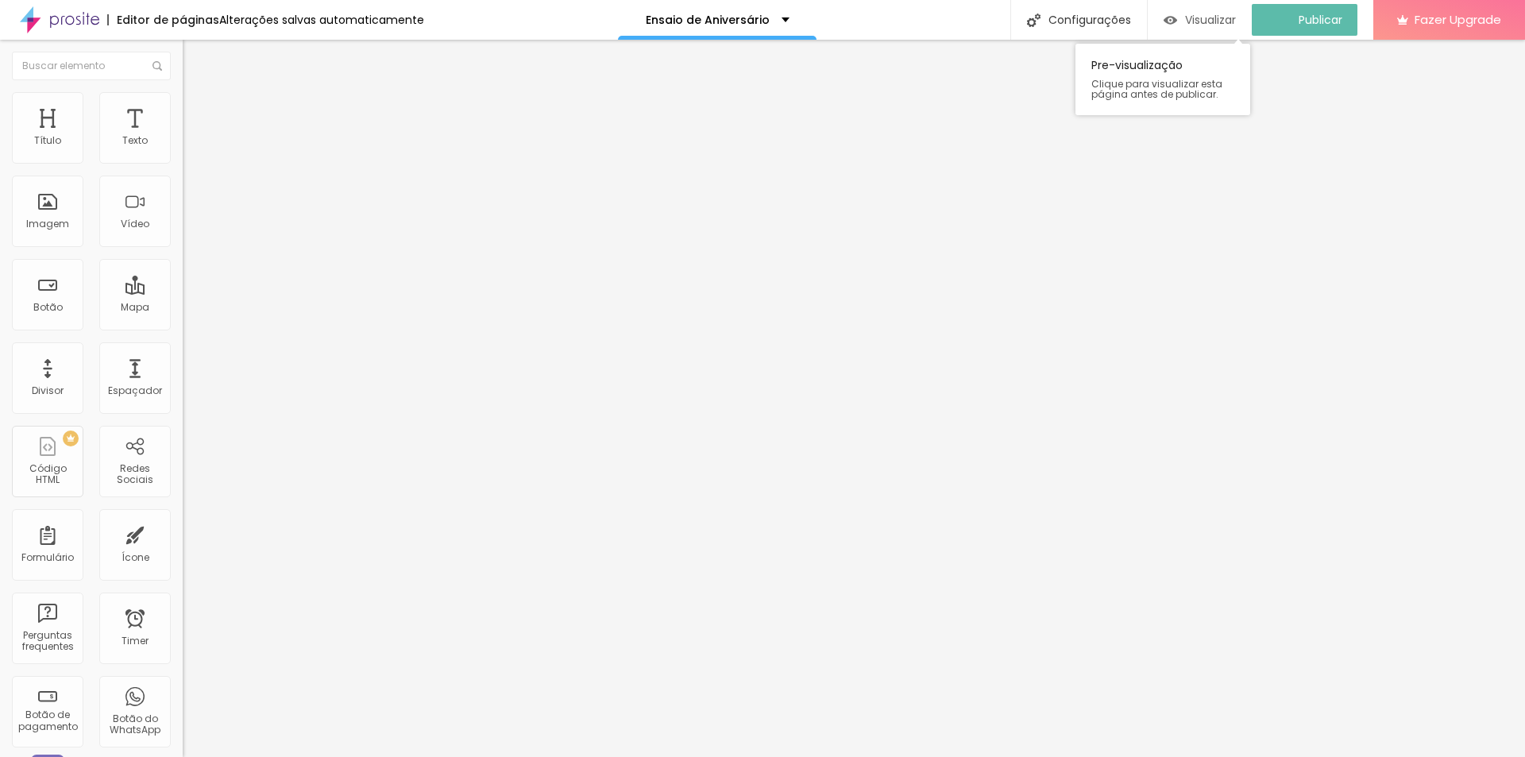
click at [1225, 23] on span "Visualizar" at bounding box center [1210, 19] width 51 height 13
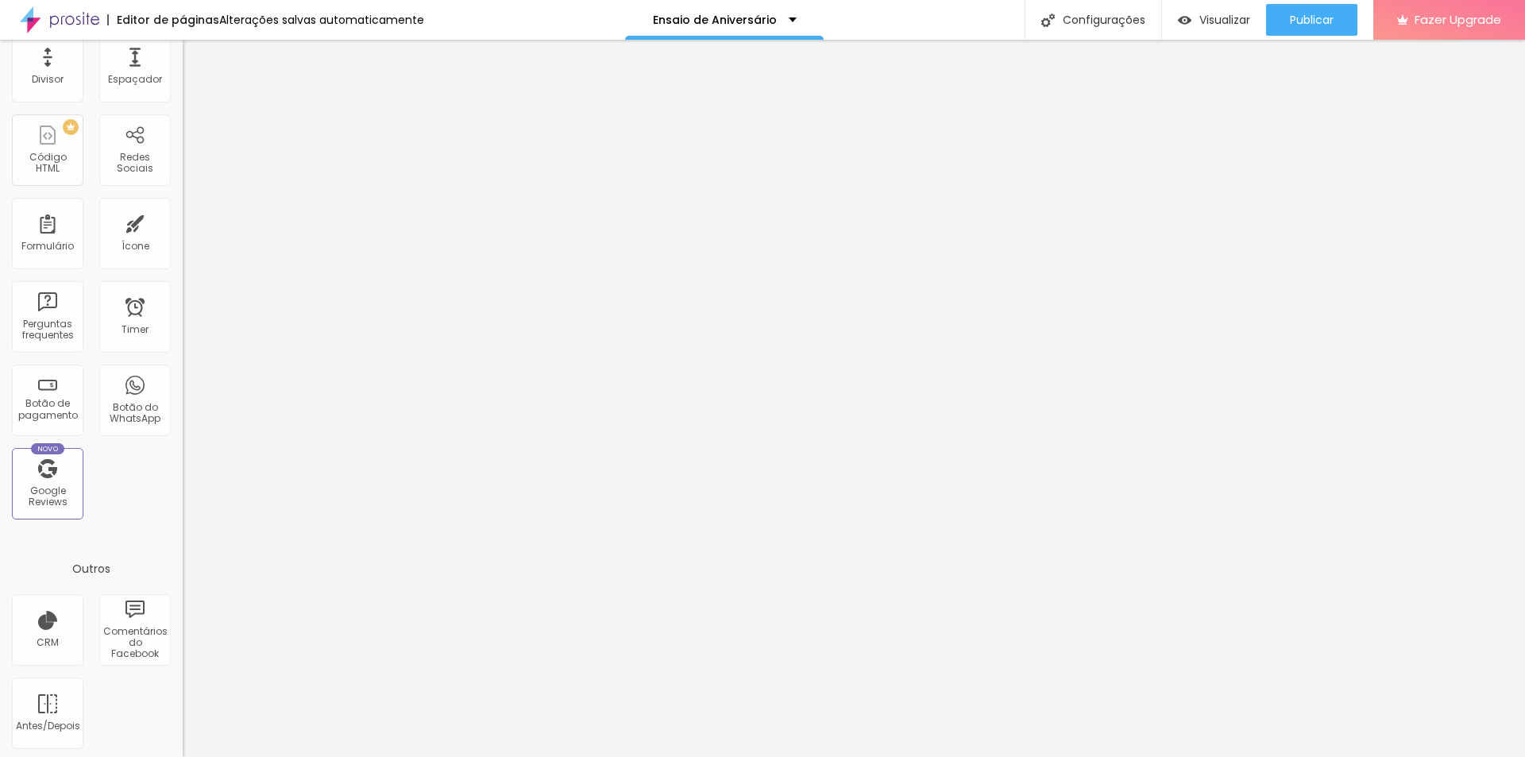
scroll to position [315, 0]
click at [1323, 13] on span "Publicar" at bounding box center [1312, 19] width 44 height 13
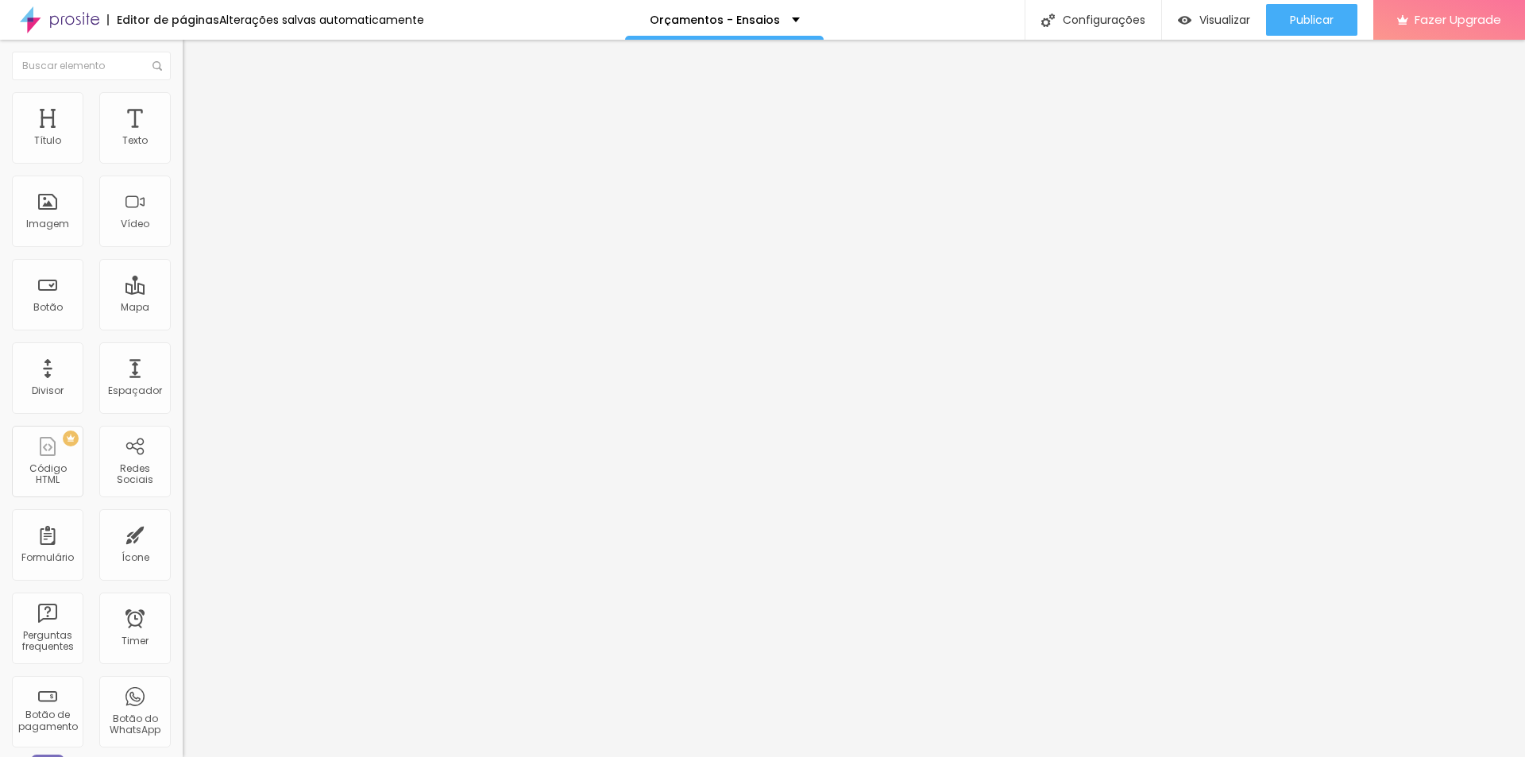
click at [183, 327] on input "[URL][DOMAIN_NAME]" at bounding box center [278, 319] width 191 height 16
click at [1333, 16] on span "Publicar" at bounding box center [1312, 19] width 44 height 13
click at [183, 98] on img at bounding box center [190, 99] width 14 height 14
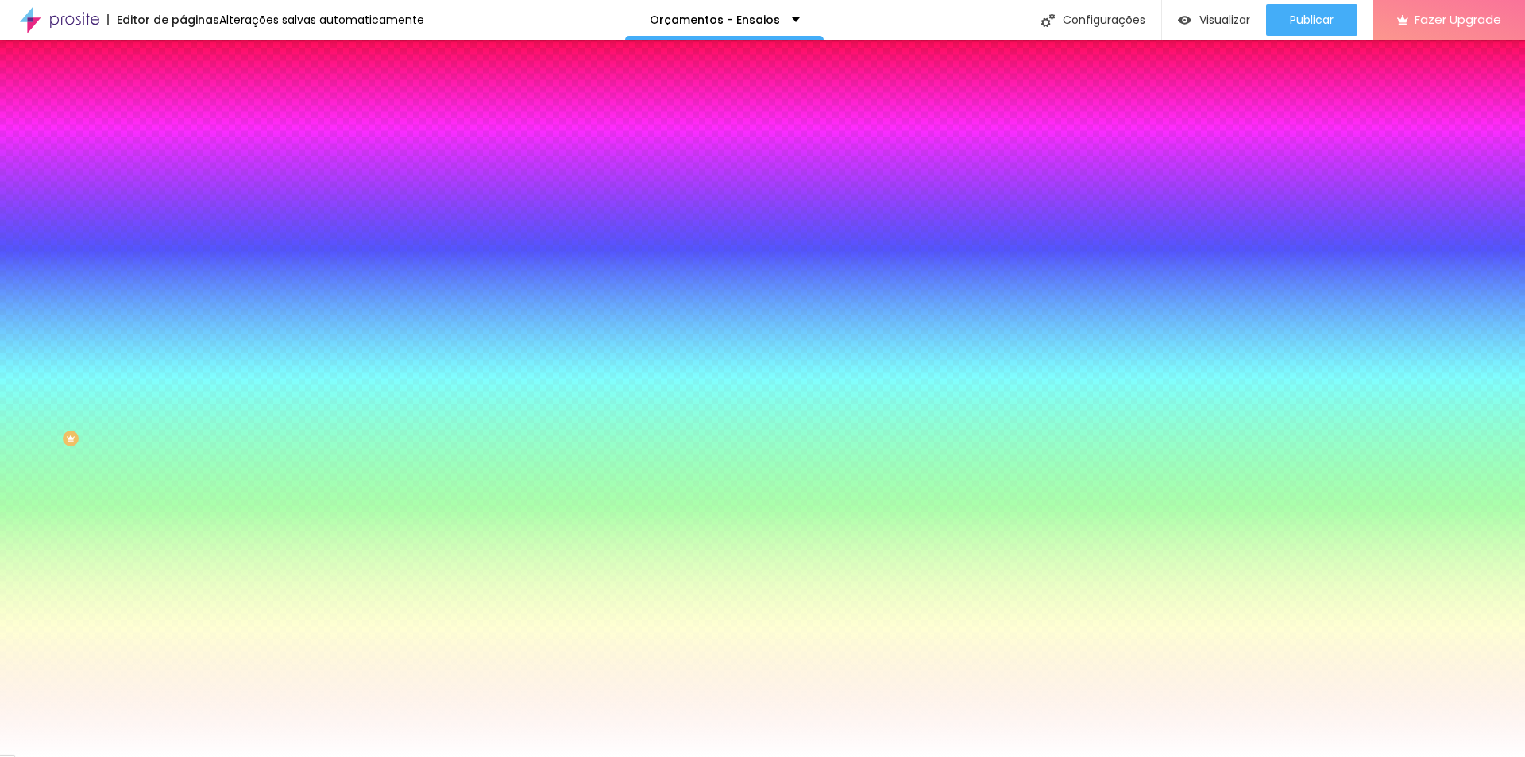
click at [183, 152] on div at bounding box center [274, 152] width 183 height 0
type input "#CAAE99"
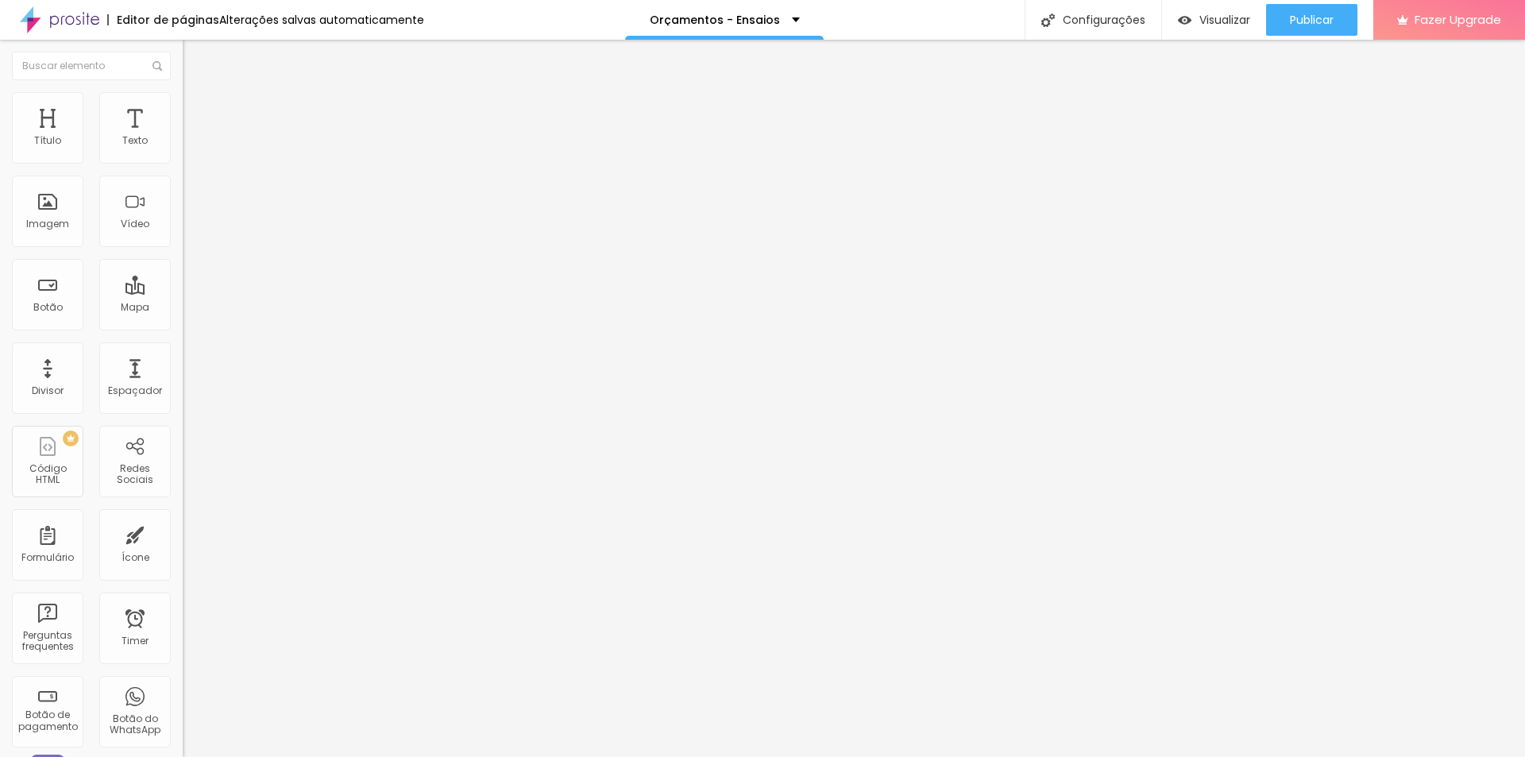
click at [197, 109] on span "Estilo" at bounding box center [209, 102] width 25 height 13
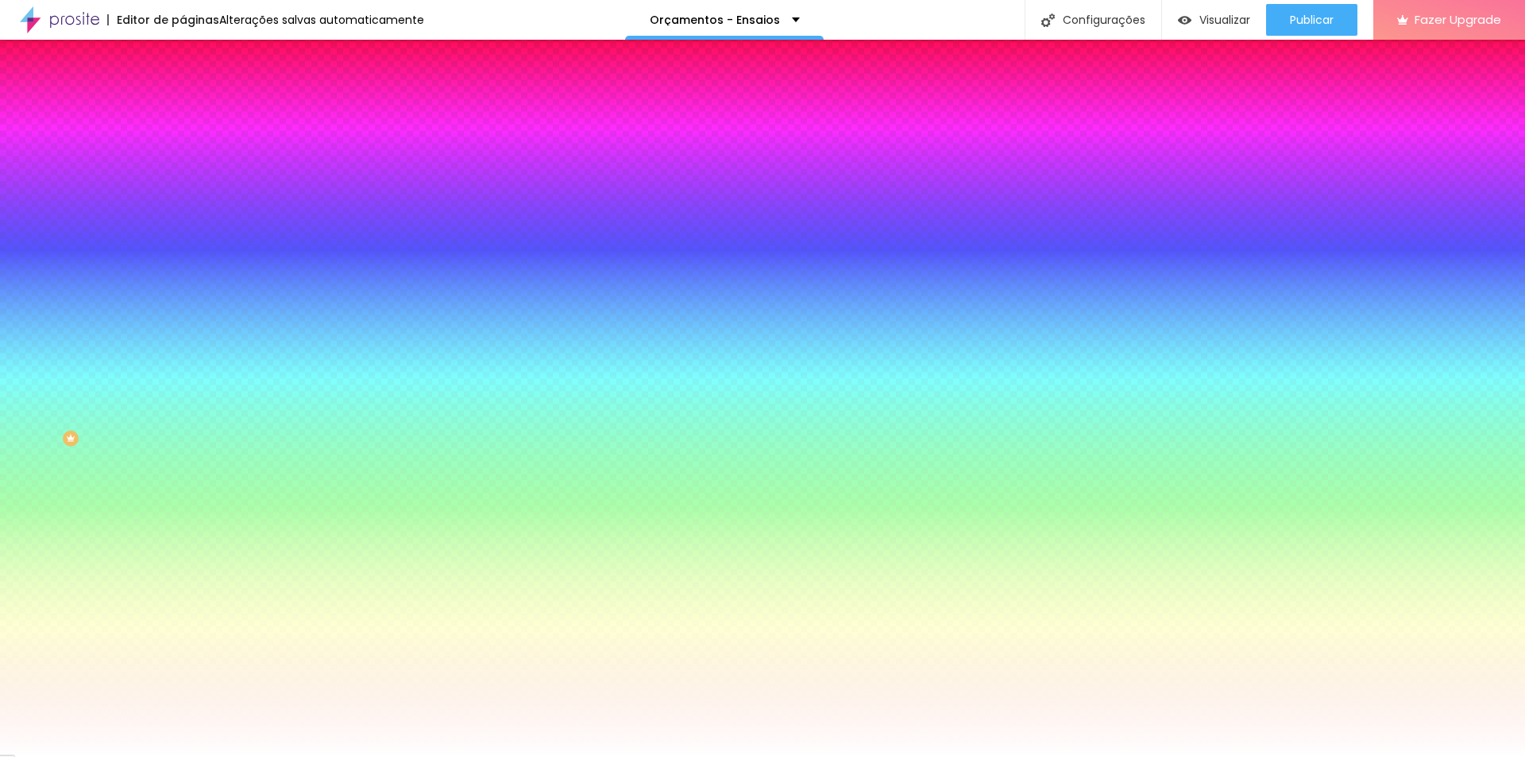
click at [183, 158] on input "#FFFFFF" at bounding box center [278, 160] width 191 height 16
type input "#CAAE99"
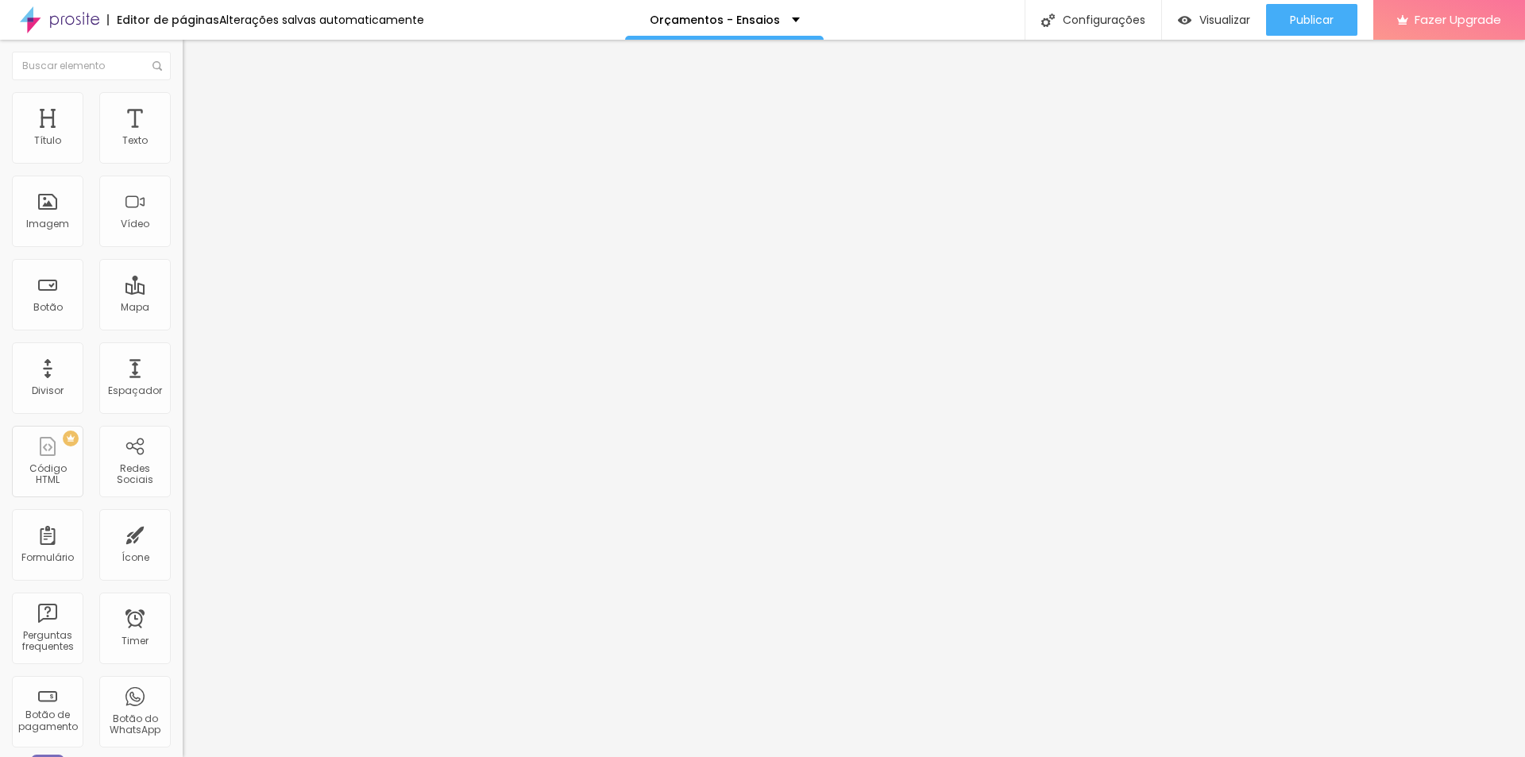
click at [183, 102] on img at bounding box center [190, 99] width 14 height 14
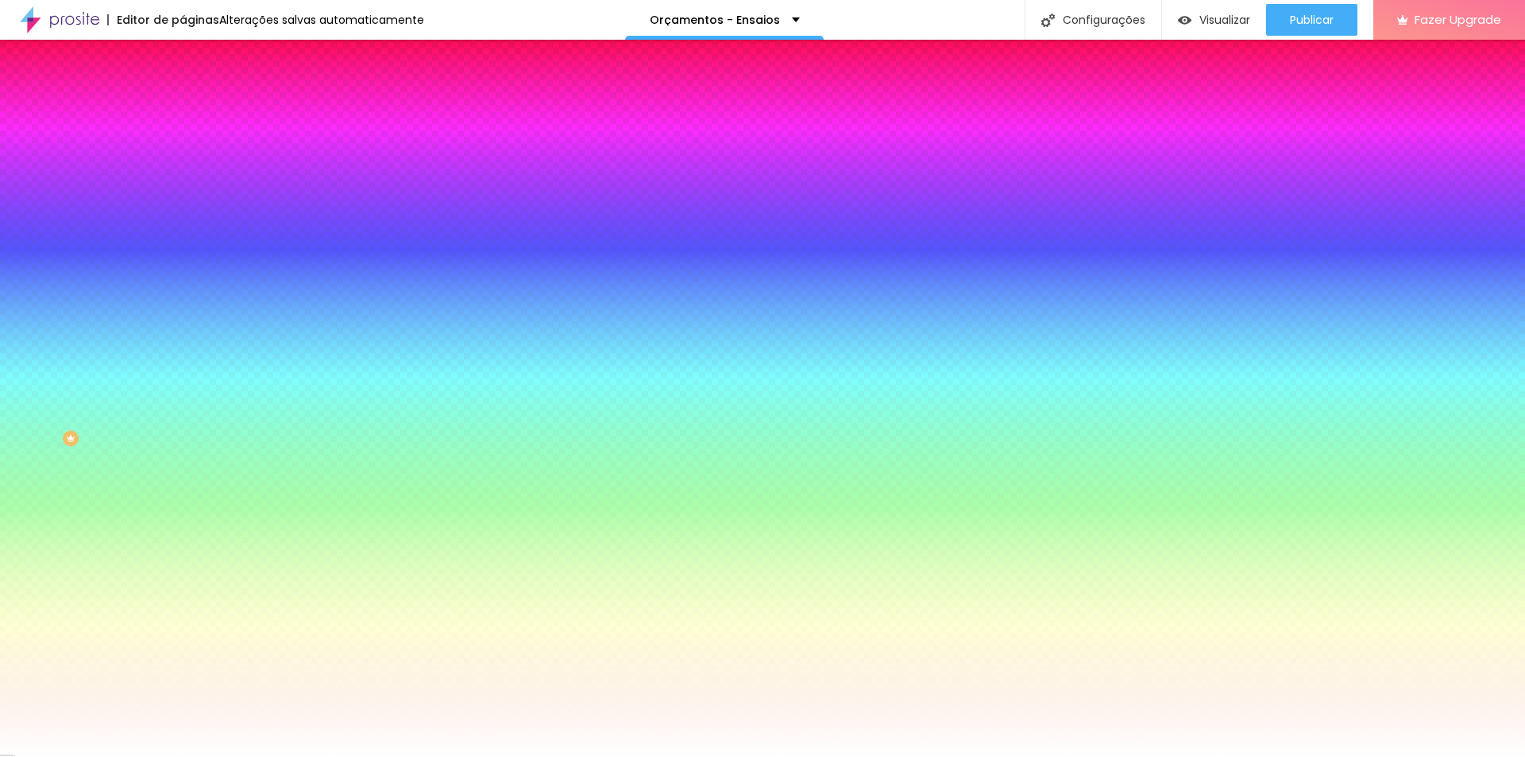
click at [183, 160] on input "#FFFFFF" at bounding box center [278, 160] width 191 height 16
paste input "CAAE99"
type input "#CAAE99"
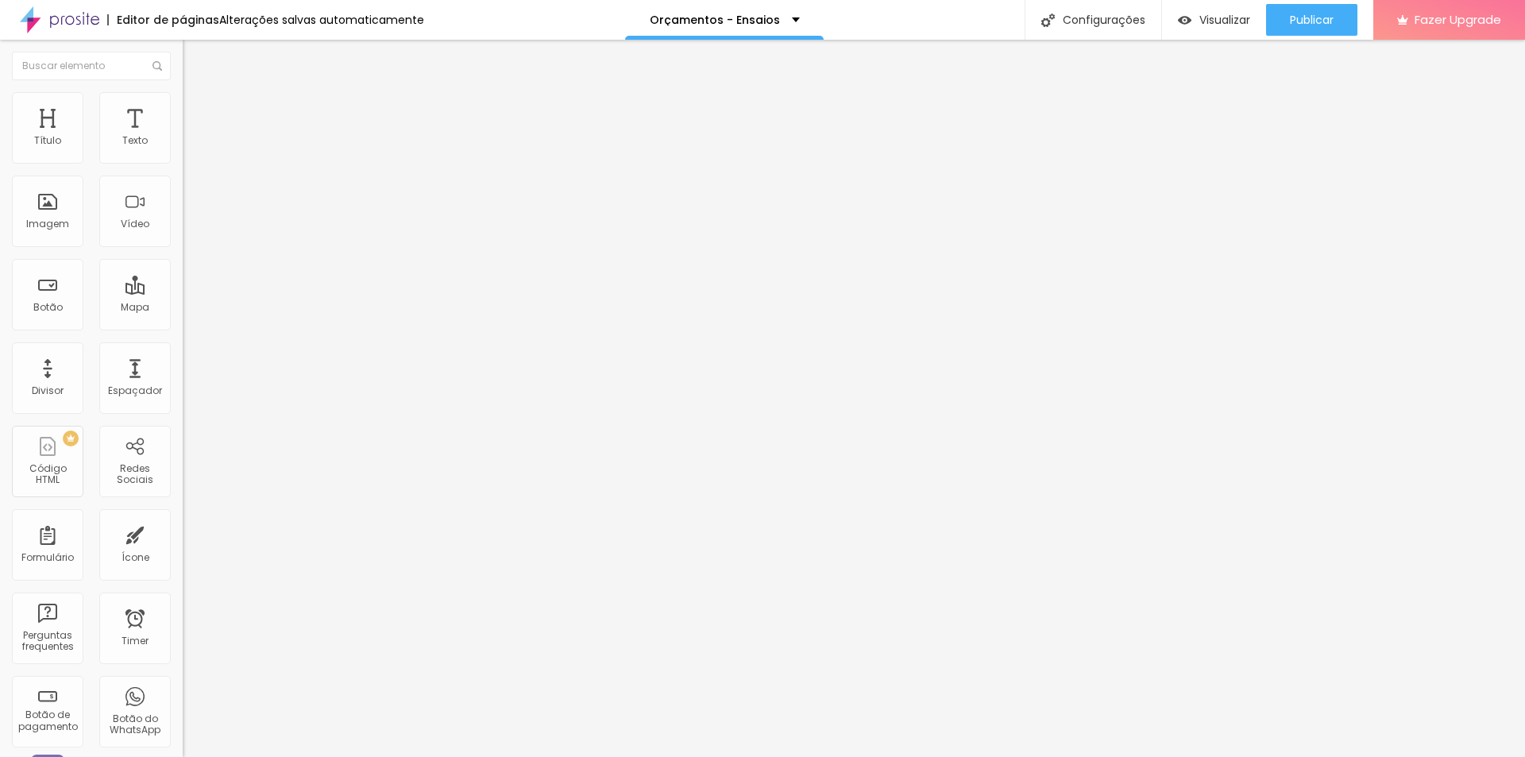
click at [197, 109] on span "Estilo" at bounding box center [209, 102] width 25 height 13
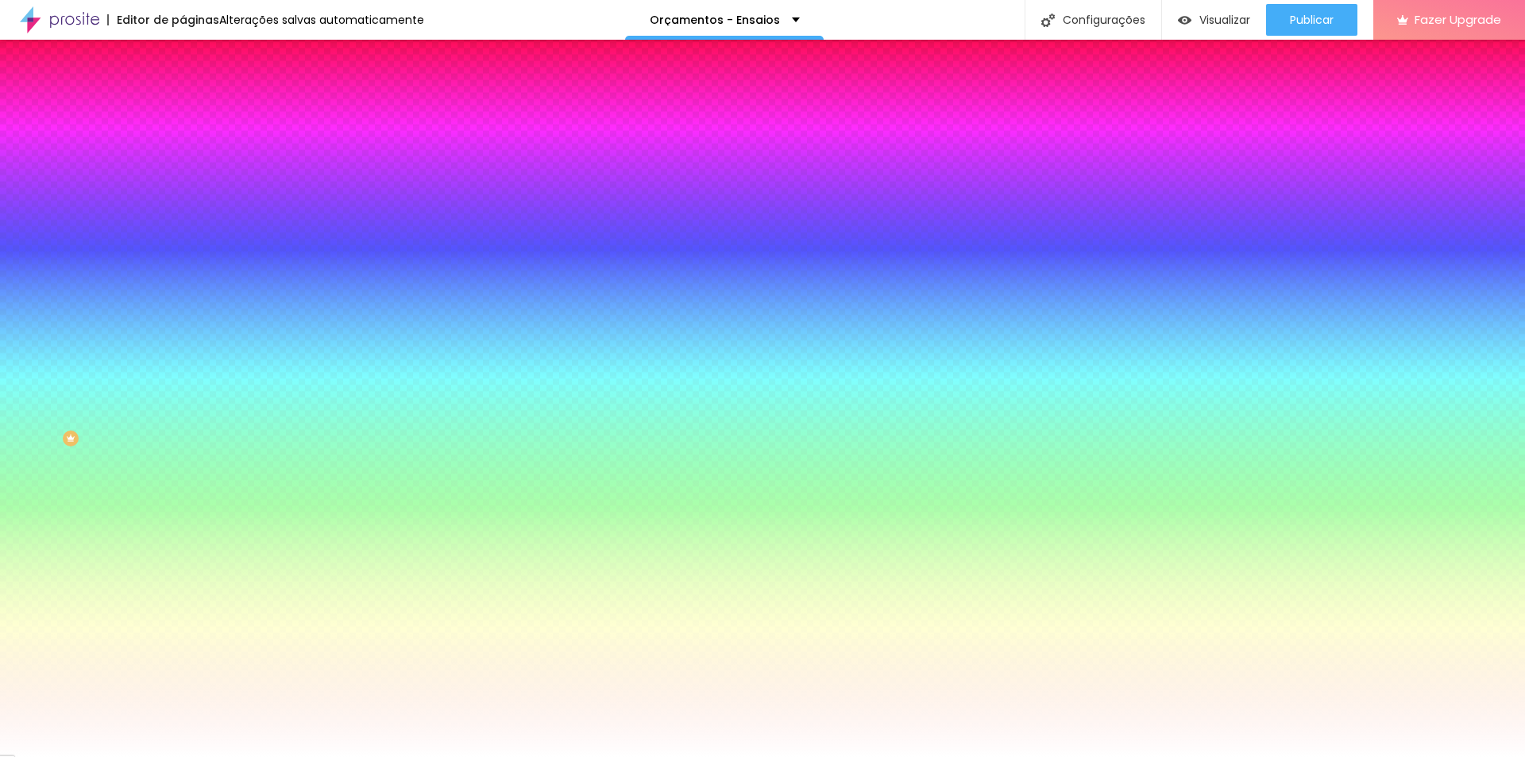
paste input "CAAE99"
type input "#CAAE99"
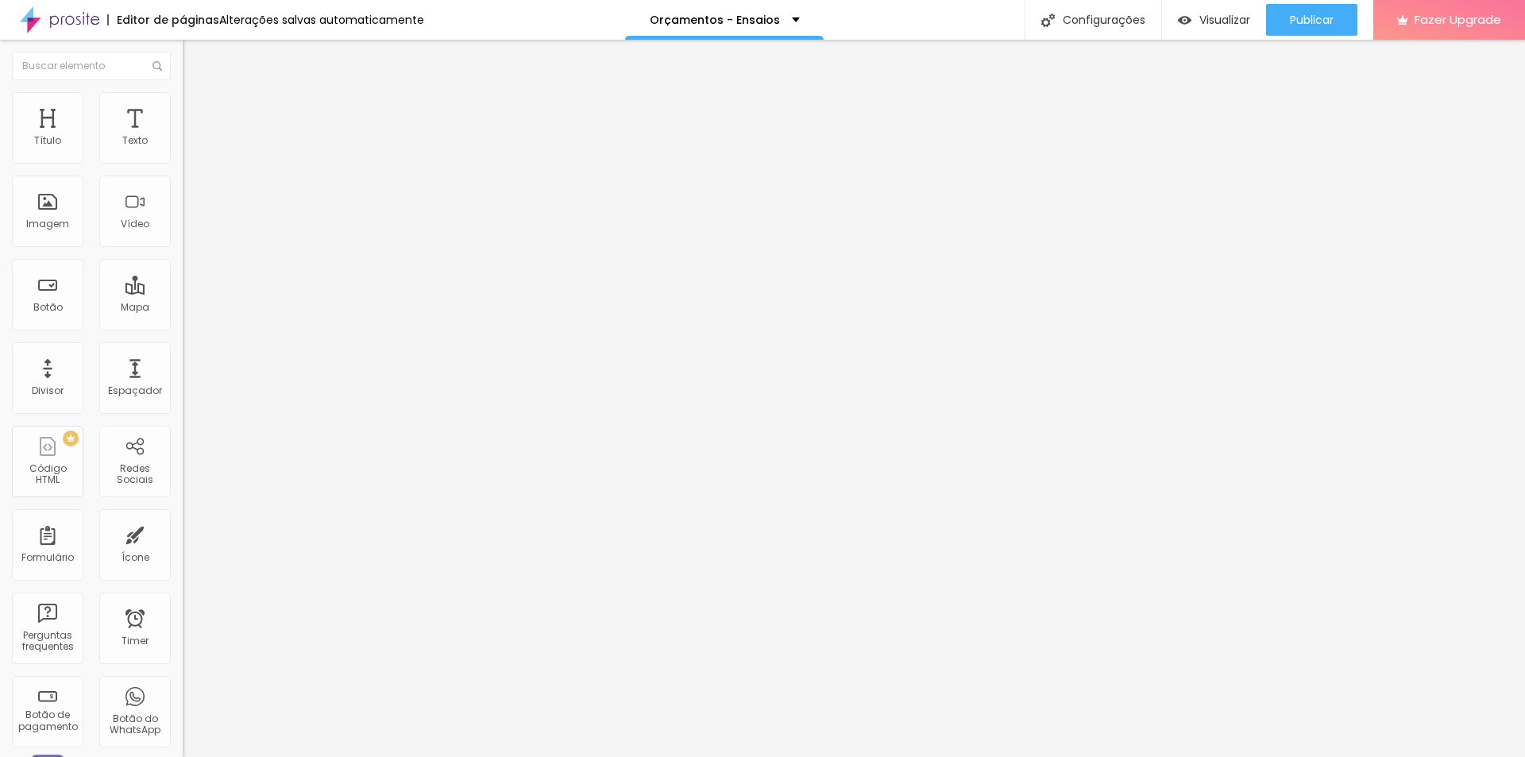
click at [197, 110] on span "Estilo" at bounding box center [209, 102] width 25 height 13
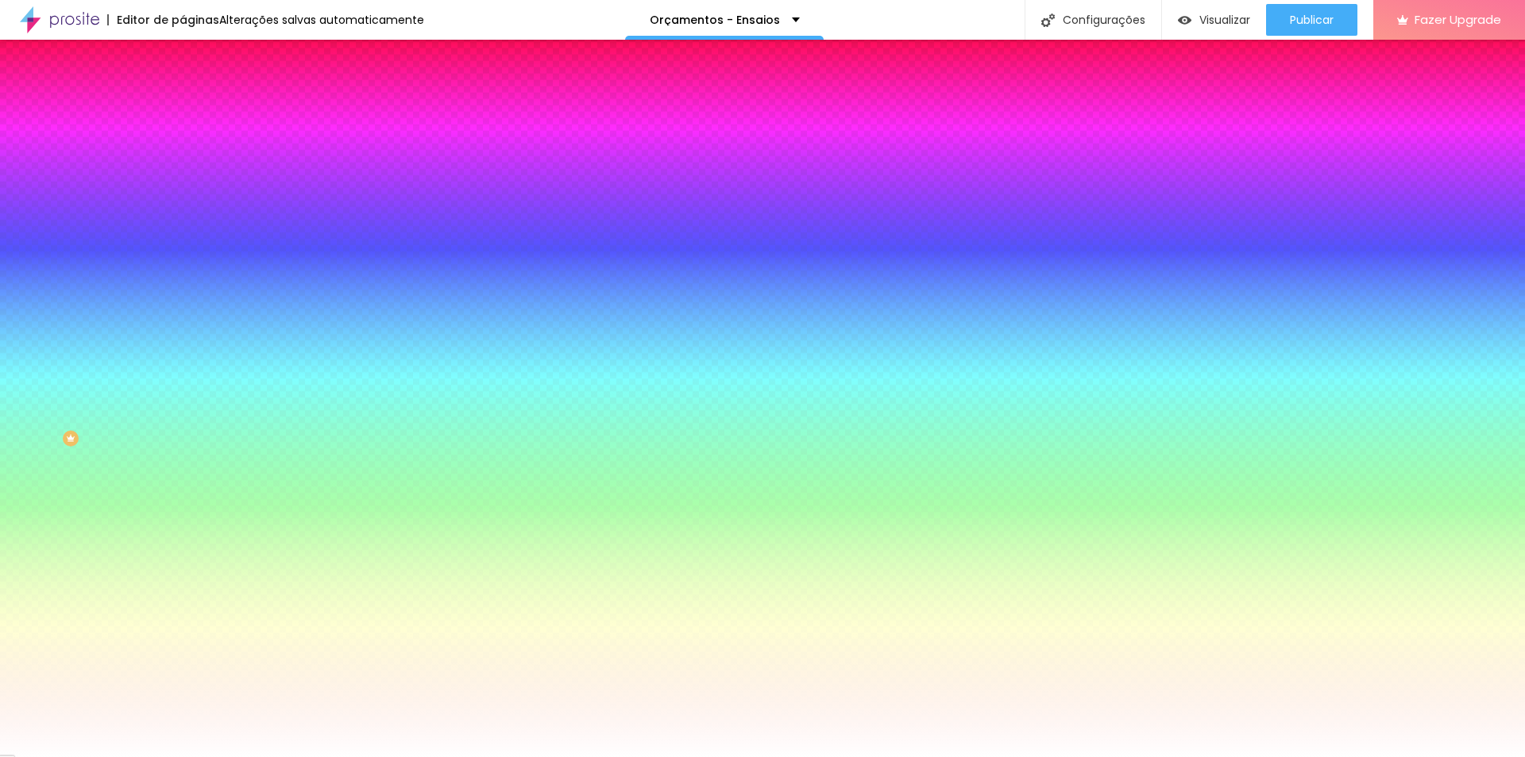
paste input "CAAE99"
type input "#CAAE99"
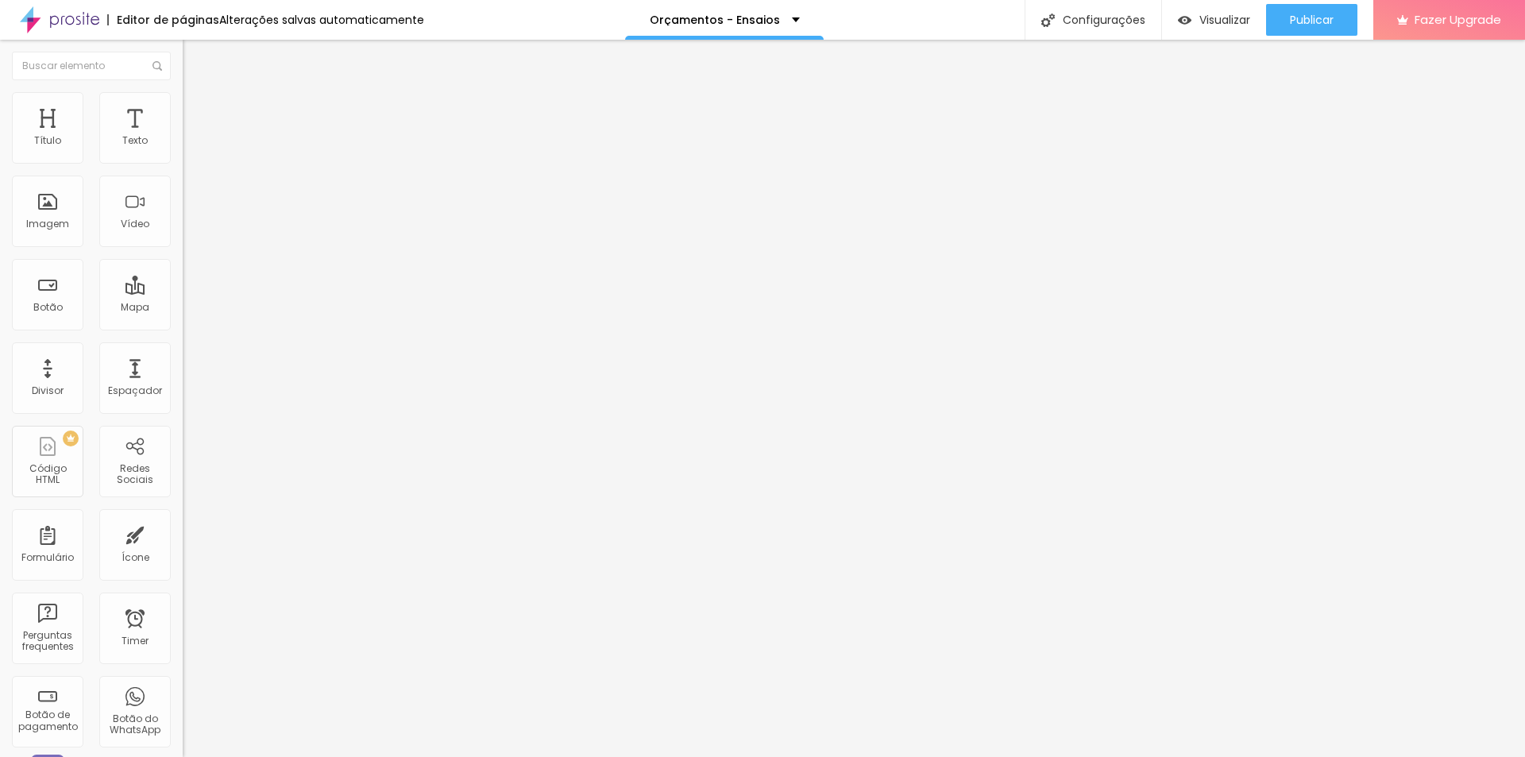
click at [183, 102] on li "Estilo" at bounding box center [274, 100] width 183 height 16
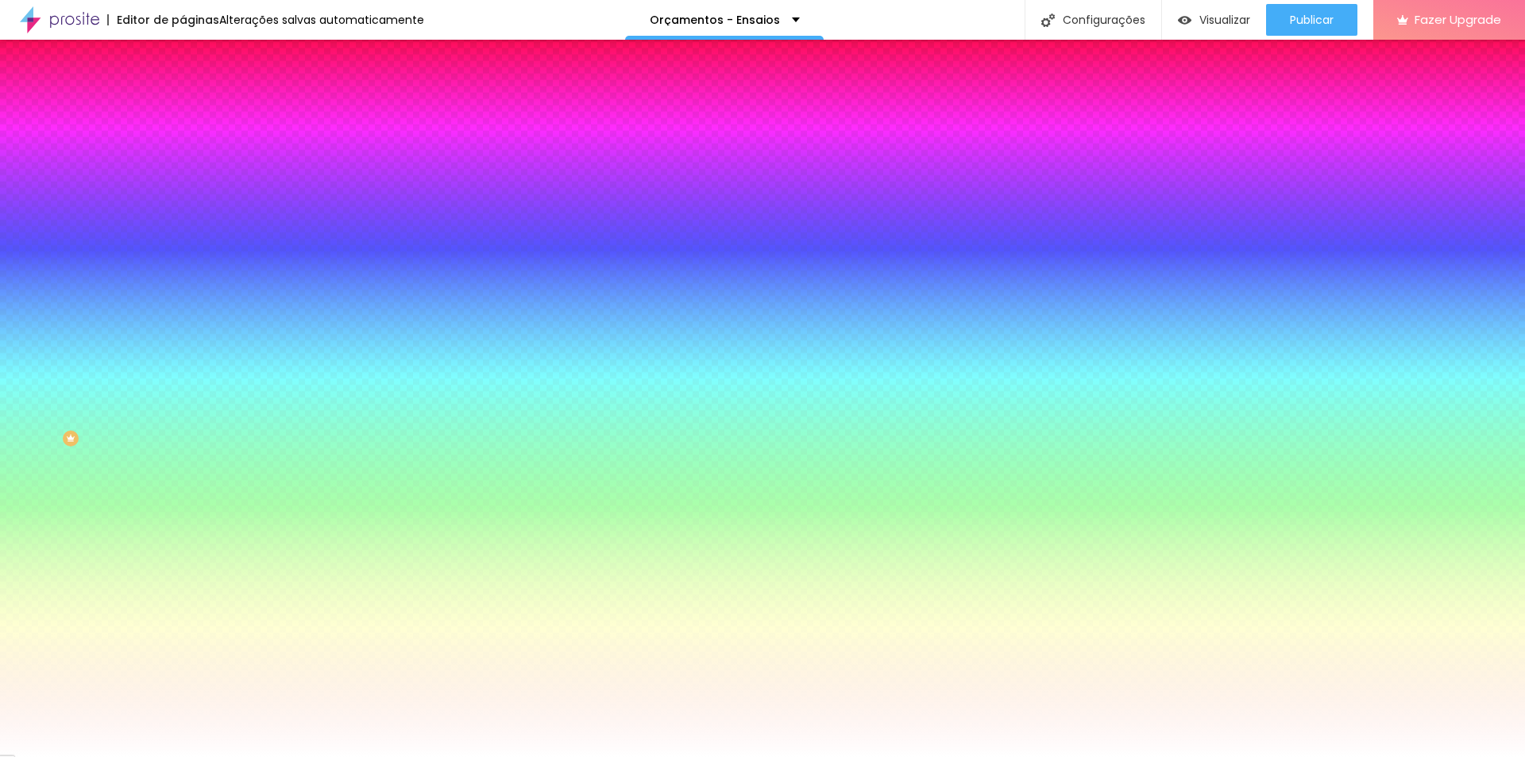
drag, startPoint x: 131, startPoint y: 156, endPoint x: 175, endPoint y: 156, distance: 44.5
click at [183, 156] on div "Cor de fundo Voltar ao padrão #FFFFFF Tipografia Voltar ao padrão Borda Voltar …" at bounding box center [274, 383] width 183 height 519
paste input "CAAE99"
type input "#CAAE99"
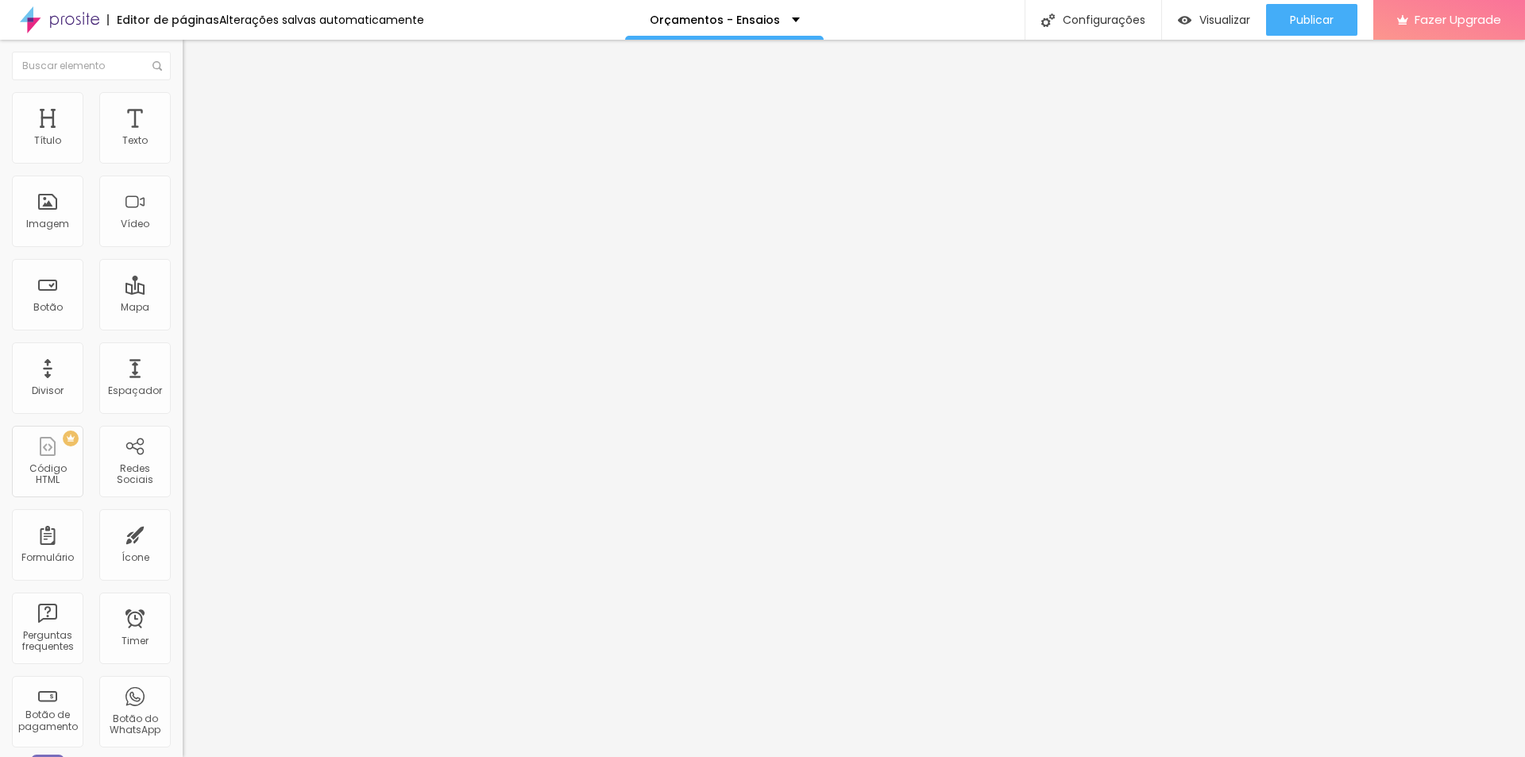
click at [197, 110] on span "Estilo" at bounding box center [209, 102] width 25 height 13
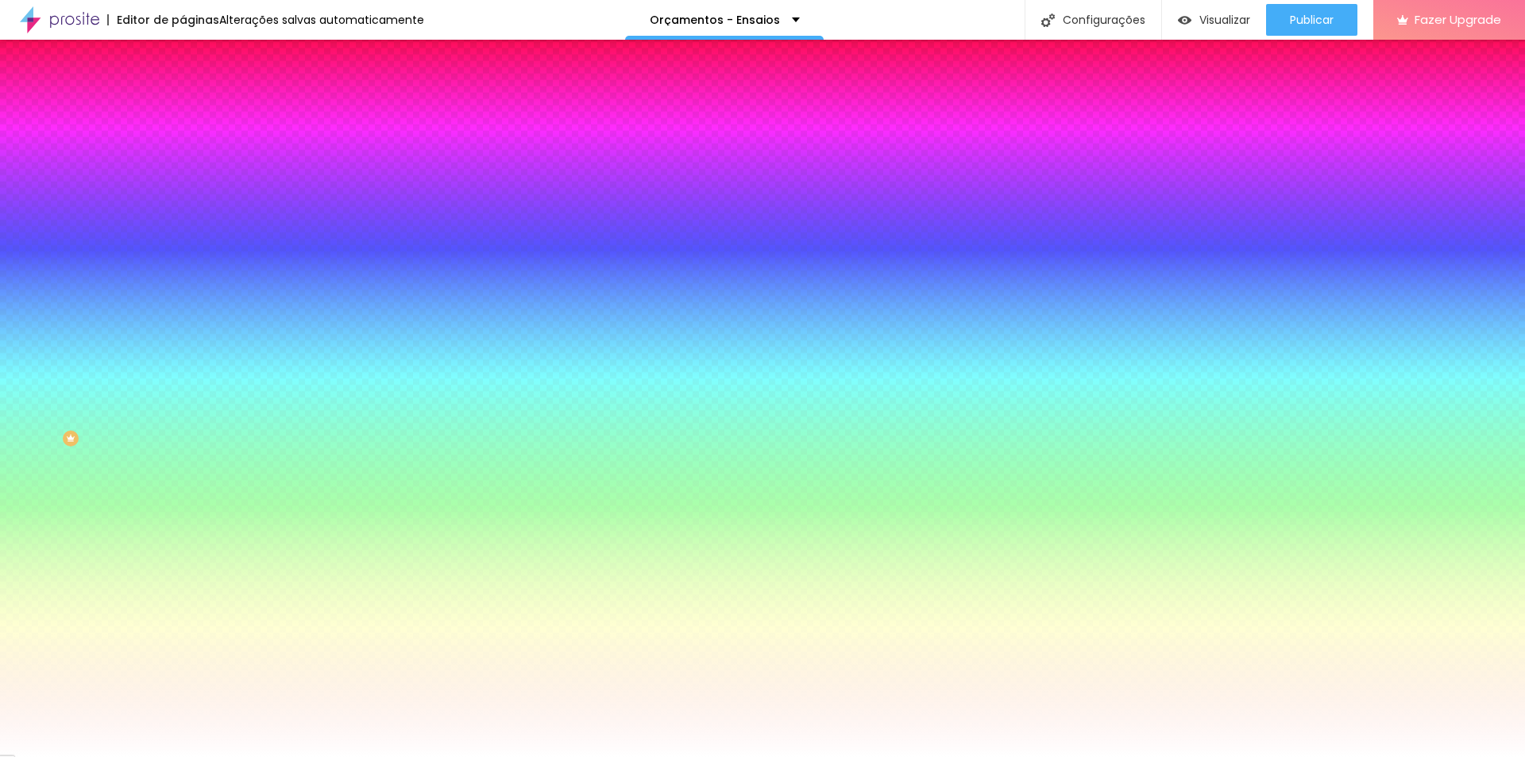
paste input "CAAE99"
type input "#CAAE99"
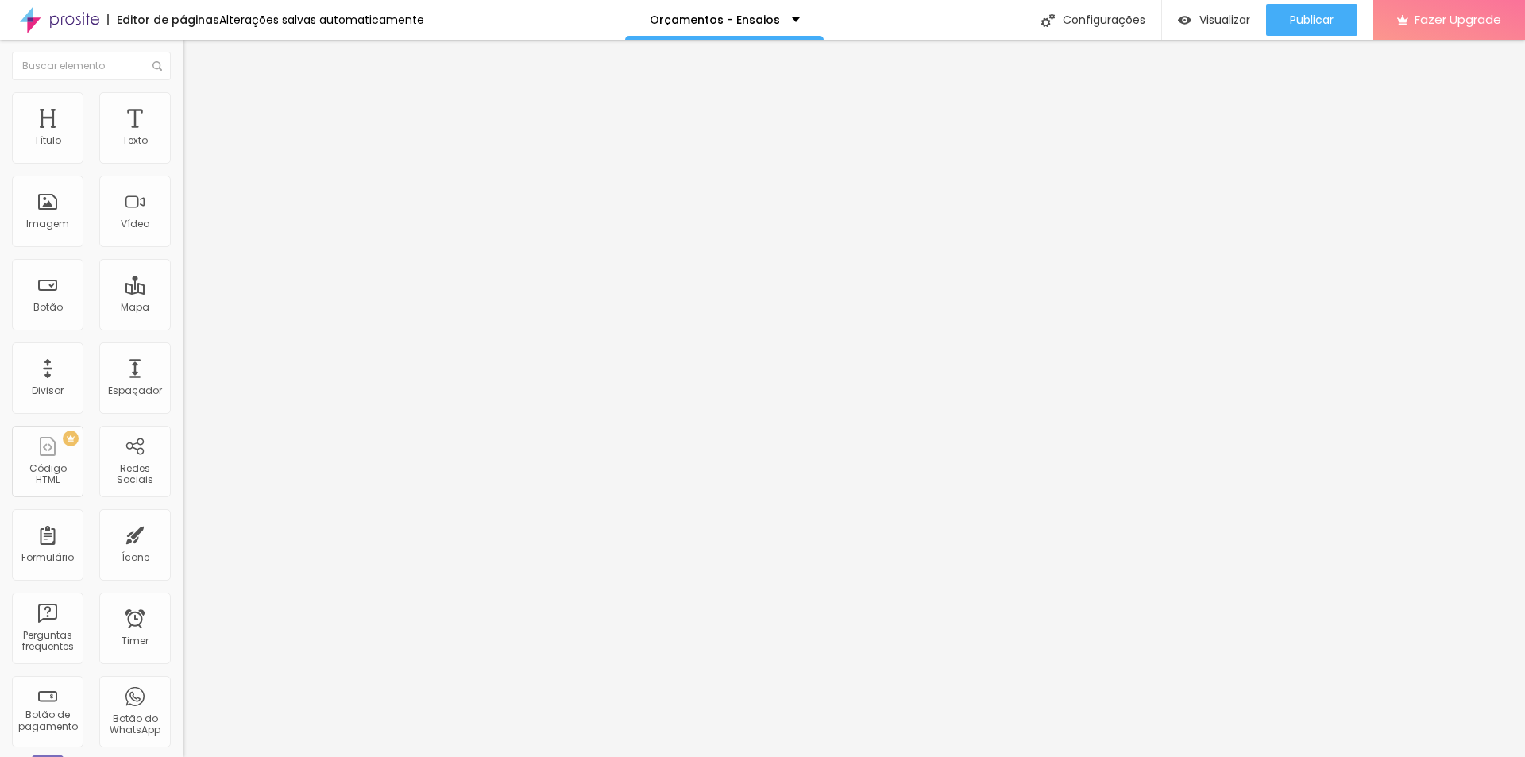
click at [183, 101] on li "Avançado" at bounding box center [274, 100] width 183 height 16
click at [183, 91] on img at bounding box center [190, 83] width 14 height 14
click at [189, 230] on icon "button" at bounding box center [194, 226] width 10 height 10
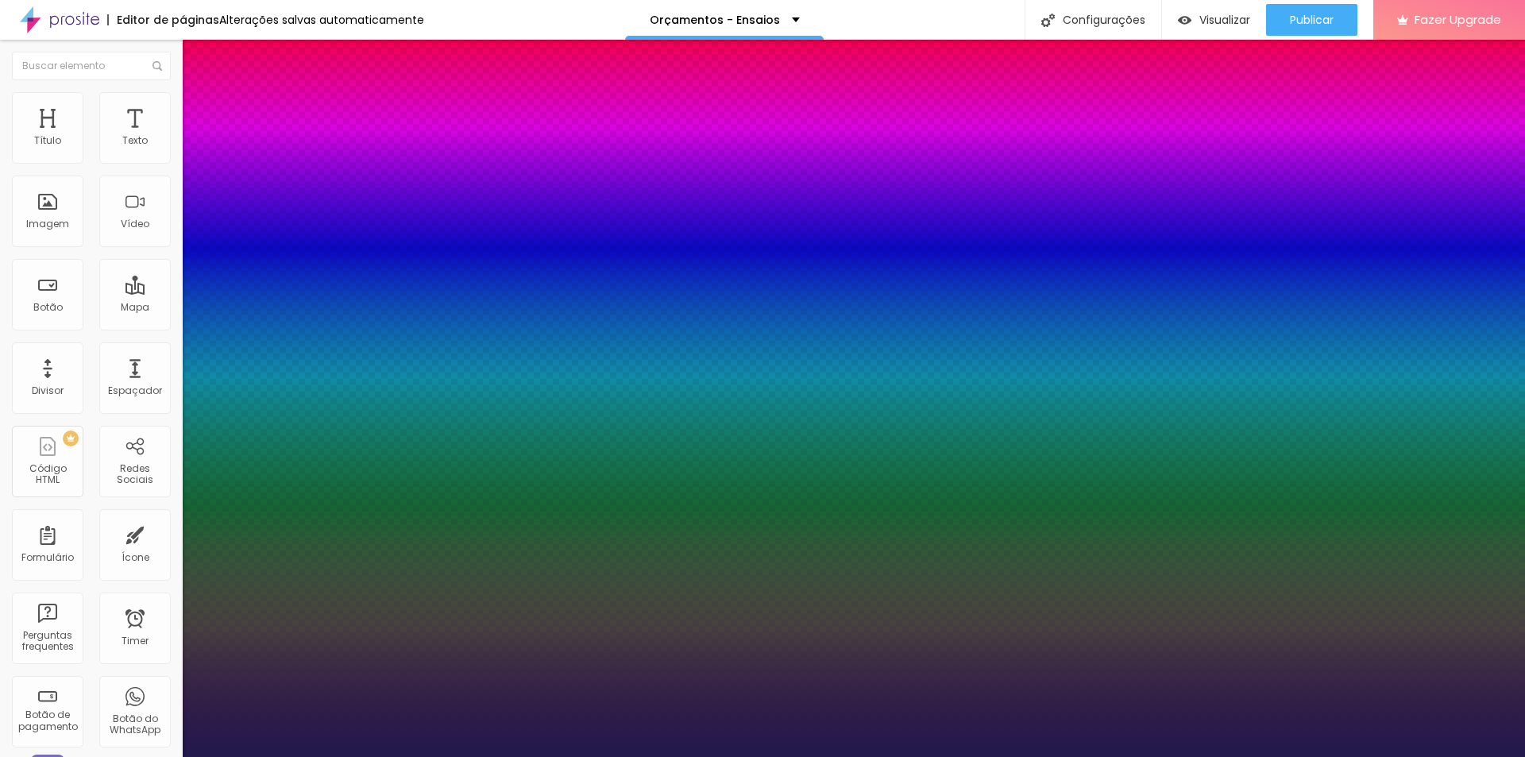
type input "1"
select select "Alice"
type input "1"
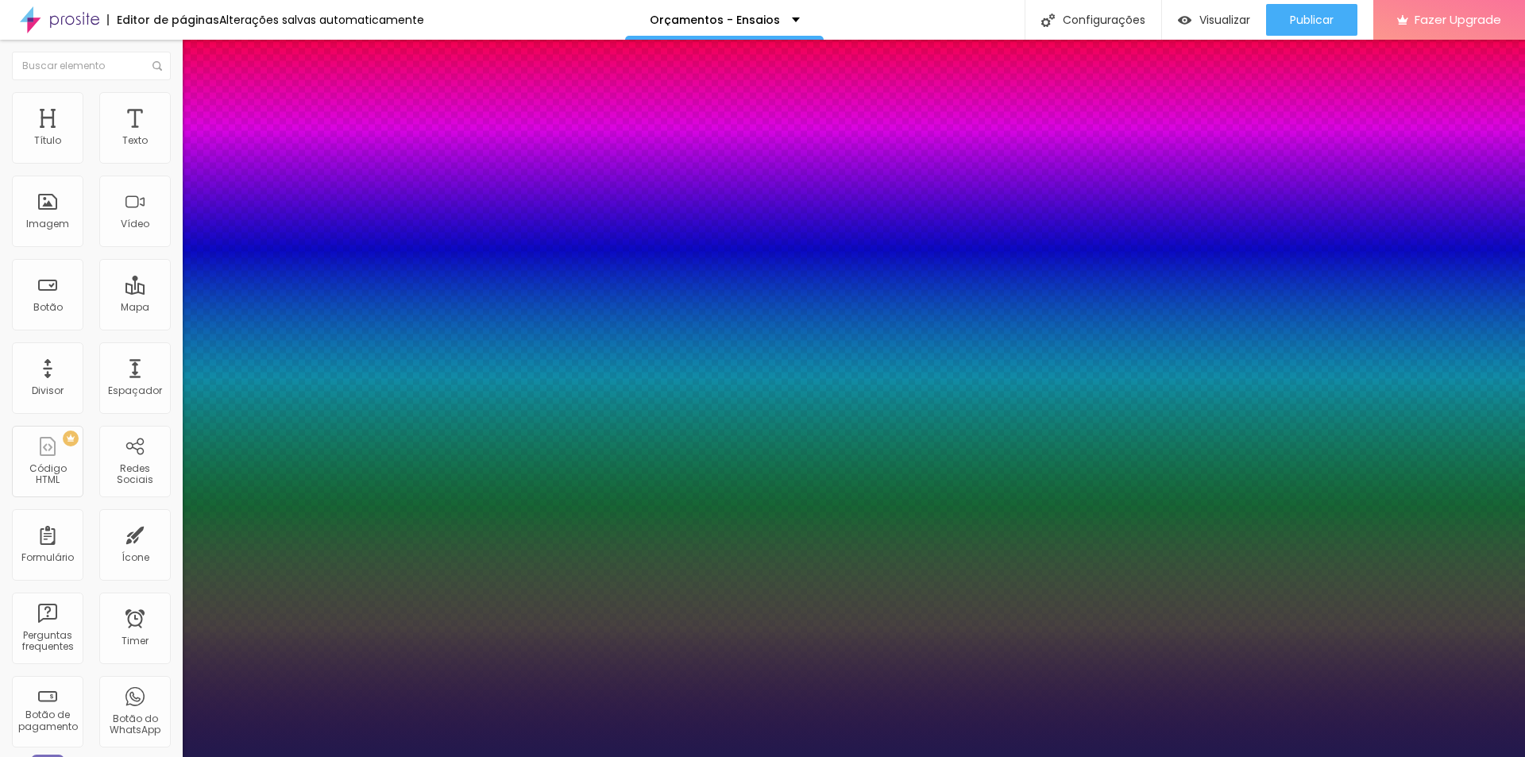
click at [259, 756] on div at bounding box center [762, 757] width 1525 height 0
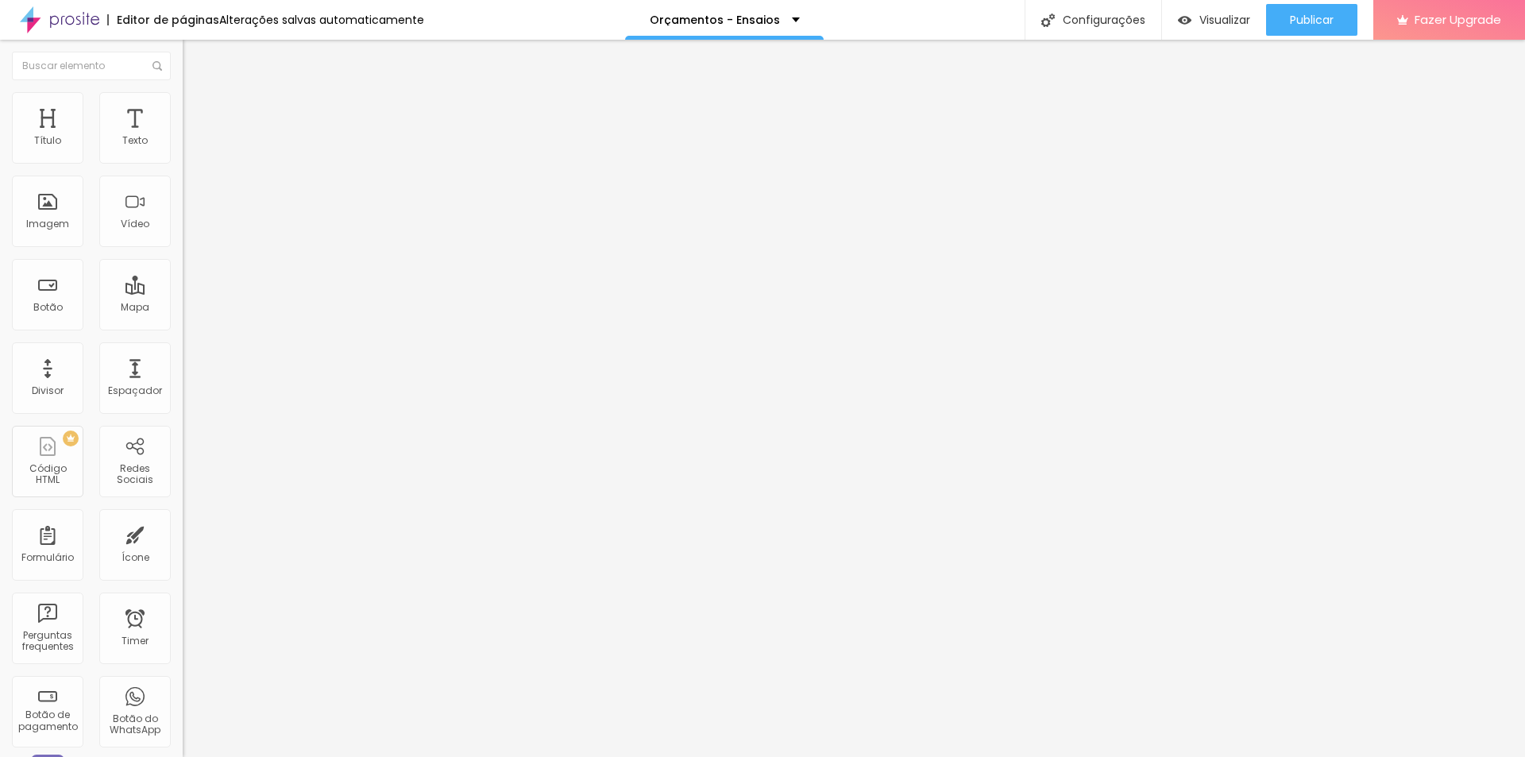
click at [183, 235] on button "button" at bounding box center [194, 226] width 22 height 17
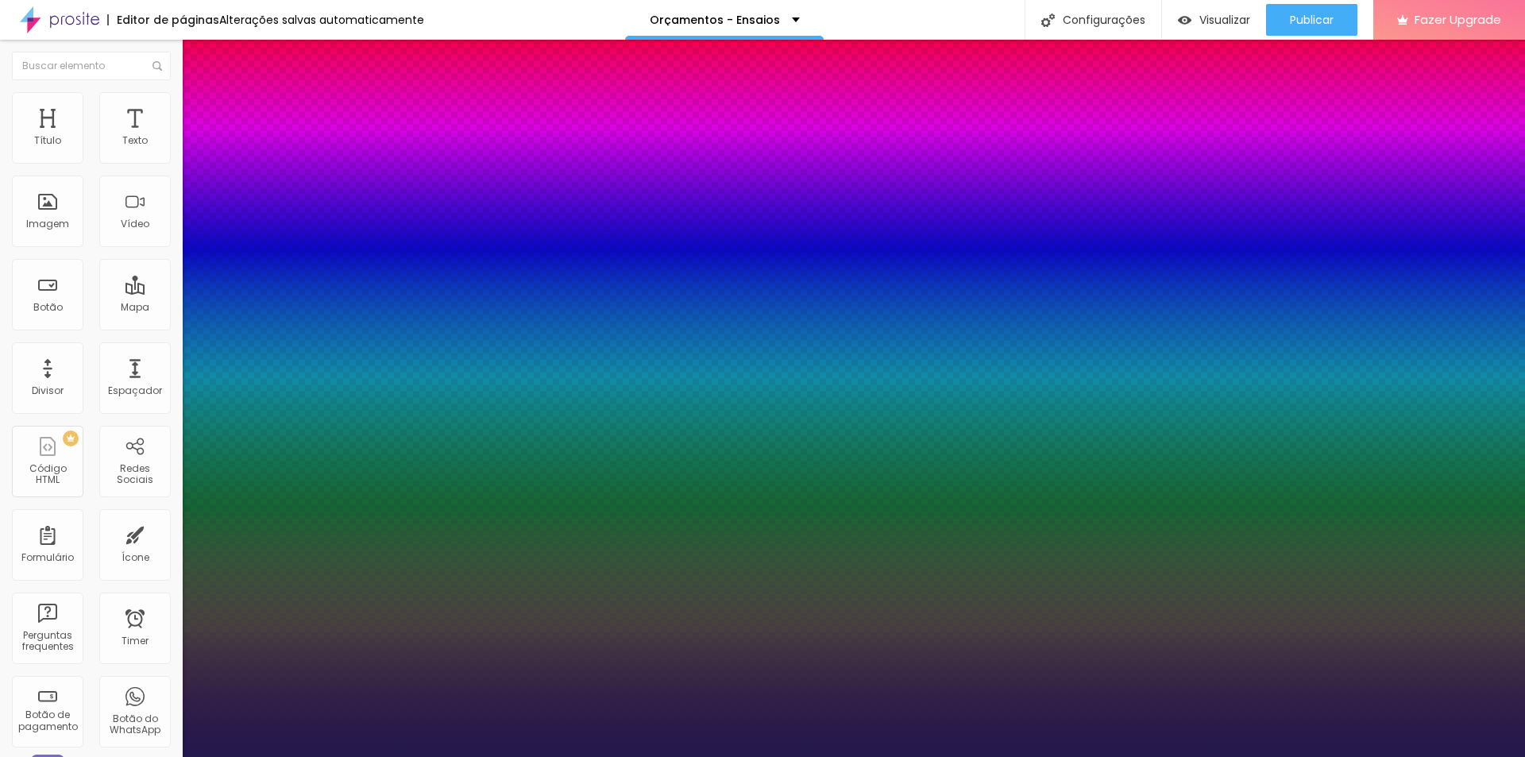
type input "1"
select select "Alice"
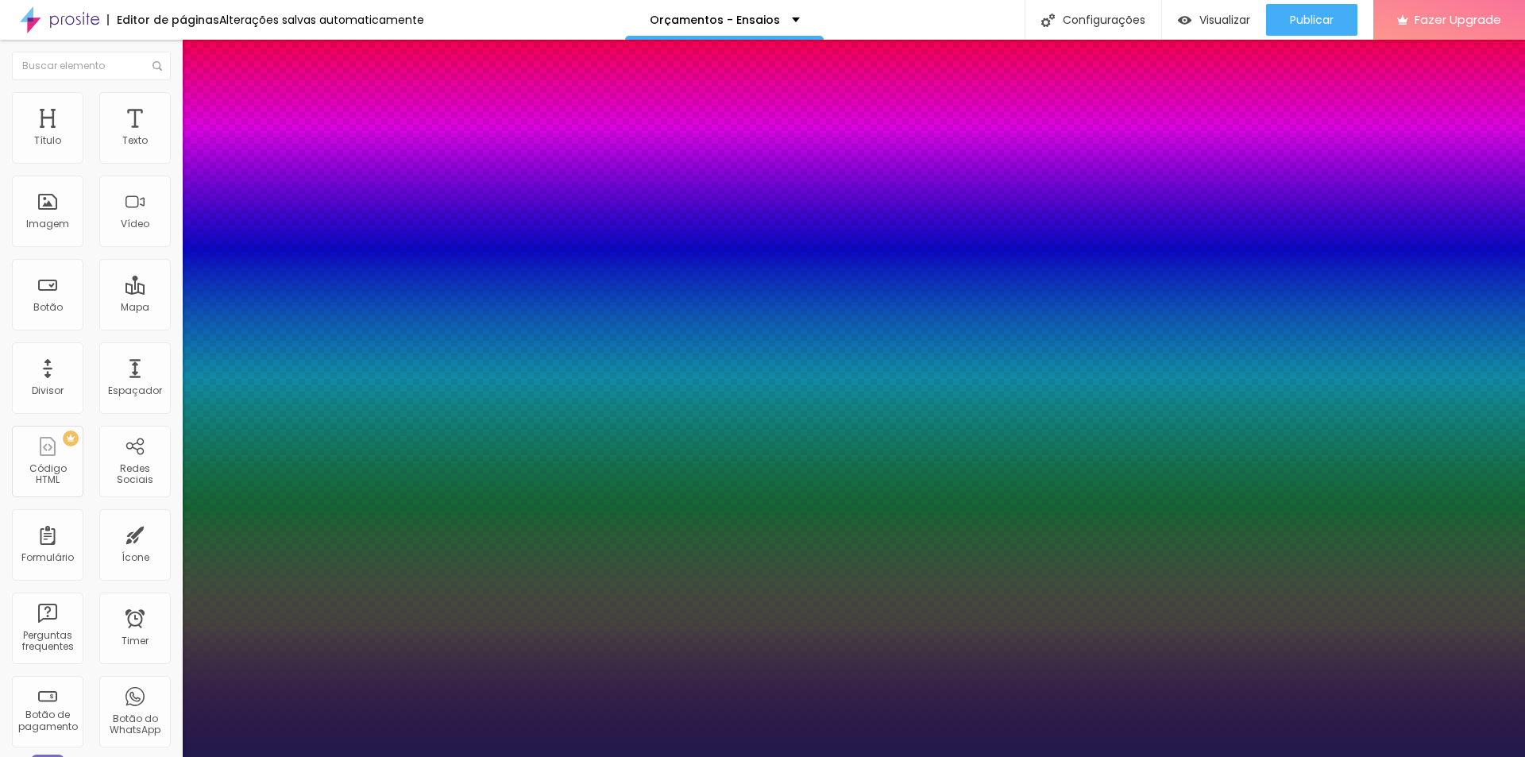
type input "1"
click at [983, 756] on div at bounding box center [762, 757] width 1525 height 0
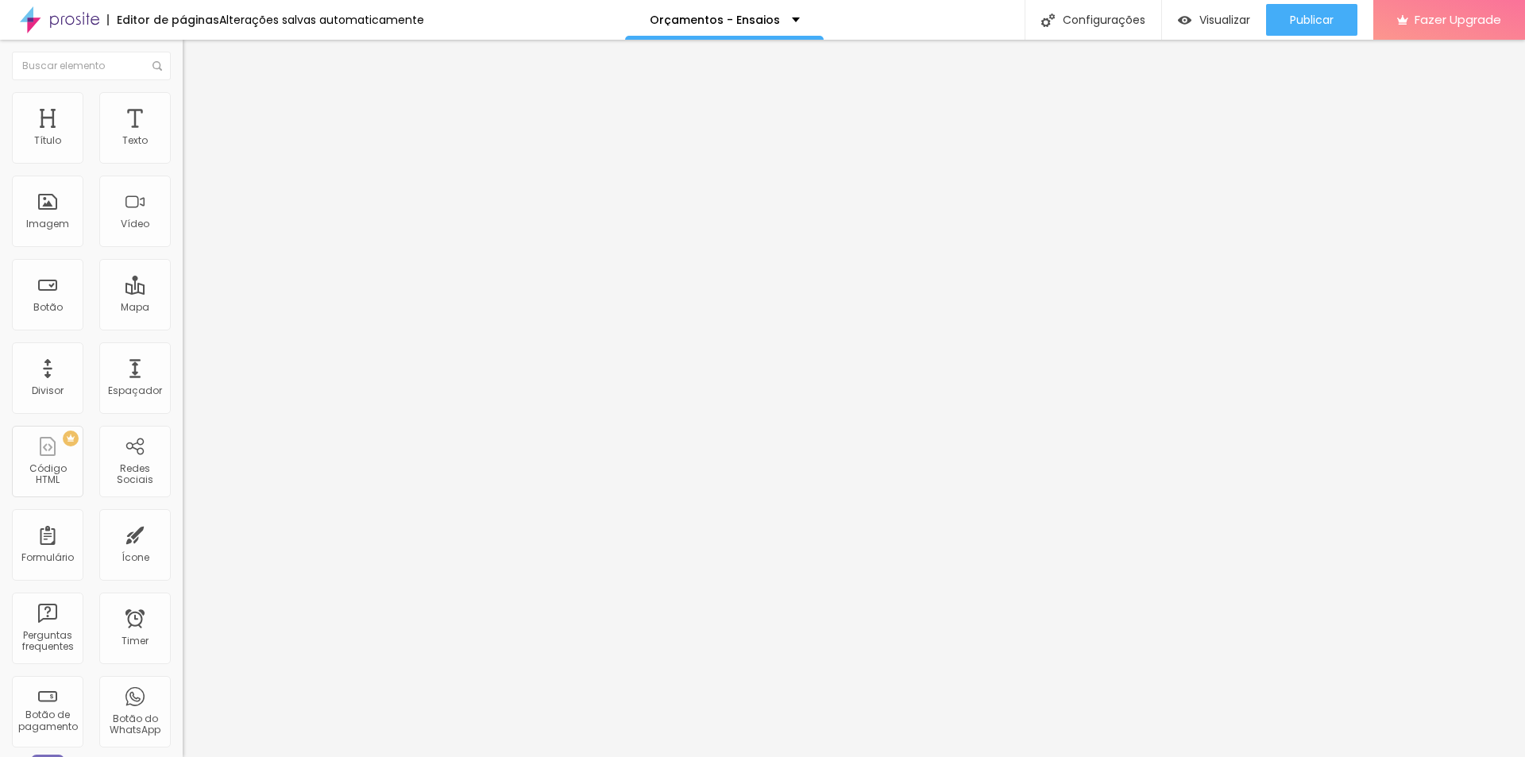
click at [191, 229] on icon "button" at bounding box center [194, 225] width 6 height 6
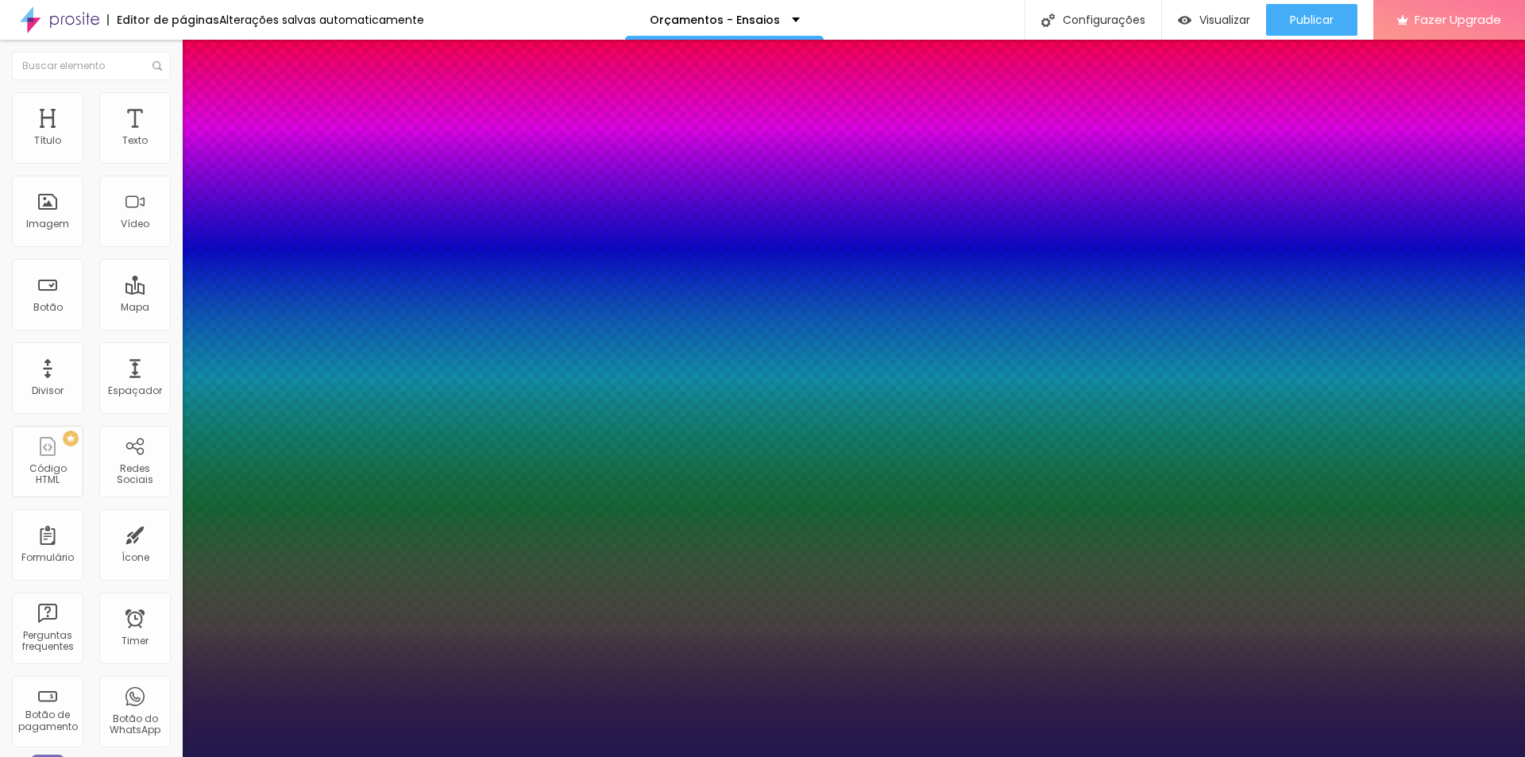
type input "1"
select select "Alice"
type input "1"
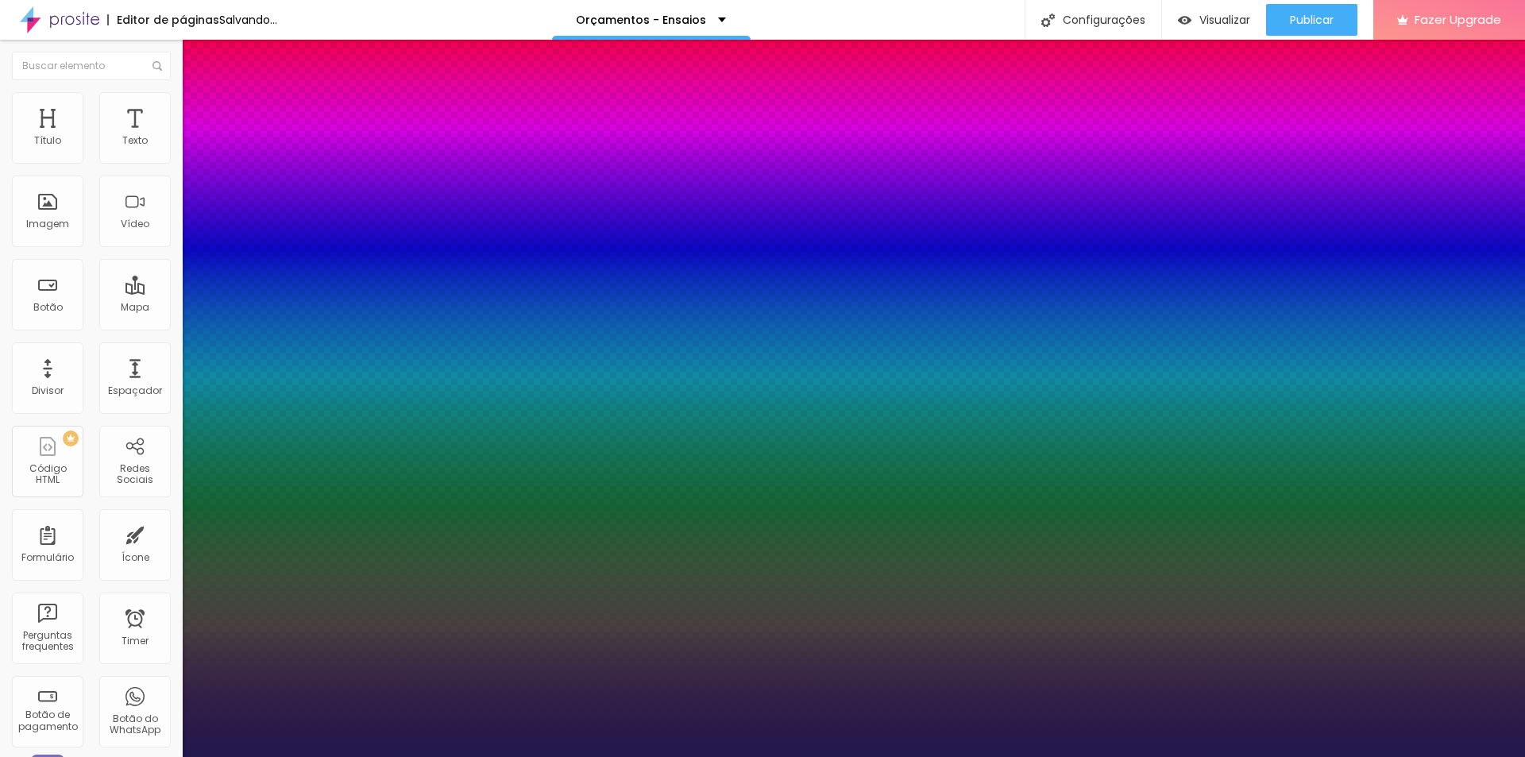
click at [1231, 756] on div at bounding box center [762, 757] width 1525 height 0
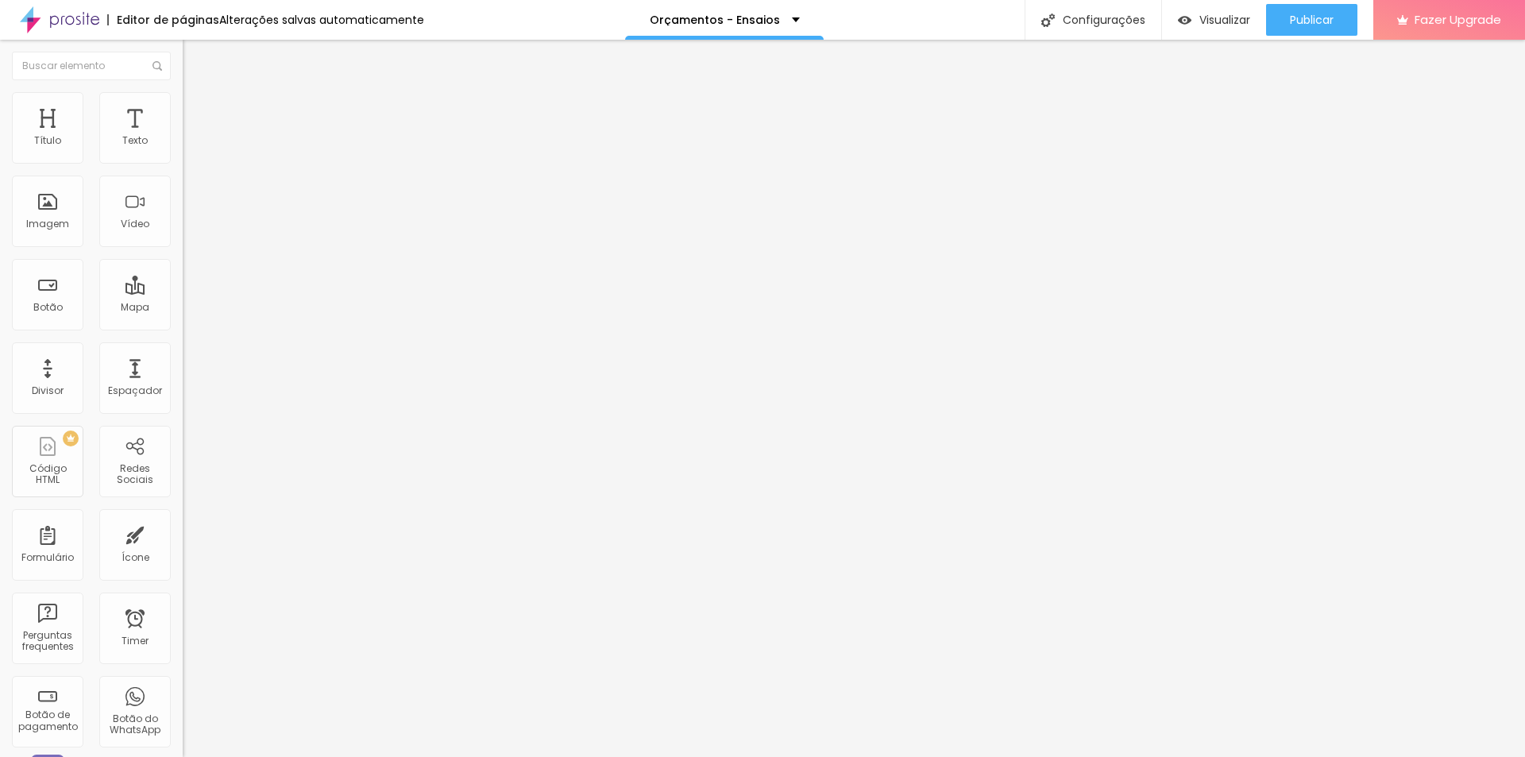
click at [183, 235] on button "button" at bounding box center [194, 226] width 22 height 17
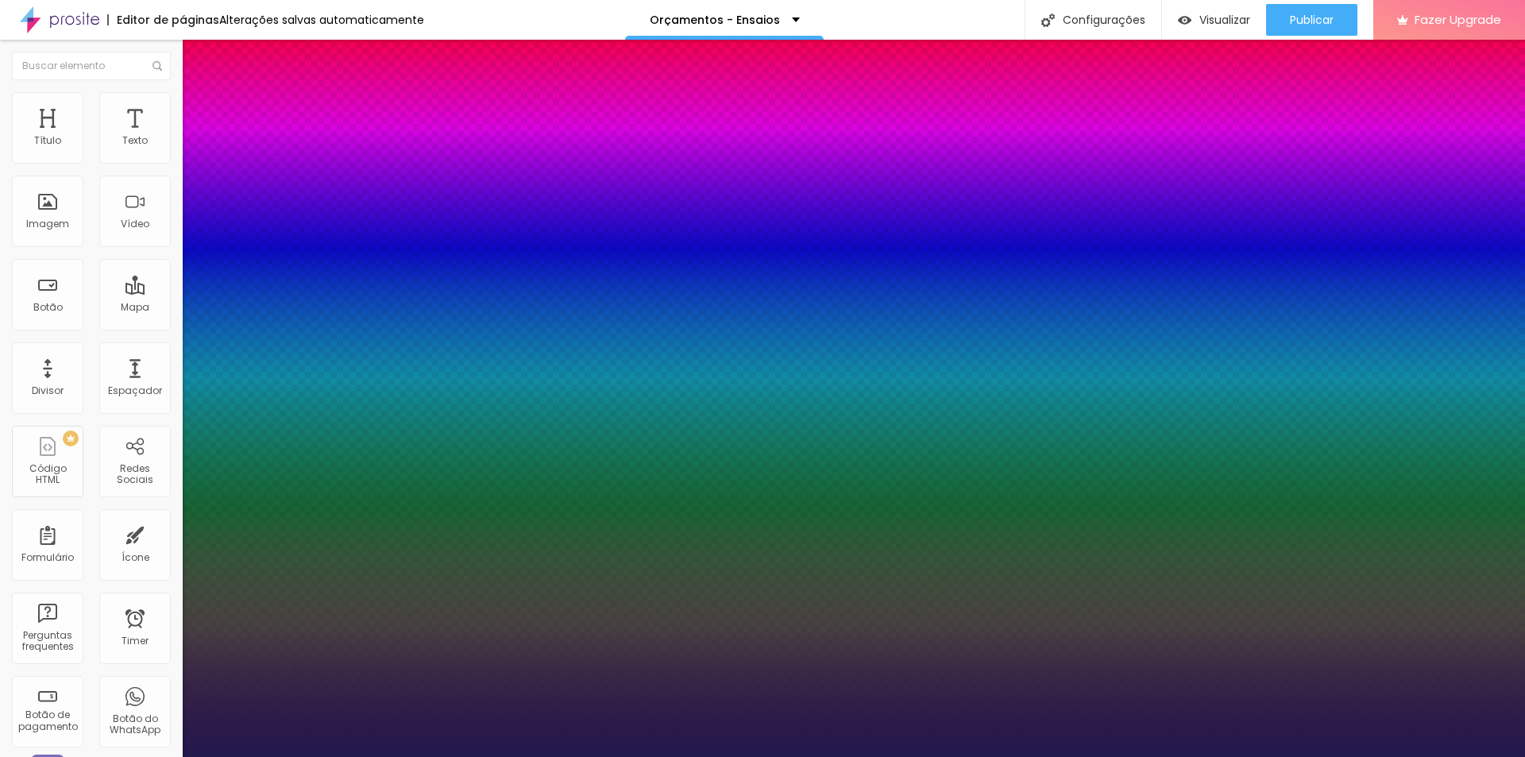
type input "1"
select select "Alice"
type input "1"
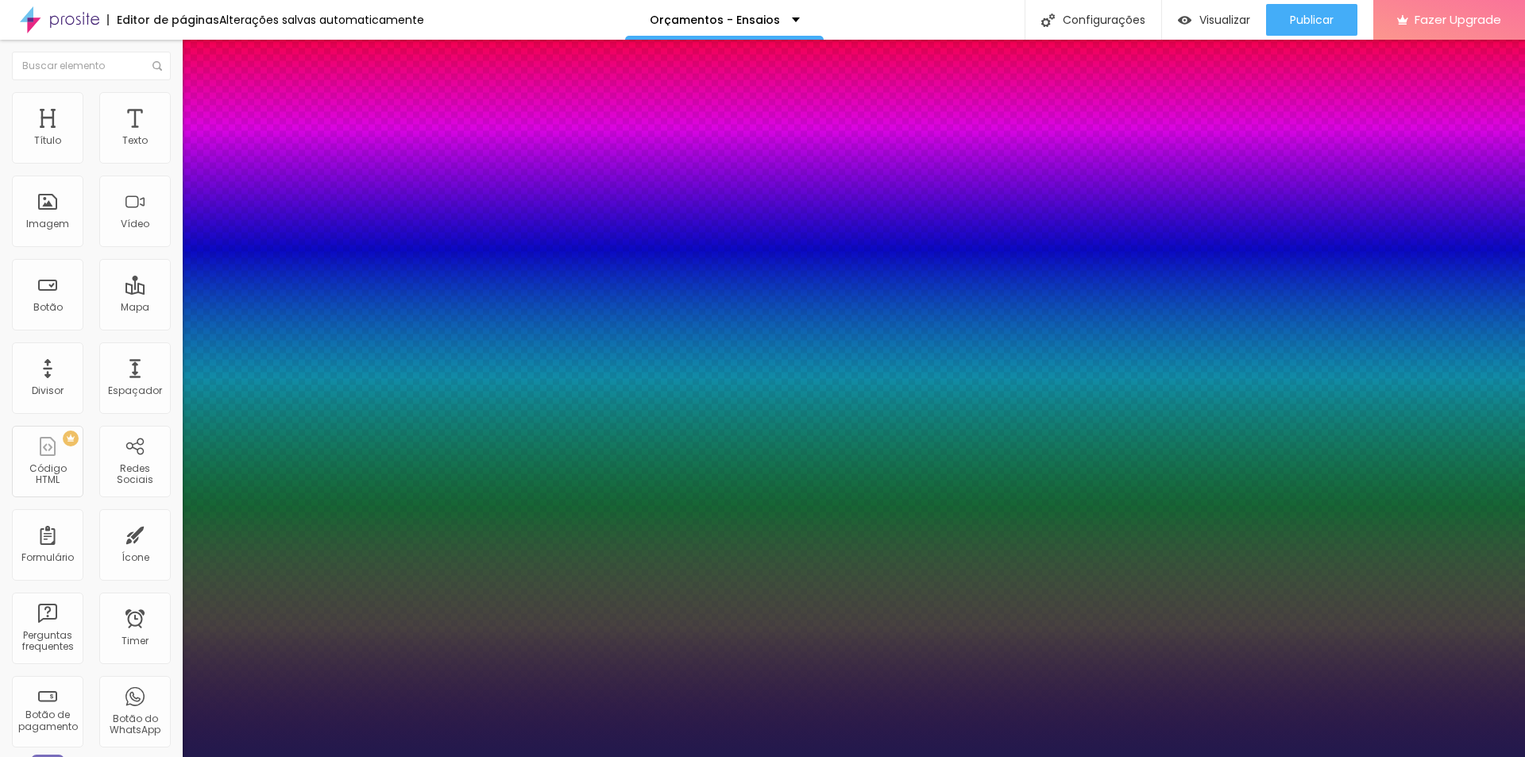
click at [1402, 756] on div at bounding box center [762, 757] width 1525 height 0
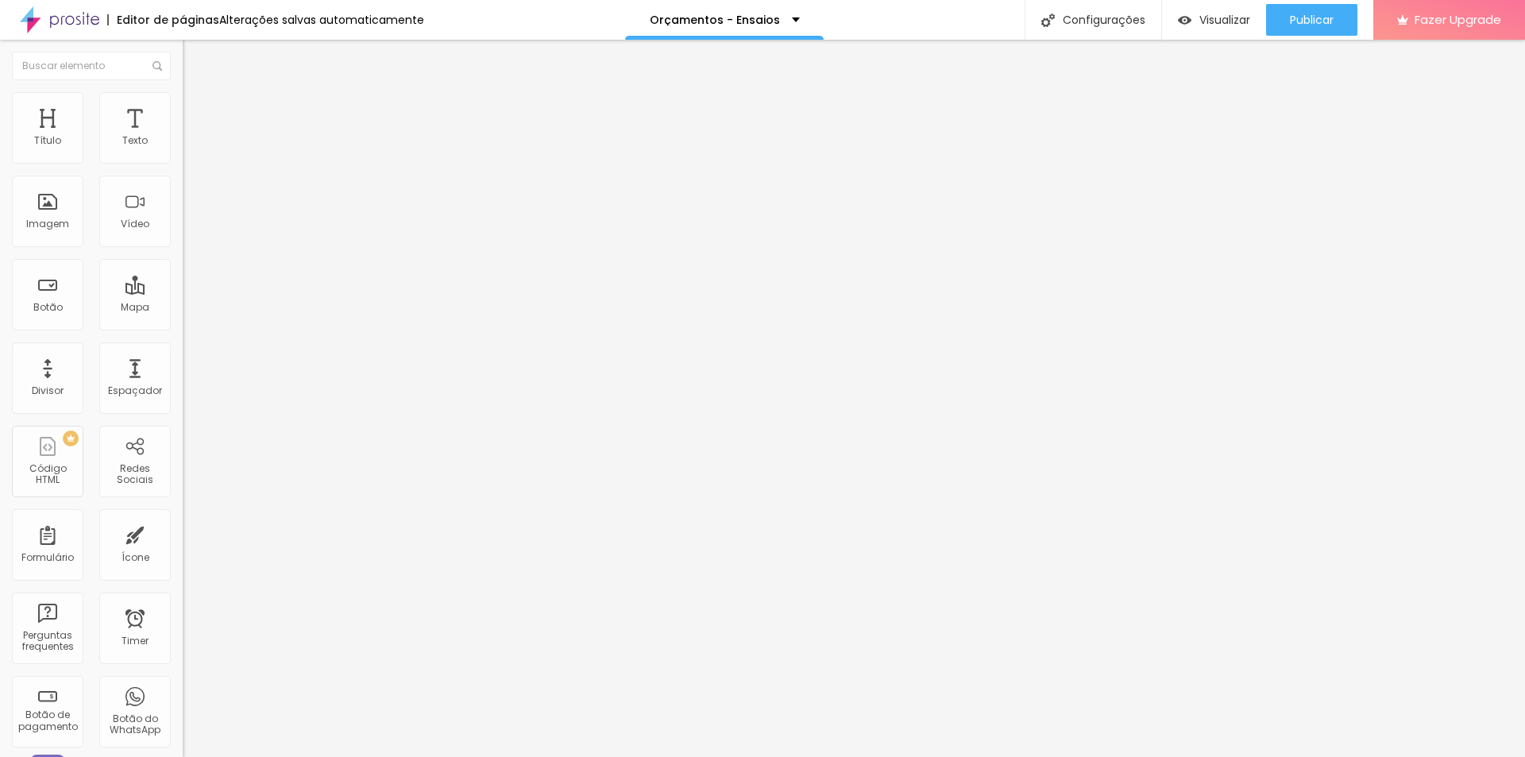
click at [183, 102] on li "Avançado" at bounding box center [274, 100] width 183 height 16
click at [183, 91] on ul "Estilo Avançado" at bounding box center [274, 92] width 183 height 32
click at [183, 91] on img at bounding box center [190, 83] width 14 height 14
click at [189, 230] on icon "button" at bounding box center [190, 228] width 3 height 3
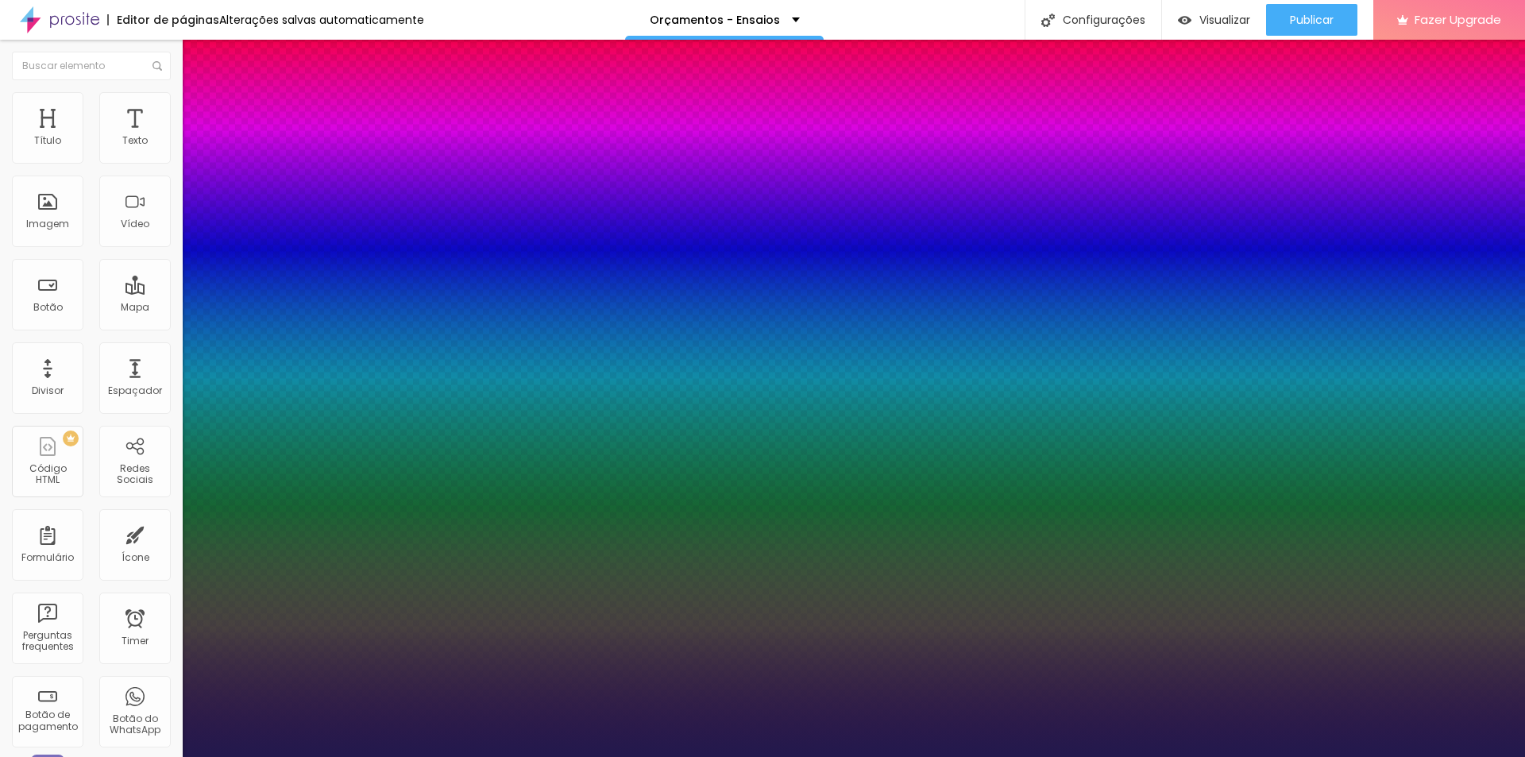
type input "1"
select select "Alice"
type input "1"
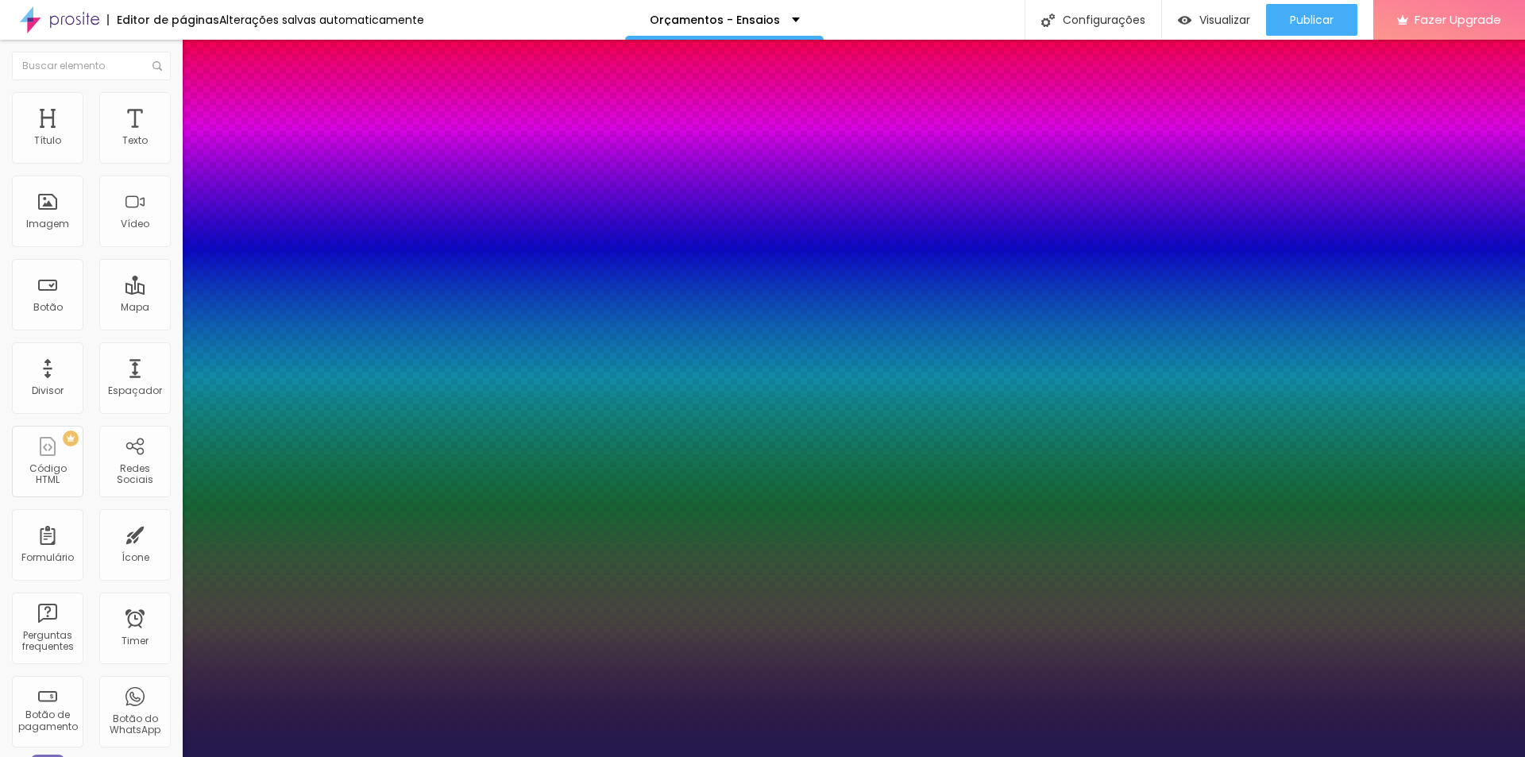
click at [746, 756] on div at bounding box center [762, 757] width 1525 height 0
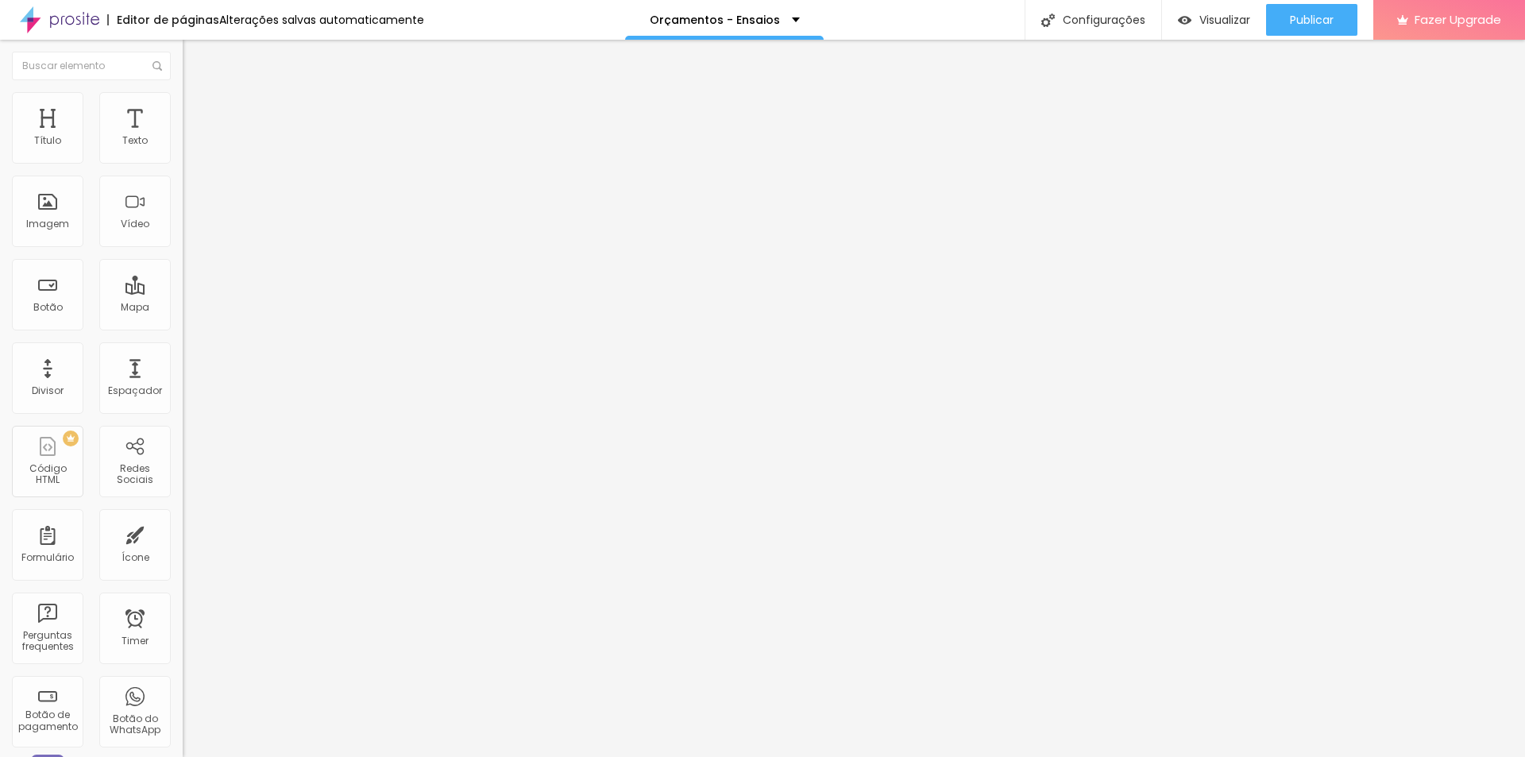
click at [183, 102] on img at bounding box center [190, 99] width 14 height 14
click at [183, 92] on li "Estilo" at bounding box center [274, 84] width 183 height 16
click at [183, 235] on button "button" at bounding box center [194, 226] width 22 height 17
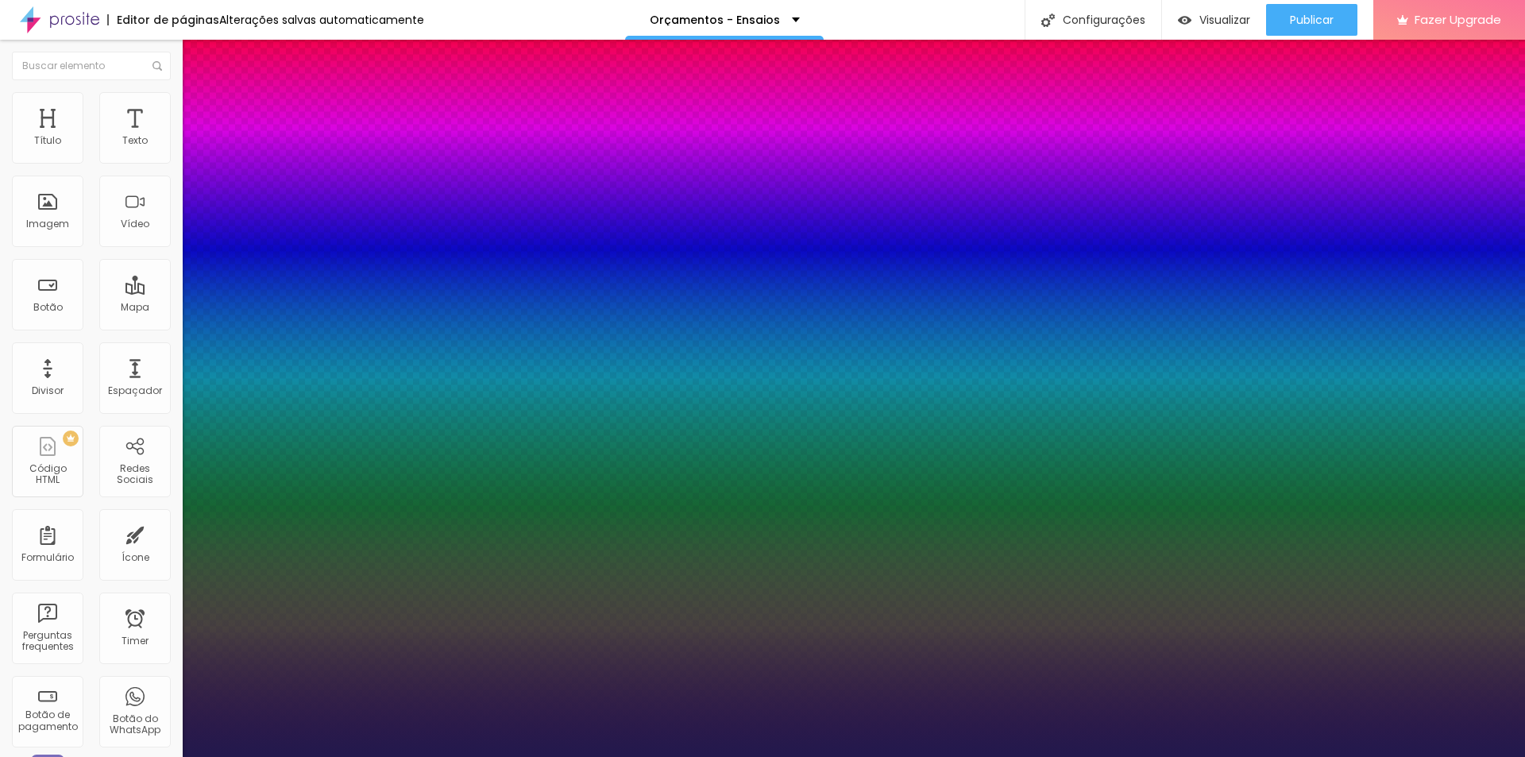
type input "1"
select select "Alice"
type input "1"
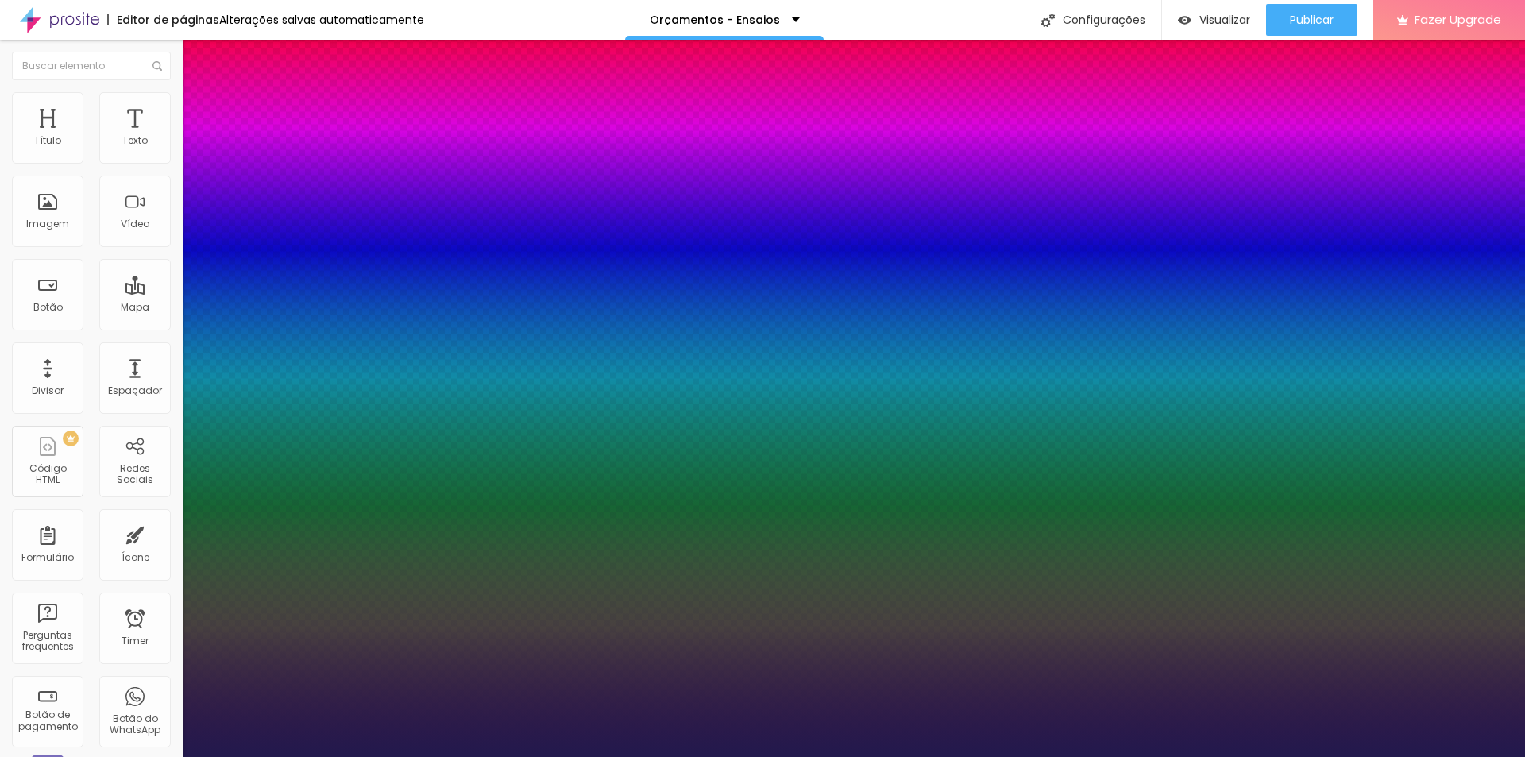
click at [965, 756] on div at bounding box center [762, 757] width 1525 height 0
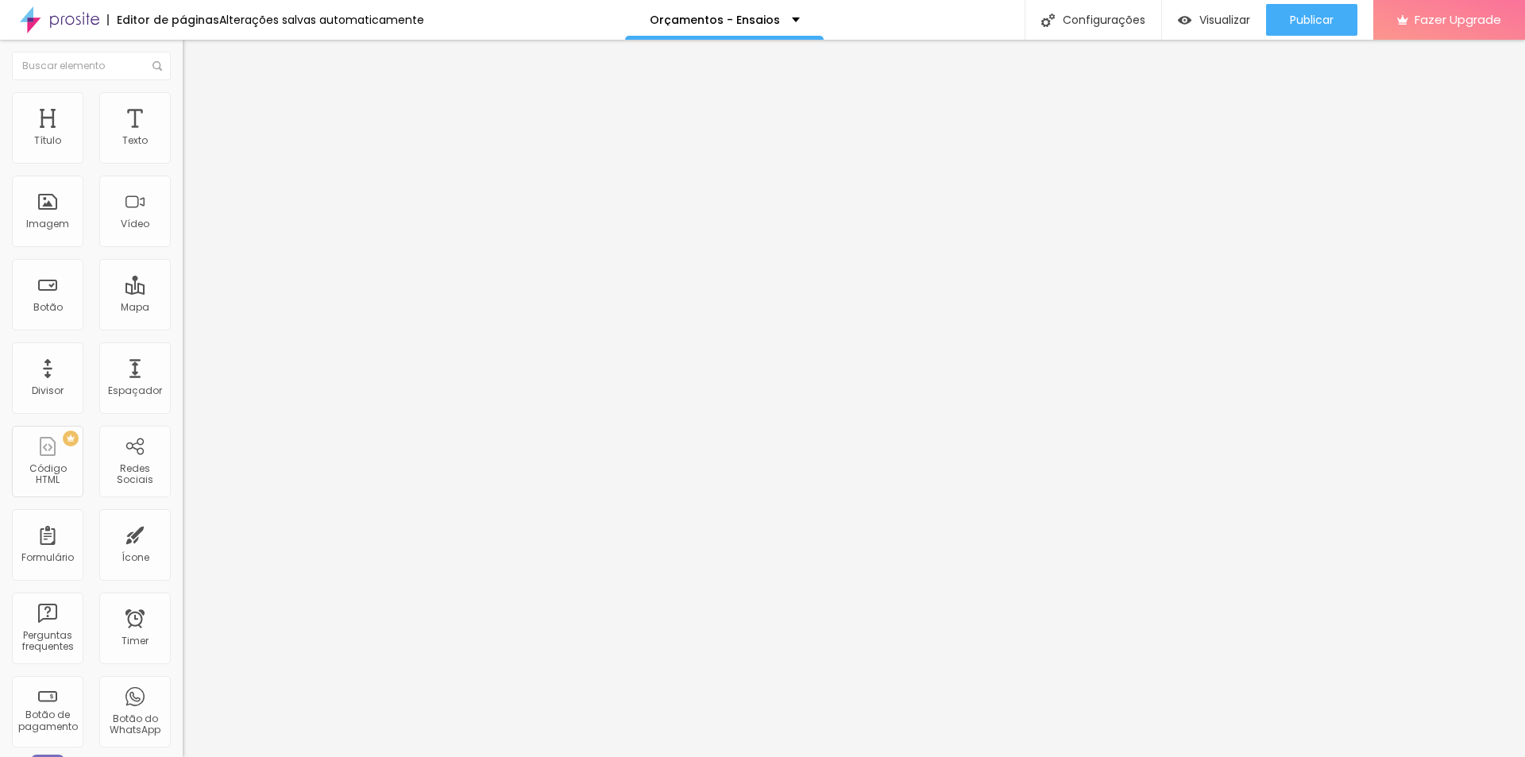
click at [183, 235] on button "button" at bounding box center [194, 226] width 22 height 17
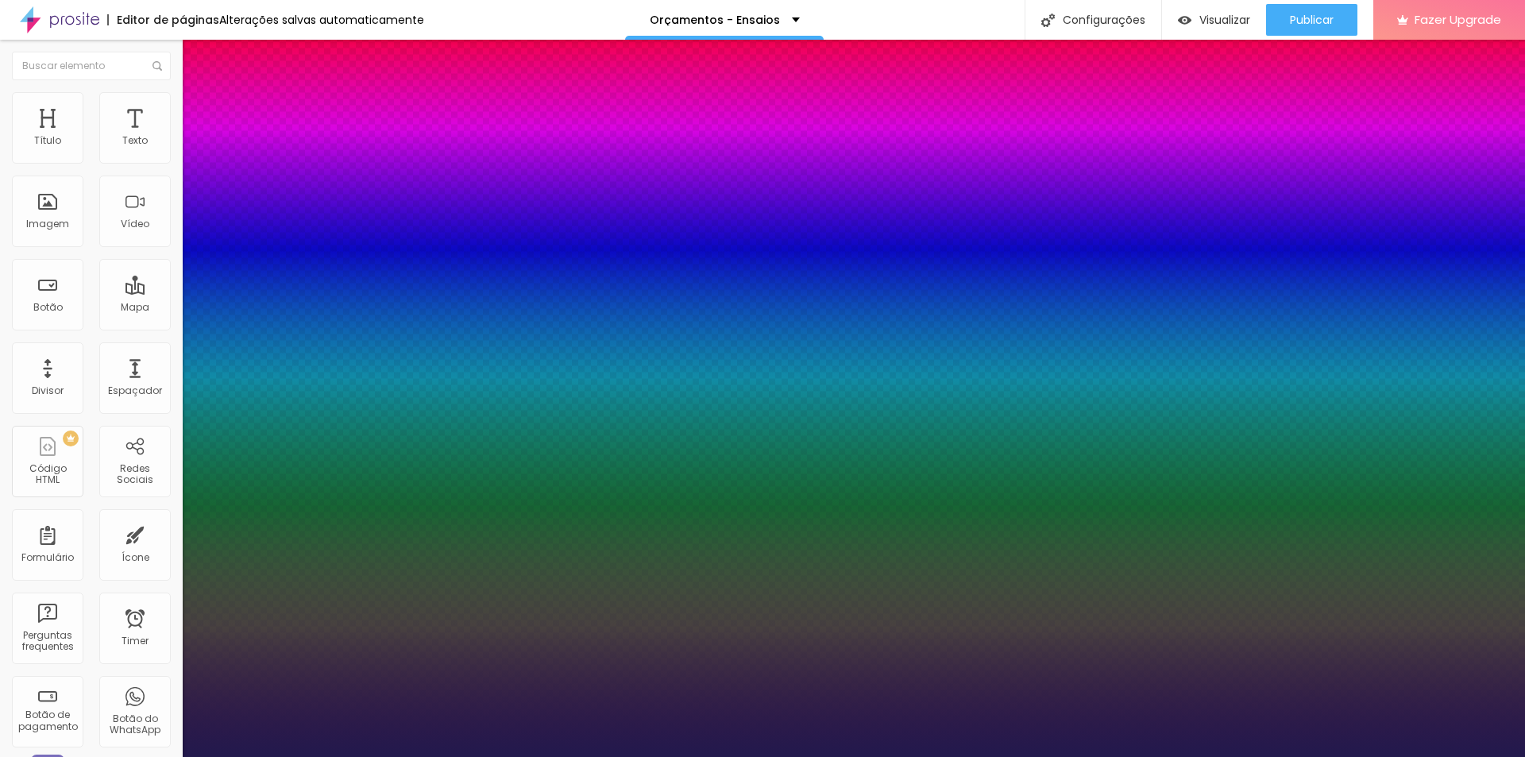
type input "1"
select select "Alice"
type input "1"
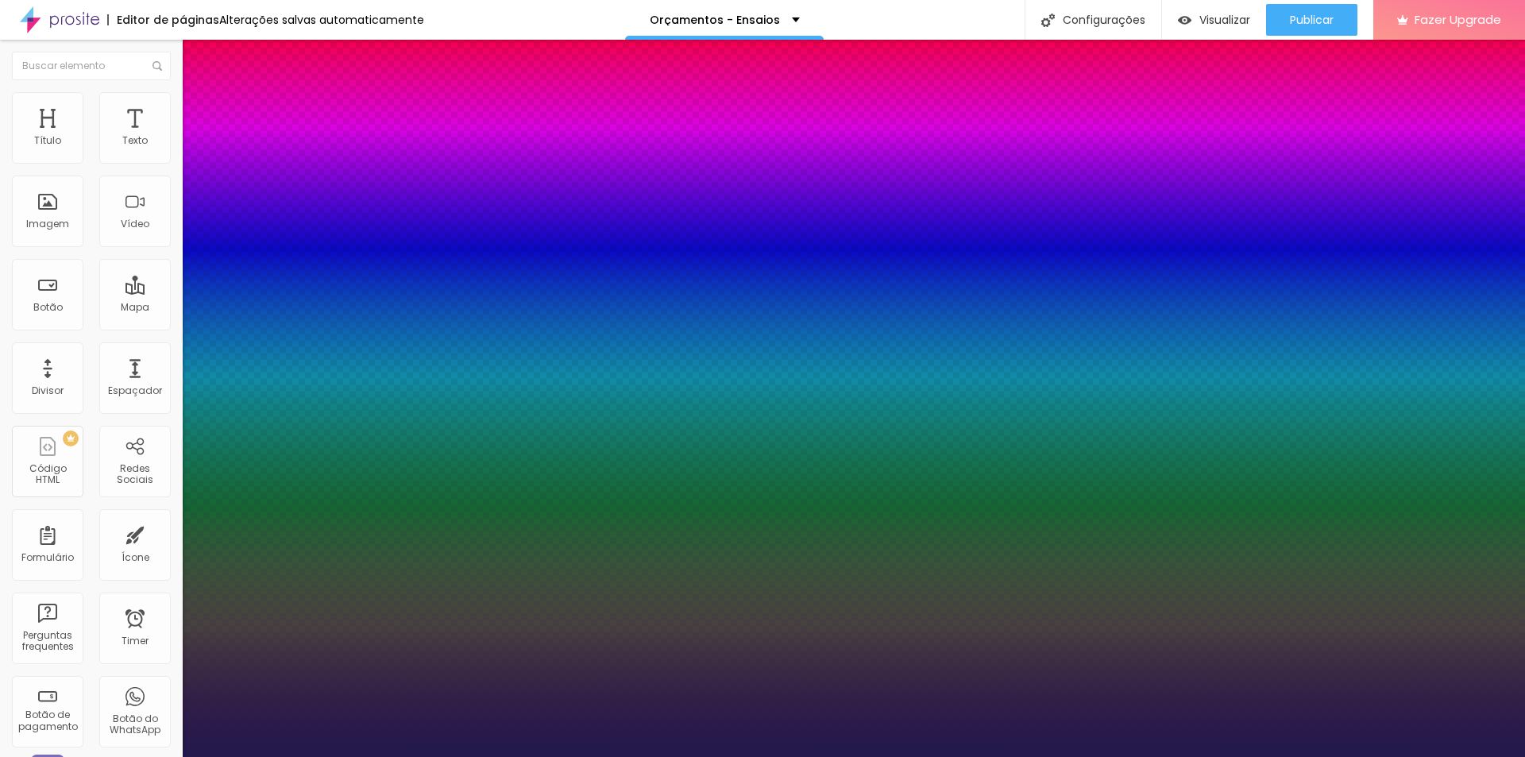
click at [1204, 756] on div at bounding box center [762, 757] width 1525 height 0
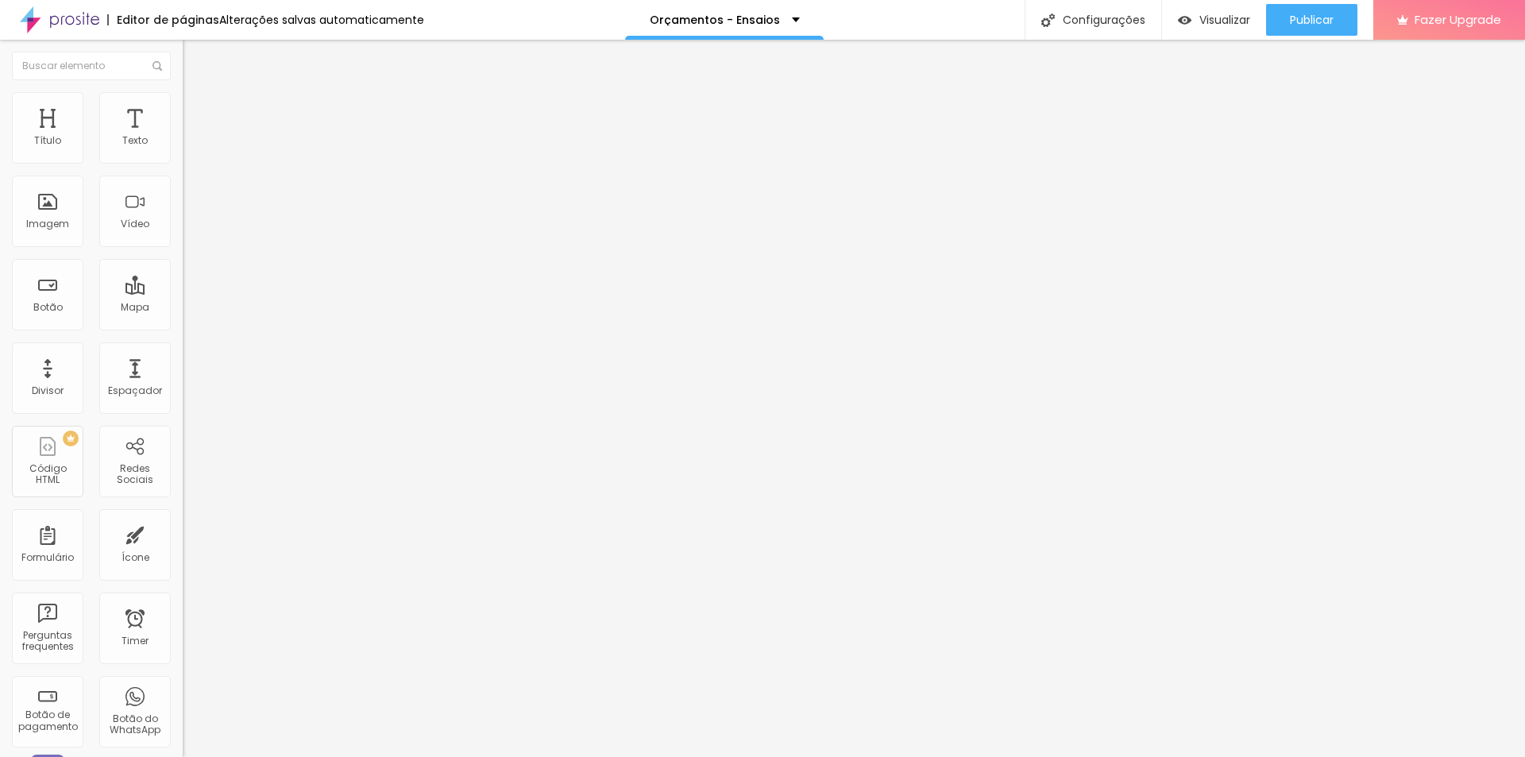
click at [183, 92] on li "Avançado" at bounding box center [274, 100] width 183 height 16
click at [183, 92] on li "Estilo" at bounding box center [274, 84] width 183 height 16
click at [189, 230] on icon "button" at bounding box center [194, 226] width 10 height 10
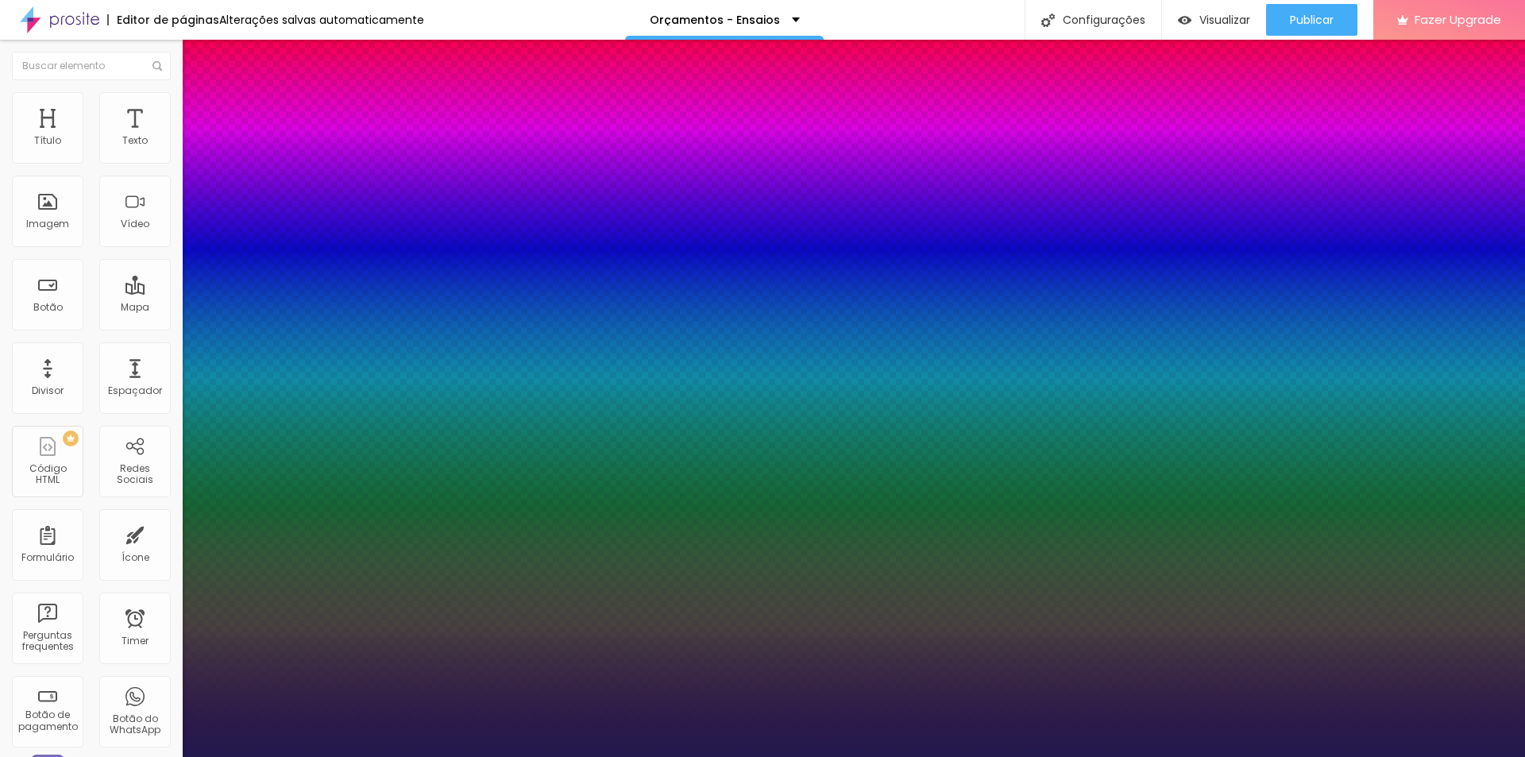
type input "1"
select select "Alice"
type input "1"
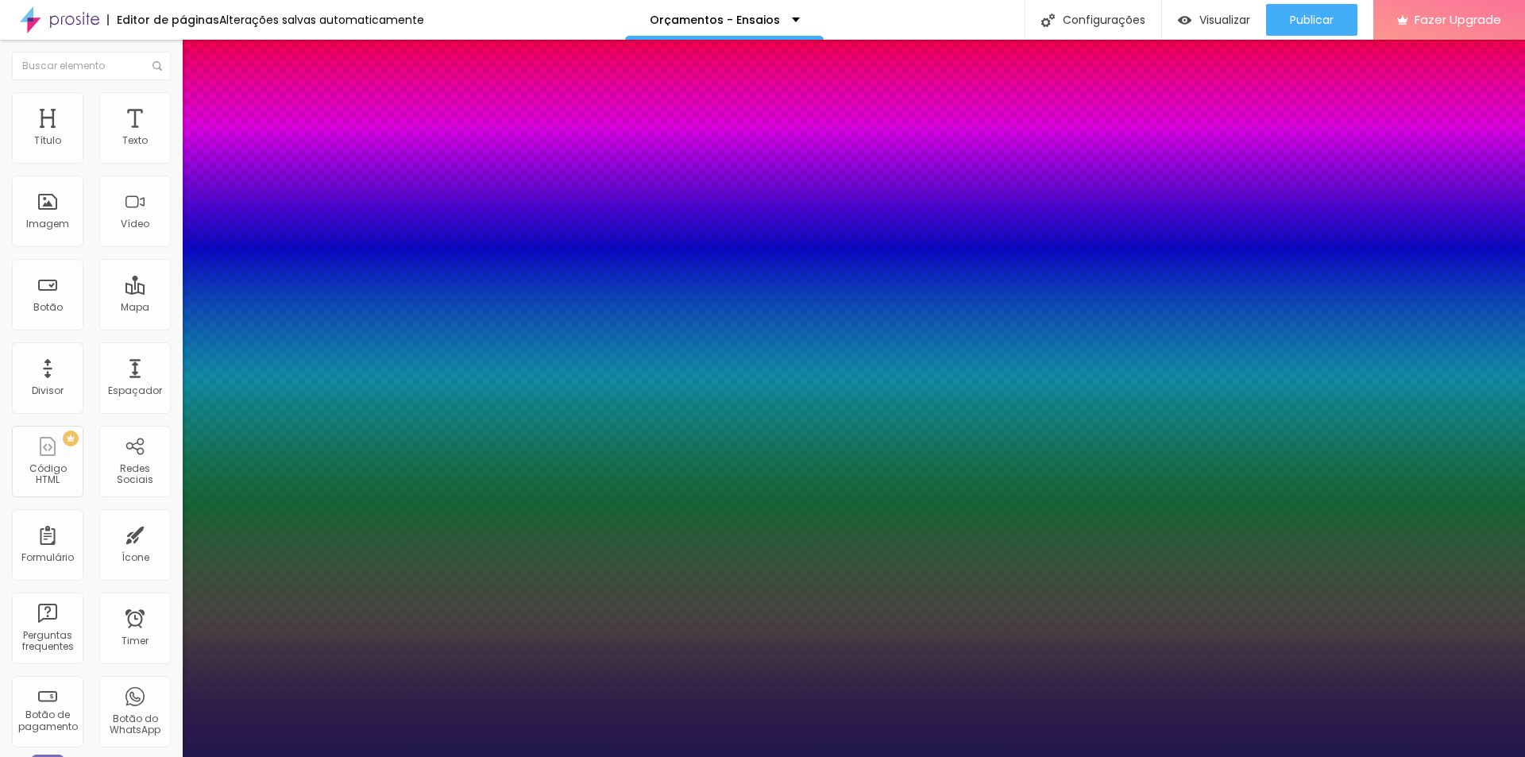
click at [1437, 756] on div at bounding box center [762, 757] width 1525 height 0
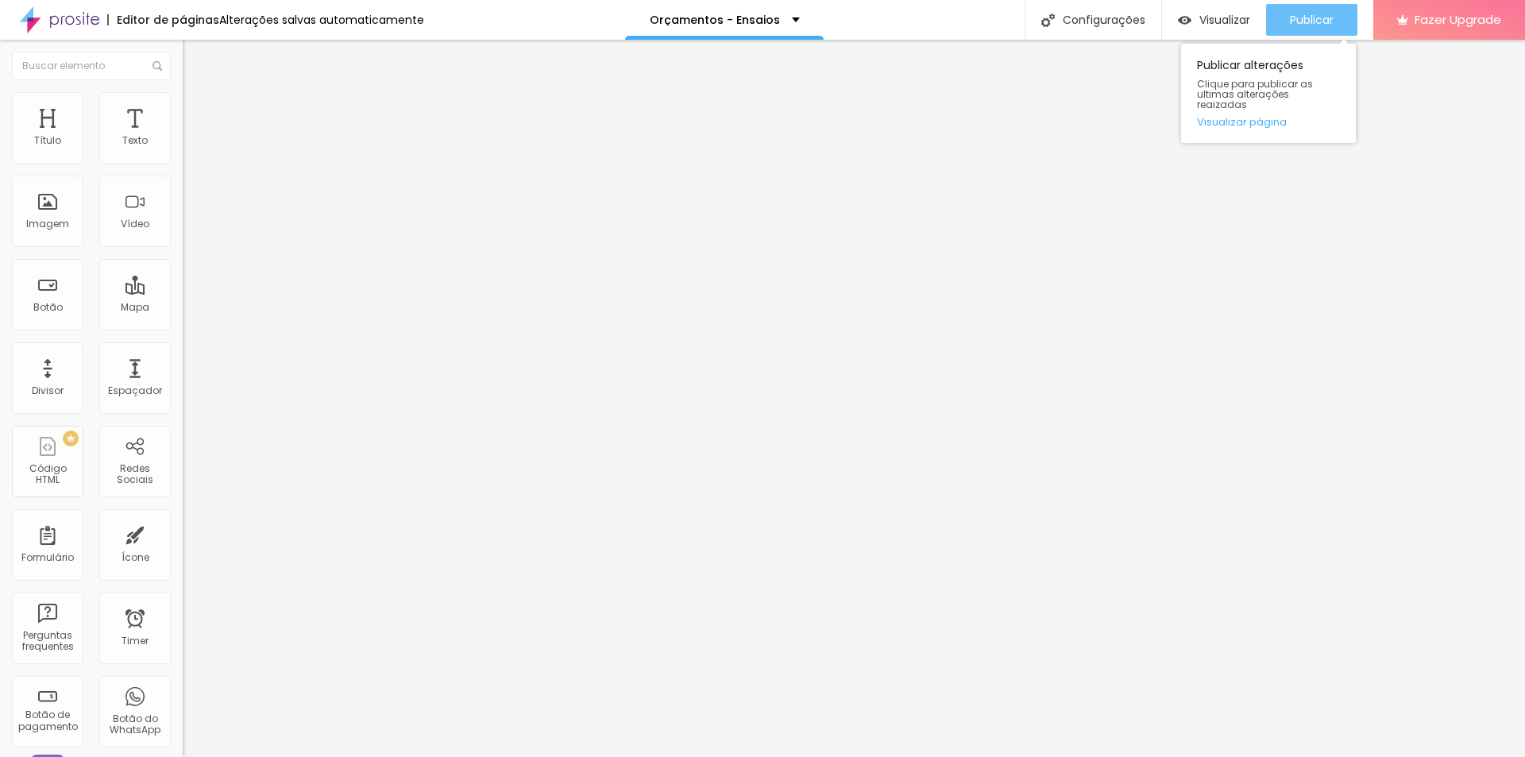
click at [1290, 19] on span "Publicar" at bounding box center [1312, 19] width 44 height 13
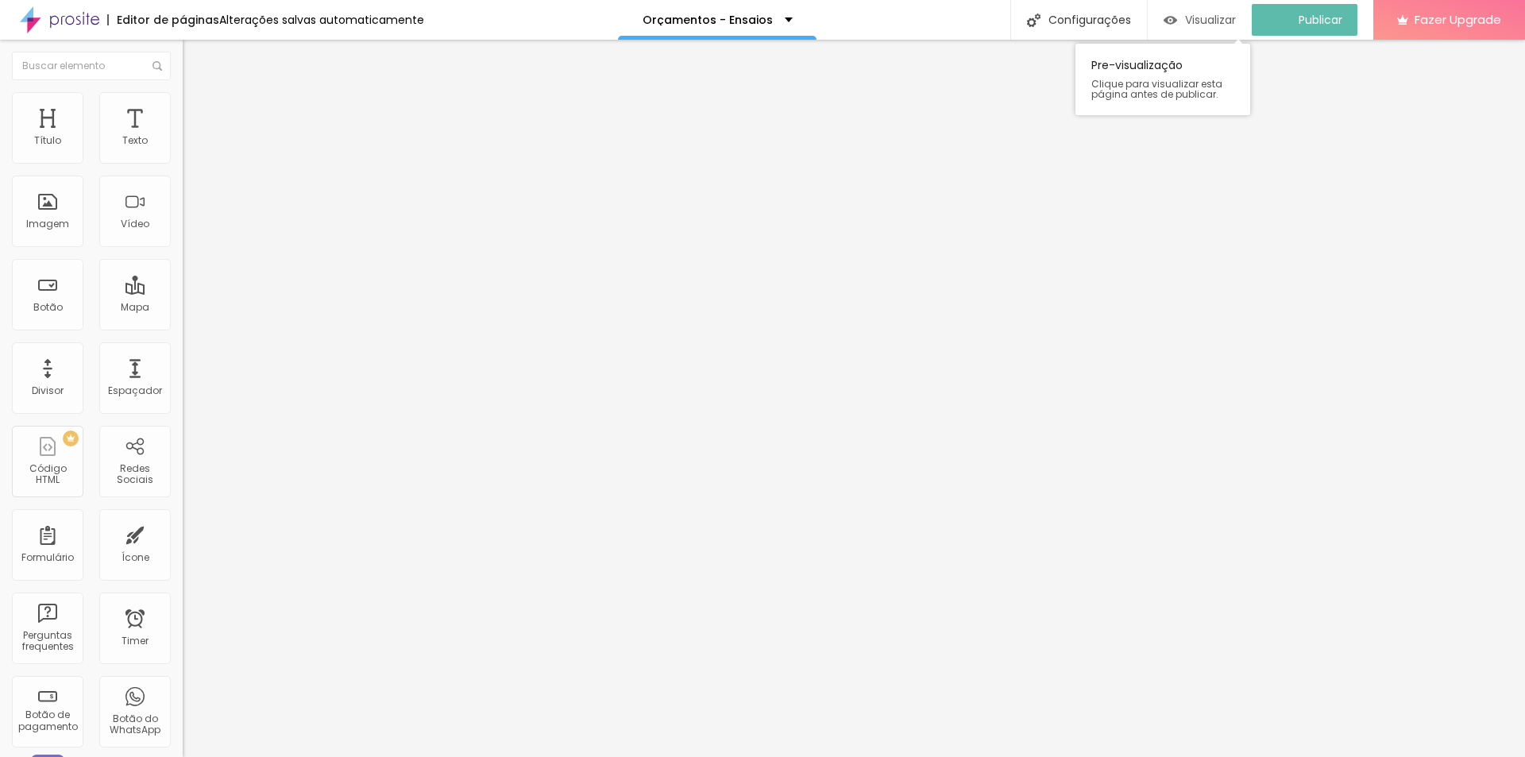
click at [1235, 21] on span "Visualizar" at bounding box center [1210, 19] width 51 height 13
click at [191, 146] on icon "button" at bounding box center [194, 143] width 6 height 6
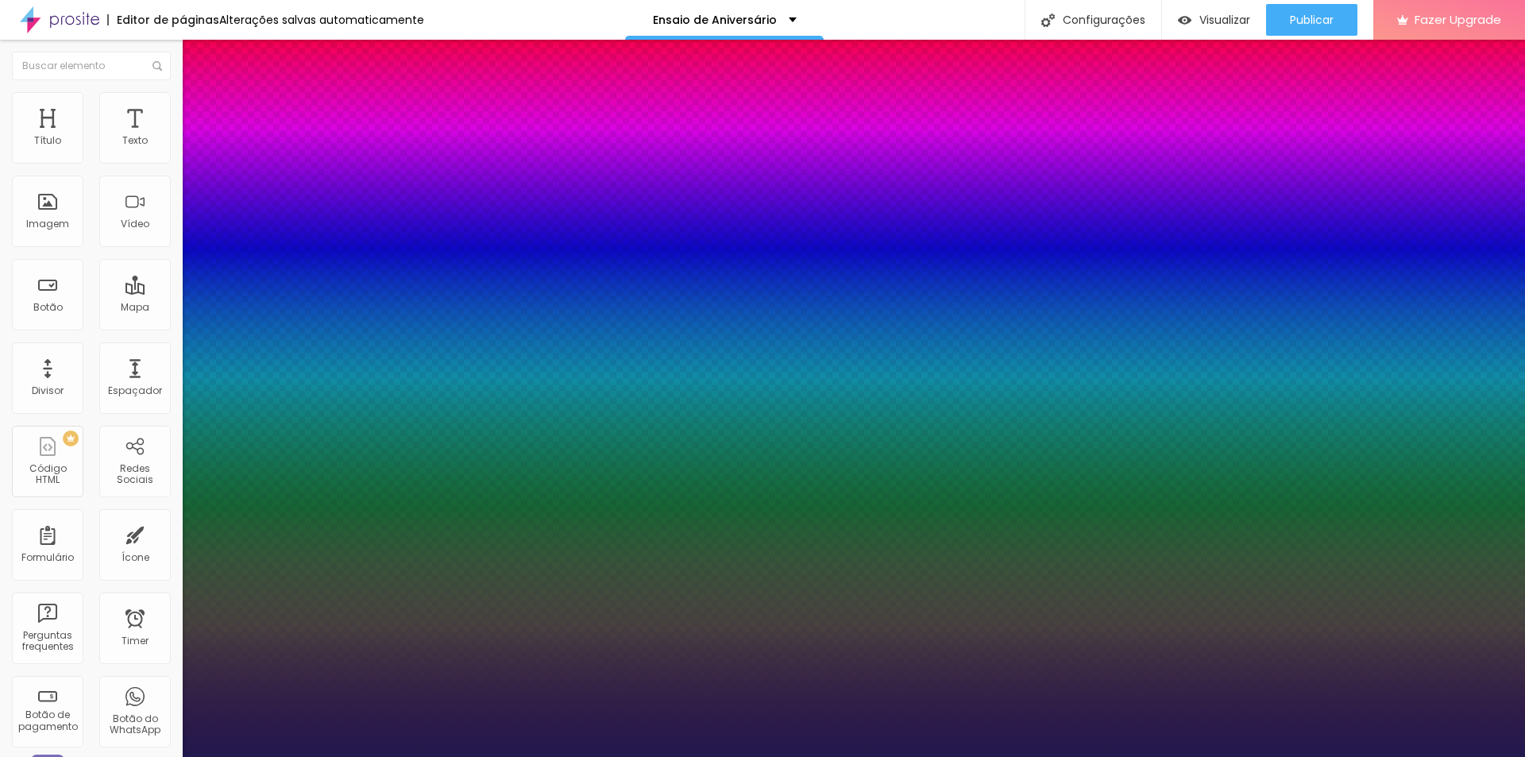
type input "1"
click at [484, 756] on div at bounding box center [762, 757] width 1525 height 0
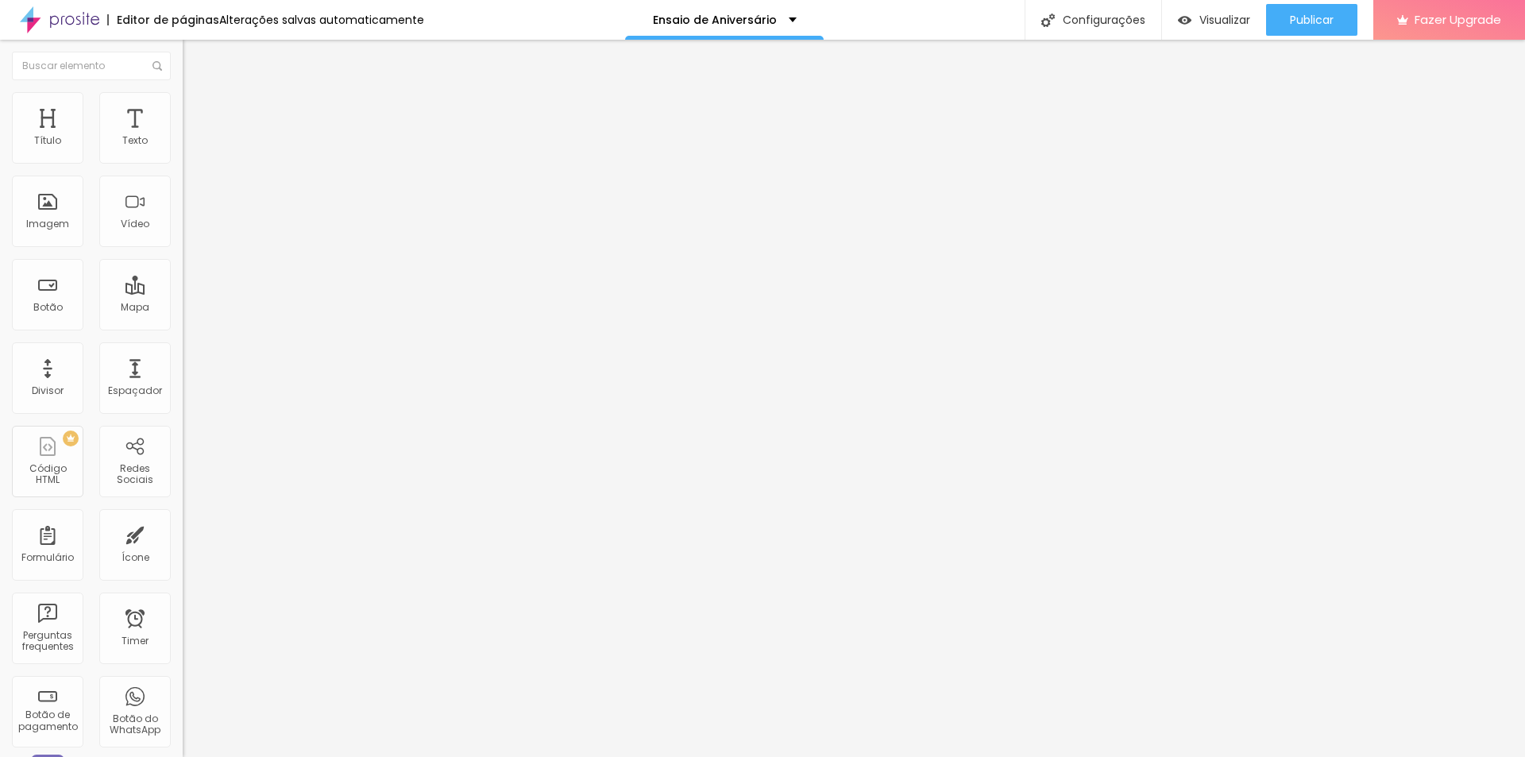
click at [189, 148] on icon "button" at bounding box center [194, 143] width 10 height 10
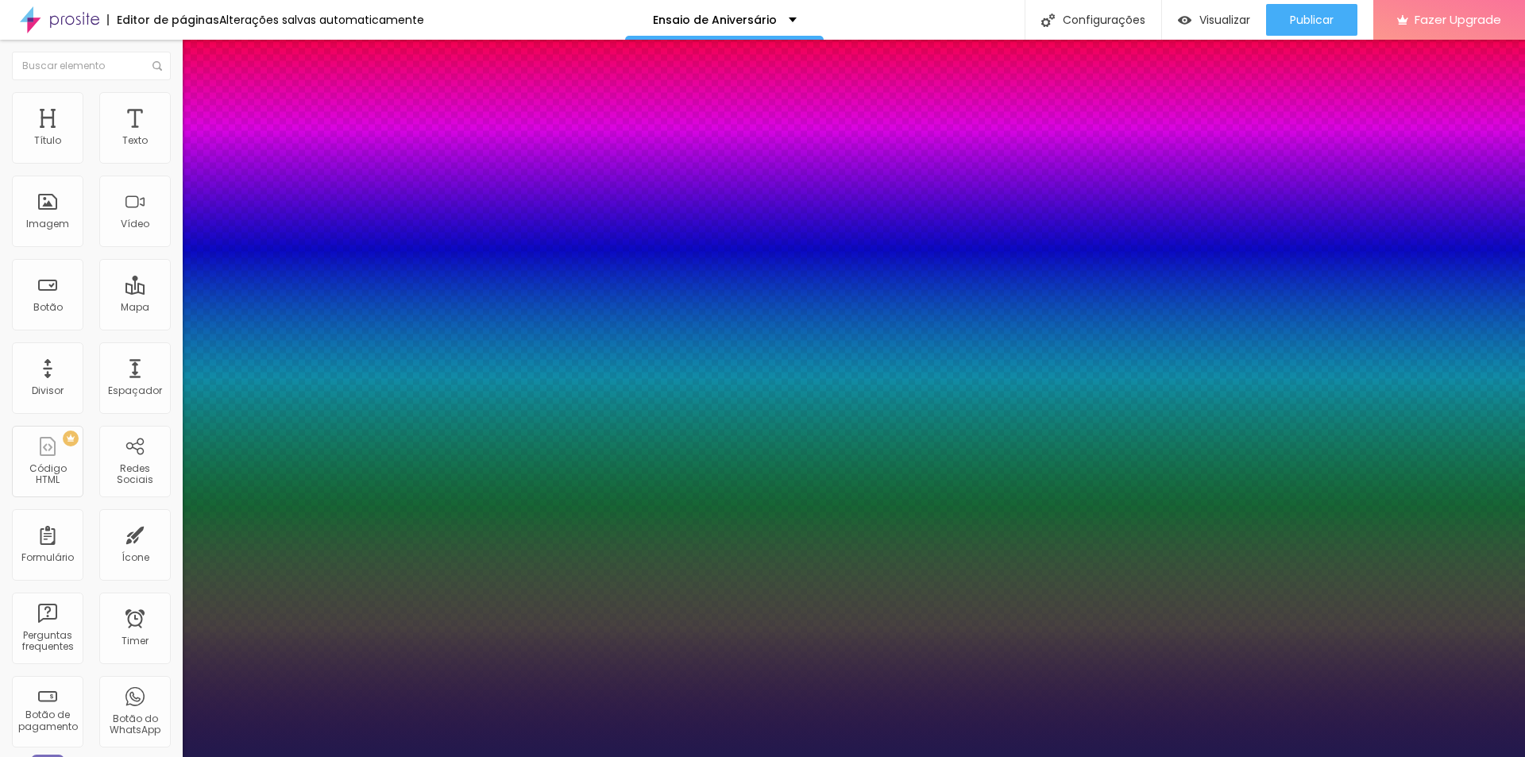
type input "1"
select select "Alice"
type input "1"
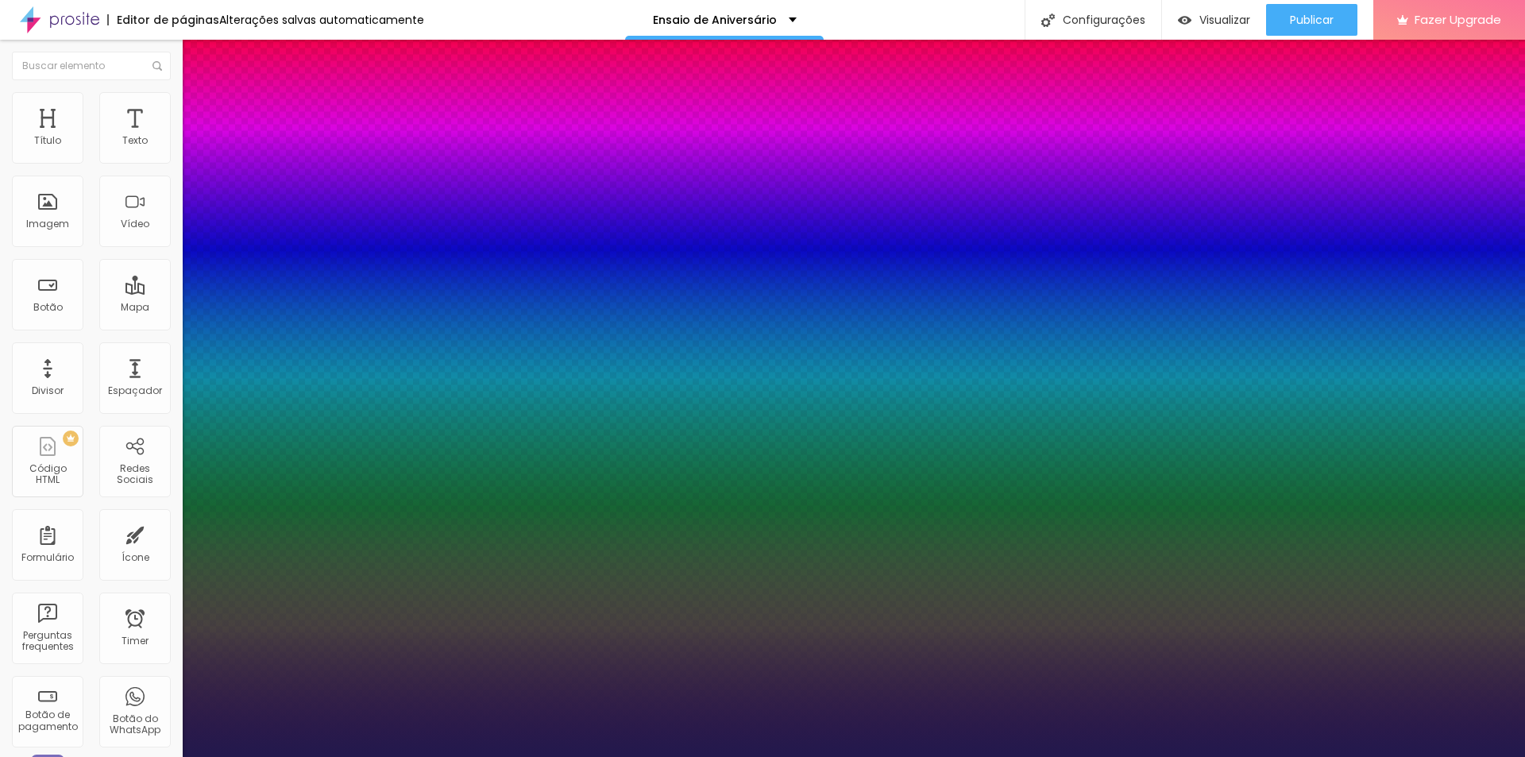
click at [599, 756] on div at bounding box center [762, 757] width 1525 height 0
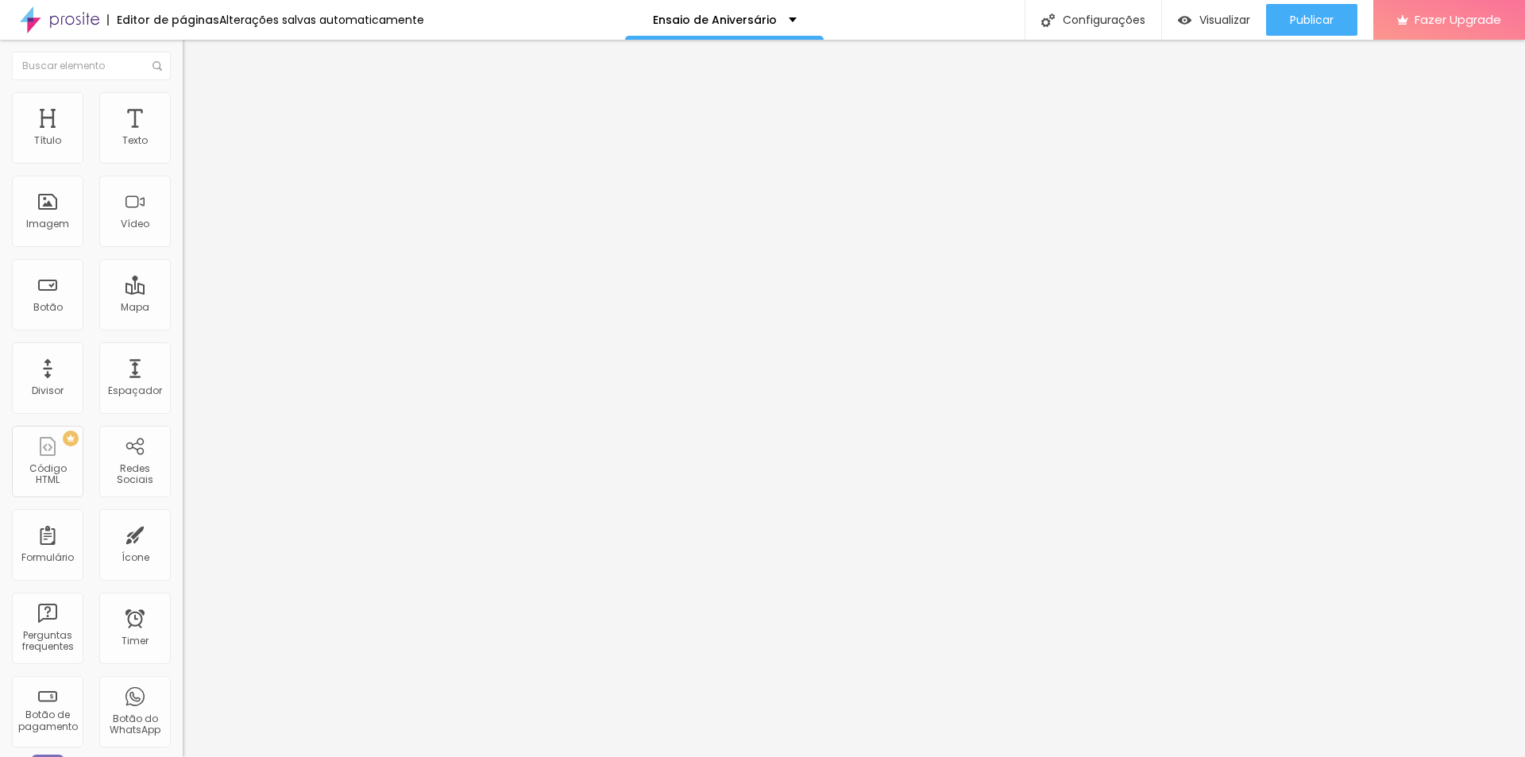
click at [183, 152] on button "button" at bounding box center [194, 144] width 22 height 17
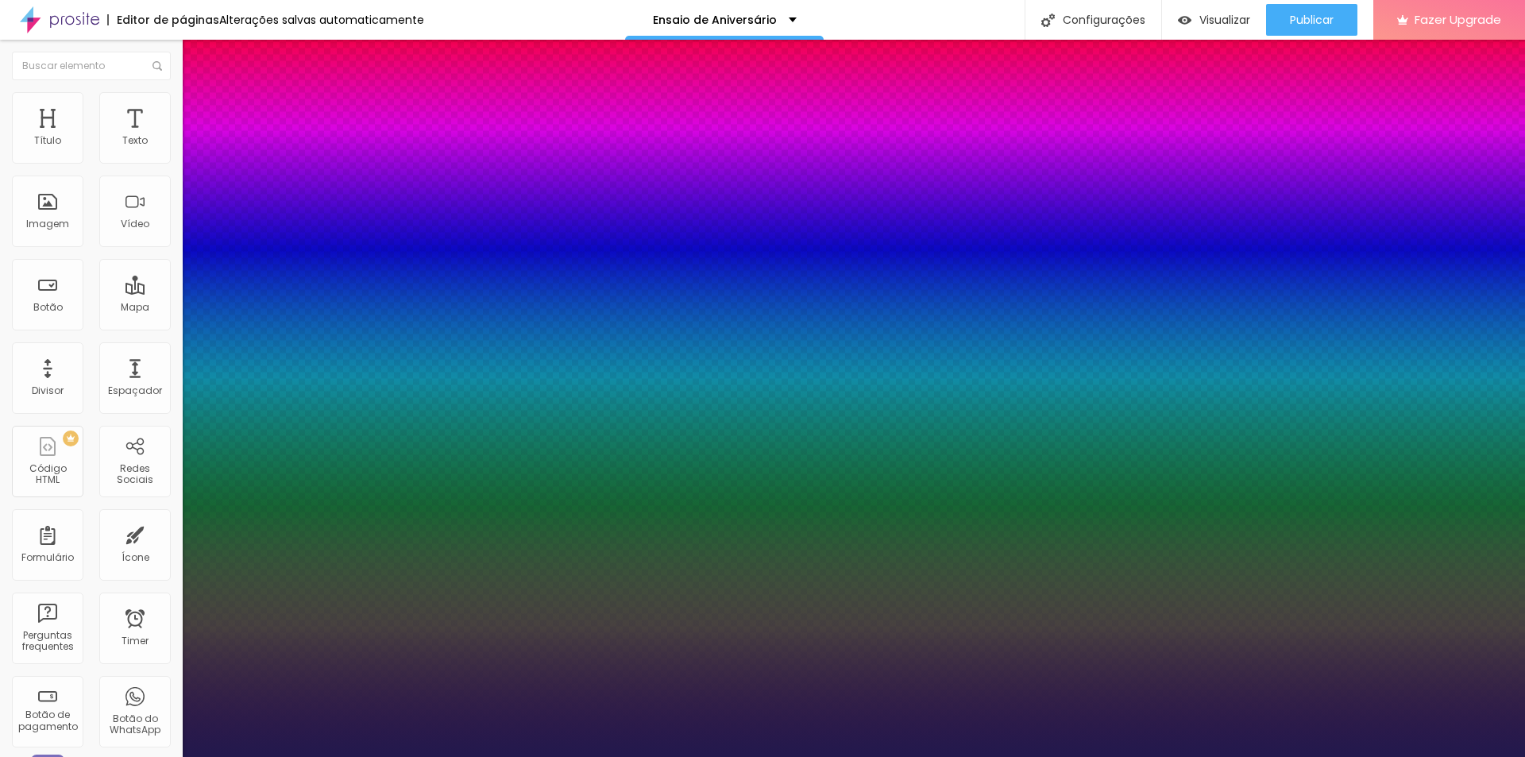
type input "1"
type input "13"
type input "1"
type input "14"
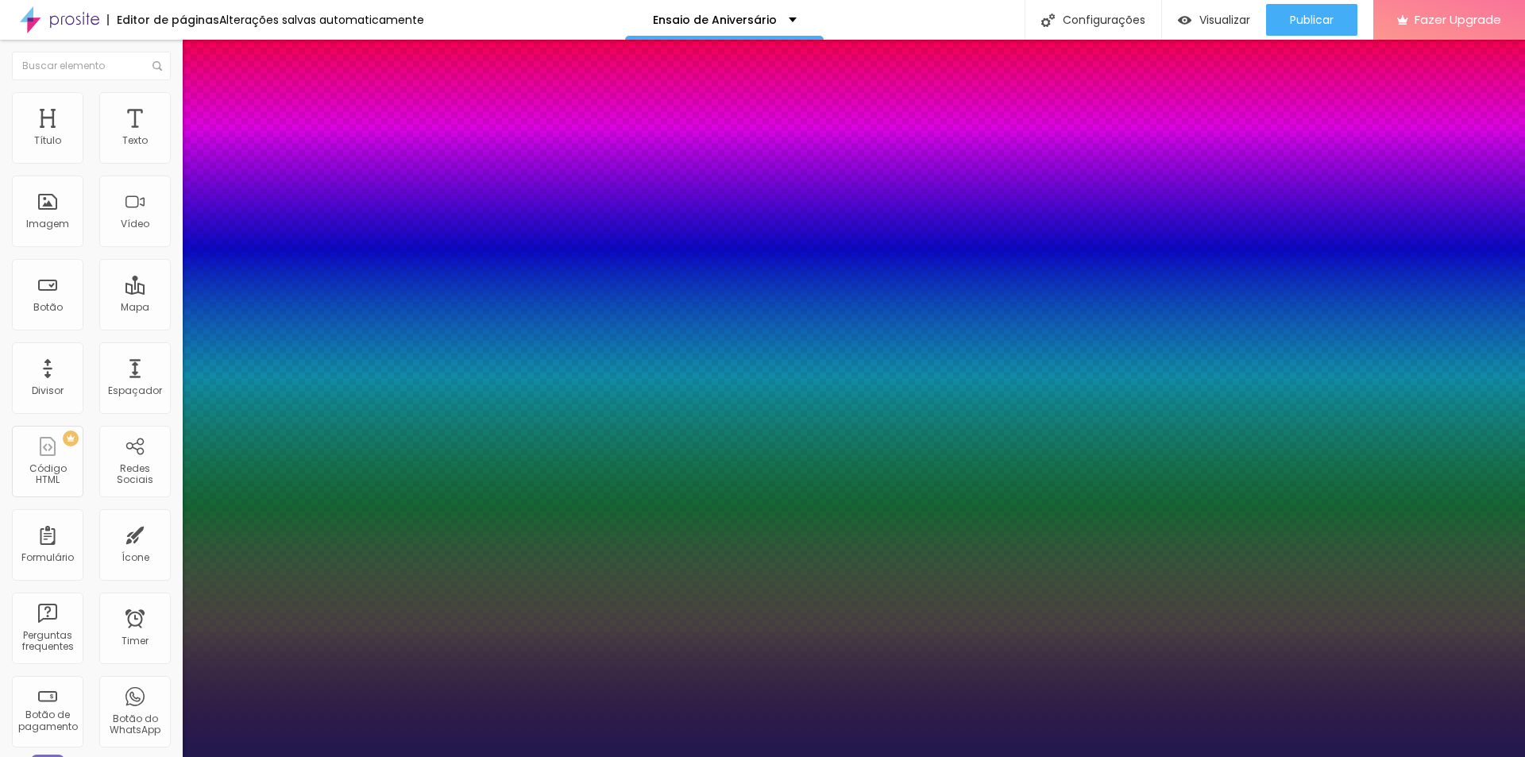
type input "14"
type input "1"
type input "15"
type input "1"
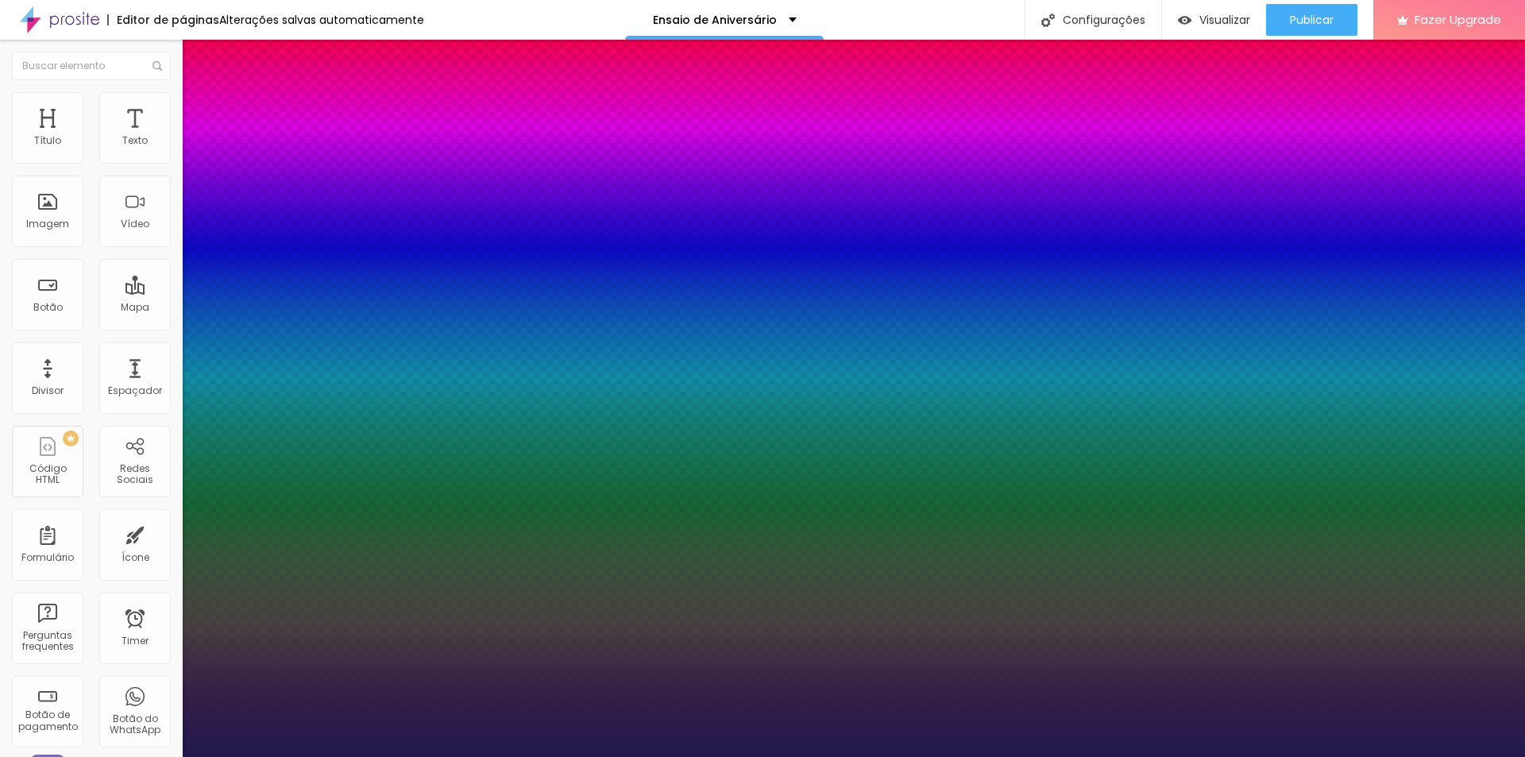
type input "15"
click at [1386, 756] on div at bounding box center [762, 757] width 1525 height 0
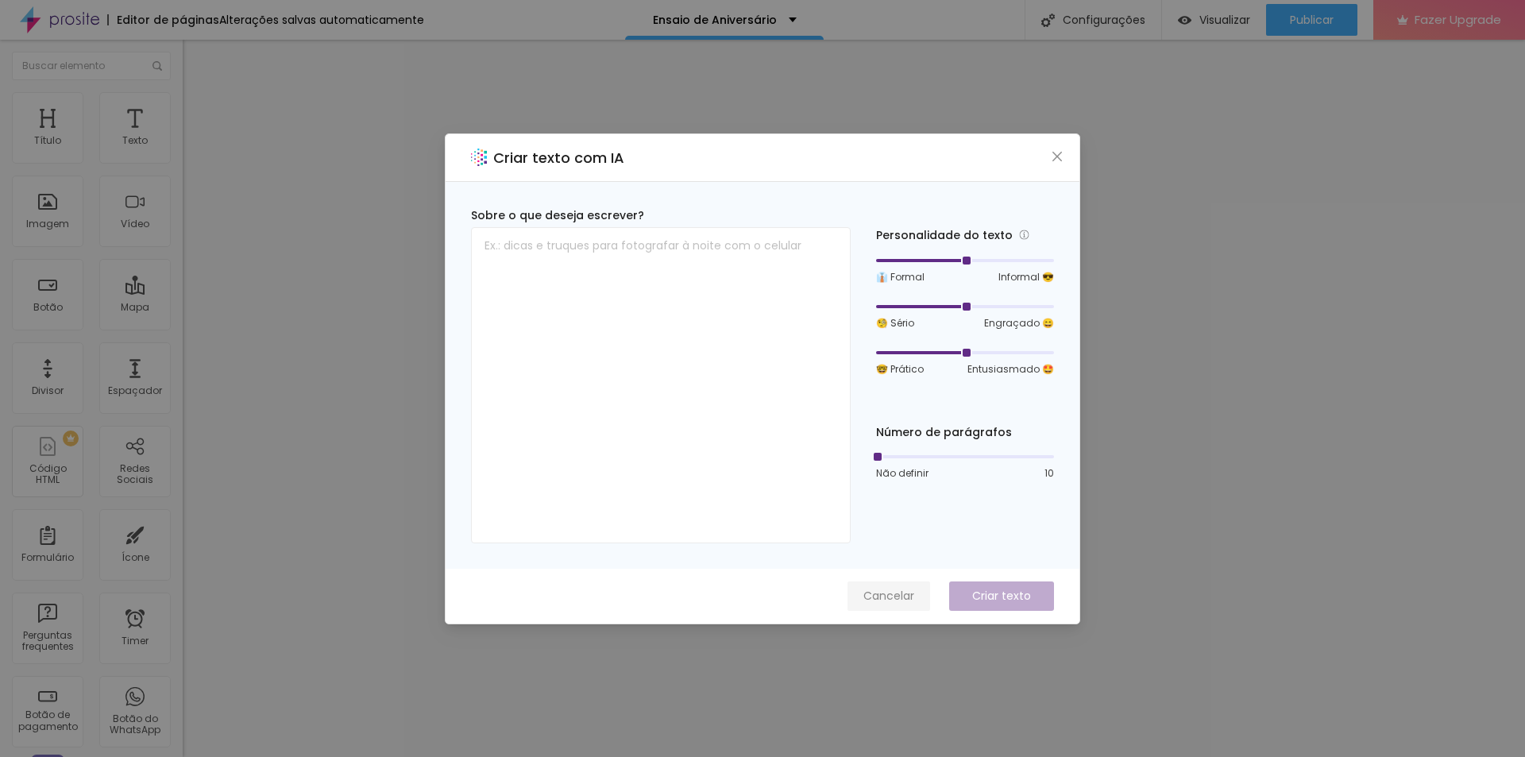
click at [893, 598] on span "Cancelar" at bounding box center [888, 596] width 51 height 17
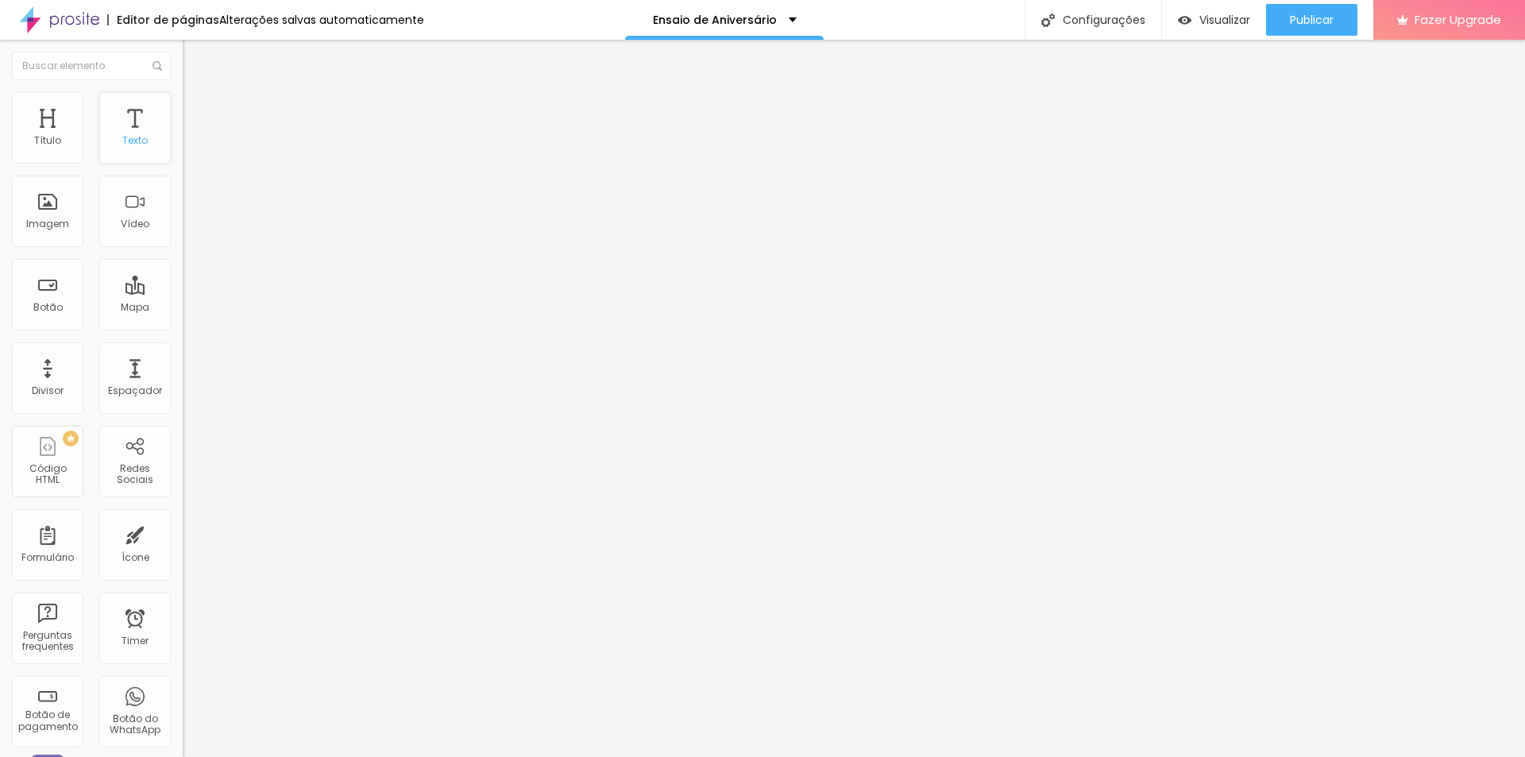
click at [132, 135] on div "Texto" at bounding box center [134, 140] width 25 height 11
click at [189, 148] on icon "button" at bounding box center [194, 143] width 10 height 10
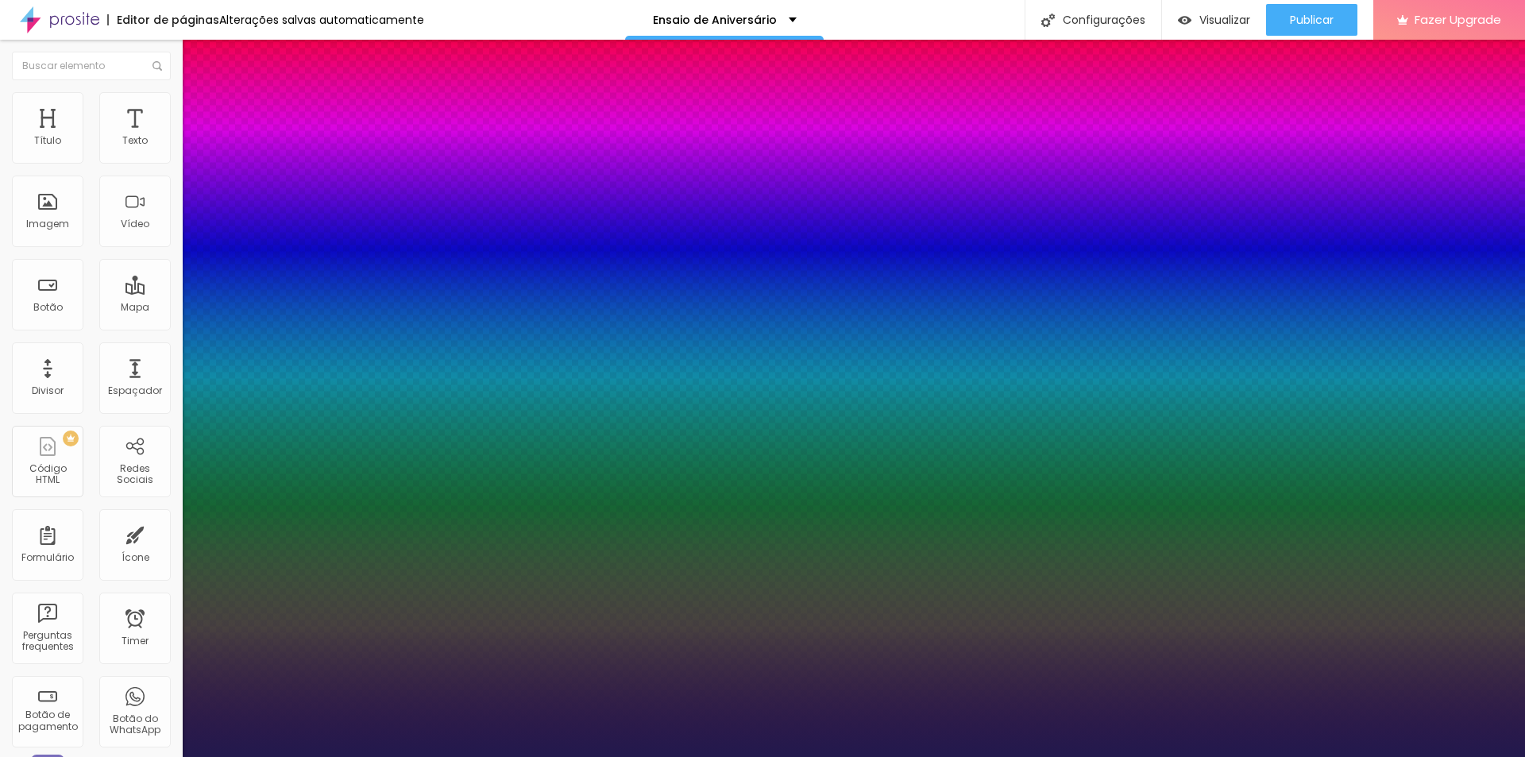
type input "1"
select select "Alice"
type input "1"
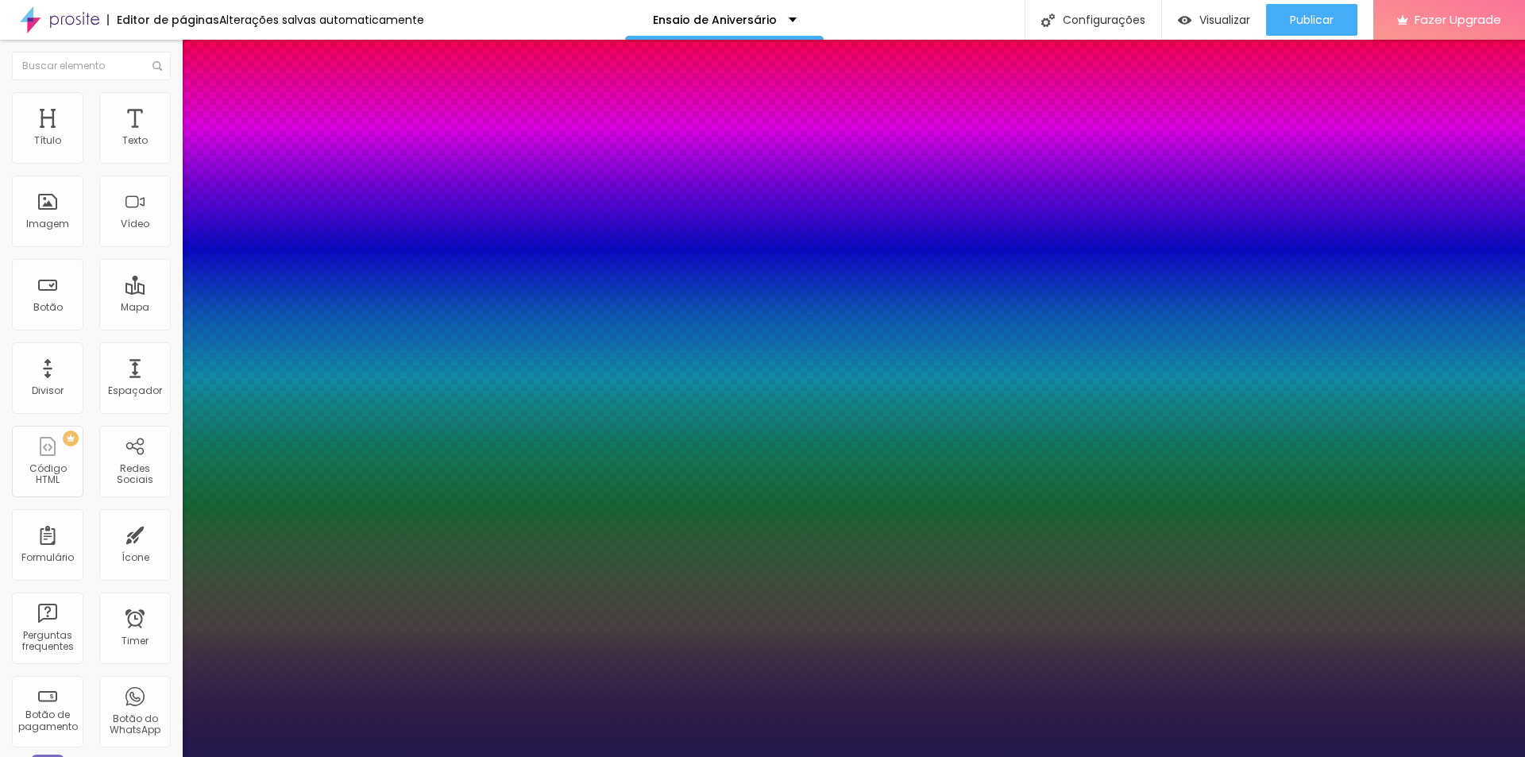
click at [623, 756] on div at bounding box center [762, 757] width 1525 height 0
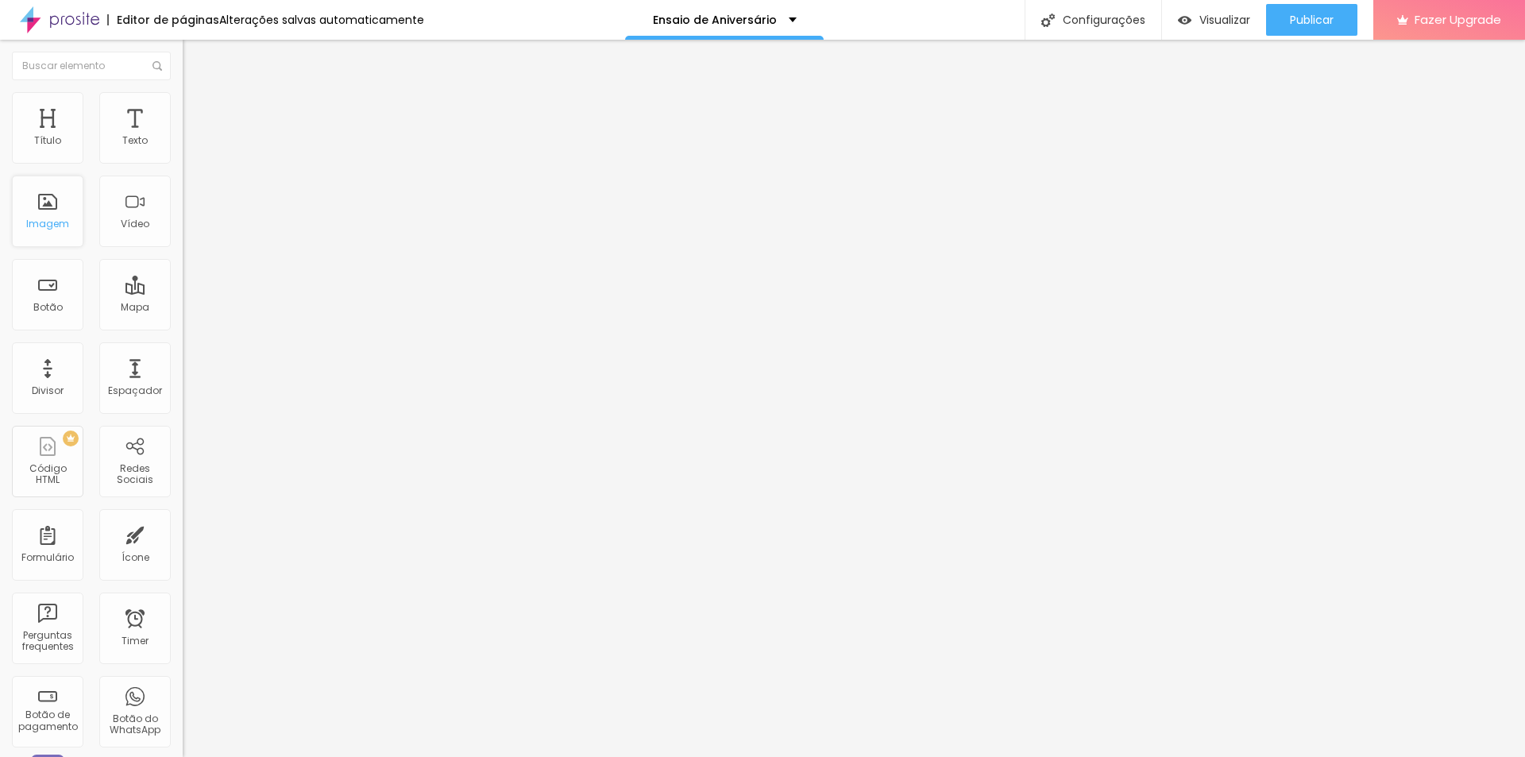
click at [44, 222] on div "Imagem" at bounding box center [47, 223] width 43 height 11
click at [183, 137] on span "Adicionar imagem" at bounding box center [234, 129] width 102 height 13
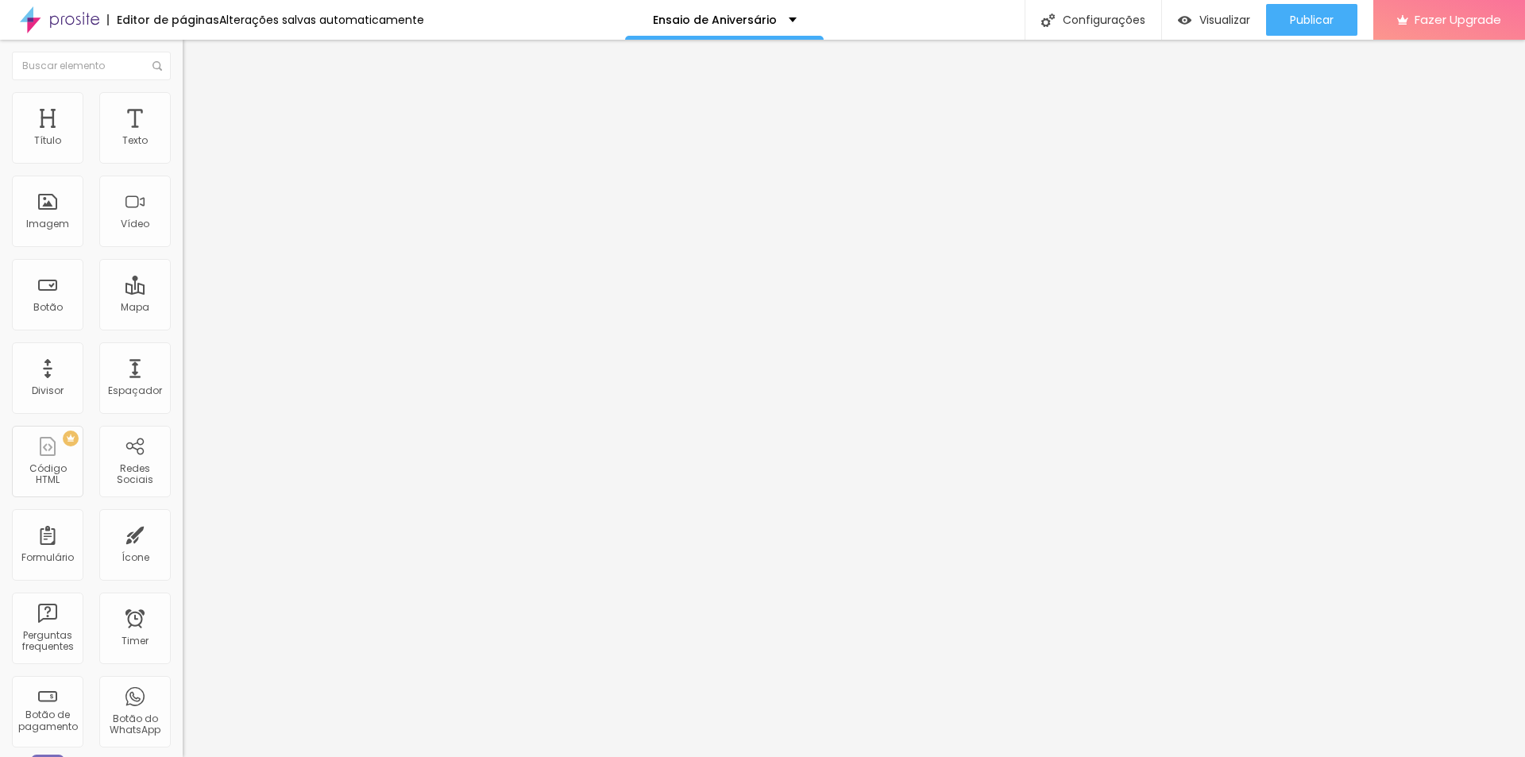
click at [183, 106] on li "Estilo" at bounding box center [274, 100] width 183 height 16
click at [197, 112] on span "Avançado" at bounding box center [223, 118] width 52 height 13
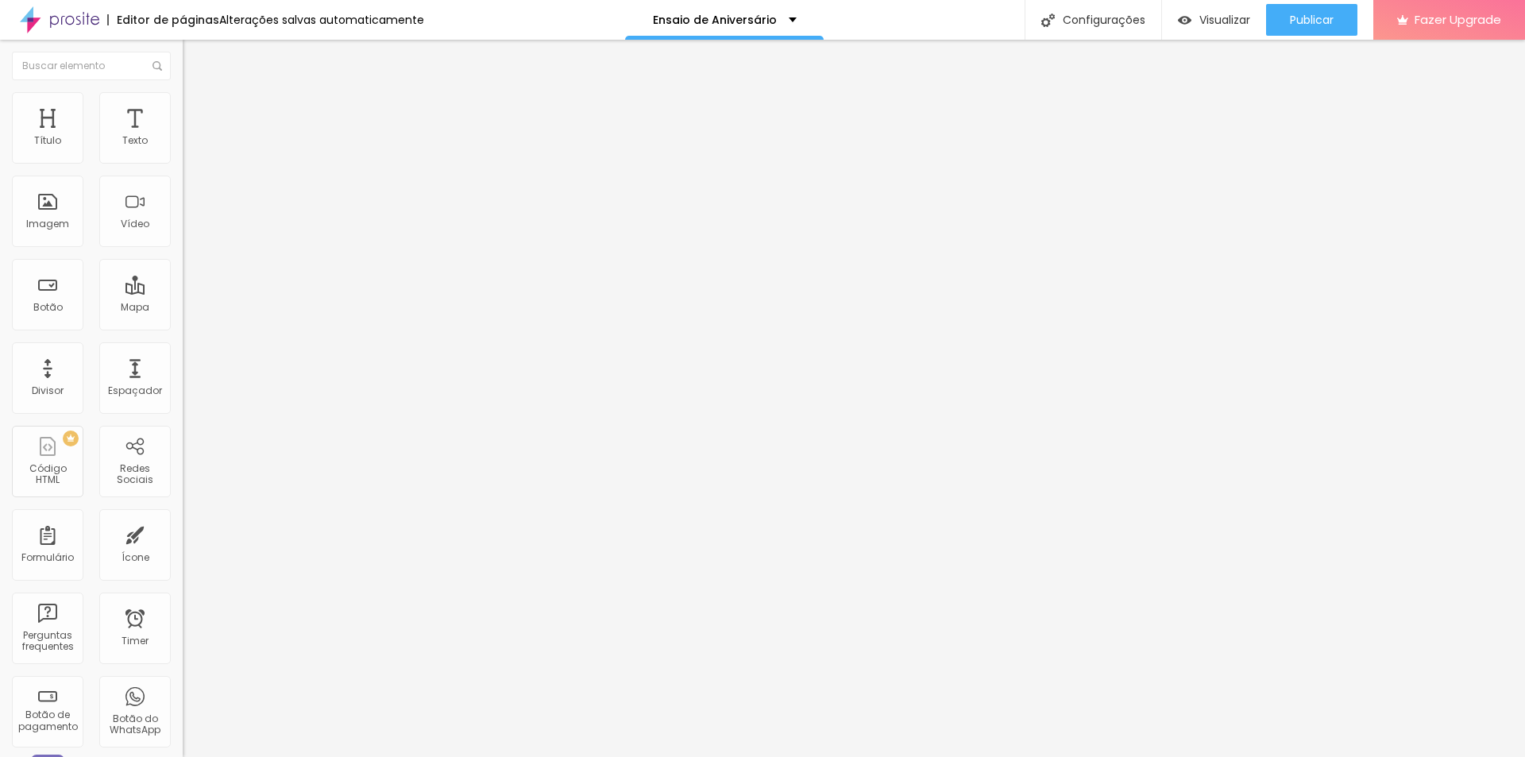
type input "16"
type input "19"
type input "20"
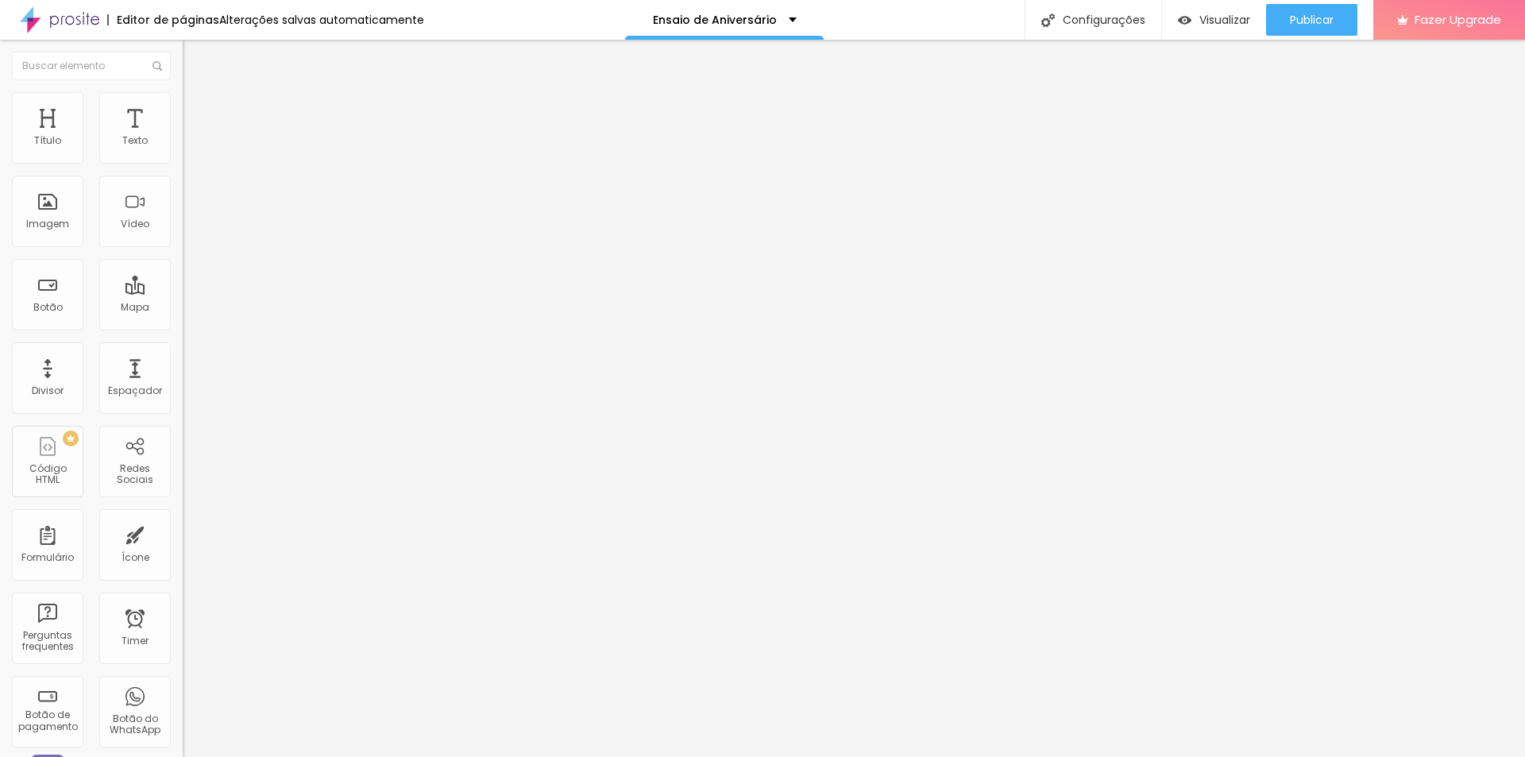
type input "20"
type input "18"
type input "0"
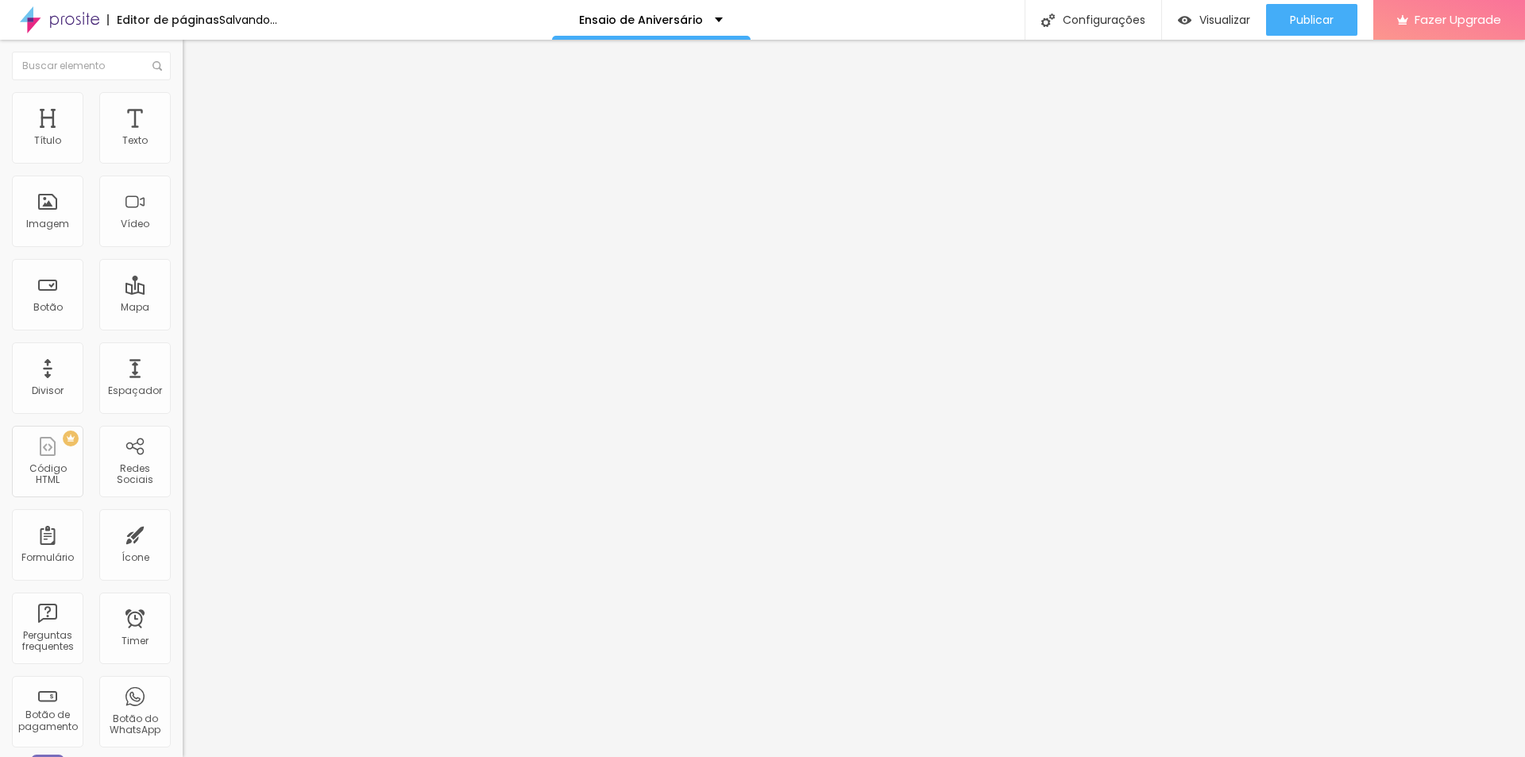
drag, startPoint x: 48, startPoint y: 185, endPoint x: 2, endPoint y: 185, distance: 46.1
type input "0"
click at [183, 533] on input "range" at bounding box center [234, 539] width 102 height 13
type input "2"
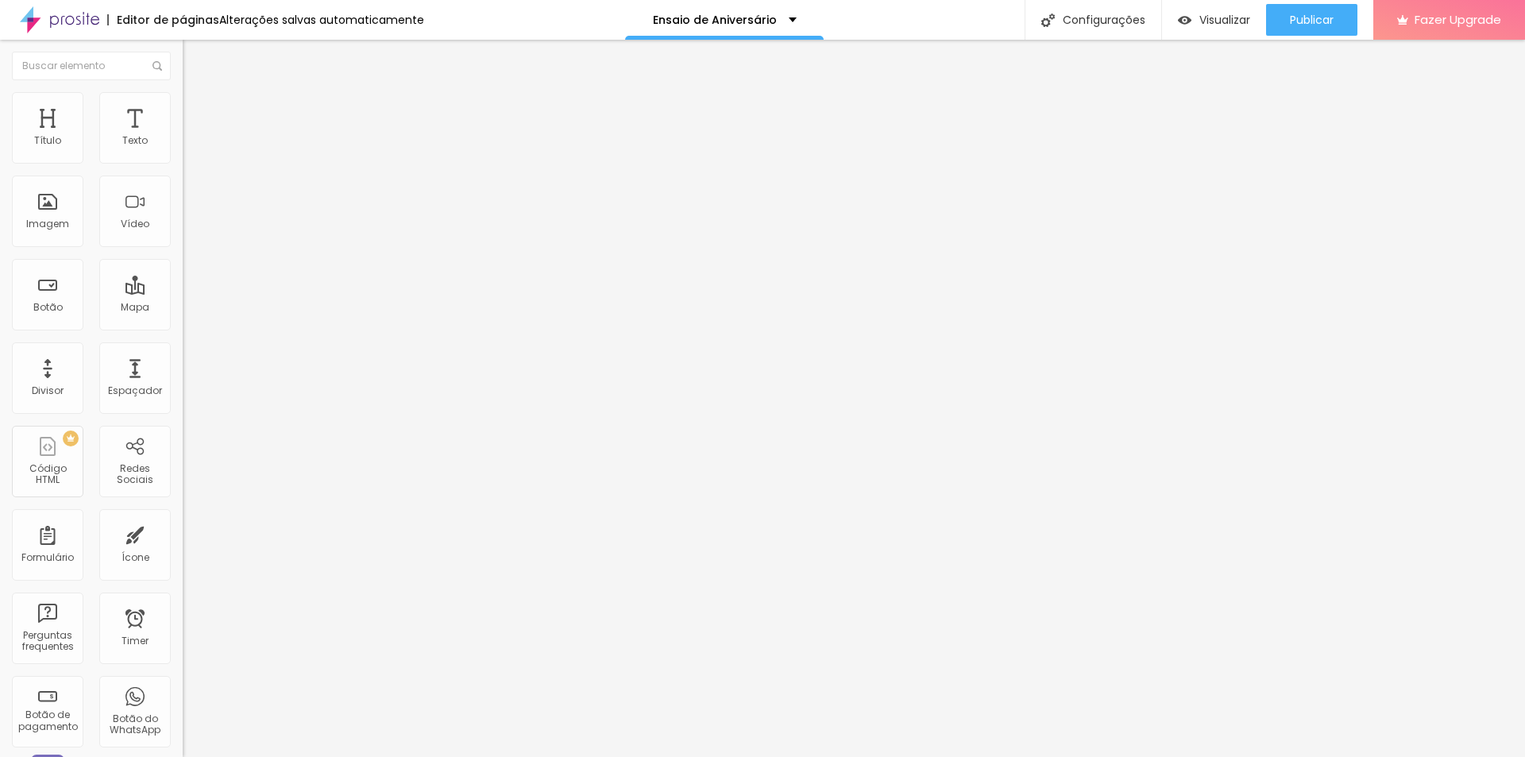
type input "0"
drag, startPoint x: 44, startPoint y: 157, endPoint x: 9, endPoint y: 157, distance: 35.7
type input "0"
click at [183, 308] on input "range" at bounding box center [234, 314] width 102 height 13
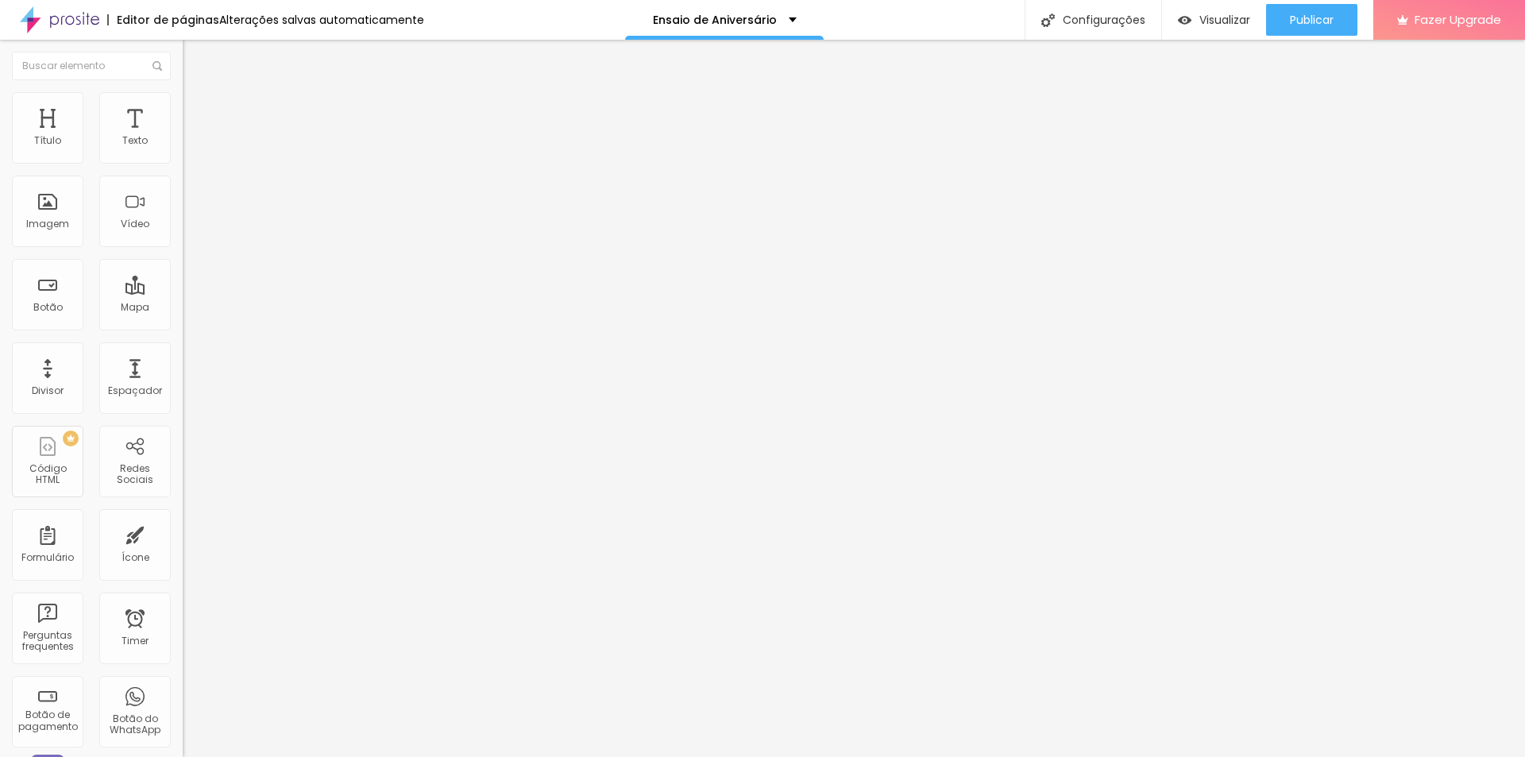
click at [183, 291] on div "Proporção Original Cinema 16:9 Padrão 4:3 Quadrado 1:1 Original" at bounding box center [274, 259] width 183 height 63
click at [183, 249] on span "Original" at bounding box center [202, 241] width 38 height 13
click at [183, 276] on div "Quadrado 1:1" at bounding box center [274, 271] width 183 height 10
click at [1230, 7] on div "Visualizar" at bounding box center [1214, 20] width 72 height 32
click at [183, 101] on li "Estilo" at bounding box center [274, 100] width 183 height 16
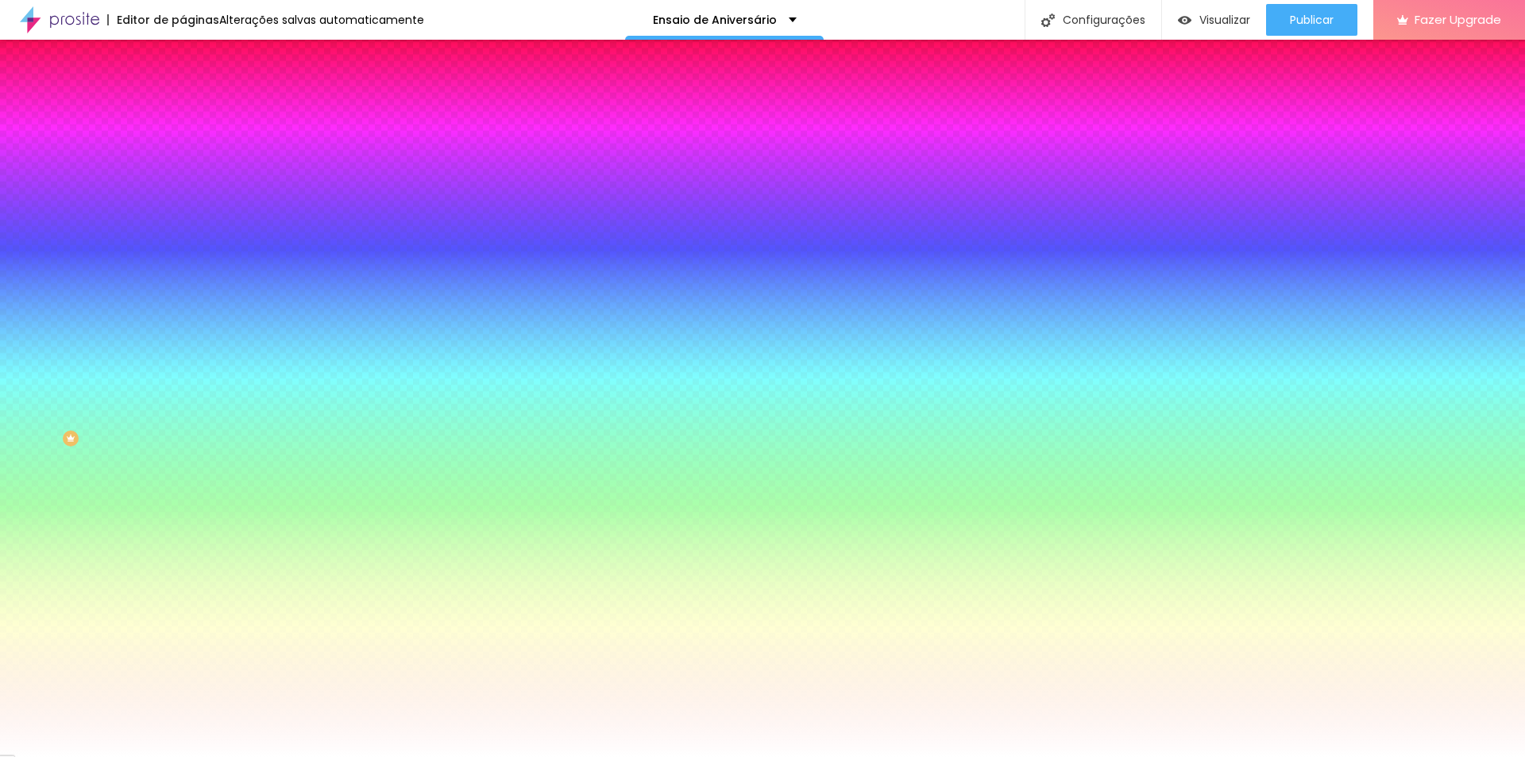
click at [183, 108] on li "Avançado" at bounding box center [274, 116] width 183 height 16
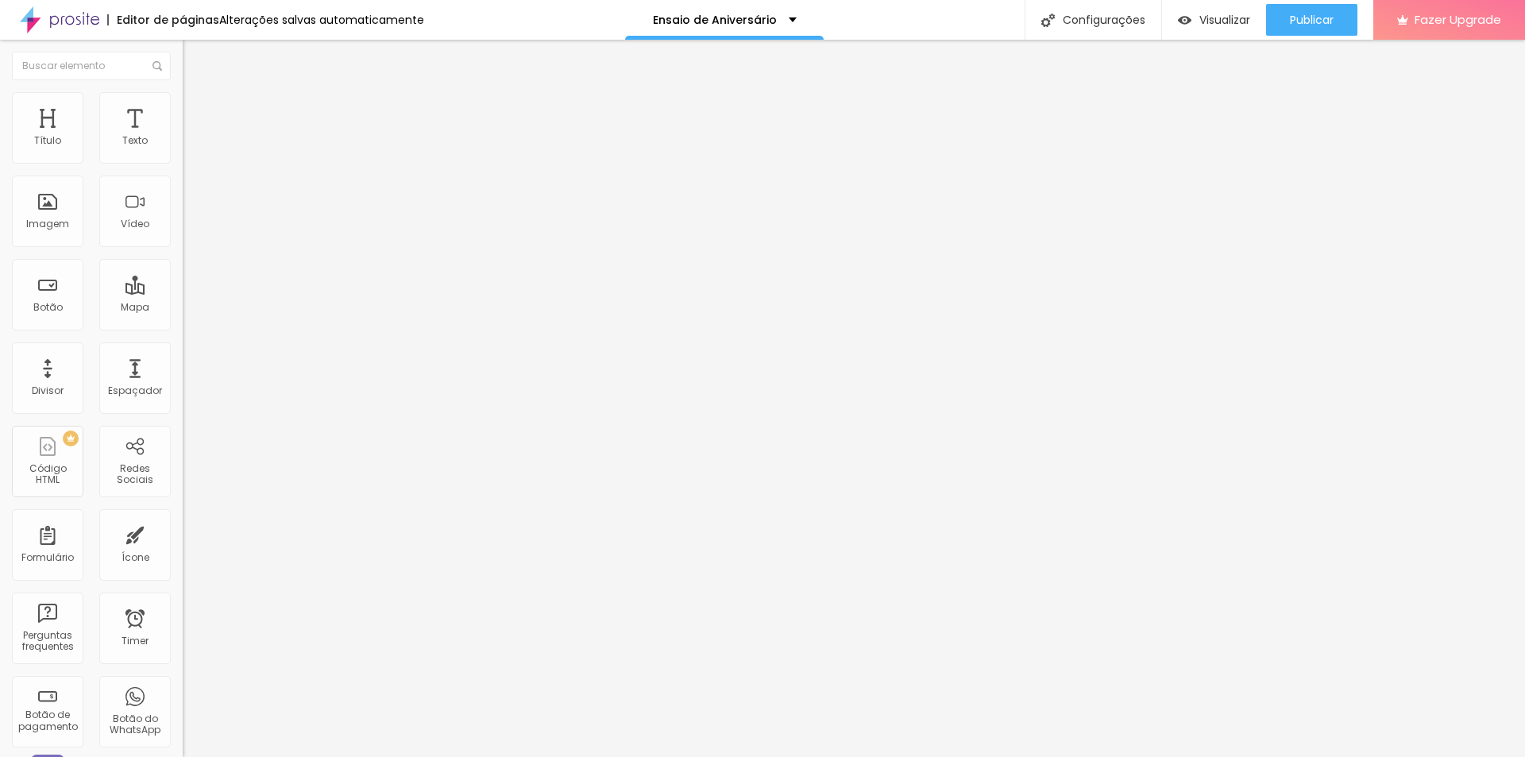
click at [183, 91] on img at bounding box center [190, 83] width 14 height 14
click at [195, 56] on img "button" at bounding box center [201, 58] width 13 height 13
click at [183, 137] on span "Adicionar imagem" at bounding box center [234, 129] width 102 height 13
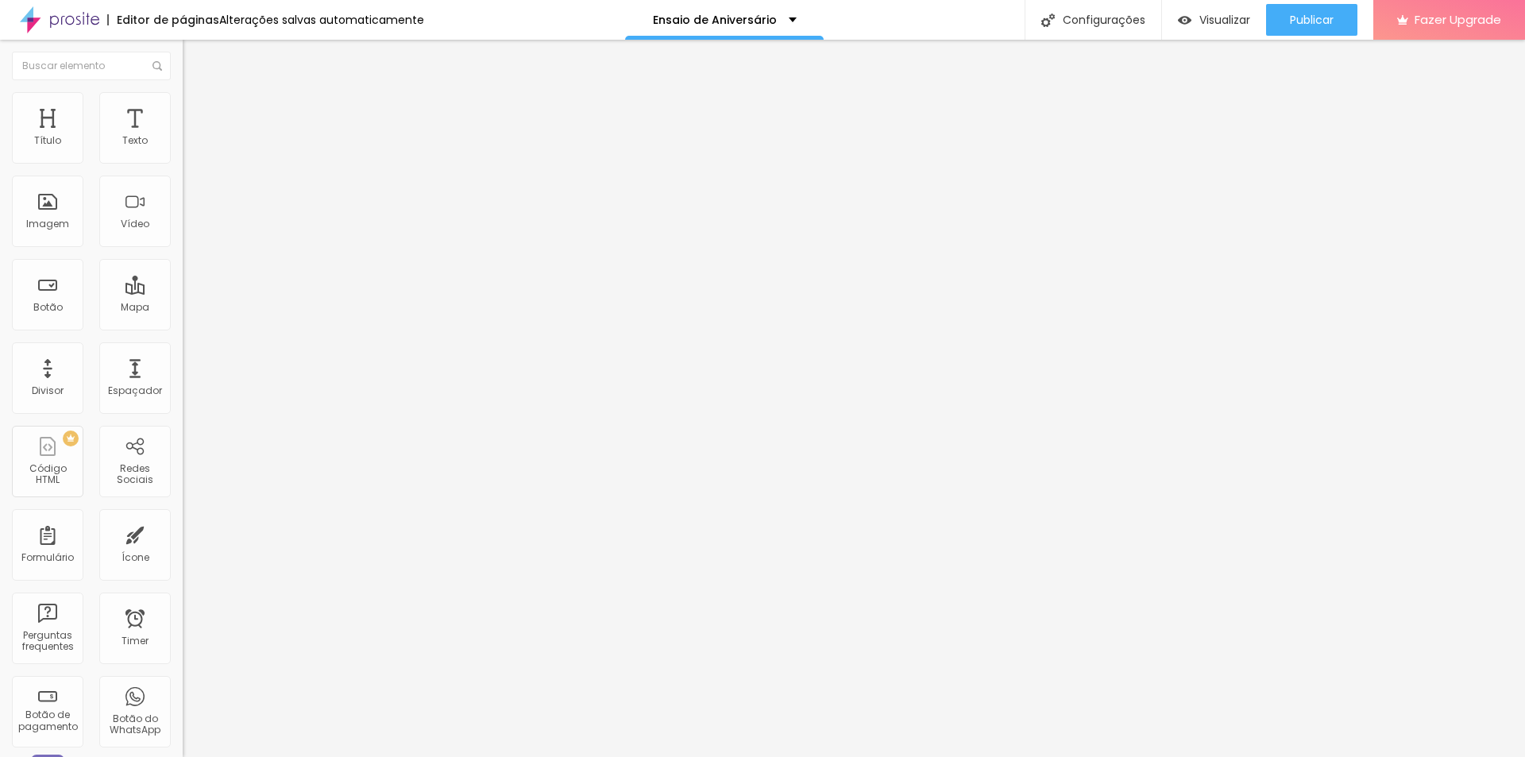
click at [183, 135] on div "Trocar imagem" at bounding box center [274, 129] width 183 height 11
click at [183, 291] on div "Proporção Original Cinema 16:9 Padrão 4:3 Quadrado 1:1 Original" at bounding box center [274, 259] width 183 height 63
click at [183, 249] on span "Original" at bounding box center [202, 241] width 38 height 13
click at [183, 258] on span "Cinema" at bounding box center [203, 251] width 40 height 13
click at [183, 273] on span "Padrão" at bounding box center [201, 266] width 36 height 13
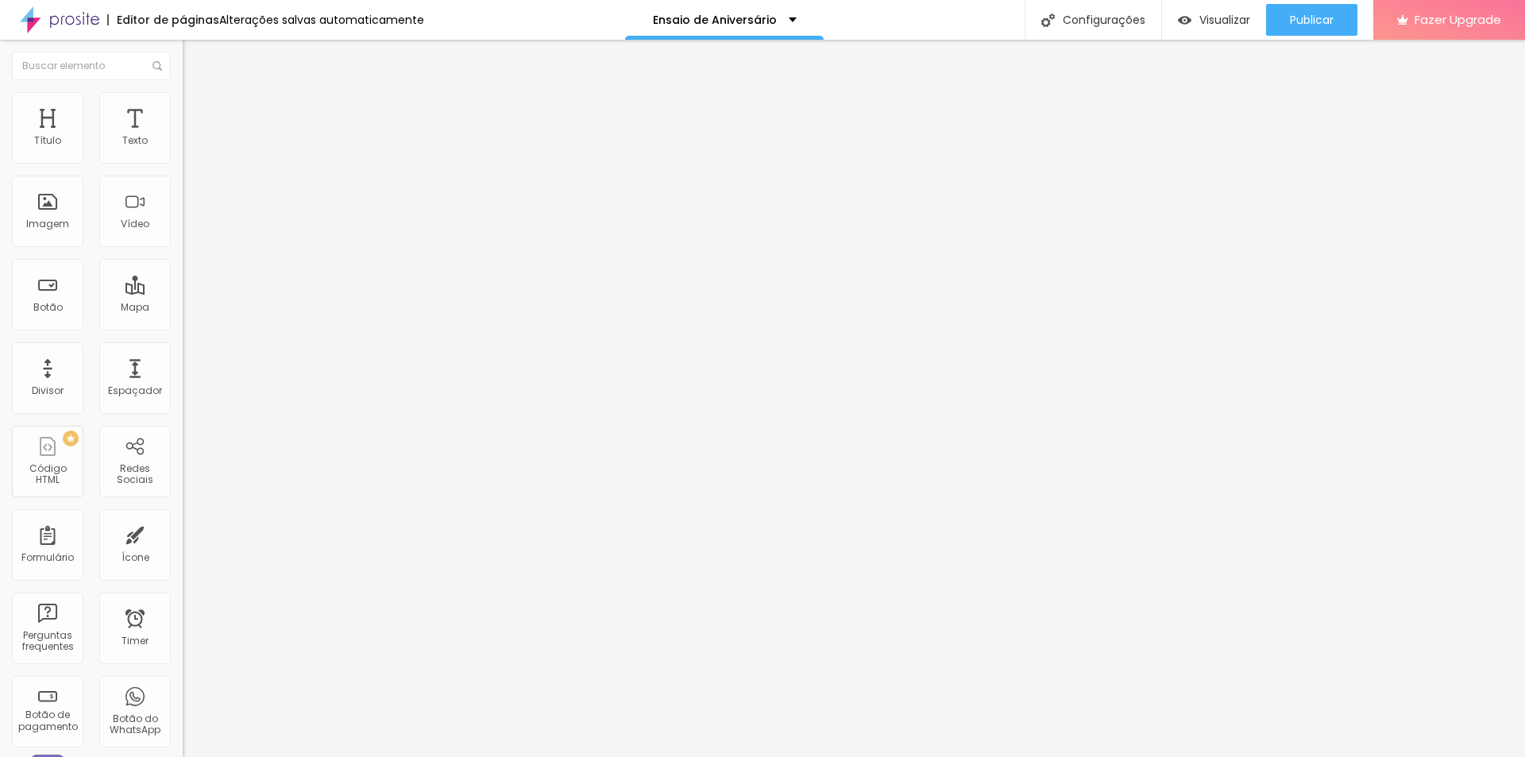
click at [183, 281] on div "Quadrado 1:1" at bounding box center [274, 277] width 183 height 10
click at [183, 291] on div "Original" at bounding box center [274, 286] width 183 height 10
click at [183, 104] on li "Estilo" at bounding box center [274, 100] width 183 height 16
click at [183, 108] on li "Avançado" at bounding box center [274, 116] width 183 height 16
drag, startPoint x: 92, startPoint y: 96, endPoint x: 89, endPoint y: 139, distance: 43.0
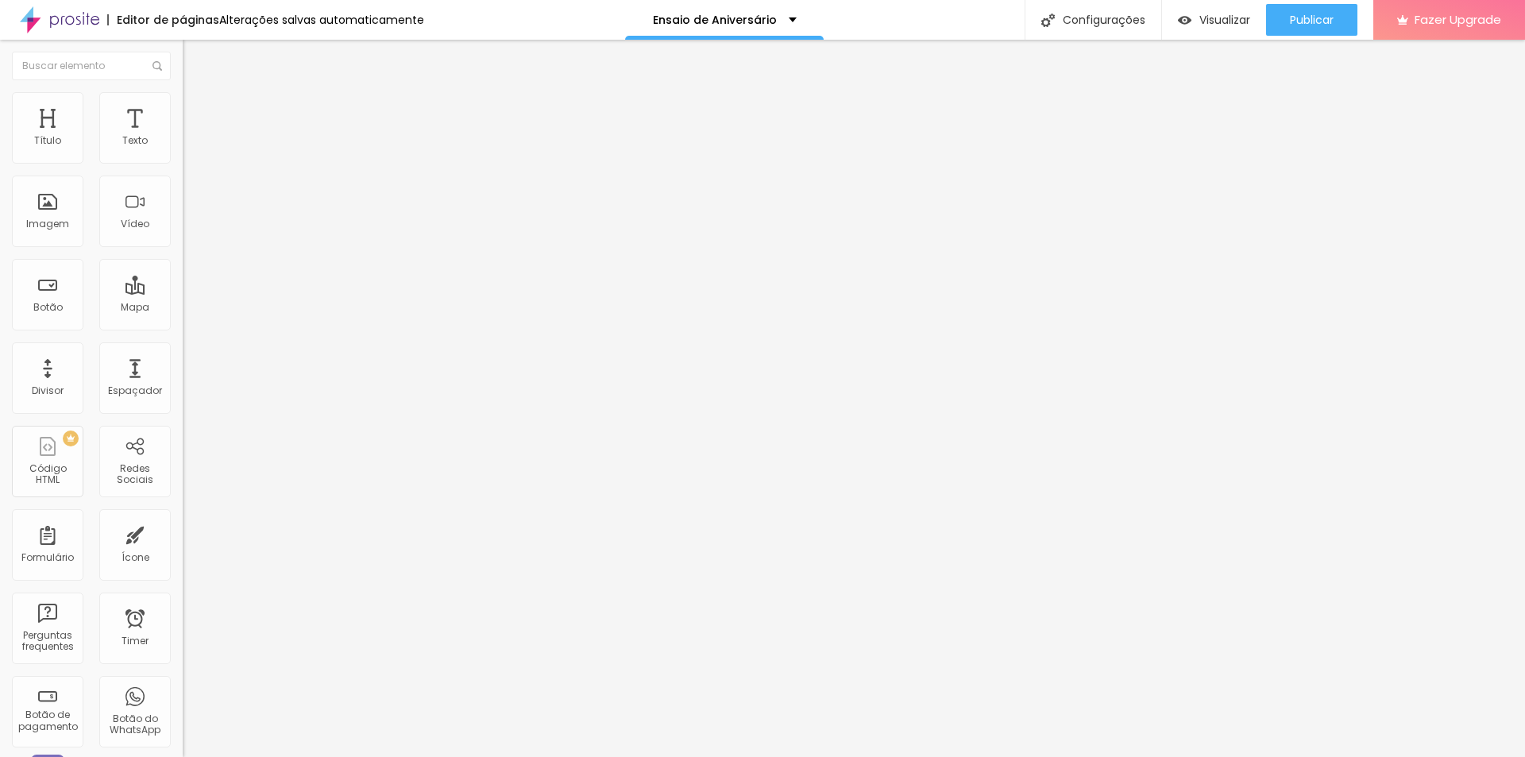
click at [183, 96] on img at bounding box center [190, 99] width 14 height 14
type input "2"
type input "49"
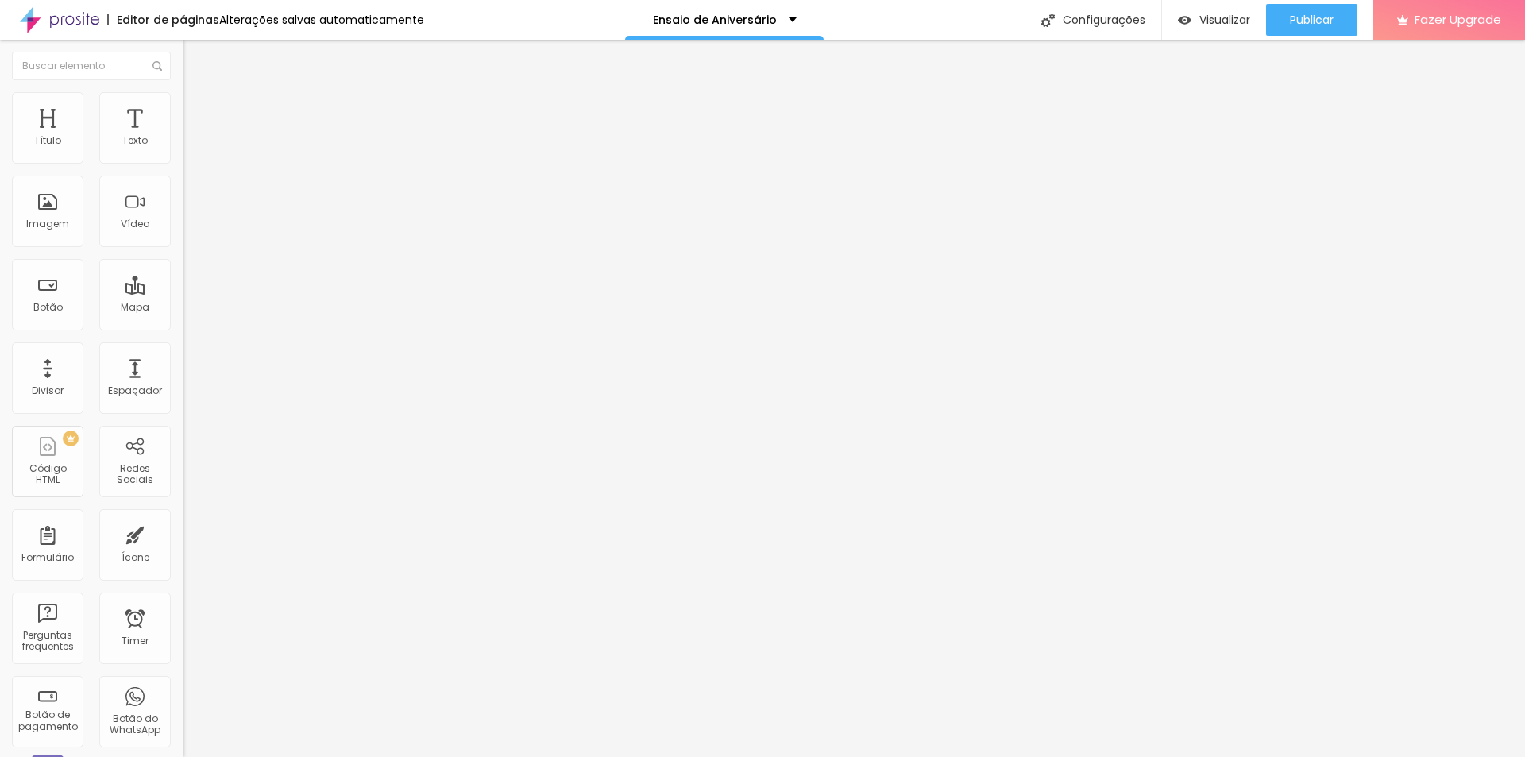
type input "59"
type input "64"
type input "72"
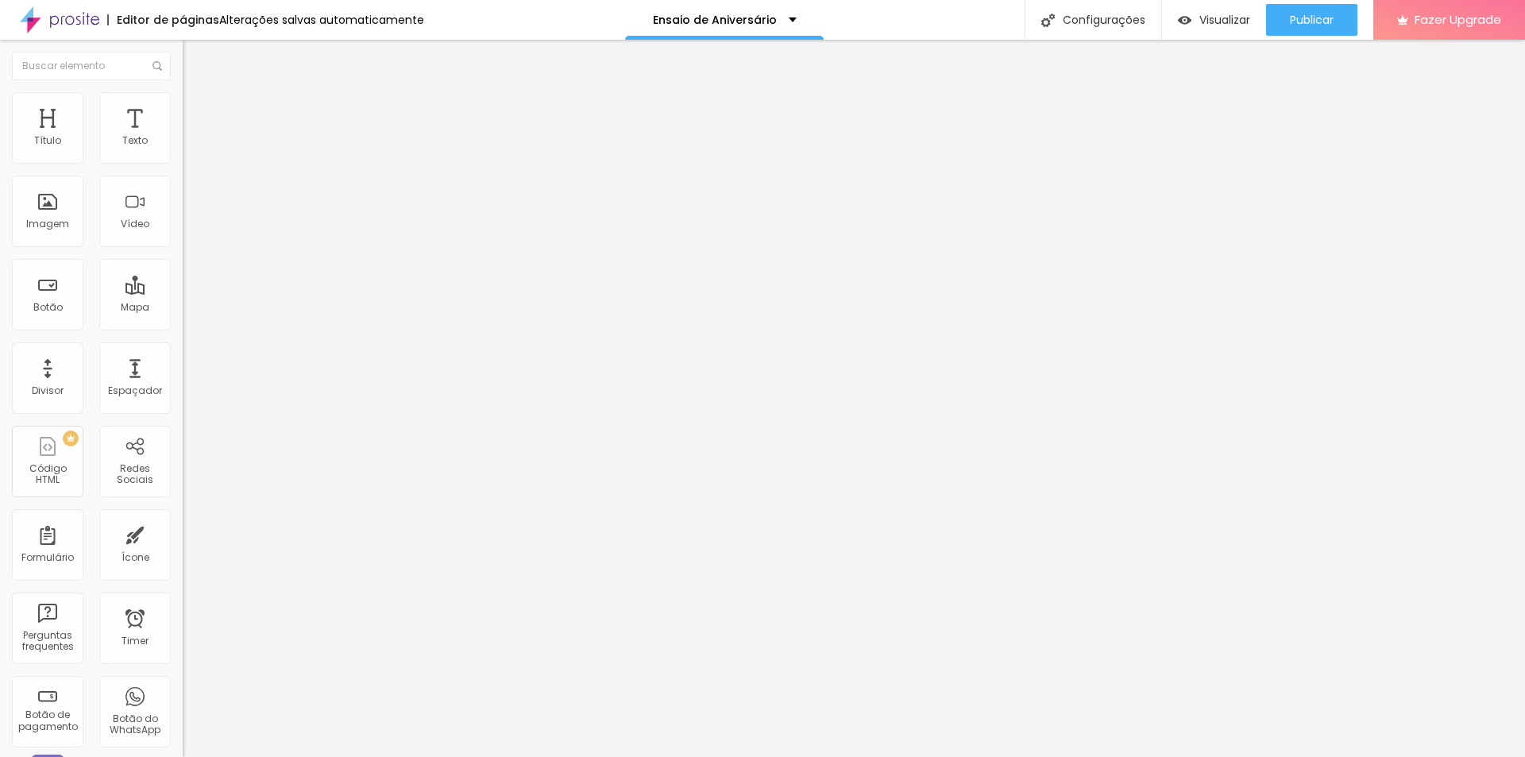
type input "72"
type input "74"
type input "89"
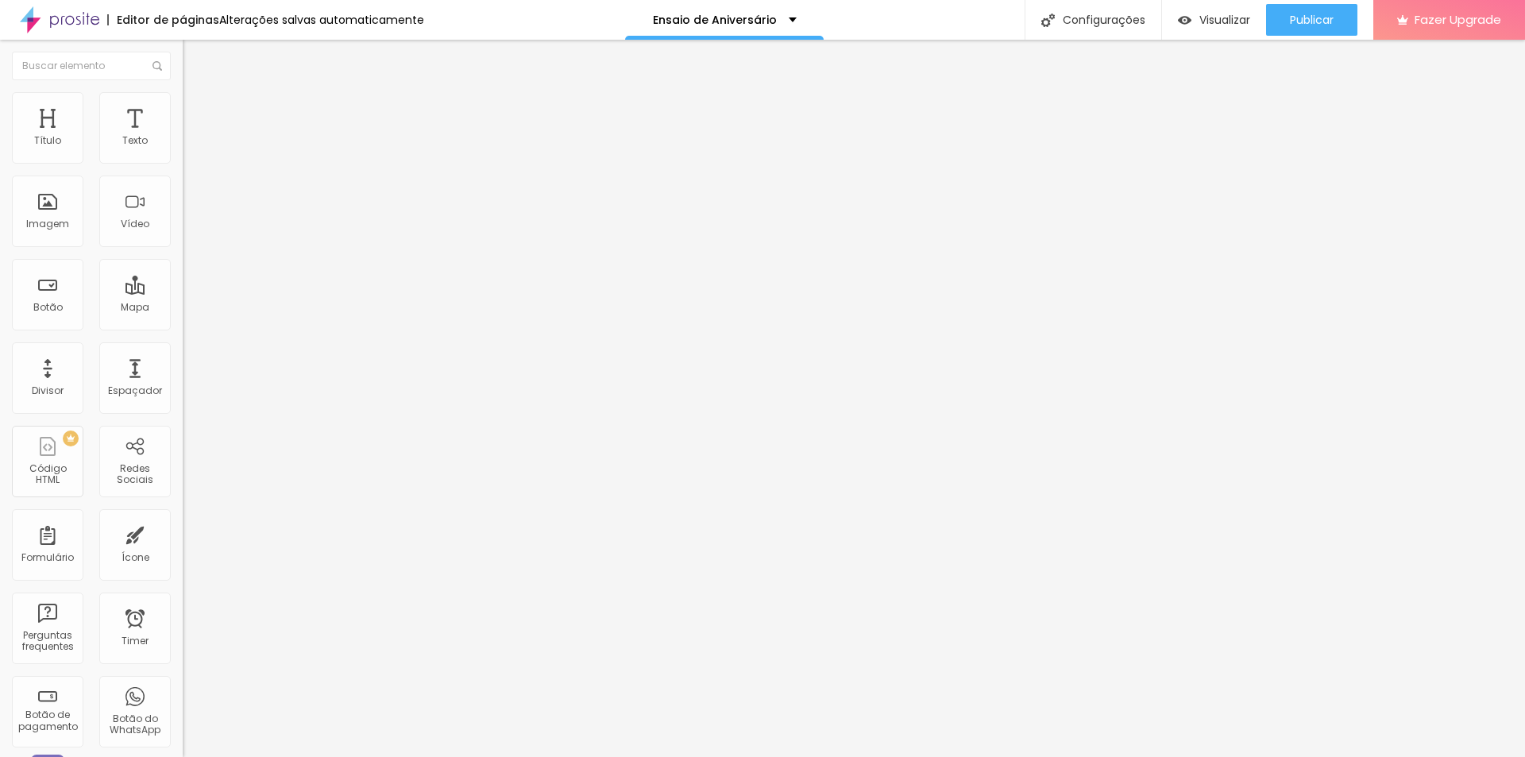
type input "112"
type input "122"
type input "138"
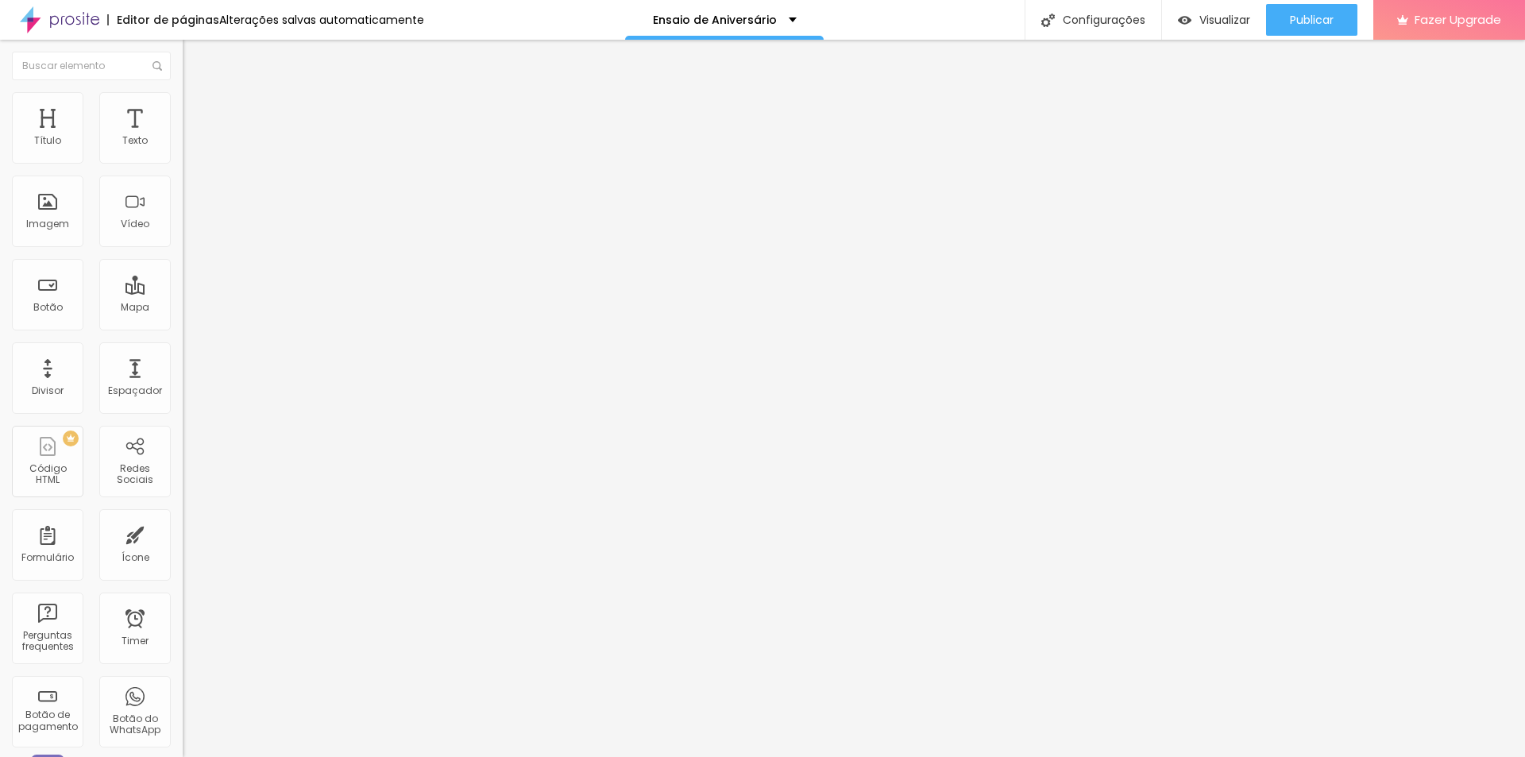
type input "138"
type input "151"
type input "160"
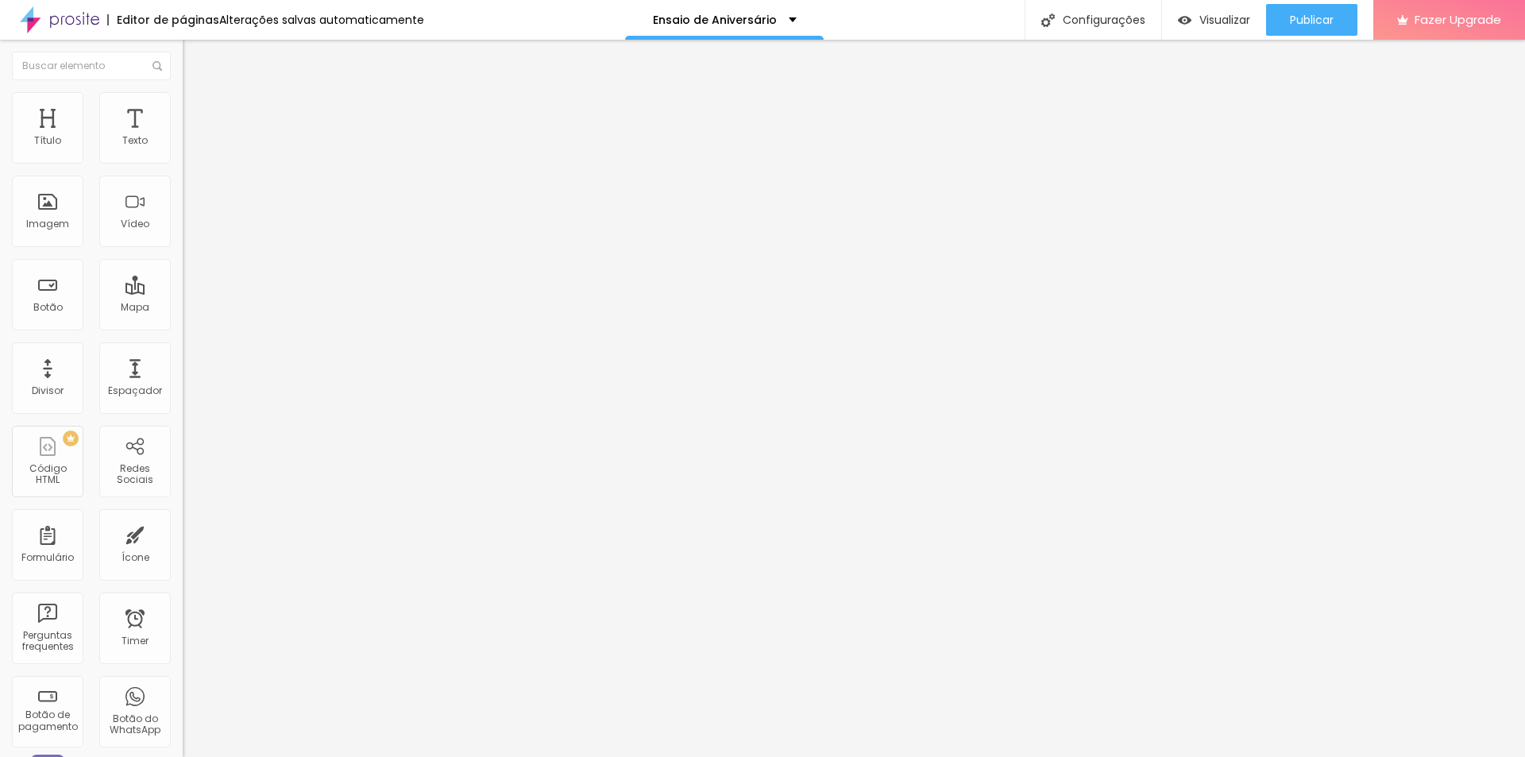
type input "165"
type input "170"
type input "174"
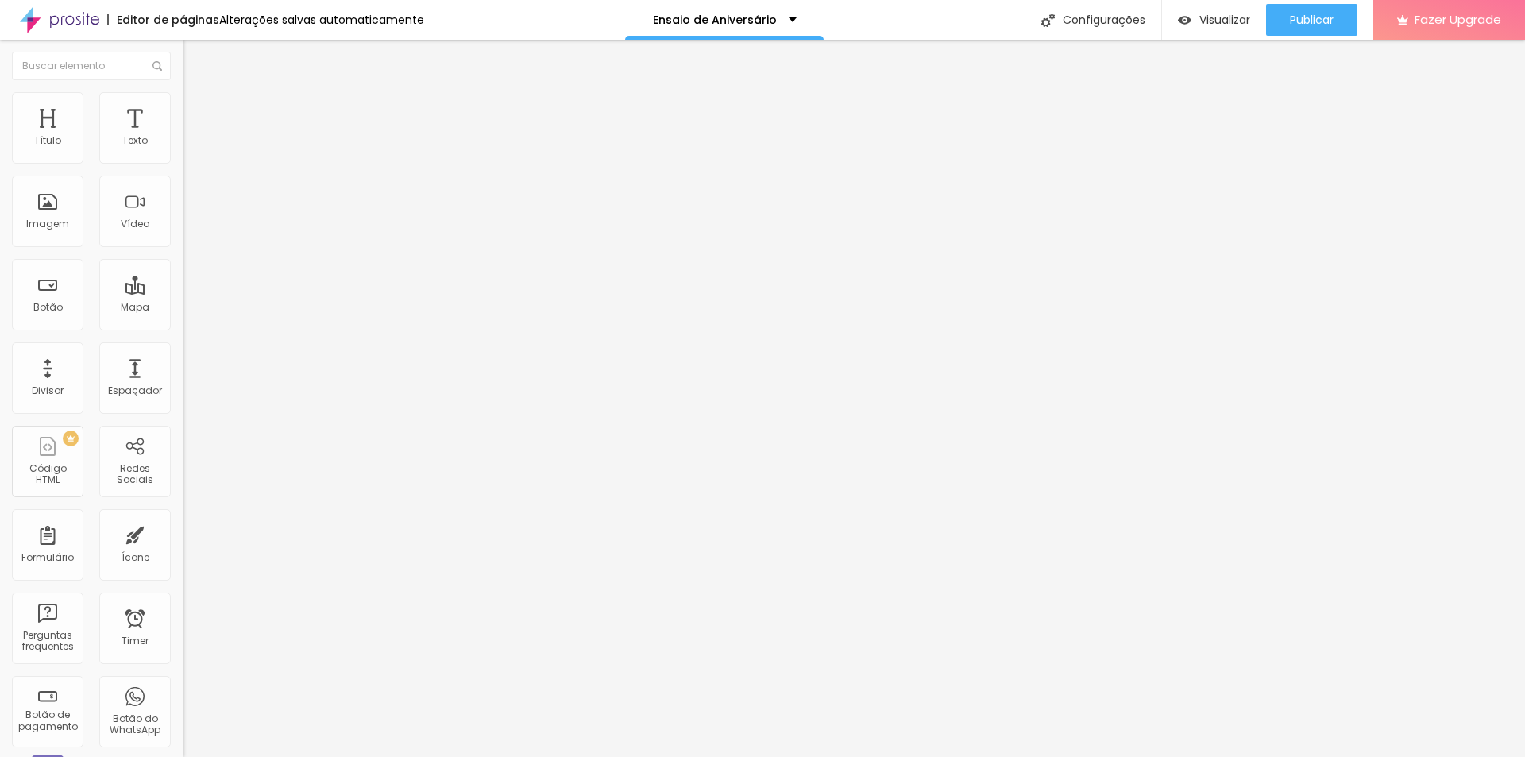
type input "174"
type input "184"
type input "191"
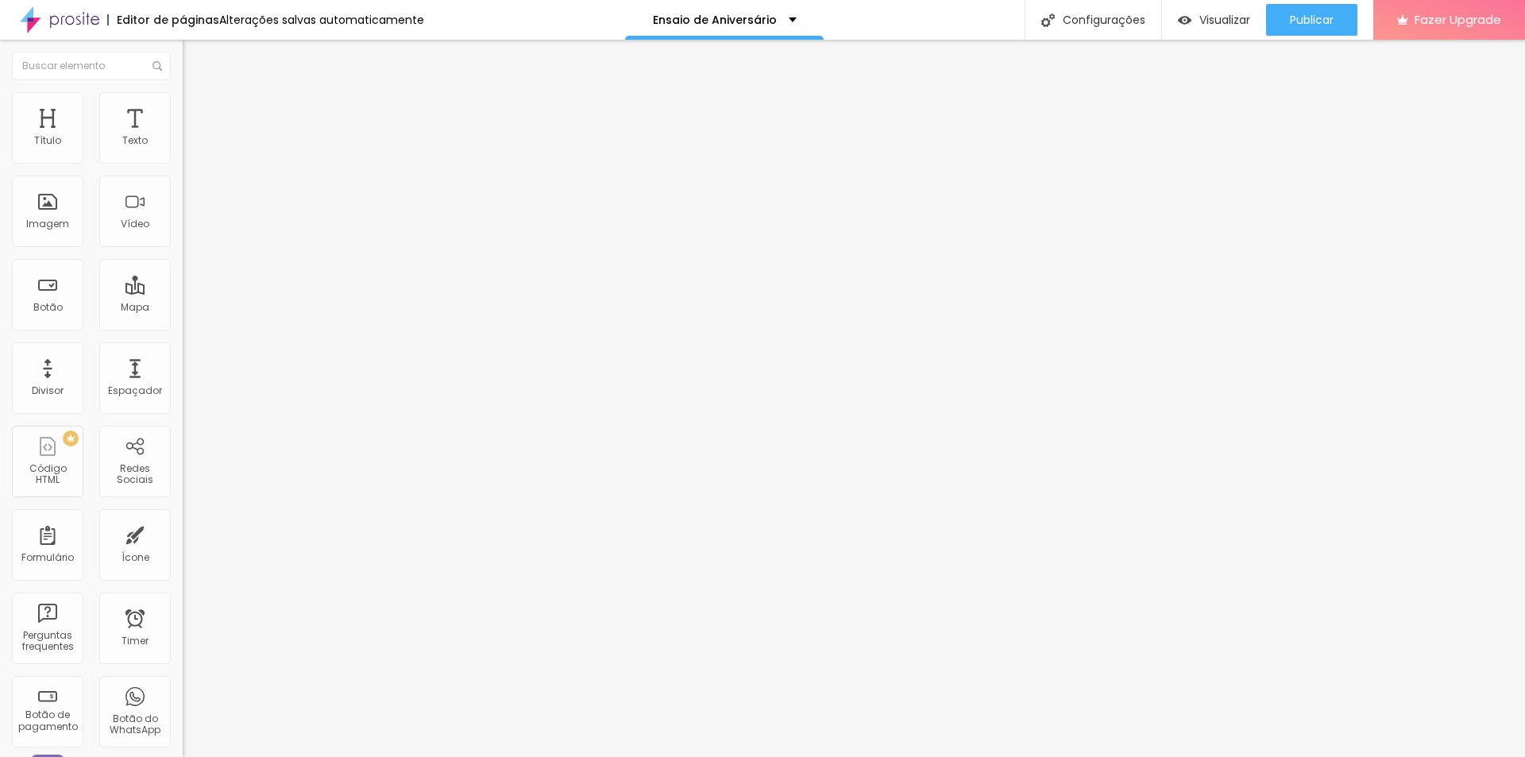
type input "193"
type input "189"
type input "0"
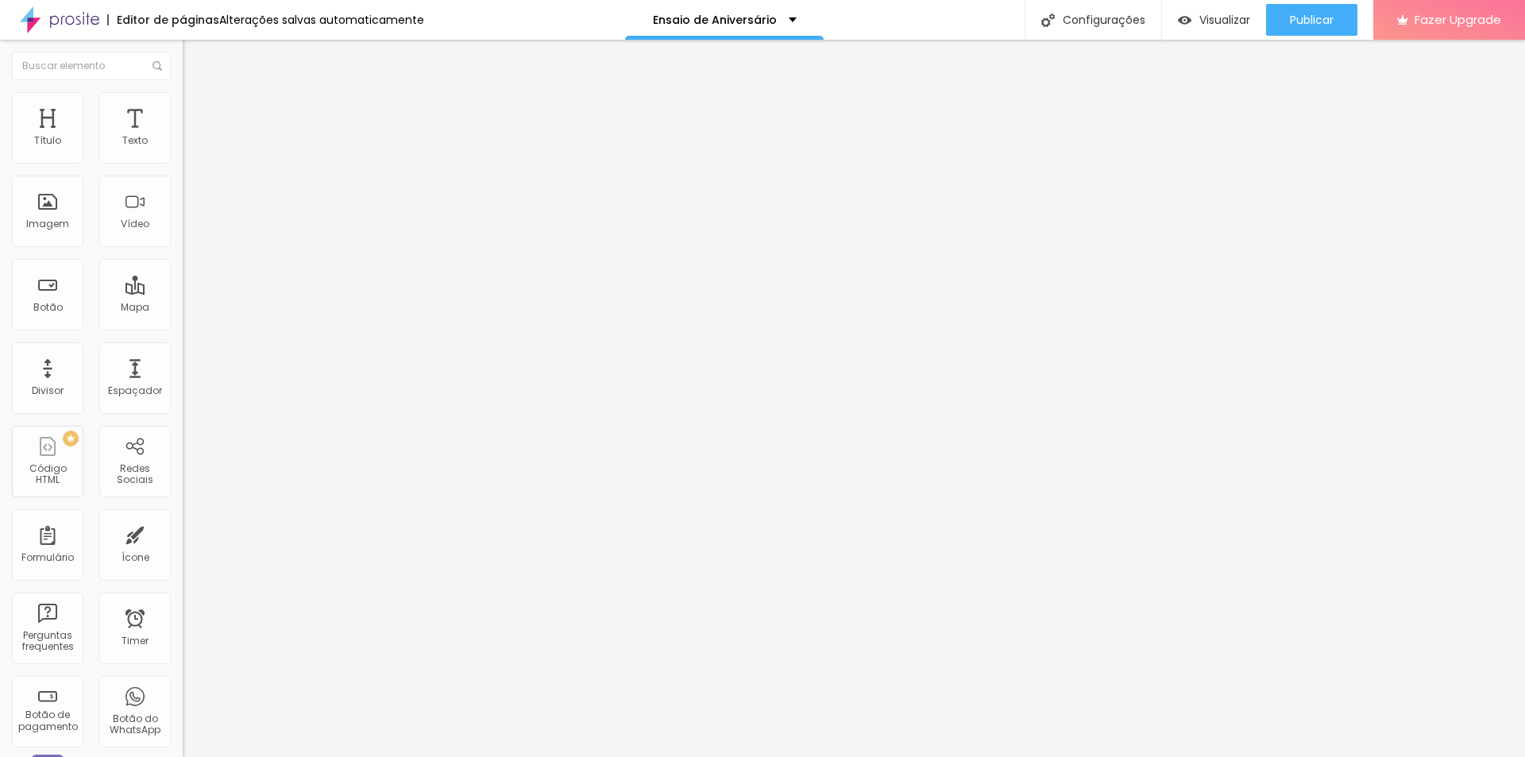
type input "0"
drag, startPoint x: 37, startPoint y: 202, endPoint x: 0, endPoint y: 199, distance: 37.5
click at [183, 349] on input "range" at bounding box center [234, 355] width 102 height 13
type input "65"
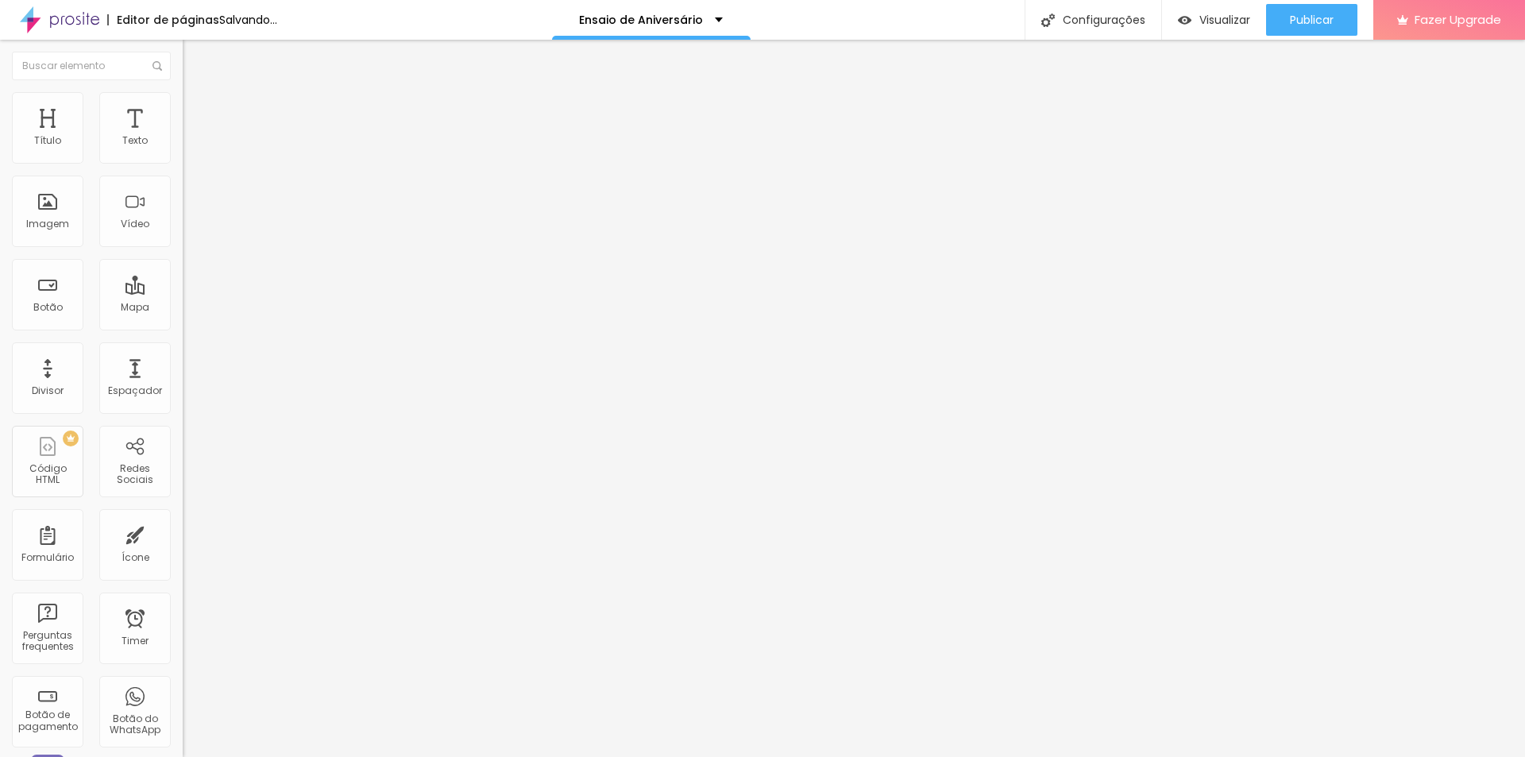
type input "35"
type input "45"
type input "100"
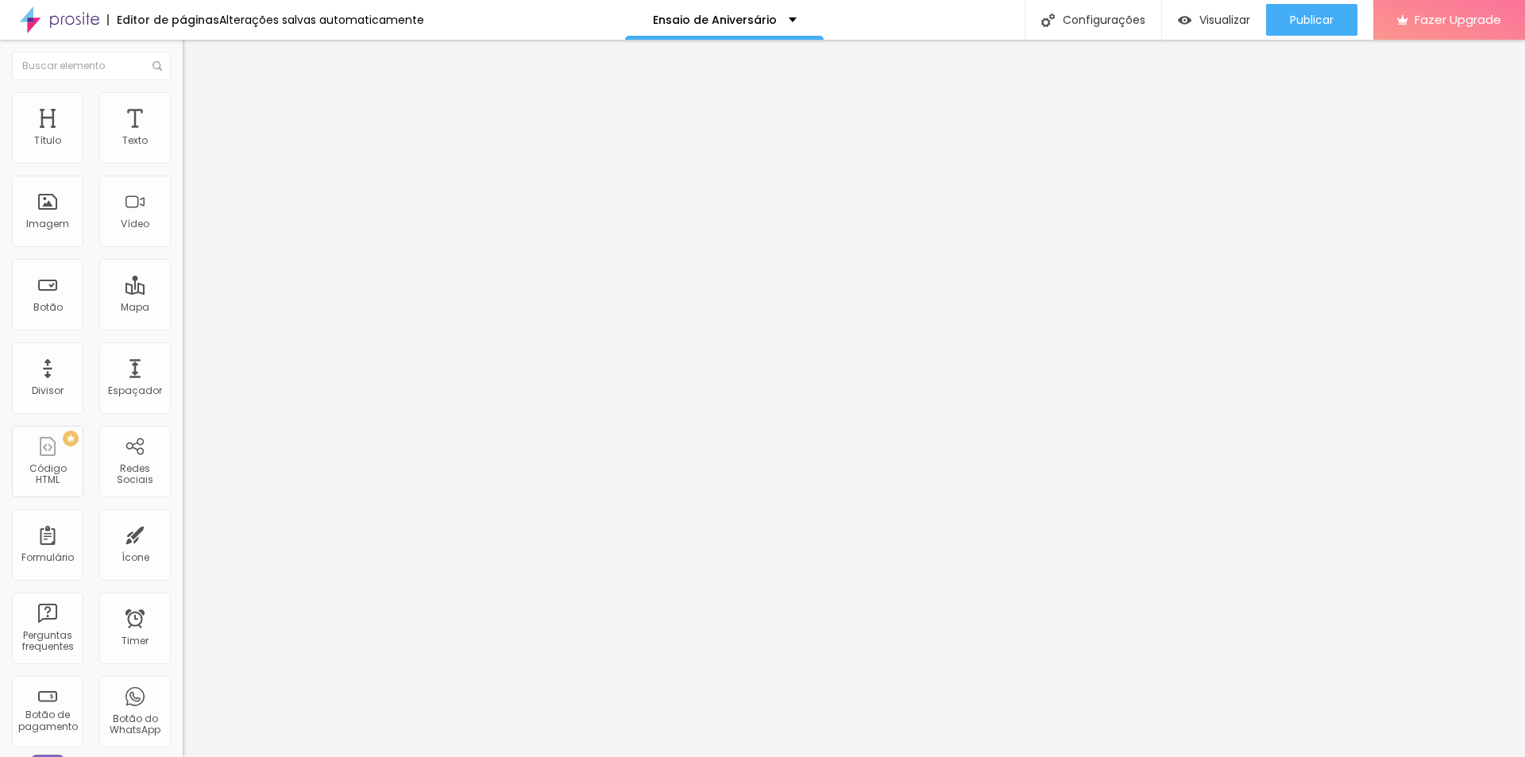
type input "100"
drag, startPoint x: 162, startPoint y: 173, endPoint x: 382, endPoint y: 154, distance: 220.8
click at [285, 154] on input "range" at bounding box center [234, 156] width 102 height 13
click at [183, 108] on img at bounding box center [190, 115] width 14 height 14
type input "0"
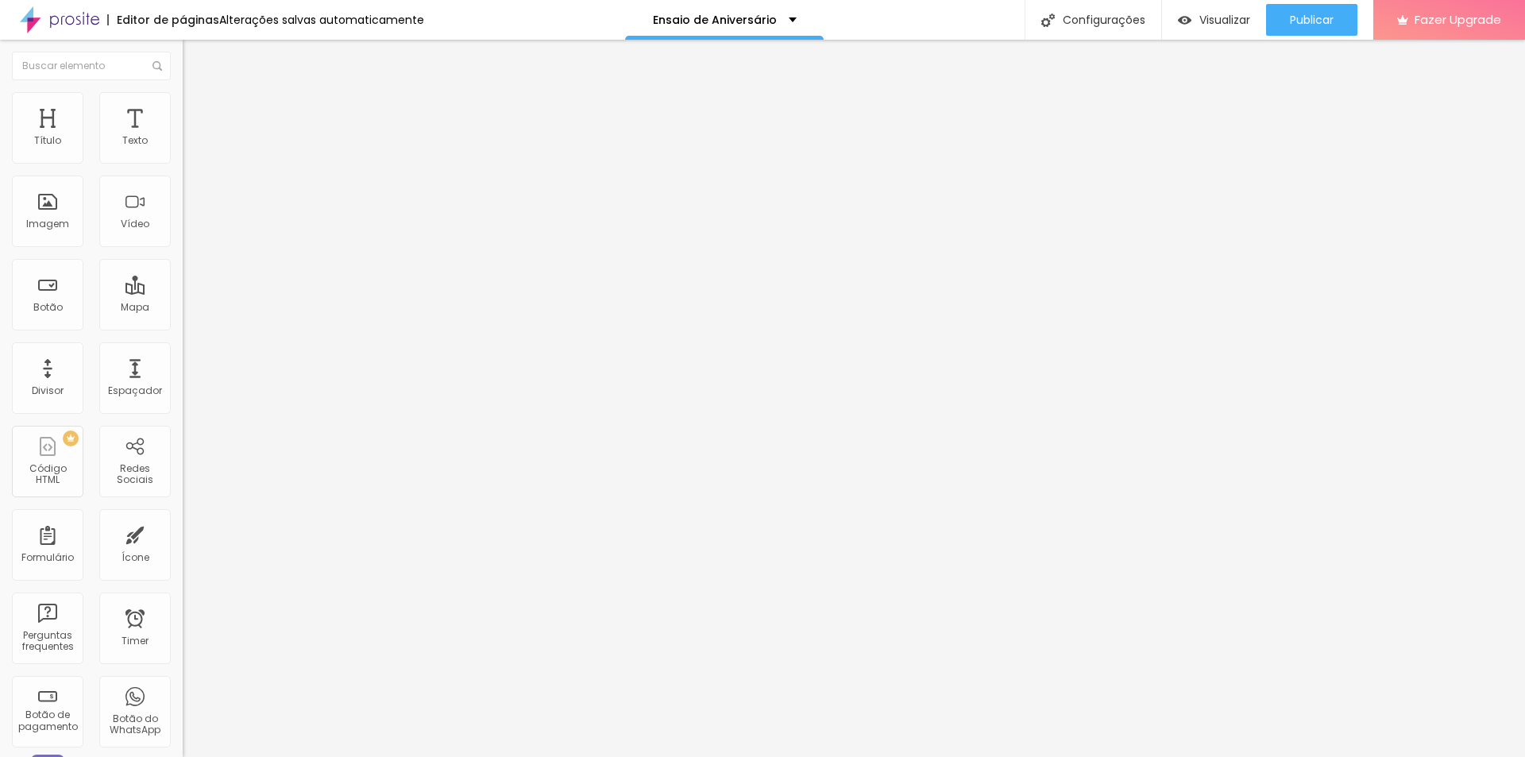
type input "0"
drag, startPoint x: 46, startPoint y: 155, endPoint x: 20, endPoint y: 155, distance: 26.2
type input "0"
click at [183, 308] on input "range" at bounding box center [234, 314] width 102 height 13
type input "0"
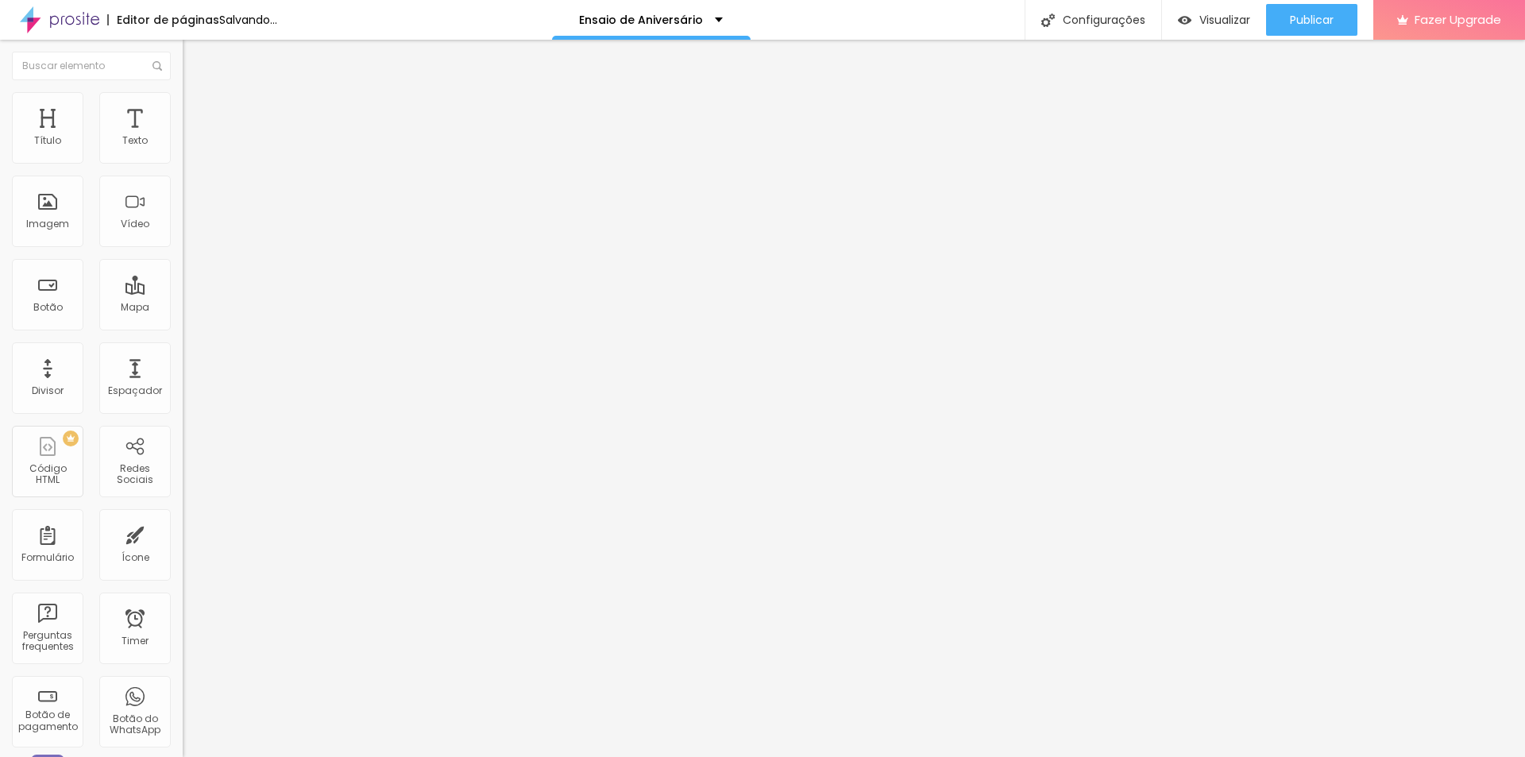
type input "0"
drag, startPoint x: 44, startPoint y: 188, endPoint x: 15, endPoint y: 187, distance: 28.6
type input "0"
click at [183, 533] on input "range" at bounding box center [234, 539] width 102 height 13
click at [195, 54] on img "button" at bounding box center [201, 58] width 13 height 13
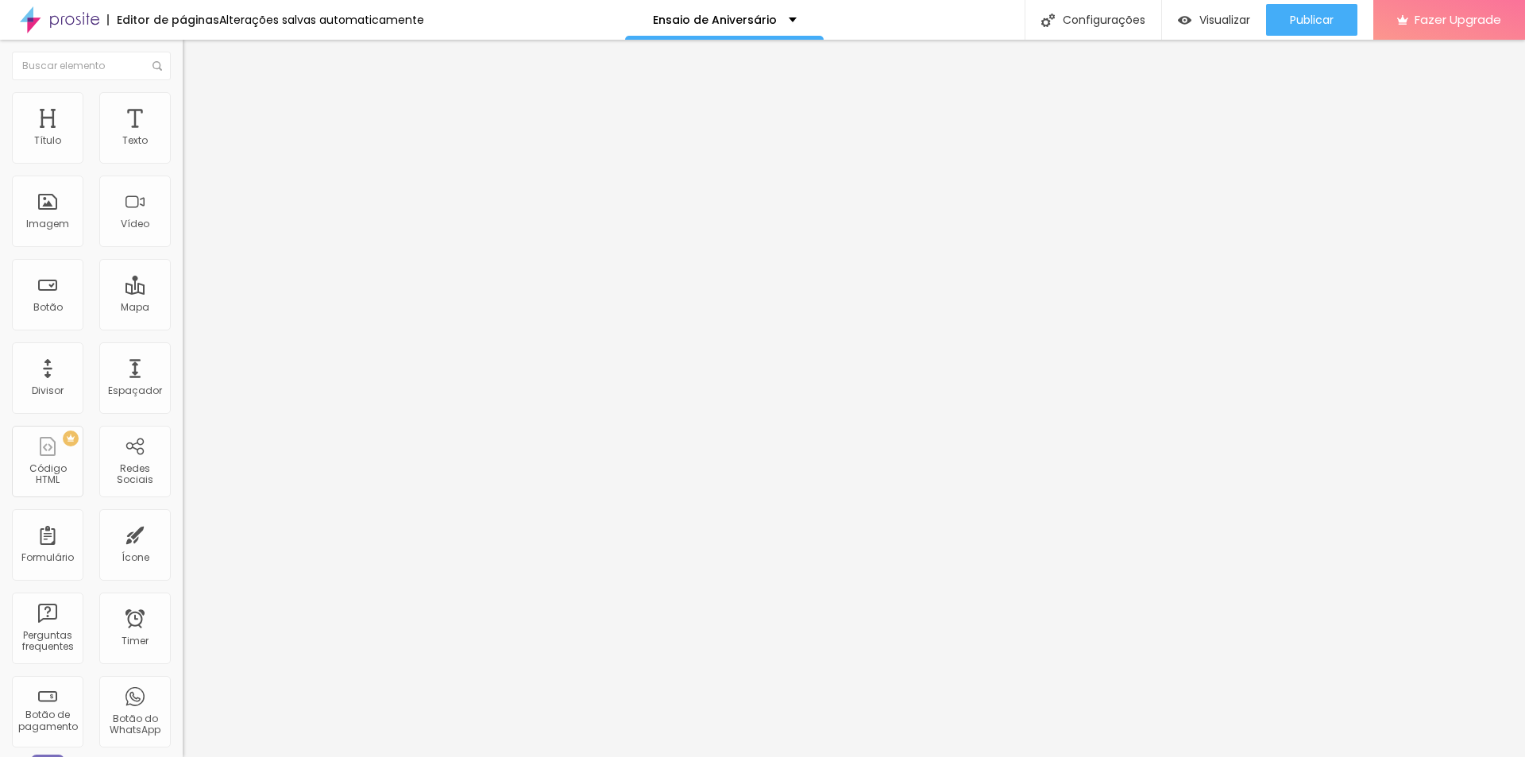
click at [195, 141] on icon "button" at bounding box center [196, 139] width 3 height 3
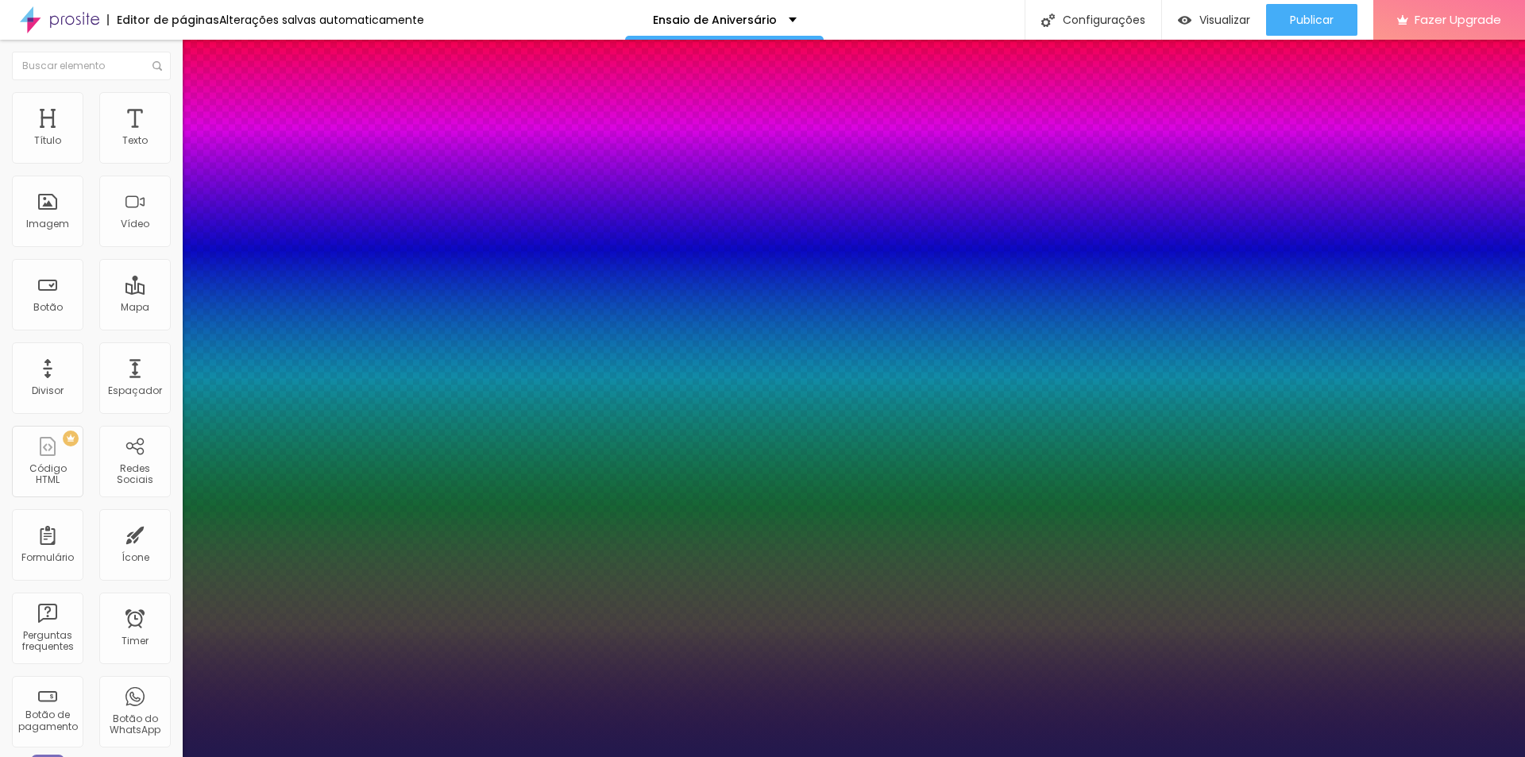
type input "1"
click at [688, 756] on div at bounding box center [762, 757] width 1525 height 0
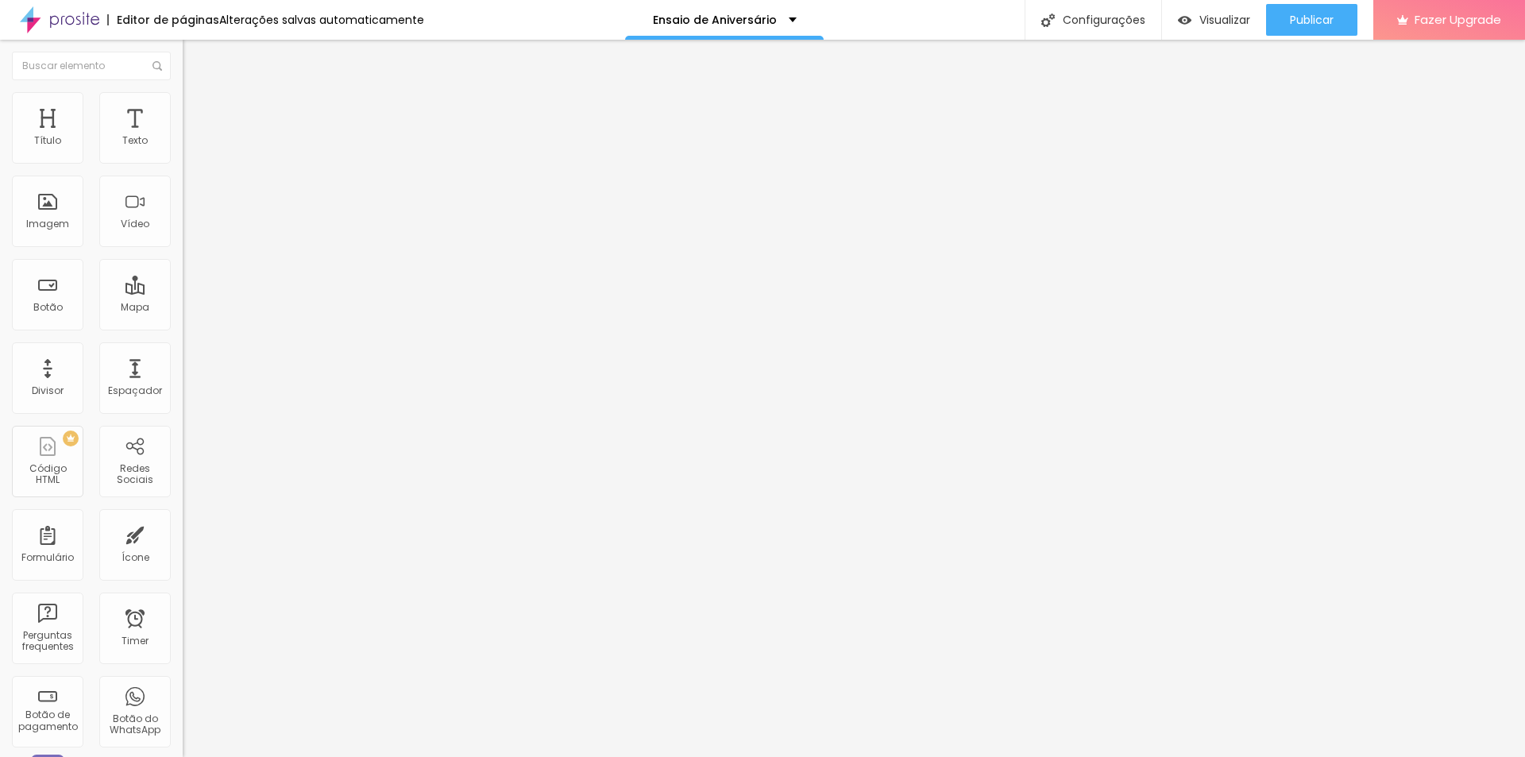
click at [189, 148] on icon "button" at bounding box center [194, 143] width 10 height 10
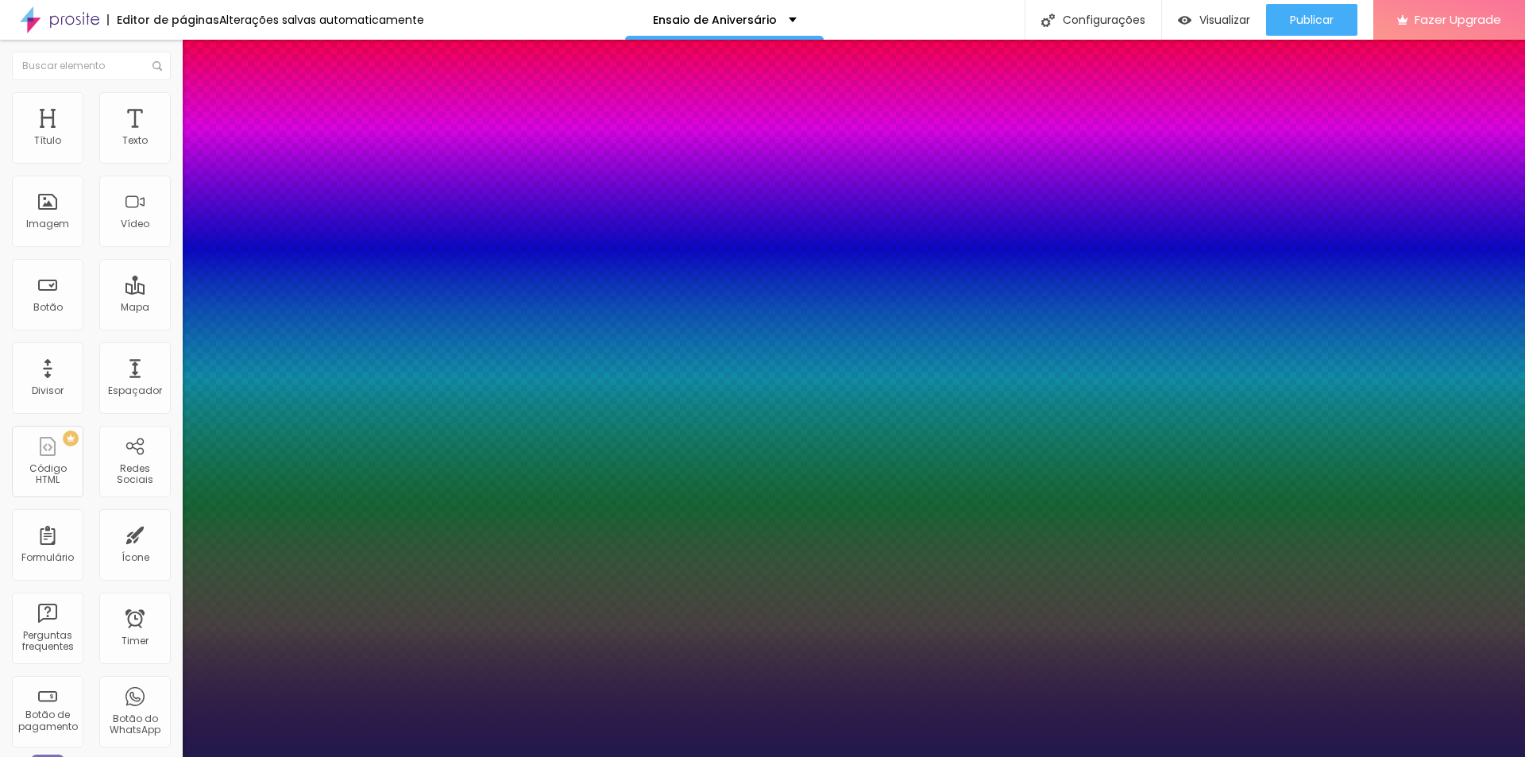
type input "1"
drag, startPoint x: 358, startPoint y: 269, endPoint x: 337, endPoint y: 268, distance: 20.7
type input "8"
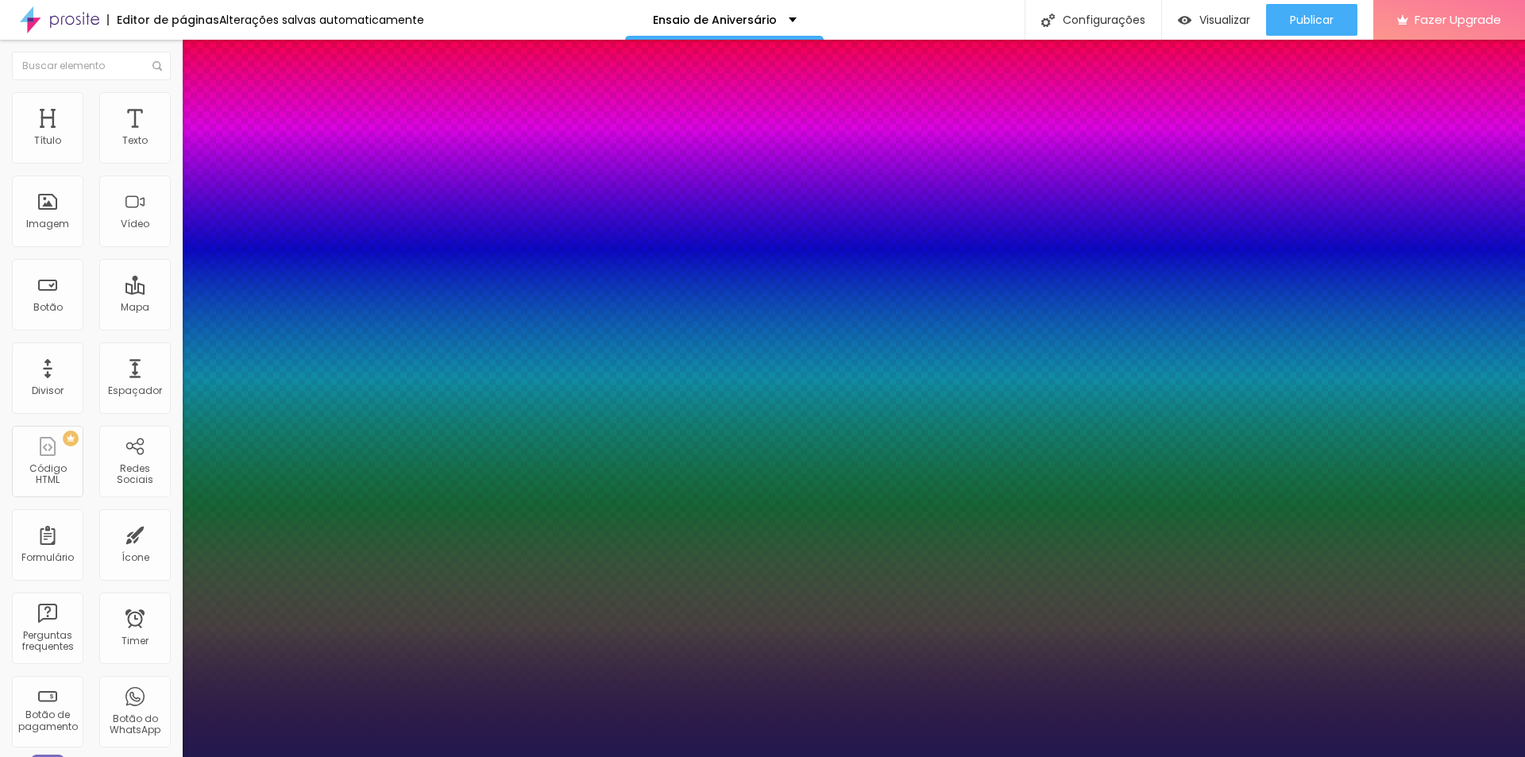
type input "1"
type input "15"
type input "1"
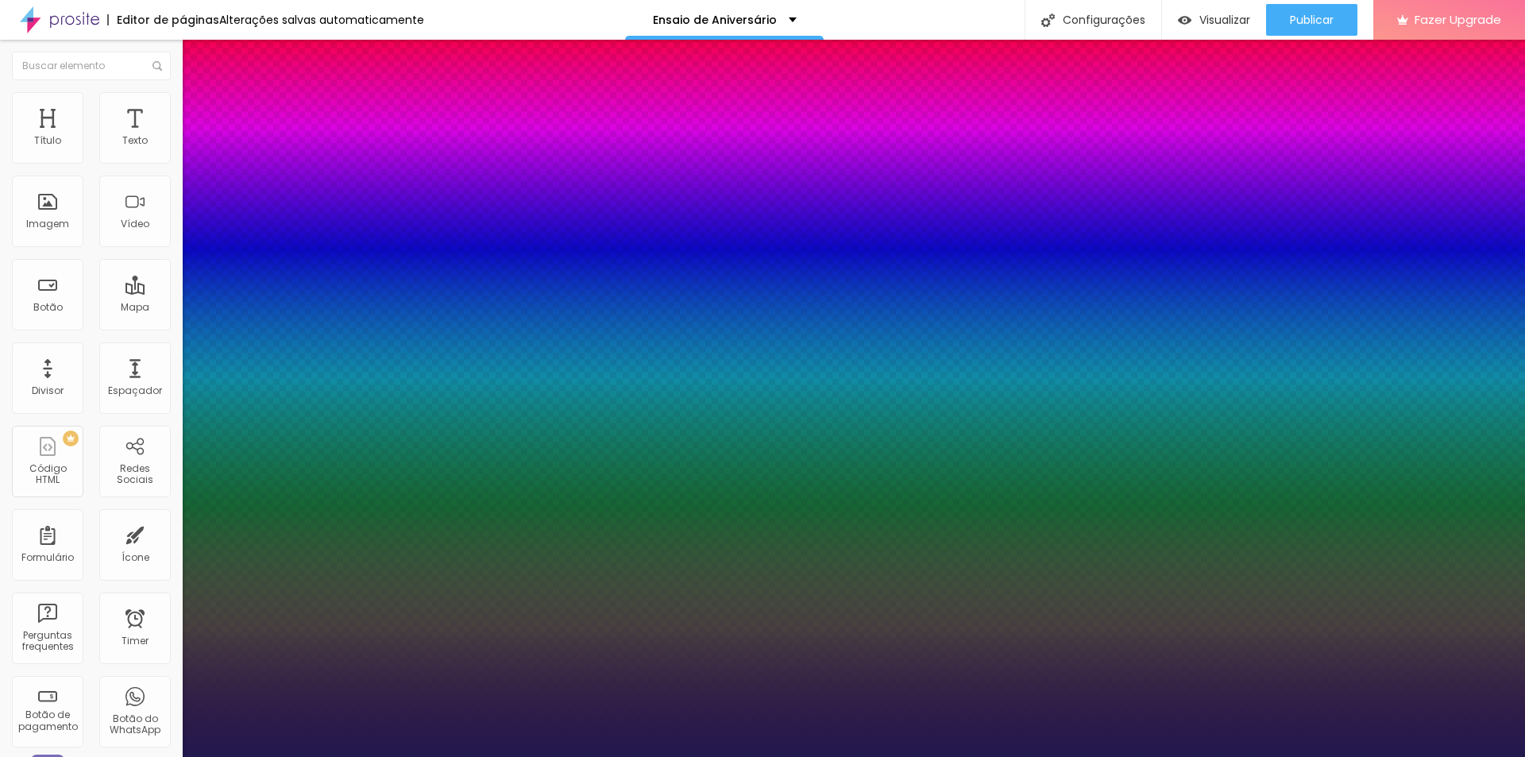
type input "8"
type input "1"
type input "8"
type input "1"
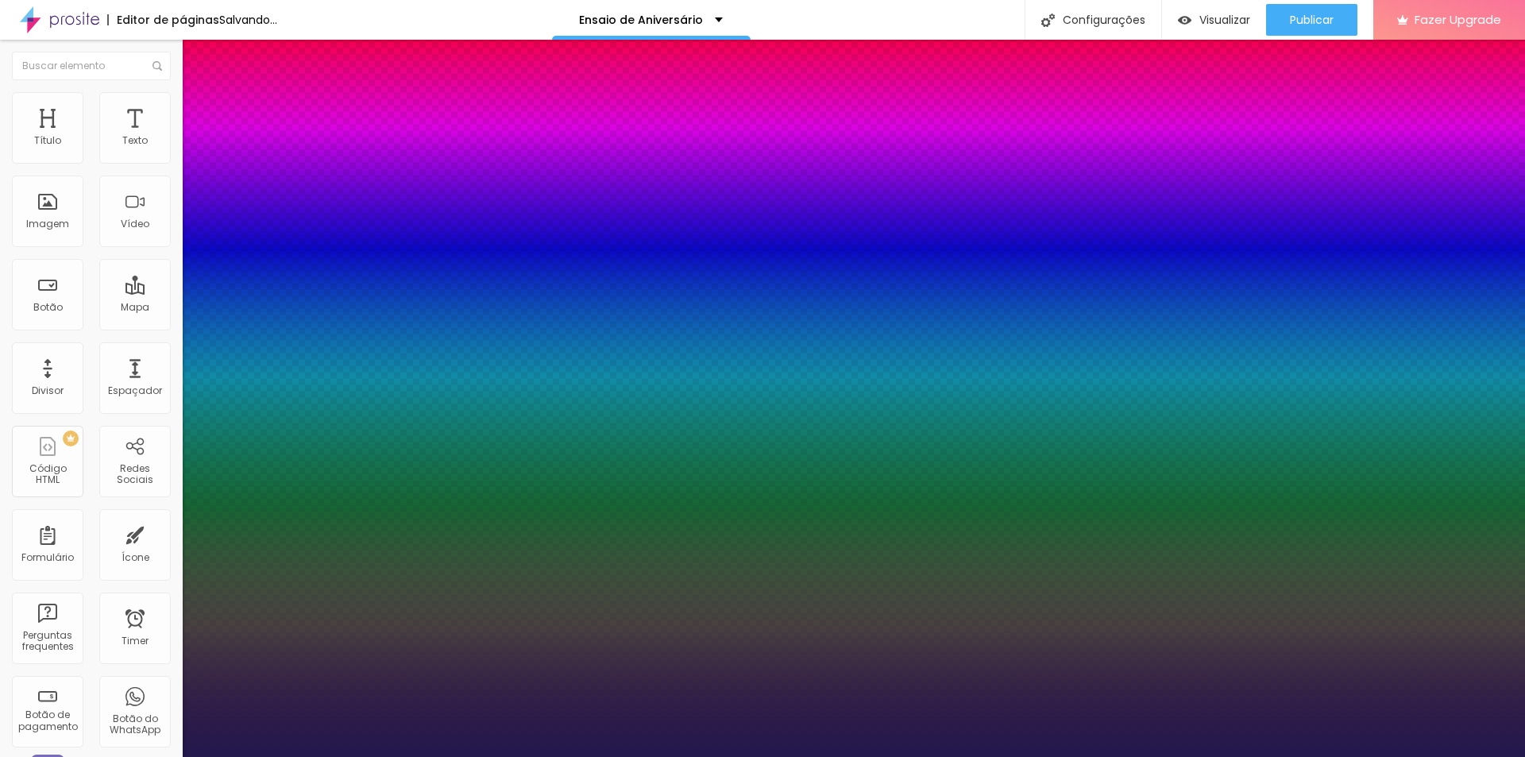
type input "14"
type input "1"
click at [274, 756] on div at bounding box center [762, 757] width 1525 height 0
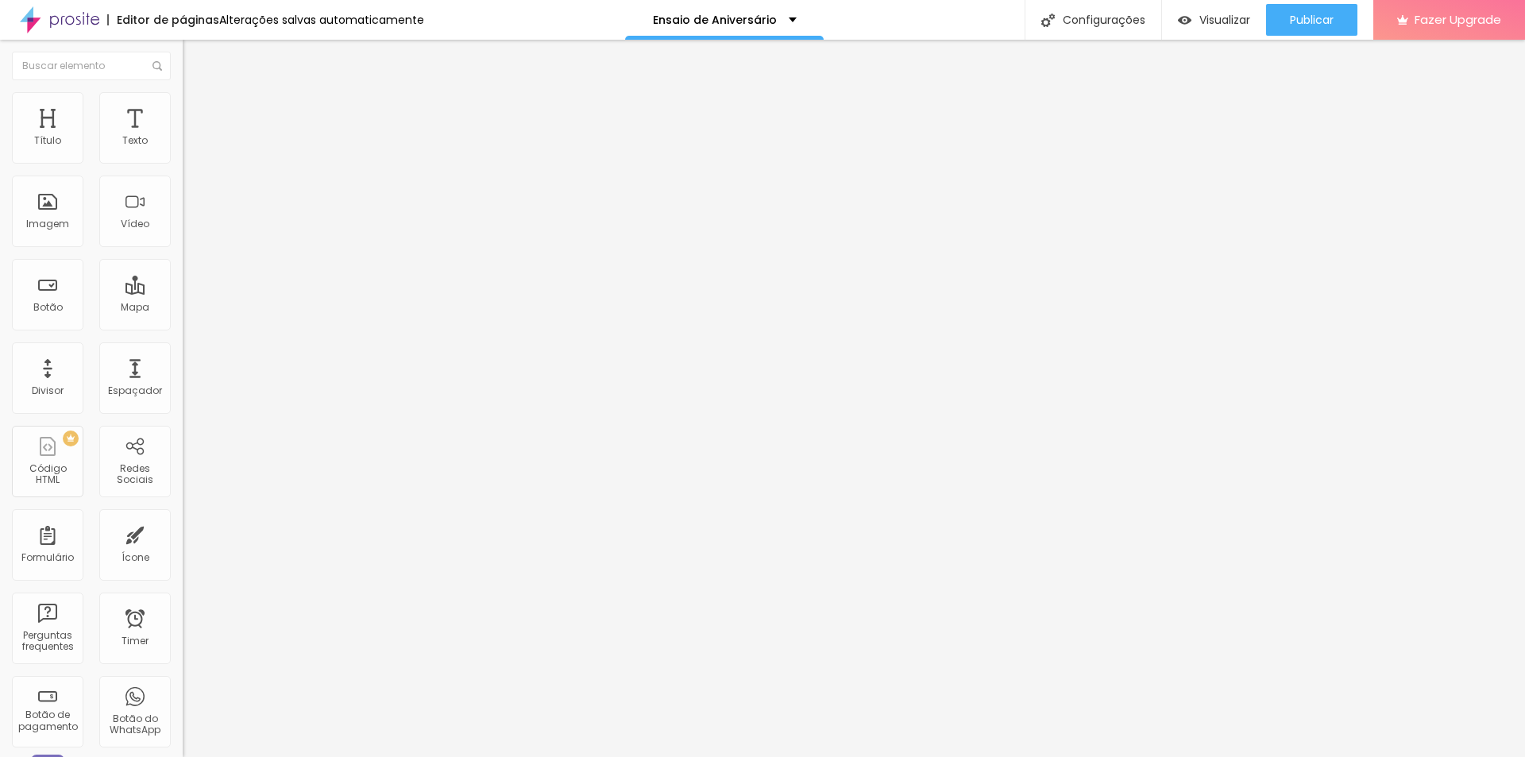
click at [183, 152] on button "button" at bounding box center [194, 144] width 22 height 17
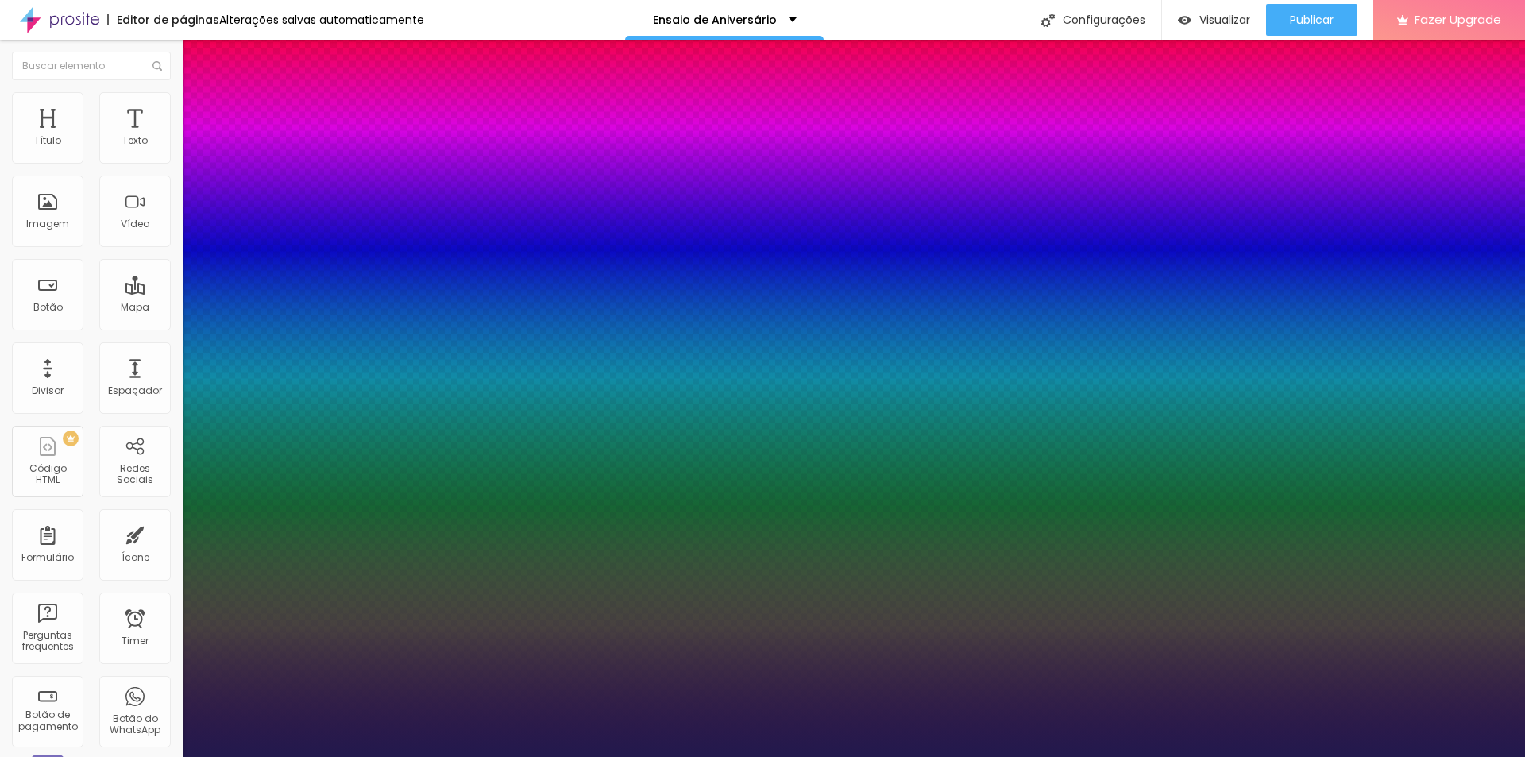
type input "1"
drag, startPoint x: 345, startPoint y: 270, endPoint x: 361, endPoint y: 271, distance: 15.9
type input "8"
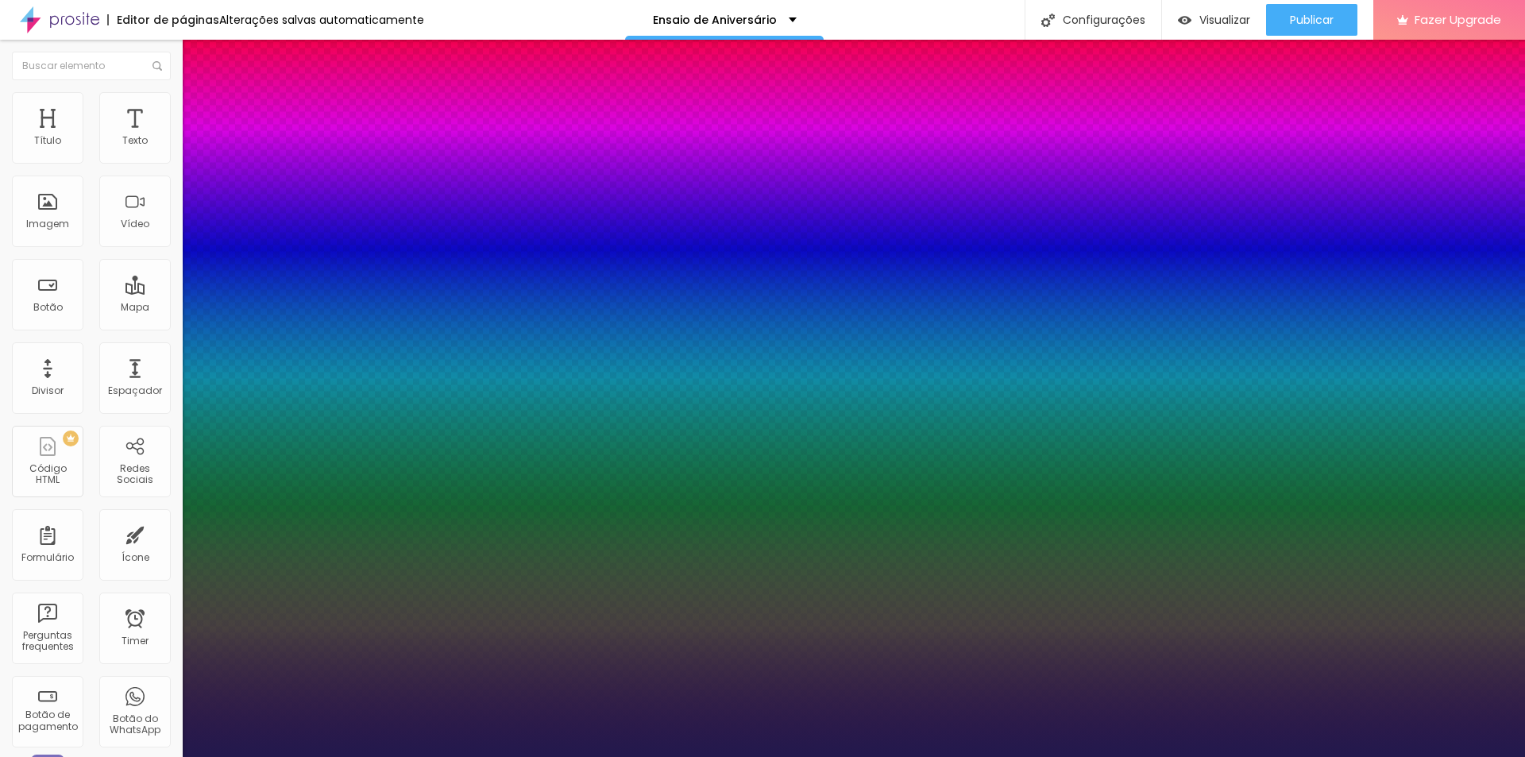
type input "1"
type input "14"
type input "1"
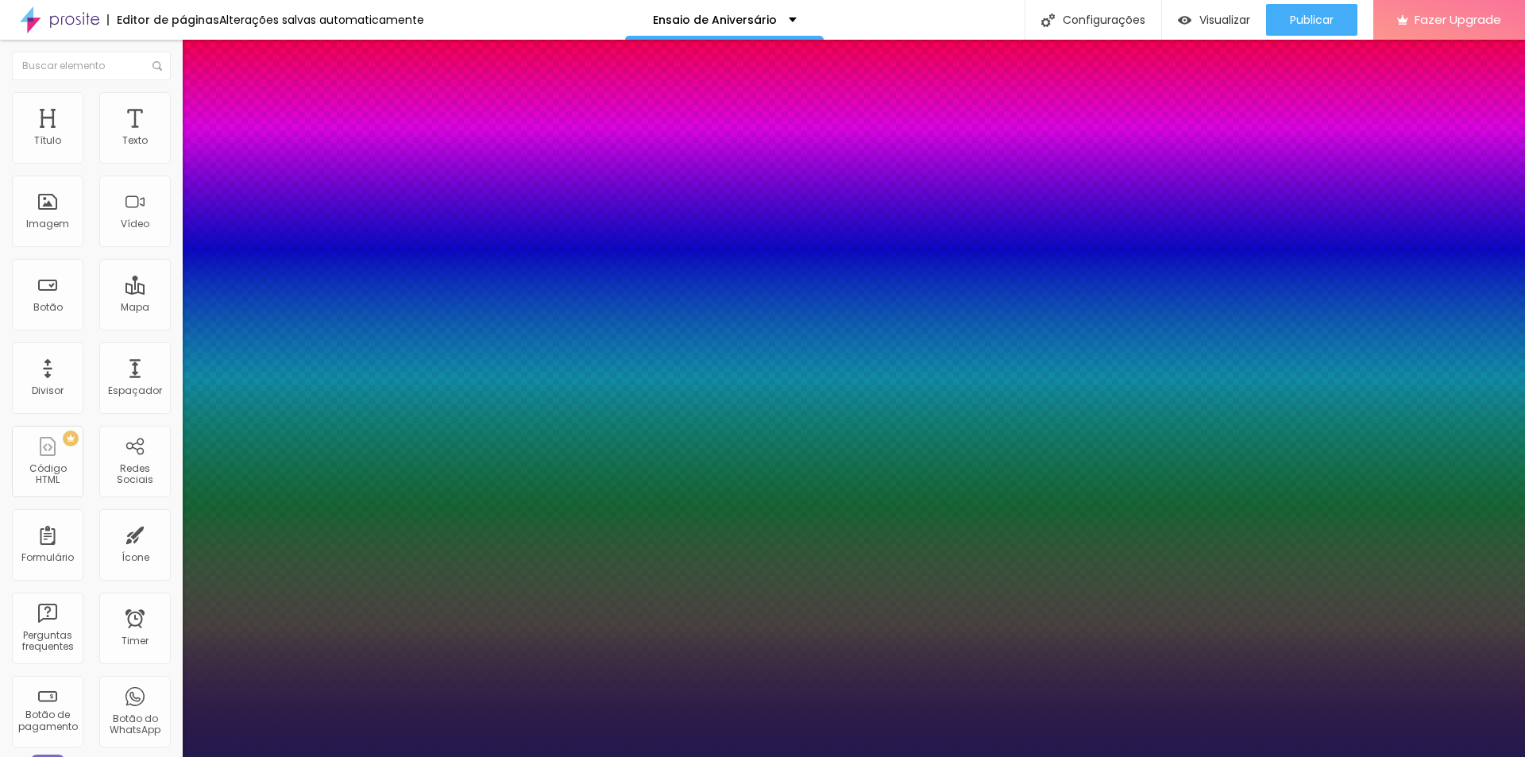
type input "14"
type input "1"
click at [1418, 756] on div at bounding box center [762, 757] width 1525 height 0
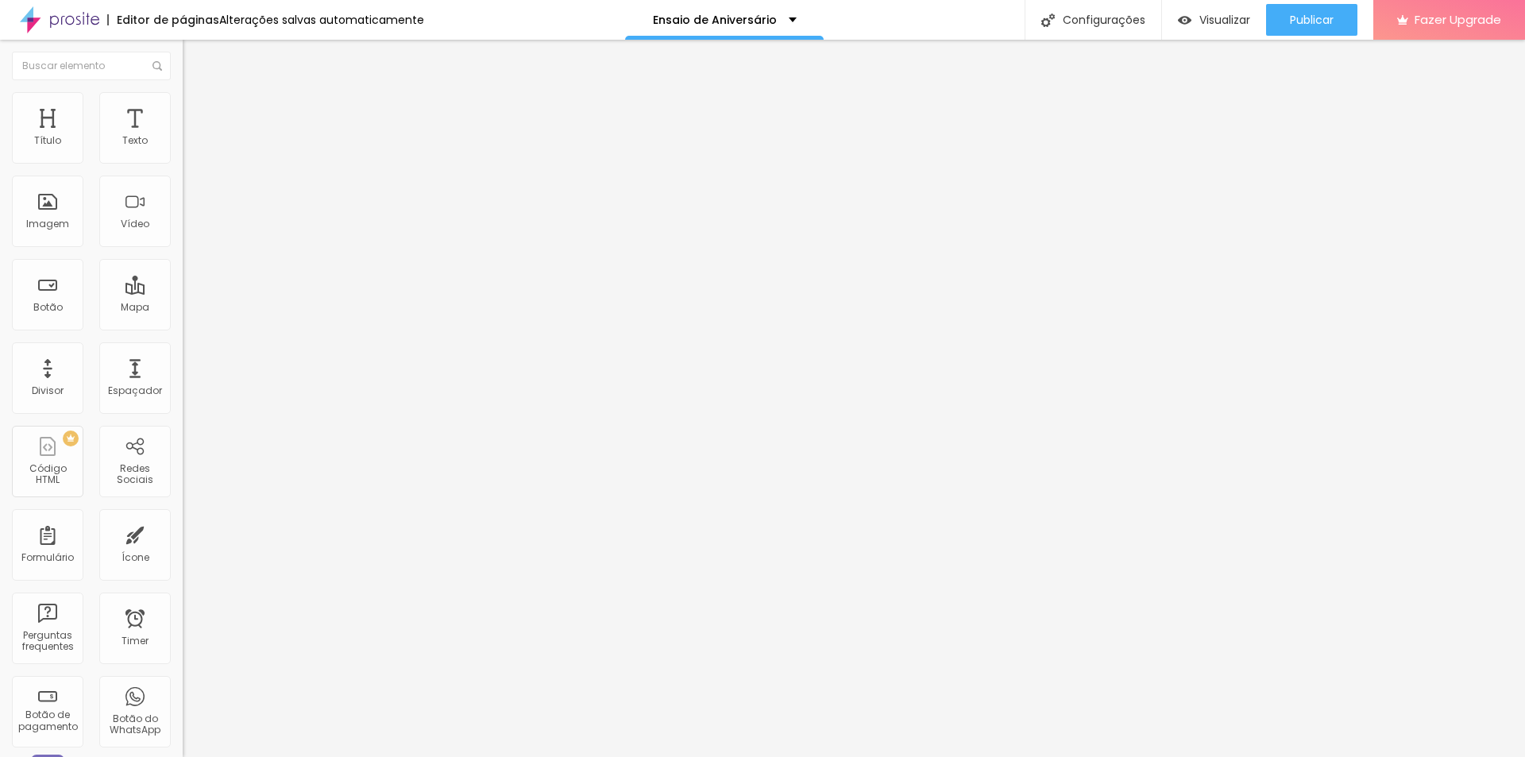
click at [183, 101] on img at bounding box center [190, 99] width 14 height 14
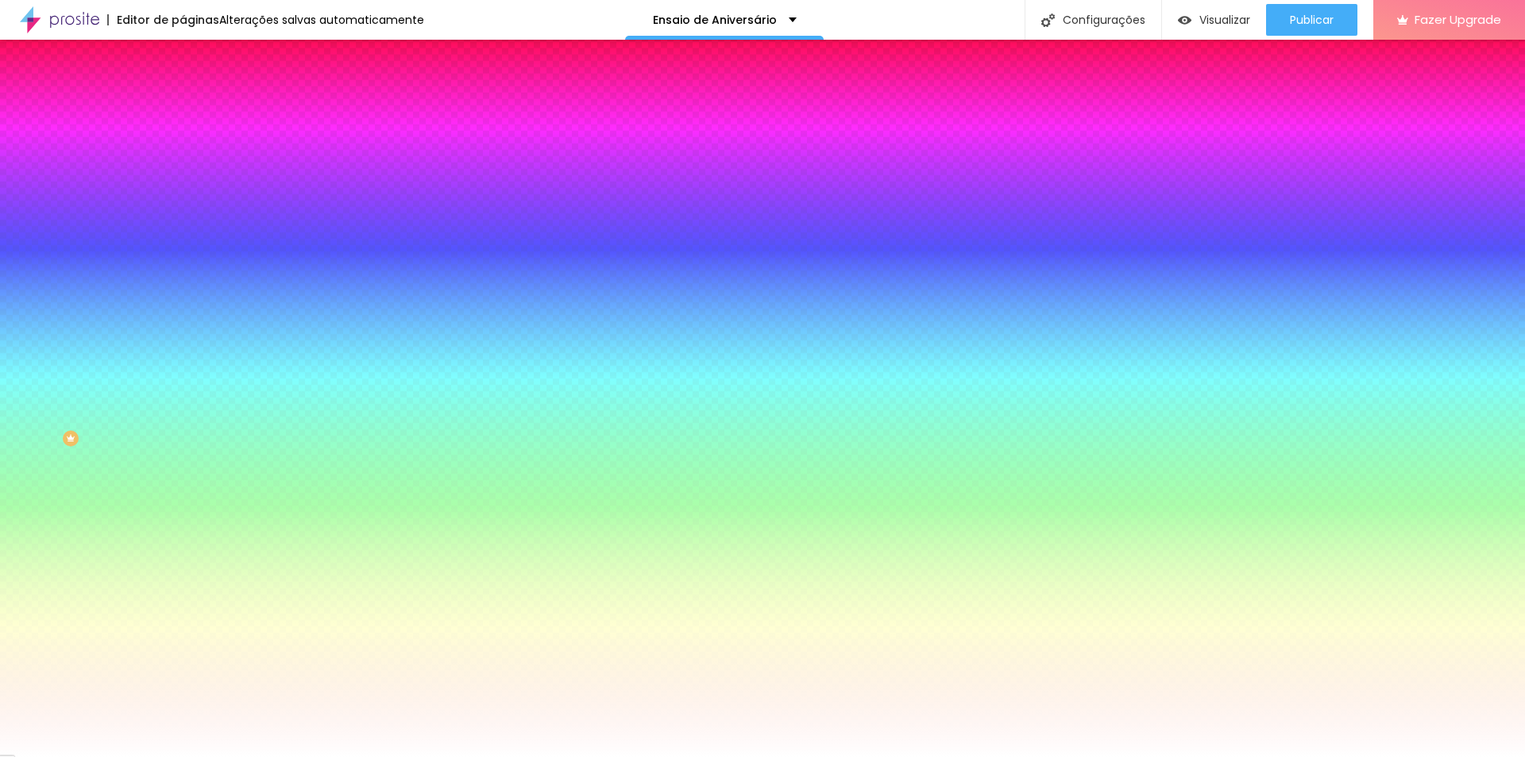
click at [197, 112] on span "Avançado" at bounding box center [223, 118] width 52 height 13
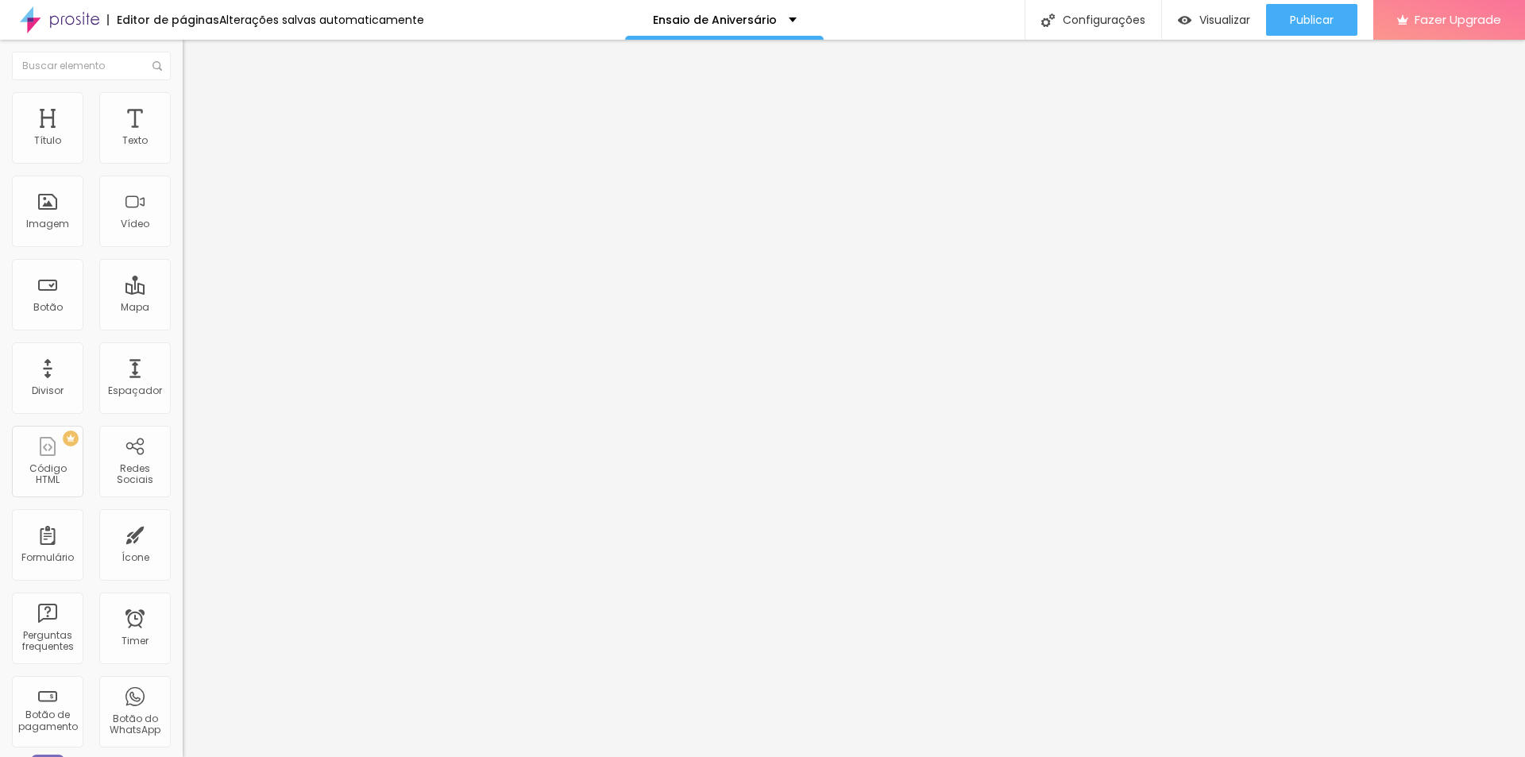
type input "15"
type input "10"
type input "5"
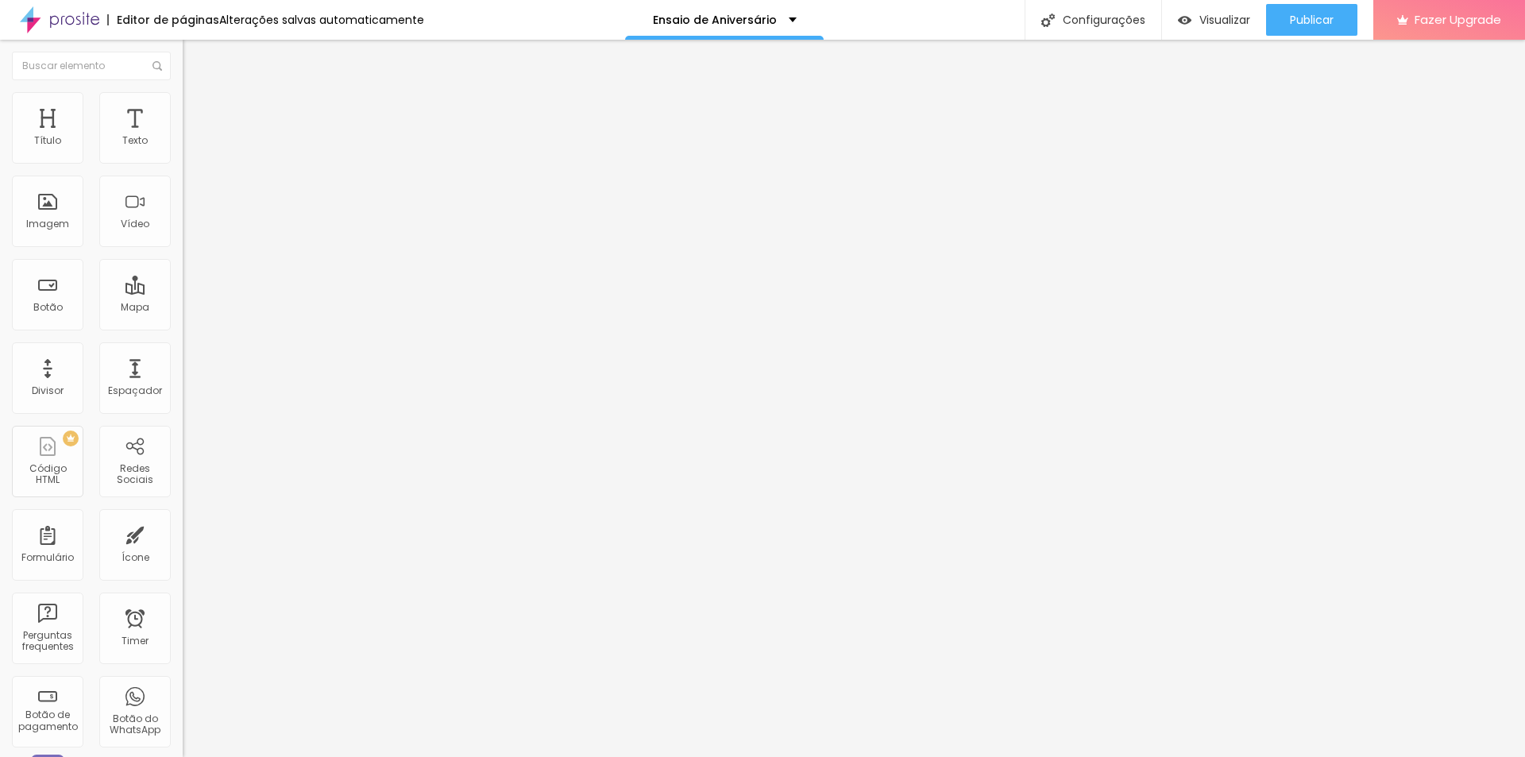
type input "5"
type input "0"
type input "30"
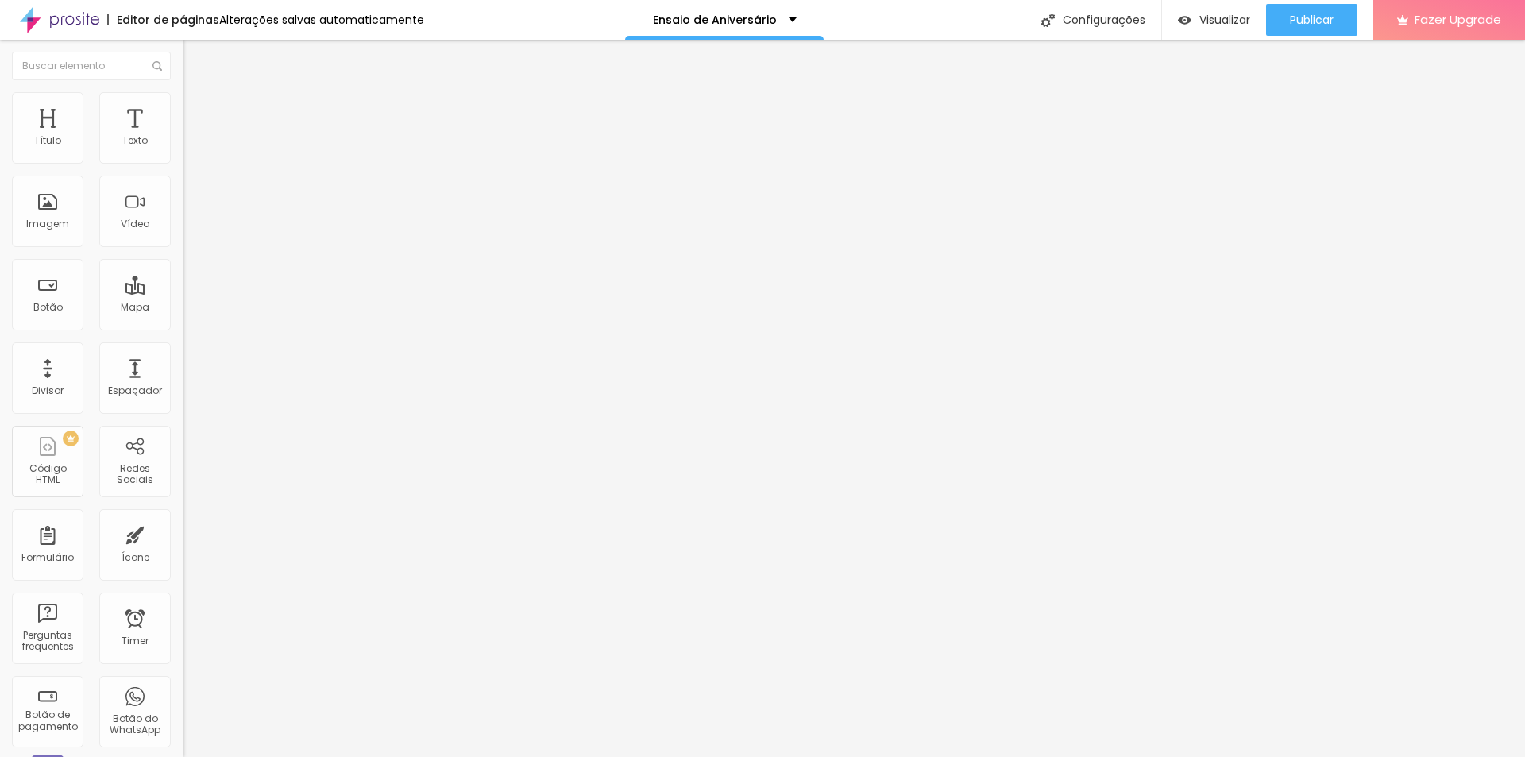
drag, startPoint x: 98, startPoint y: 156, endPoint x: 306, endPoint y: 125, distance: 209.7
type input "30"
click at [285, 308] on input "range" at bounding box center [234, 314] width 102 height 13
type input "18"
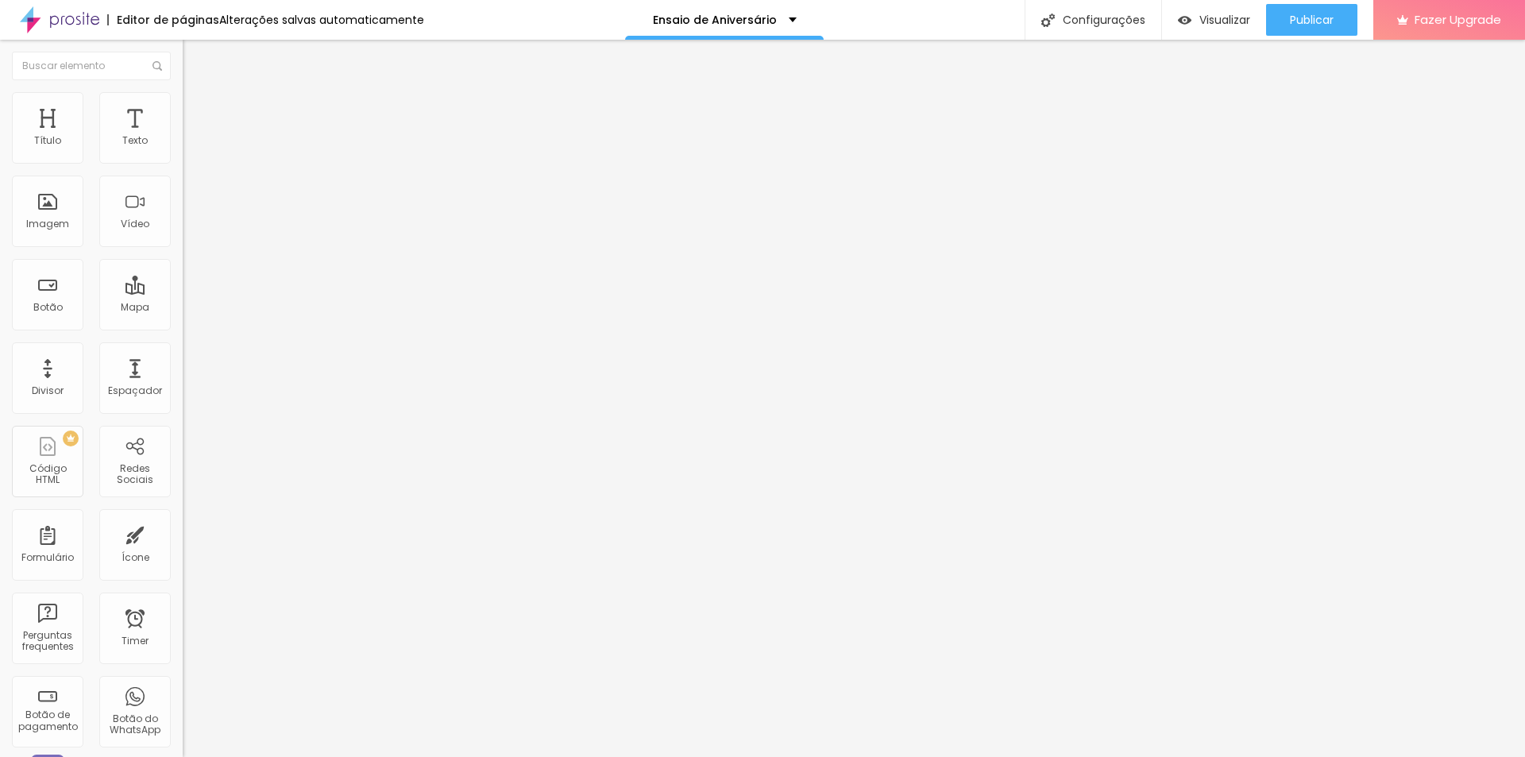
type input "139"
type input "155"
type input "160"
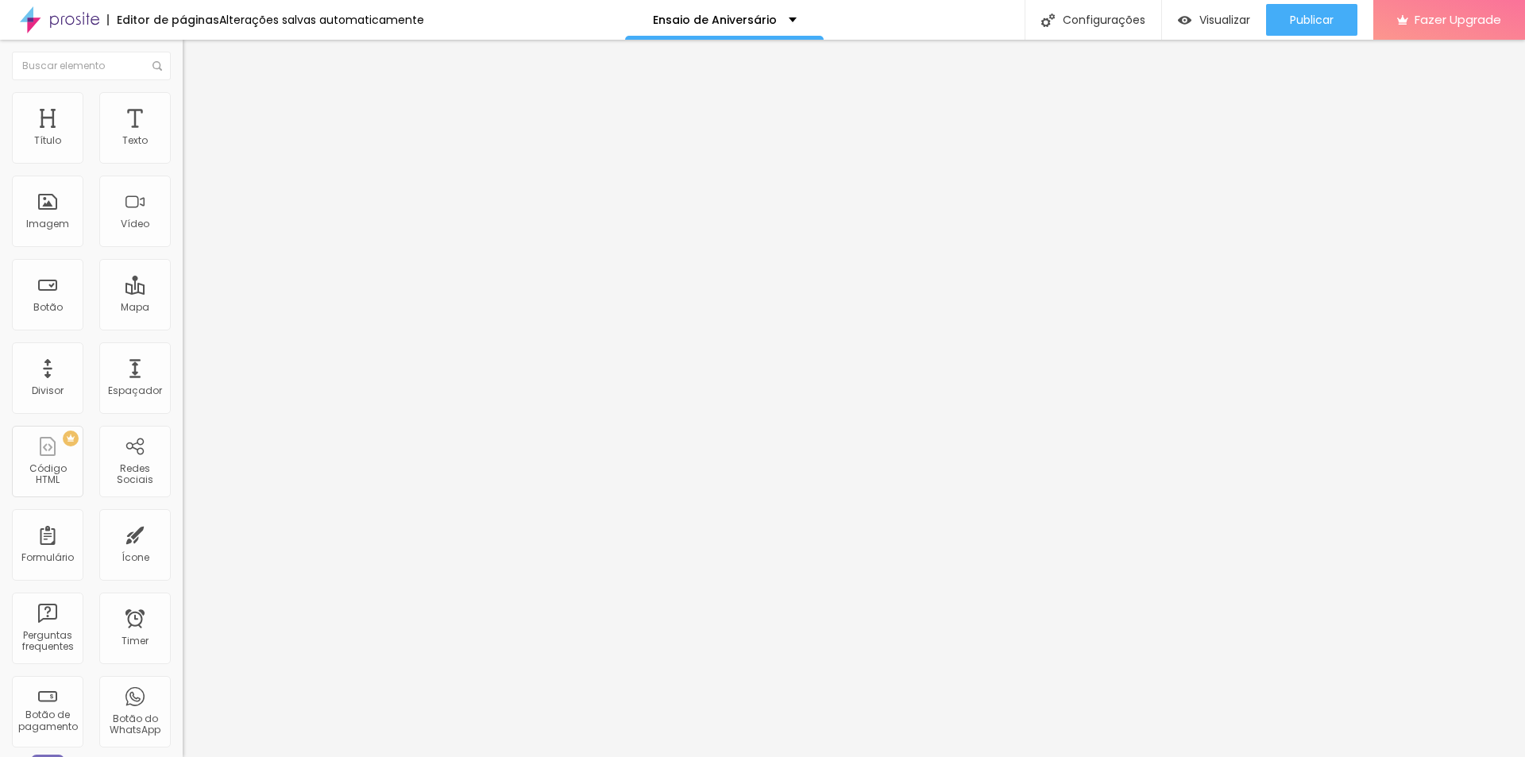
type input "160"
type input "165"
type input "86"
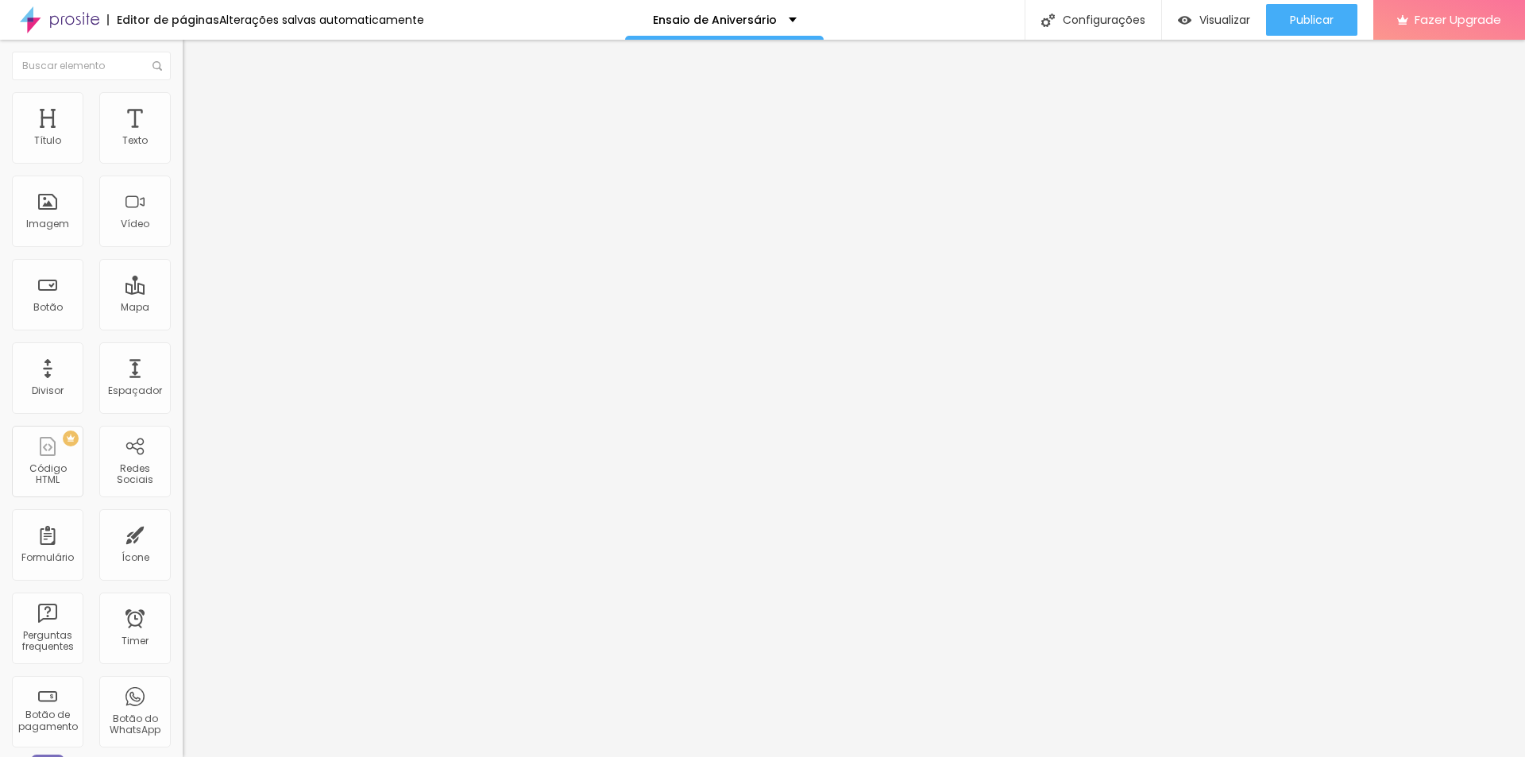
type input "0"
drag, startPoint x: 38, startPoint y: 184, endPoint x: 0, endPoint y: 182, distance: 38.2
type input "0"
click at [183, 533] on input "range" at bounding box center [234, 539] width 102 height 13
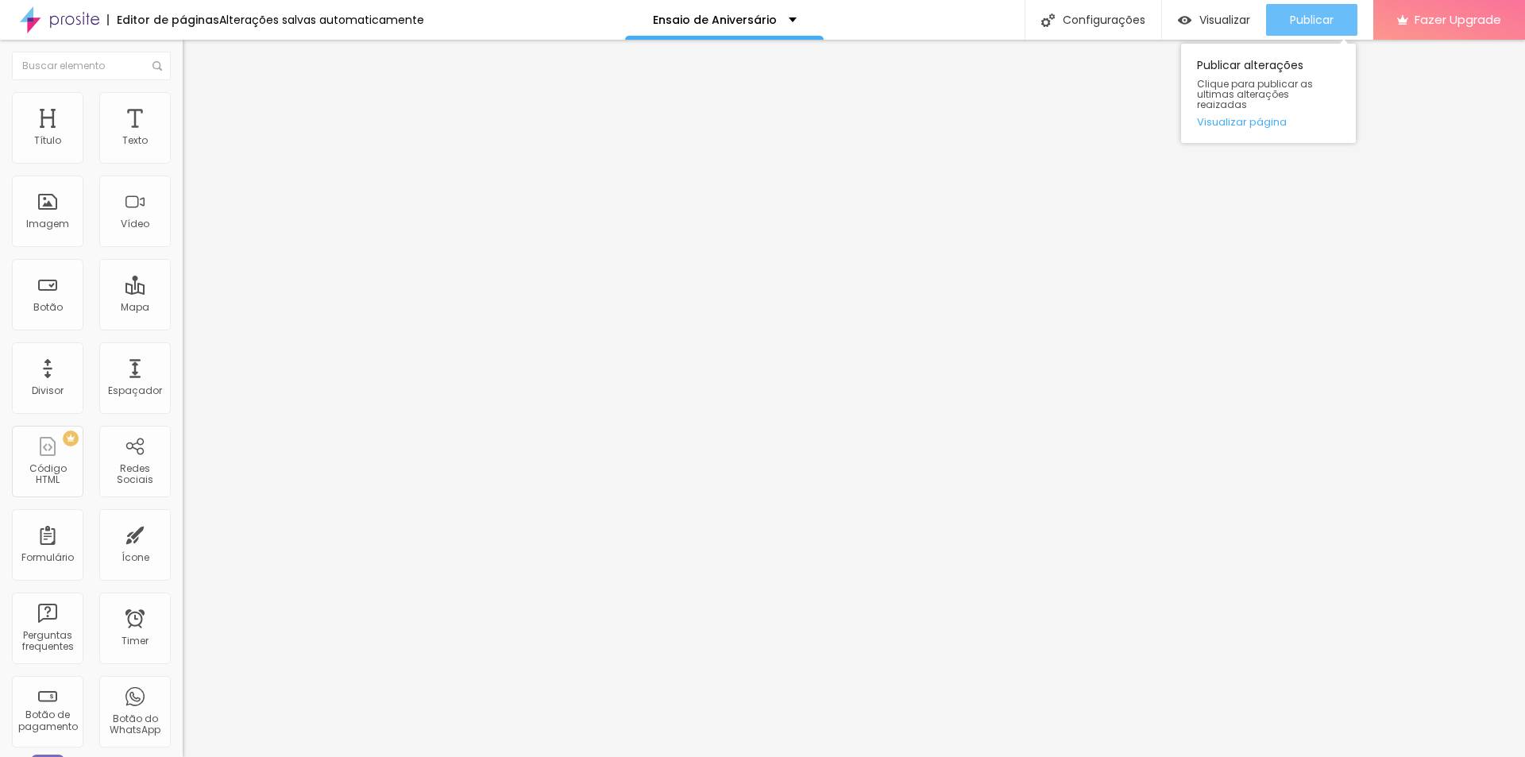
click at [1309, 17] on span "Publicar" at bounding box center [1312, 19] width 44 height 13
drag, startPoint x: 1325, startPoint y: 19, endPoint x: 1344, endPoint y: 89, distance: 72.2
click at [1326, 21] on span "Publicar" at bounding box center [1312, 19] width 44 height 13
click at [1234, 21] on span "Visualizar" at bounding box center [1224, 19] width 51 height 13
click at [1322, 22] on span "Publicar" at bounding box center [1312, 19] width 44 height 13
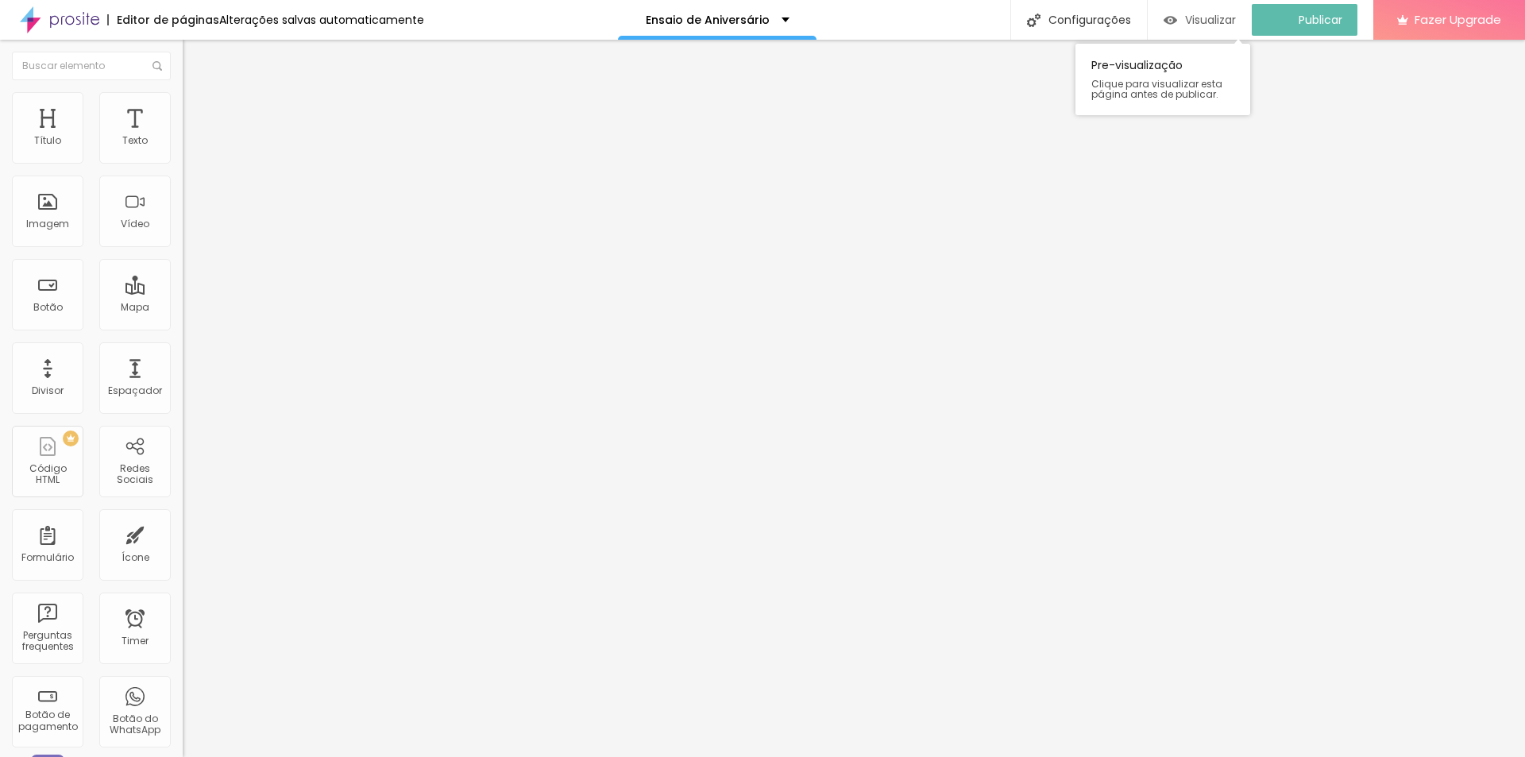
click at [1228, 21] on span "Visualizar" at bounding box center [1210, 19] width 51 height 13
click at [191, 146] on icon "button" at bounding box center [194, 143] width 6 height 6
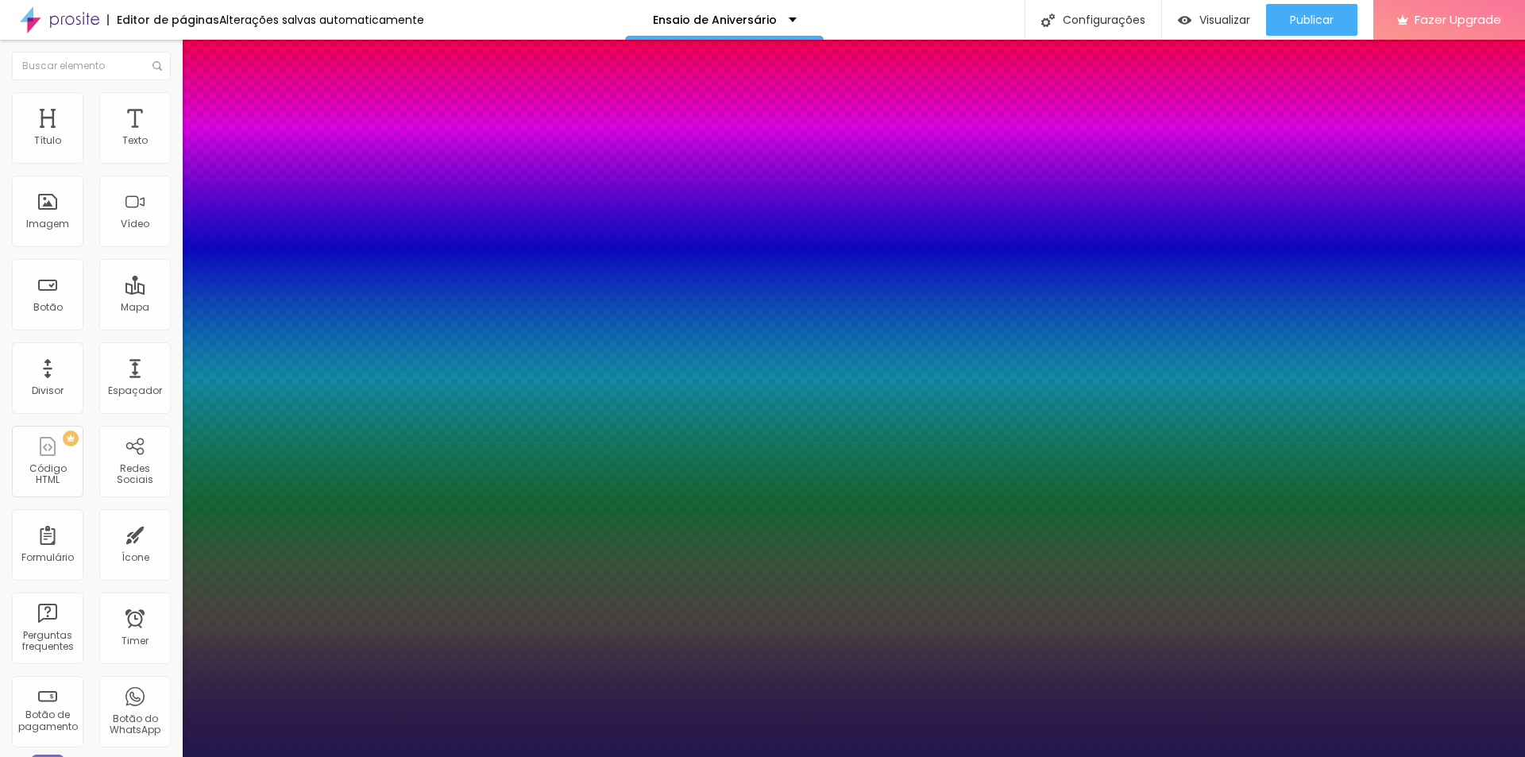
type input "1"
click at [160, 756] on div at bounding box center [762, 757] width 1525 height 0
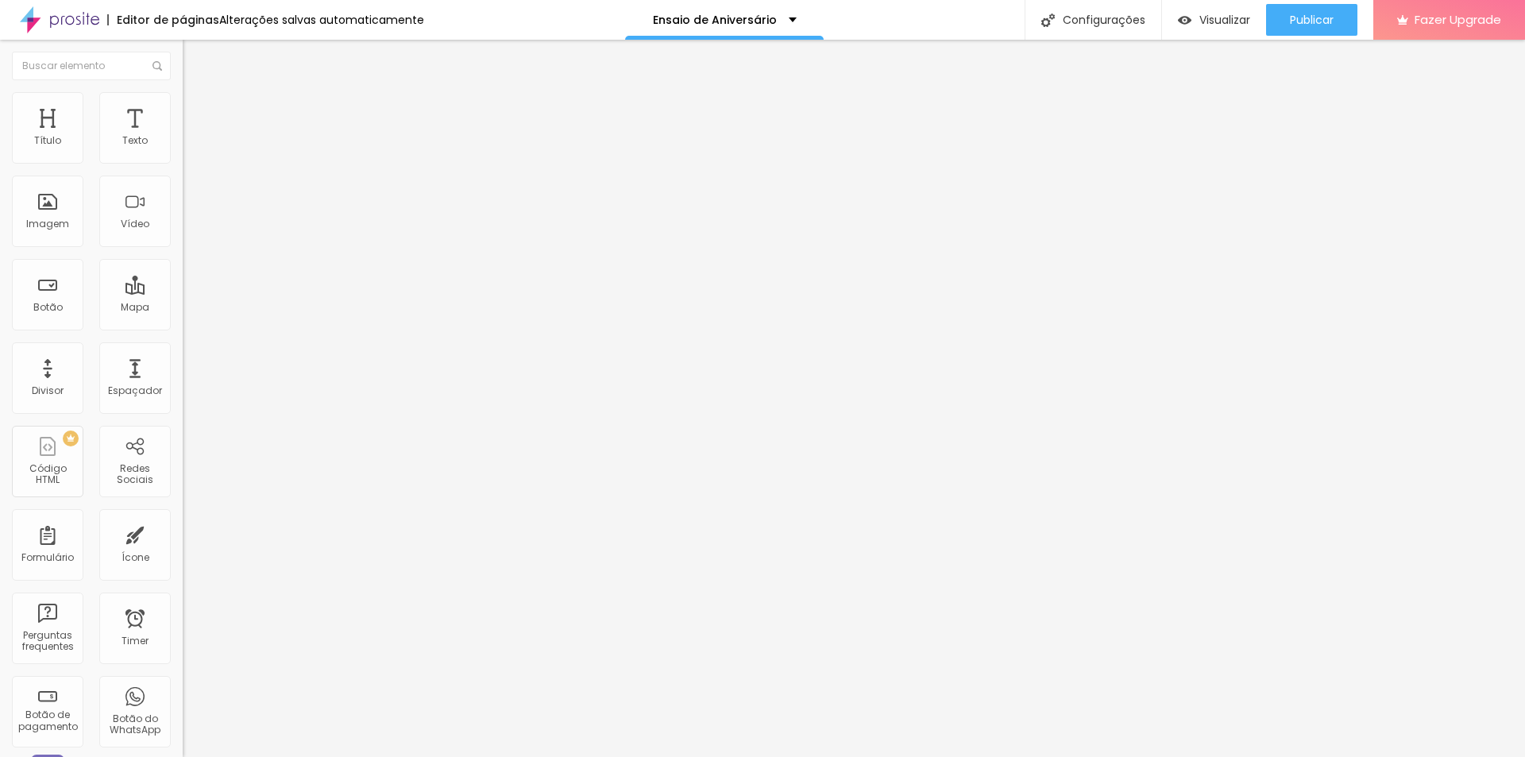
click at [189, 148] on icon "button" at bounding box center [194, 143] width 10 height 10
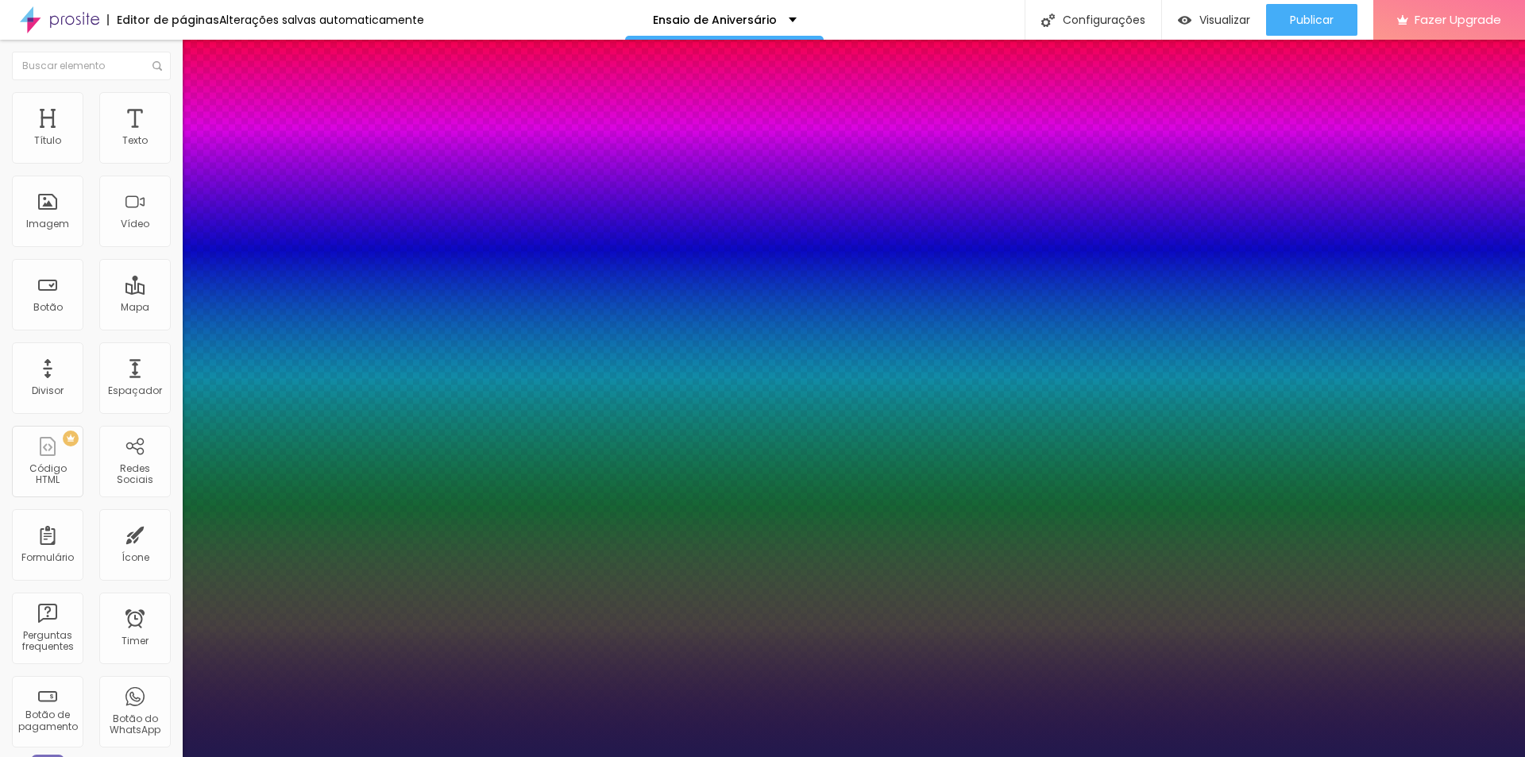
type input "1"
select select "Alice"
type input "1"
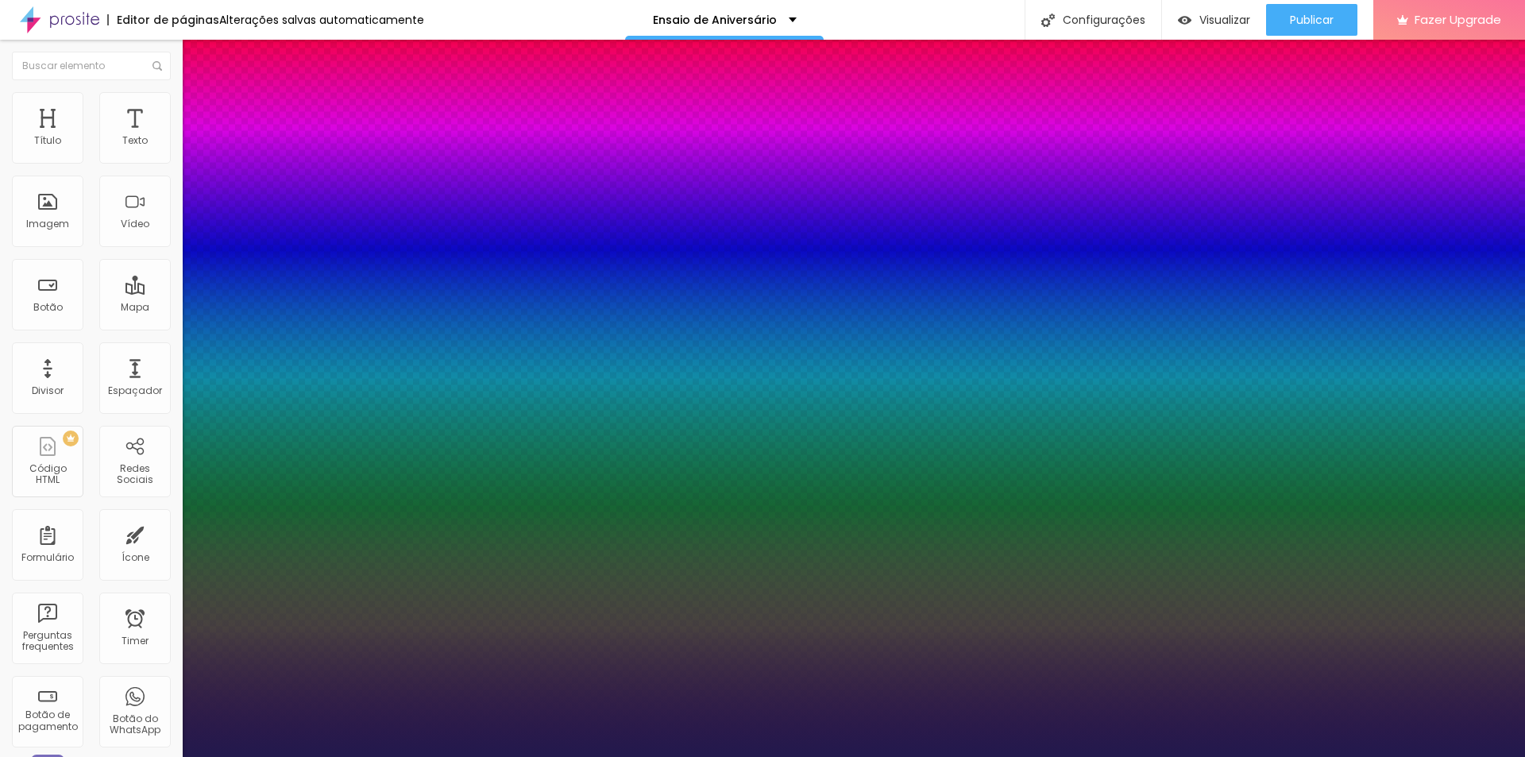
click at [257, 756] on div at bounding box center [762, 757] width 1525 height 0
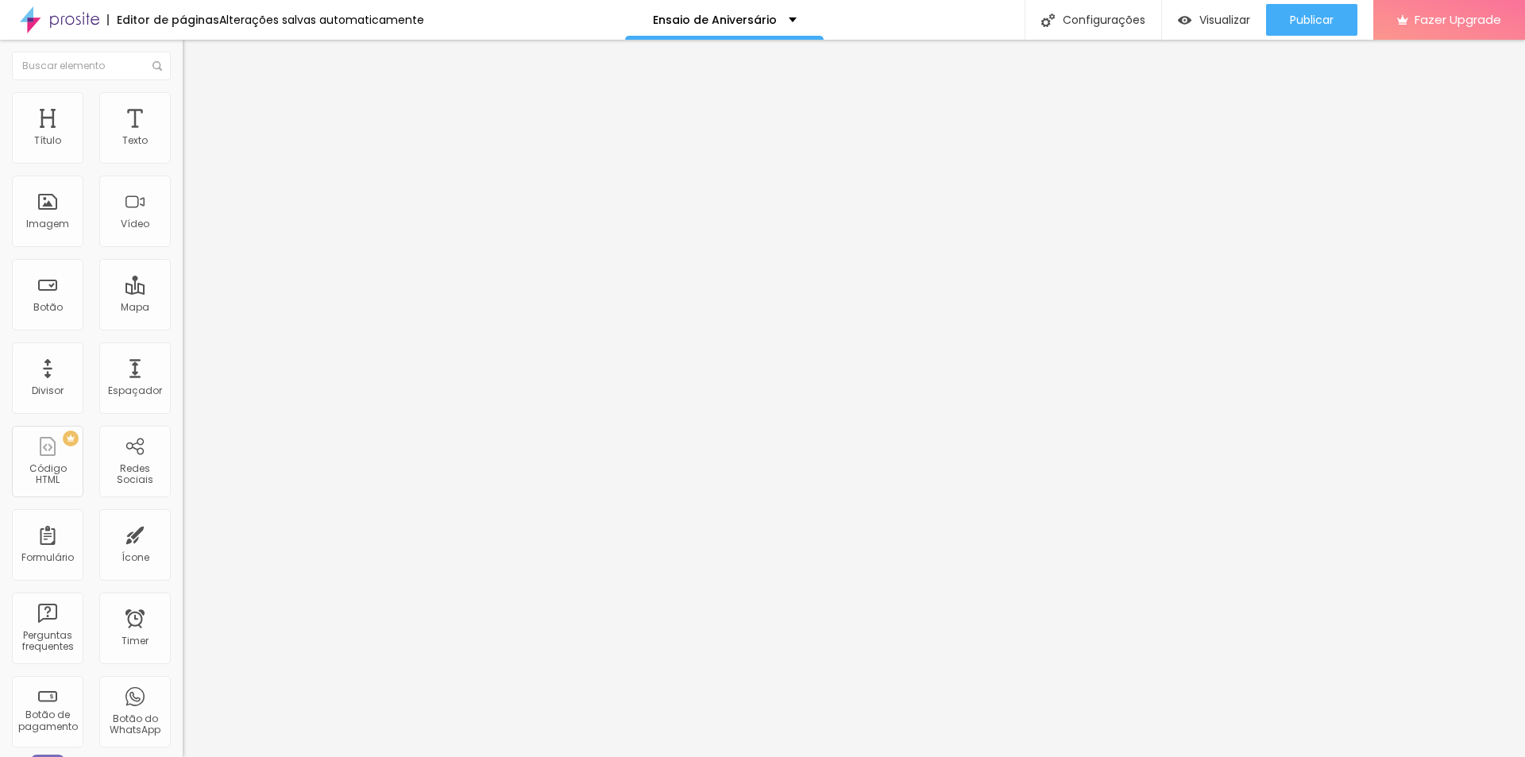
click at [189, 148] on icon "button" at bounding box center [194, 143] width 10 height 10
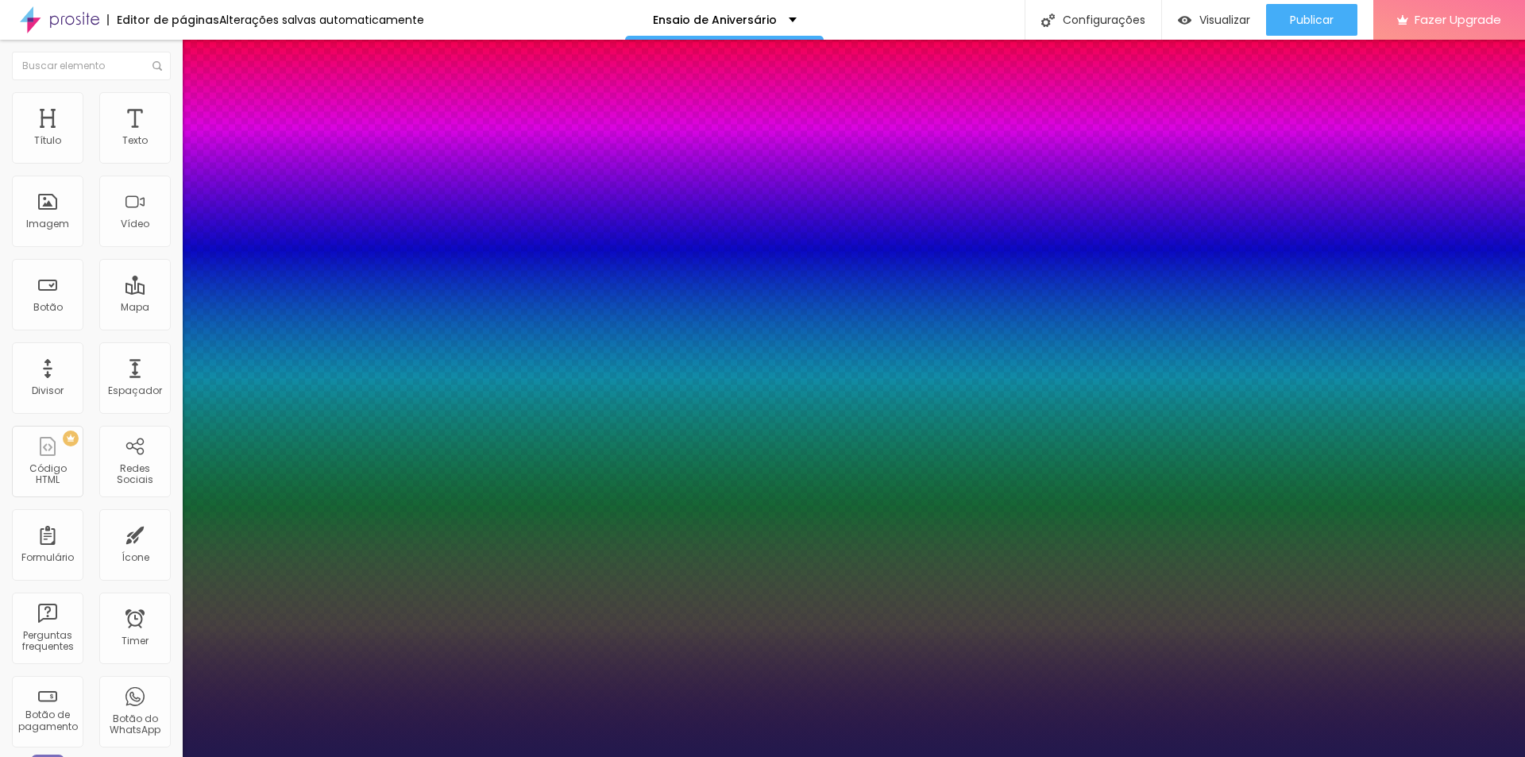
type input "1"
click at [156, 756] on div at bounding box center [762, 757] width 1525 height 0
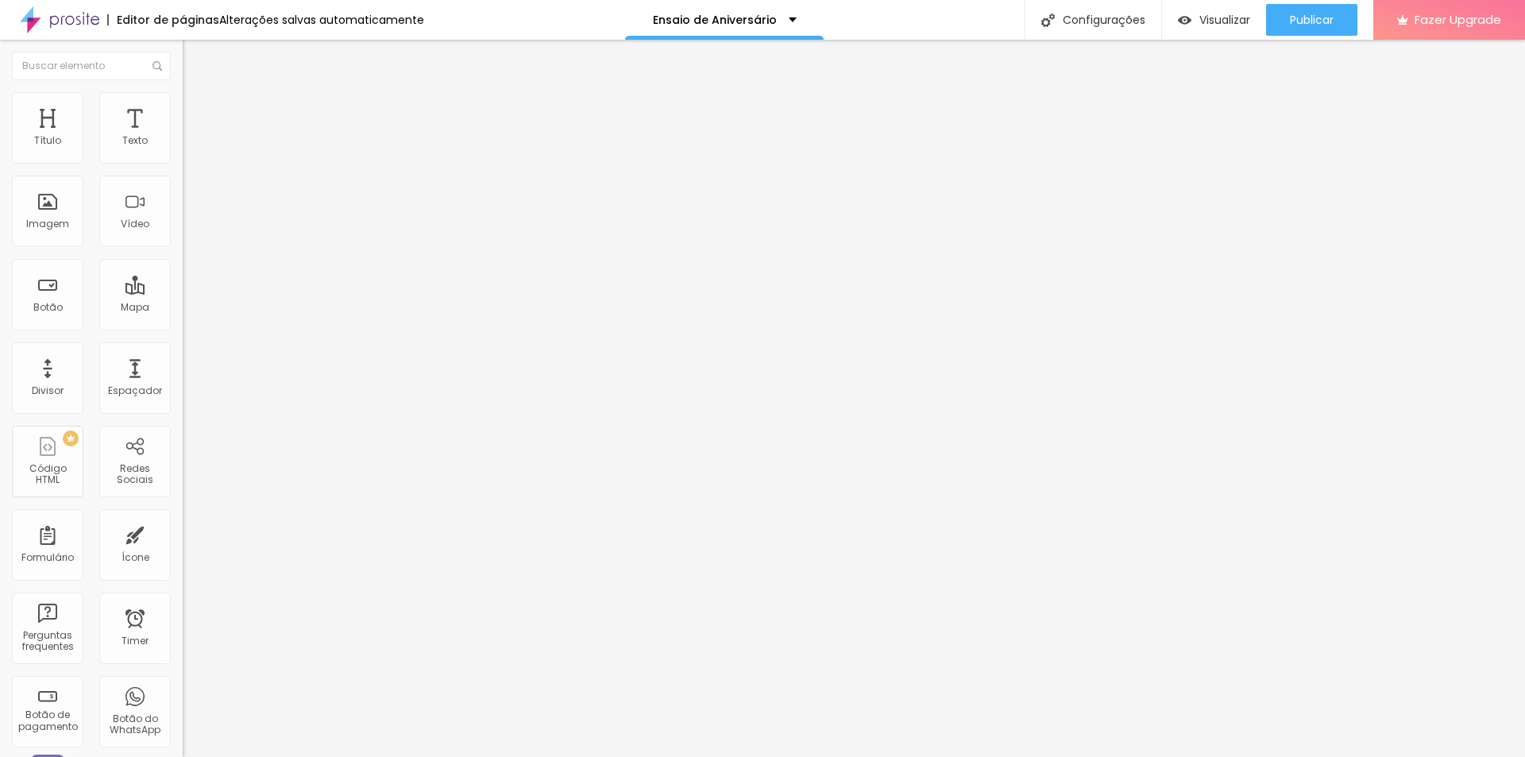
click at [183, 145] on span "Encaixotado" at bounding box center [214, 137] width 62 height 13
click at [183, 168] on div "Completo" at bounding box center [274, 163] width 183 height 10
click at [183, 152] on div "Encaixotado" at bounding box center [274, 148] width 183 height 10
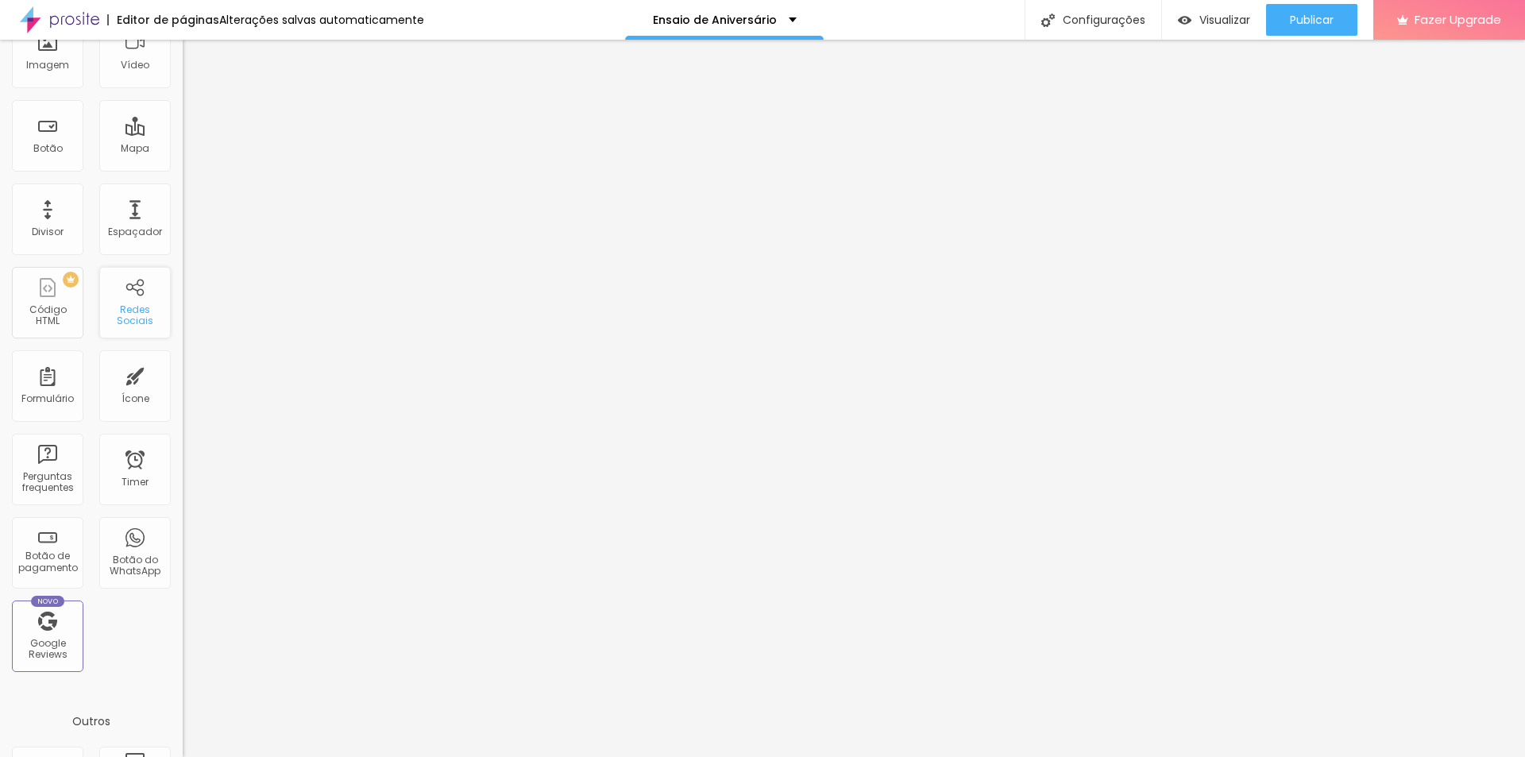
click at [121, 305] on div "Redes Sociais" at bounding box center [134, 315] width 63 height 23
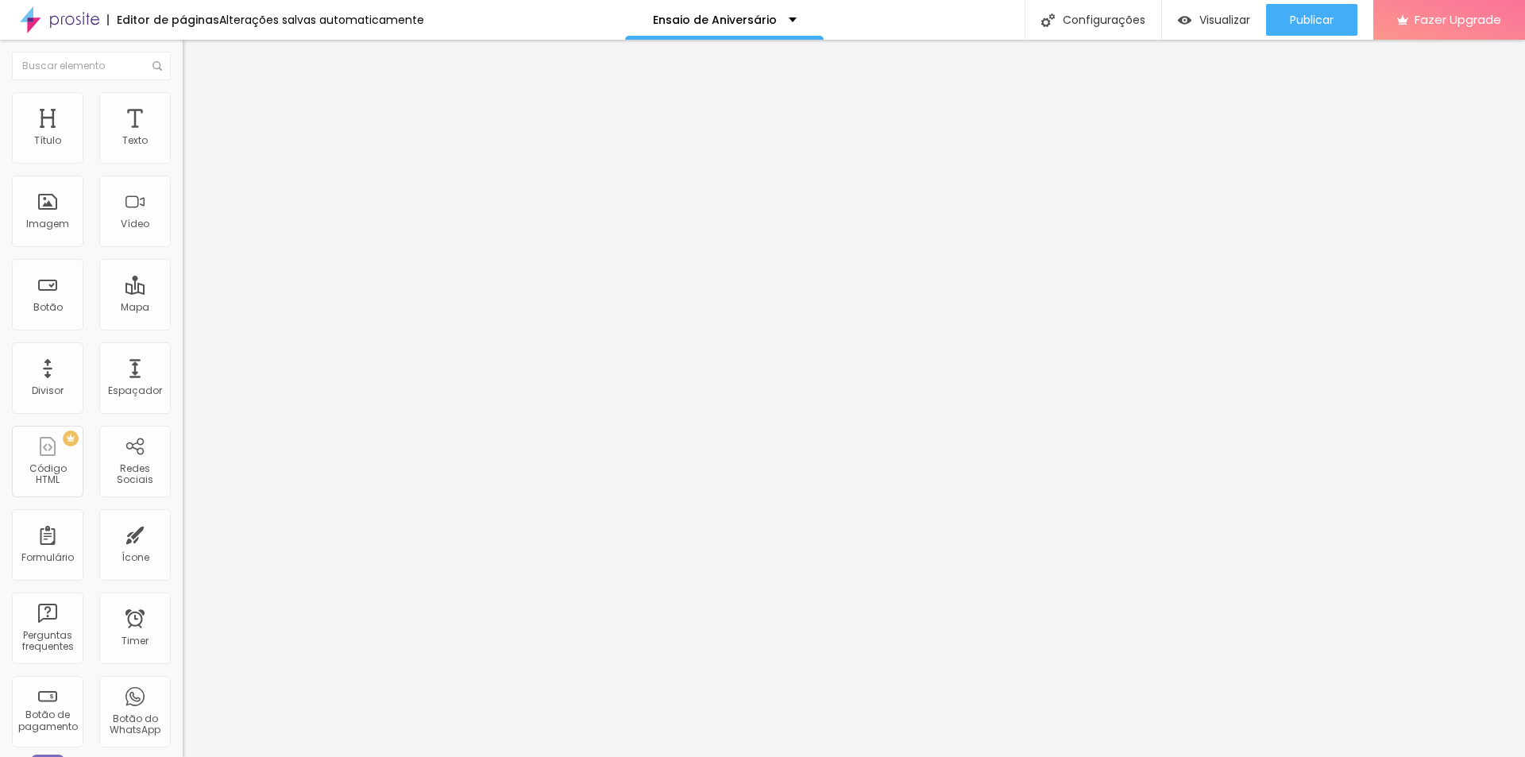
click at [183, 147] on div "TikTok" at bounding box center [274, 148] width 183 height 49
click at [183, 155] on div "TikTok" at bounding box center [274, 156] width 183 height 10
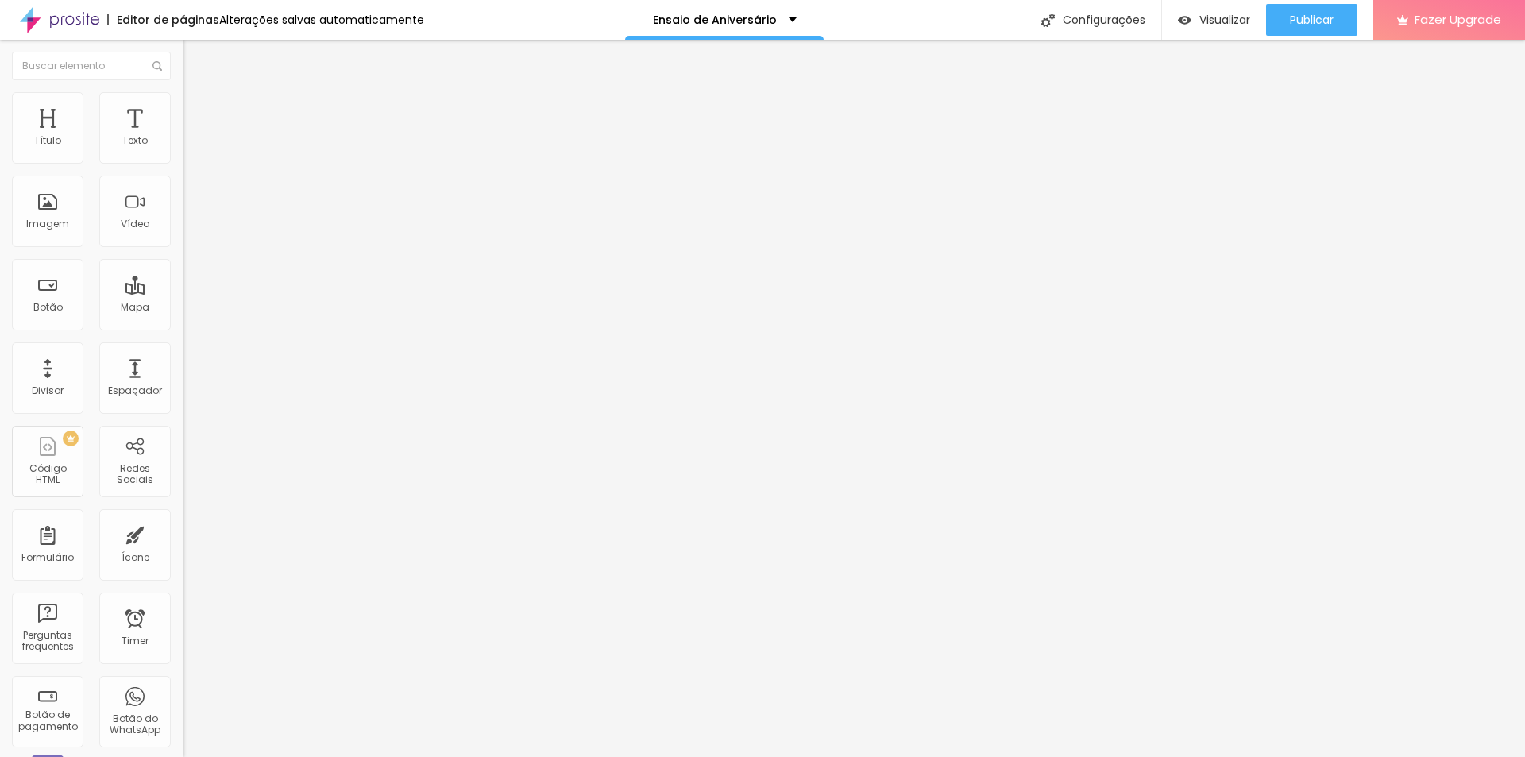
click at [183, 160] on img at bounding box center [188, 165] width 11 height 11
type input "https://"
click at [183, 606] on button "+ Adicionar Icone" at bounding box center [232, 614] width 99 height 16
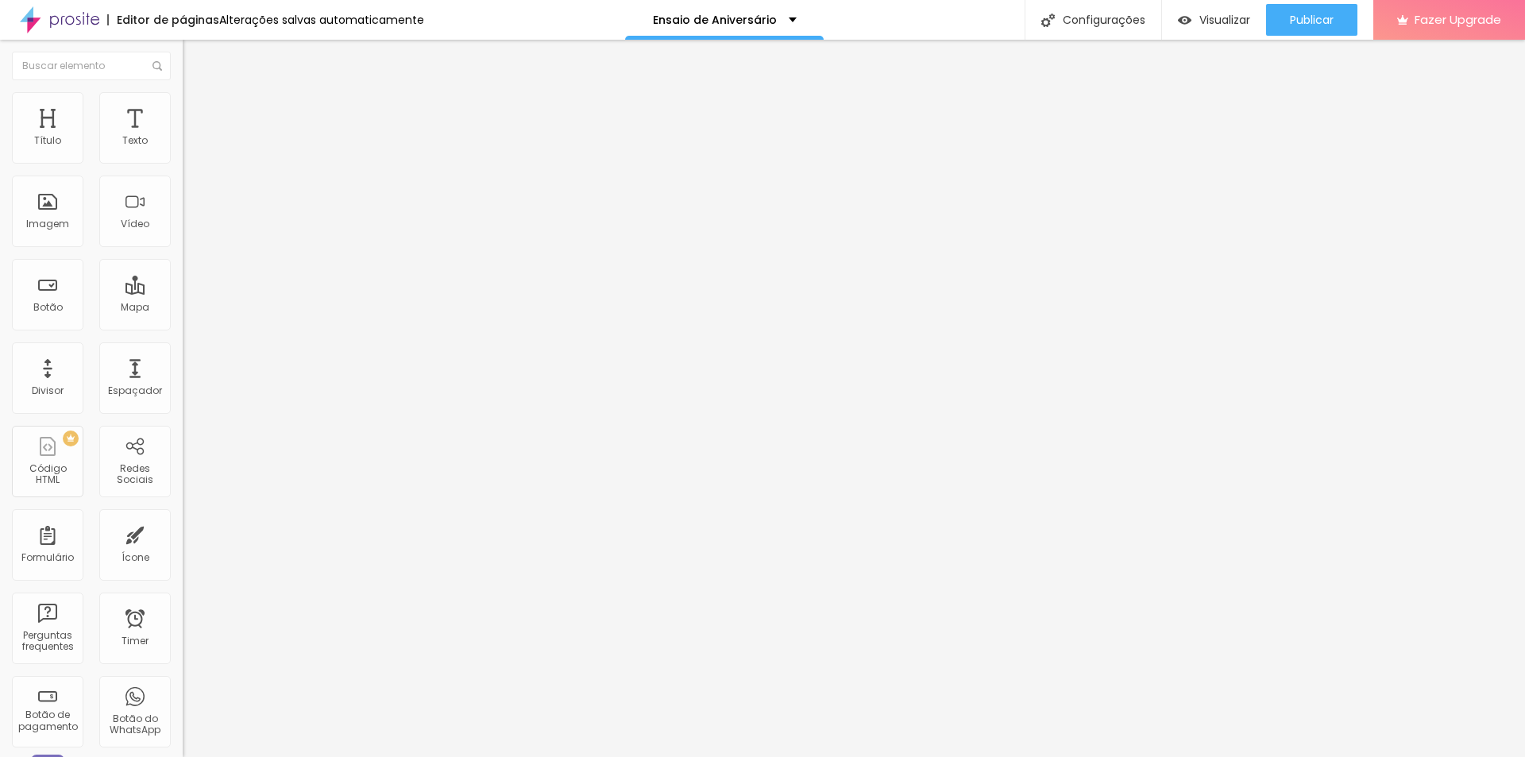
click at [183, 105] on li "Estilo" at bounding box center [274, 100] width 183 height 16
click at [183, 92] on li "Conteúdo" at bounding box center [274, 84] width 183 height 16
click at [183, 103] on li "Estilo" at bounding box center [274, 100] width 183 height 16
click at [197, 112] on span "Avançado" at bounding box center [223, 118] width 52 height 13
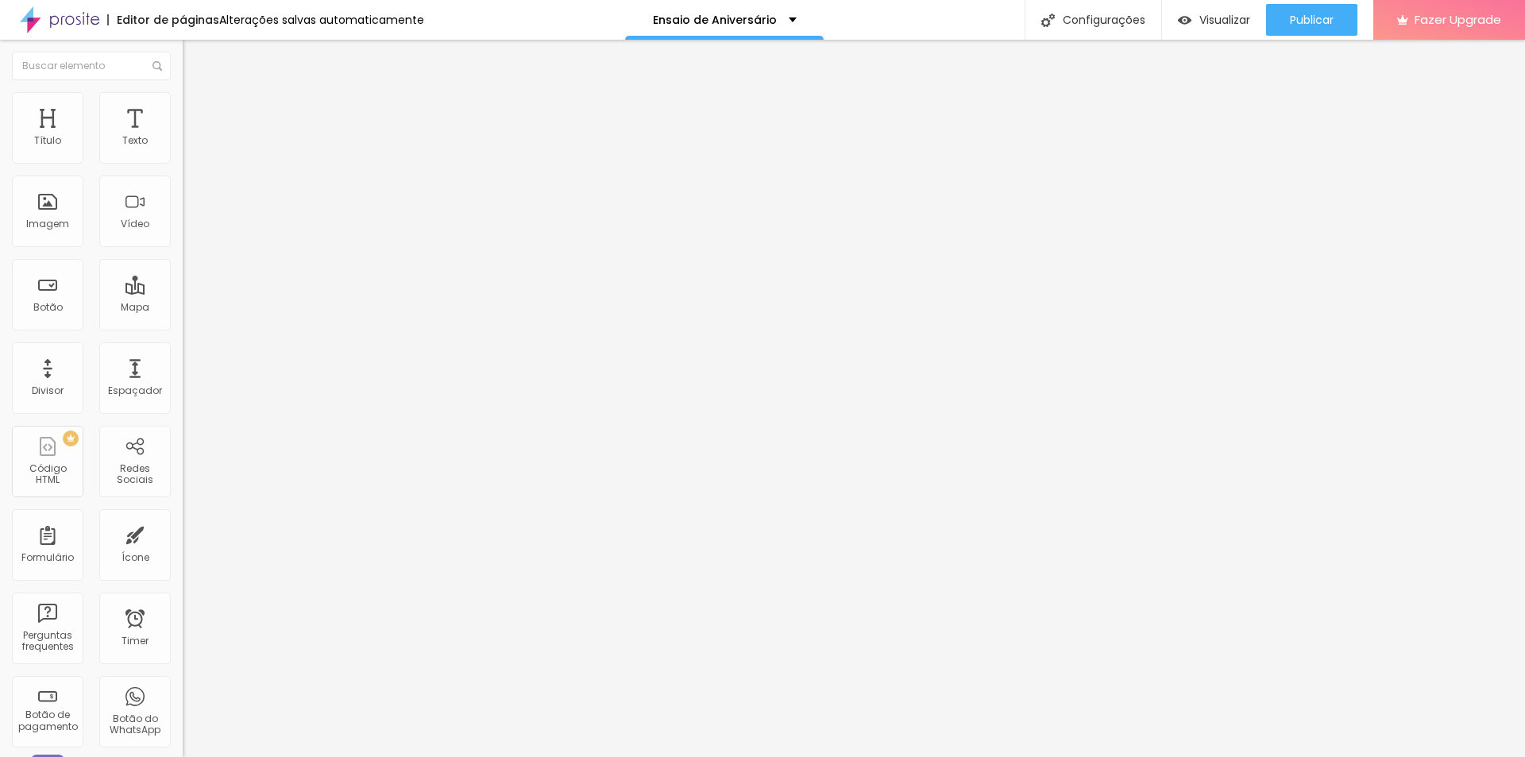
click at [183, 573] on div "ID Html" at bounding box center [274, 592] width 183 height 39
click at [183, 583] on input "text" at bounding box center [278, 591] width 191 height 16
paste input "[URL][DOMAIN_NAME]"
type input "[URL][DOMAIN_NAME]"
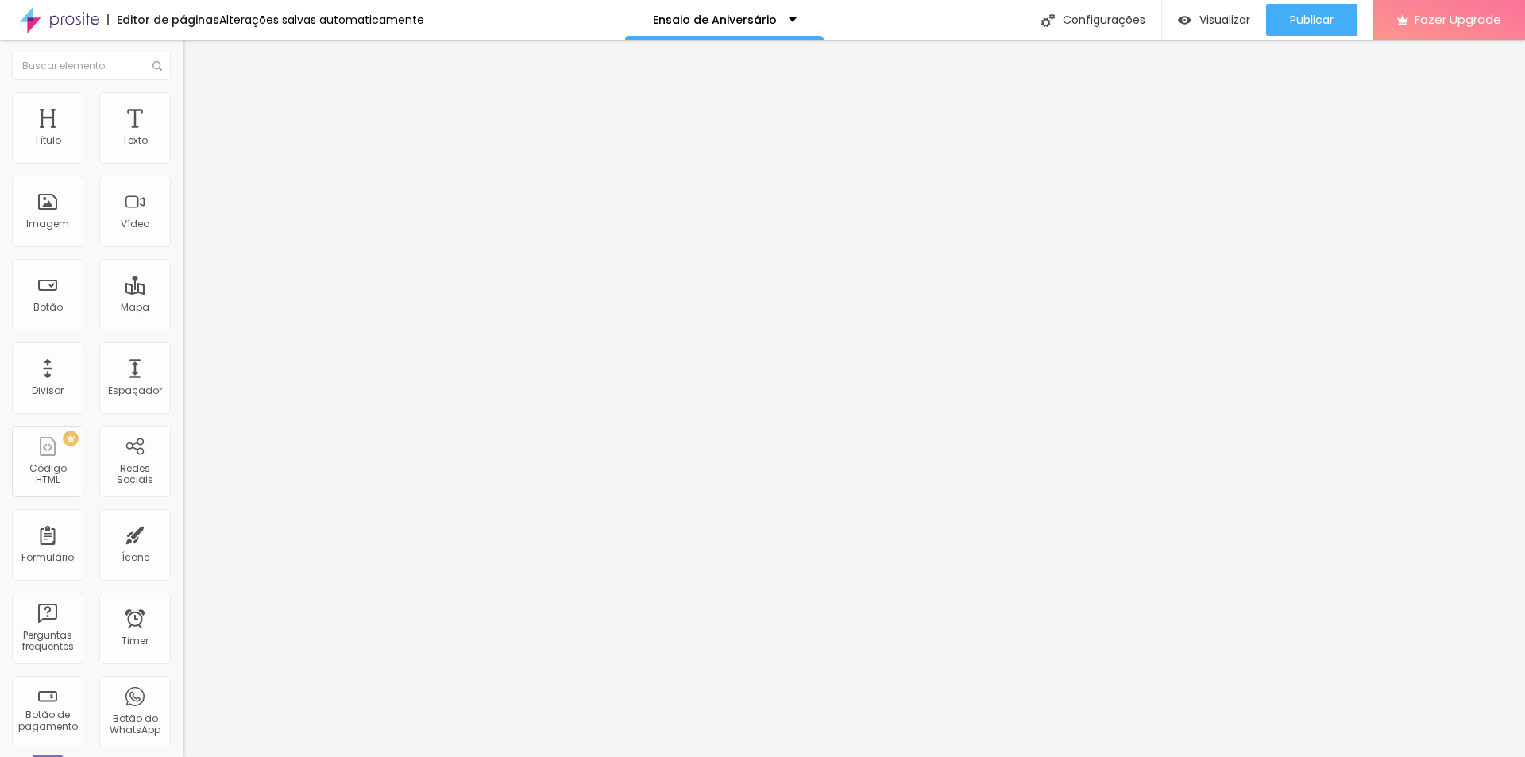
scroll to position [0, 0]
click at [1199, 26] on span "Visualizar" at bounding box center [1224, 19] width 51 height 13
click at [110, 445] on div "Redes Sociais" at bounding box center [134, 461] width 71 height 71
click at [118, 474] on div "Redes Sociais" at bounding box center [134, 474] width 63 height 23
click at [135, 457] on div "Redes Sociais" at bounding box center [134, 461] width 71 height 71
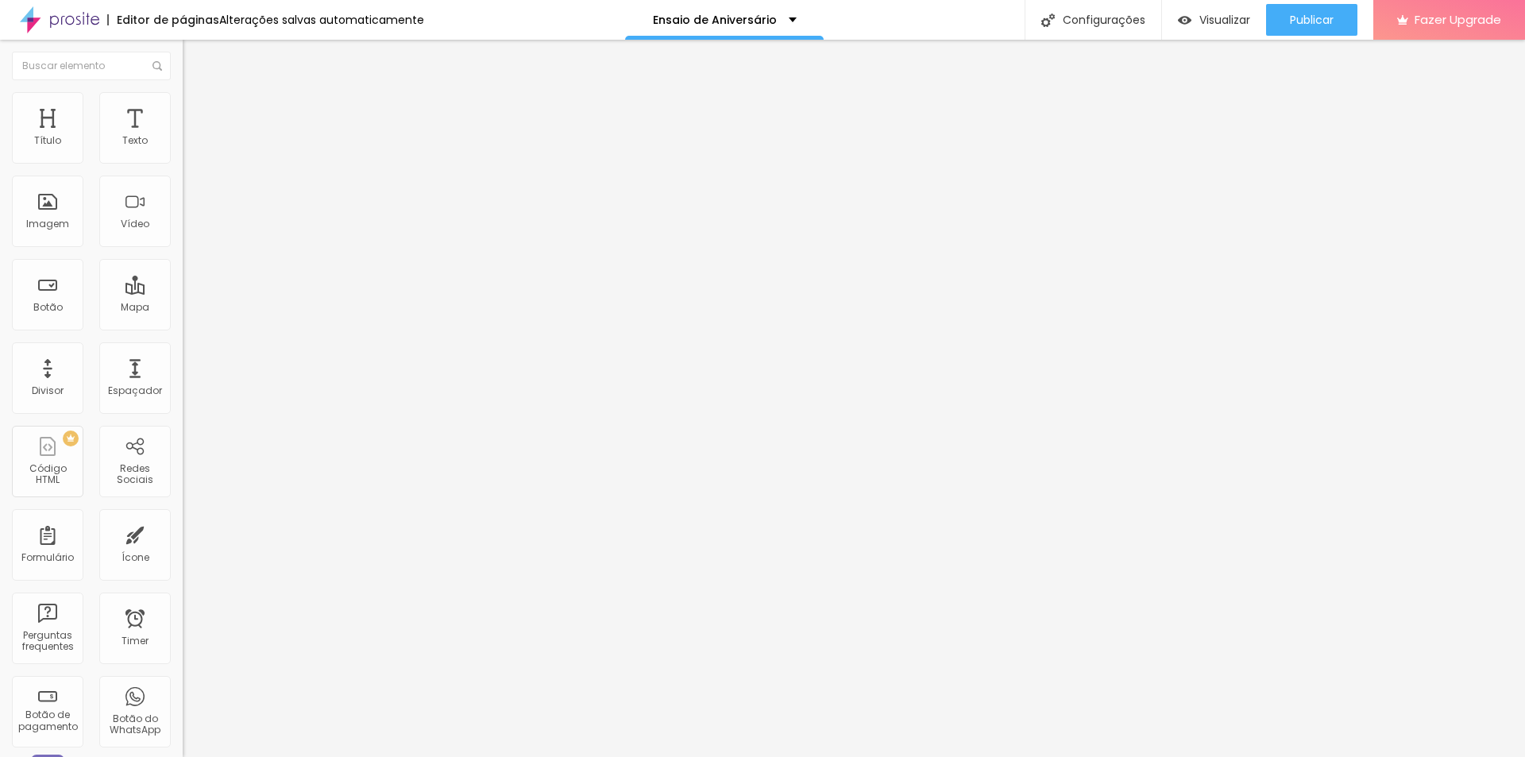
click at [183, 606] on button "+ Adicionar Icone" at bounding box center [232, 614] width 99 height 16
drag, startPoint x: 56, startPoint y: 197, endPoint x: 59, endPoint y: 189, distance: 8.6
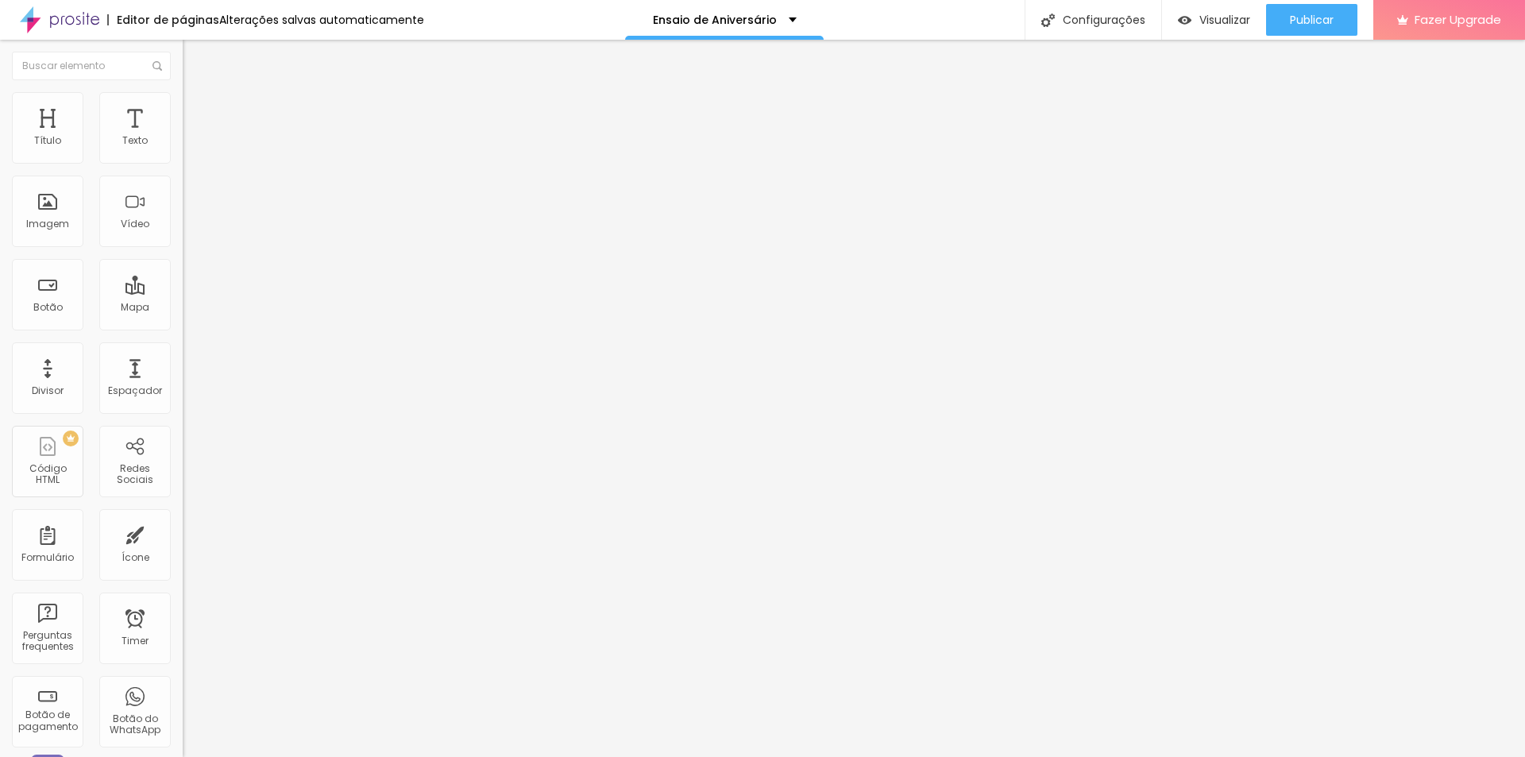
click at [183, 606] on div "Facebook" at bounding box center [274, 715] width 183 height 219
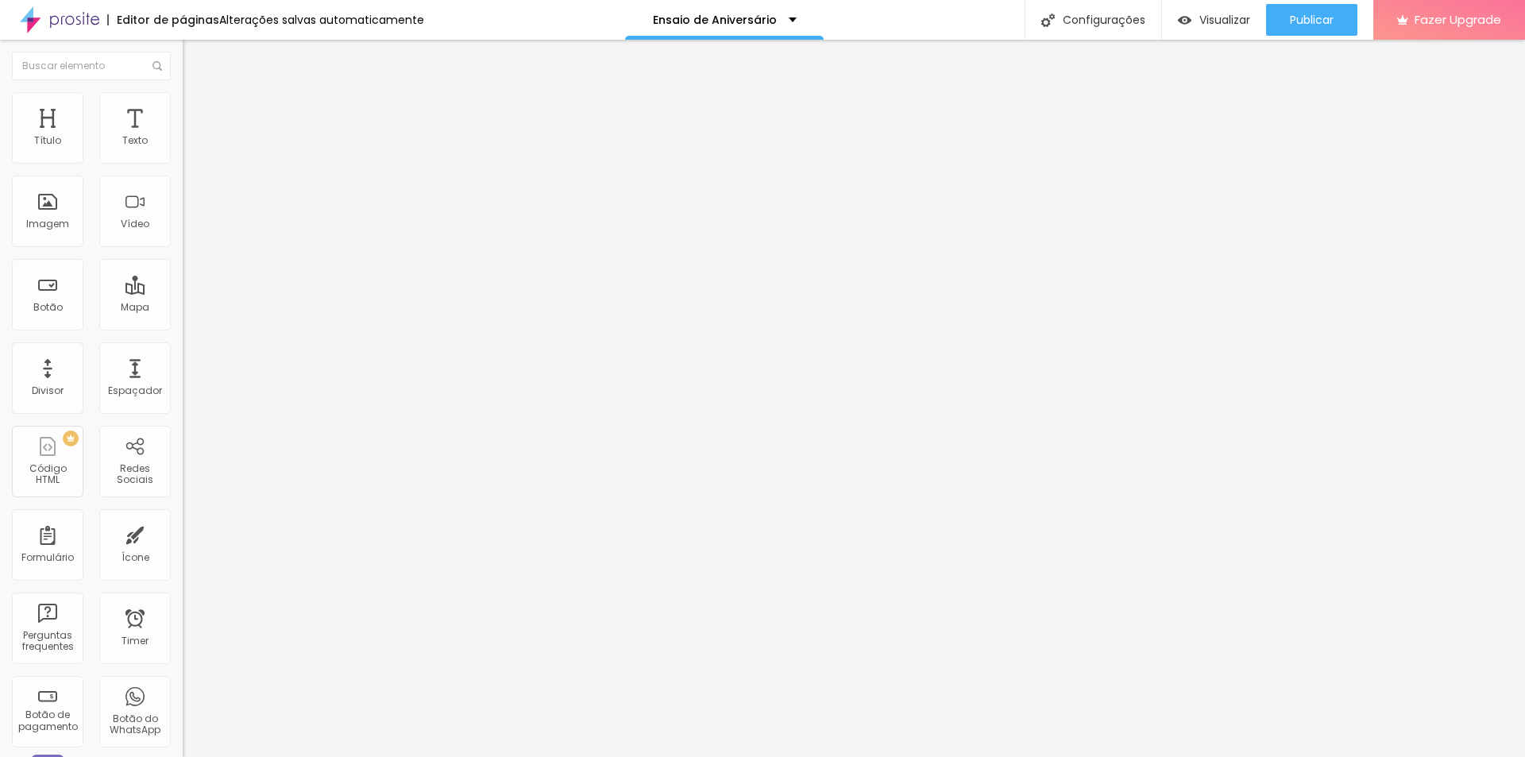
paste input "[URL][DOMAIN_NAME]"
drag, startPoint x: 43, startPoint y: 289, endPoint x: 0, endPoint y: 288, distance: 42.9
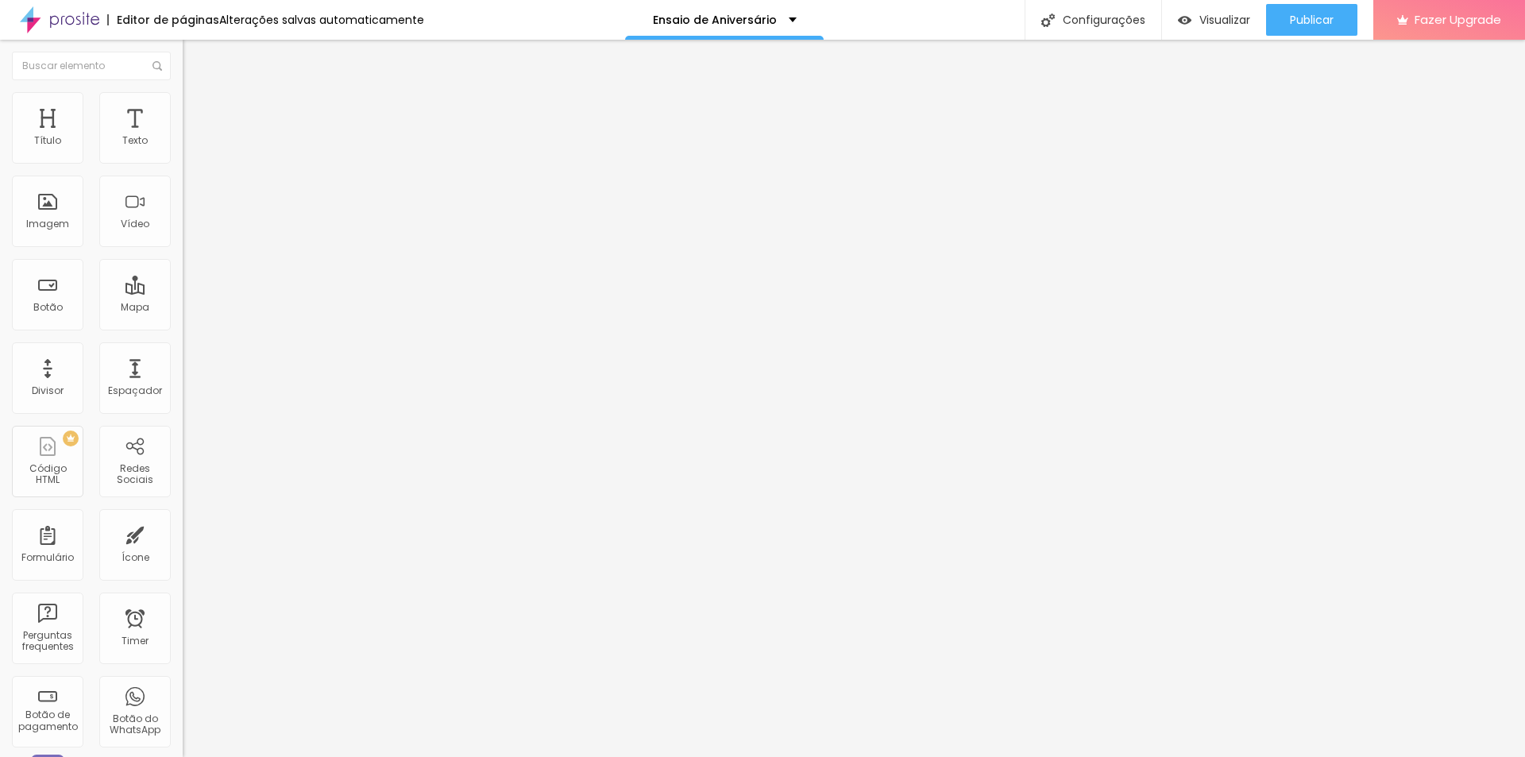
type input "[URL][DOMAIN_NAME]"
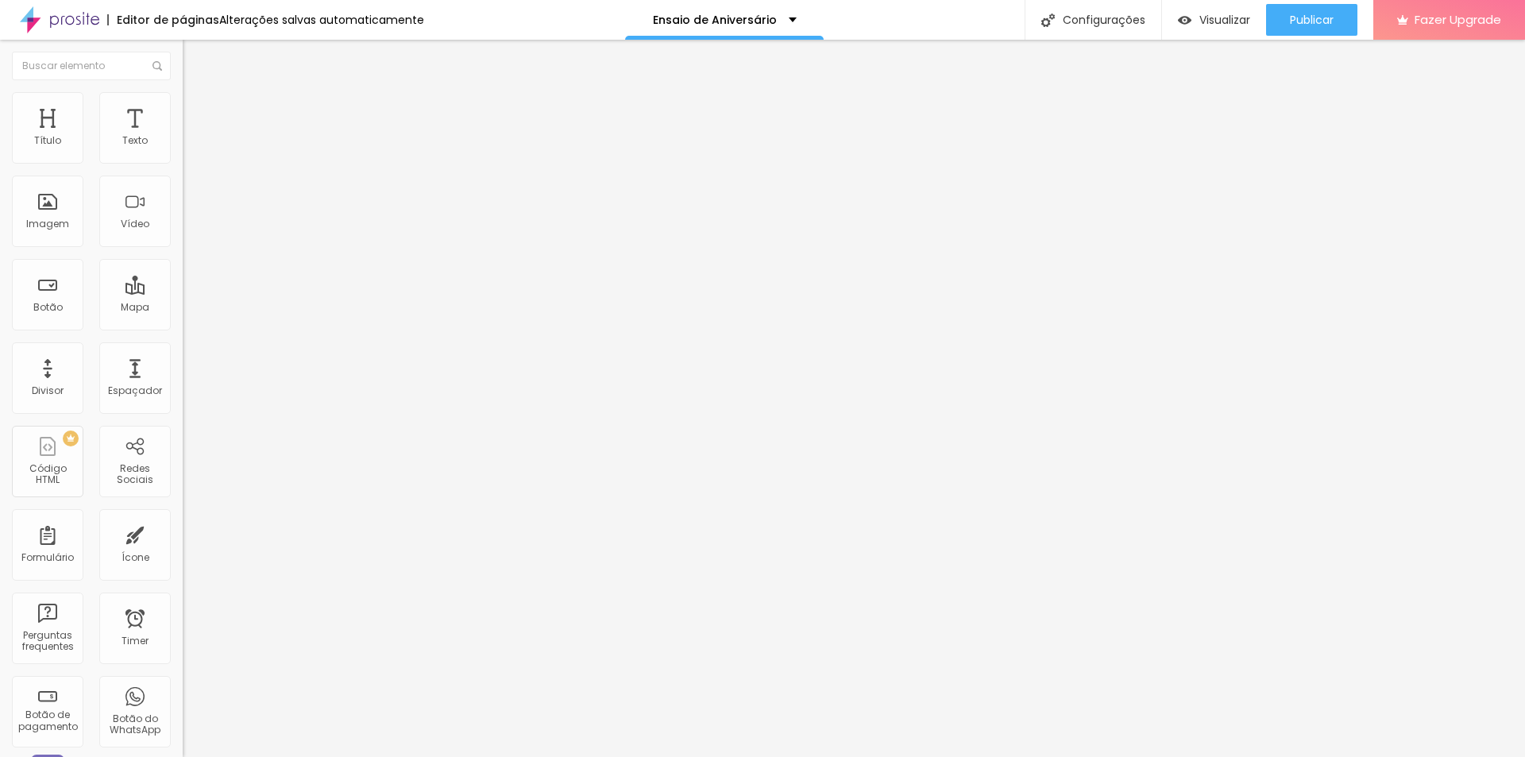
click at [183, 105] on li "Estilo" at bounding box center [274, 100] width 183 height 16
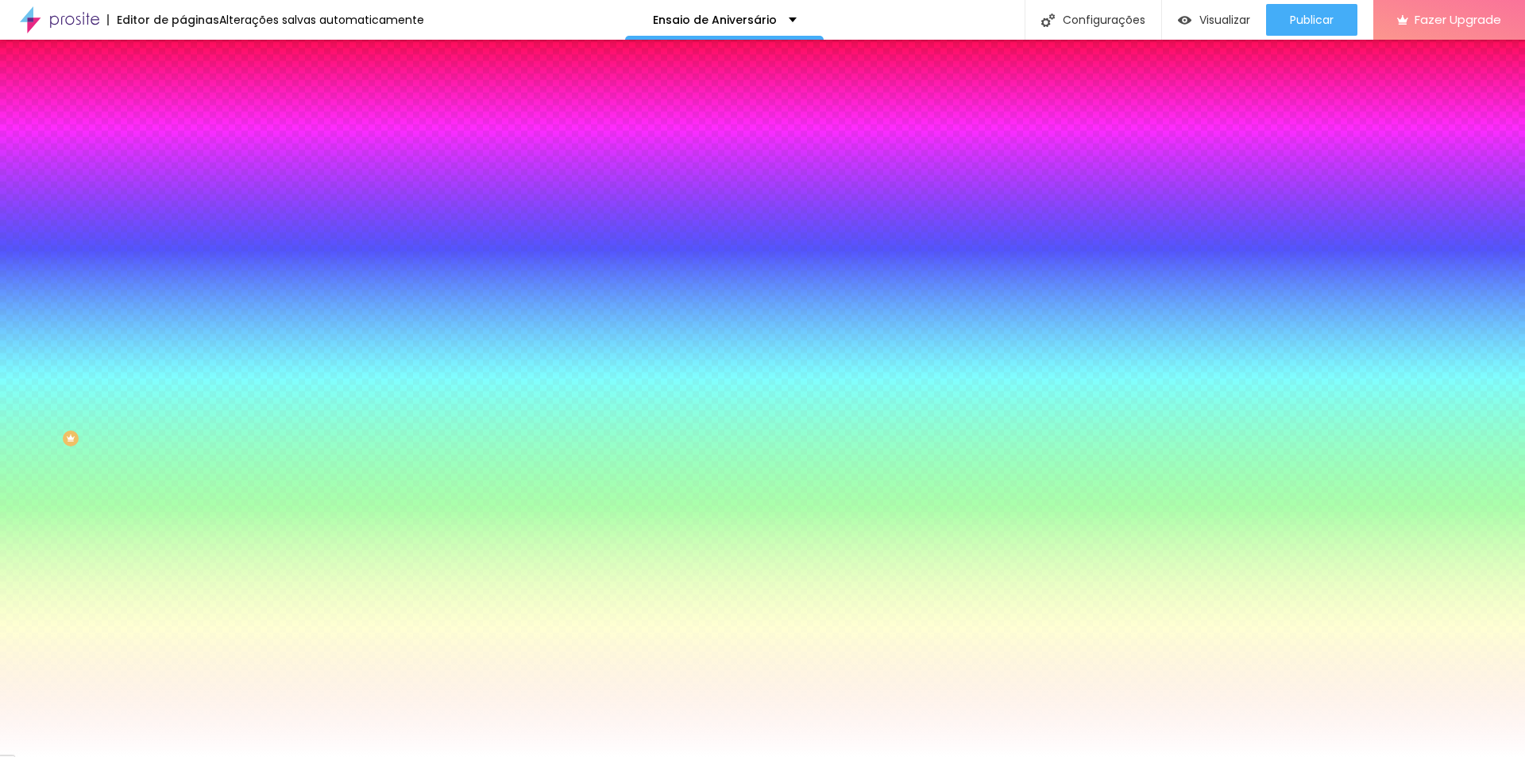
click at [269, 143] on img at bounding box center [274, 138] width 10 height 10
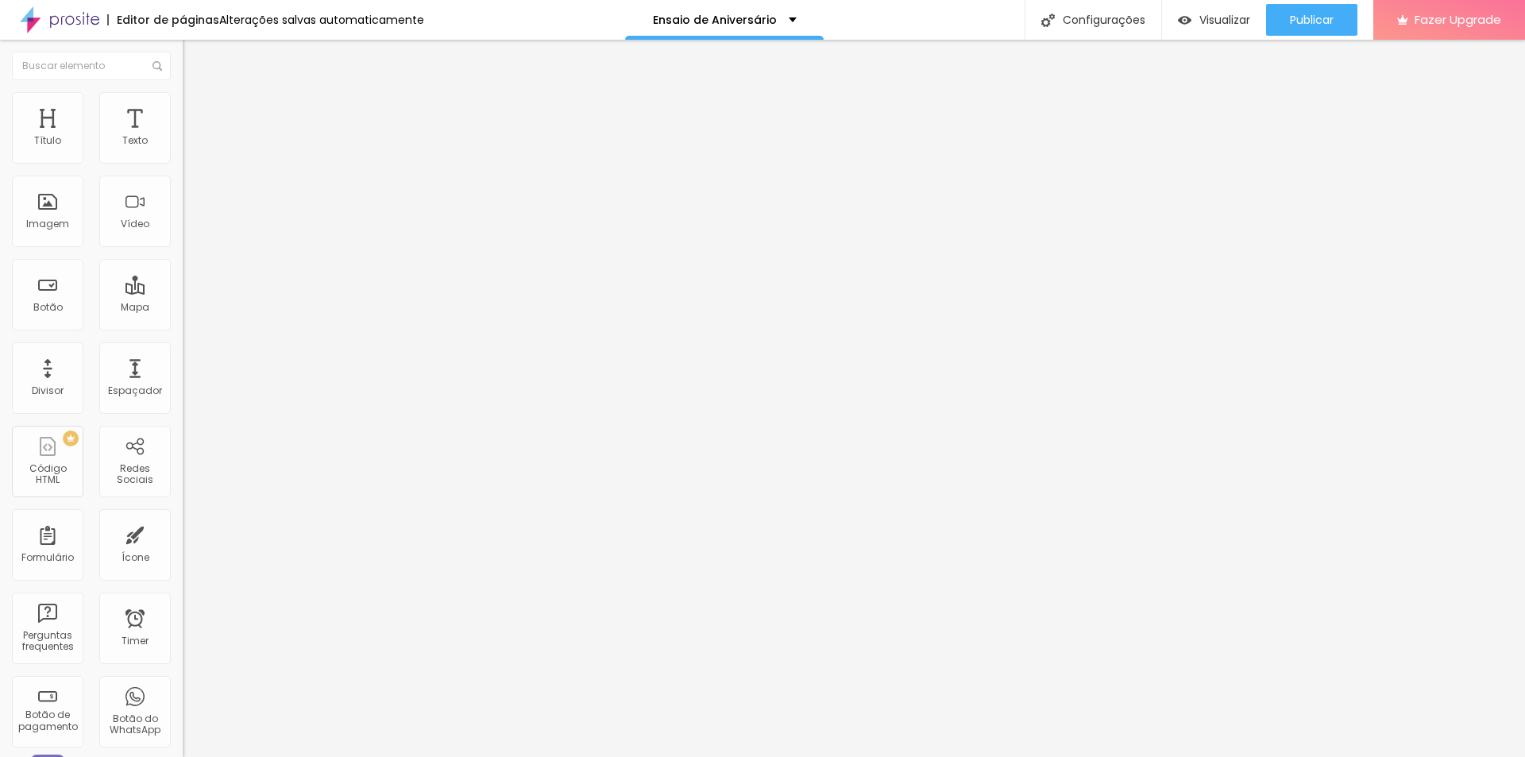
click at [183, 152] on button "button" at bounding box center [194, 144] width 22 height 17
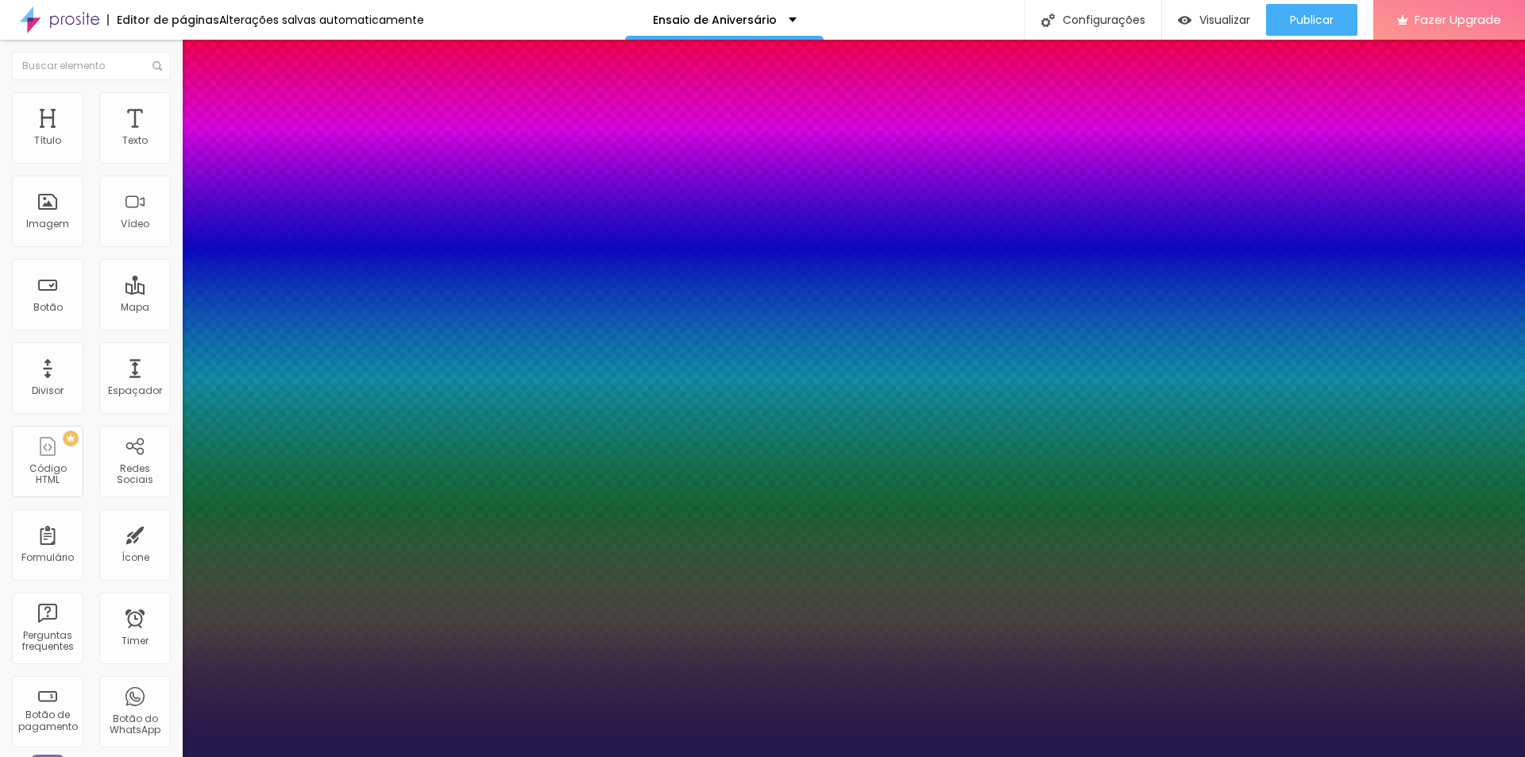
type input "1"
type input "18"
type input "1"
type input "20"
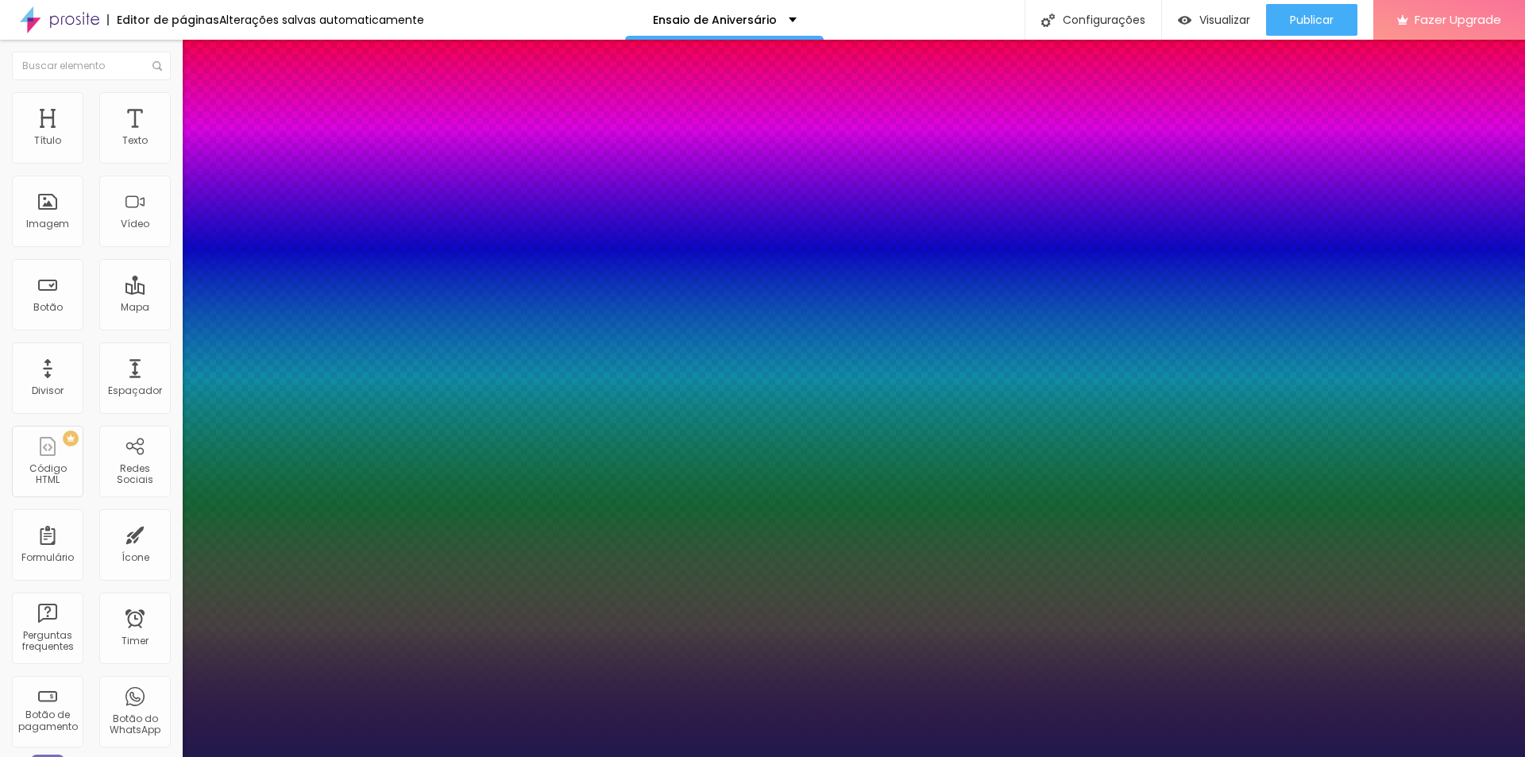
type input "20"
type input "1"
type input "21"
type input "1"
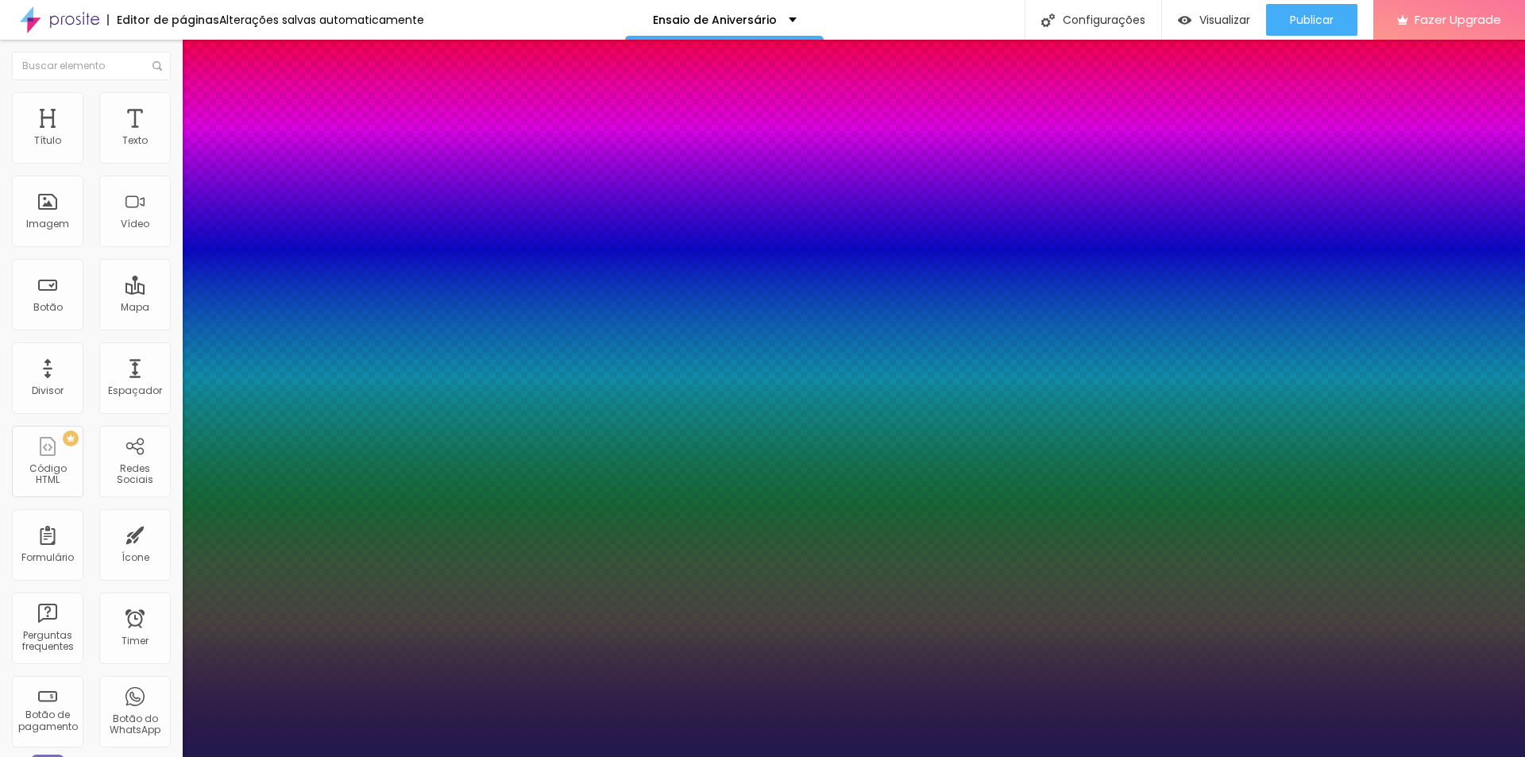
type input "22"
type input "1"
type input "23"
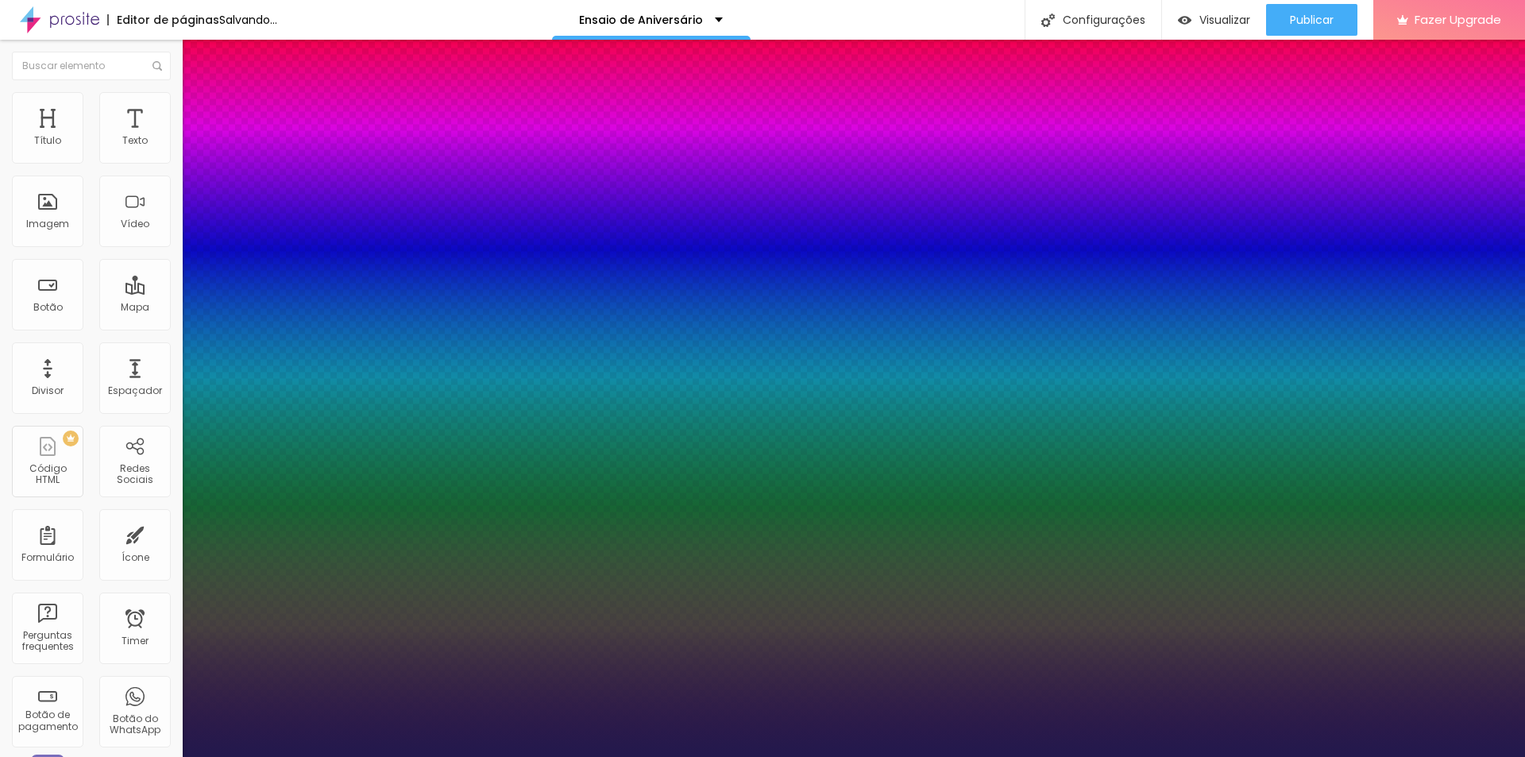
type input "1"
type input "24"
type input "1"
type input "25"
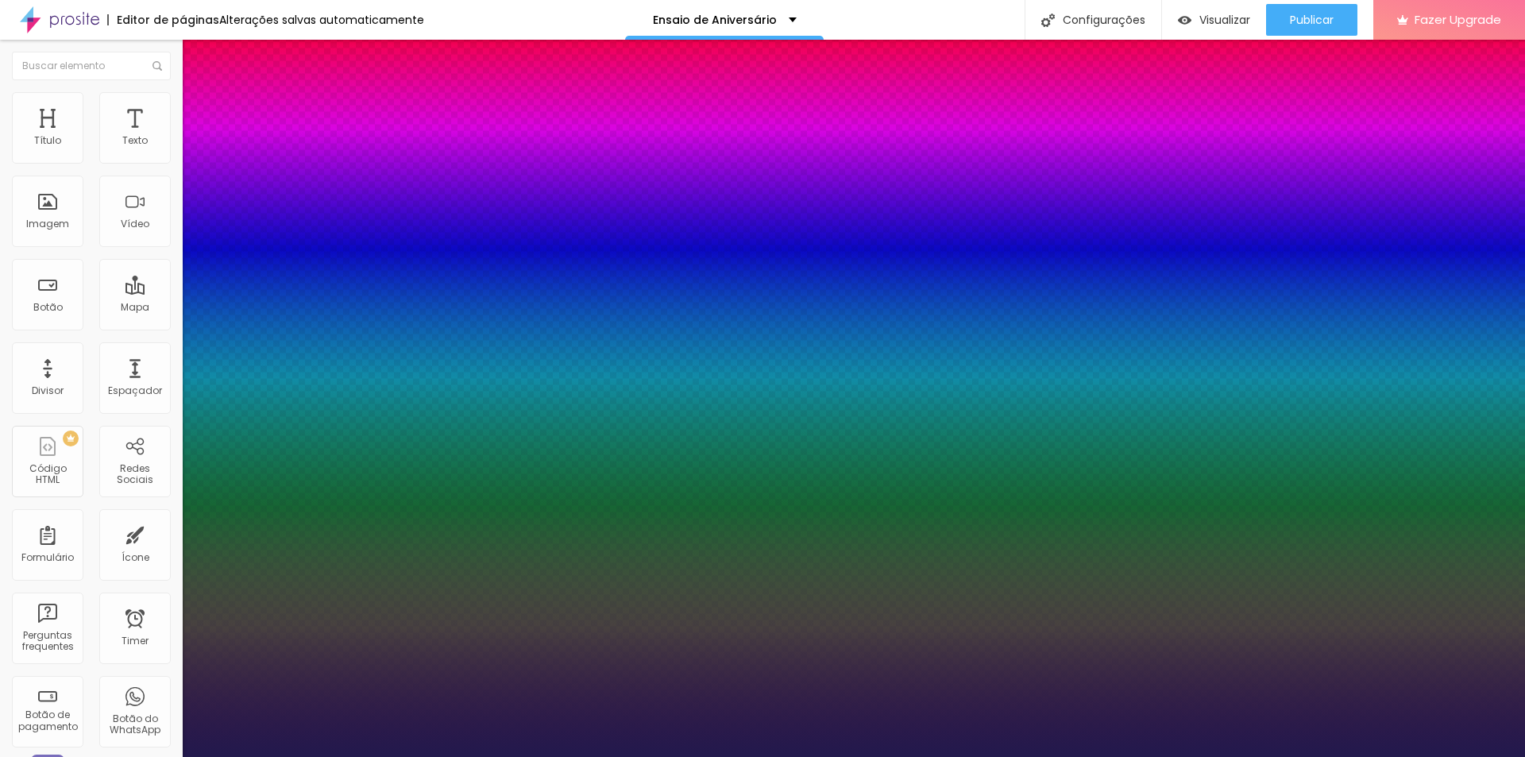
type input "25"
type input "1"
drag, startPoint x: 217, startPoint y: 272, endPoint x: 226, endPoint y: 272, distance: 8.8
type input "25"
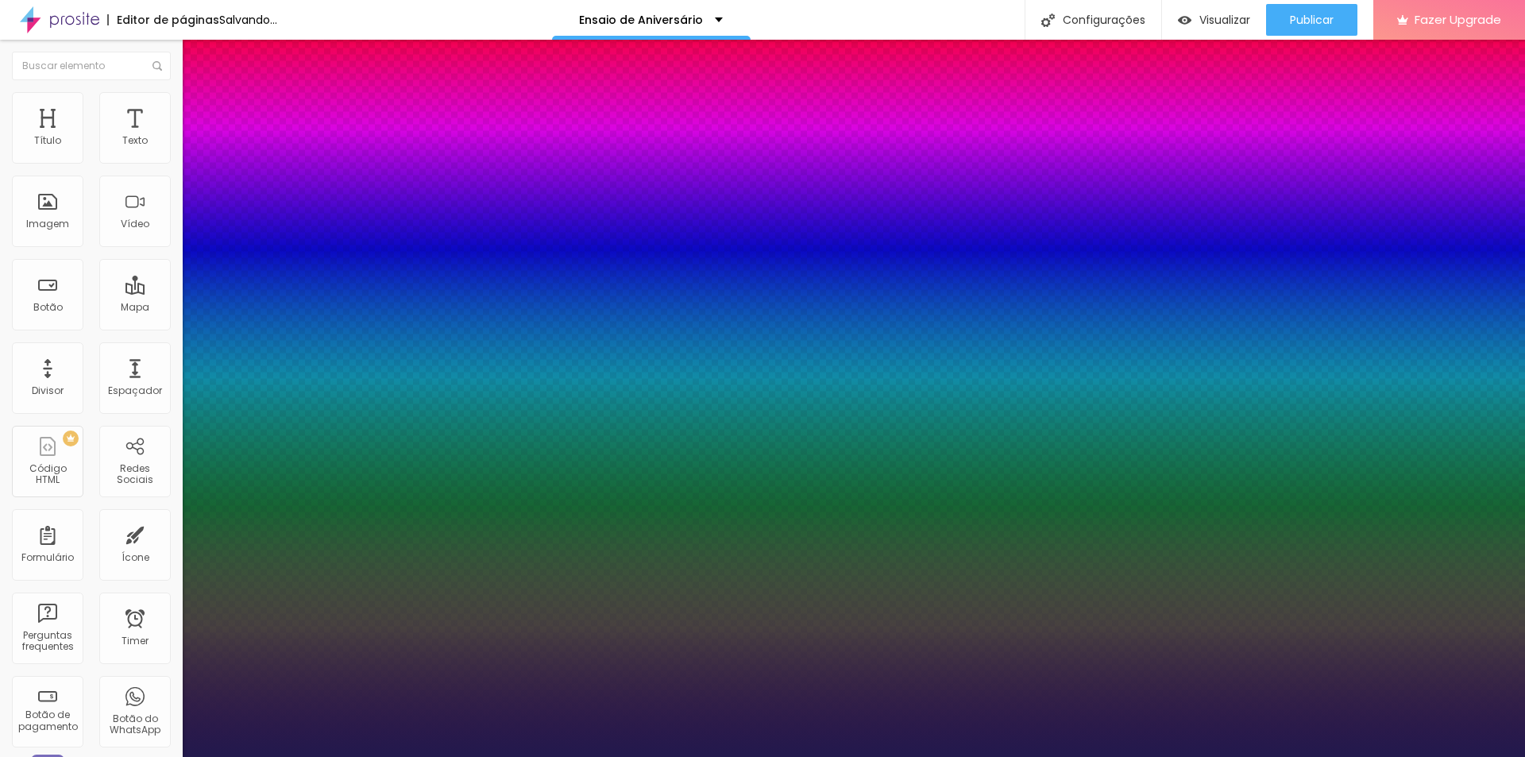
type input "1"
click at [489, 756] on div at bounding box center [762, 757] width 1525 height 0
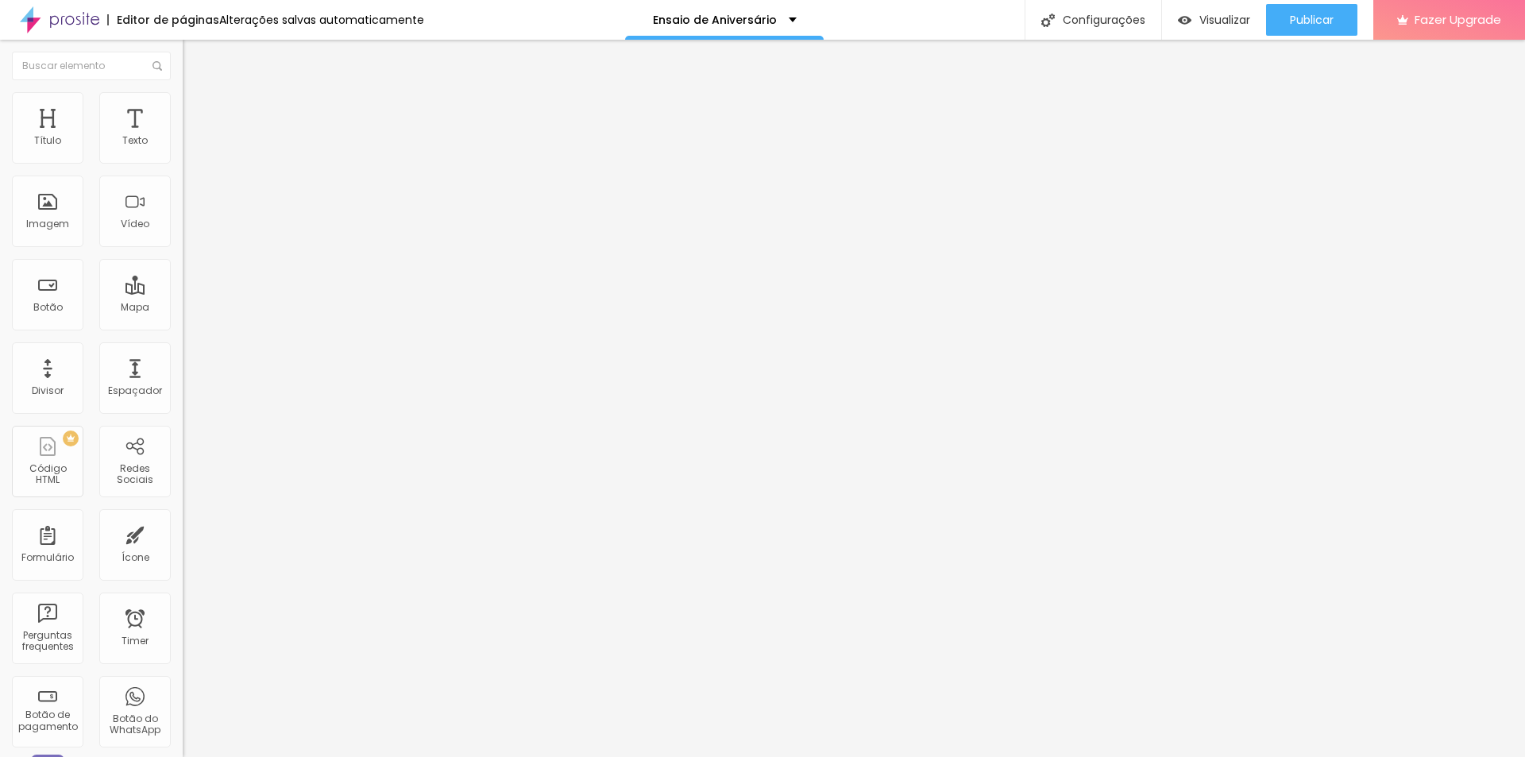
click at [183, 152] on button "button" at bounding box center [194, 144] width 22 height 17
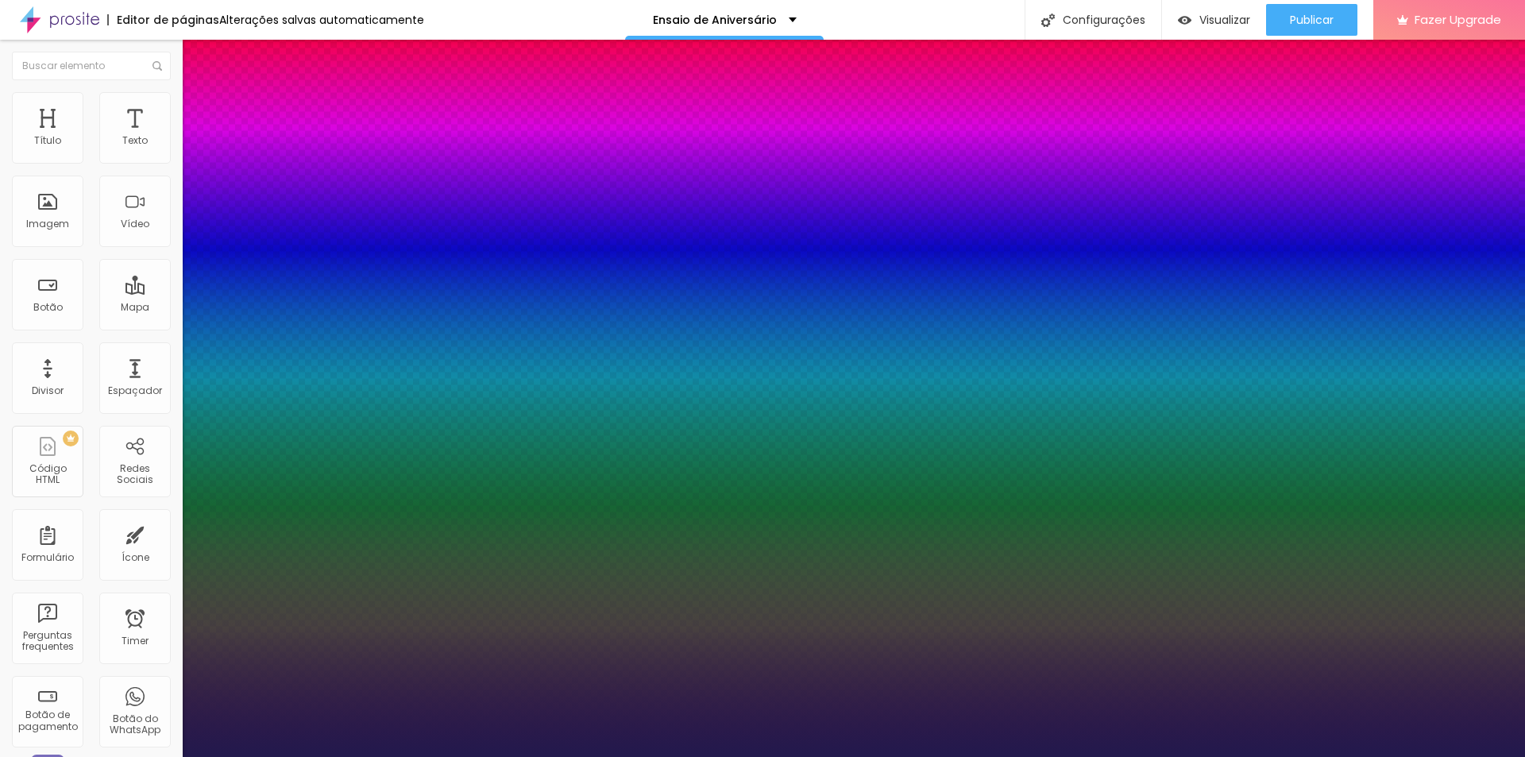
type input "1"
select select "Alice"
type input "1"
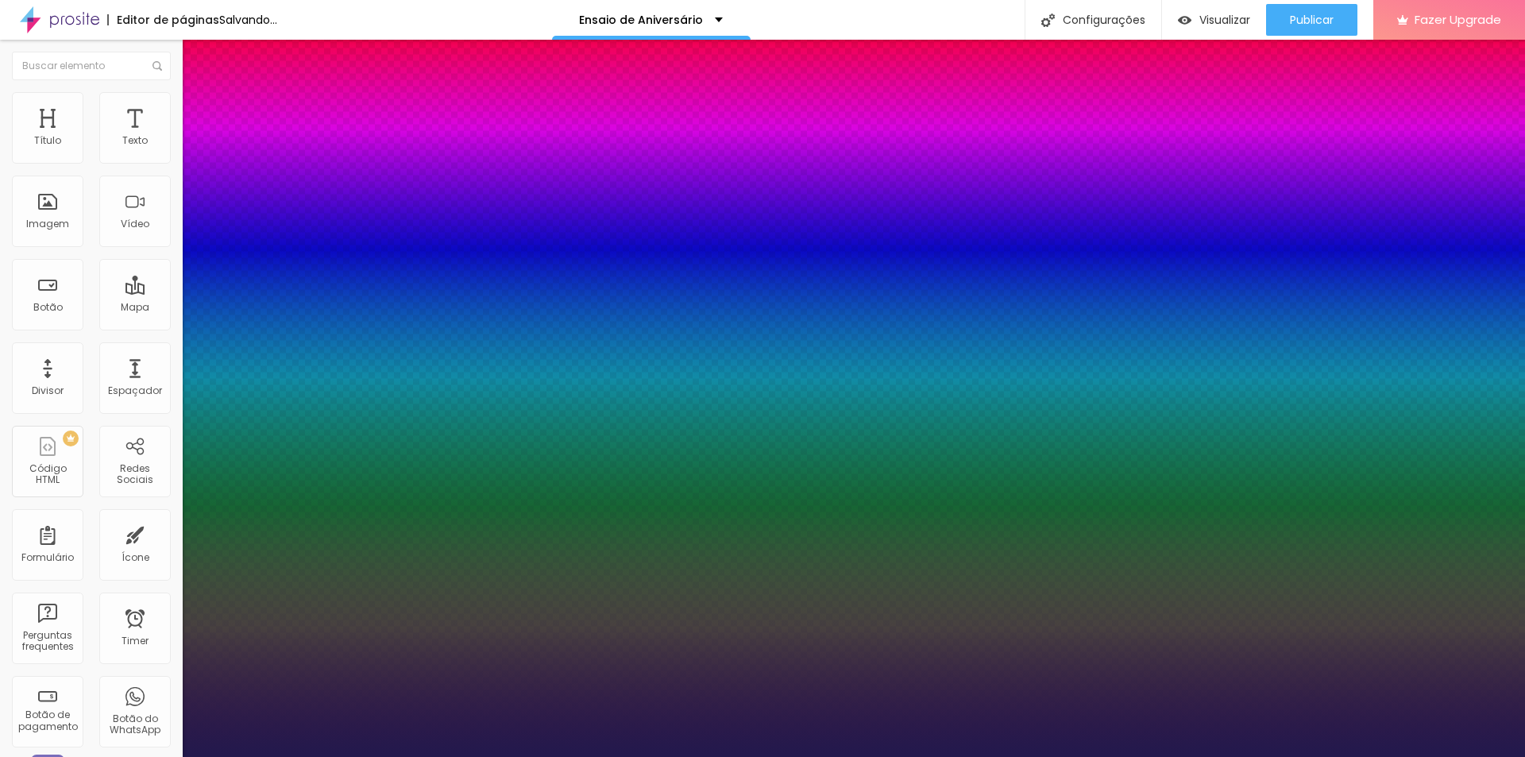
click at [1394, 756] on div at bounding box center [762, 757] width 1525 height 0
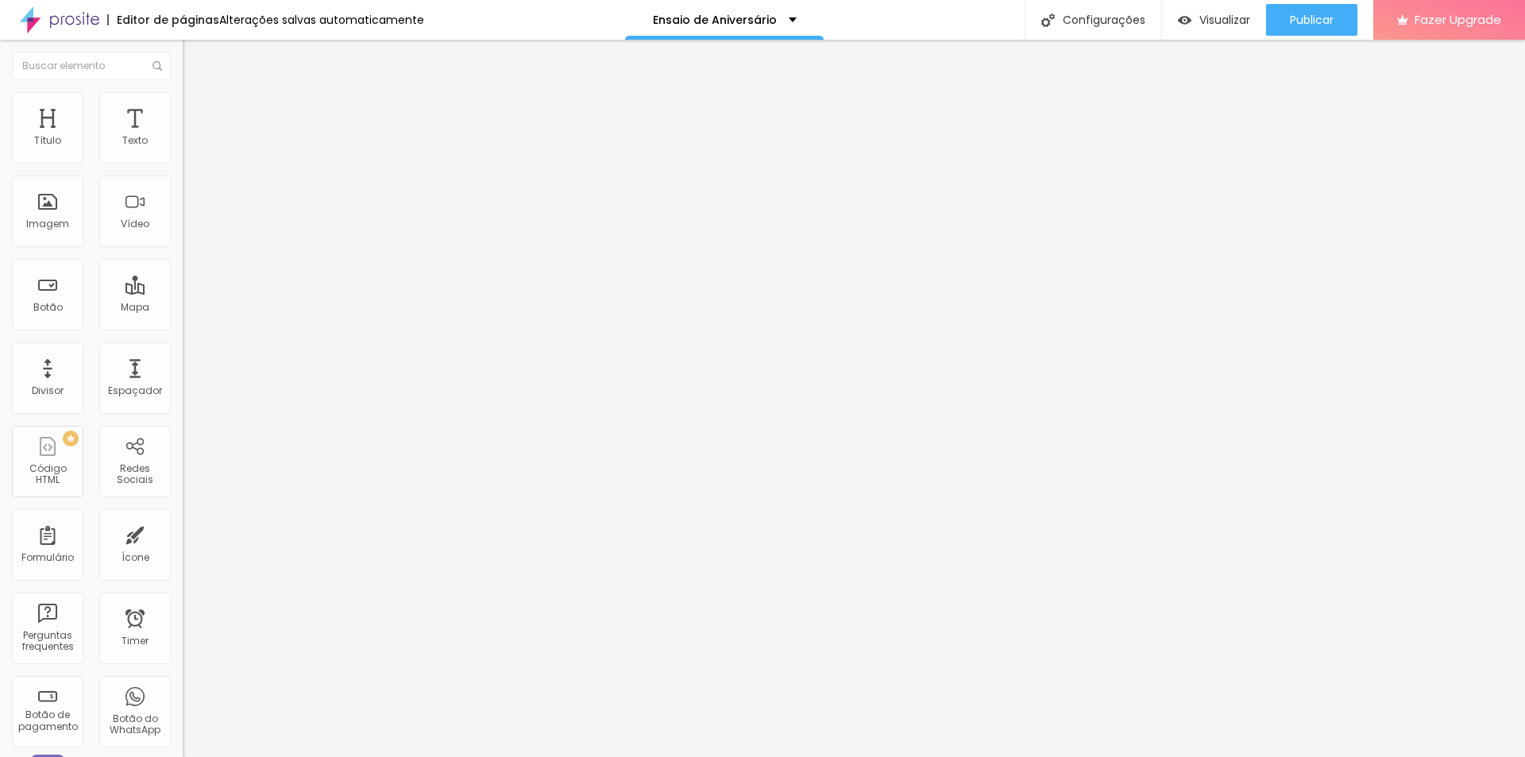
click at [191, 229] on icon "button" at bounding box center [194, 225] width 6 height 6
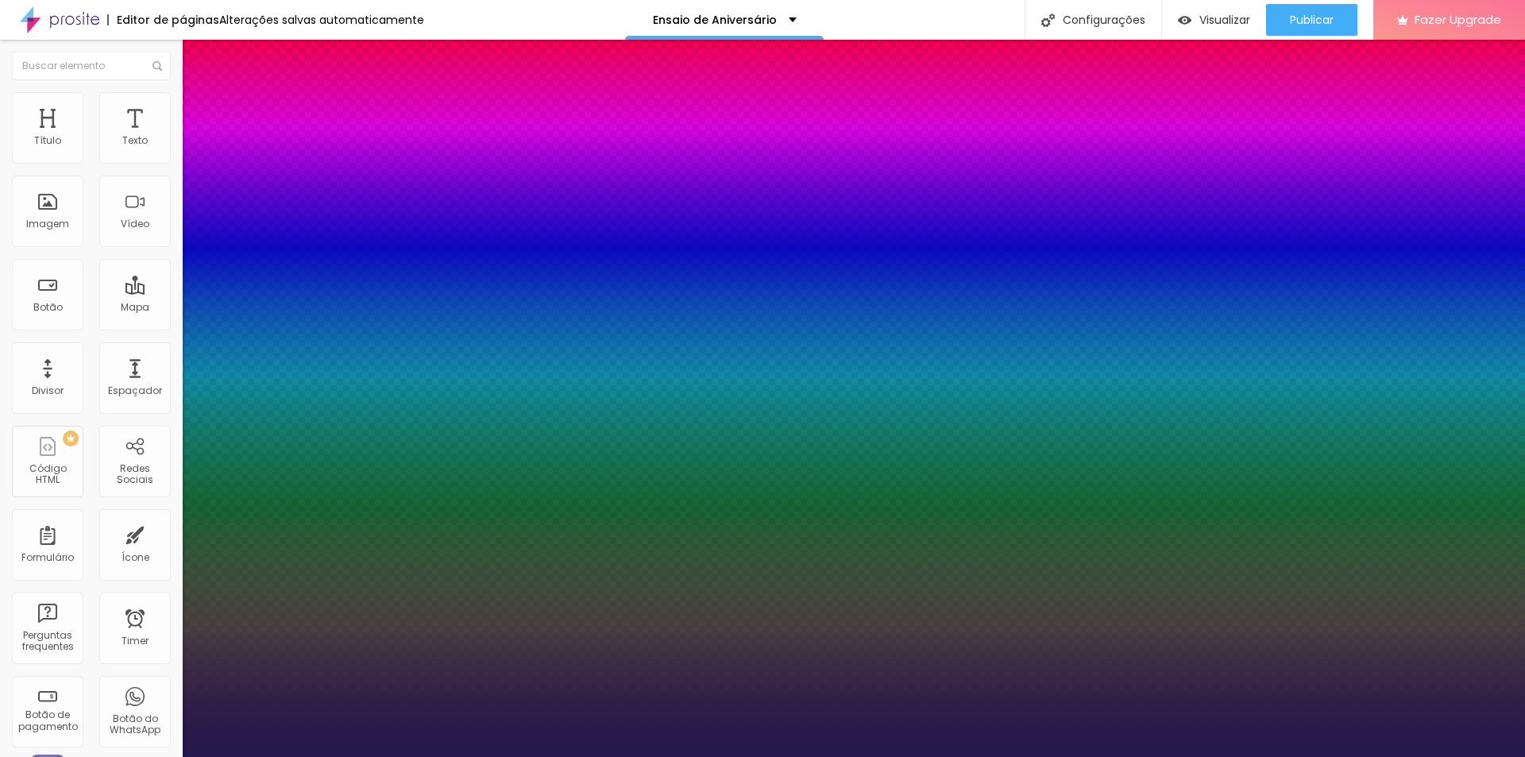
type input "1"
click at [1429, 756] on div at bounding box center [762, 757] width 1525 height 0
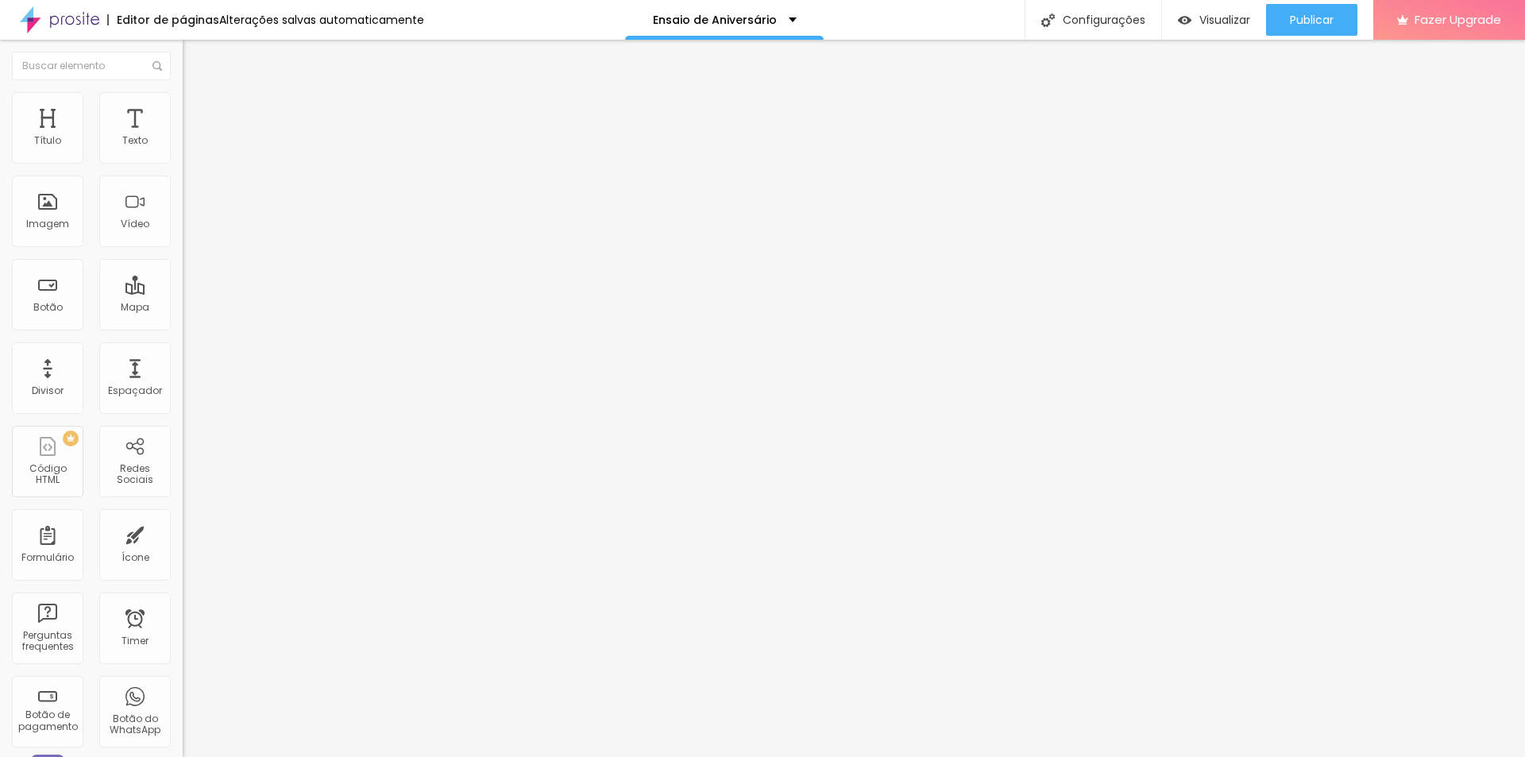
click at [189, 148] on icon "button" at bounding box center [194, 143] width 10 height 10
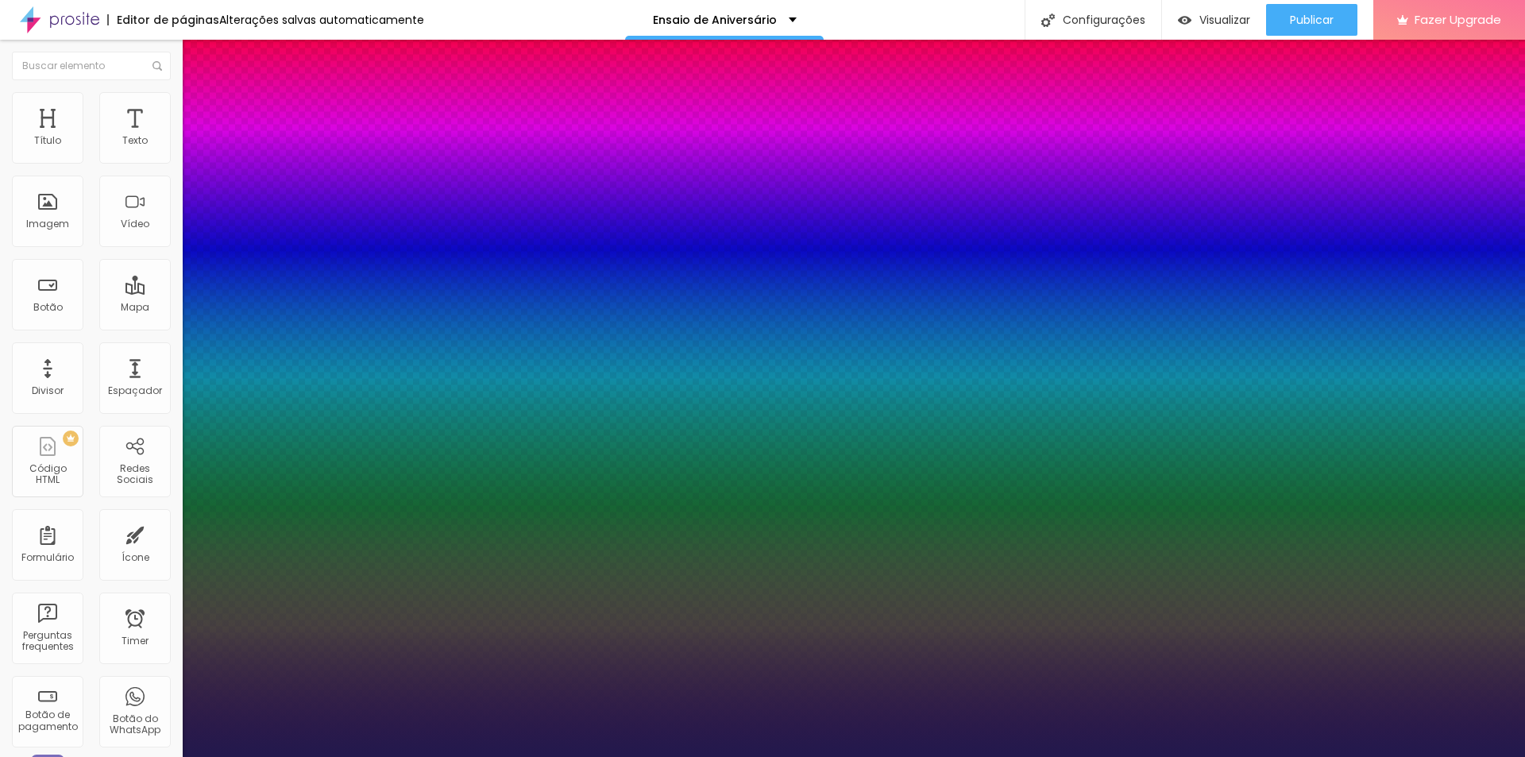
type input "1"
drag, startPoint x: 341, startPoint y: 272, endPoint x: 364, endPoint y: 269, distance: 23.2
type input "8"
type input "2"
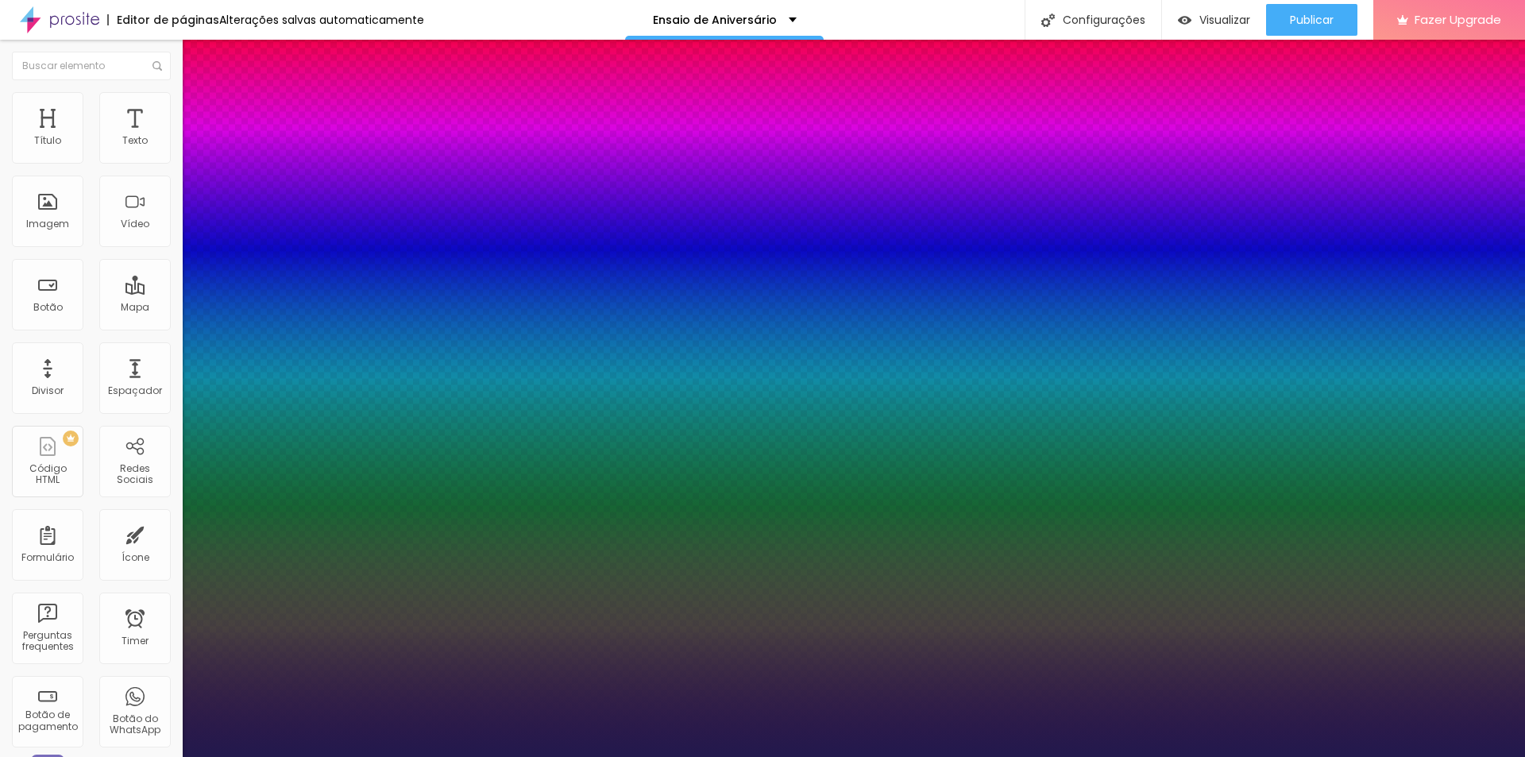
type input "1"
type input "20"
type input "1"
type input "20"
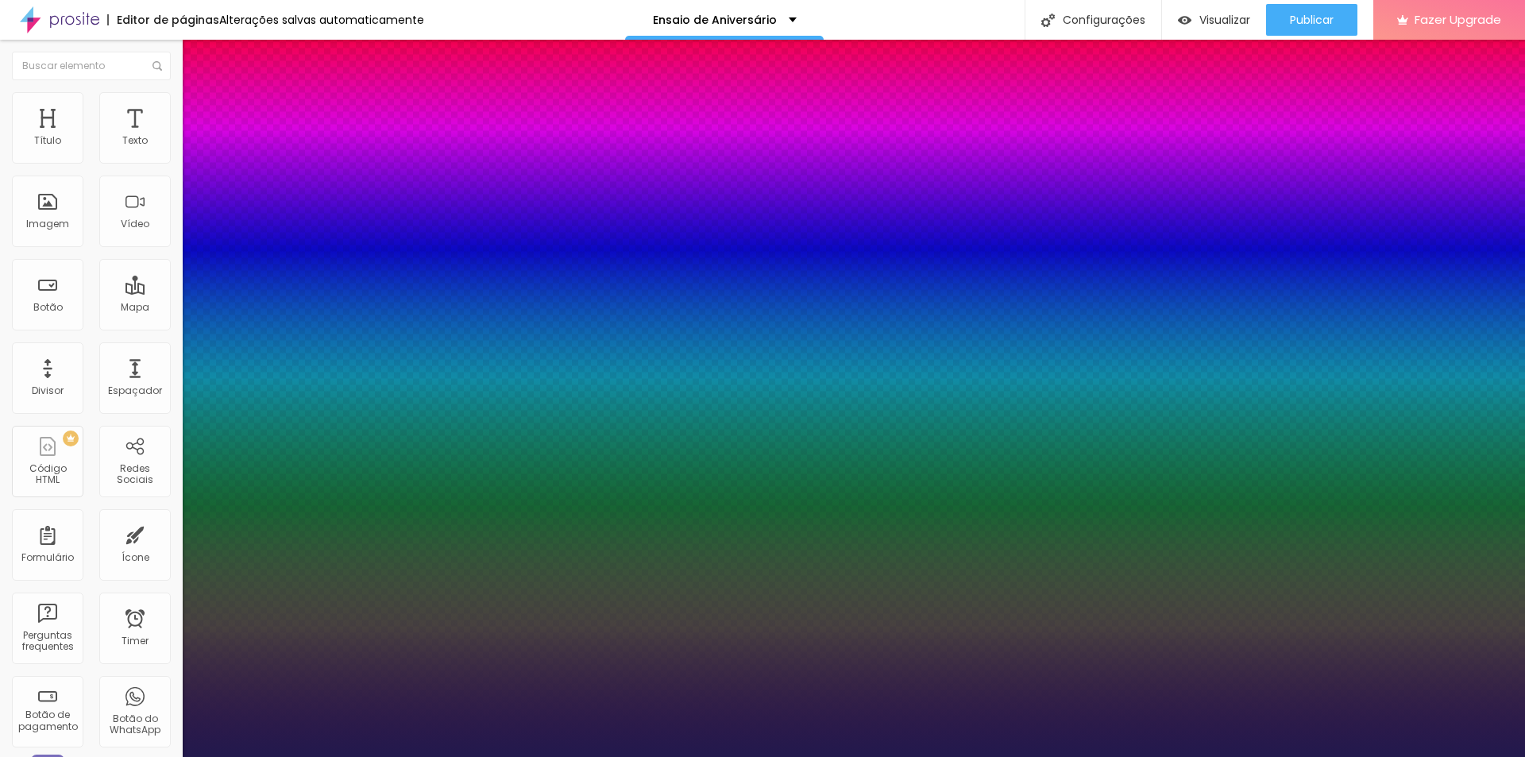
type input "1"
click at [1416, 756] on div at bounding box center [762, 757] width 1525 height 0
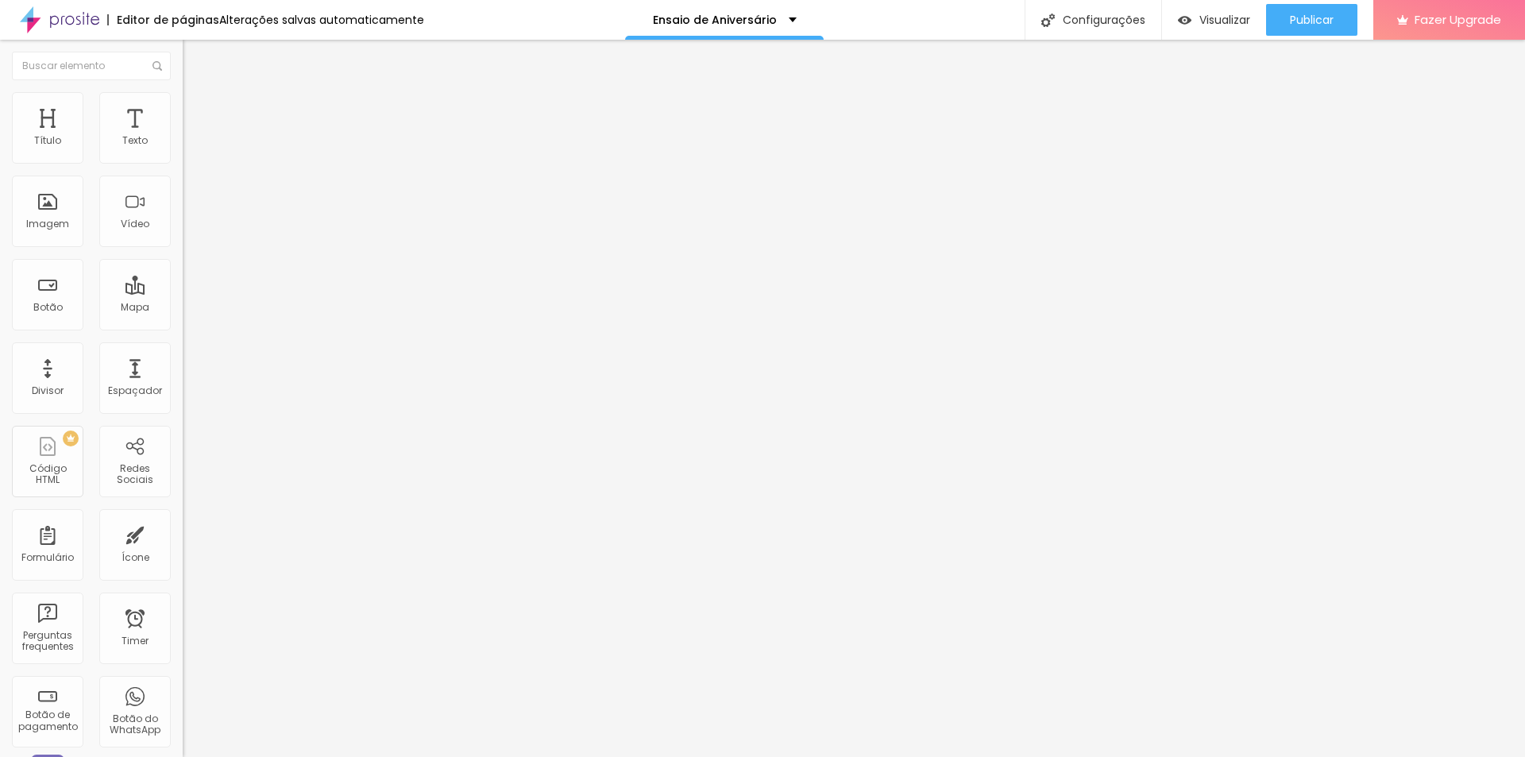
click at [195, 56] on img "button" at bounding box center [201, 58] width 13 height 13
click at [183, 137] on span "Adicionar imagem" at bounding box center [234, 129] width 102 height 13
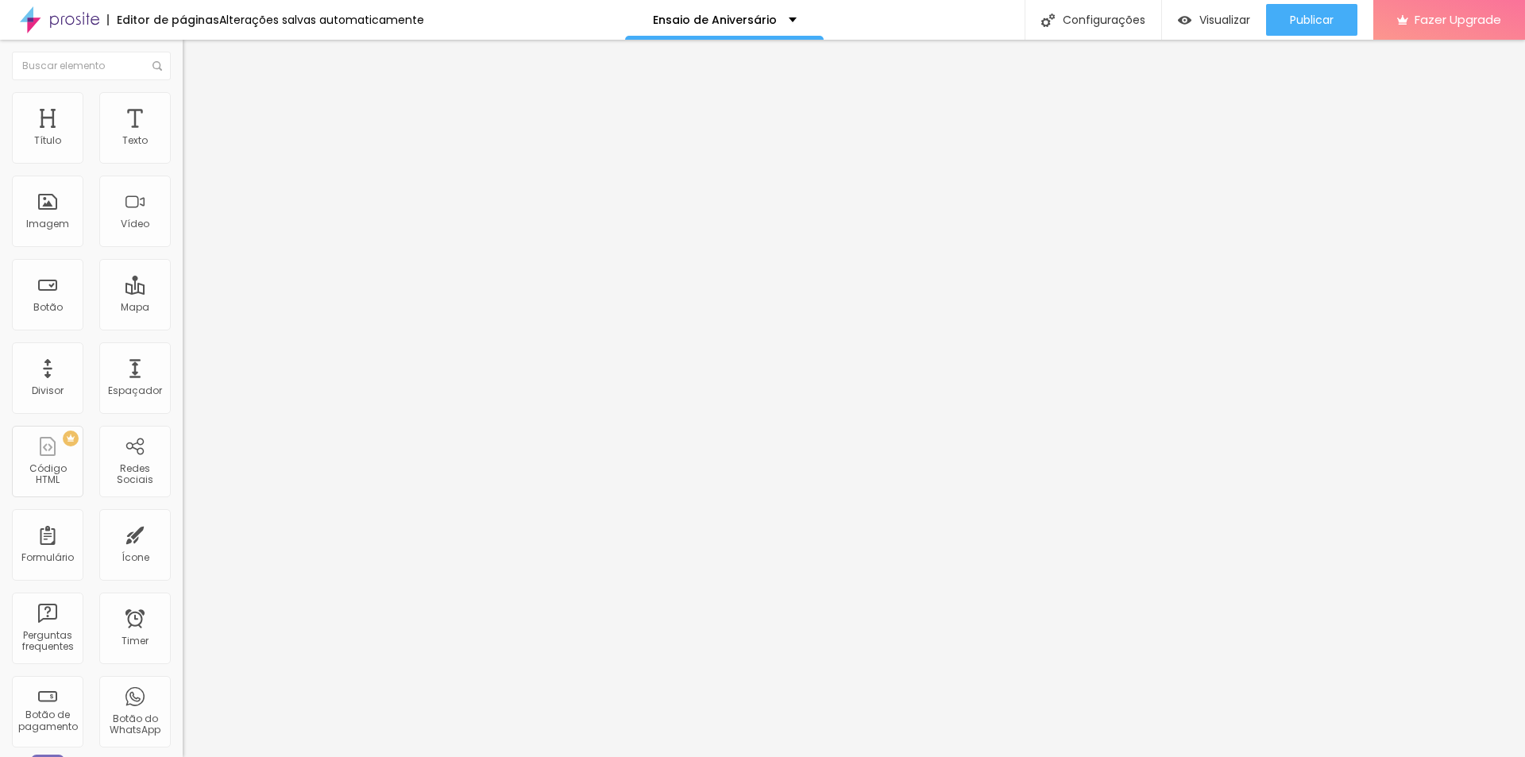
click at [183, 105] on li "Estilo" at bounding box center [274, 100] width 183 height 16
click at [183, 108] on li "Avançado" at bounding box center [274, 116] width 183 height 16
type input "0"
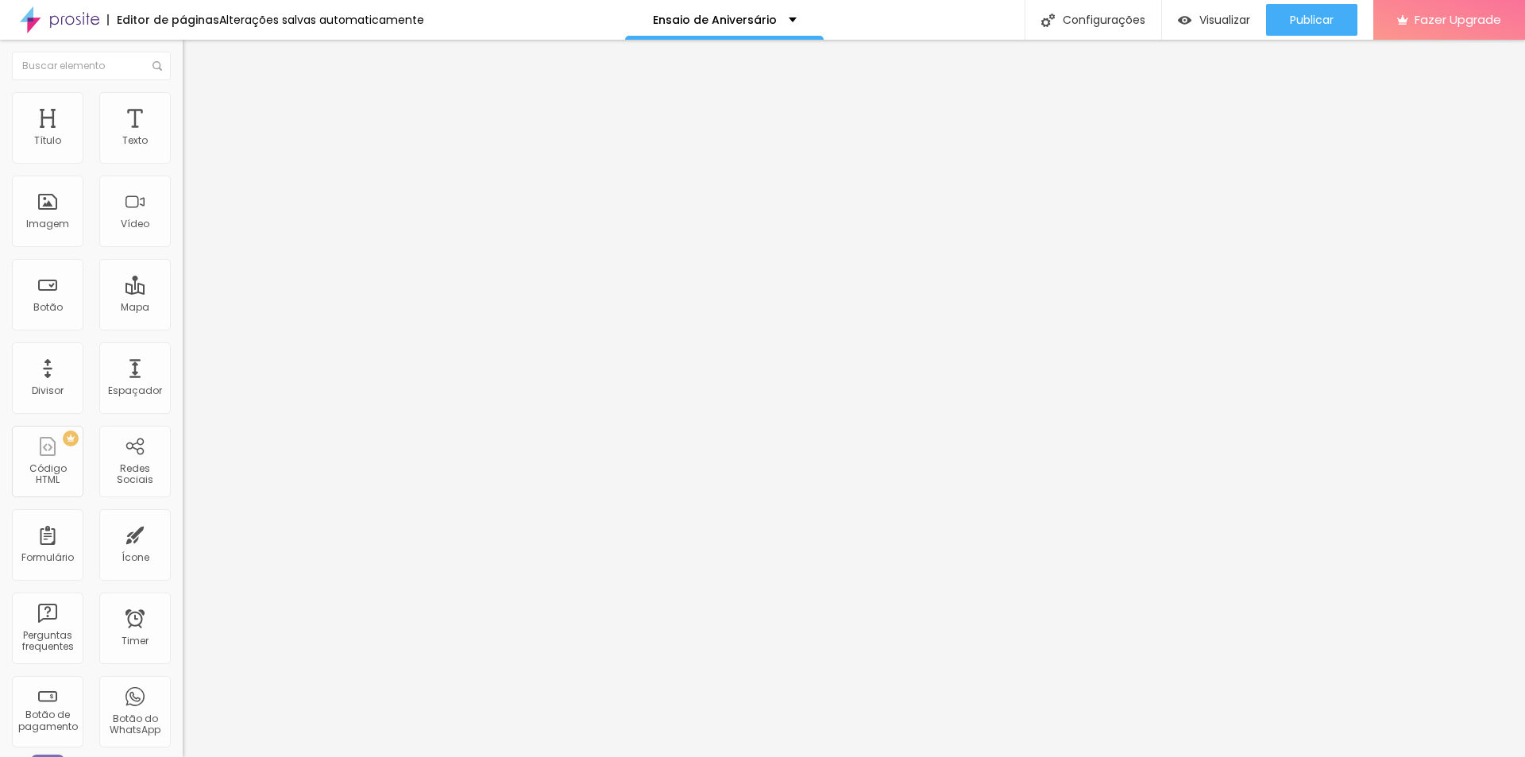
type input "0"
drag, startPoint x: 46, startPoint y: 159, endPoint x: 21, endPoint y: 155, distance: 24.9
type input "0"
click at [183, 308] on input "range" at bounding box center [234, 314] width 102 height 13
type input "3"
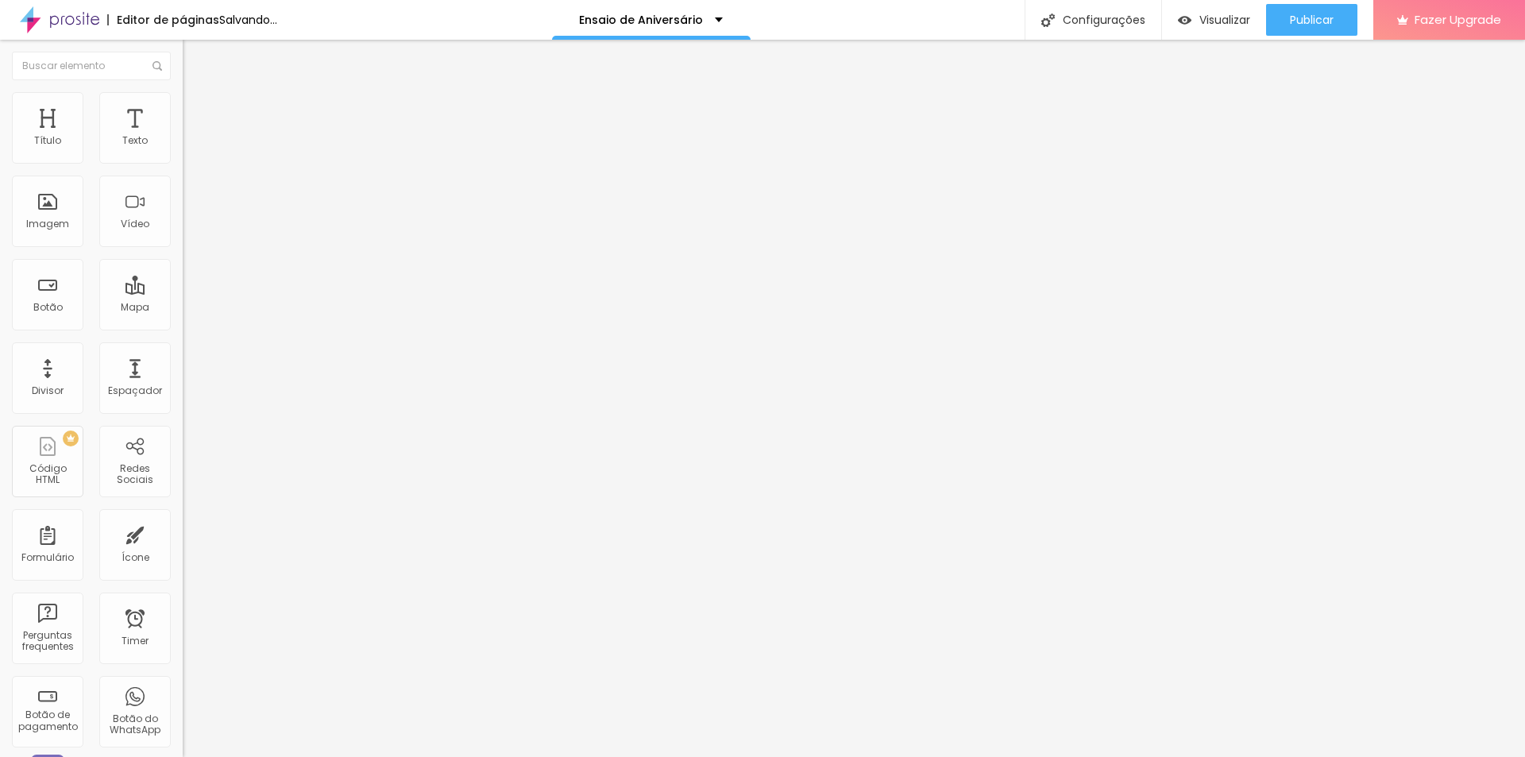
type input "3"
type input "0"
drag, startPoint x: 41, startPoint y: 187, endPoint x: 0, endPoint y: 183, distance: 41.6
type input "0"
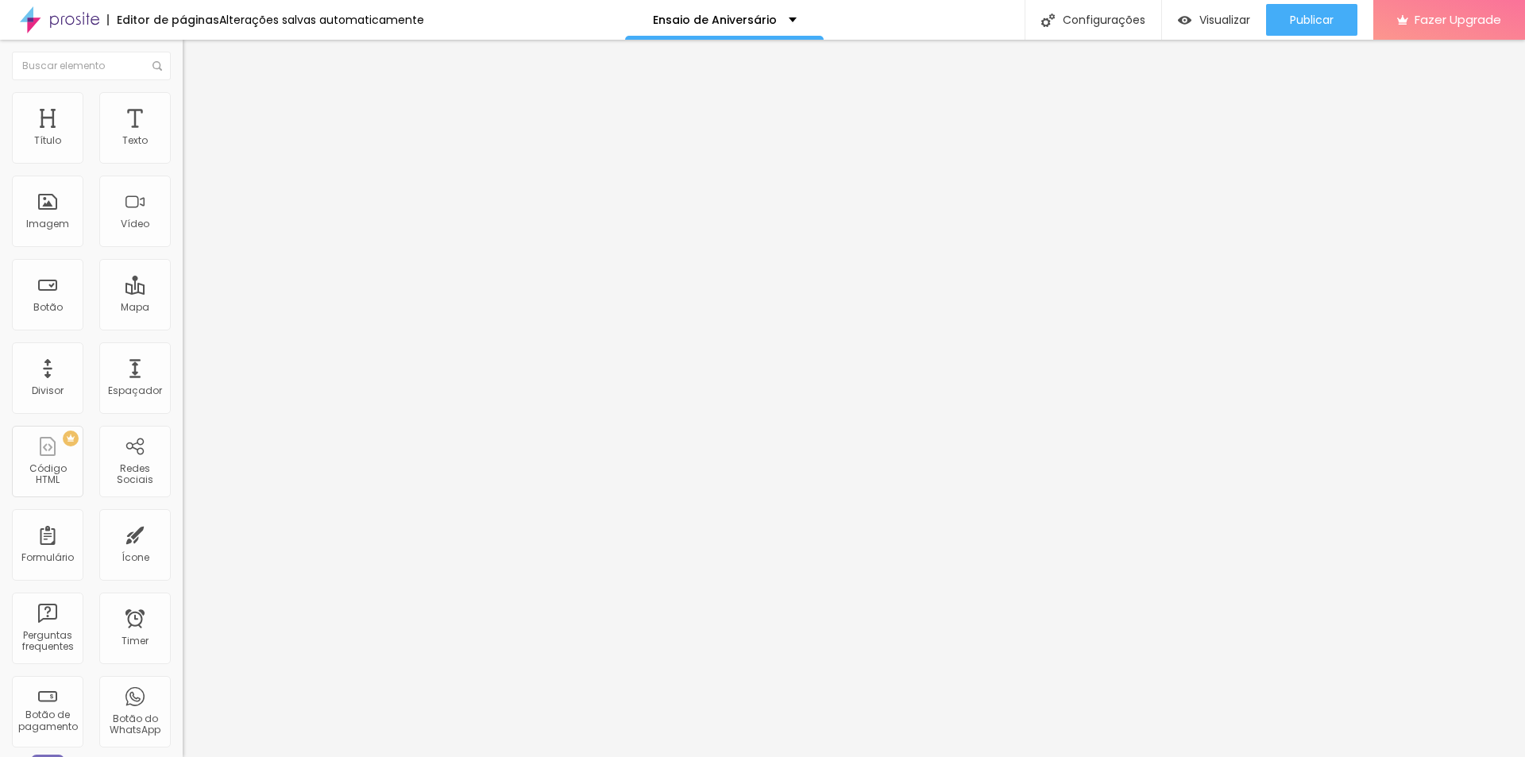
click at [183, 533] on input "range" at bounding box center [234, 539] width 102 height 13
click at [183, 137] on span "Adicionar imagem" at bounding box center [234, 129] width 102 height 13
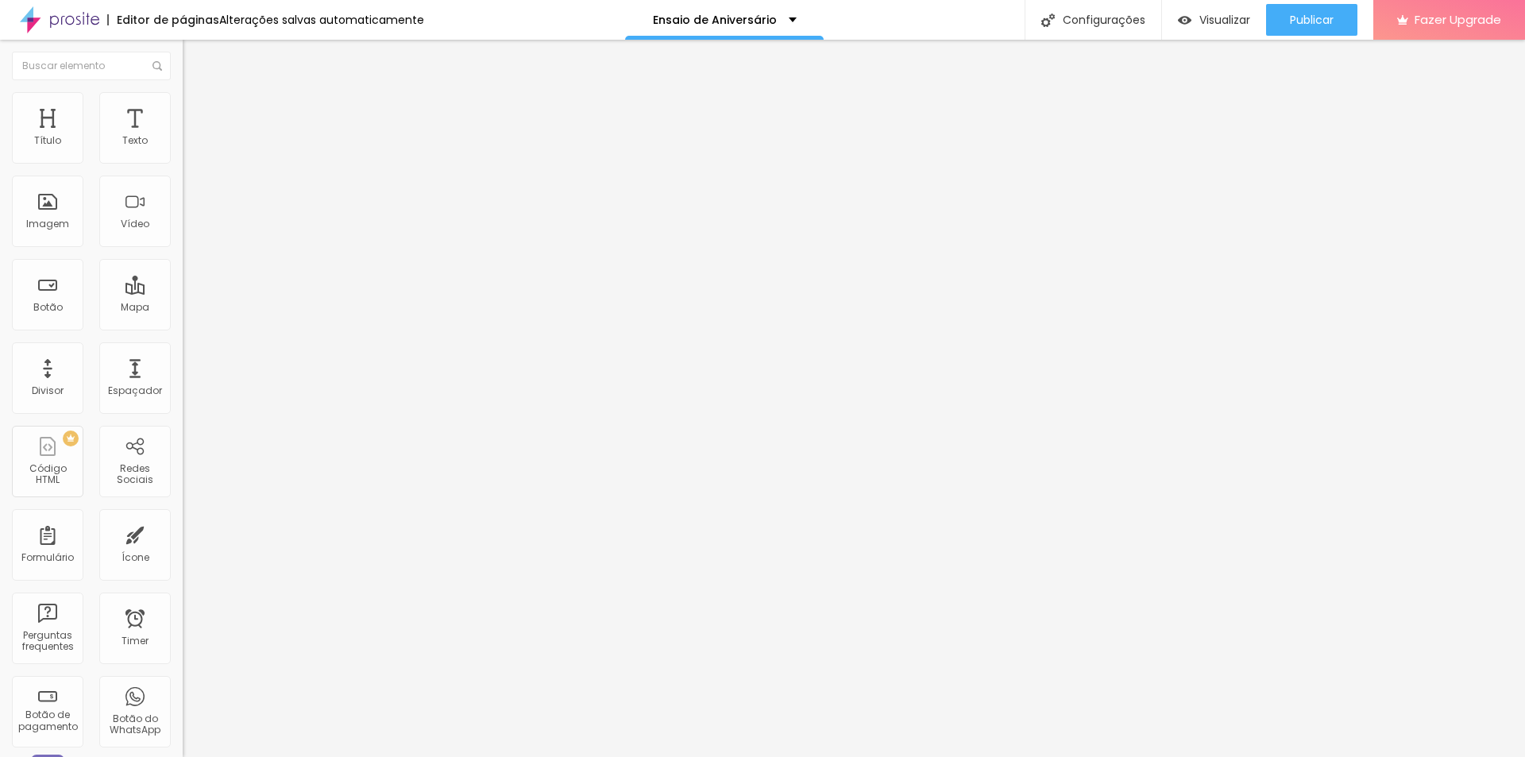
click at [197, 110] on span "Estilo" at bounding box center [209, 102] width 25 height 13
click at [197, 112] on span "Avançado" at bounding box center [223, 118] width 52 height 13
type input "0"
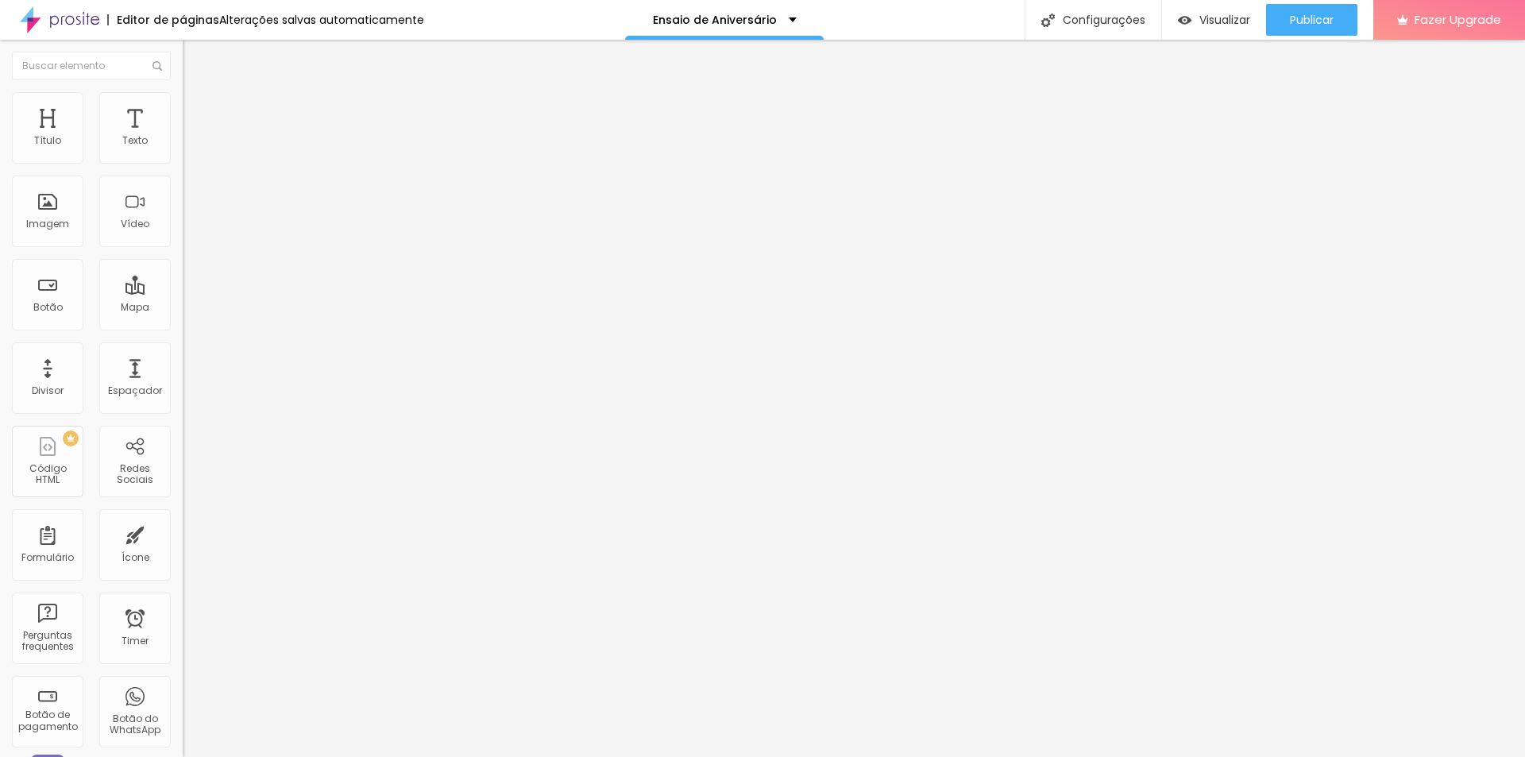
click at [183, 533] on input "range" at bounding box center [234, 539] width 102 height 13
type input "0"
drag, startPoint x: 32, startPoint y: 158, endPoint x: 13, endPoint y: 158, distance: 19.1
type input "0"
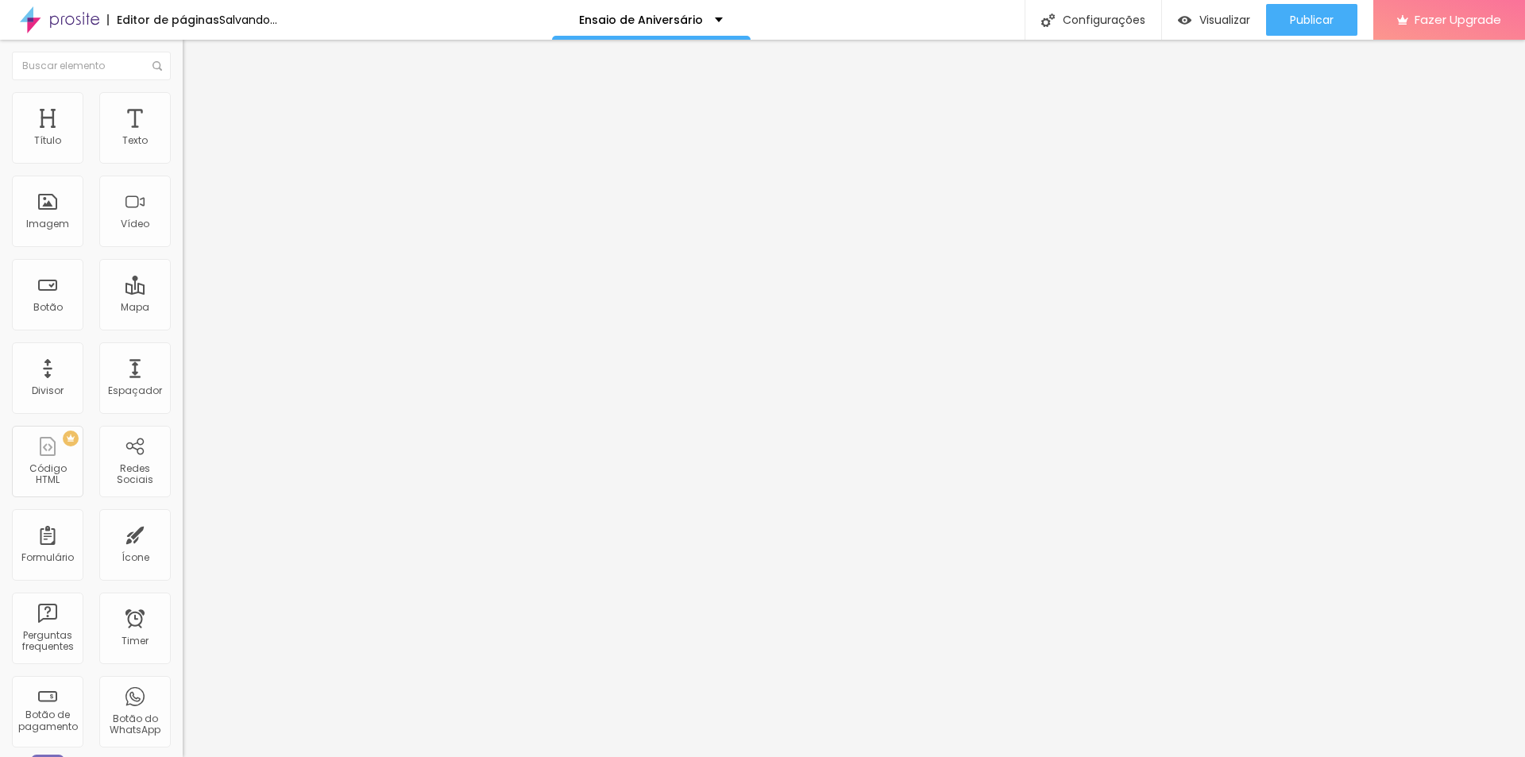
click at [183, 308] on input "range" at bounding box center [234, 314] width 102 height 13
click at [183, 98] on li "Estilo" at bounding box center [274, 100] width 183 height 16
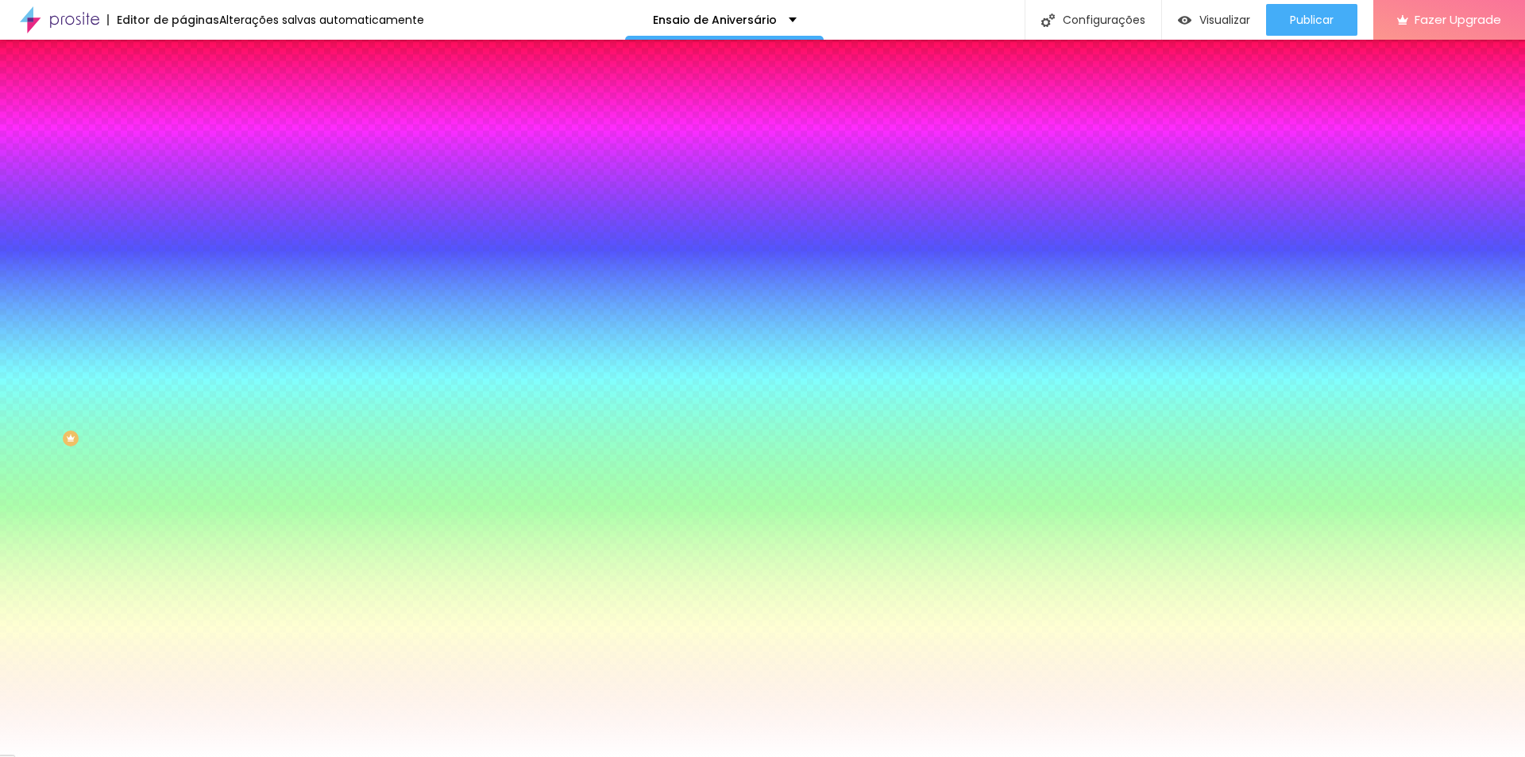
click at [183, 108] on li "Avançado" at bounding box center [274, 116] width 183 height 16
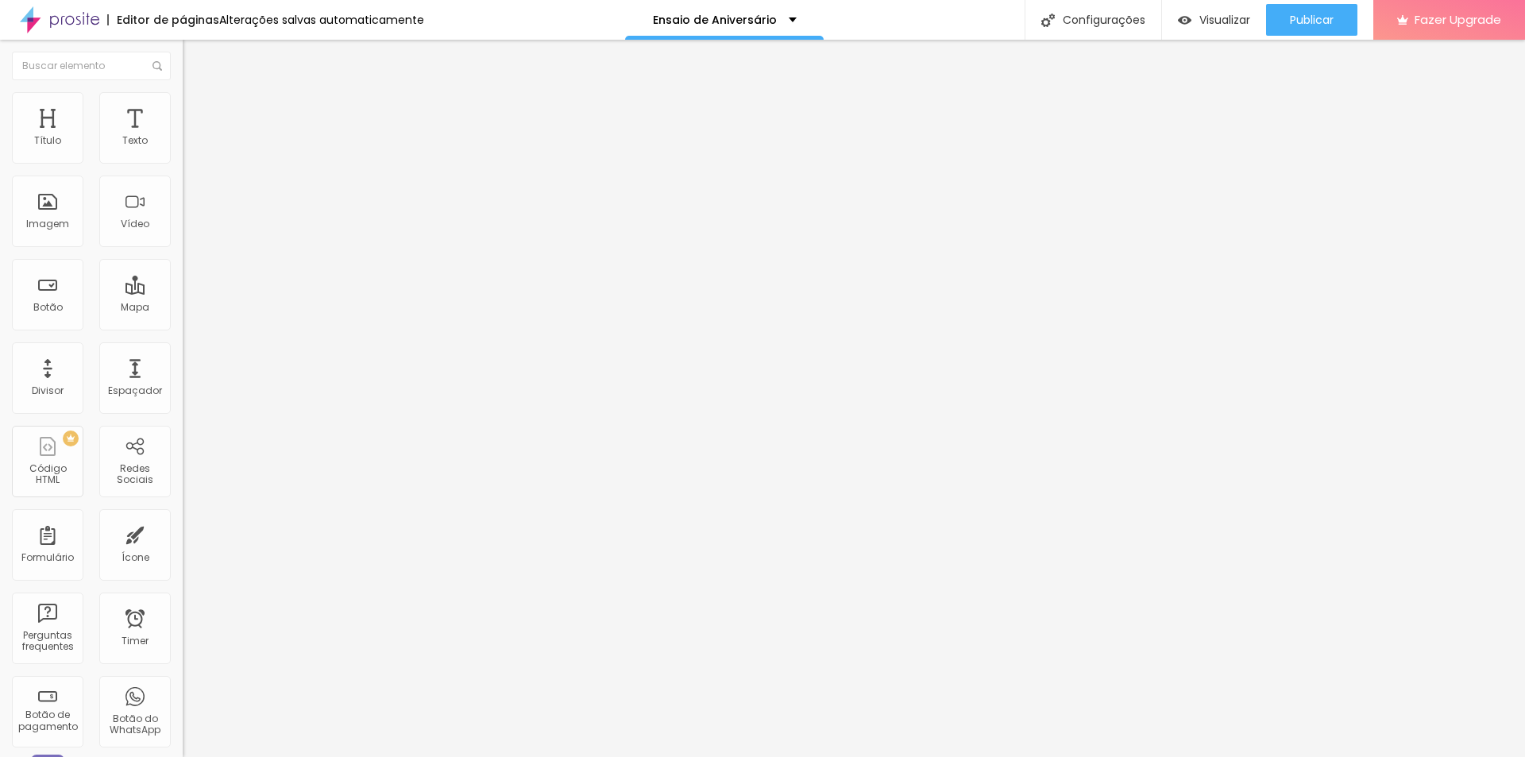
type input "25"
drag, startPoint x: 66, startPoint y: 156, endPoint x: 0, endPoint y: 145, distance: 66.8
click at [183, 308] on input "range" at bounding box center [234, 314] width 102 height 13
click at [197, 110] on span "Estilo" at bounding box center [209, 102] width 25 height 13
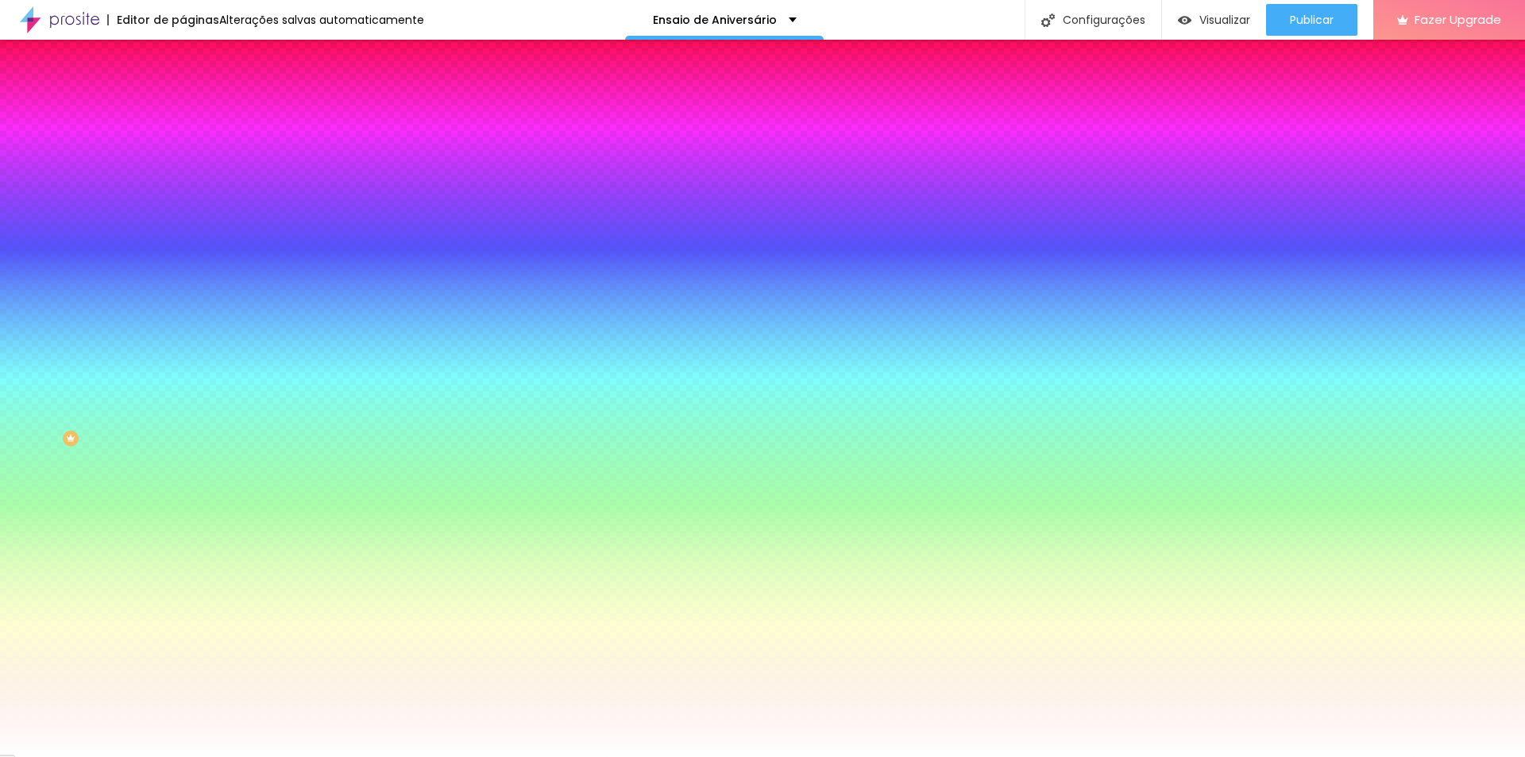
click at [197, 112] on span "Avançado" at bounding box center [223, 118] width 52 height 13
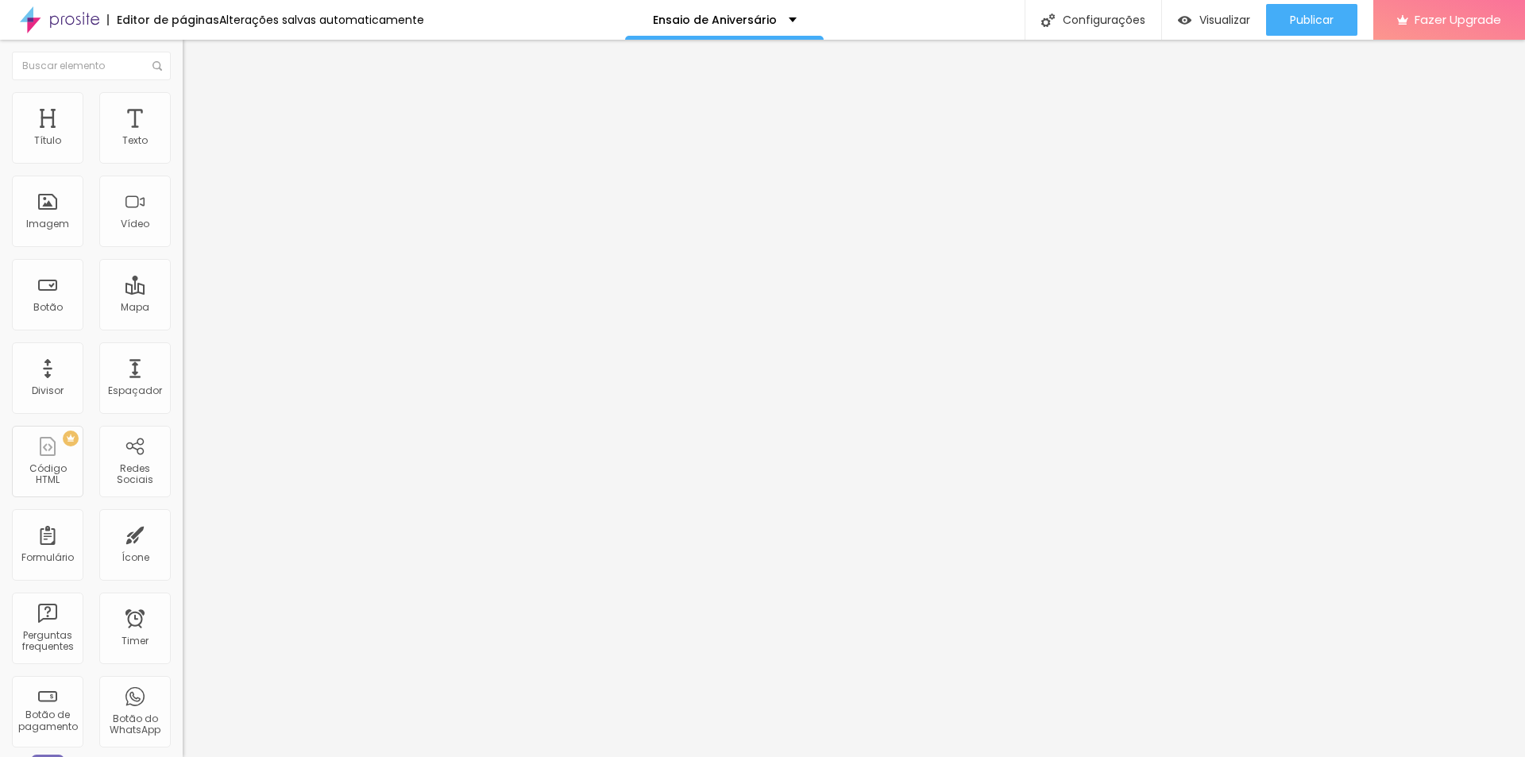
click at [183, 92] on li "Conteúdo" at bounding box center [274, 84] width 183 height 16
click at [183, 157] on img at bounding box center [188, 151] width 11 height 11
click at [183, 111] on ul "Conteúdo Estilo Avançado" at bounding box center [274, 100] width 183 height 48
click at [183, 103] on li "Estilo" at bounding box center [274, 100] width 183 height 16
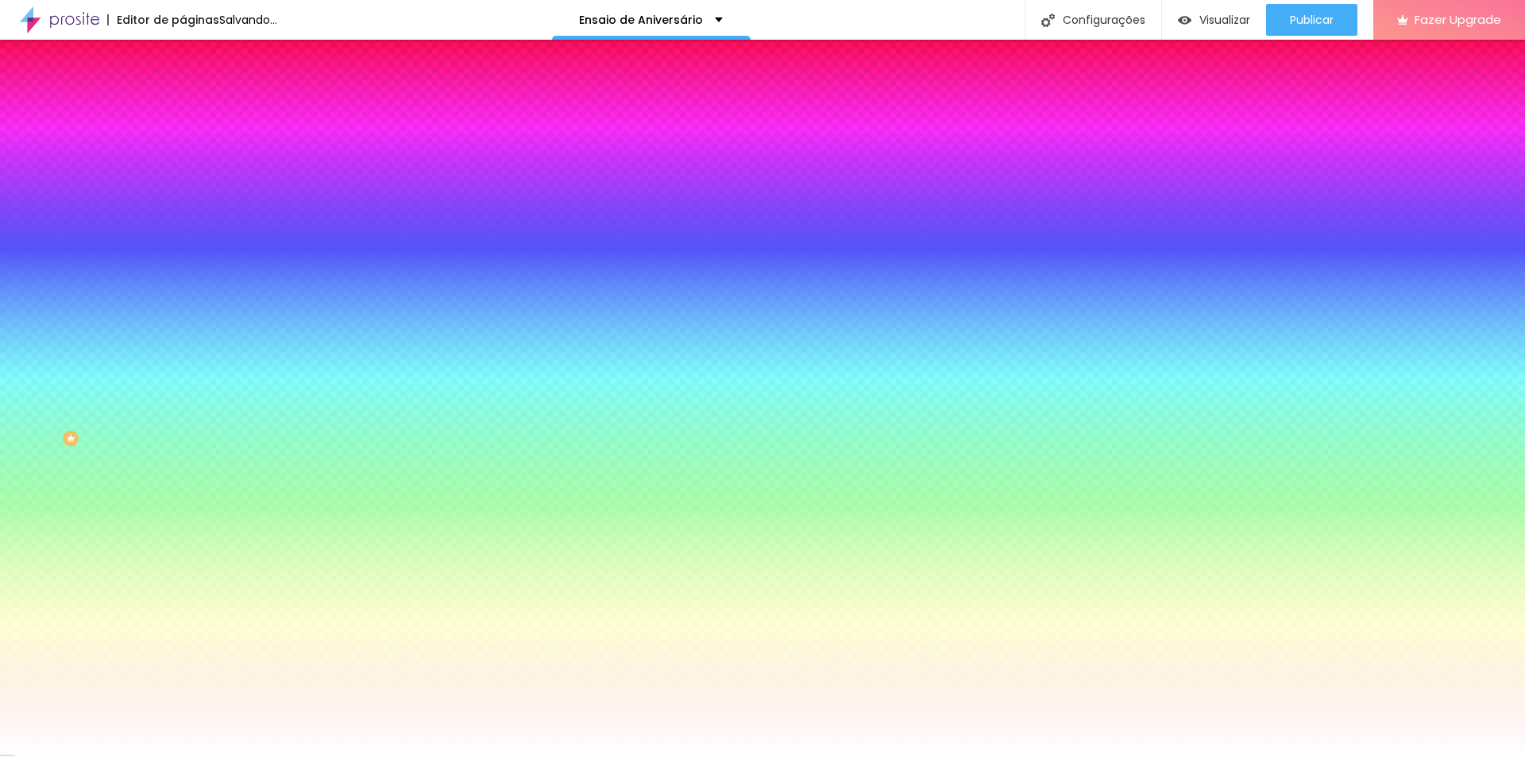
click at [183, 108] on img at bounding box center [190, 115] width 14 height 14
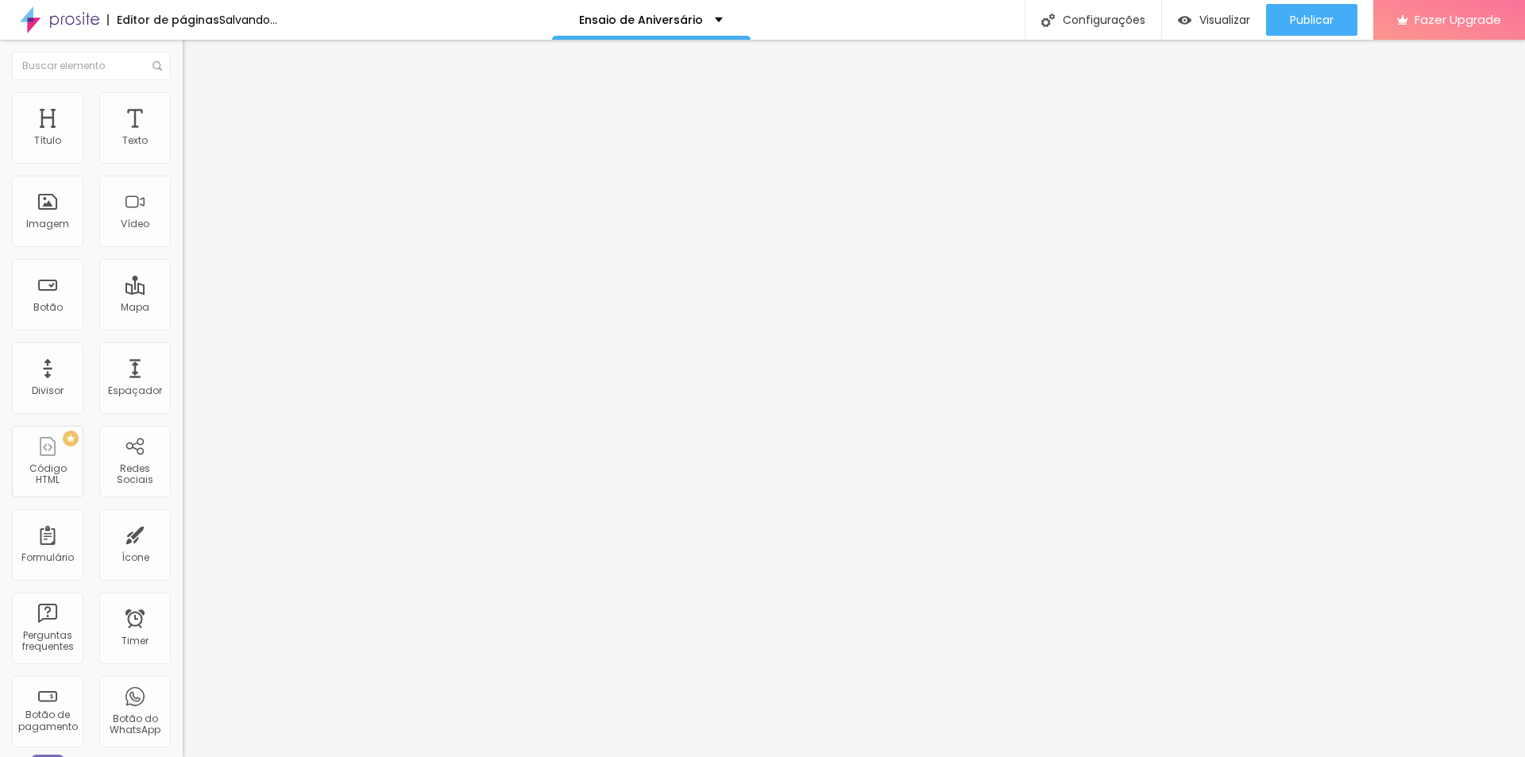
drag, startPoint x: 64, startPoint y: 154, endPoint x: 7, endPoint y: 147, distance: 57.6
click at [183, 308] on input "range" at bounding box center [234, 314] width 102 height 13
click at [183, 201] on img at bounding box center [188, 195] width 11 height 11
click at [183, 214] on img at bounding box center [188, 207] width 11 height 11
click at [183, 249] on span "Original" at bounding box center [202, 241] width 38 height 13
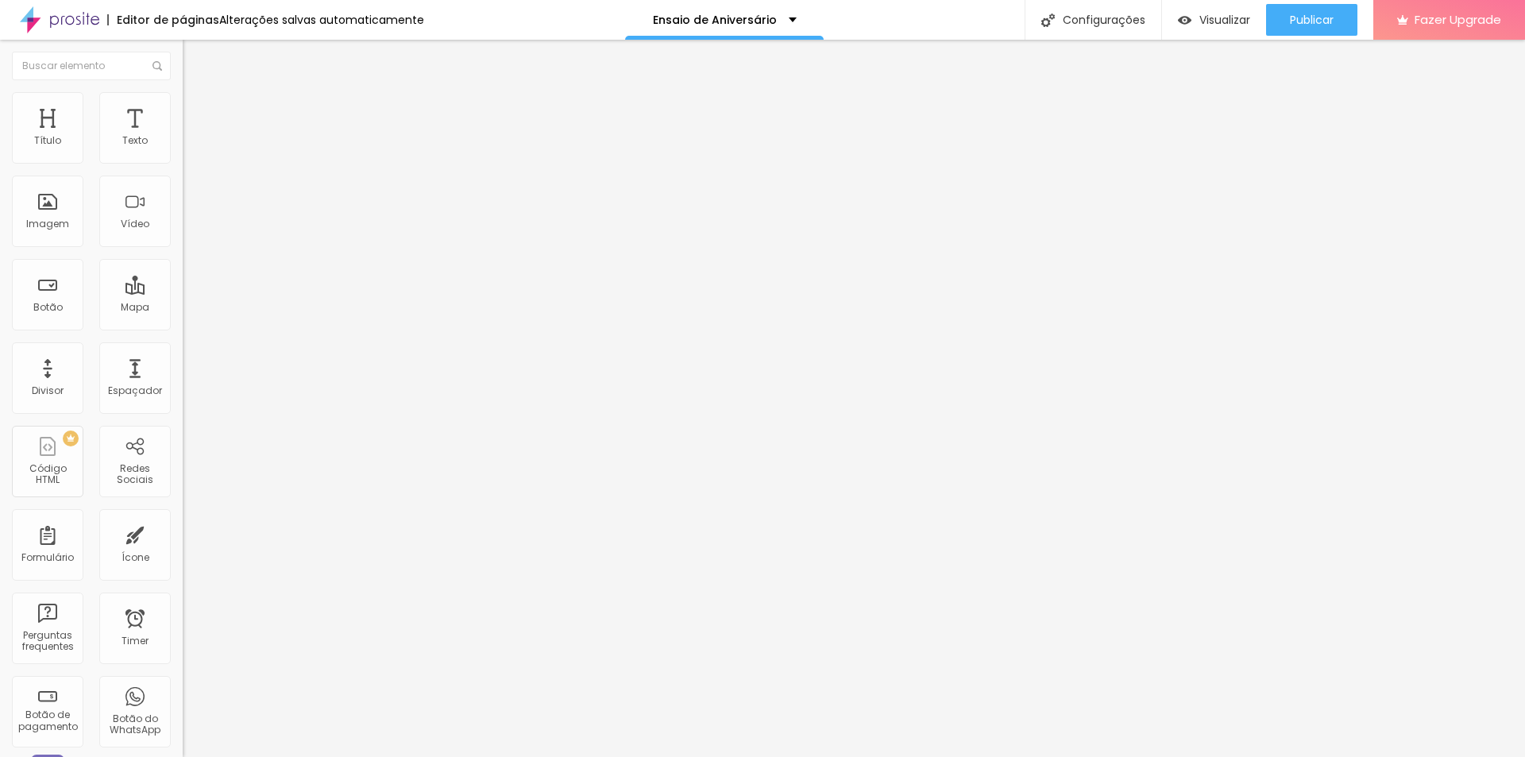
click at [183, 92] on img at bounding box center [190, 99] width 14 height 14
drag, startPoint x: 160, startPoint y: 171, endPoint x: 191, endPoint y: 155, distance: 34.8
click at [191, 155] on input "range" at bounding box center [234, 156] width 102 height 13
click at [197, 115] on span "Avançado" at bounding box center [223, 118] width 52 height 13
click at [183, 93] on img at bounding box center [190, 99] width 14 height 14
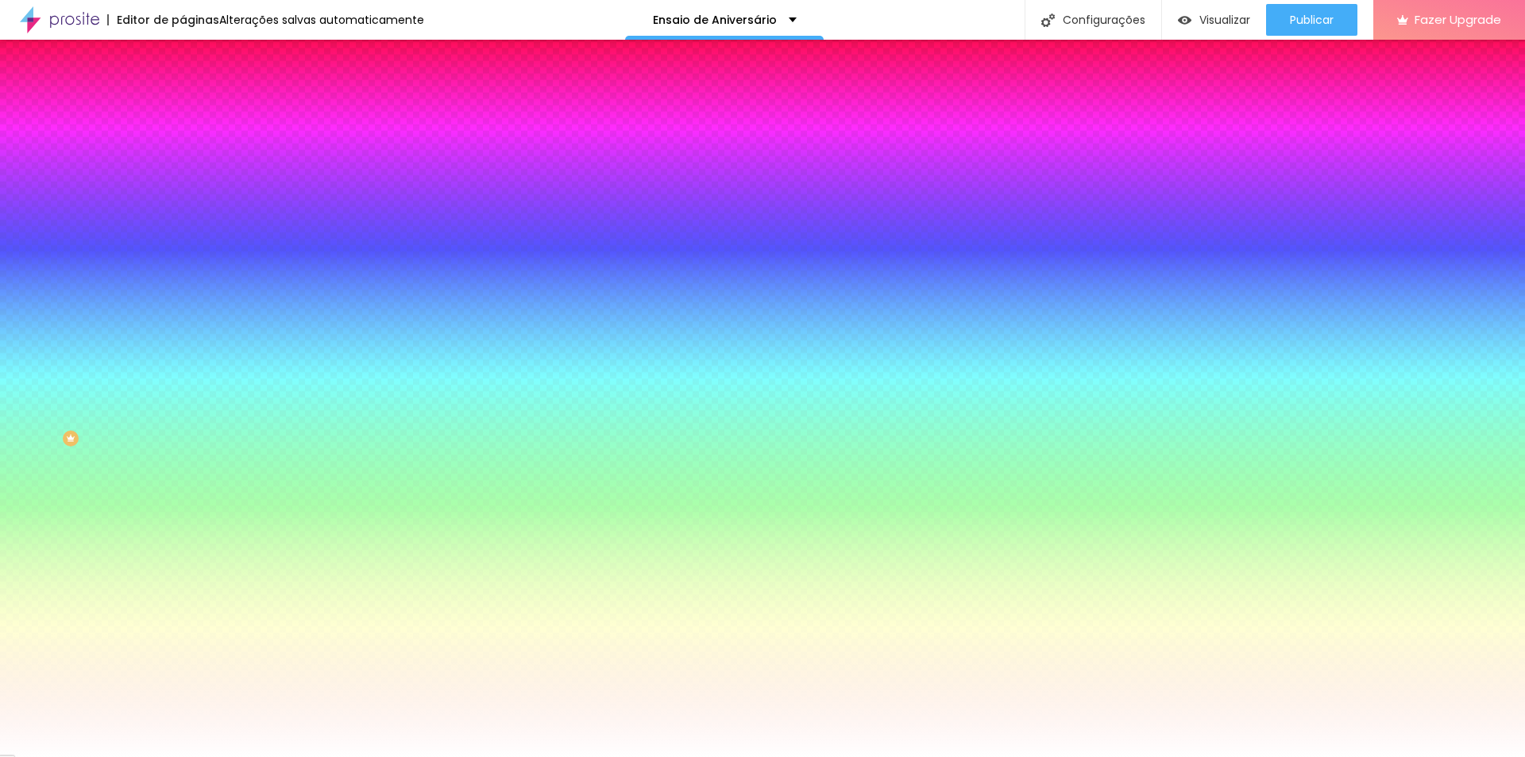
click at [183, 152] on div at bounding box center [274, 152] width 183 height 0
click at [183, 164] on input "#FFFFFF" at bounding box center [278, 160] width 191 height 16
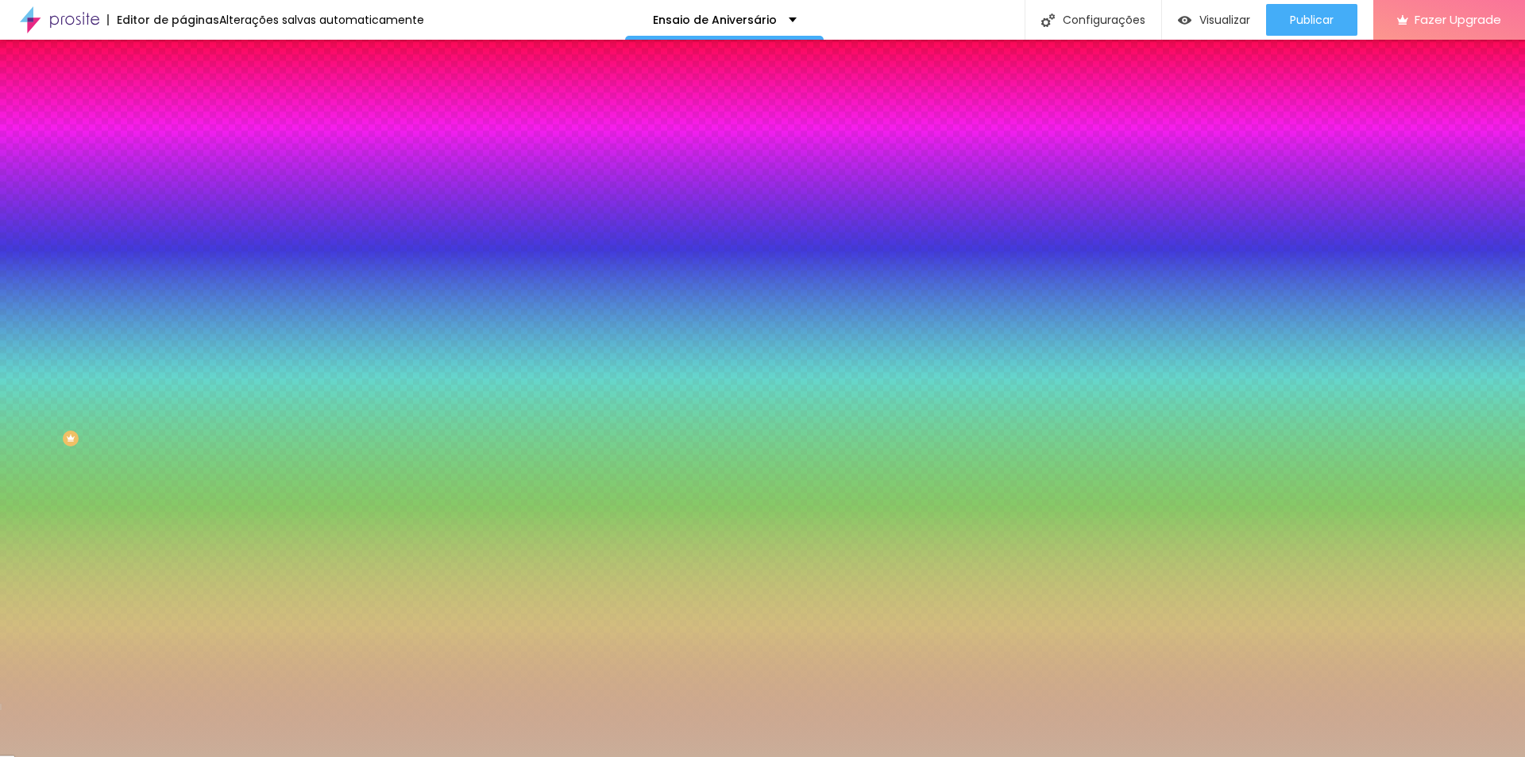
click at [189, 147] on icon "button" at bounding box center [194, 141] width 11 height 11
click at [197, 94] on span "Conteúdo" at bounding box center [221, 86] width 49 height 13
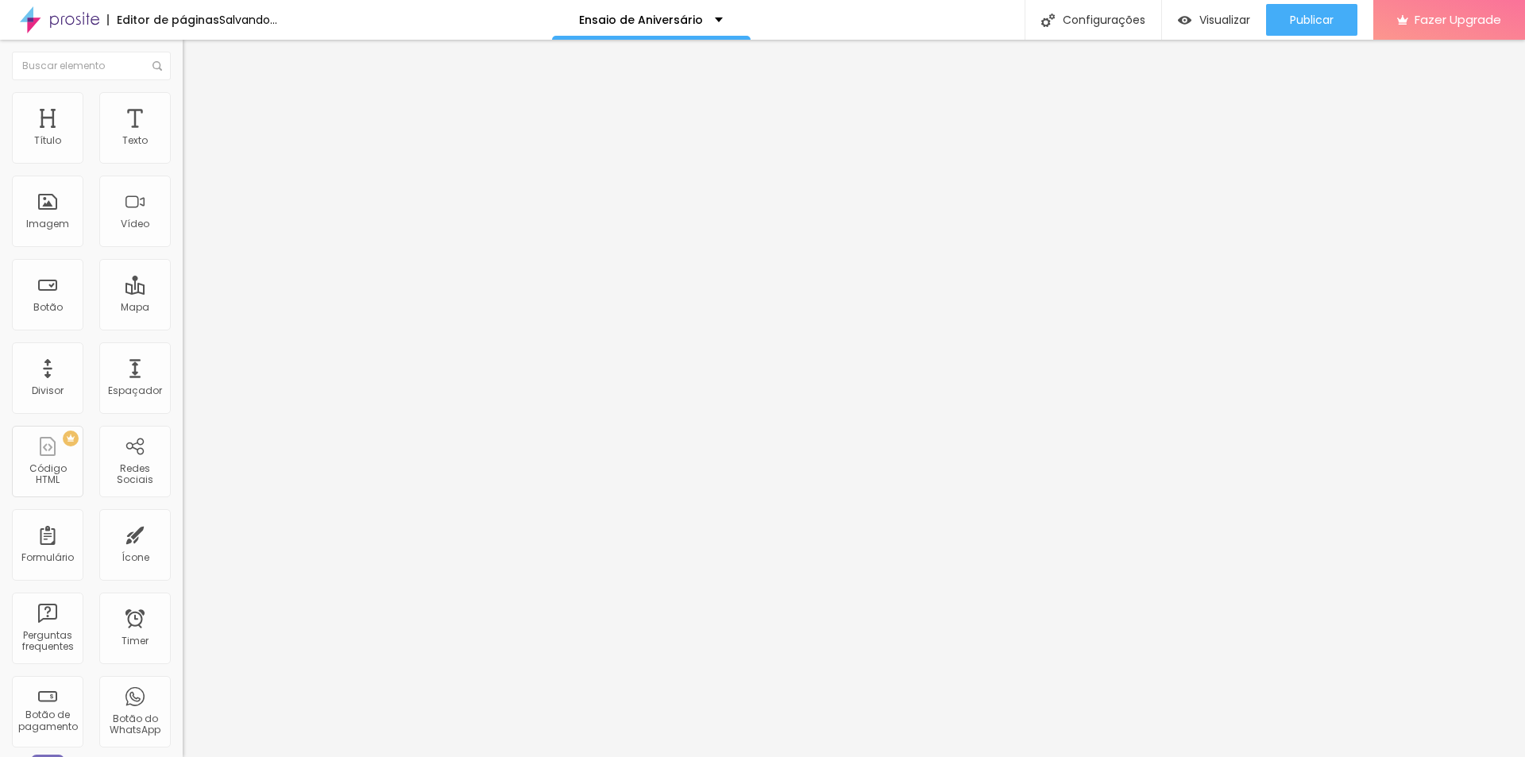
click at [197, 109] on span "Estilo" at bounding box center [209, 102] width 25 height 13
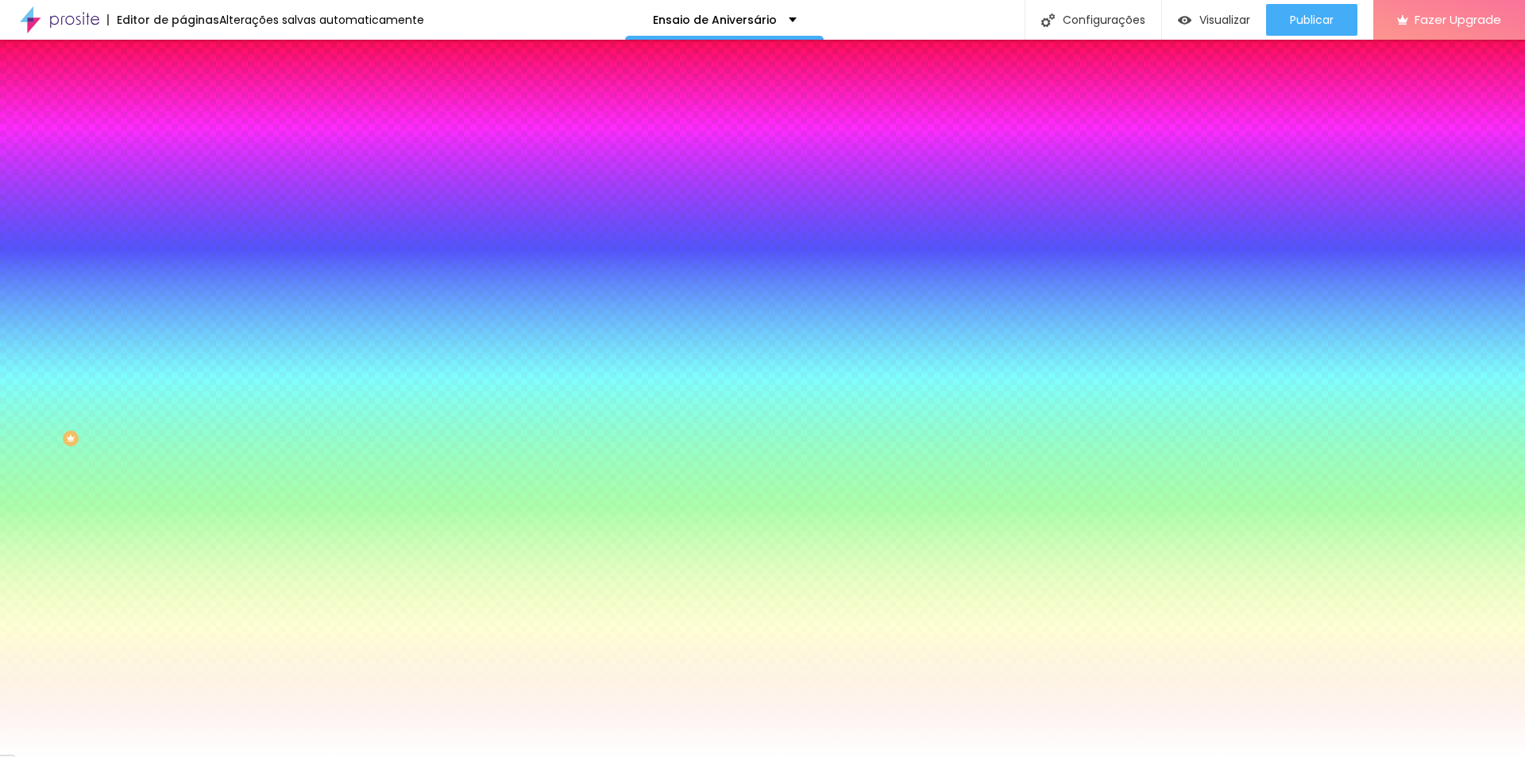
click at [183, 108] on li "Avançado" at bounding box center [274, 116] width 183 height 16
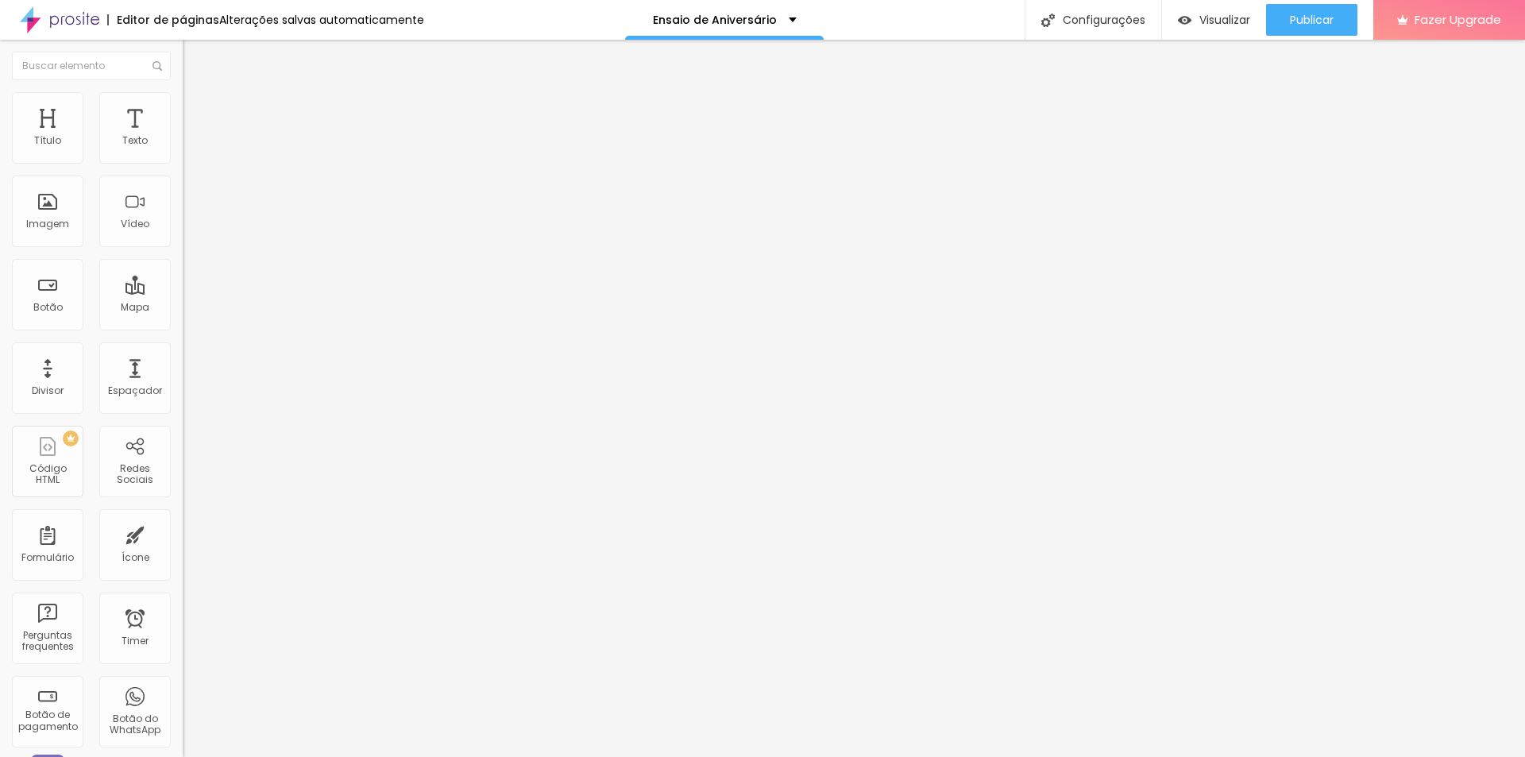
click at [183, 102] on img at bounding box center [190, 99] width 14 height 14
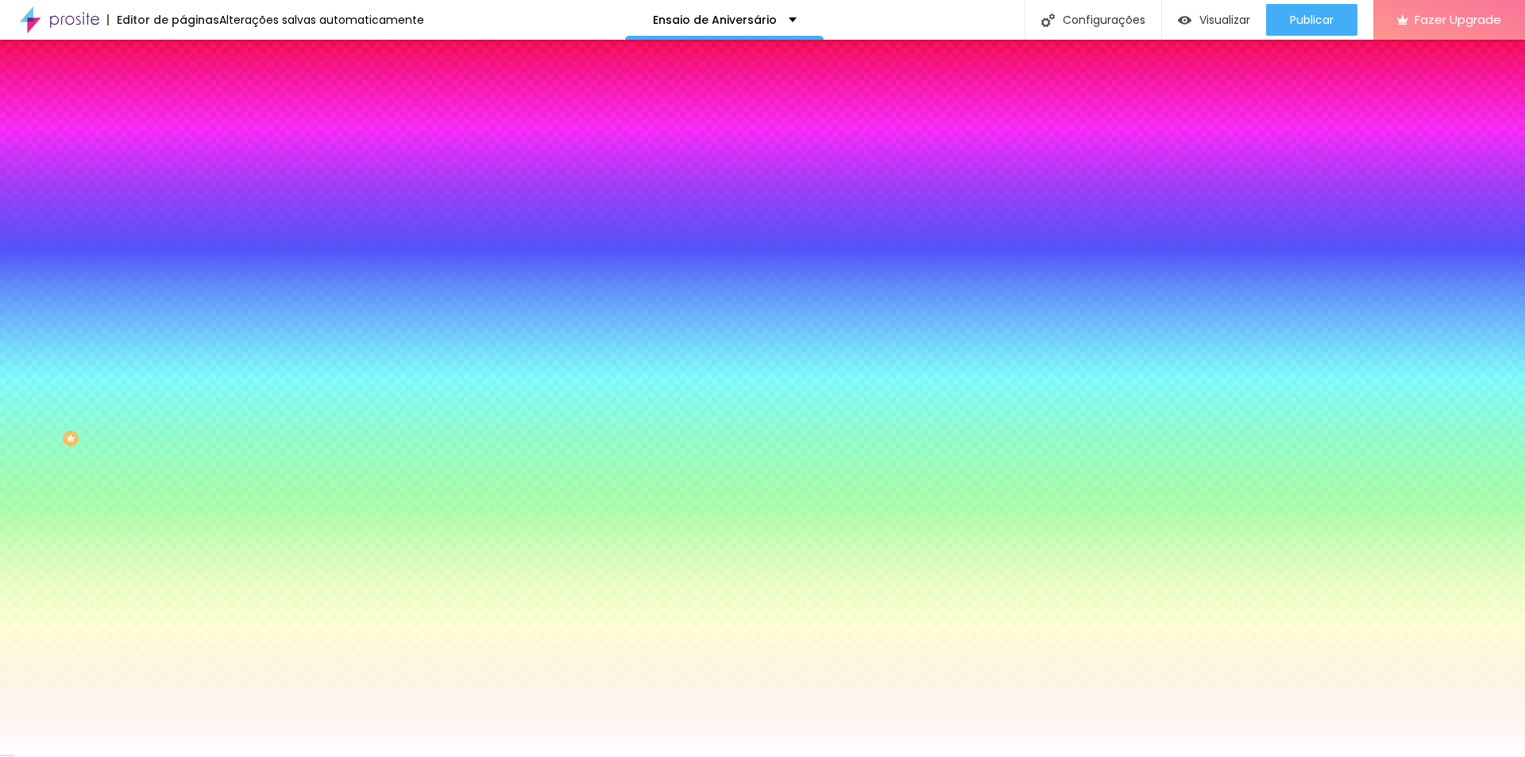
click at [183, 91] on img at bounding box center [190, 83] width 14 height 14
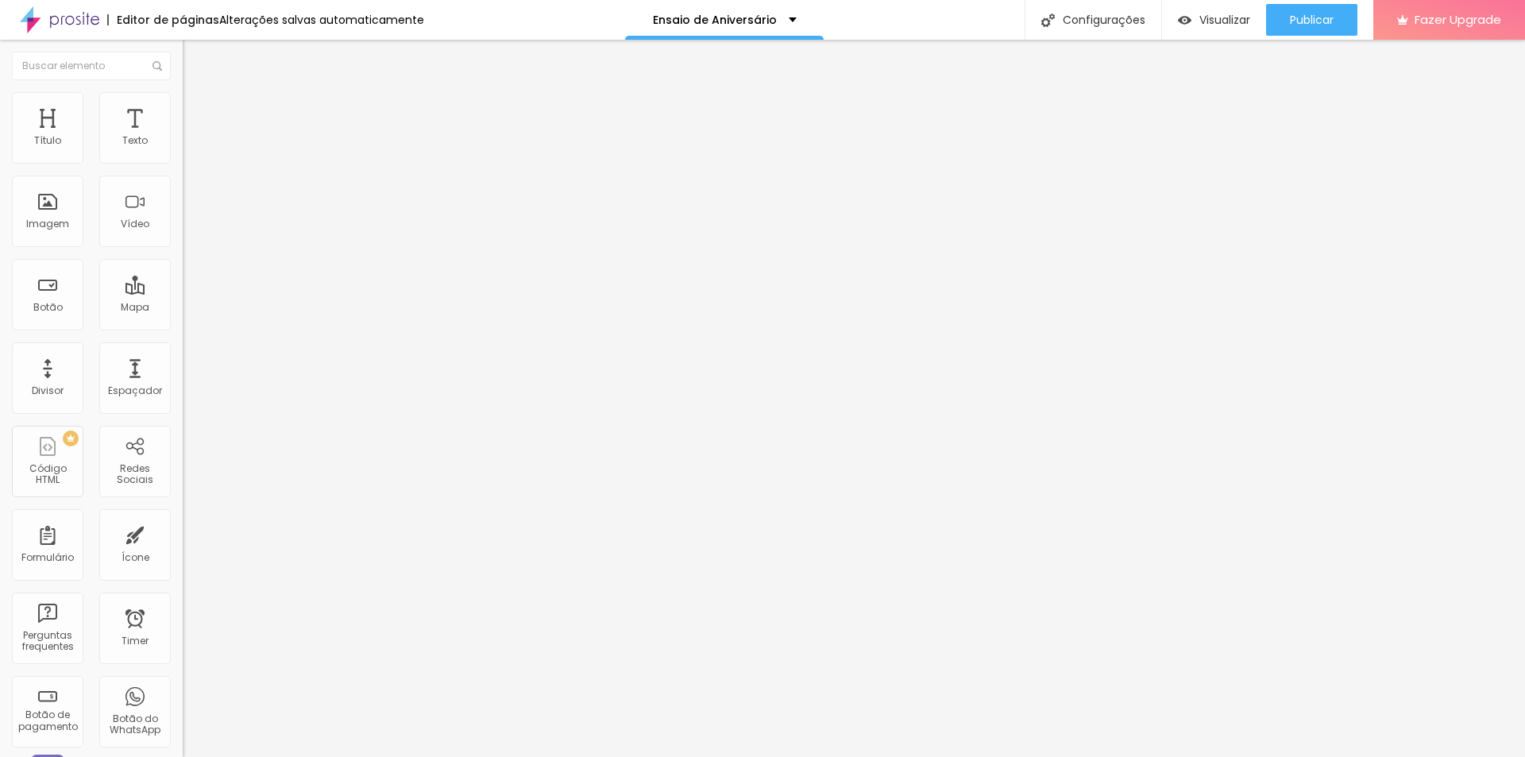
click at [183, 157] on img at bounding box center [188, 151] width 11 height 11
click at [189, 148] on icon "button" at bounding box center [194, 143] width 10 height 10
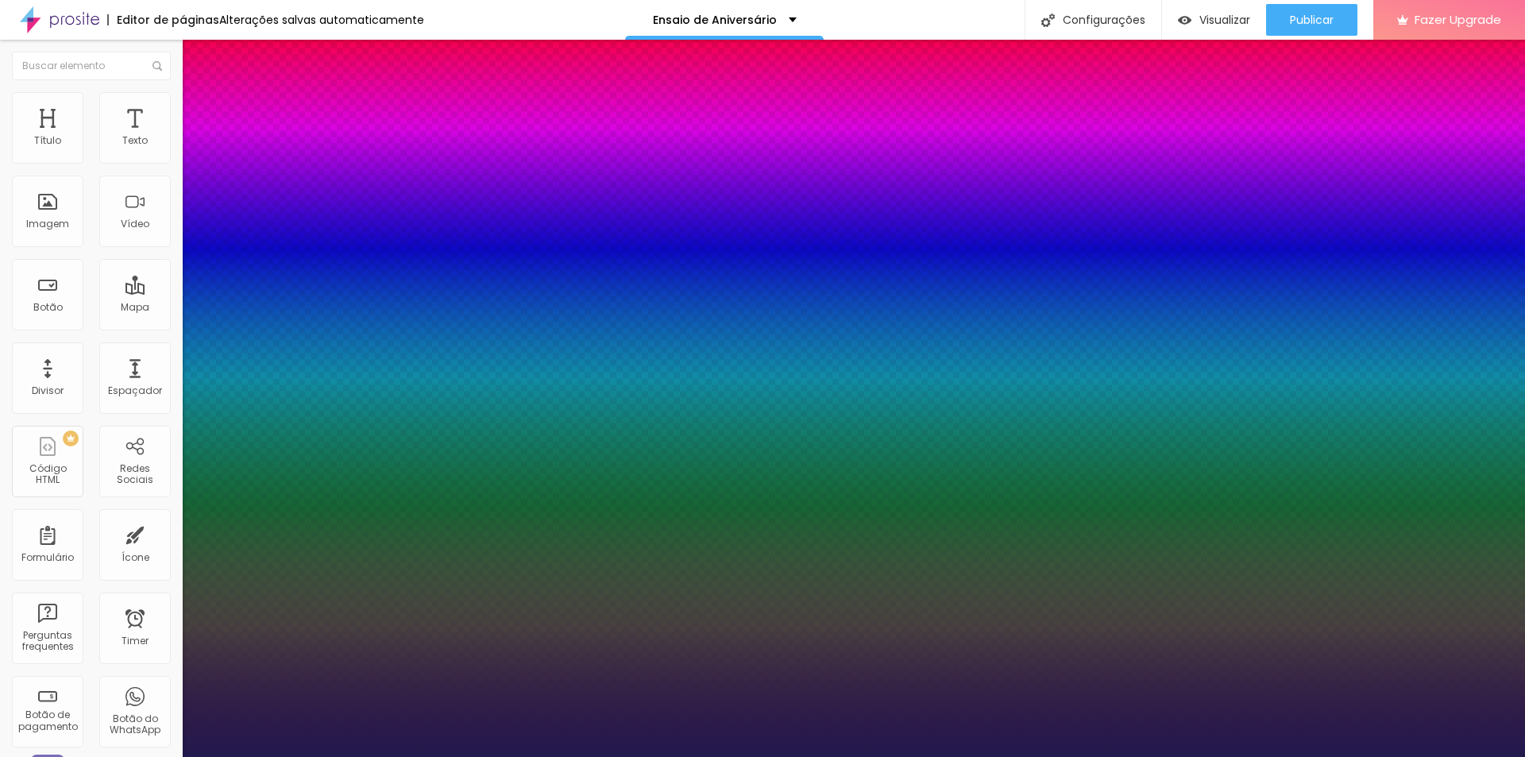
click at [816, 756] on div at bounding box center [762, 757] width 1525 height 0
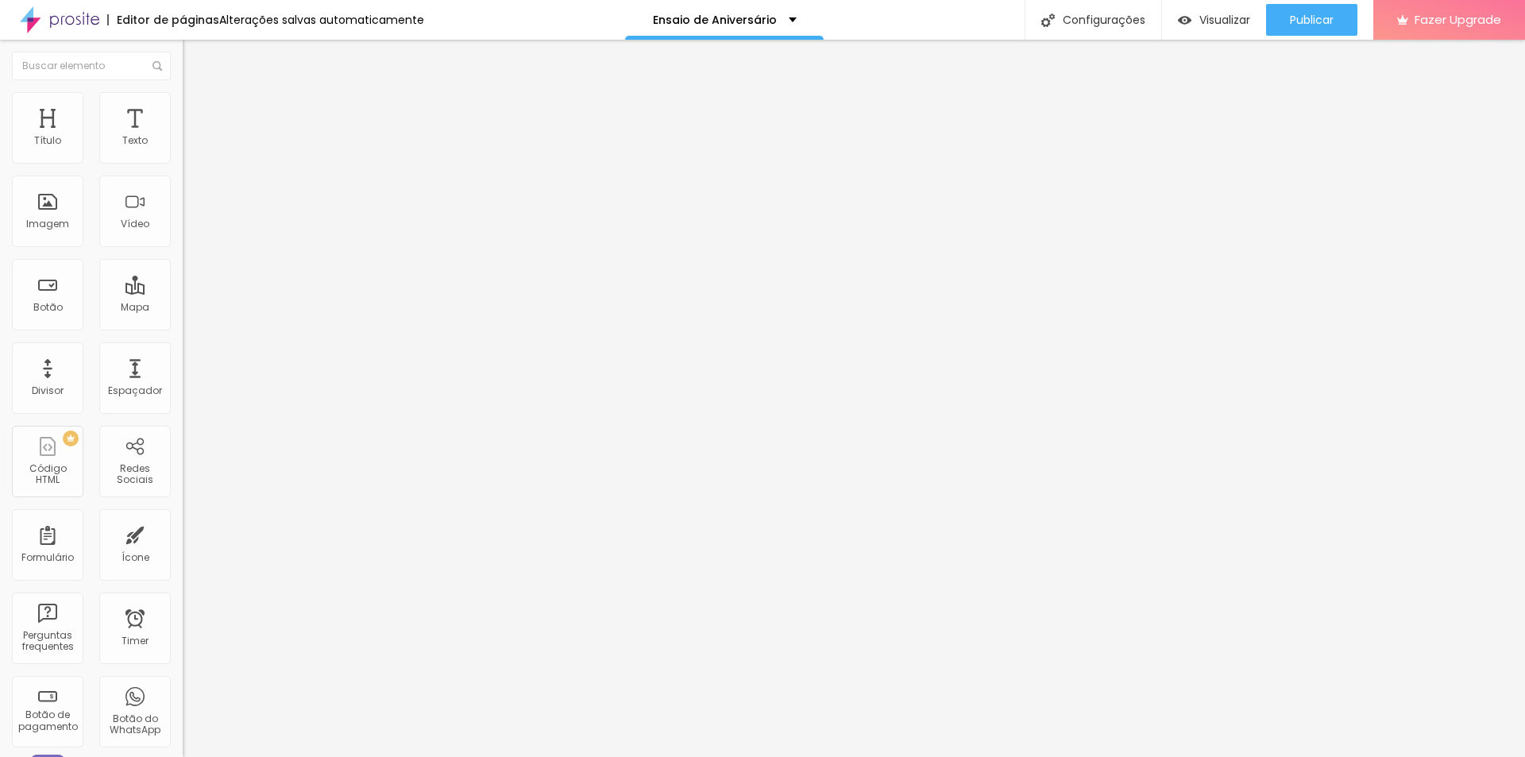
click at [191, 146] on icon "button" at bounding box center [194, 143] width 6 height 6
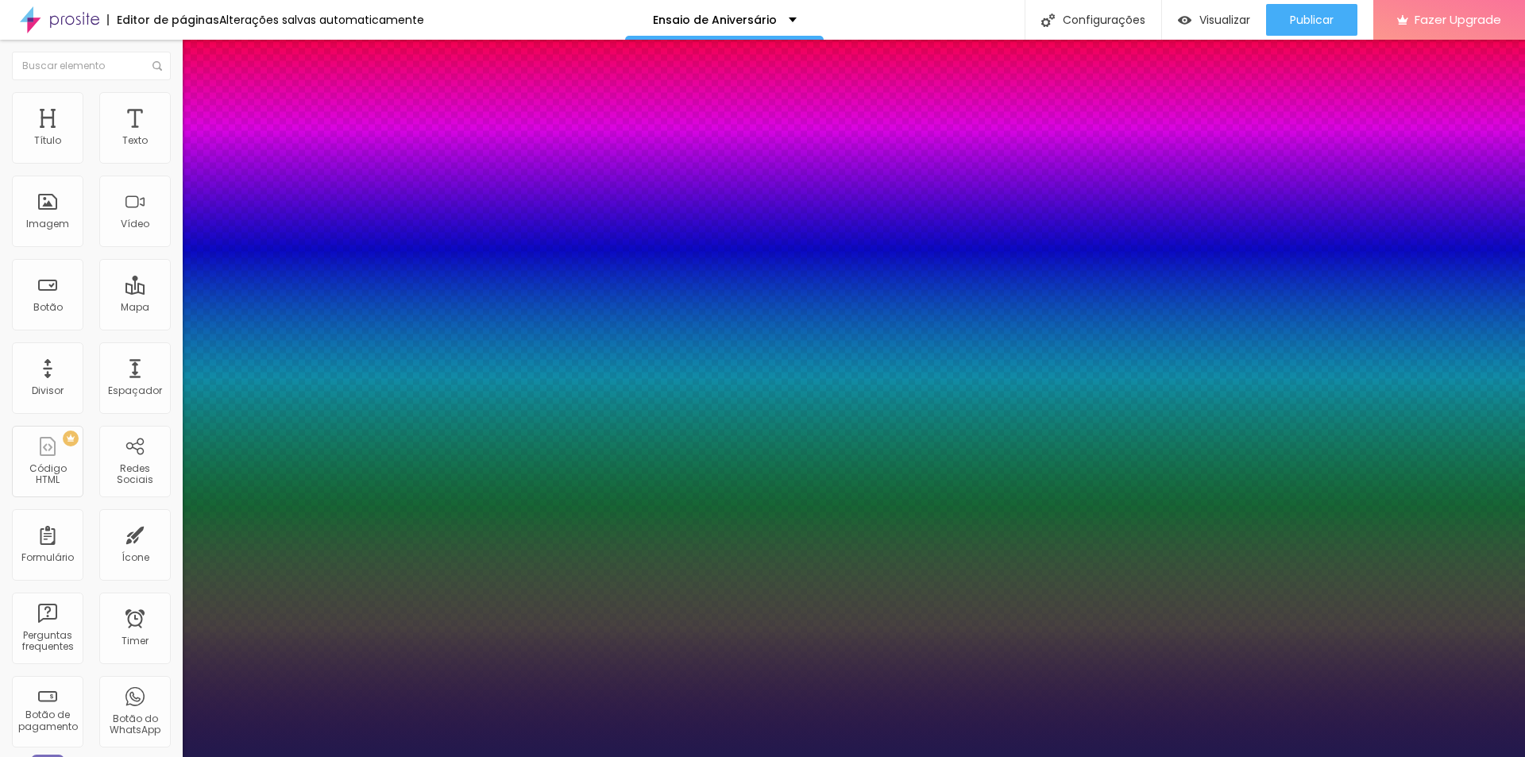
click at [903, 756] on div at bounding box center [762, 757] width 1525 height 0
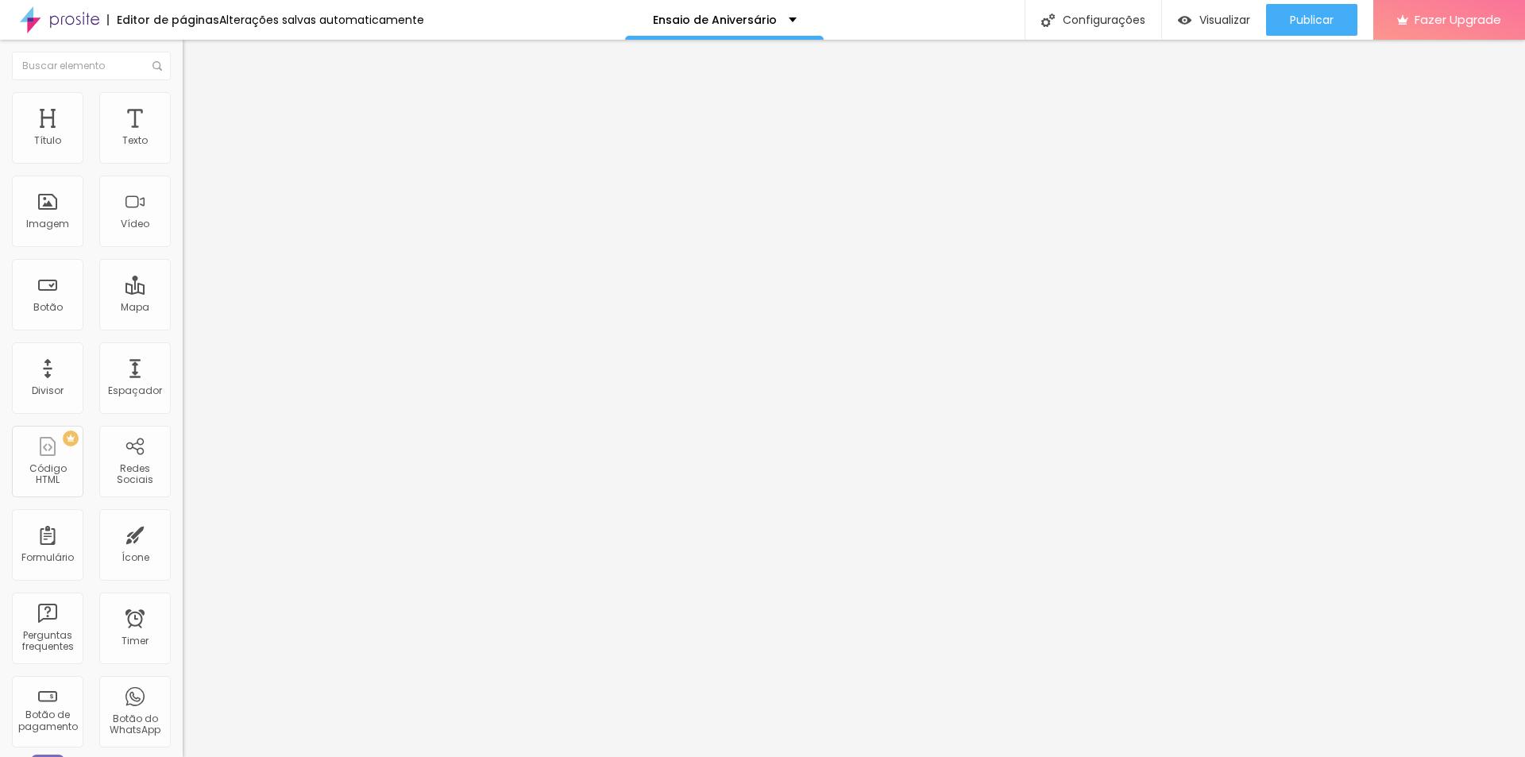
click at [189, 148] on icon "button" at bounding box center [194, 143] width 10 height 10
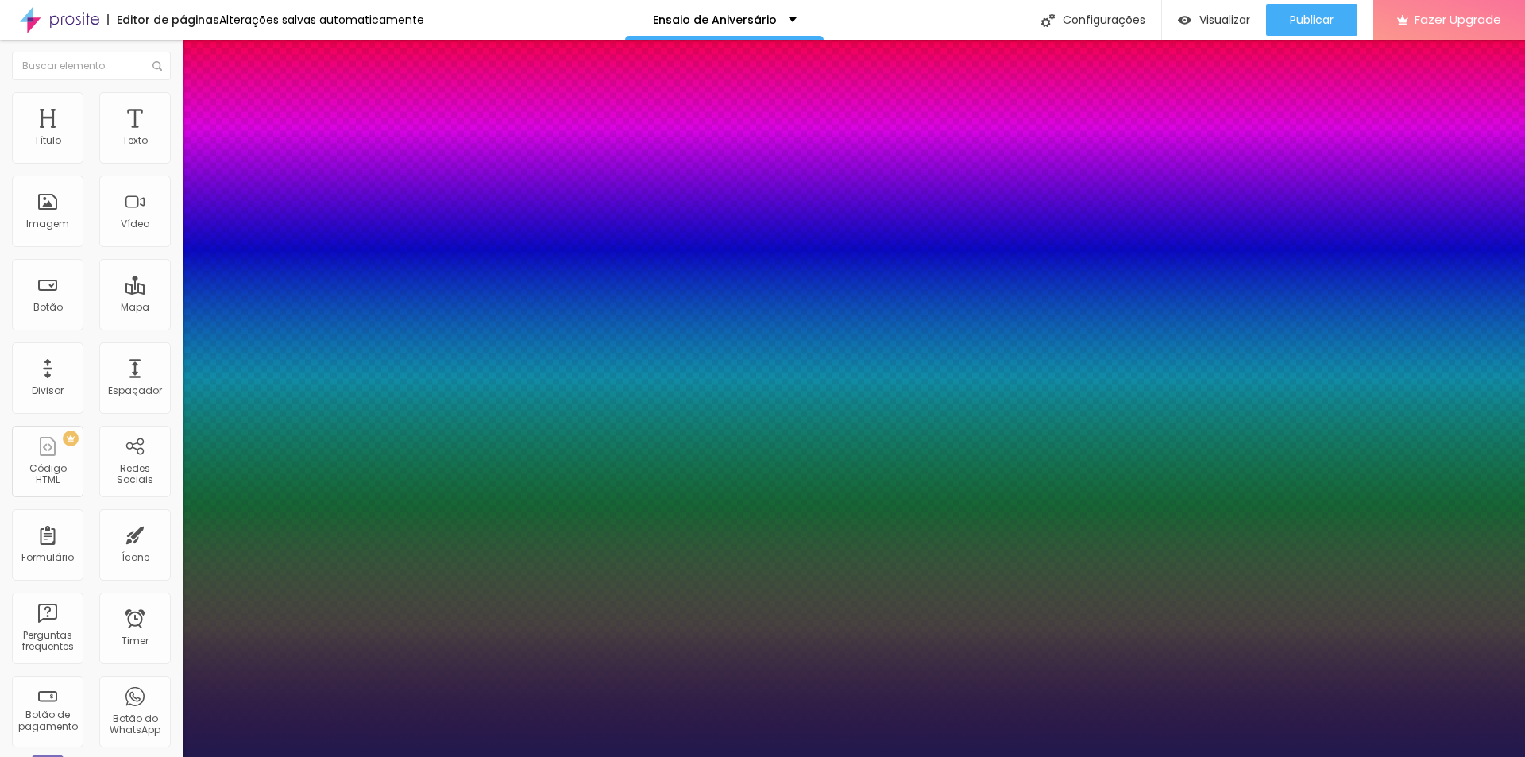
click at [156, 756] on div at bounding box center [762, 757] width 1525 height 0
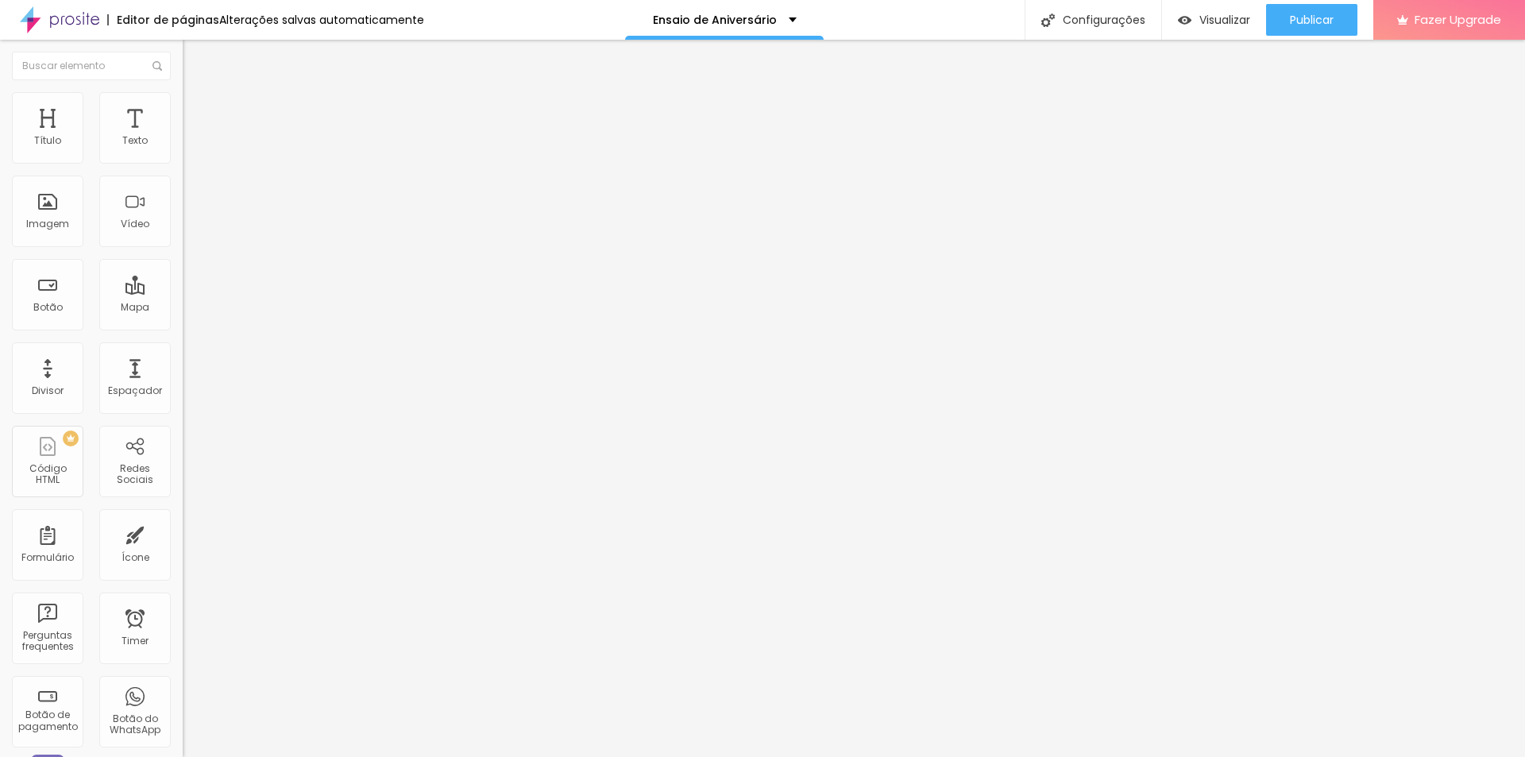
click at [189, 148] on icon "button" at bounding box center [194, 143] width 10 height 10
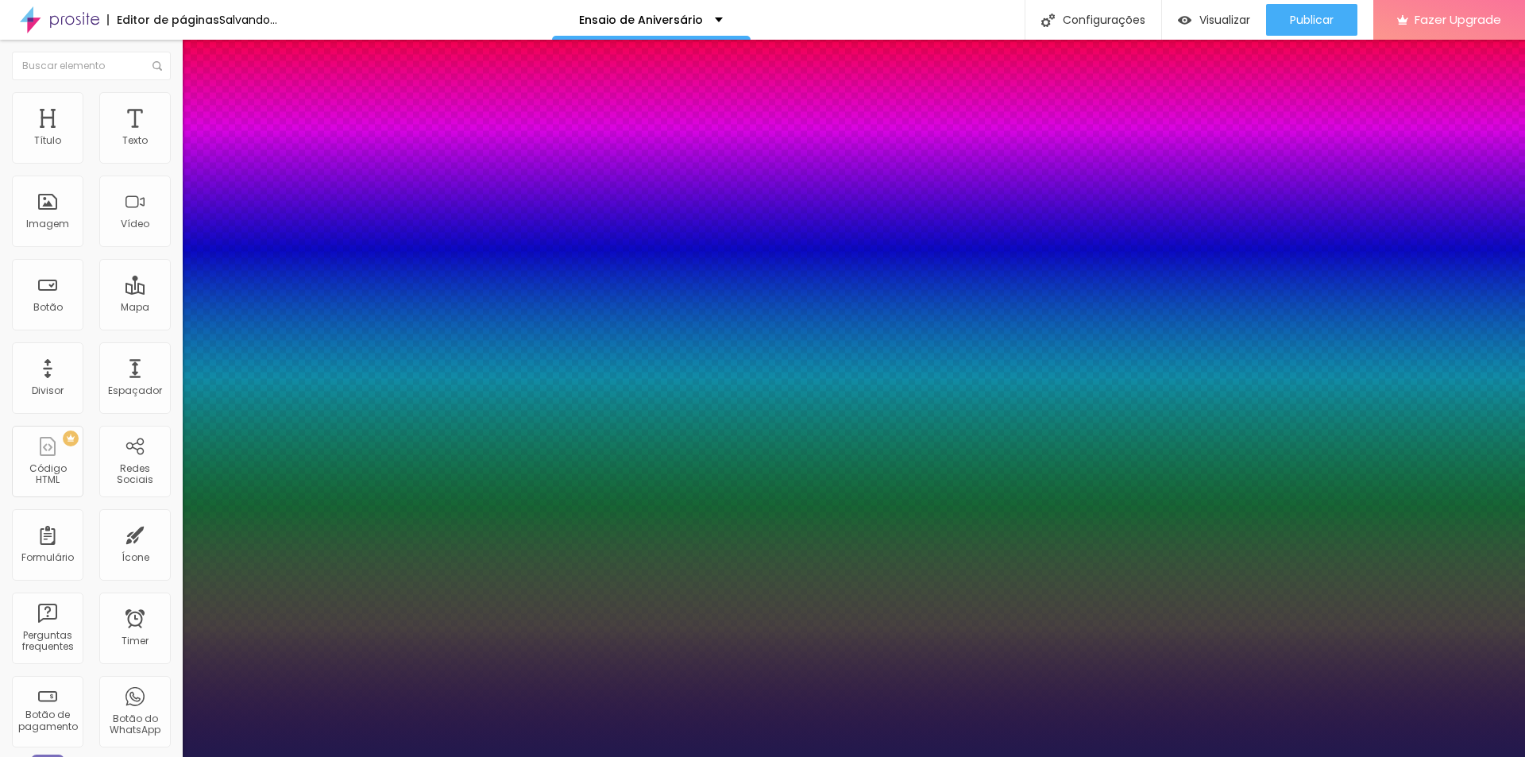
drag, startPoint x: 211, startPoint y: 274, endPoint x: 220, endPoint y: 274, distance: 8.7
click at [1464, 756] on div at bounding box center [762, 757] width 1525 height 0
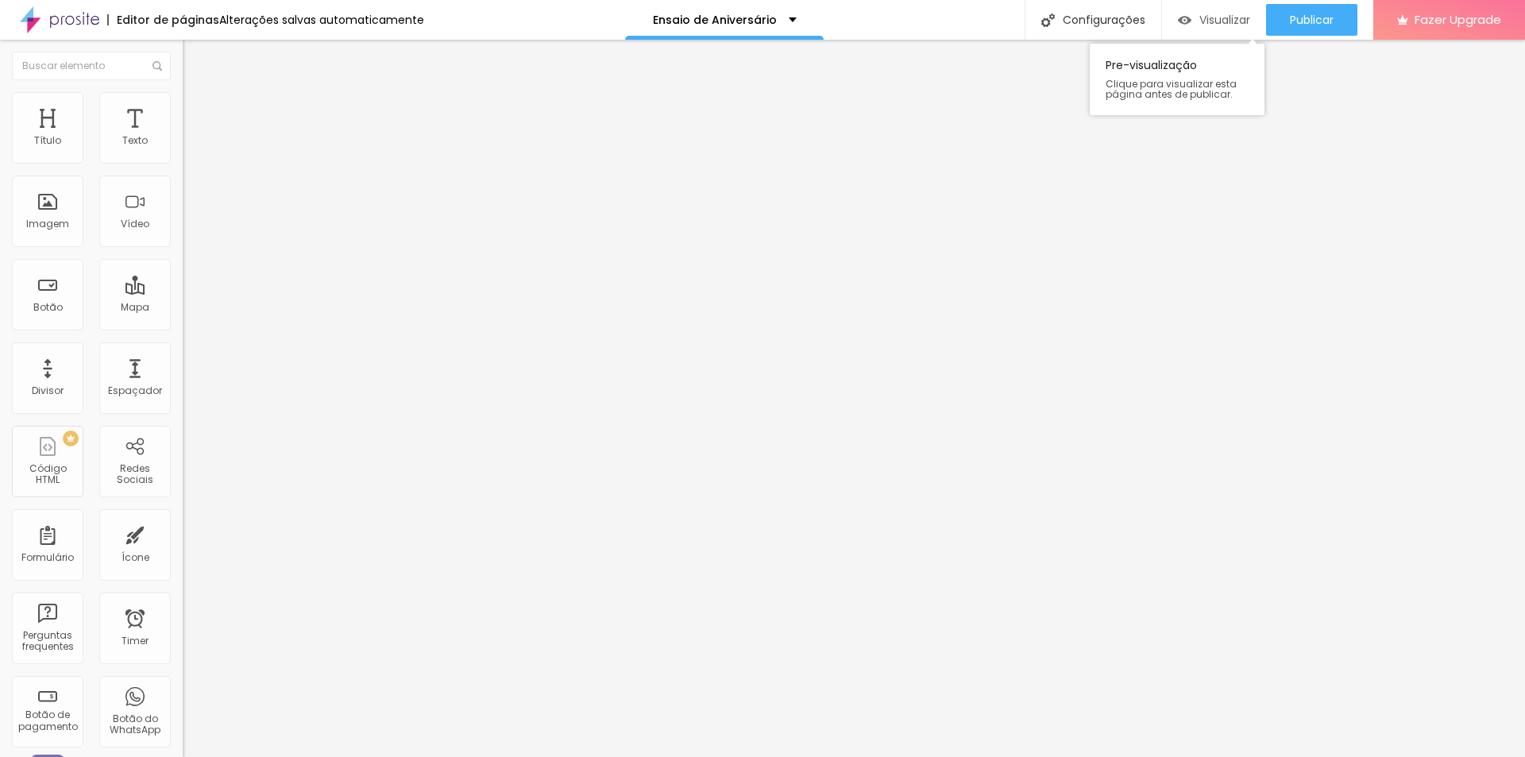
click at [1217, 17] on span "Visualizar" at bounding box center [1224, 19] width 51 height 13
